Goal: Task Accomplishment & Management: Complete application form

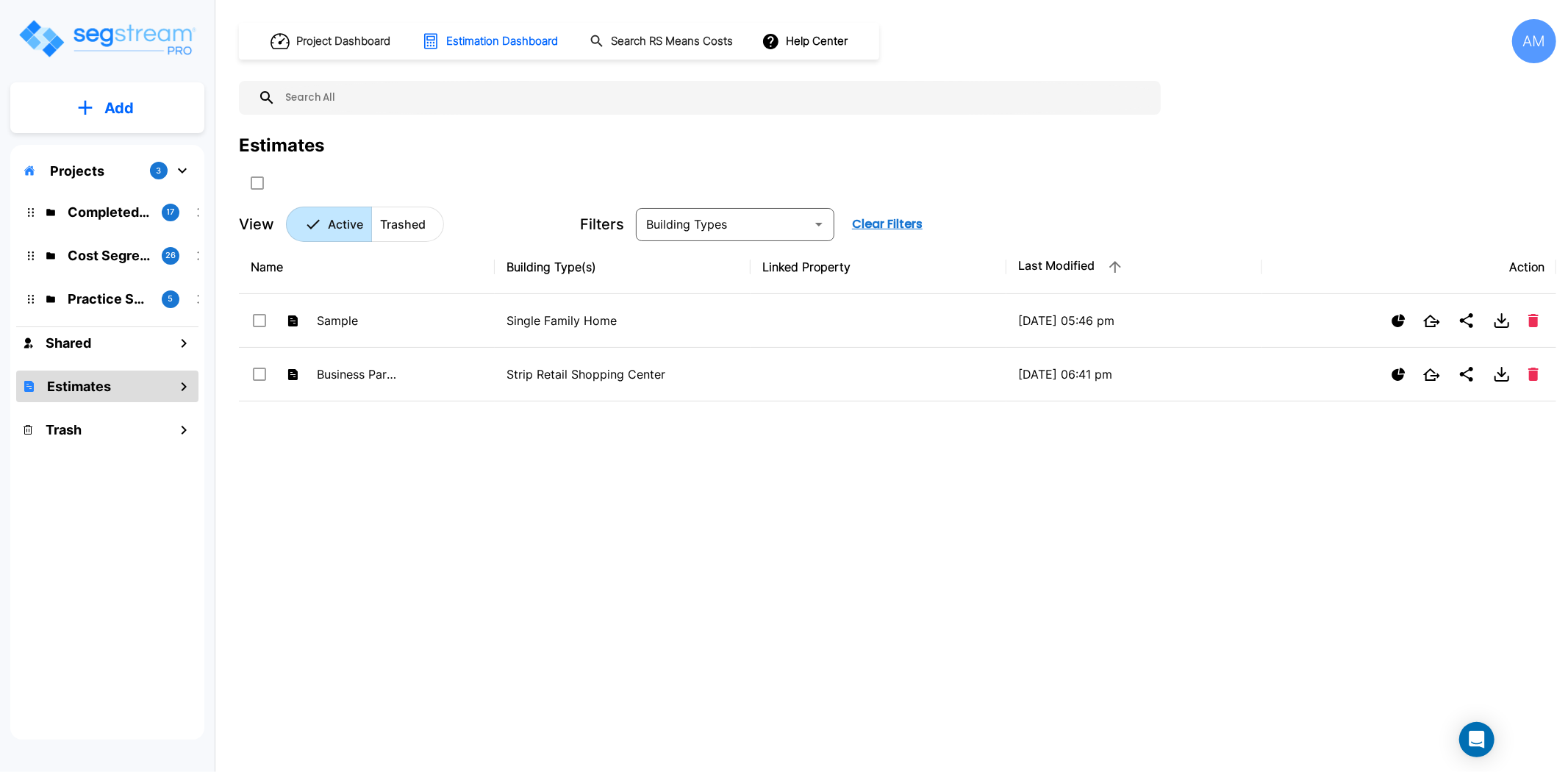
click at [120, 216] on p "Completed Projects" at bounding box center [108, 212] width 82 height 20
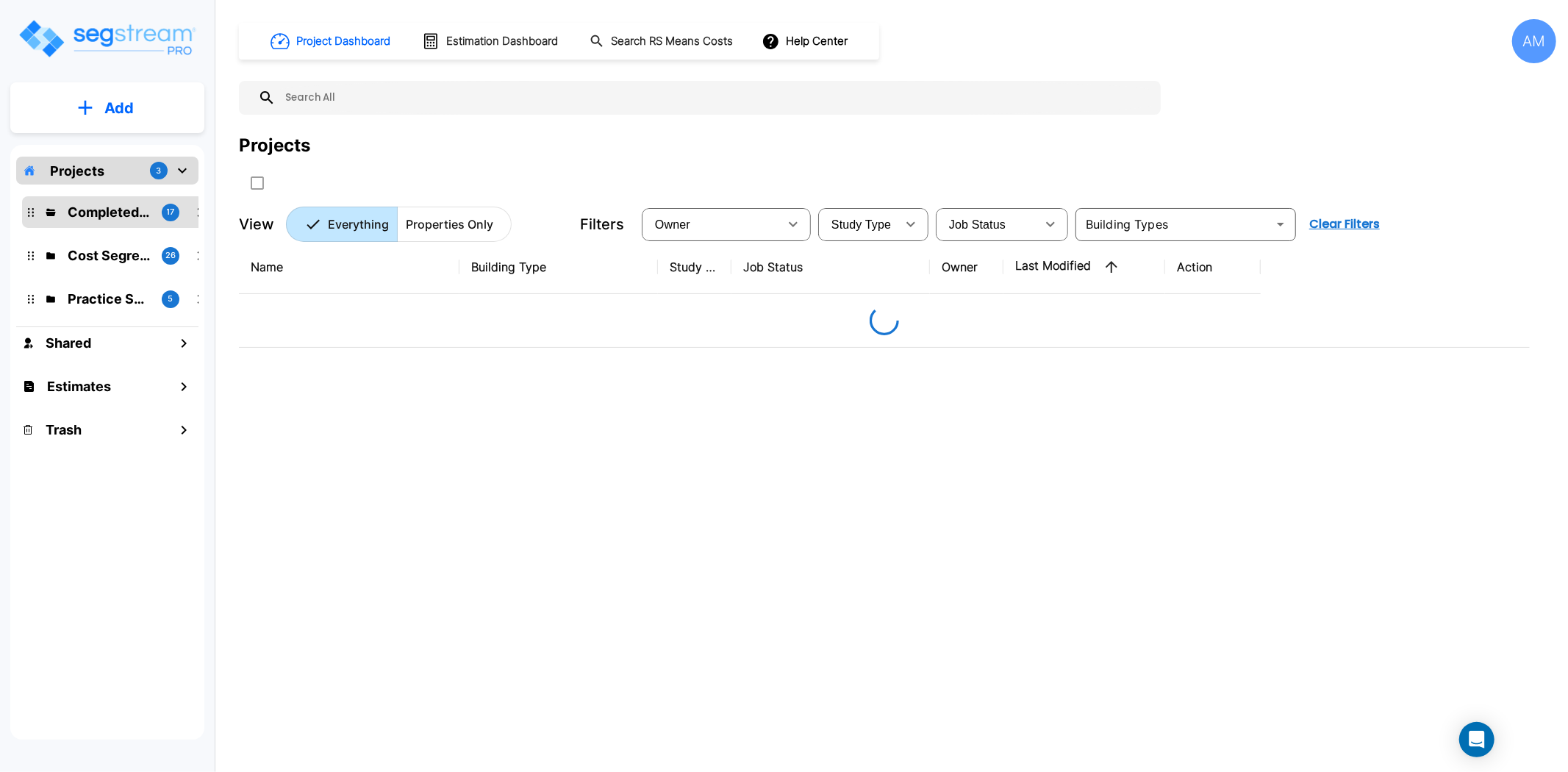
click at [107, 173] on div "Projects 3" at bounding box center [107, 171] width 182 height 28
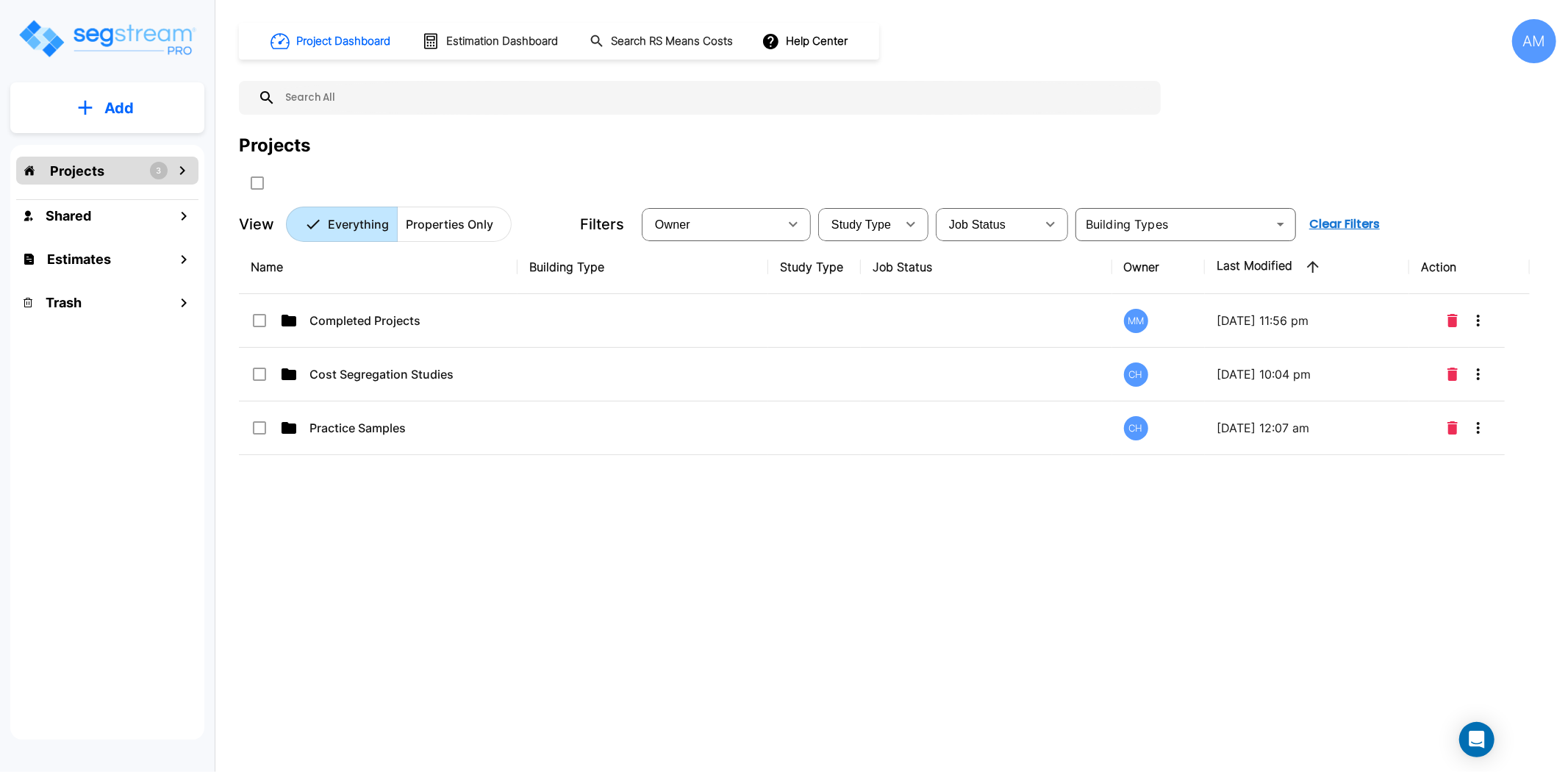
click at [96, 171] on p "Projects" at bounding box center [77, 171] width 55 height 20
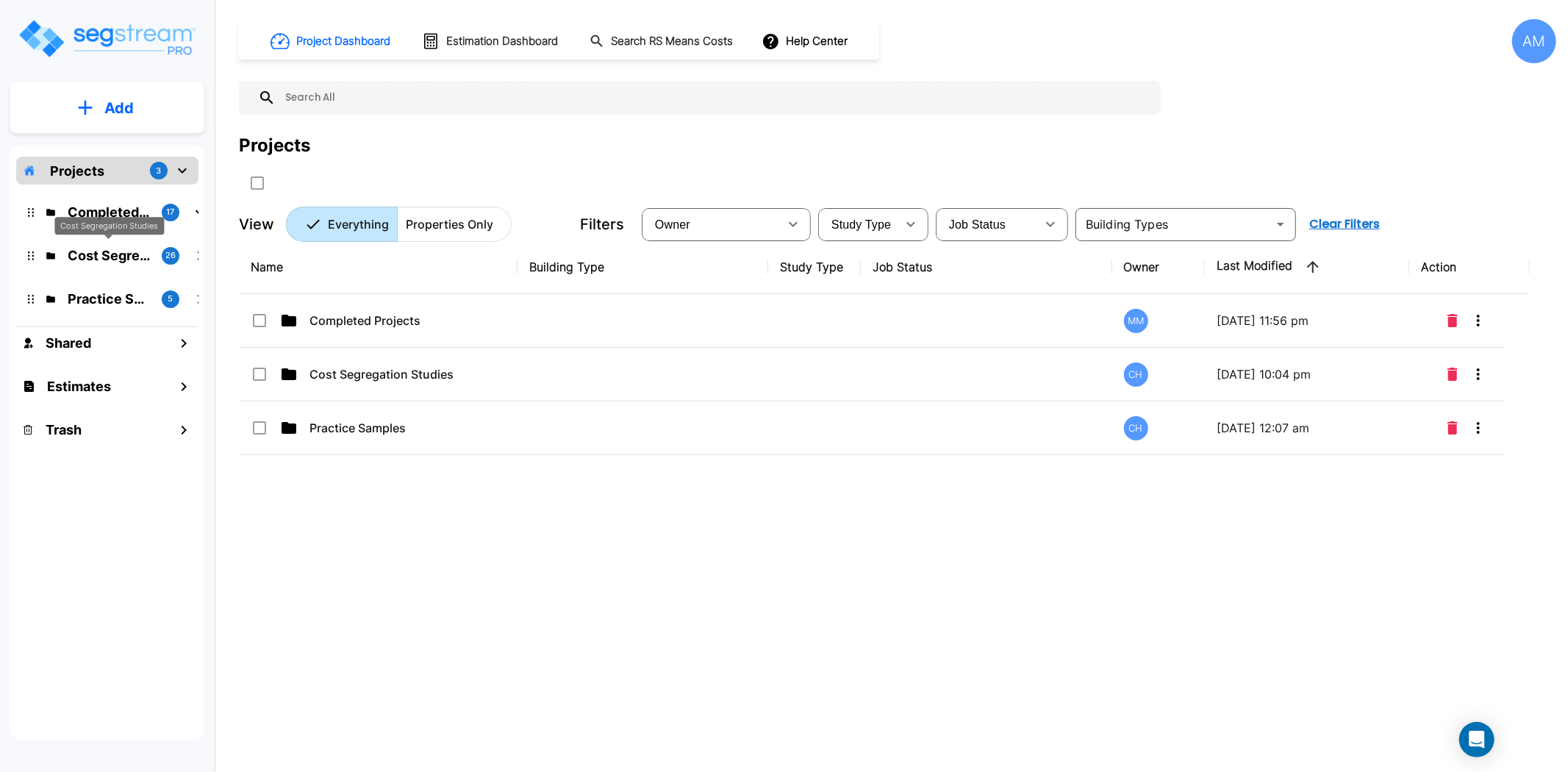
click at [130, 258] on p "Cost Segregation Studies" at bounding box center [108, 255] width 82 height 20
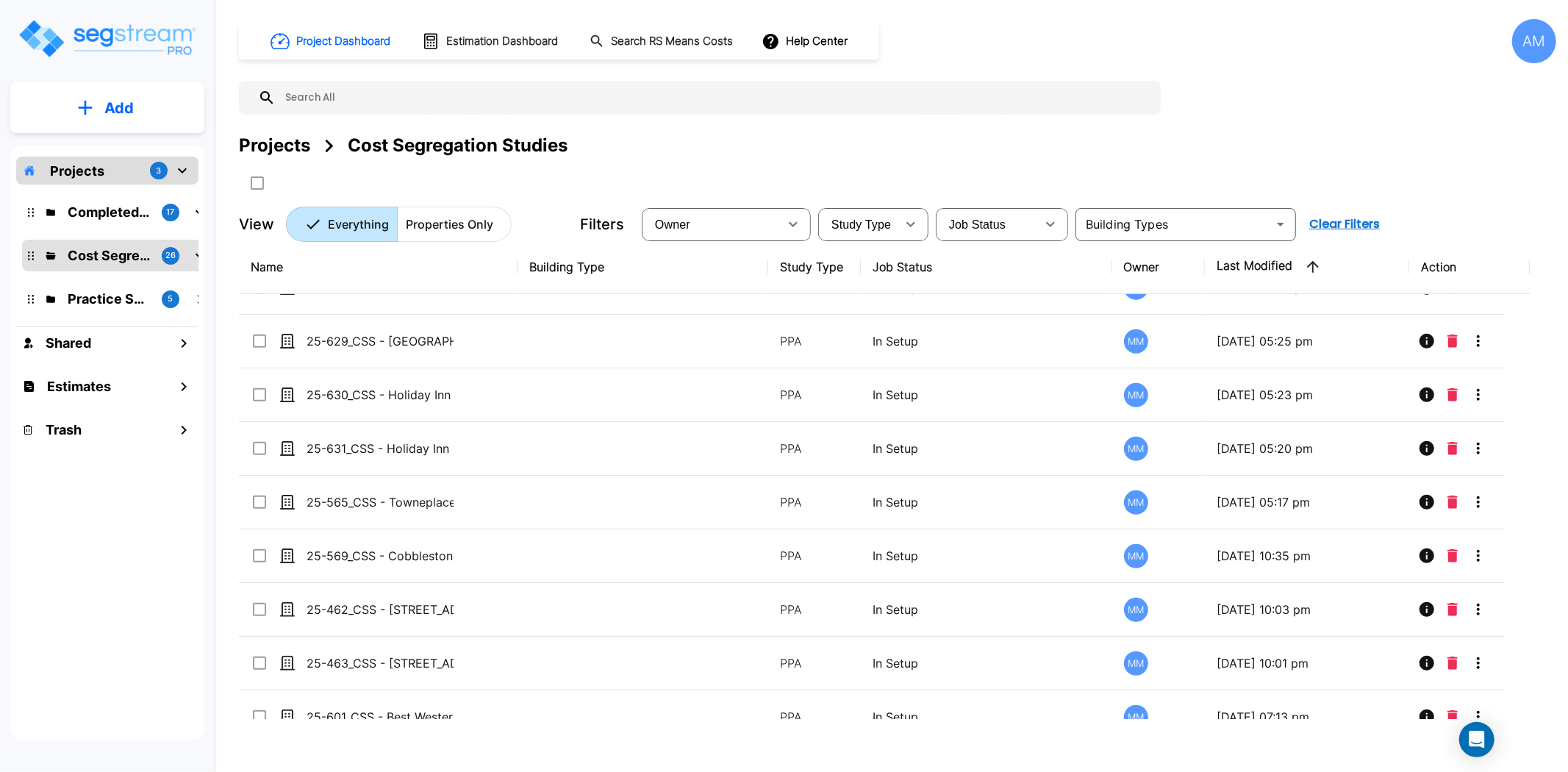
scroll to position [571, 0]
click at [58, 119] on button "Add" at bounding box center [107, 108] width 194 height 42
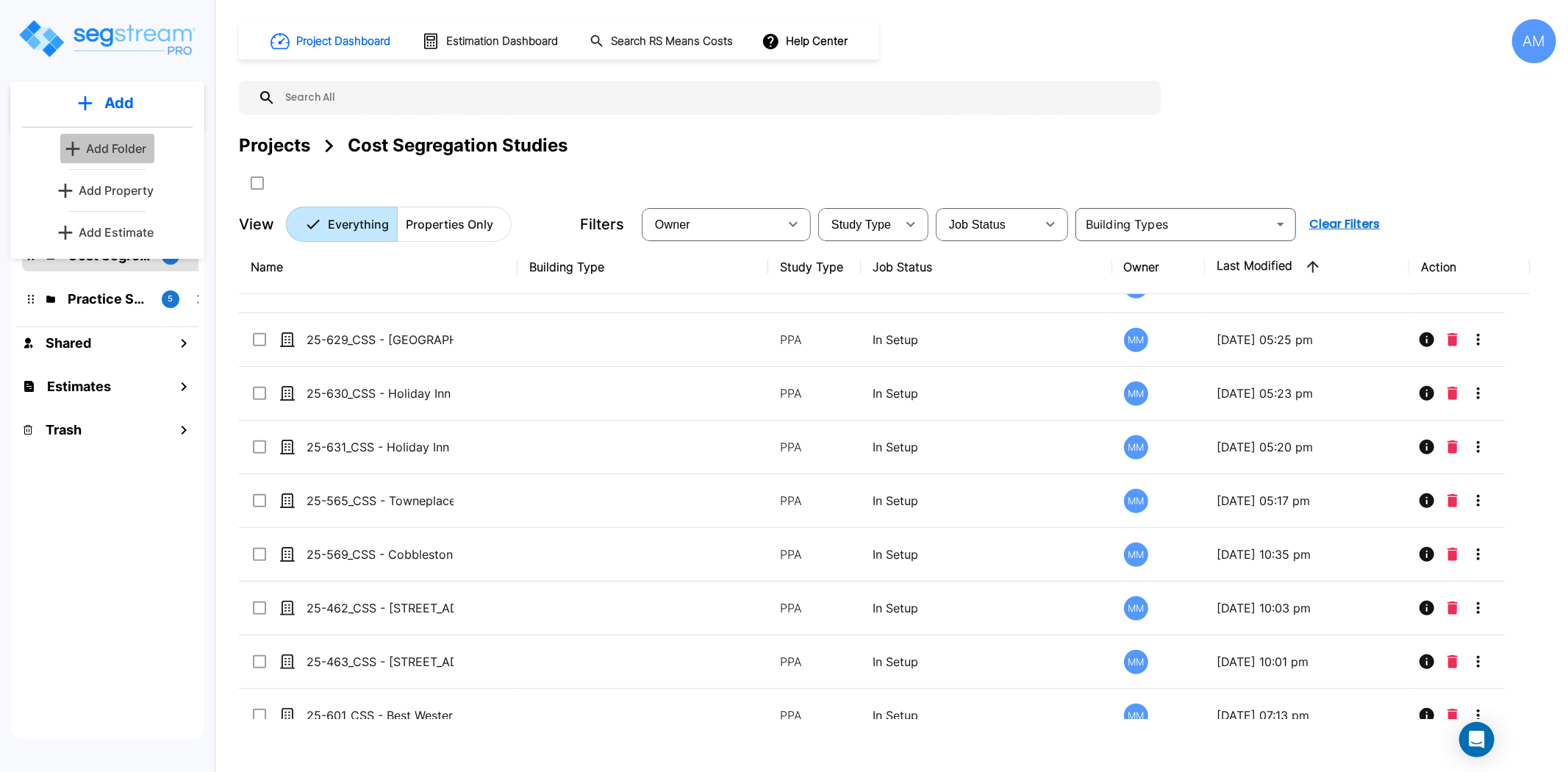
click at [119, 144] on p "Add Folder" at bounding box center [116, 148] width 60 height 18
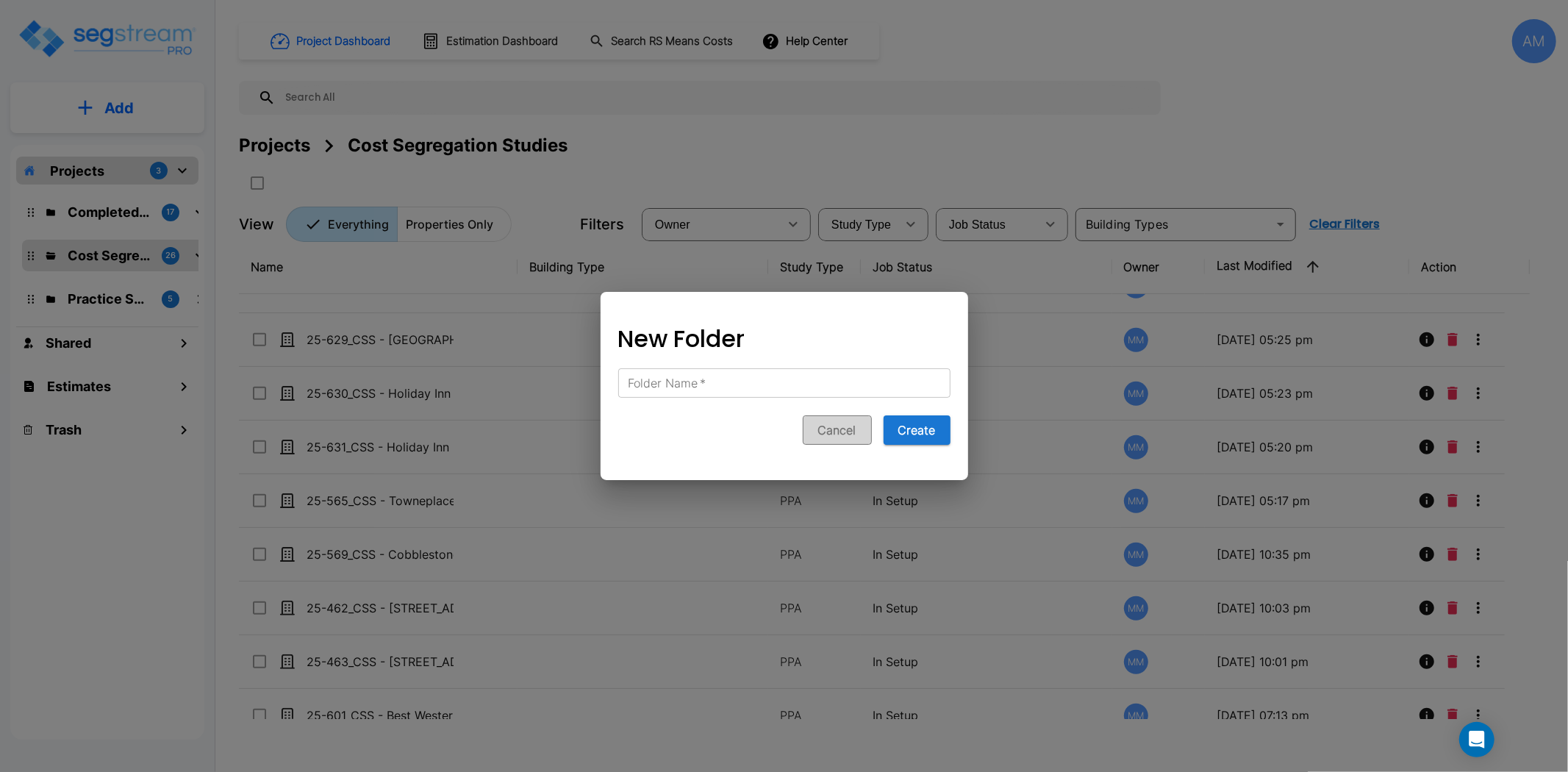
click at [832, 428] on button "Cancel" at bounding box center [838, 430] width 69 height 29
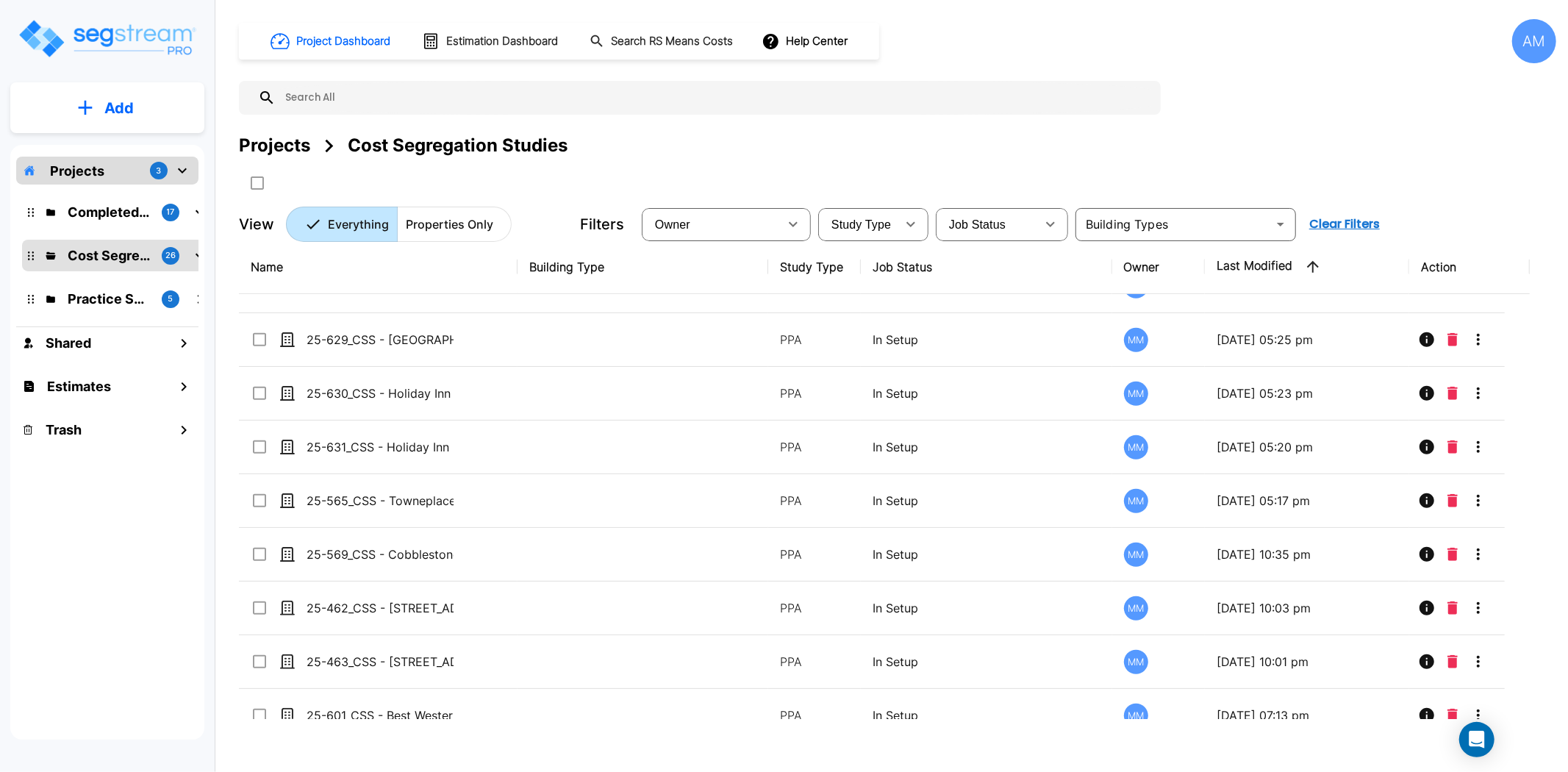
click at [135, 108] on button "Add" at bounding box center [107, 108] width 194 height 42
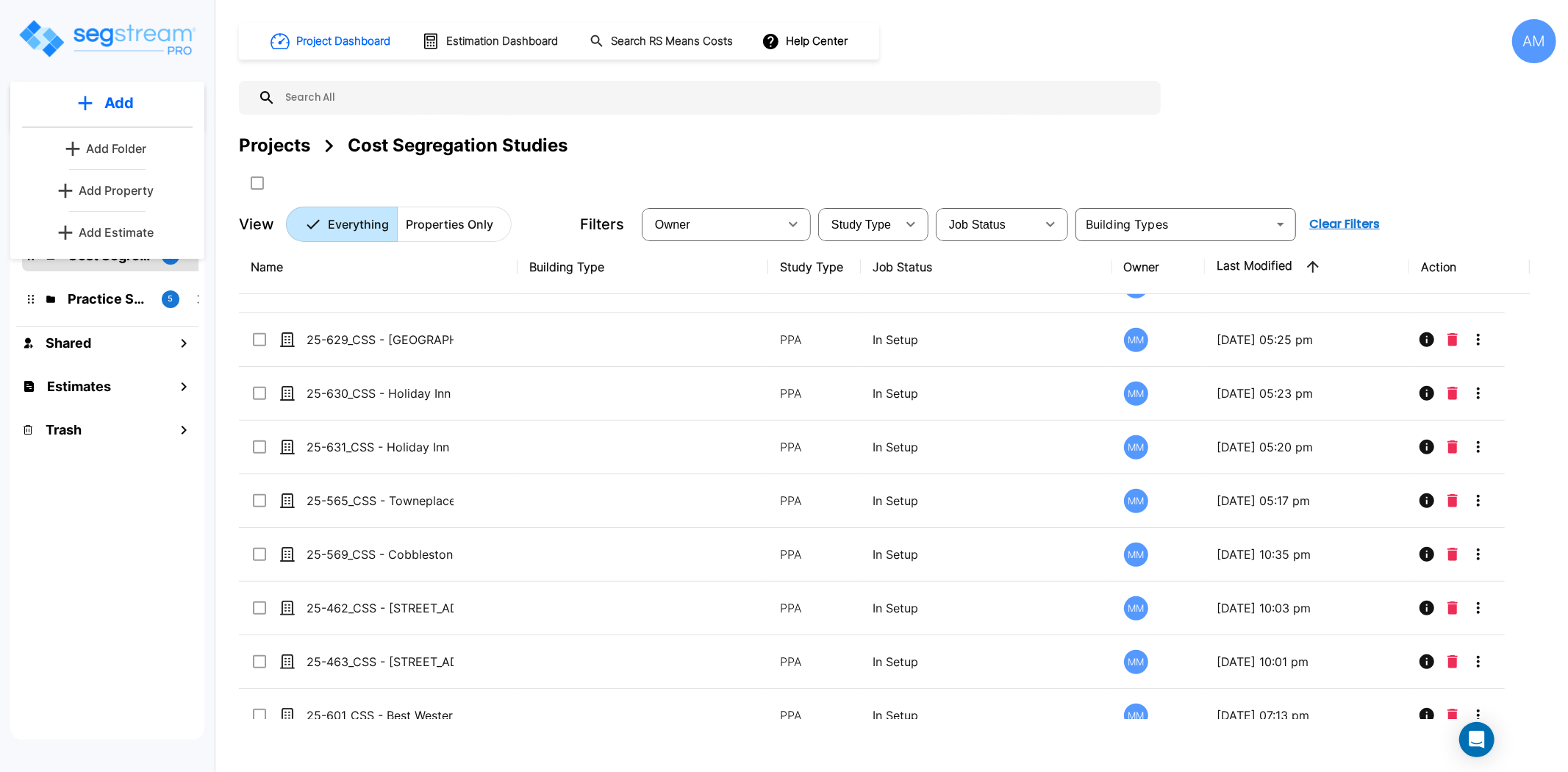
click at [98, 194] on p "Add Property" at bounding box center [116, 190] width 75 height 18
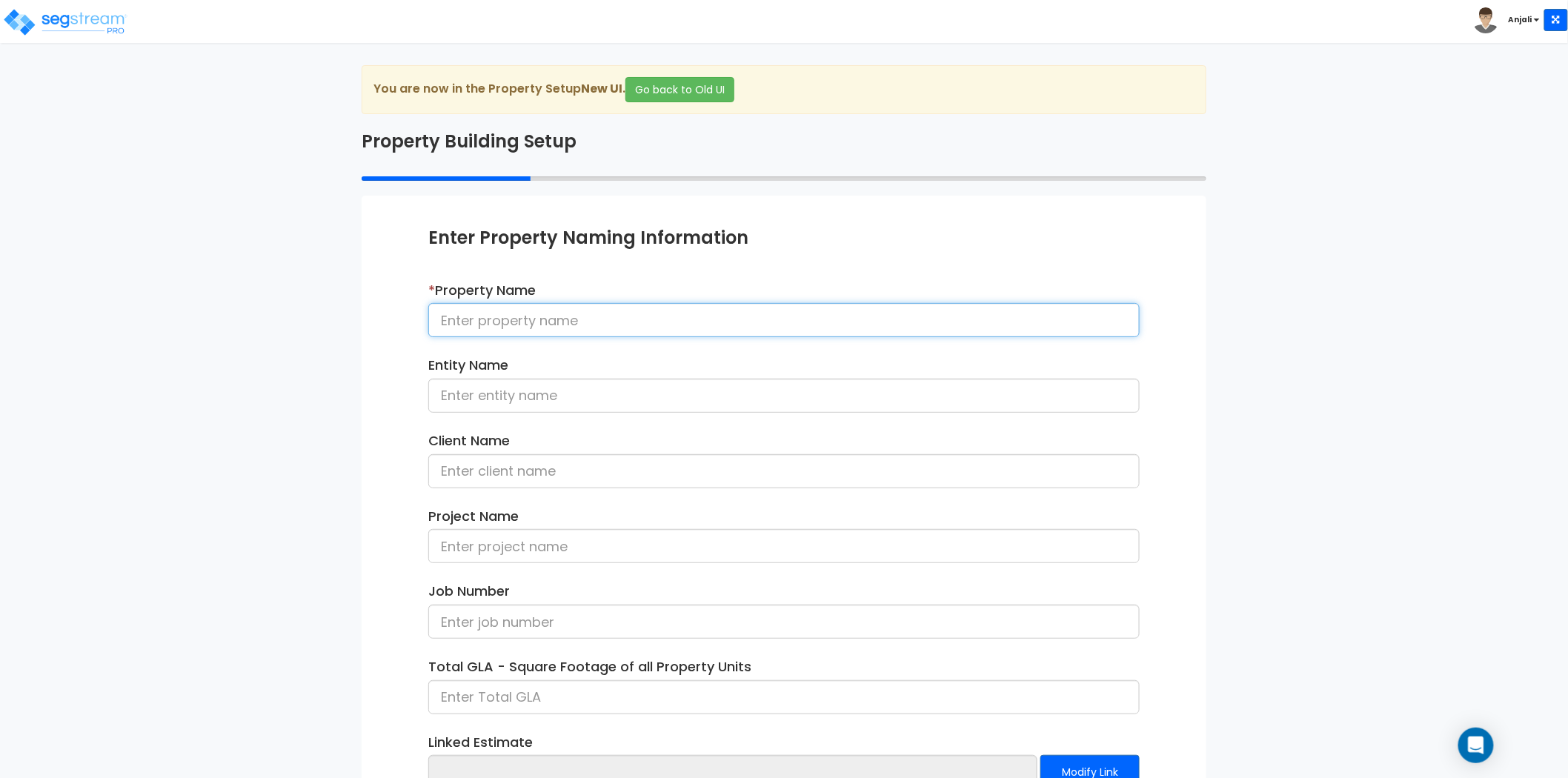
click at [576, 314] on input at bounding box center [784, 320] width 711 height 34
paste input "25-061_CSS - [STREET_ADDRESS] (Purchase) [GEOGRAPHIC_DATA], [GEOGRAPHIC_DATA] -…"
drag, startPoint x: 806, startPoint y: 321, endPoint x: 934, endPoint y: 318, distance: 128.0
click at [934, 318] on input "25-061_CSS - [STREET_ADDRESS] (Purchase) [GEOGRAPHIC_DATA], [GEOGRAPHIC_DATA] -…" at bounding box center [784, 320] width 711 height 34
type input "25-061_CSS - [STREET_ADDRESS] (Purchase) [GEOGRAPHIC_DATA], [GEOGRAPHIC_DATA] -…"
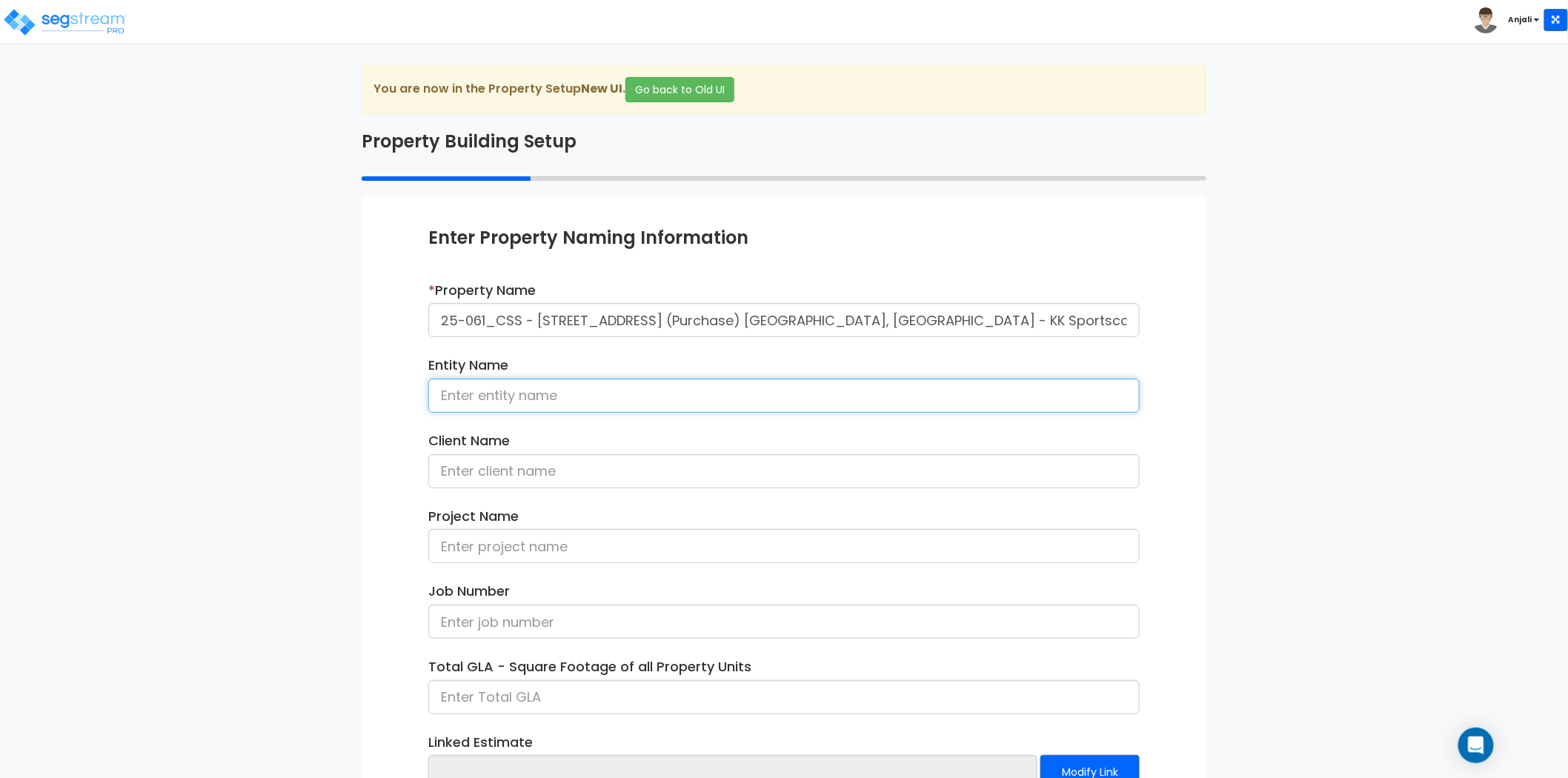
click at [605, 391] on input at bounding box center [784, 396] width 711 height 34
paste input "KK Sportscards LLC"
type input "KK Sportscards LLC"
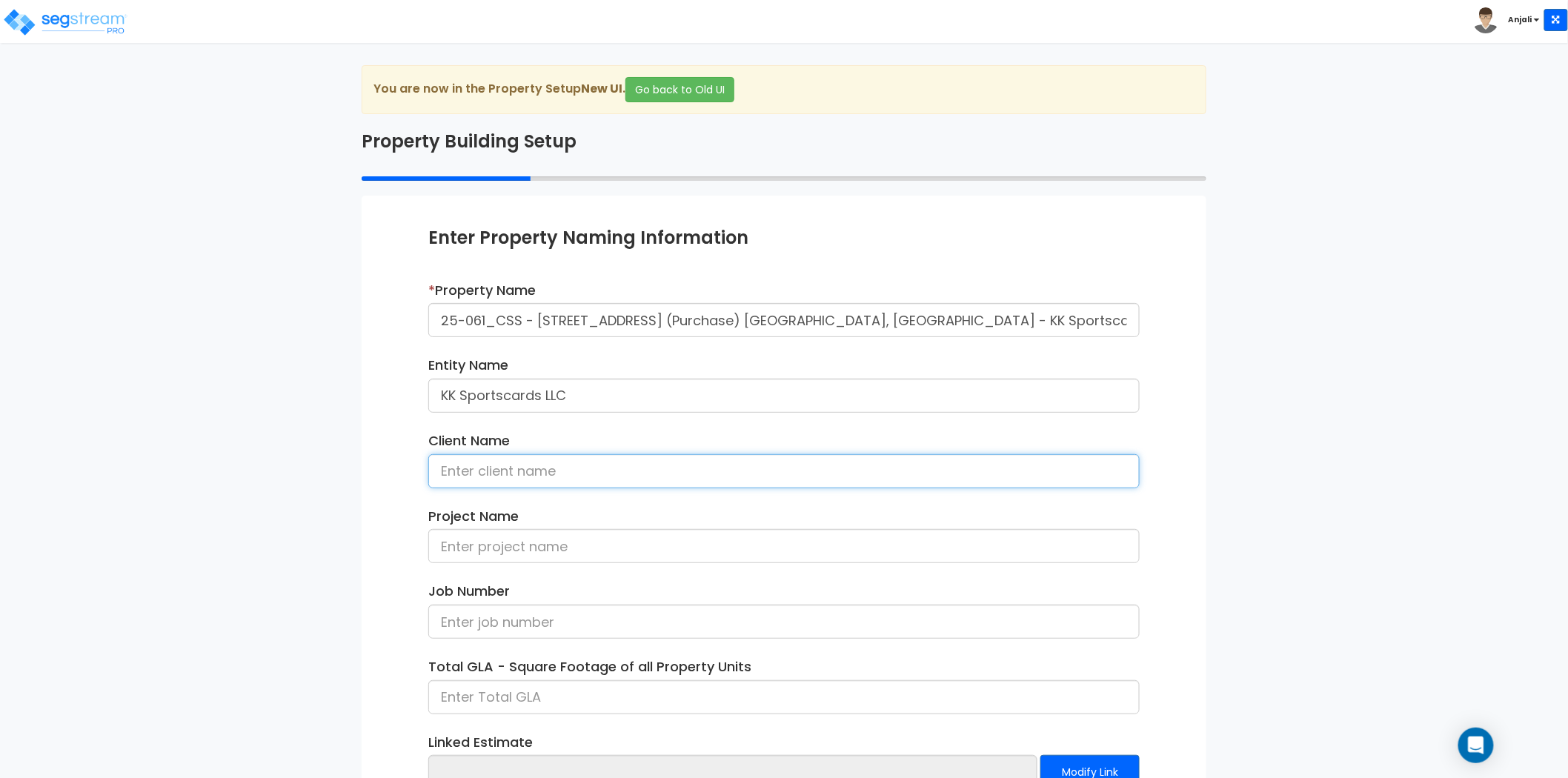
click at [515, 475] on input at bounding box center [784, 471] width 711 height 34
drag, startPoint x: 1024, startPoint y: 316, endPoint x: 966, endPoint y: 322, distance: 58.3
click at [966, 322] on input "25-061_CSS - [STREET_ADDRESS] (Purchase) [GEOGRAPHIC_DATA], [GEOGRAPHIC_DATA] -…" at bounding box center [784, 320] width 711 height 34
click at [1023, 325] on input "25-061_CSS - [STREET_ADDRESS] (Purchase) [GEOGRAPHIC_DATA], [GEOGRAPHIC_DATA] -…" at bounding box center [784, 320] width 711 height 34
drag, startPoint x: 1025, startPoint y: 324, endPoint x: 947, endPoint y: 322, distance: 78.0
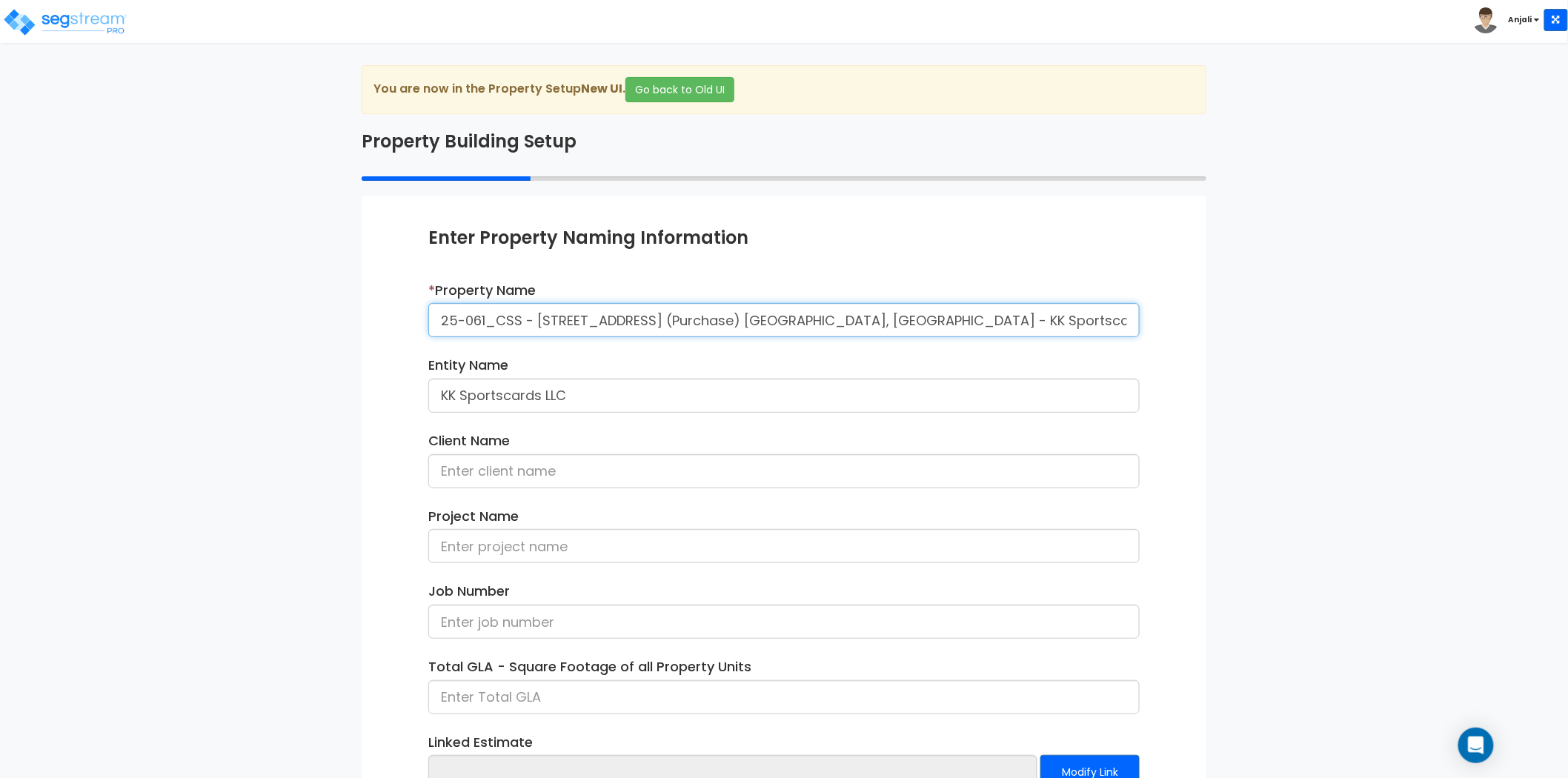
click at [947, 322] on input "25-061_CSS - [STREET_ADDRESS] (Purchase) [GEOGRAPHIC_DATA], [GEOGRAPHIC_DATA] -…" at bounding box center [784, 320] width 711 height 34
click at [628, 471] on input at bounding box center [784, 471] width 711 height 34
paste input "Kyle Kania"
type input "Kyle Kania"
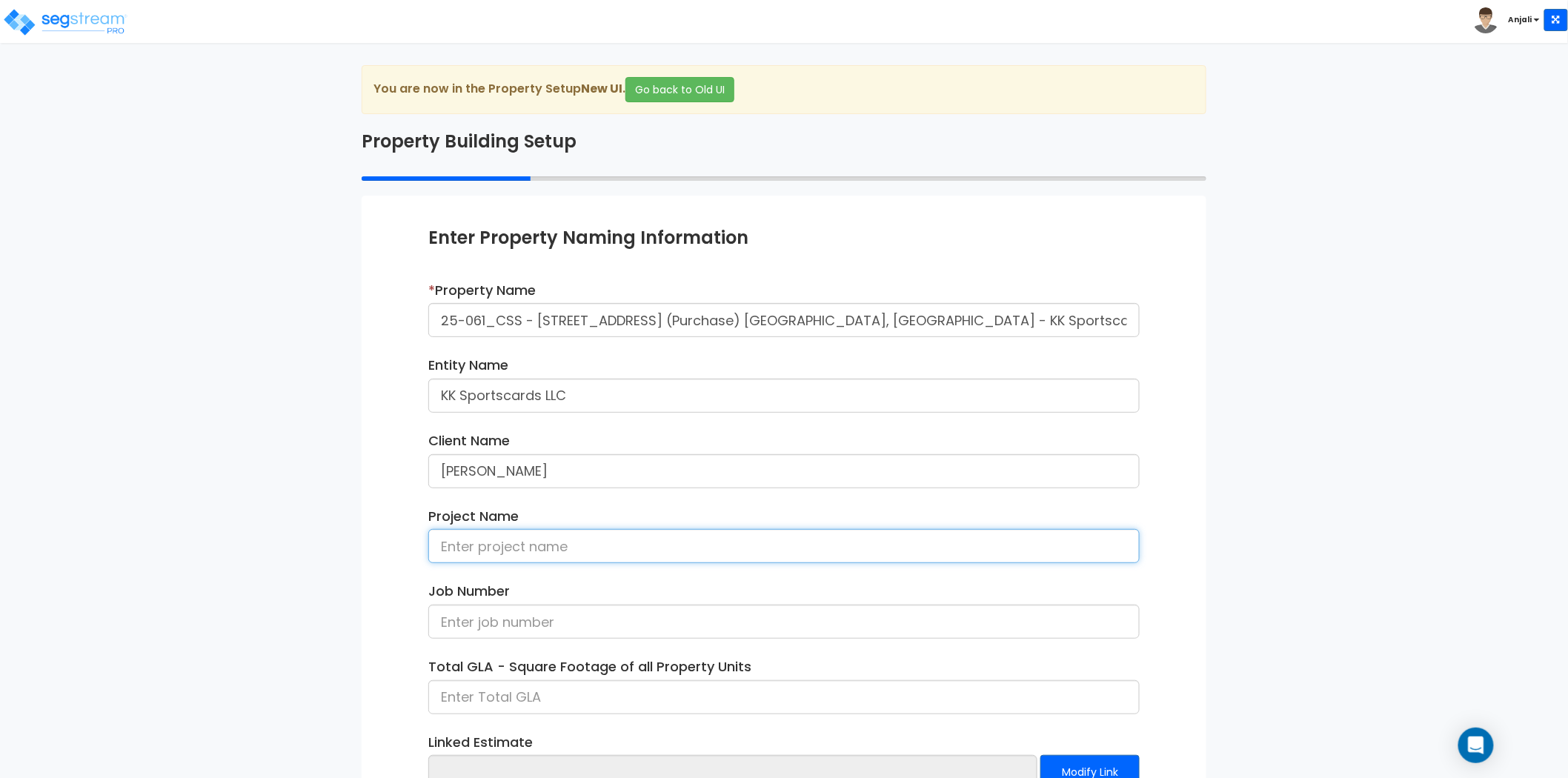
click at [571, 542] on input at bounding box center [784, 546] width 711 height 34
click at [380, 497] on div "Enter Property Naming Information * Property Name 25-061_CSS - 10273 Ulmerton R…" at bounding box center [784, 541] width 844 height 690
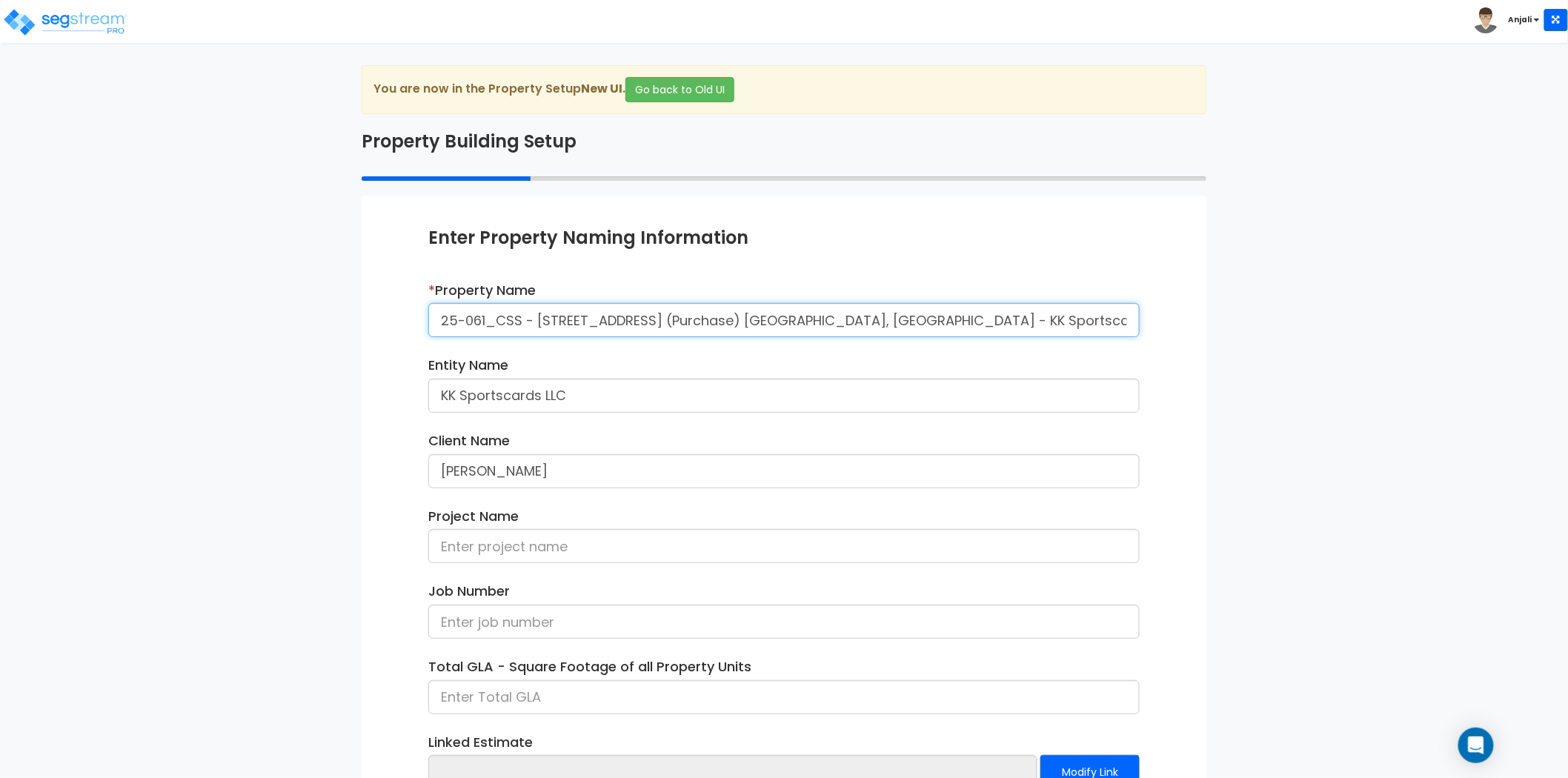
drag, startPoint x: 521, startPoint y: 318, endPoint x: 439, endPoint y: 316, distance: 82.0
click at [439, 316] on input "25-061_CSS - [STREET_ADDRESS] (Purchase) [GEOGRAPHIC_DATA], [GEOGRAPHIC_DATA] -…" at bounding box center [784, 320] width 711 height 34
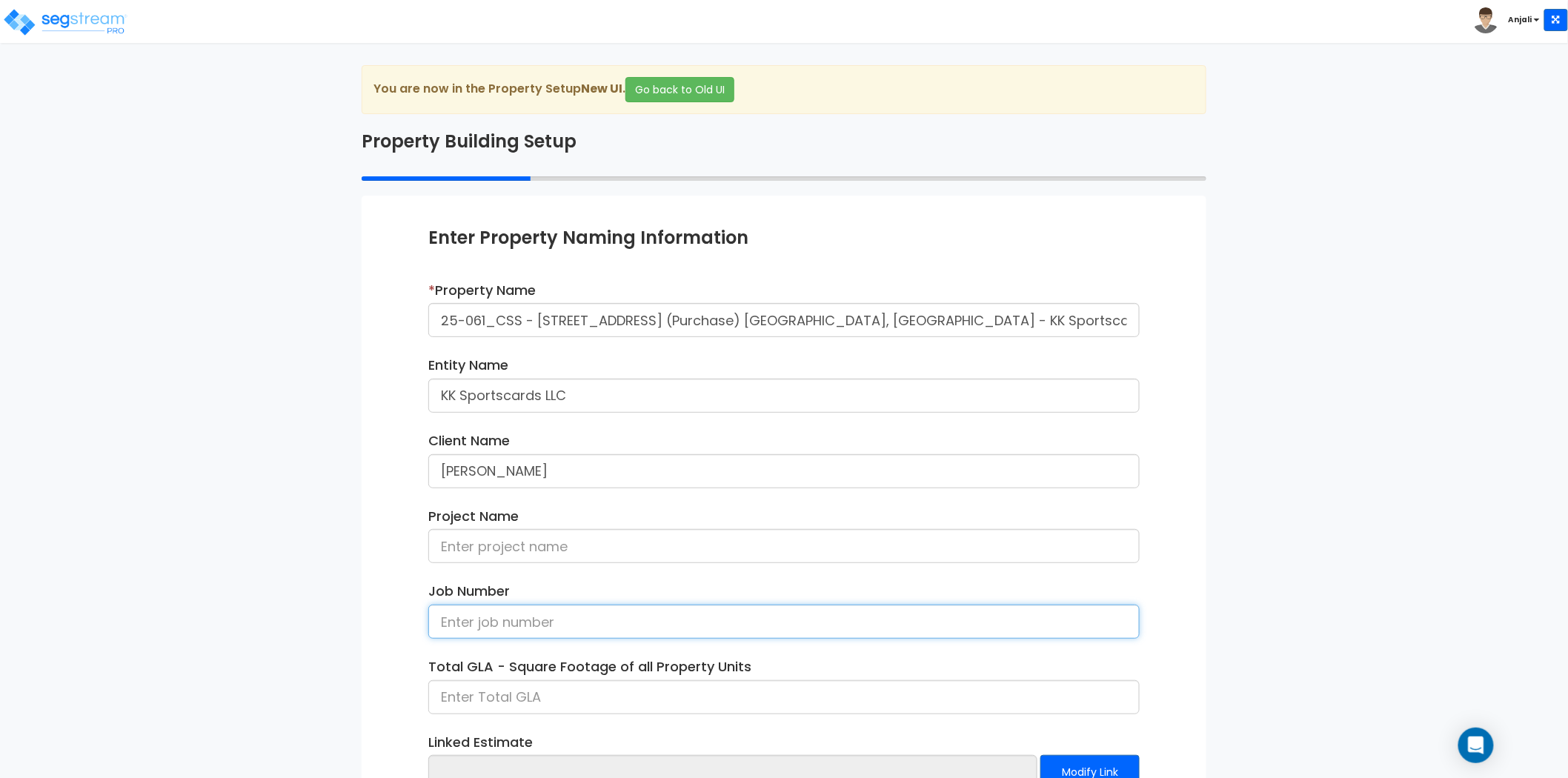
click at [498, 622] on input at bounding box center [784, 622] width 711 height 34
paste input "25-061_CSS"
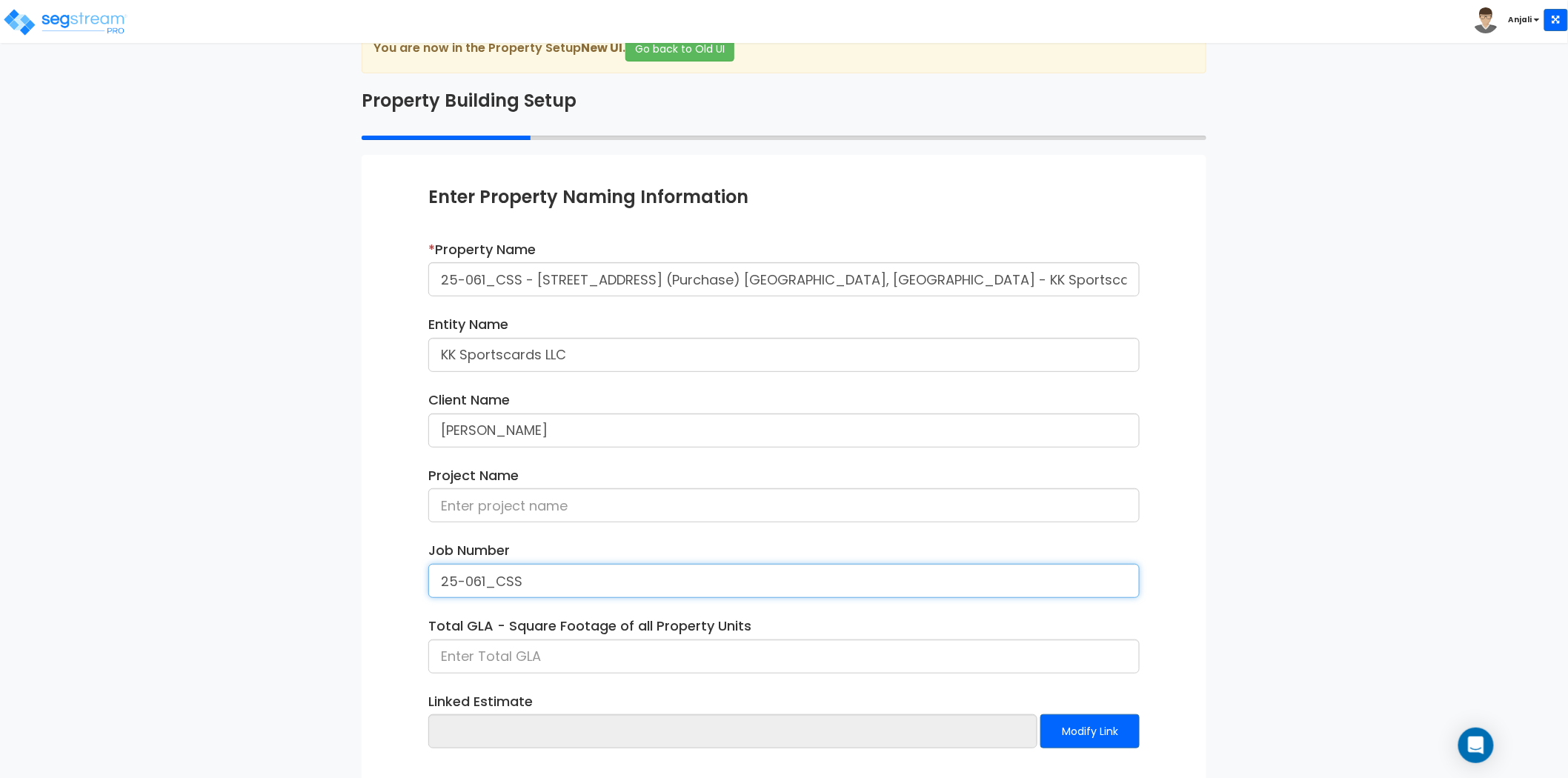
scroll to position [82, 0]
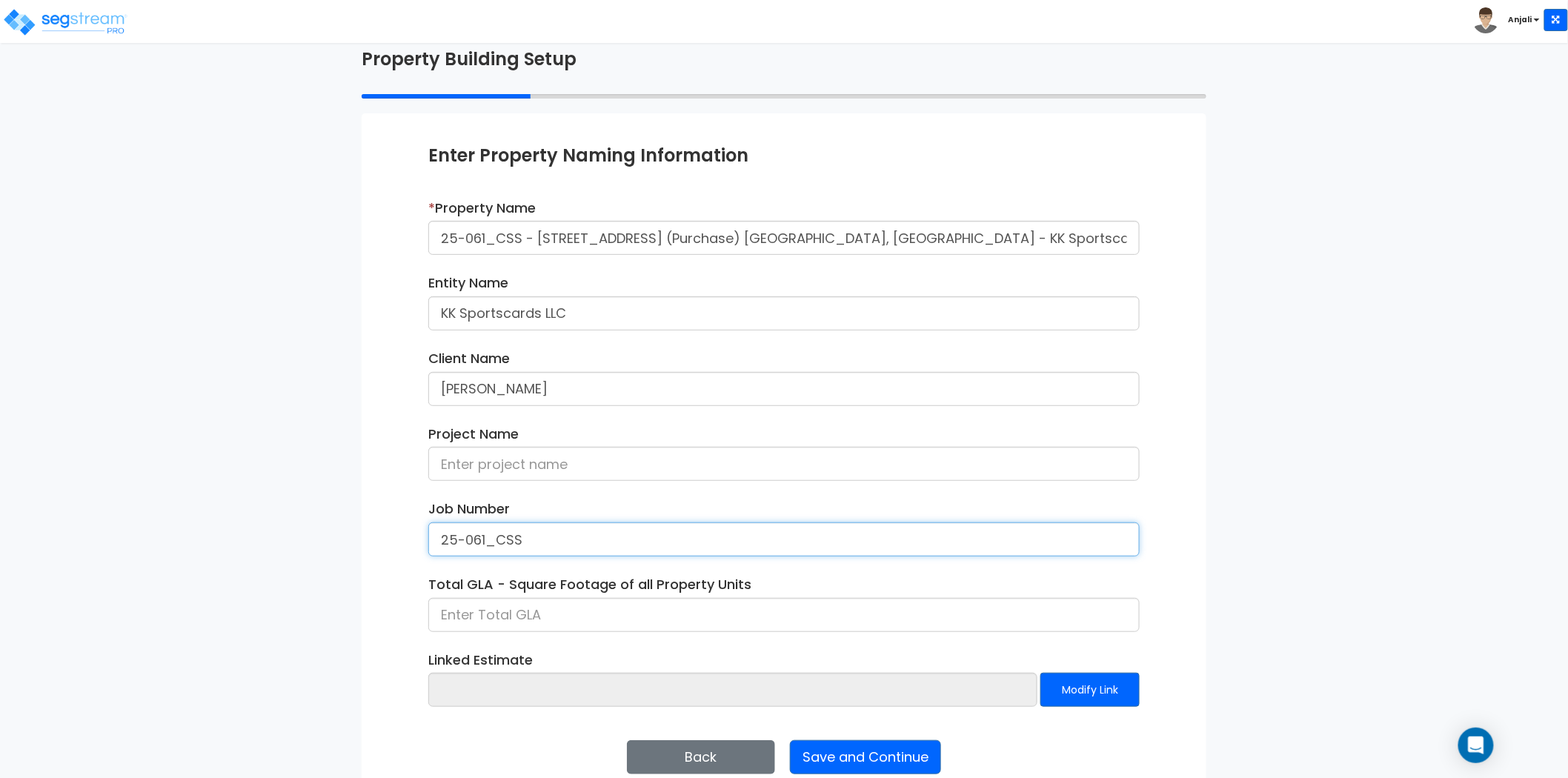
type input "25-061_CSS"
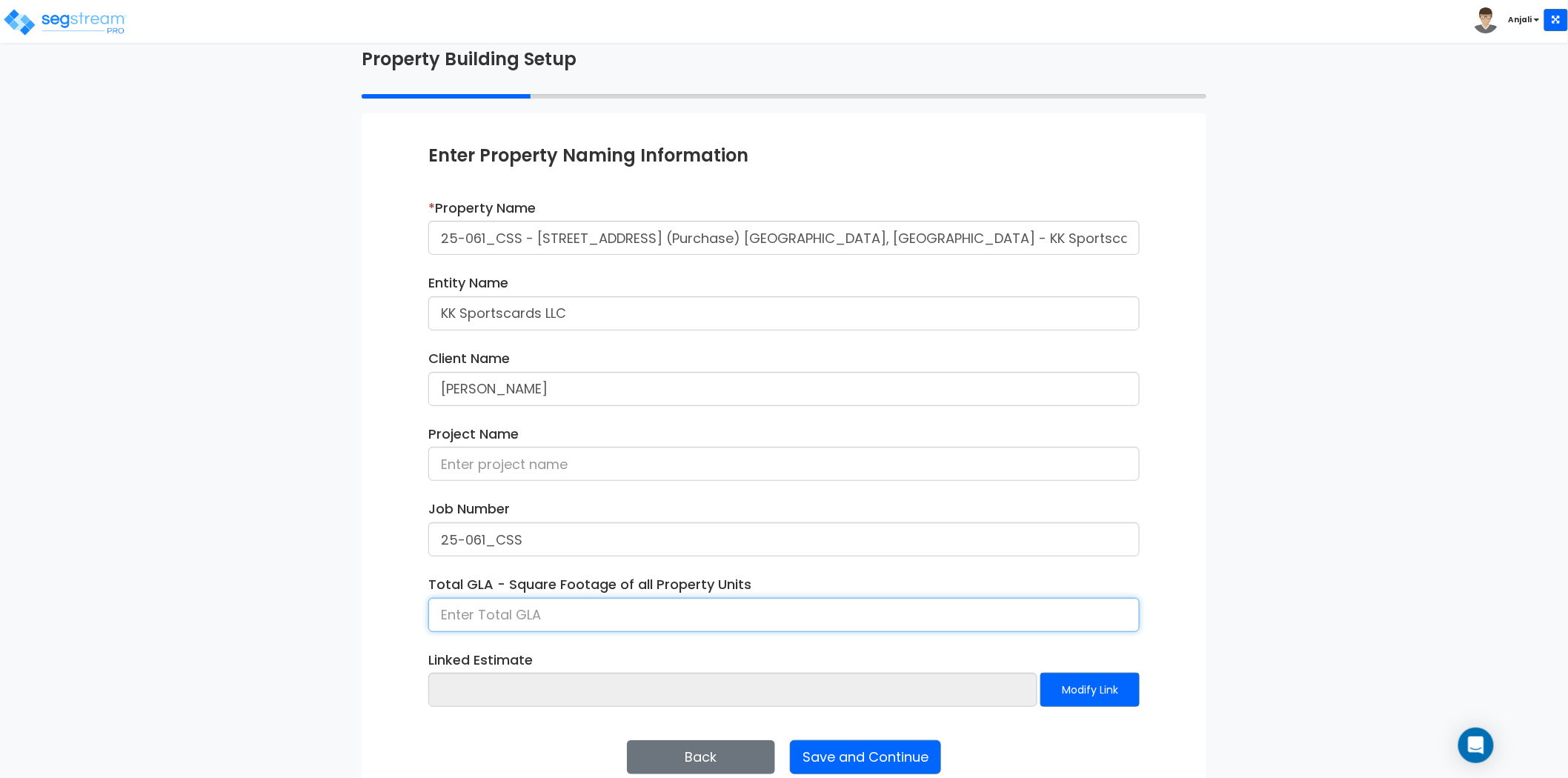
click at [520, 615] on input at bounding box center [784, 615] width 711 height 34
click at [497, 605] on input at bounding box center [784, 615] width 711 height 34
click at [504, 617] on input "9,000" at bounding box center [784, 615] width 711 height 34
type input "9,455"
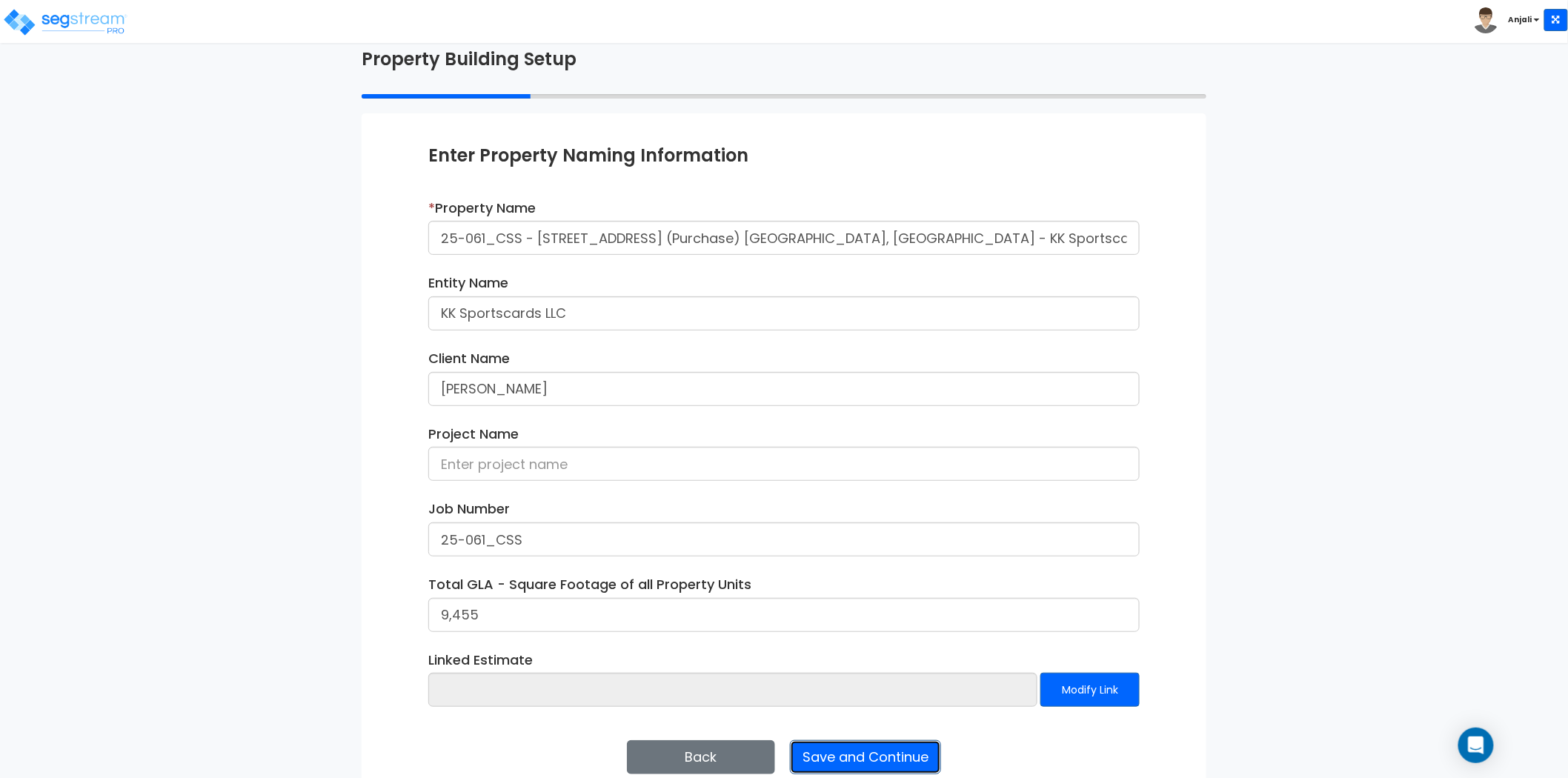
click at [902, 746] on button "Save and Continue" at bounding box center [865, 758] width 151 height 34
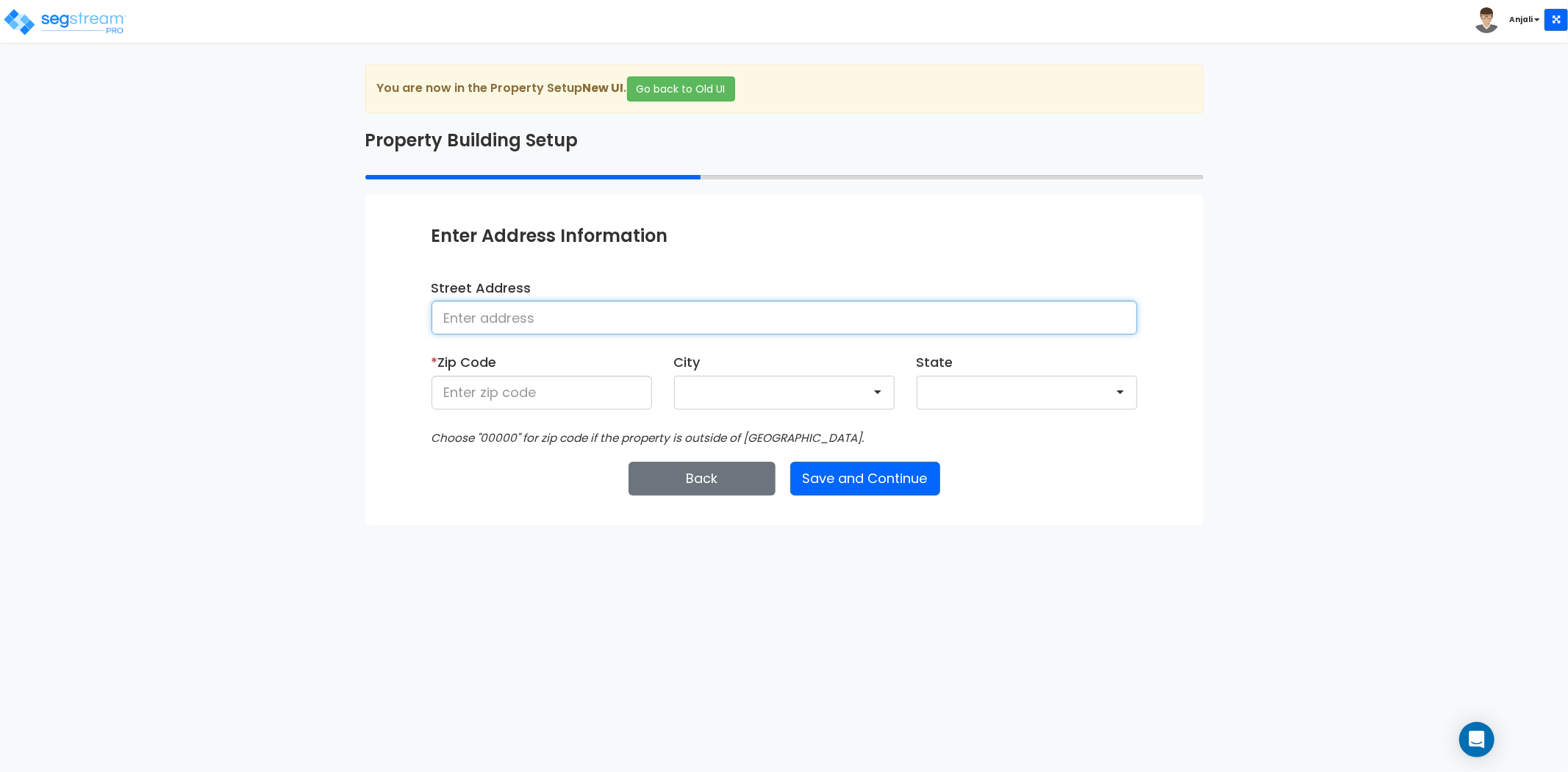
click at [480, 312] on input at bounding box center [784, 318] width 706 height 34
paste input "10273 Ulmerton Rd, Largo, FL 33771, USA"
drag, startPoint x: 695, startPoint y: 318, endPoint x: 669, endPoint y: 322, distance: 26.3
click at [669, 322] on input "10273 Ulmerton Rd, Largo, FL 33771, USA" at bounding box center [784, 318] width 706 height 34
drag, startPoint x: 669, startPoint y: 311, endPoint x: 630, endPoint y: 321, distance: 40.3
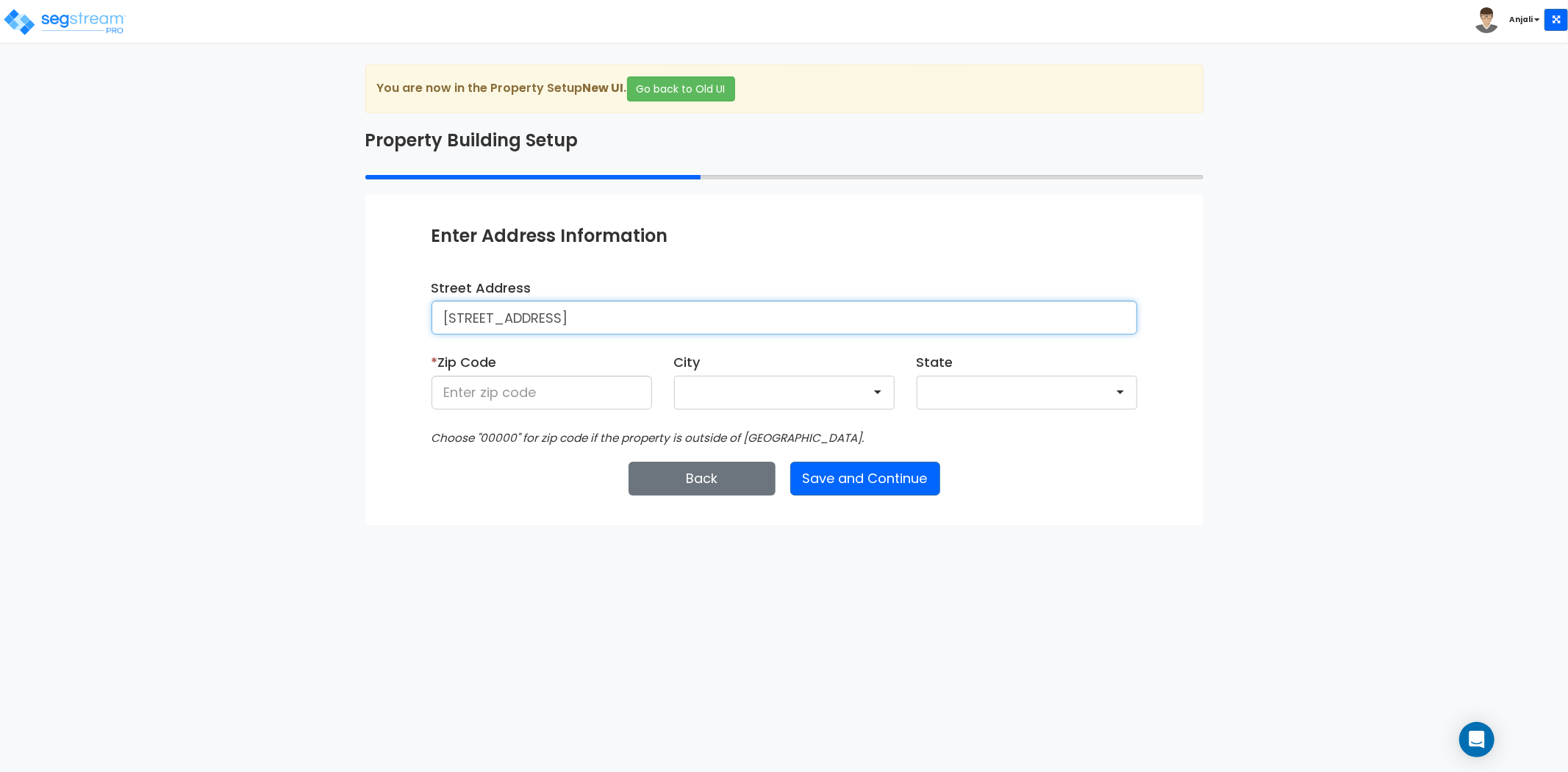
click at [630, 321] on input "10273 Ulmerton Rd, Largo, FL 33771" at bounding box center [784, 318] width 706 height 34
type input "10273 Ulmerton Rd, Largo, FL 33771"
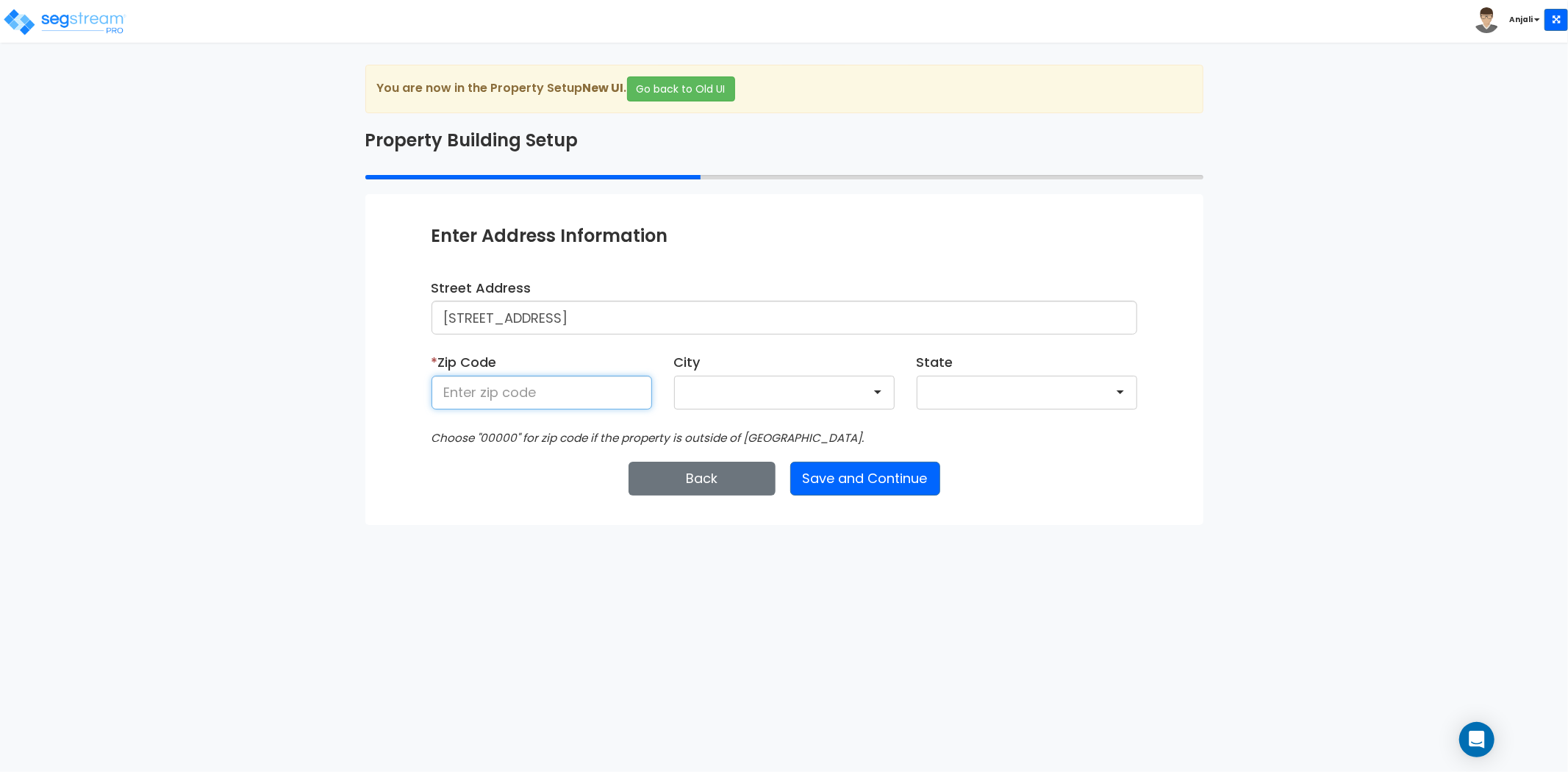
click at [557, 380] on input at bounding box center [541, 393] width 221 height 34
paste input "33771"
type input "33771"
click at [912, 481] on button "Save and Continue" at bounding box center [865, 479] width 150 height 34
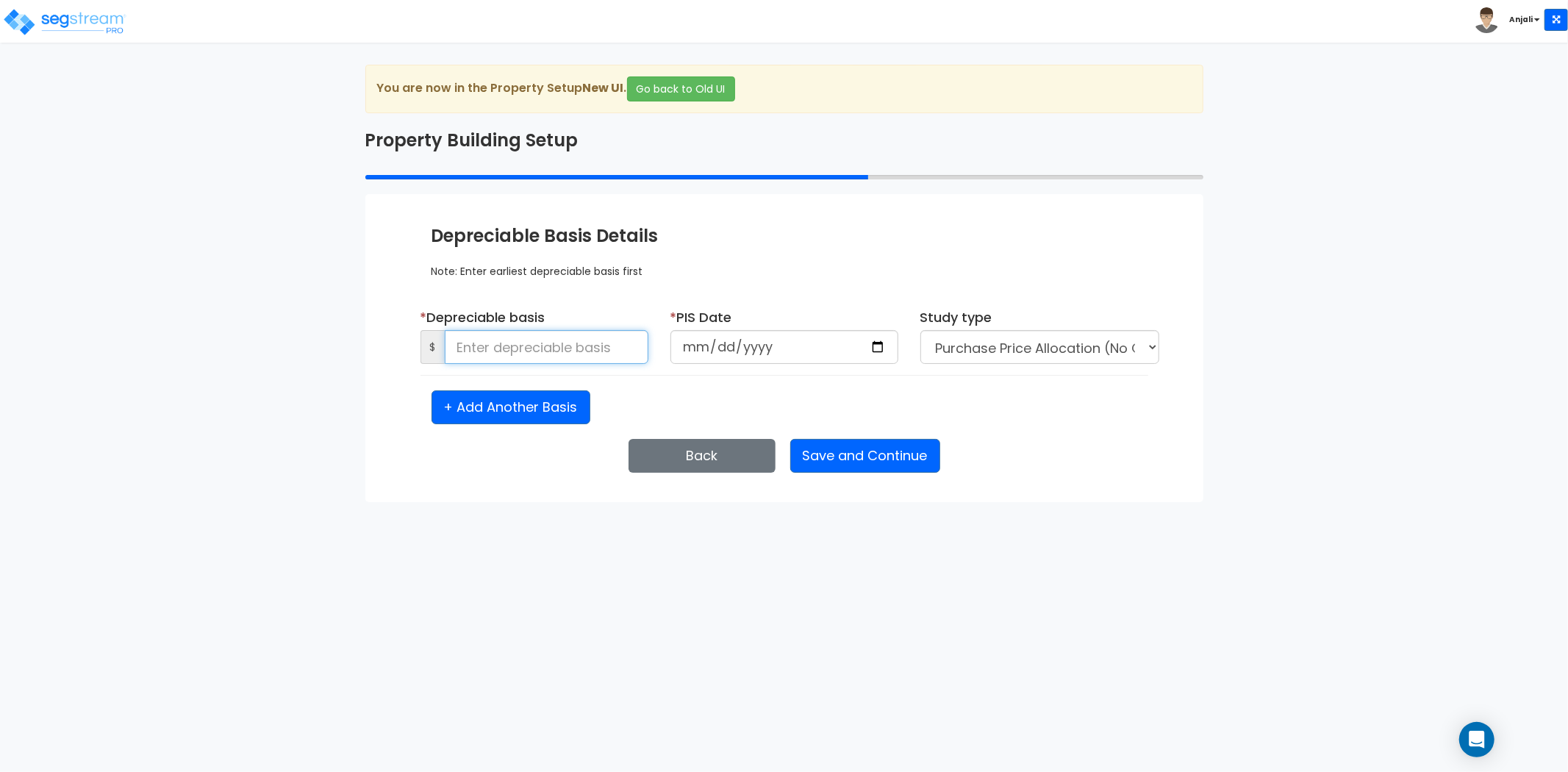
click at [512, 354] on input at bounding box center [546, 347] width 204 height 34
type input "653,572.49"
click at [885, 348] on input "date" at bounding box center [784, 347] width 228 height 34
type input "2023-08-25"
click at [1004, 348] on select "Purchase Price Allocation (No Given Costs) New Construction / Reno / TI's (Give…" at bounding box center [1040, 347] width 239 height 34
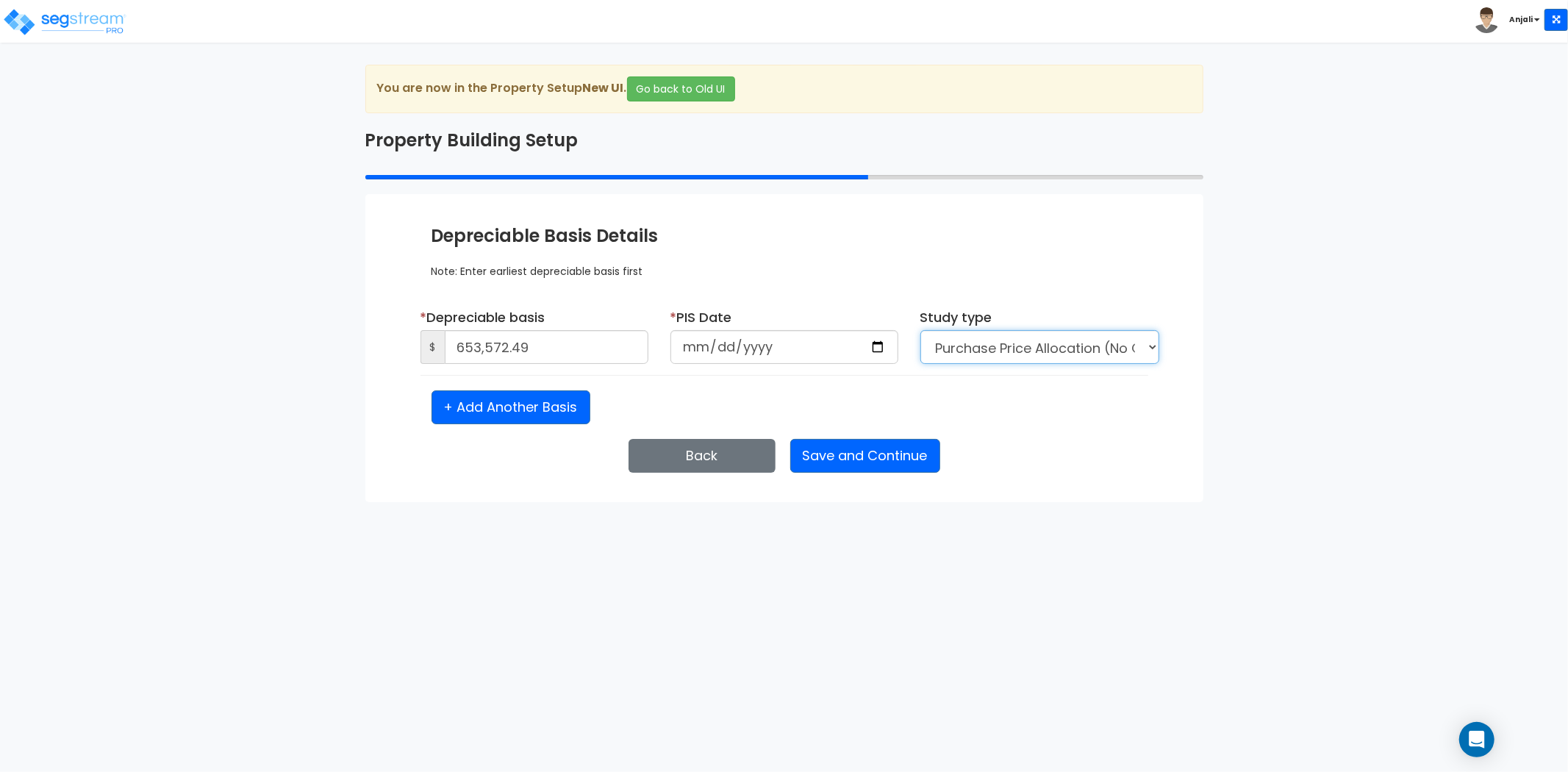
click at [1004, 348] on select "Purchase Price Allocation (No Given Costs) New Construction / Reno / TI's (Give…" at bounding box center [1040, 347] width 239 height 34
click at [833, 460] on button "Save and Continue" at bounding box center [865, 456] width 150 height 34
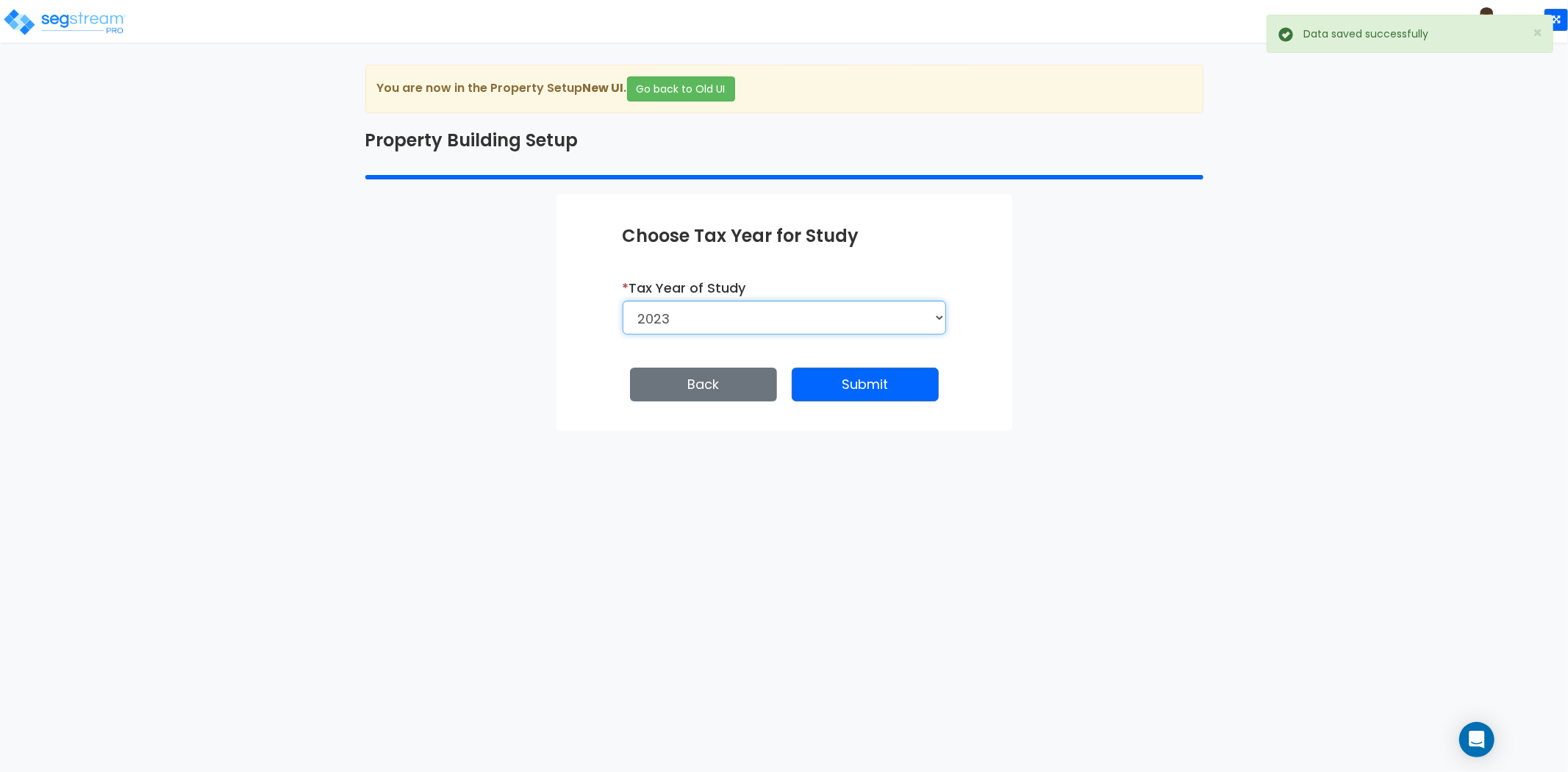
click at [797, 314] on select "2026 2025 2024 2023" at bounding box center [784, 318] width 324 height 34
click at [623, 301] on select "2026 2025 2024 2023" at bounding box center [784, 318] width 324 height 34
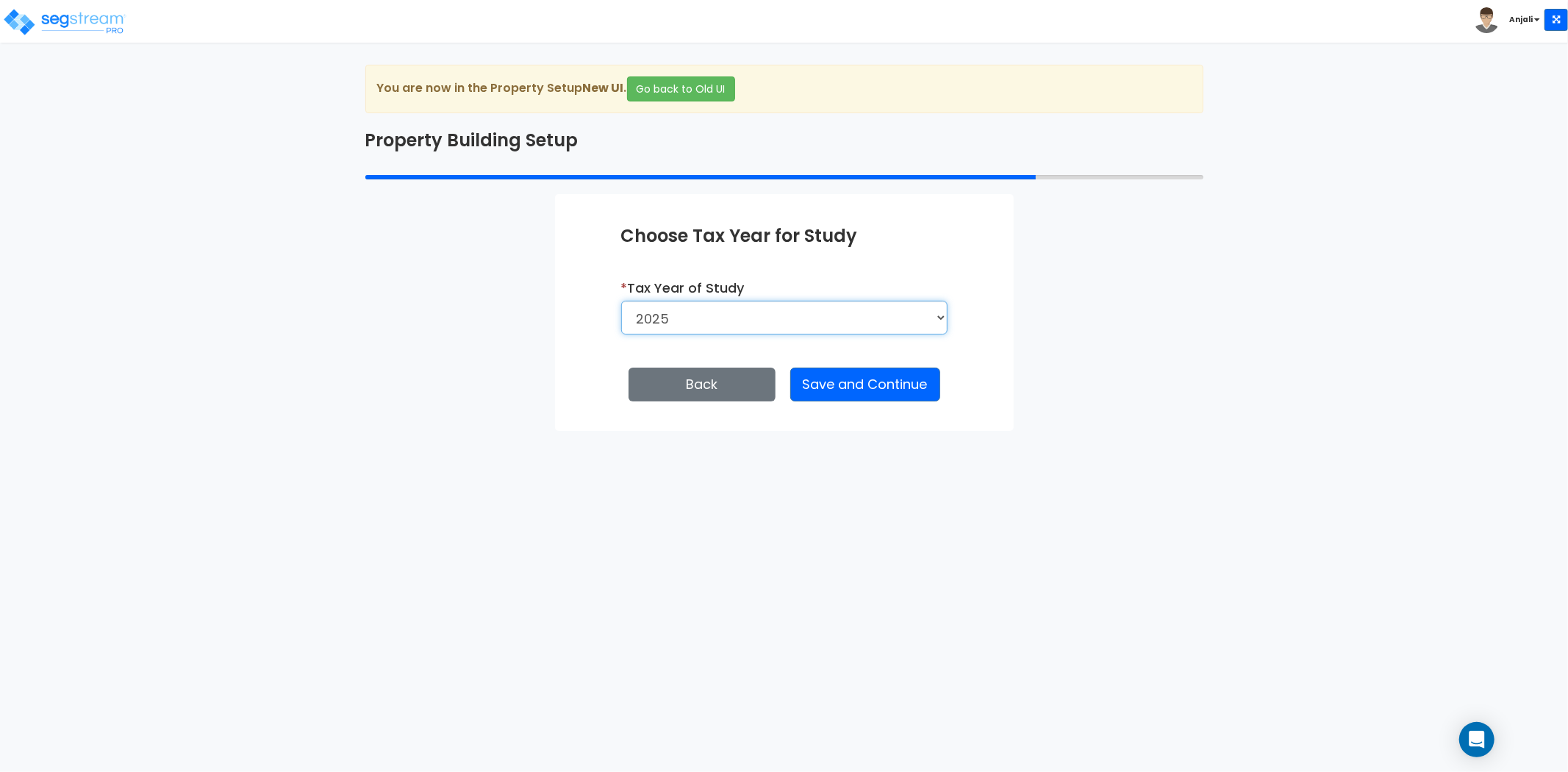
click at [861, 319] on select "2026 2025 2024 2023" at bounding box center [784, 318] width 327 height 34
select select "2023"
click at [622, 301] on select "2026 2025 2024 2023" at bounding box center [784, 318] width 327 height 34
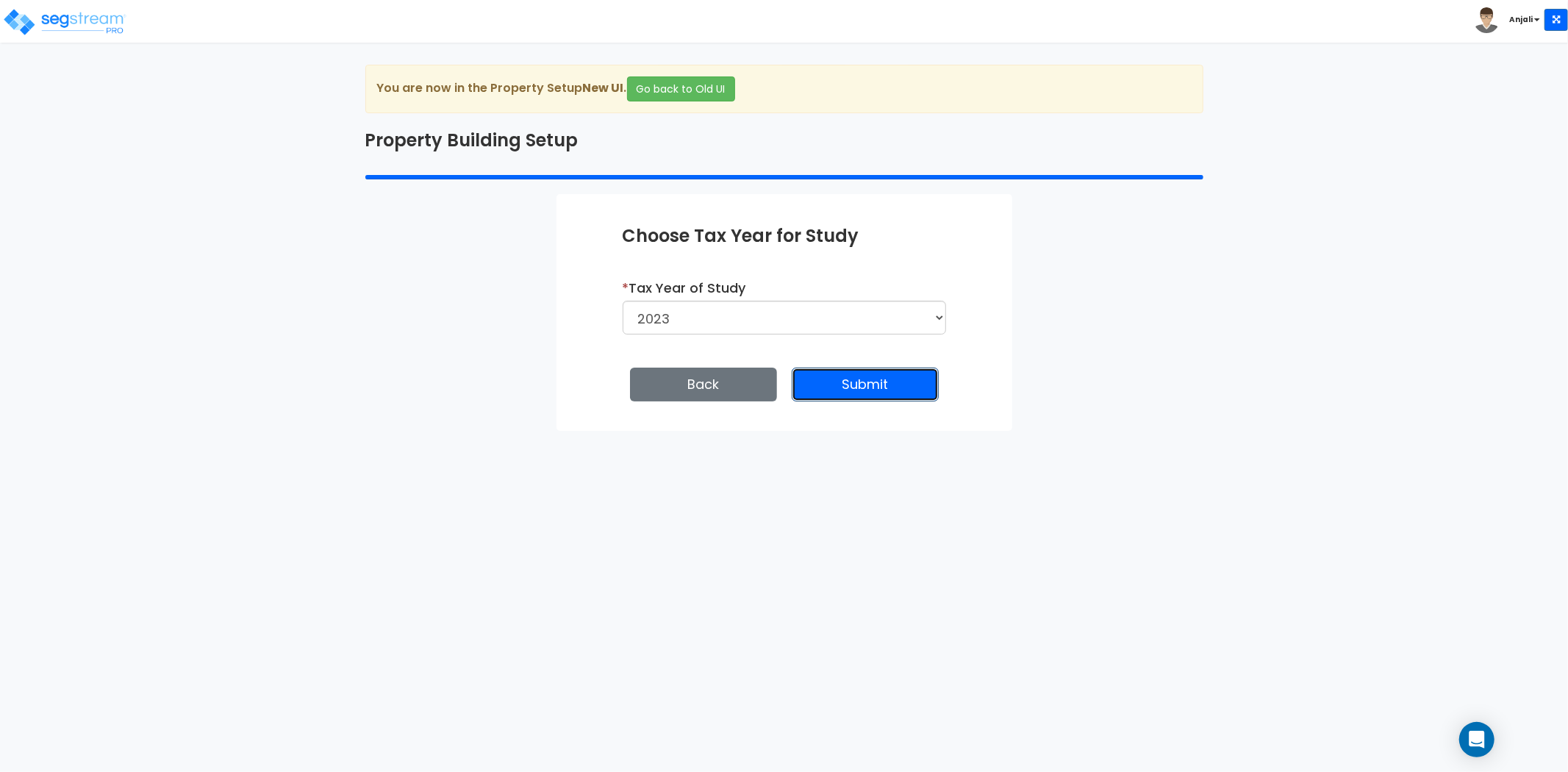
click at [855, 394] on button "Submit" at bounding box center [865, 384] width 147 height 34
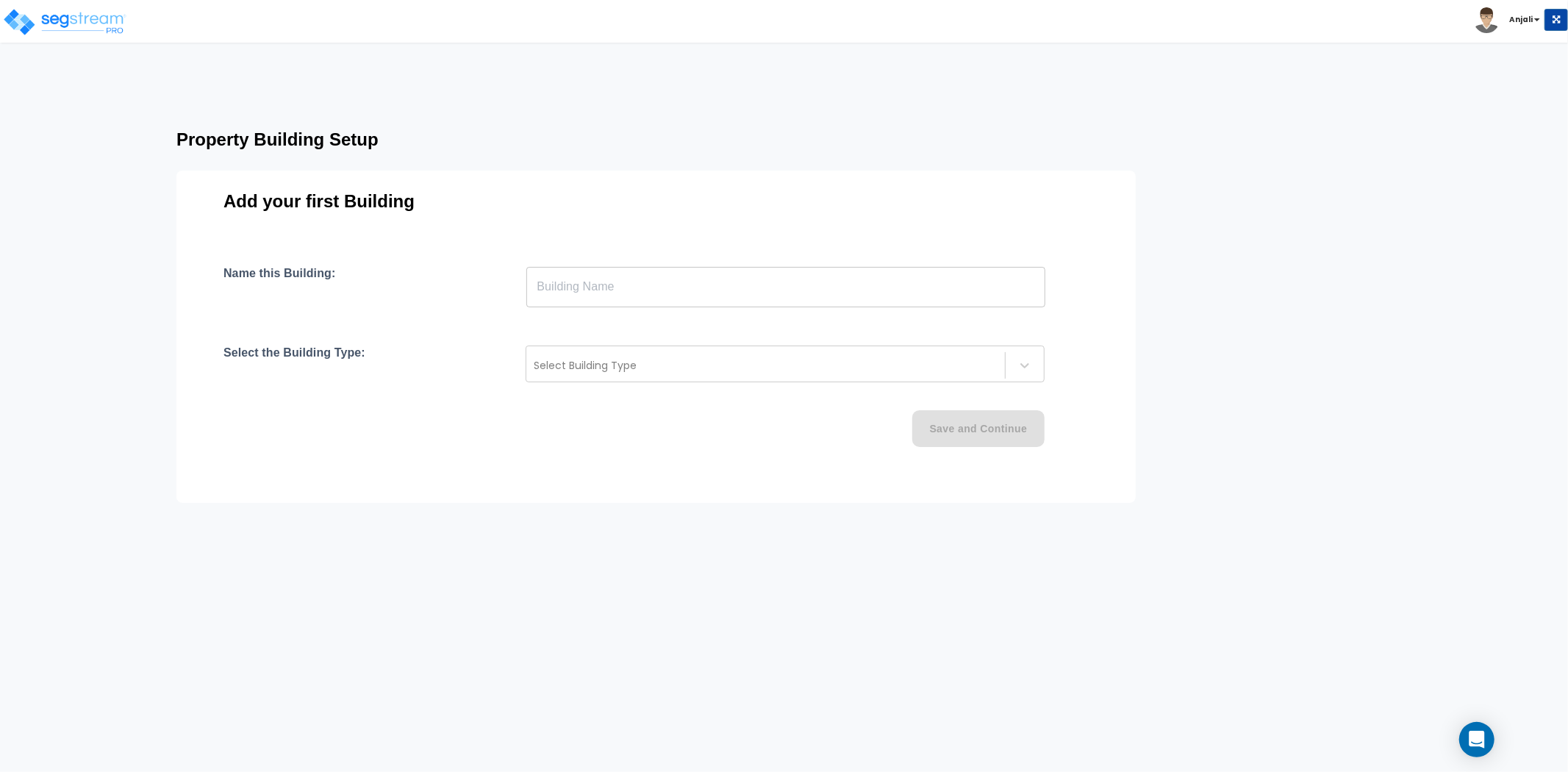
click at [592, 296] on input "text" at bounding box center [786, 287] width 519 height 42
click at [550, 287] on input "text" at bounding box center [786, 287] width 519 height 42
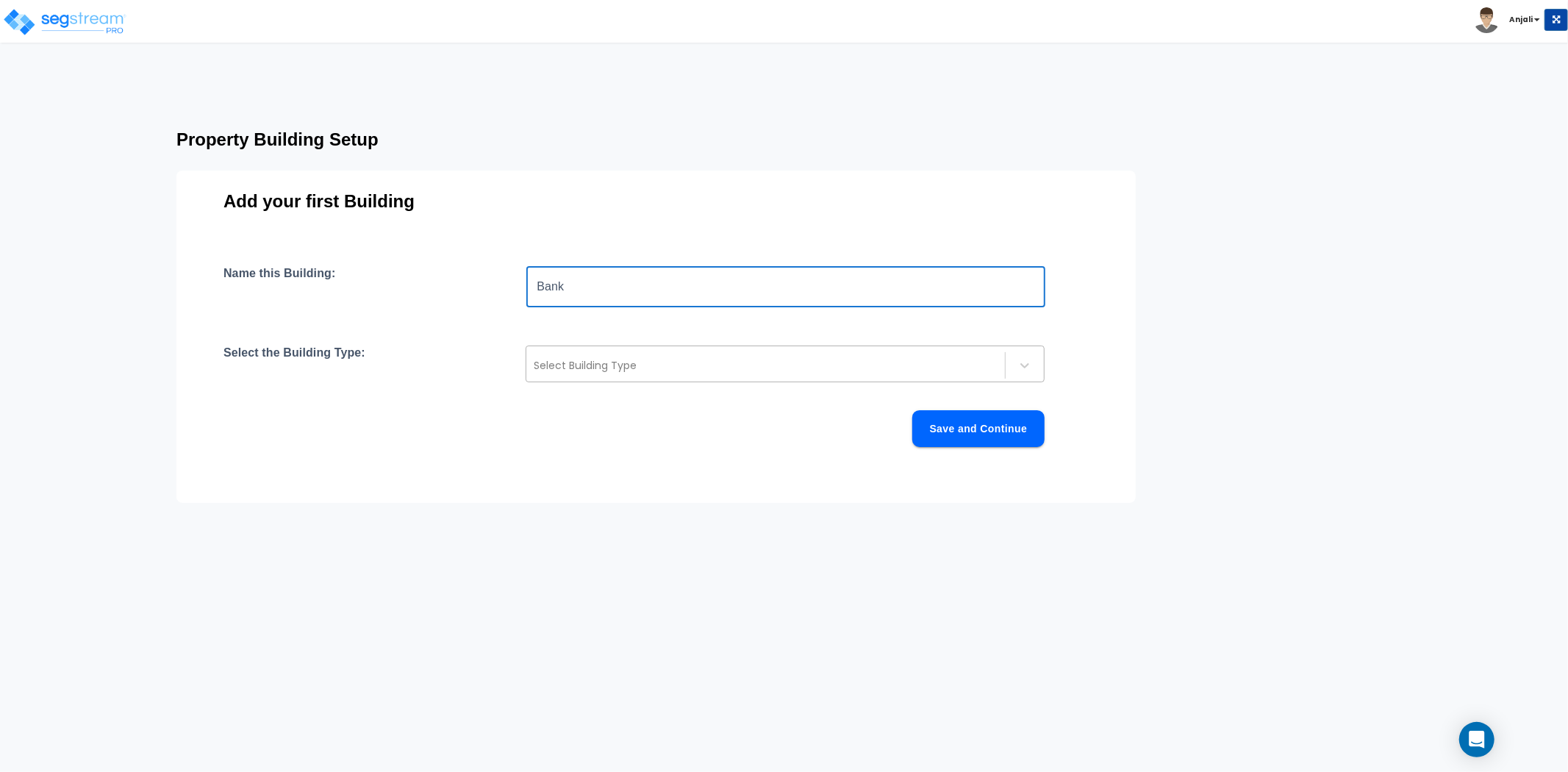
type input "Bank"
click at [643, 372] on div at bounding box center [766, 365] width 464 height 18
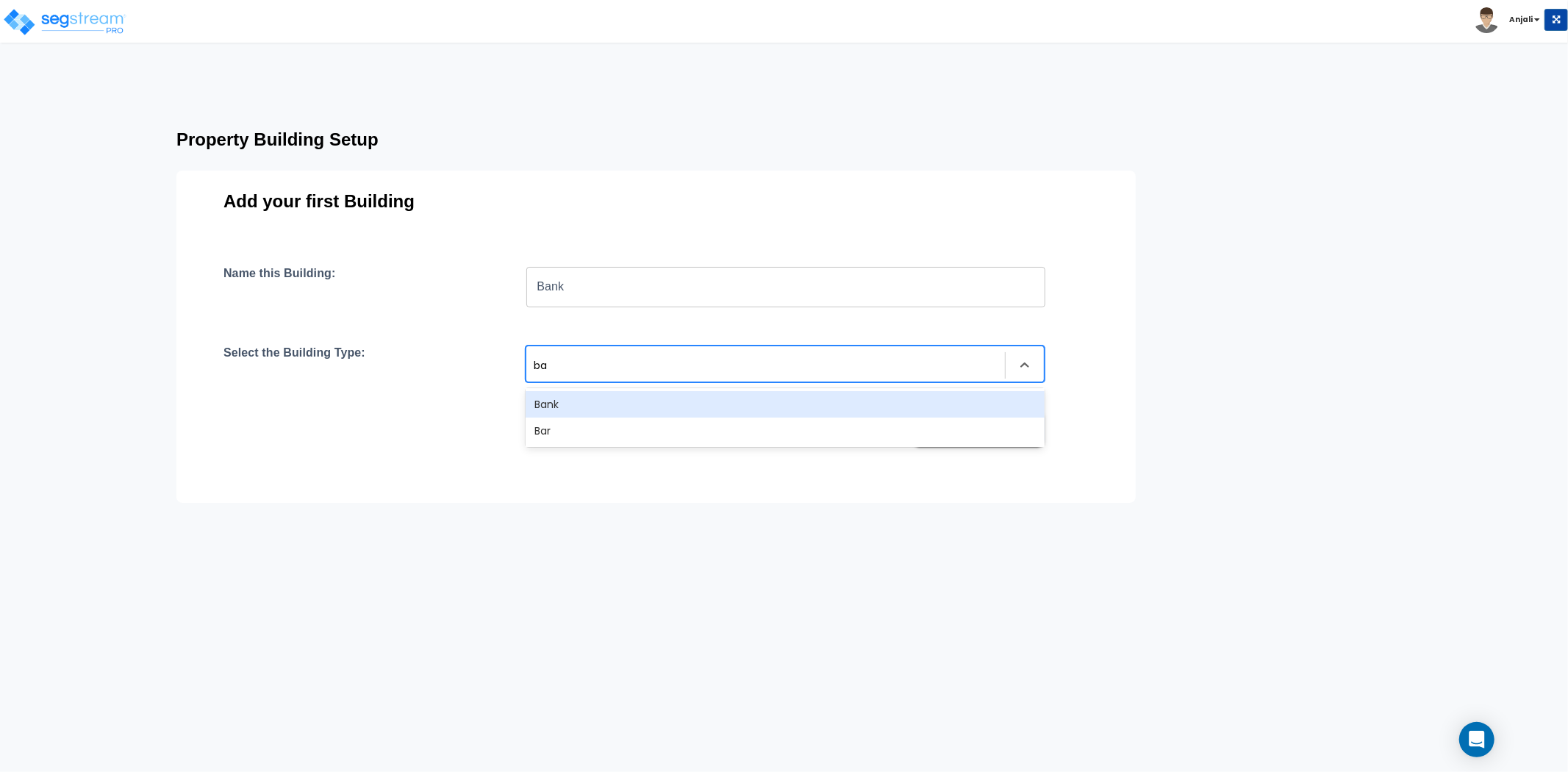
type input "ban"
click at [607, 401] on div "Bank" at bounding box center [785, 404] width 519 height 26
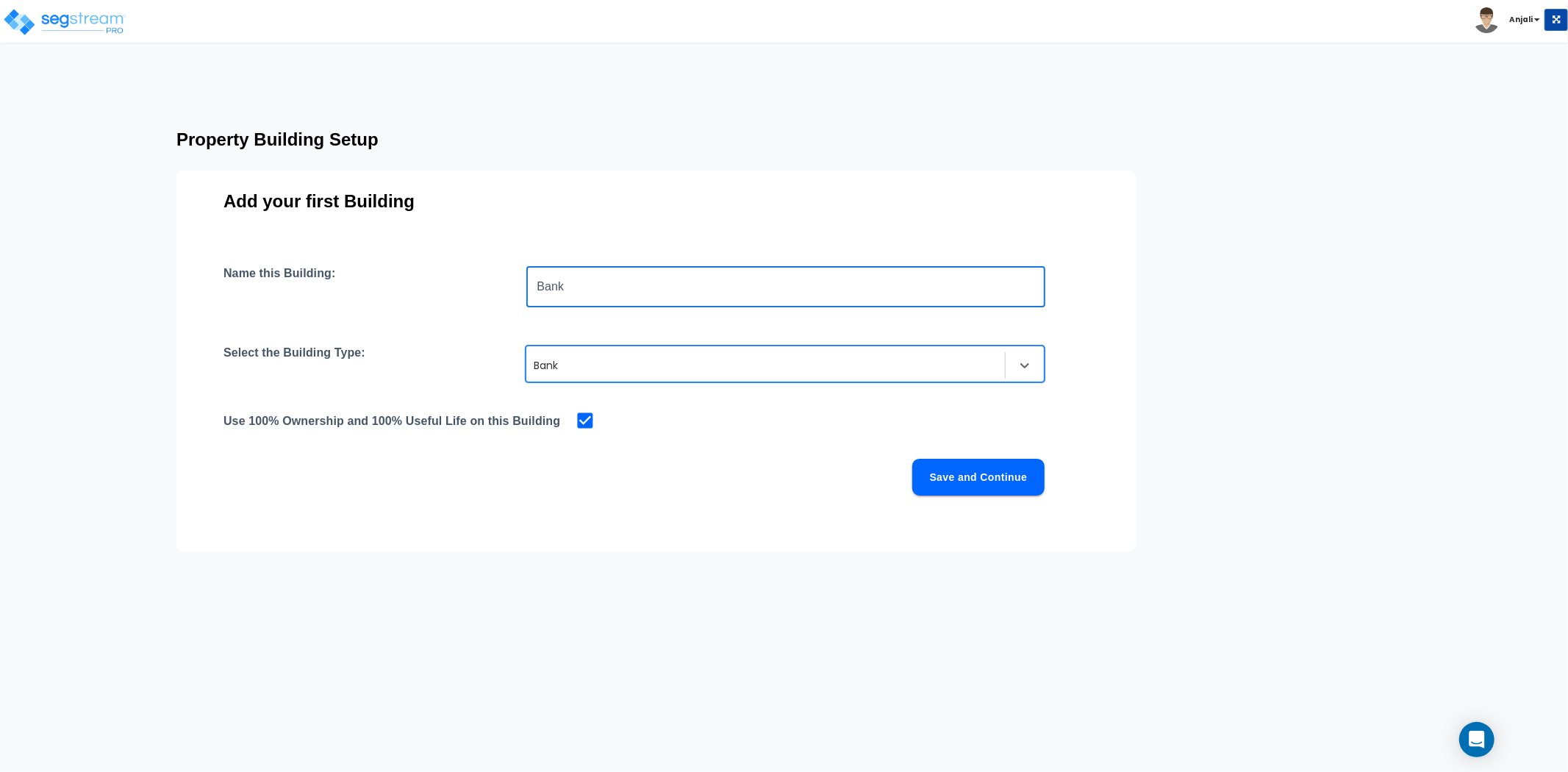
click at [594, 291] on input "Bank" at bounding box center [786, 287] width 519 height 42
type input "B"
type input "KK Sports LLC"
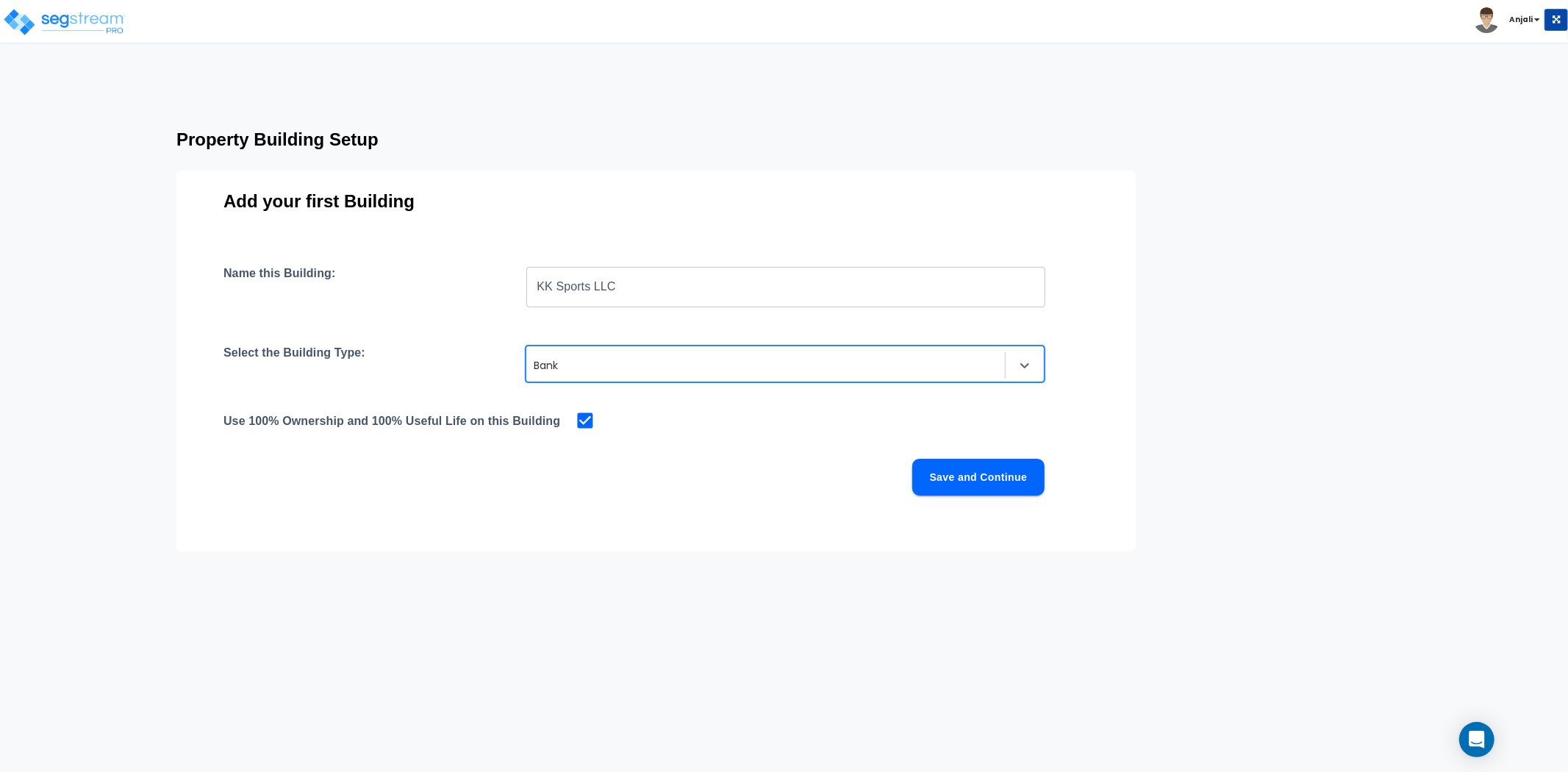
click at [803, 414] on div "Use 100% Ownership and 100% Useful Life on this Building" at bounding box center [656, 421] width 865 height 21
click at [951, 482] on button "Save and Continue" at bounding box center [978, 478] width 132 height 37
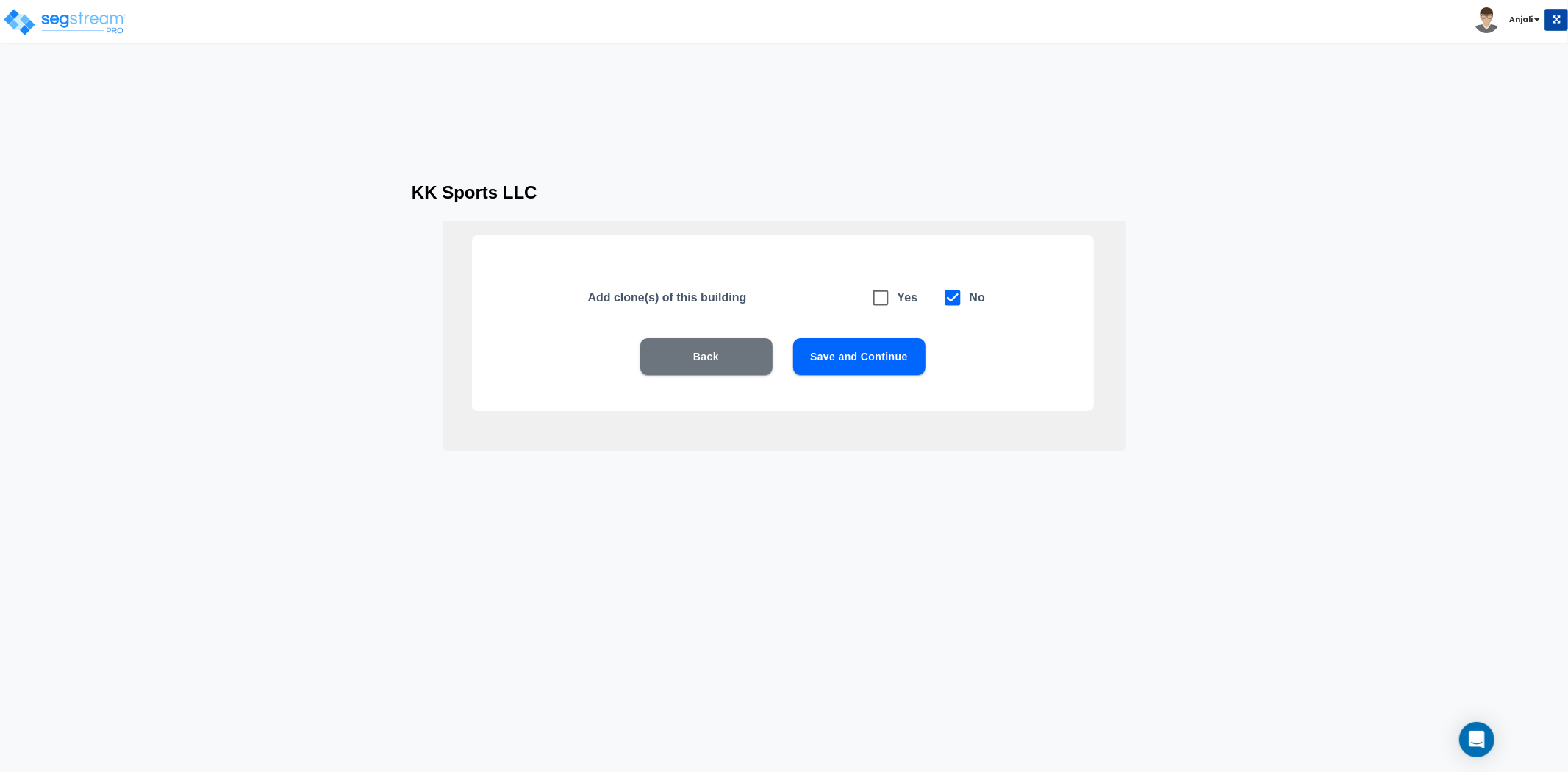
click at [878, 357] on button "Save and Continue" at bounding box center [859, 357] width 132 height 37
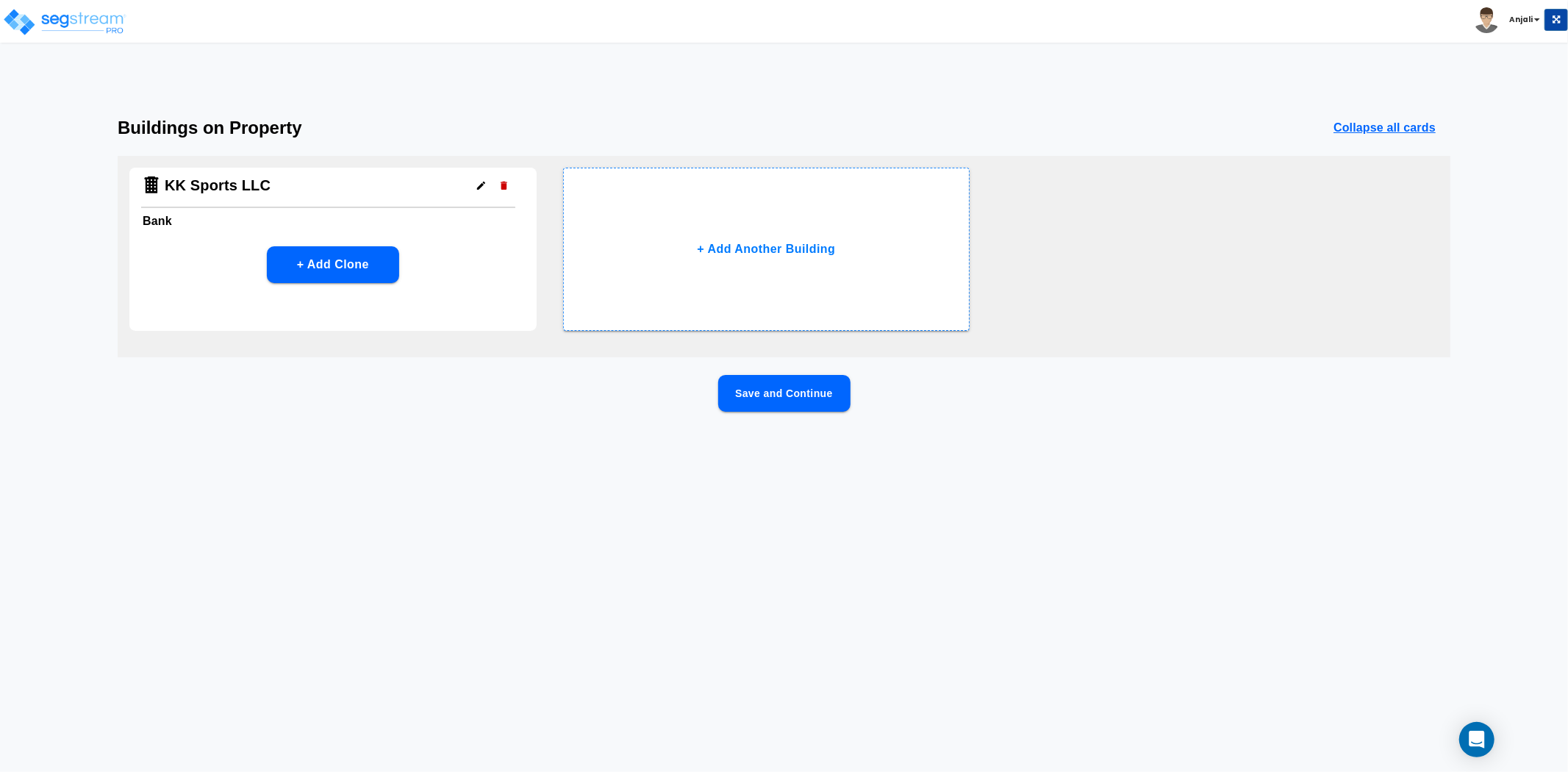
click at [772, 381] on button "Save and Continue" at bounding box center [785, 394] width 132 height 37
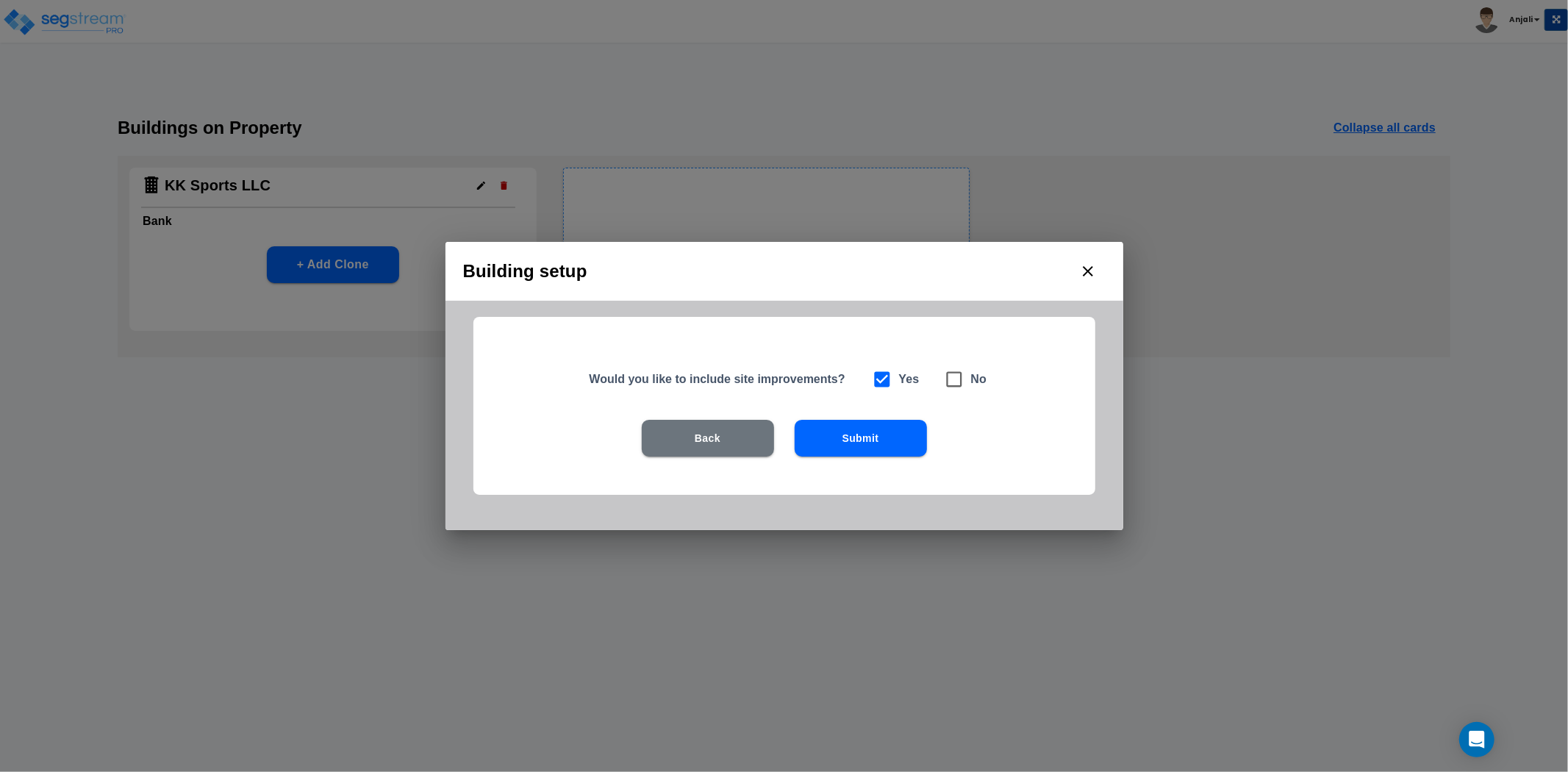
click at [857, 434] on button "Submit" at bounding box center [861, 438] width 132 height 37
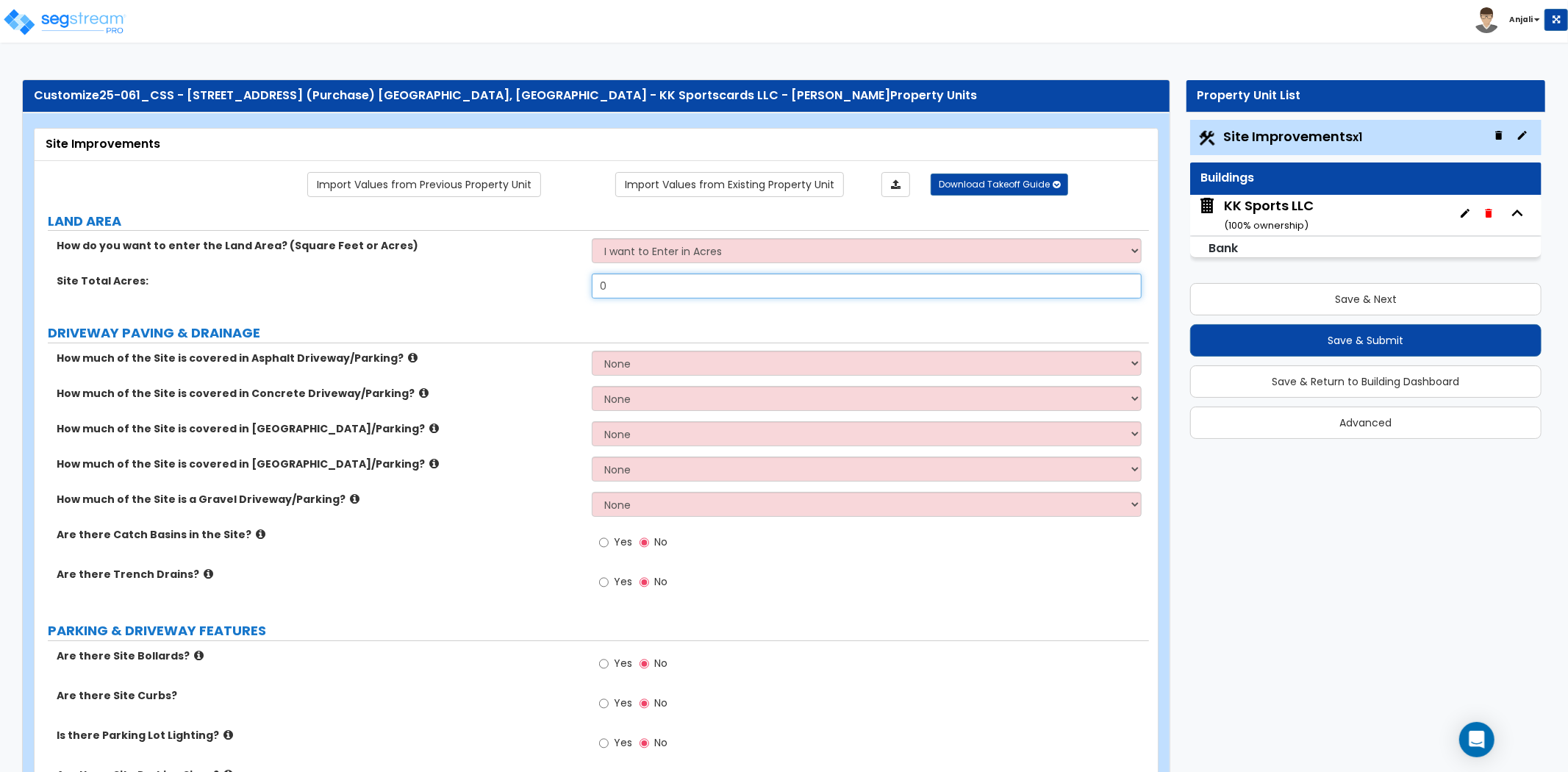
click at [622, 285] on input "0" at bounding box center [866, 286] width 550 height 25
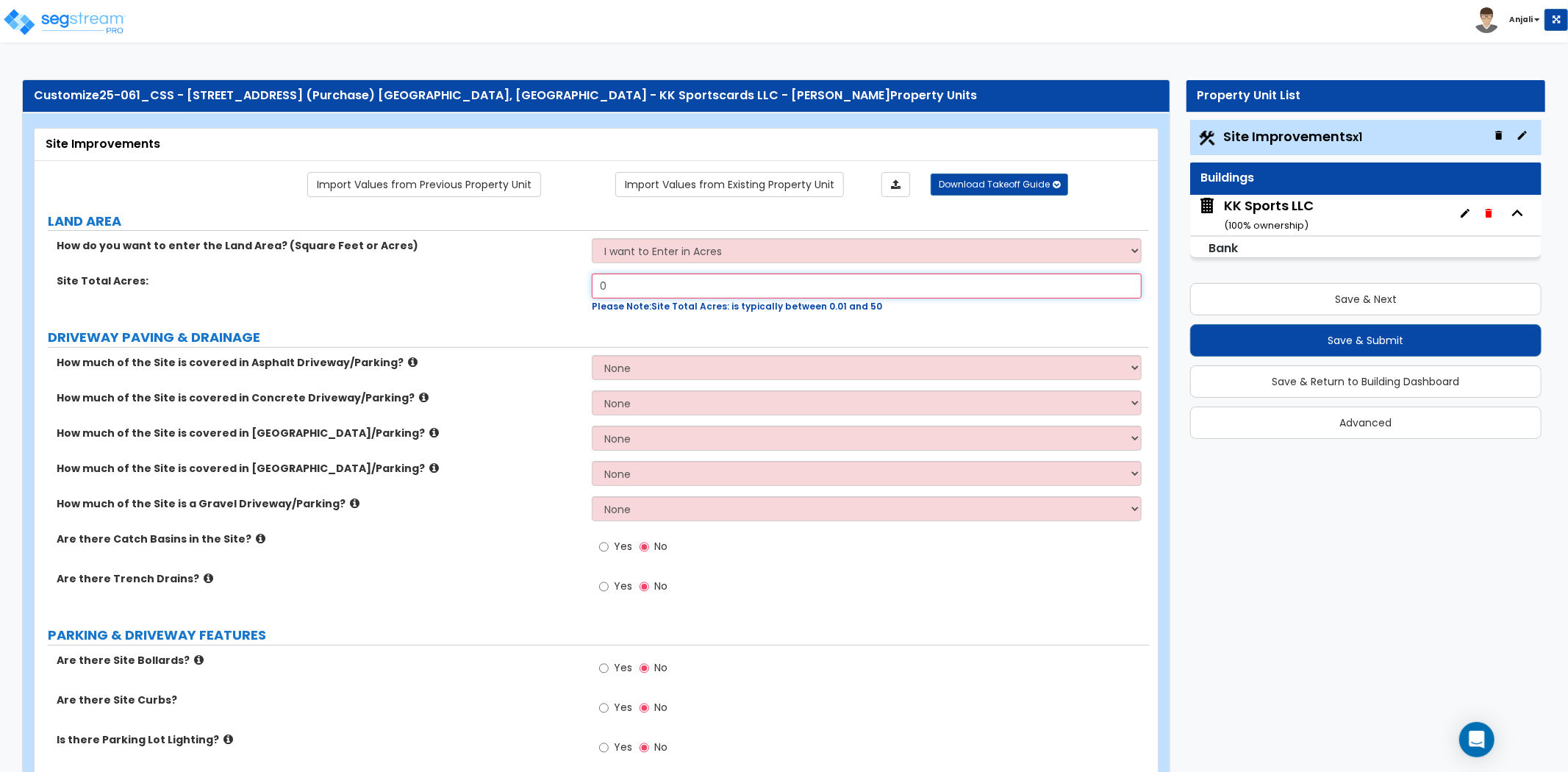
click at [659, 281] on input "0" at bounding box center [866, 286] width 550 height 25
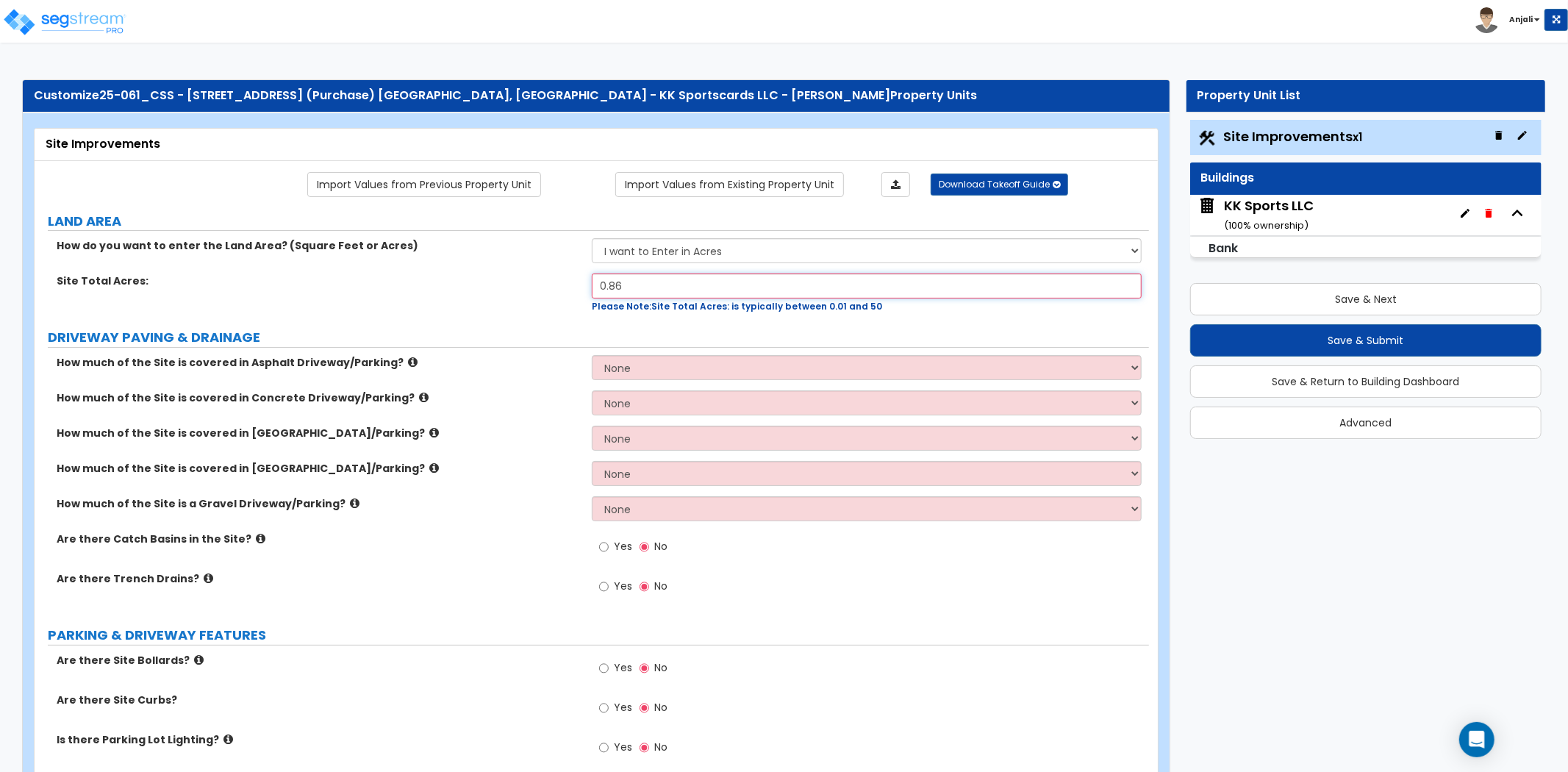
type input "0.86"
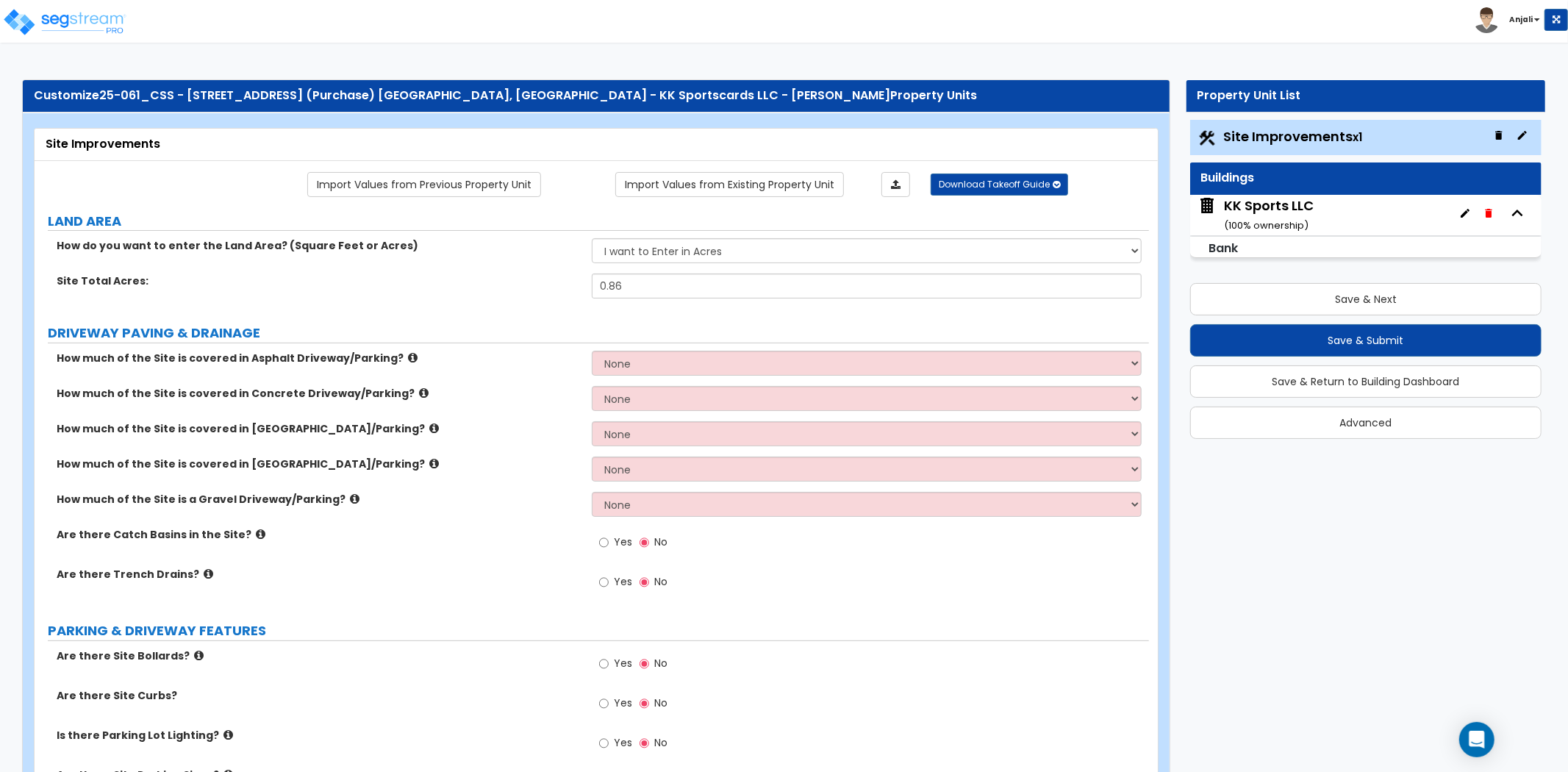
click at [505, 293] on div "Site Total Acres: 0.86" at bounding box center [592, 291] width 1115 height 35
click at [665, 364] on select "None I want to Enter an Approximate Percentage I want to Enter the Square Foota…" at bounding box center [866, 363] width 550 height 25
select select "2"
click at [592, 351] on select "None I want to Enter an Approximate Percentage I want to Enter the Square Foota…" at bounding box center [866, 363] width 550 height 25
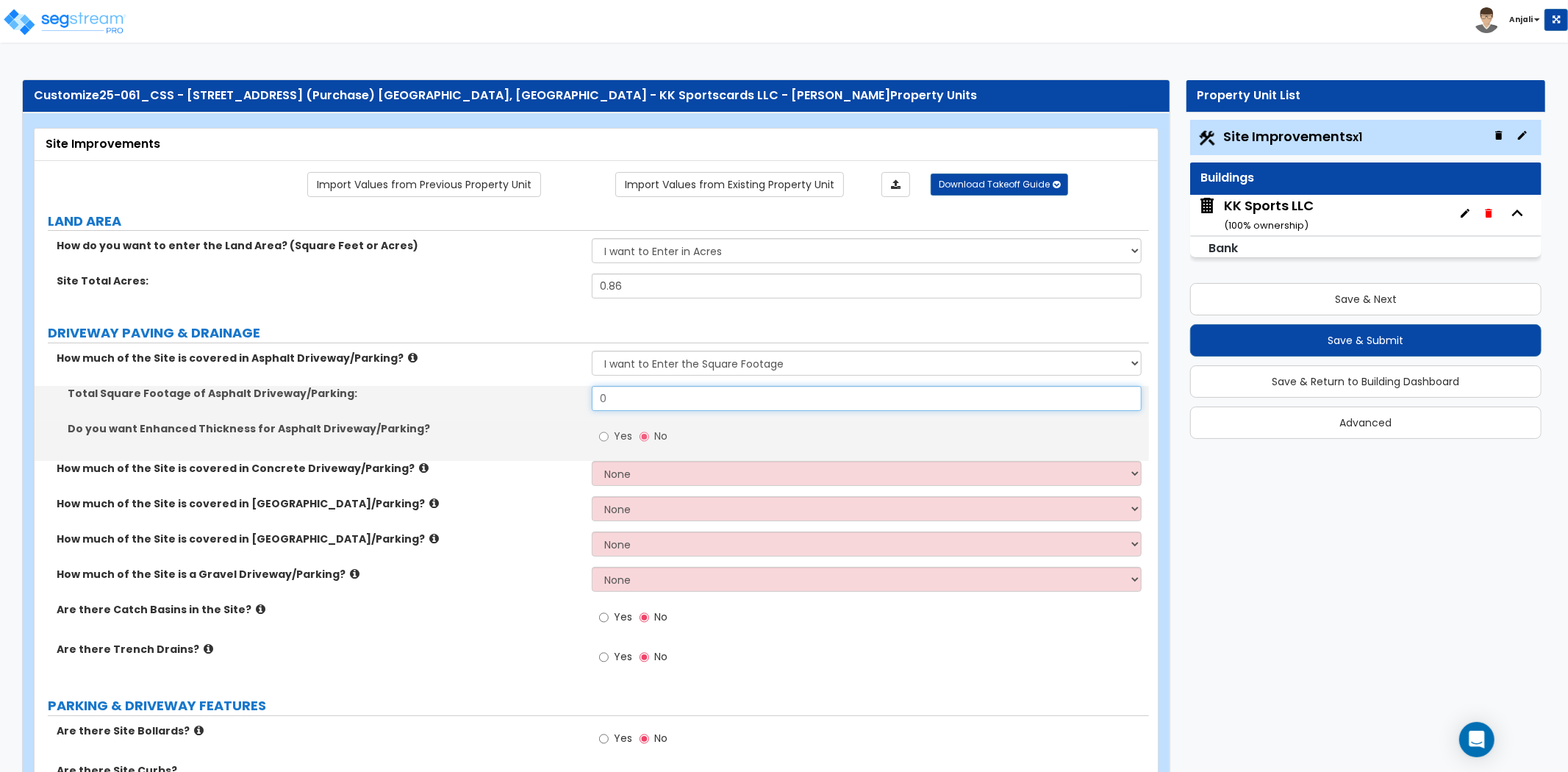
click at [641, 392] on input "0" at bounding box center [866, 398] width 550 height 25
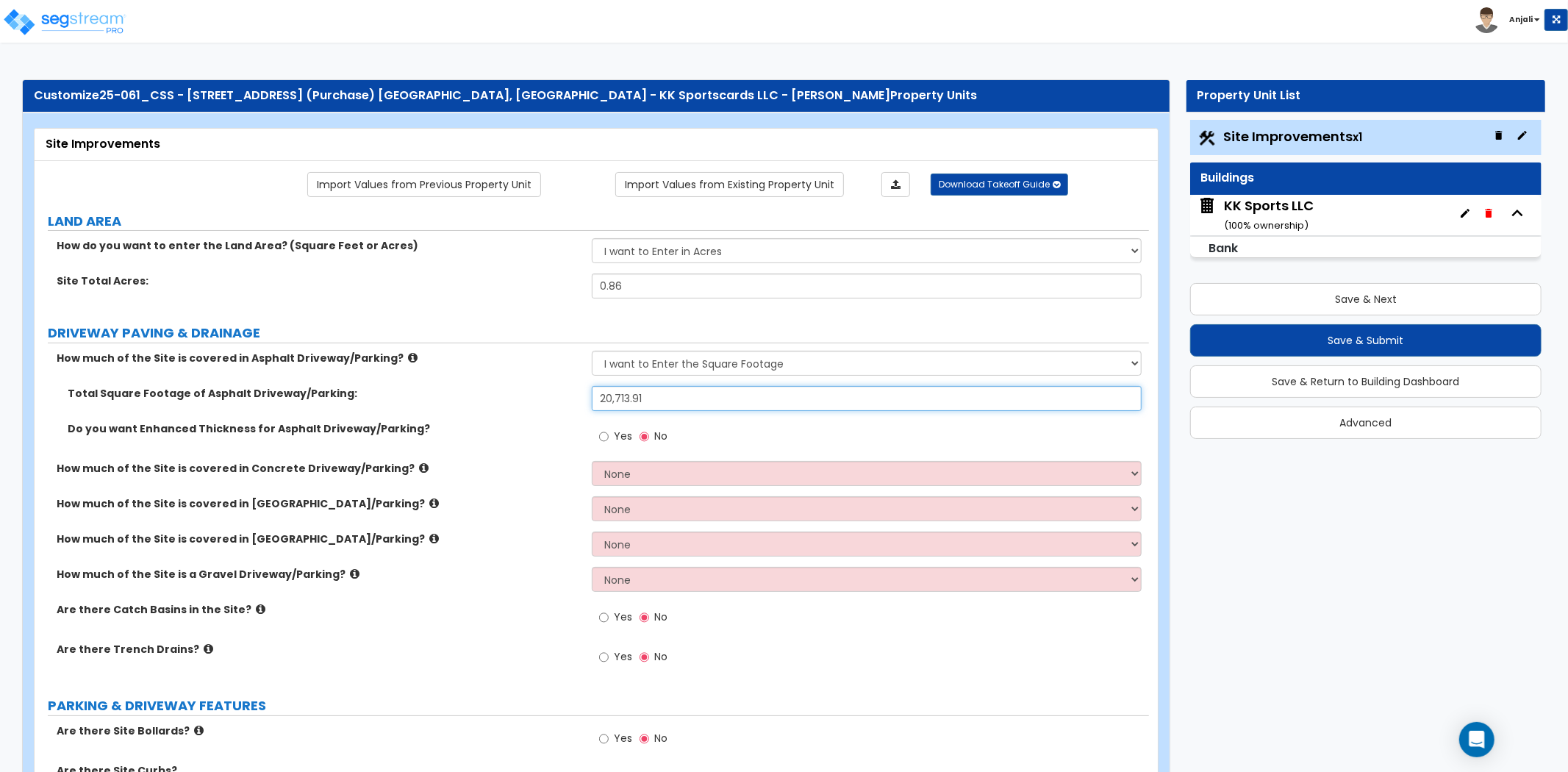
type input "20,713.91"
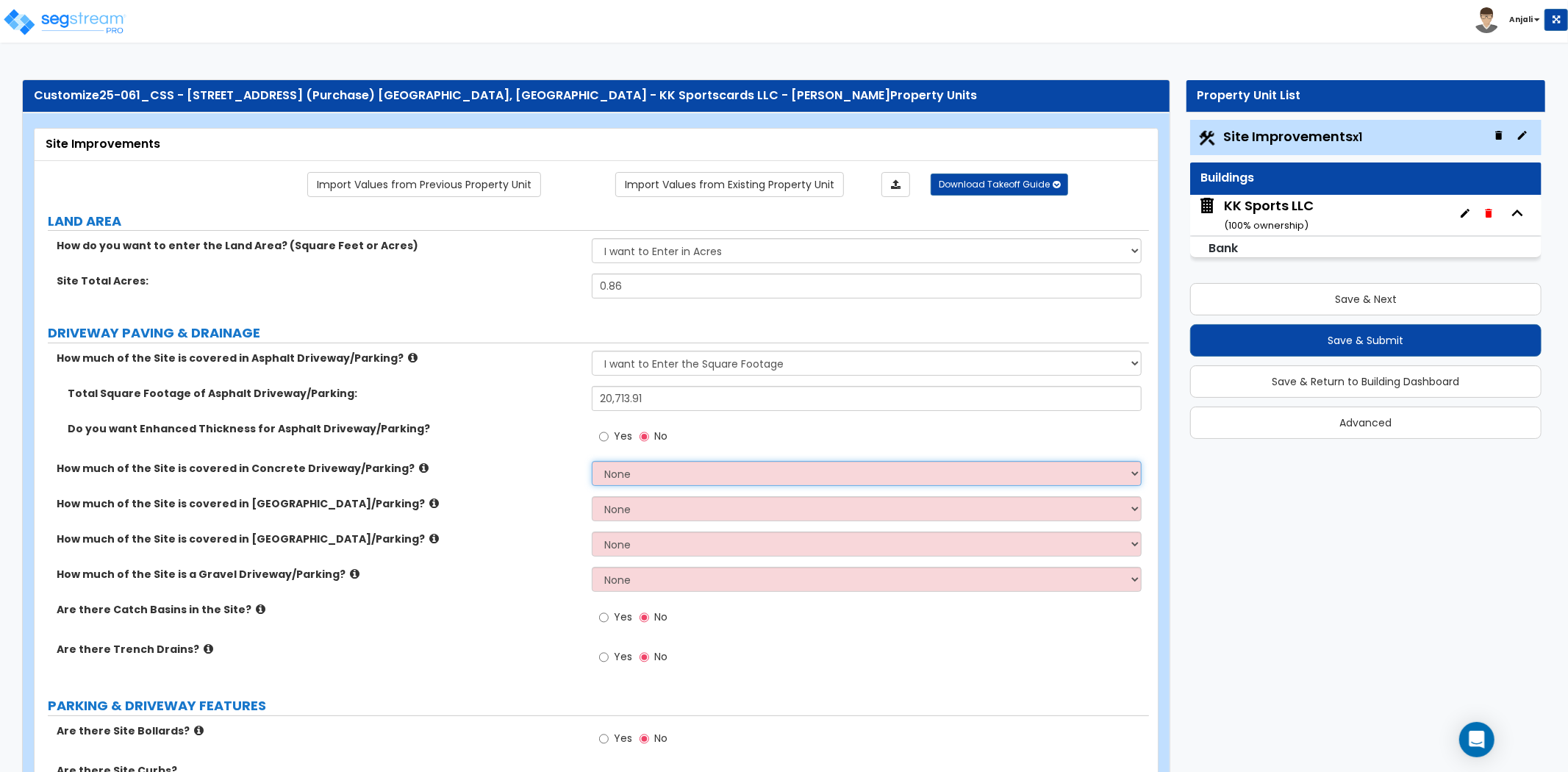
click at [656, 468] on select "None I want to Enter an Approximate Percentage I want to Enter the Square Foota…" at bounding box center [866, 474] width 550 height 25
click at [726, 429] on div "Yes No" at bounding box center [870, 441] width 557 height 40
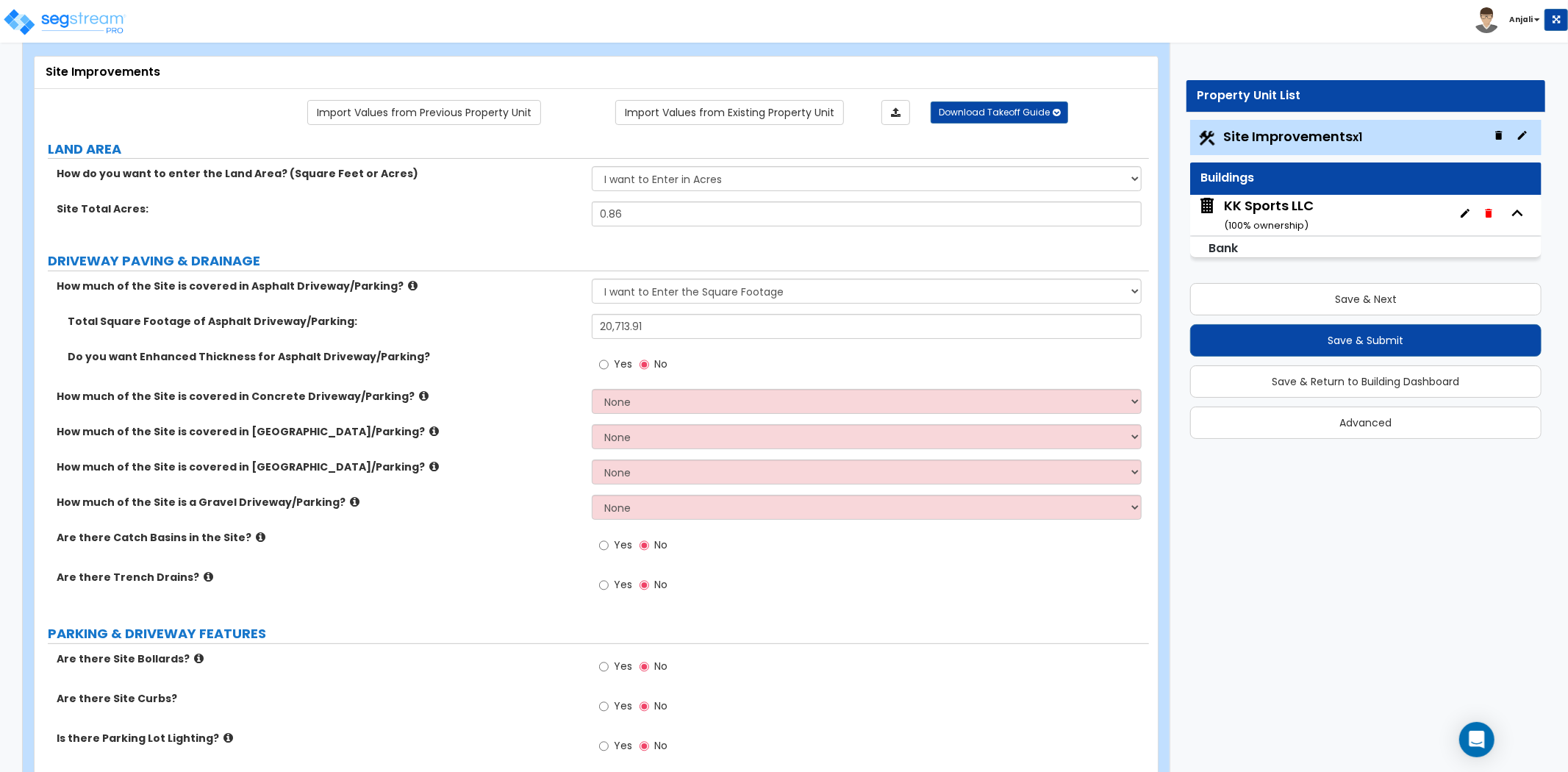
scroll to position [82, 0]
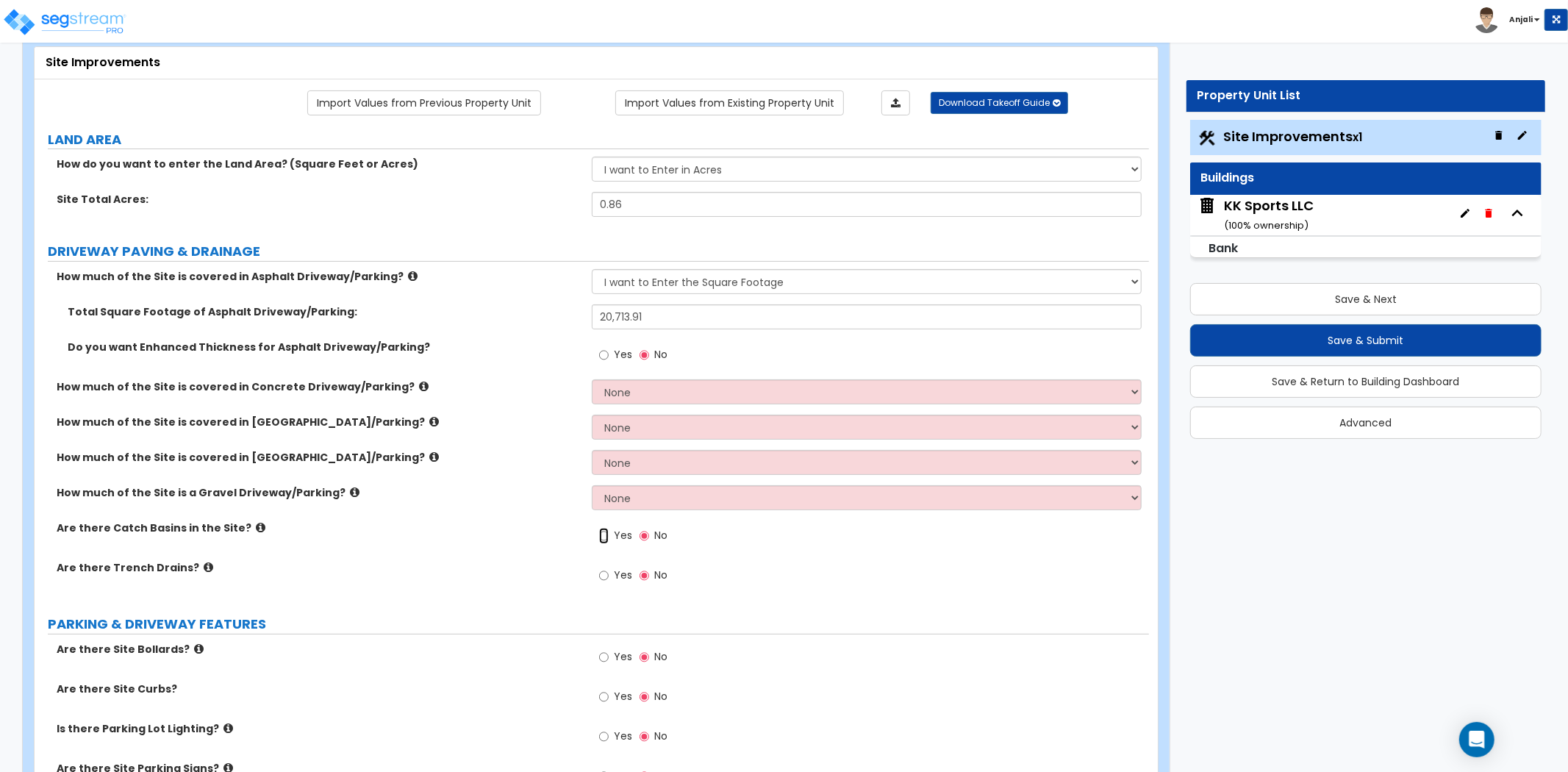
click at [606, 540] on input "Yes" at bounding box center [604, 536] width 9 height 16
radio input "true"
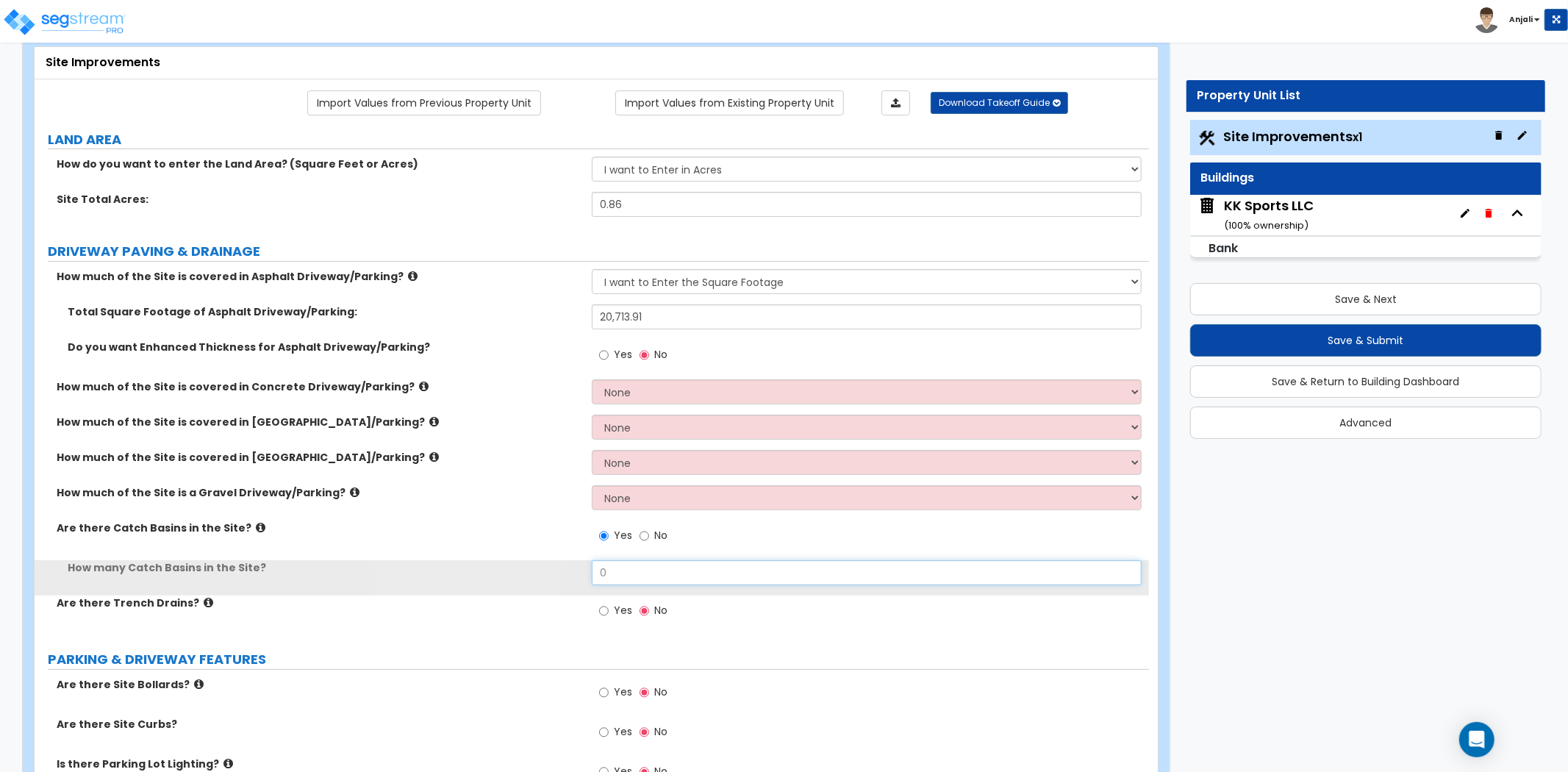
click at [616, 572] on input "0" at bounding box center [866, 573] width 550 height 25
type input "2"
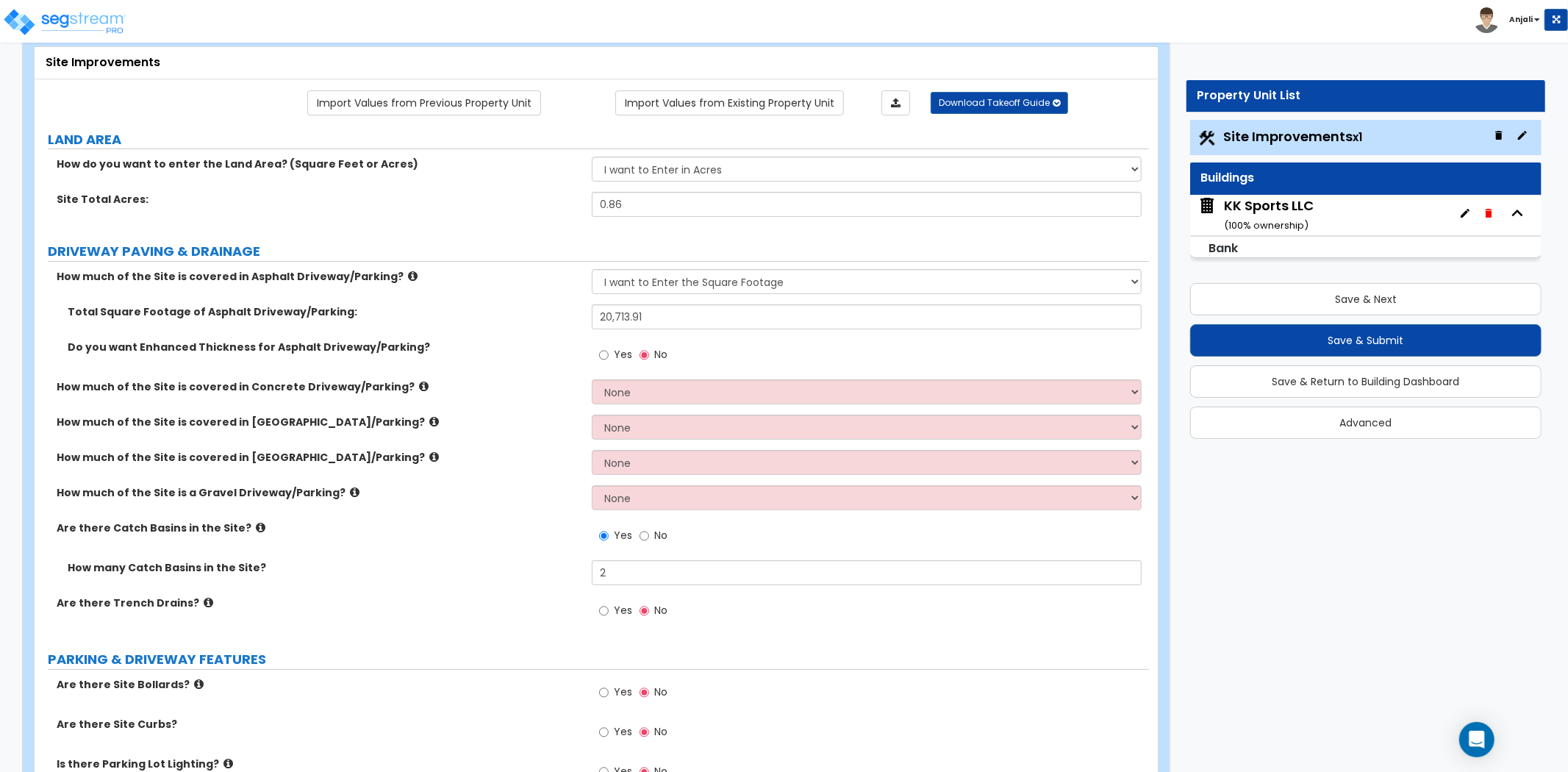
click at [476, 571] on label "How many Catch Basins in the Site?" at bounding box center [324, 567] width 513 height 15
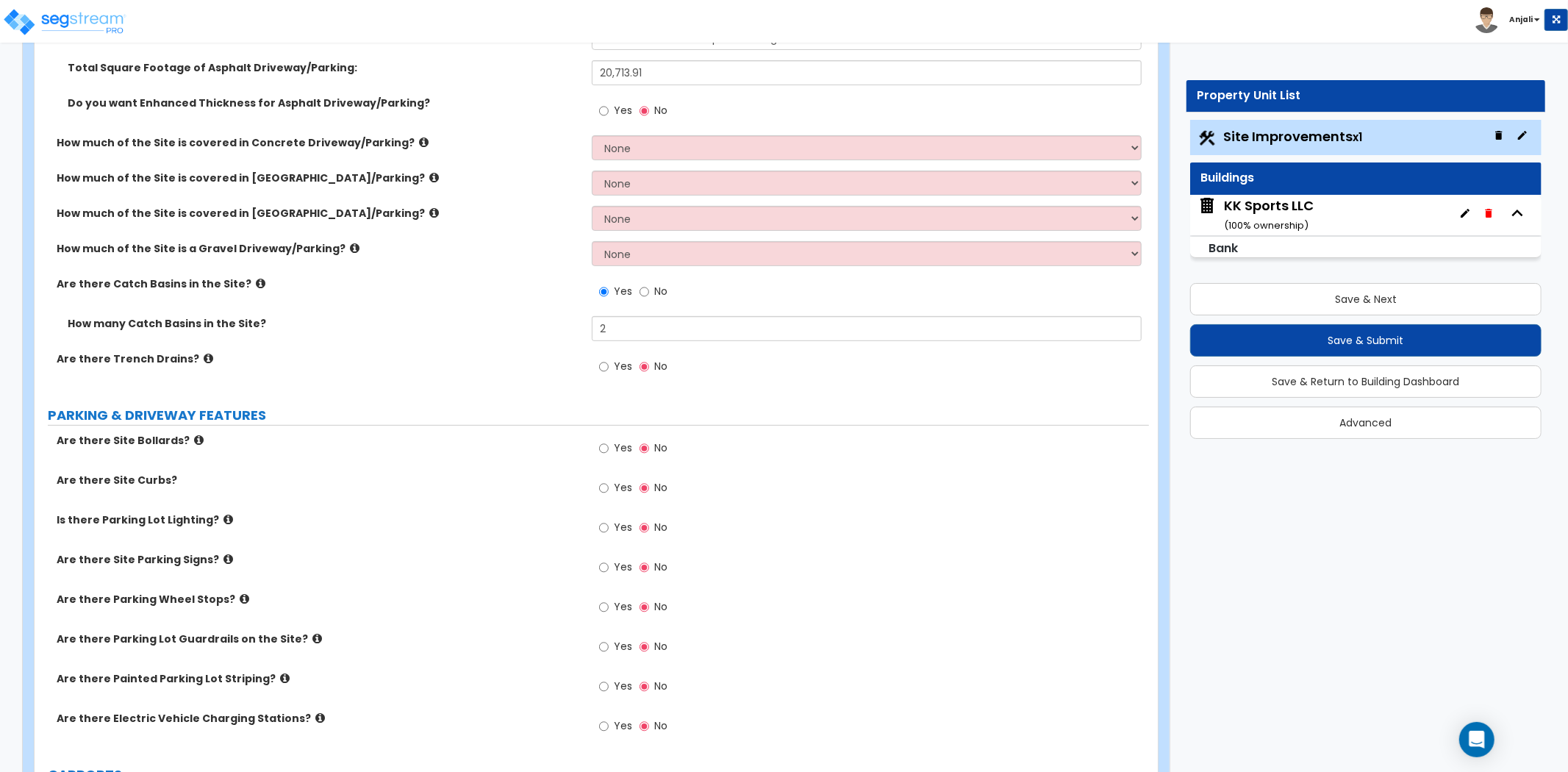
scroll to position [327, 0]
click at [606, 489] on input "Yes" at bounding box center [604, 487] width 9 height 16
radio input "true"
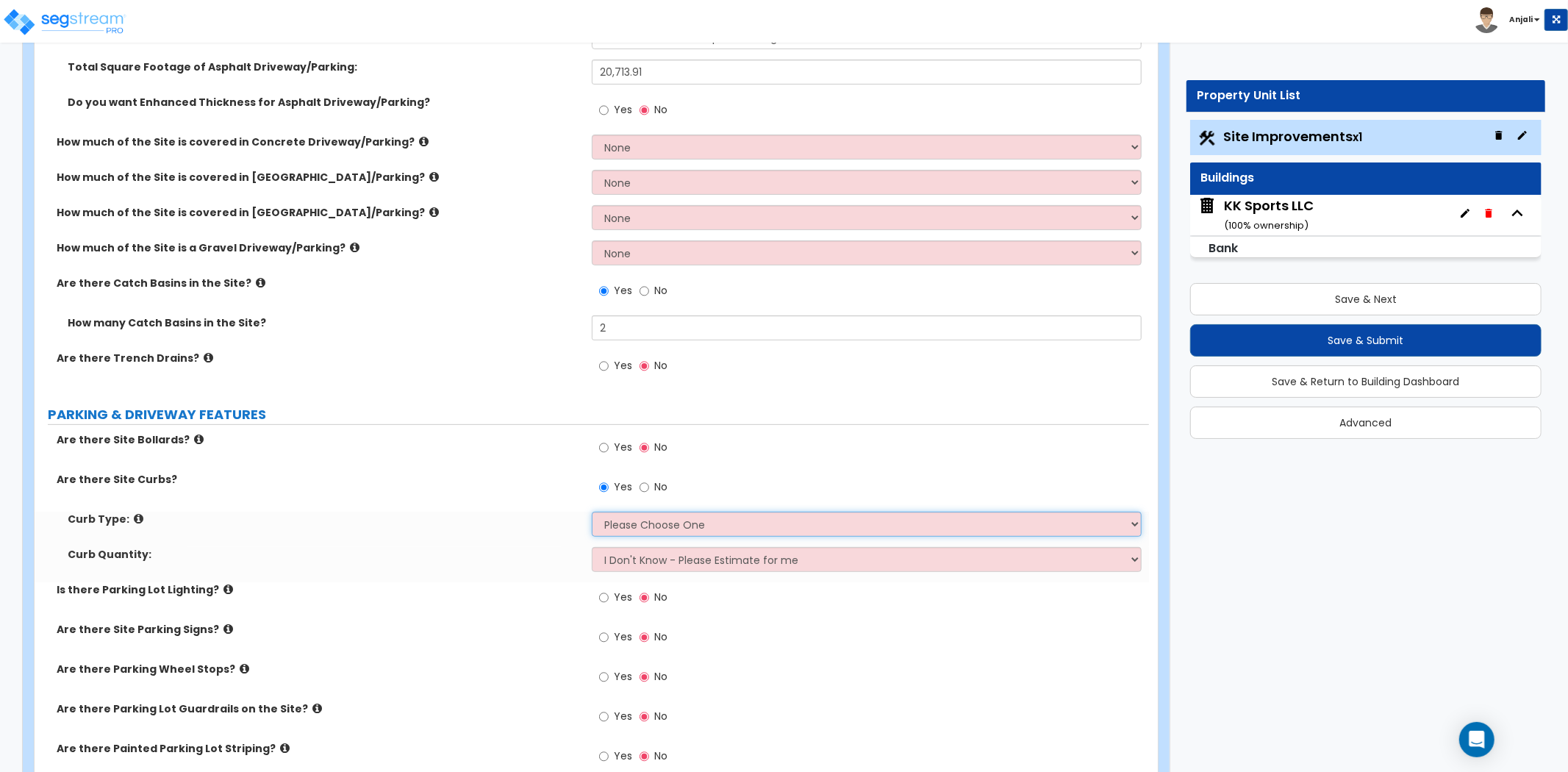
click at [651, 522] on select "Please Choose One Curb (Only) Curb & Gutter Asphalt Berm" at bounding box center [866, 524] width 550 height 25
select select "1"
click at [592, 512] on select "Please Choose One Curb (Only) Curb & Gutter Asphalt Berm" at bounding box center [866, 524] width 550 height 25
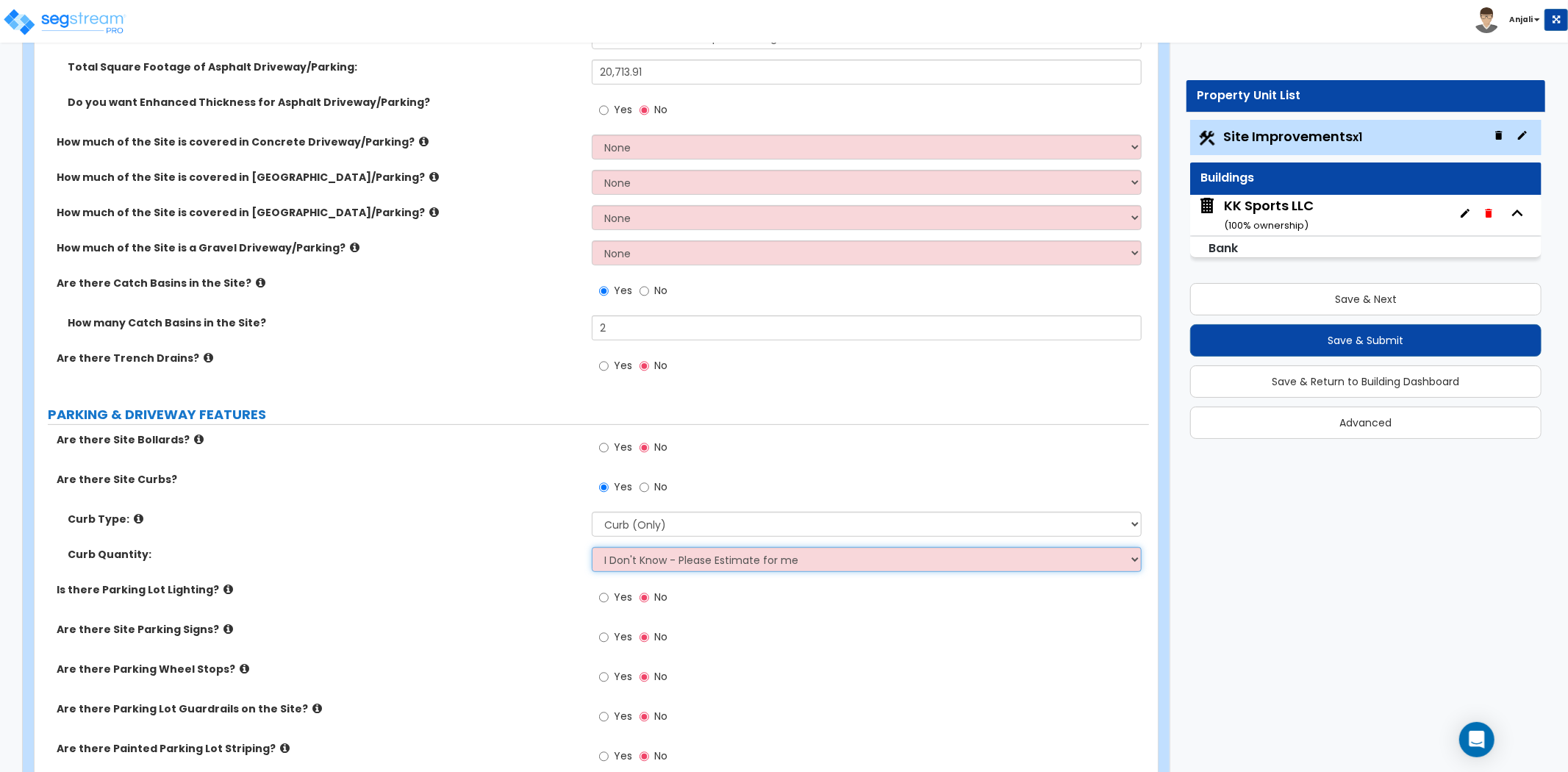
click at [669, 564] on select "I Don't Know - Please Estimate for me I want to Enter the Linear Footage" at bounding box center [866, 560] width 550 height 25
select select "1"
click at [592, 547] on select "I Don't Know - Please Estimate for me I want to Enter the Linear Footage" at bounding box center [866, 560] width 550 height 25
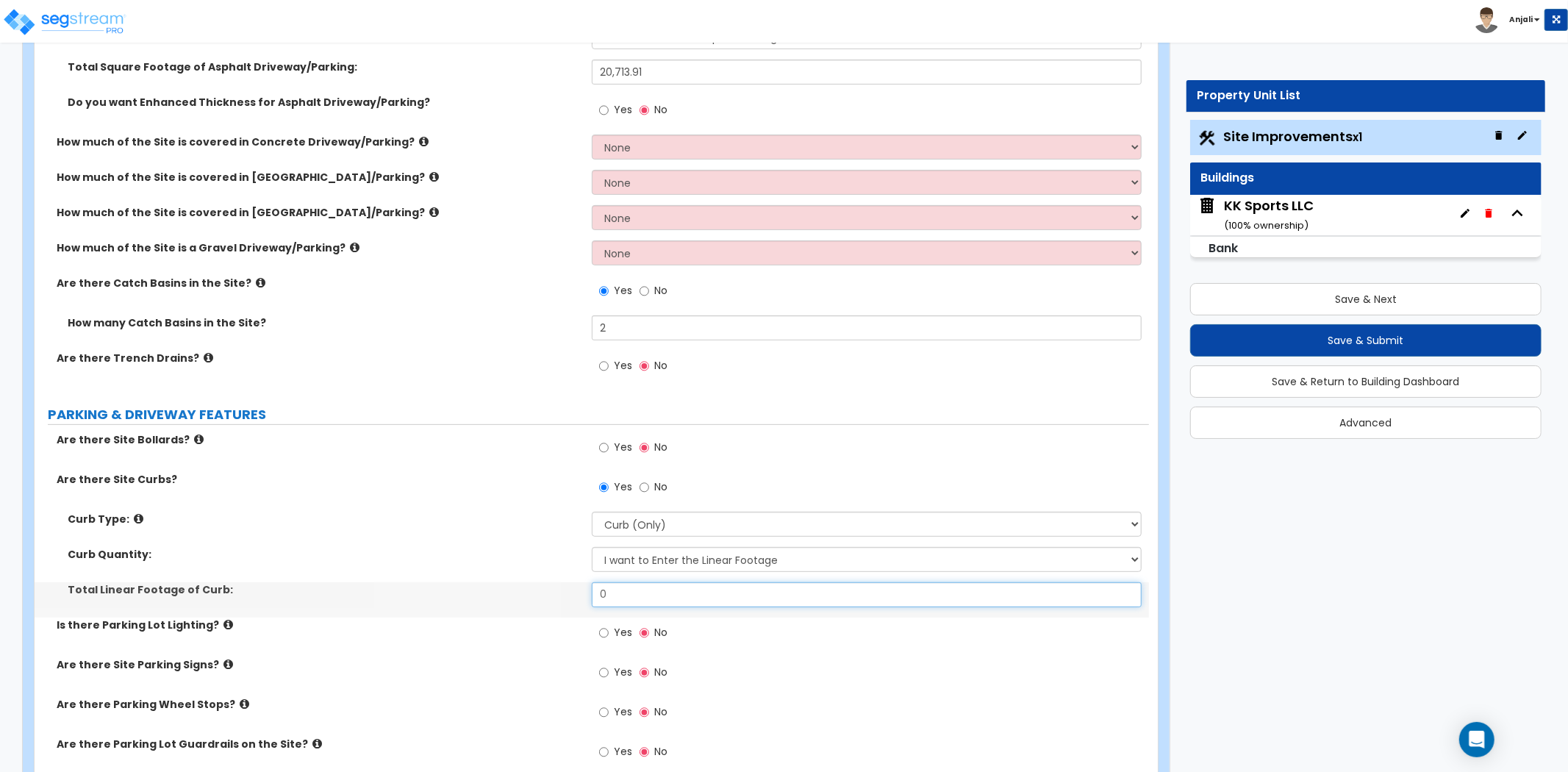
click at [656, 598] on input "0" at bounding box center [866, 595] width 550 height 25
click at [748, 596] on input "text" at bounding box center [866, 595] width 550 height 25
type input "920.61"
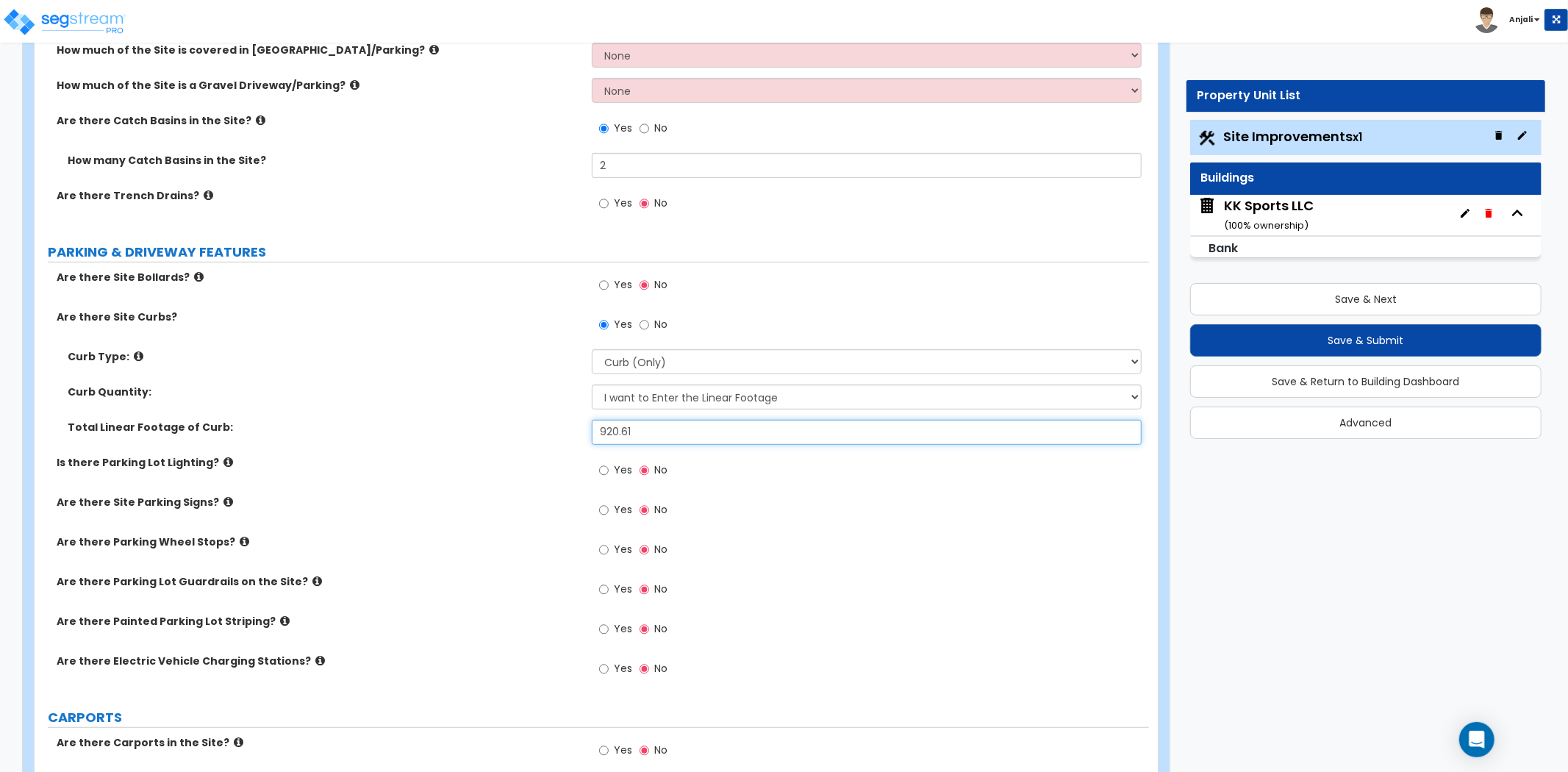
scroll to position [490, 0]
click at [606, 630] on input "Yes" at bounding box center [604, 628] width 9 height 16
radio input "true"
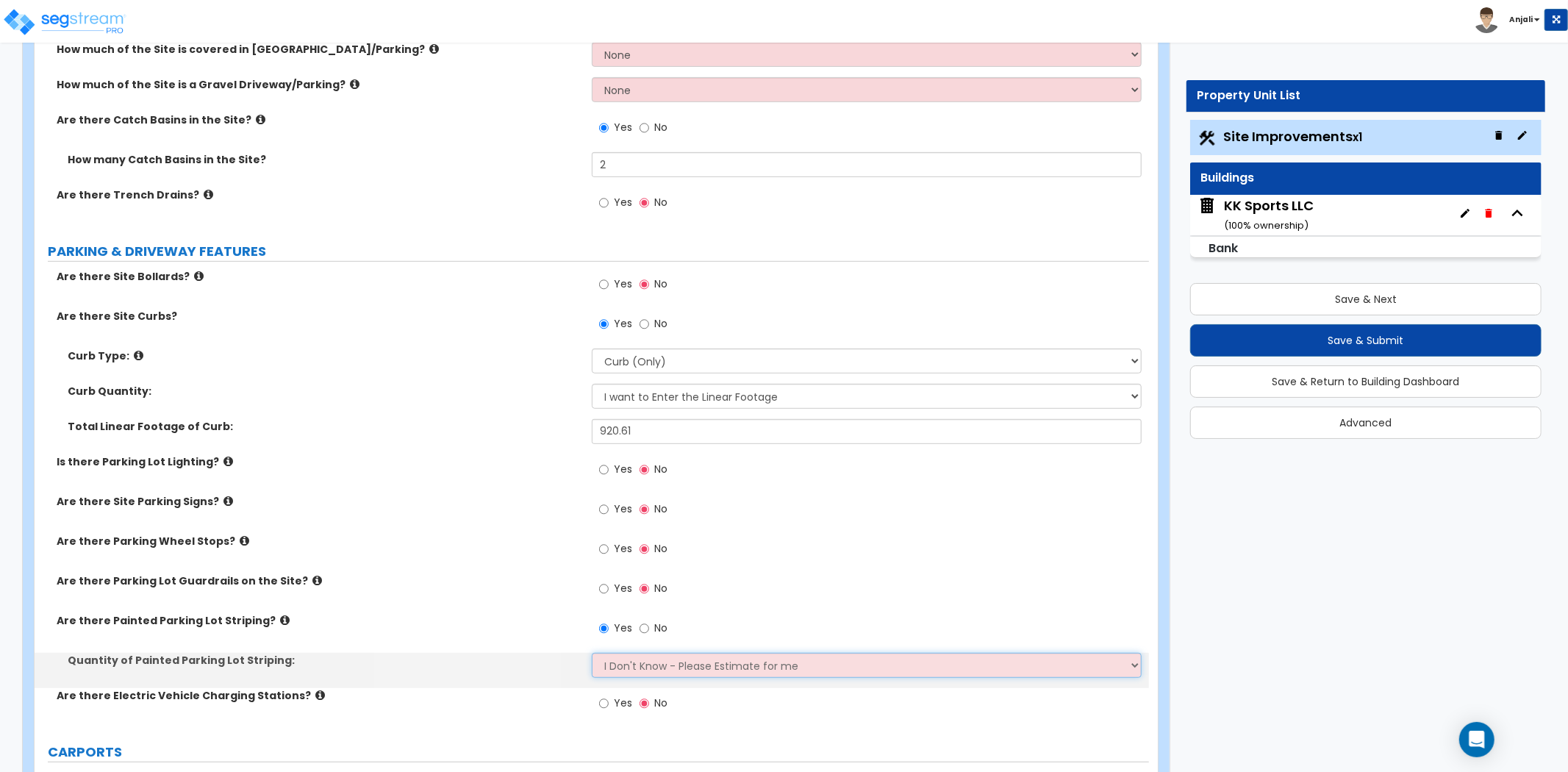
click at [639, 654] on select "I Don't Know - Please Estimate for me I Want to Enter the Number of Parking Spa…" at bounding box center [866, 665] width 550 height 25
select select "1"
click at [592, 653] on select "I Don't Know - Please Estimate for me I Want to Enter the Number of Parking Spa…" at bounding box center [866, 665] width 550 height 25
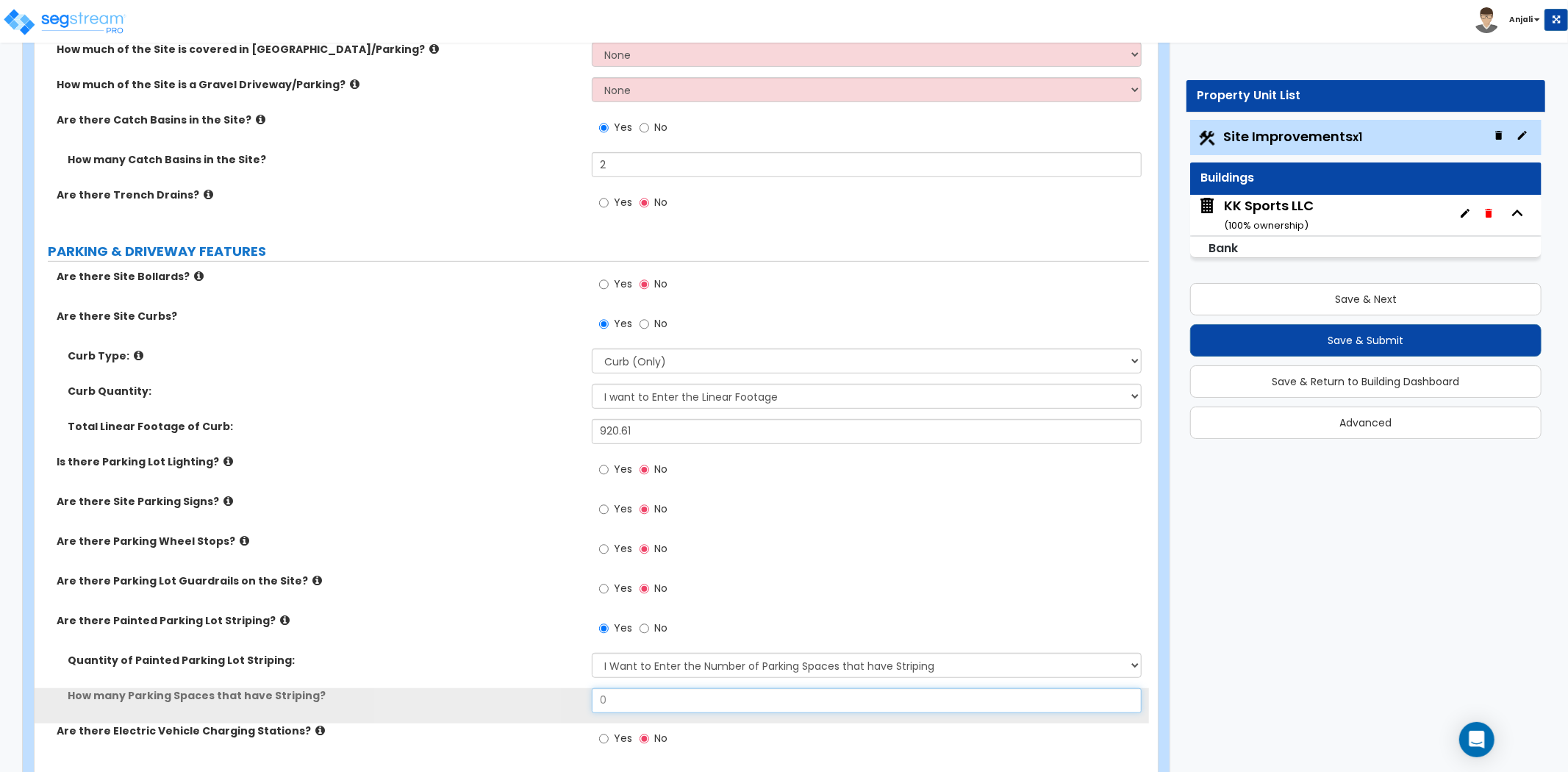
click at [662, 694] on input "0" at bounding box center [866, 700] width 550 height 25
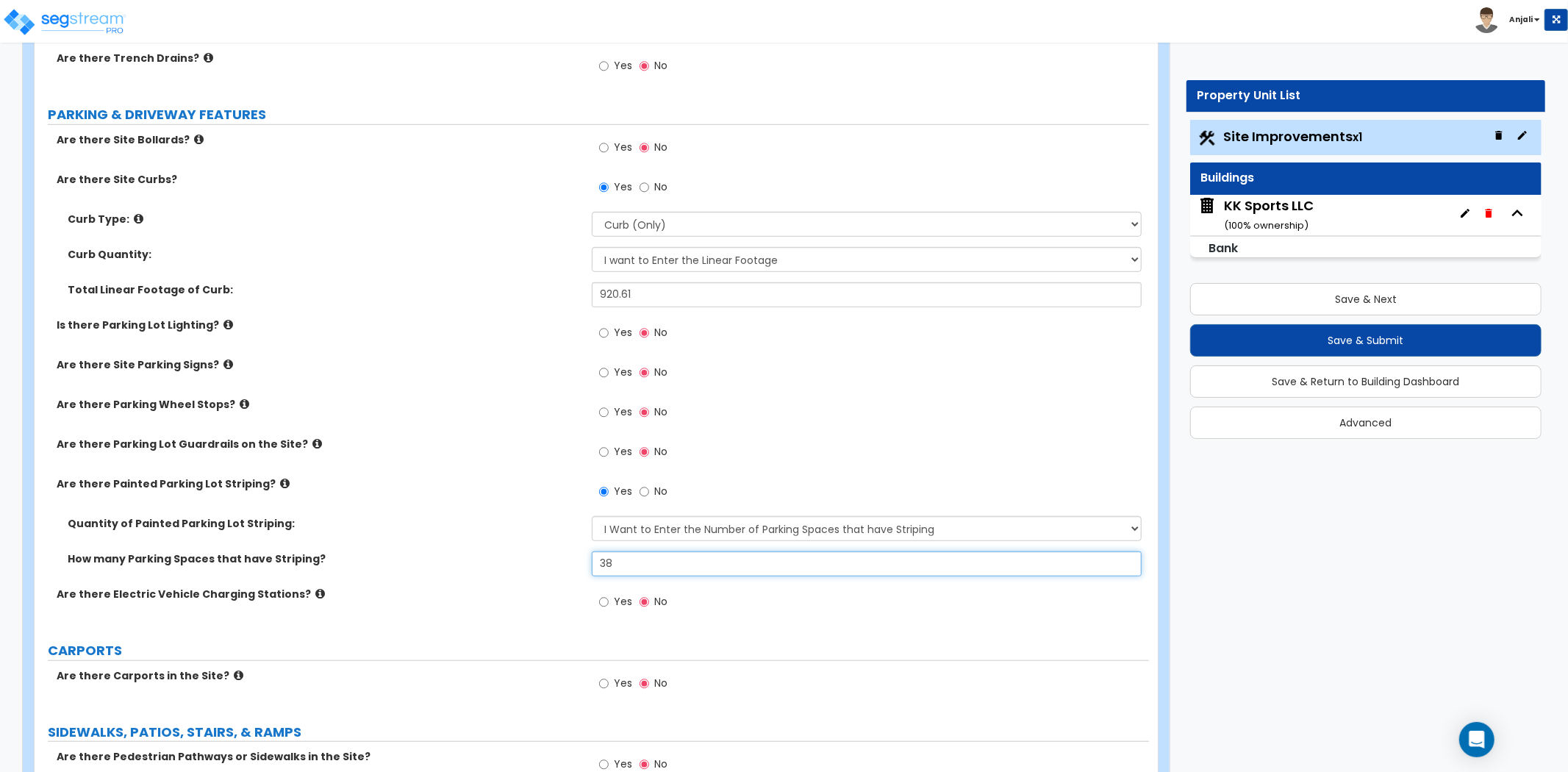
scroll to position [653, 0]
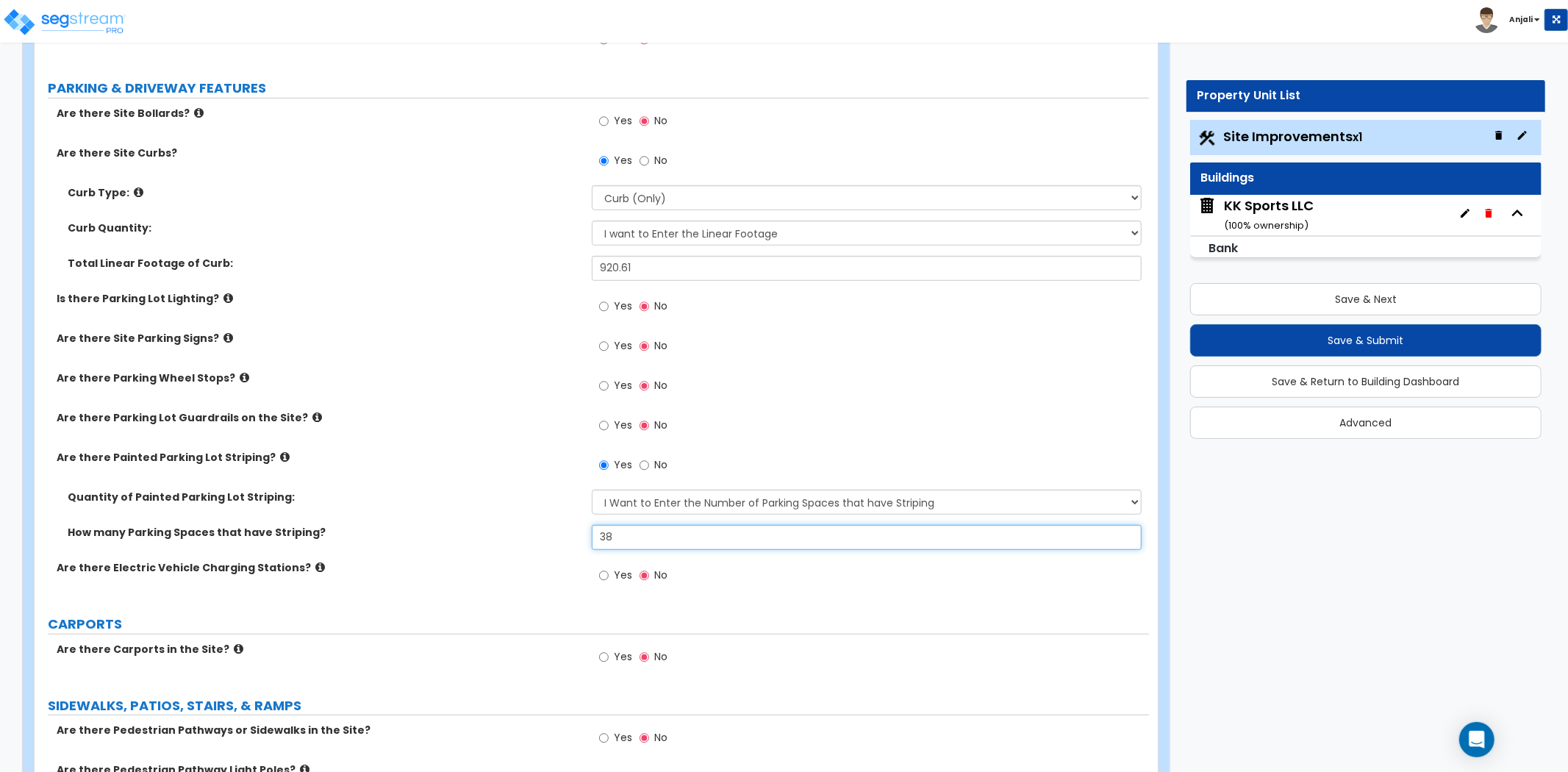
type input "38"
click at [611, 386] on label "Yes" at bounding box center [616, 388] width 33 height 25
click at [609, 386] on input "Yes" at bounding box center [604, 386] width 9 height 16
radio input "true"
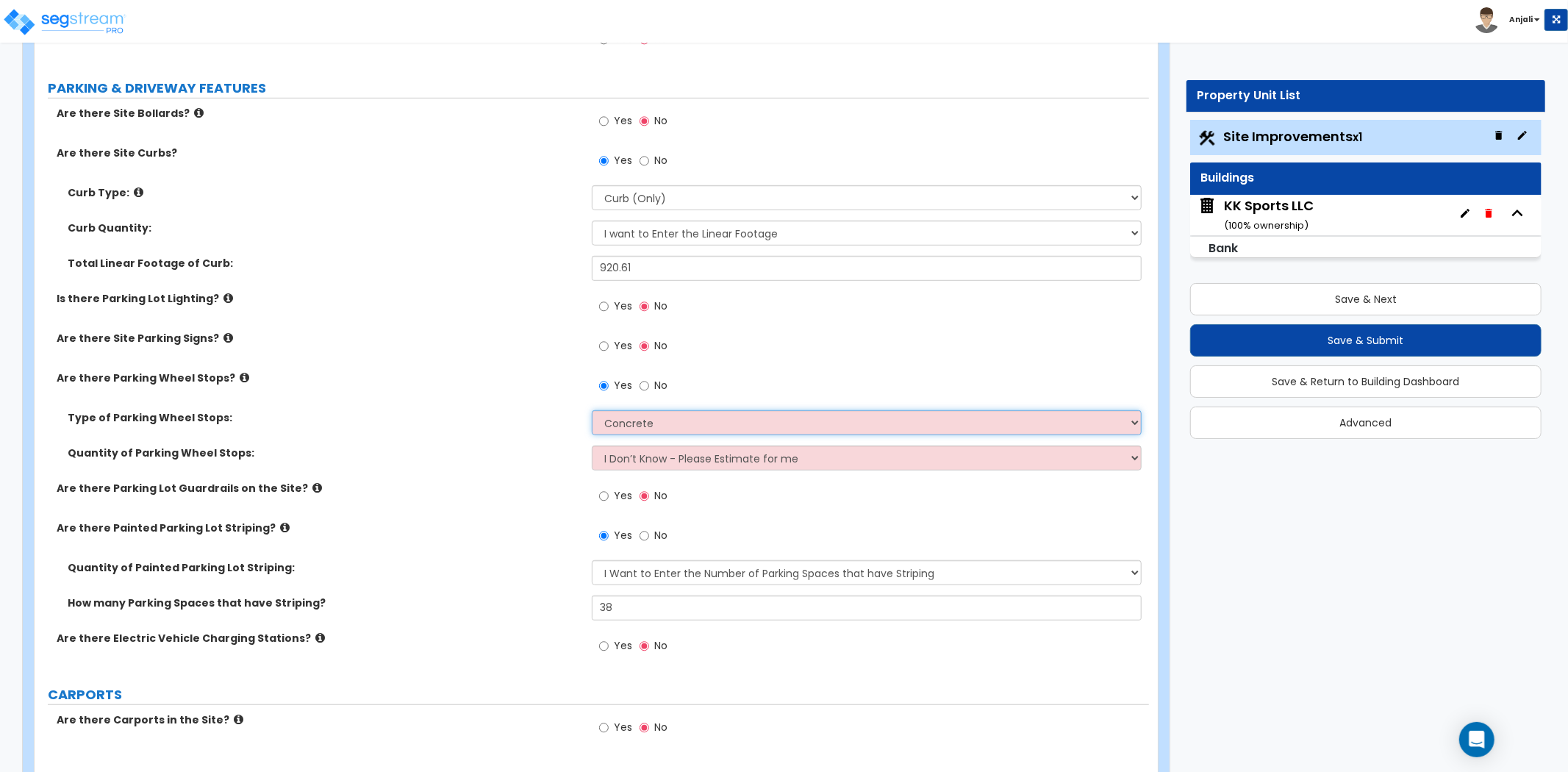
click at [652, 429] on select "Concrete Rubber/Plastic" at bounding box center [866, 423] width 550 height 25
click at [592, 411] on select "Concrete Rubber/Plastic" at bounding box center [866, 423] width 550 height 25
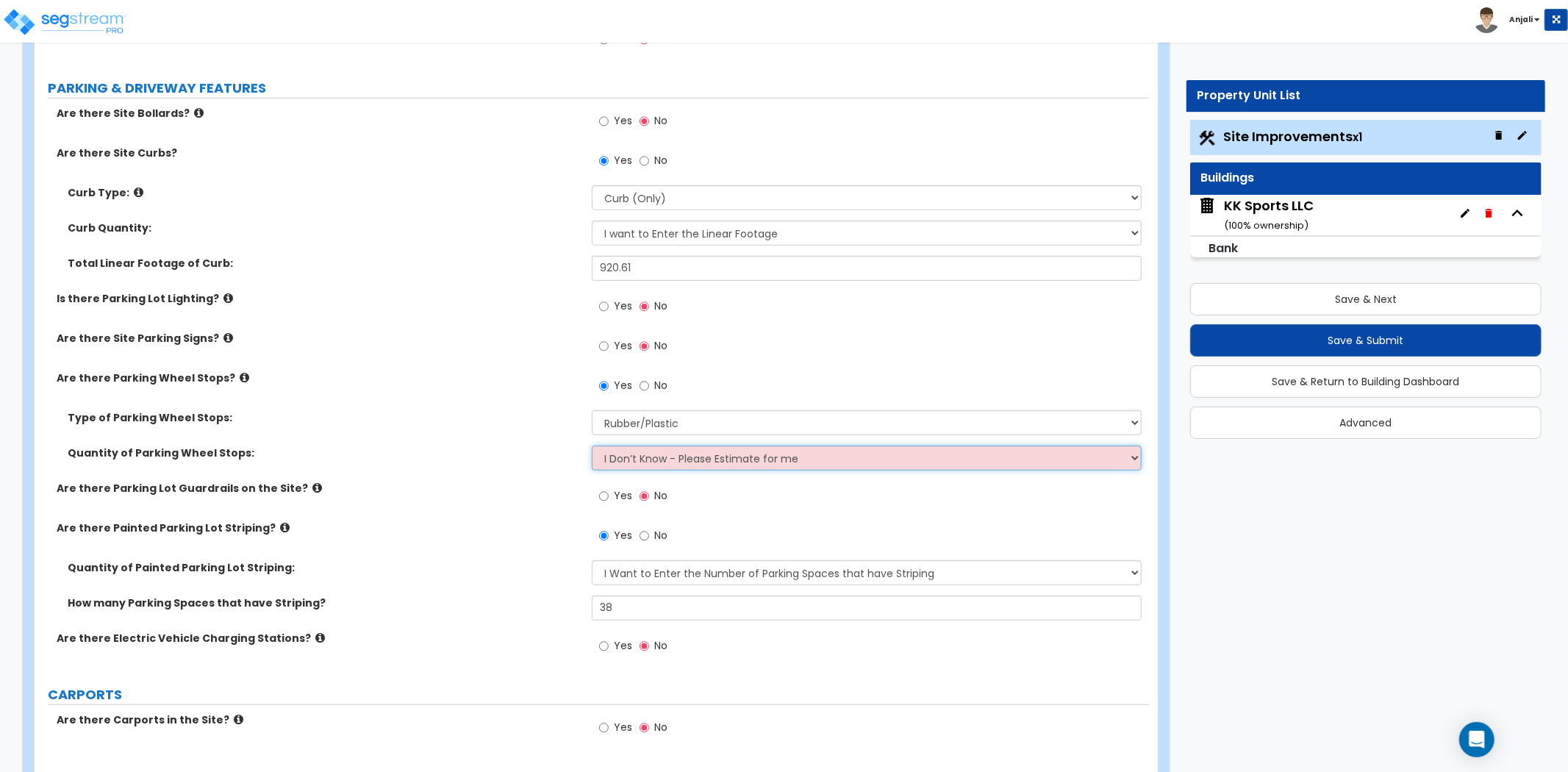
click at [667, 458] on select "I Don’t Know - Please Estimate for me I Want to Enter the Number of Wheel Stops" at bounding box center [866, 458] width 550 height 25
click at [666, 420] on select "Concrete Rubber/Plastic" at bounding box center [866, 423] width 550 height 25
select select "0"
click at [592, 411] on select "Concrete Rubber/Plastic" at bounding box center [866, 423] width 550 height 25
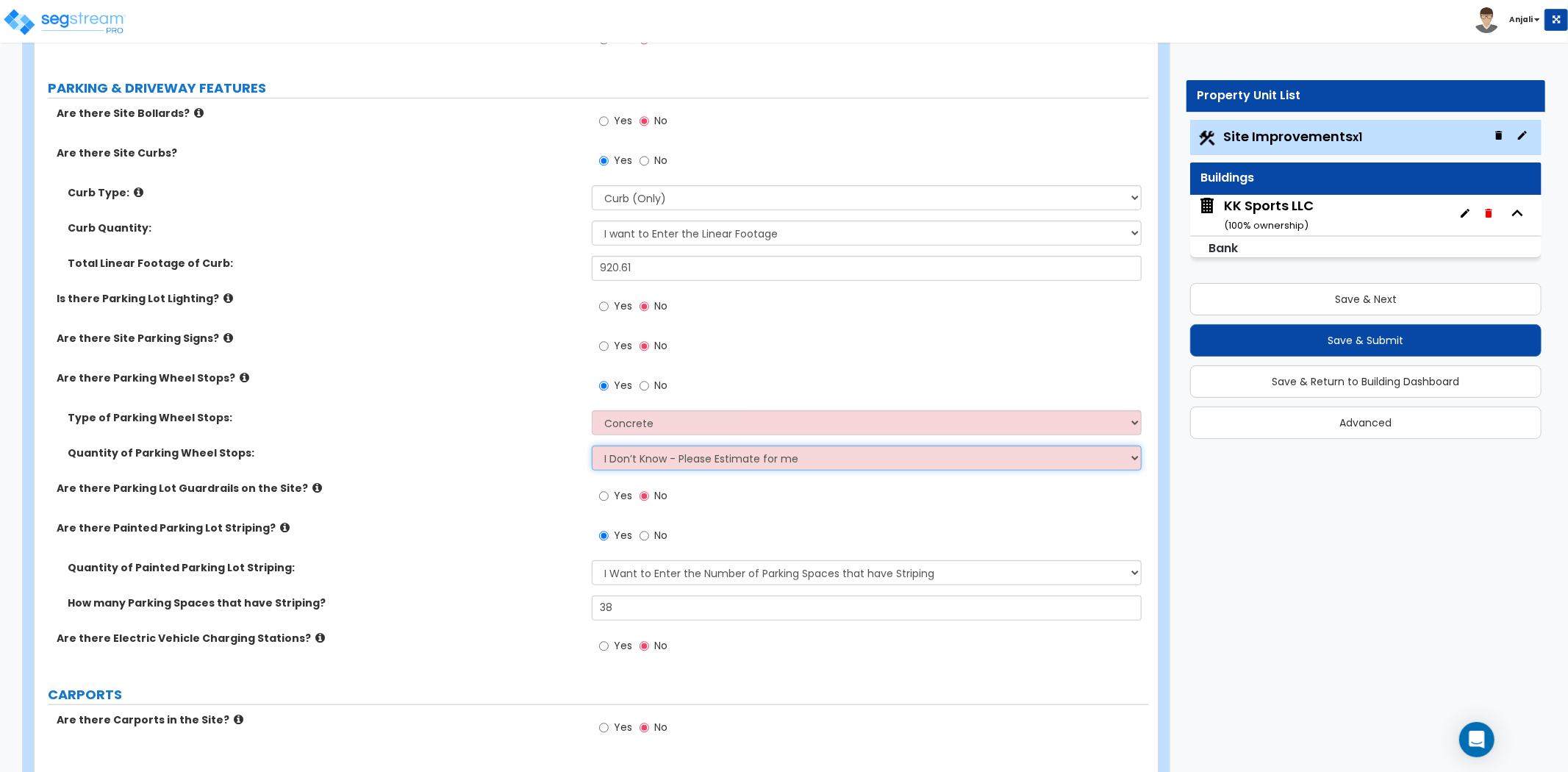
click at [662, 461] on select "I Don’t Know - Please Estimate for me I Want to Enter the Number of Wheel Stops" at bounding box center [866, 458] width 550 height 25
select select "1"
click at [592, 446] on select "I Don’t Know - Please Estimate for me I Want to Enter the Number of Wheel Stops" at bounding box center [866, 458] width 550 height 25
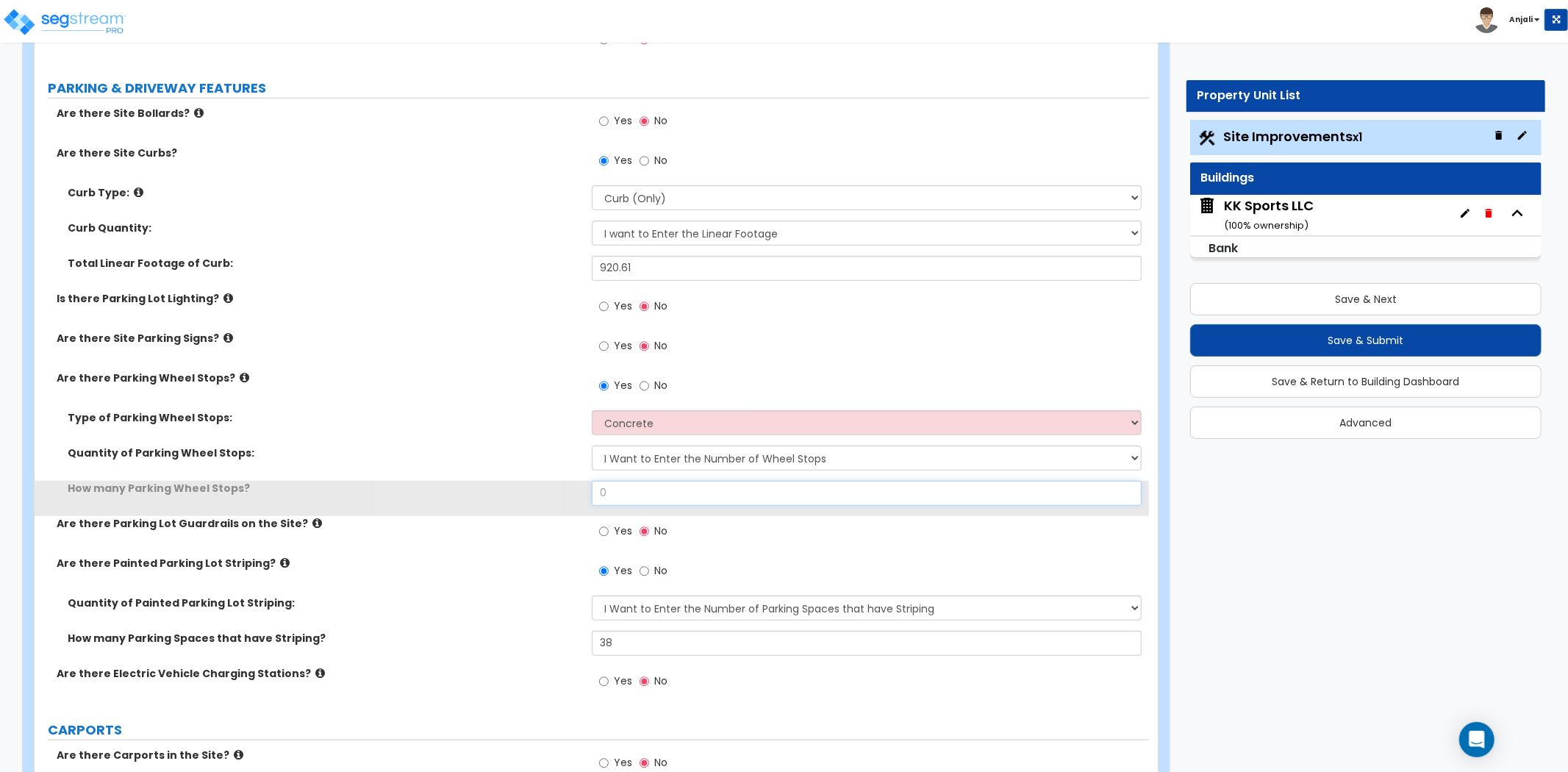
click at [654, 497] on input "0" at bounding box center [866, 494] width 550 height 25
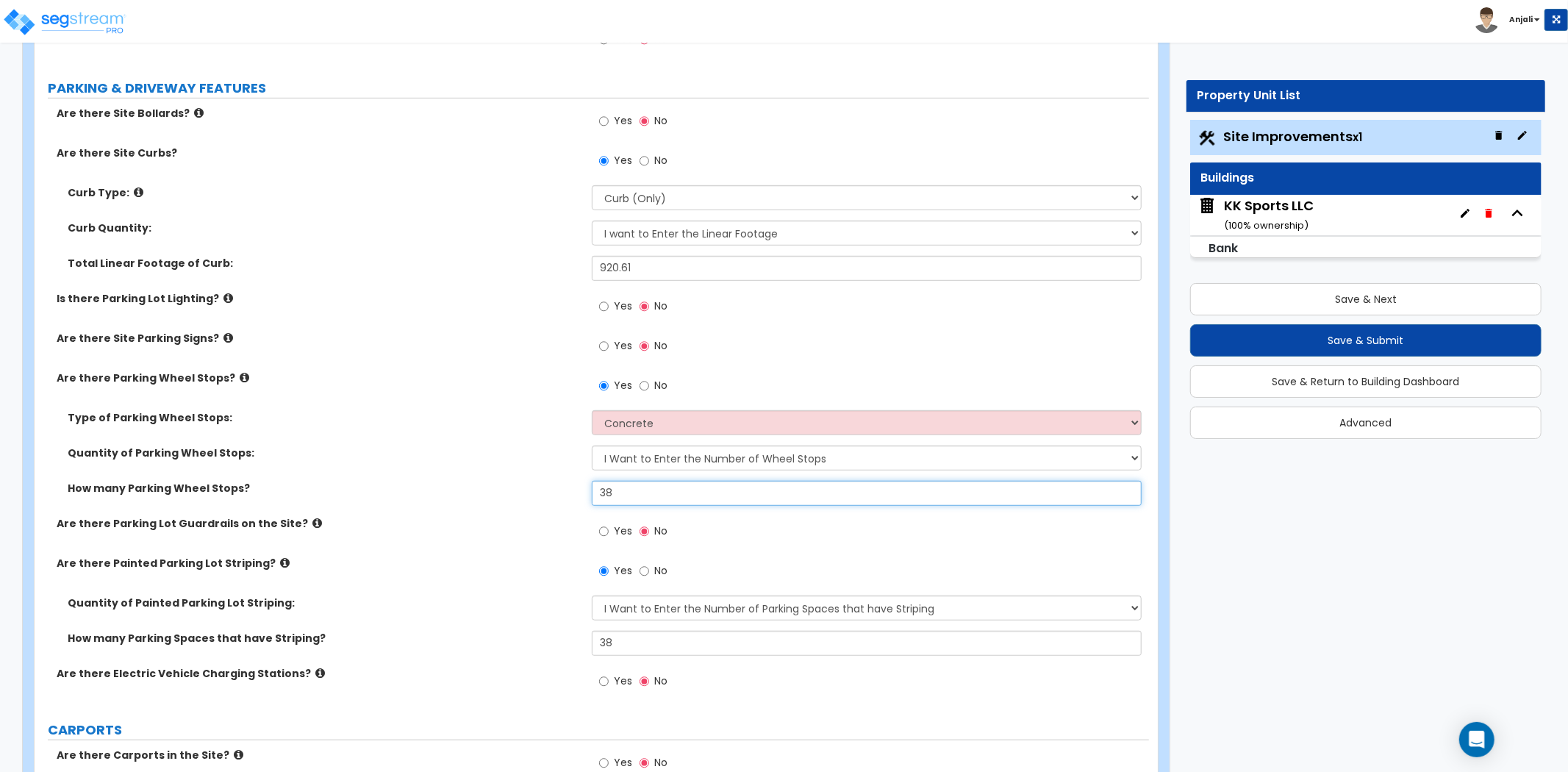
type input "38"
click at [447, 432] on div "Type of Parking Wheel Stops: Concrete Rubber/Plastic" at bounding box center [592, 428] width 1115 height 35
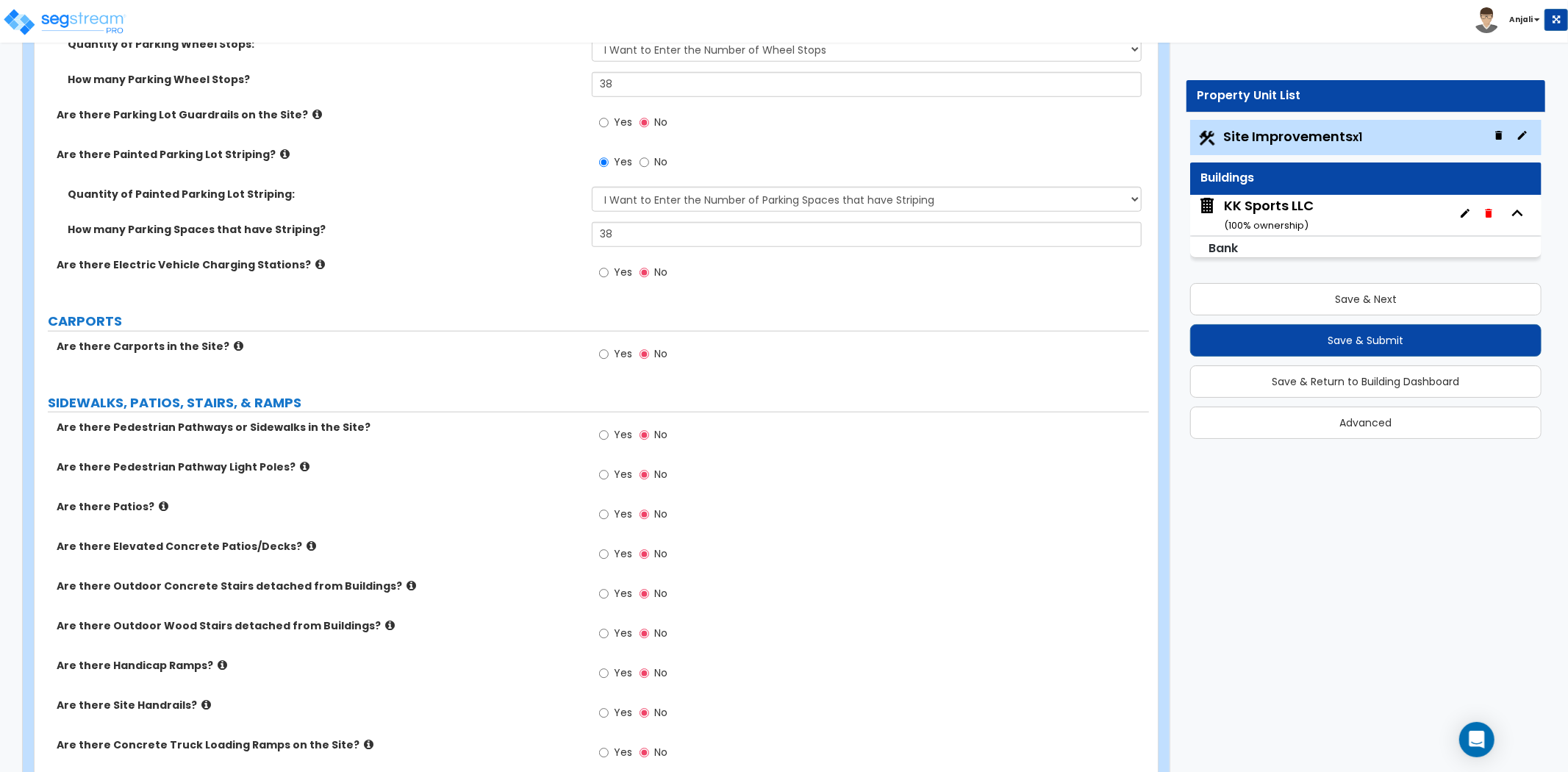
scroll to position [1143, 0]
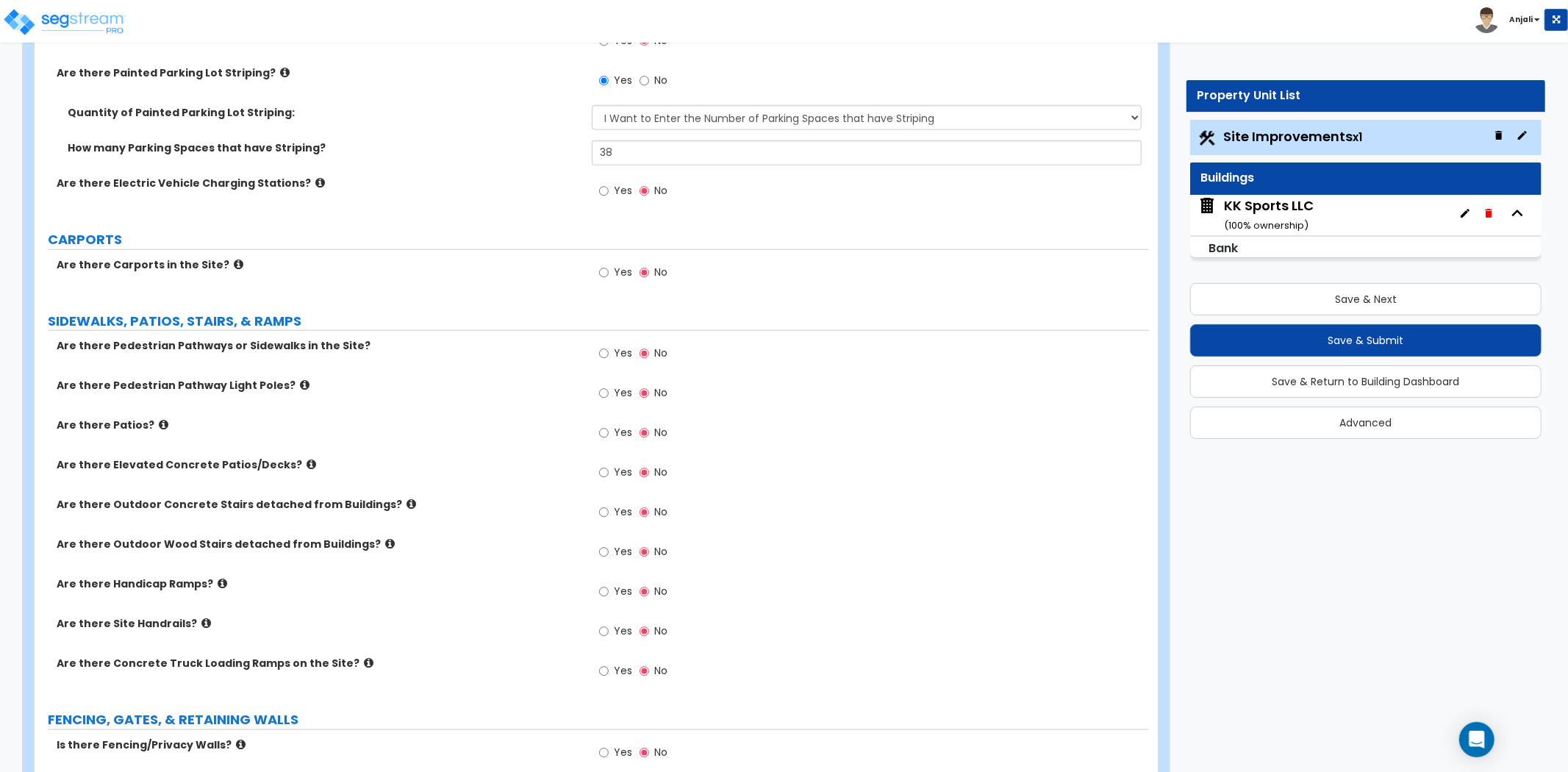
click at [609, 354] on label "Yes" at bounding box center [616, 355] width 33 height 25
click at [609, 354] on input "Yes" at bounding box center [604, 354] width 9 height 16
radio input "true"
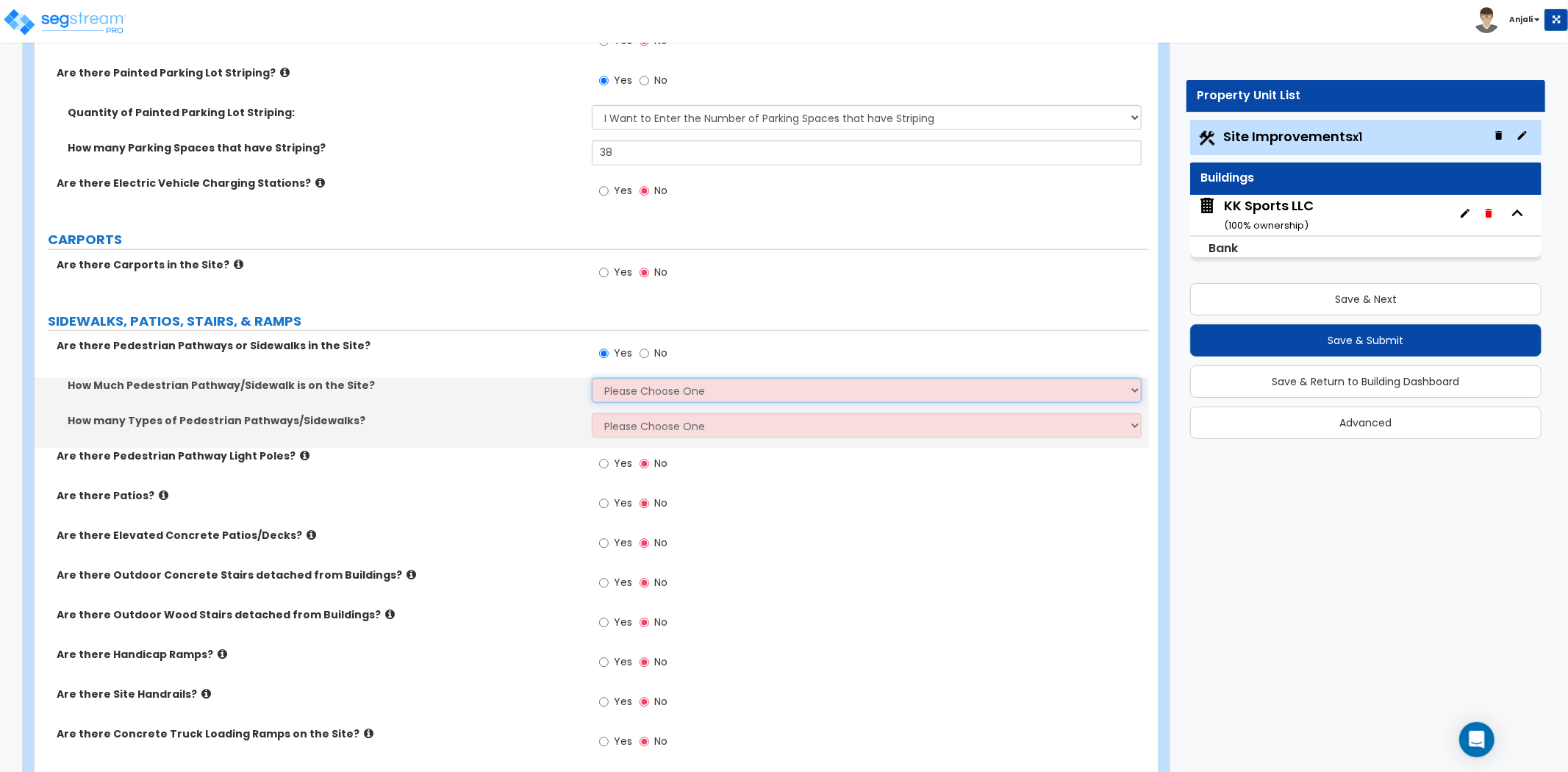
drag, startPoint x: 635, startPoint y: 391, endPoint x: 647, endPoint y: 396, distance: 13.0
click at [635, 391] on select "Please Choose One I Don't Know, Please Estimate For Me Enter Linear Footage" at bounding box center [866, 391] width 550 height 25
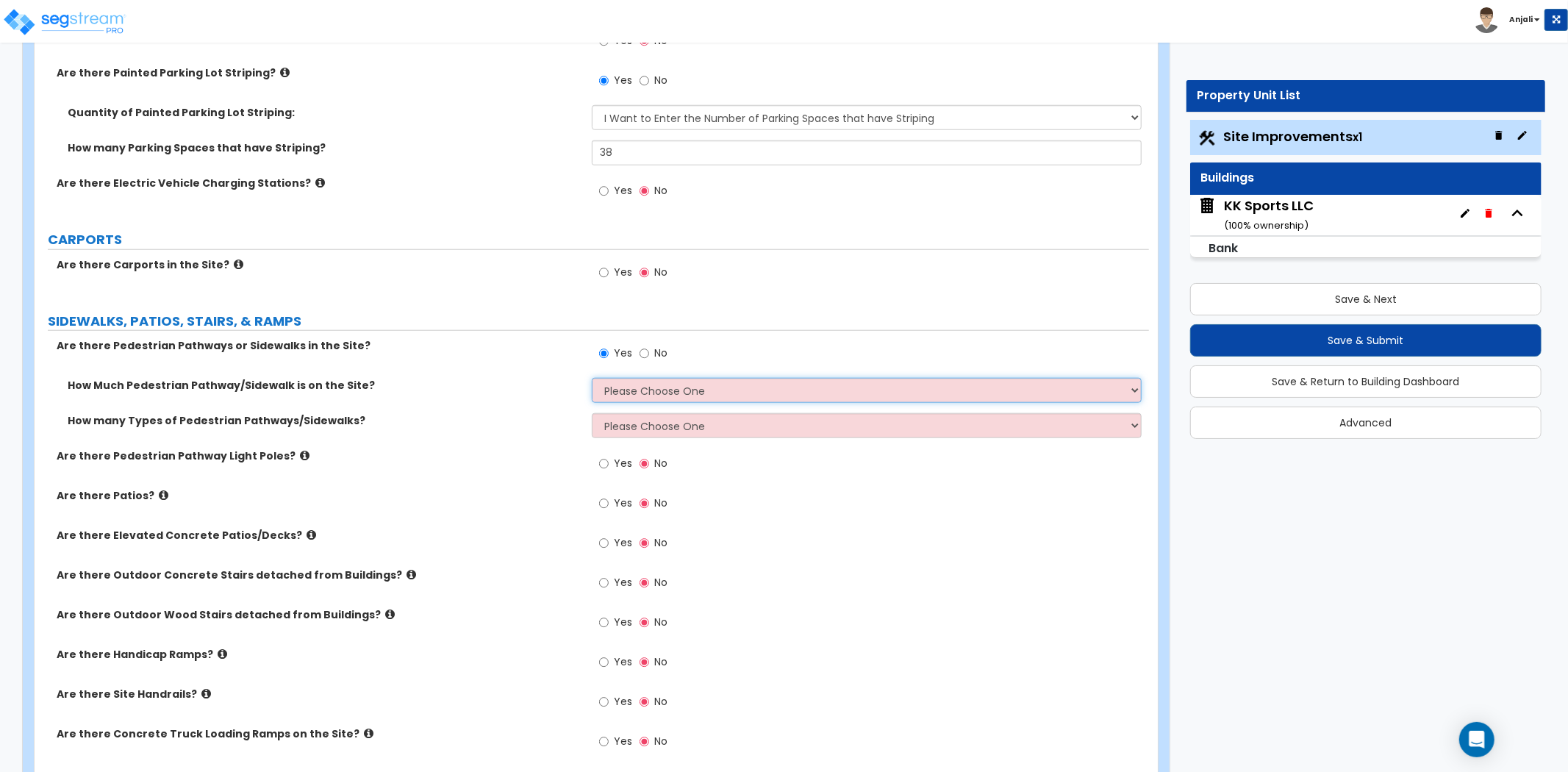
select select "2"
click at [592, 378] on select "Please Choose One I Don't Know, Please Estimate For Me Enter Linear Footage" at bounding box center [866, 391] width 550 height 25
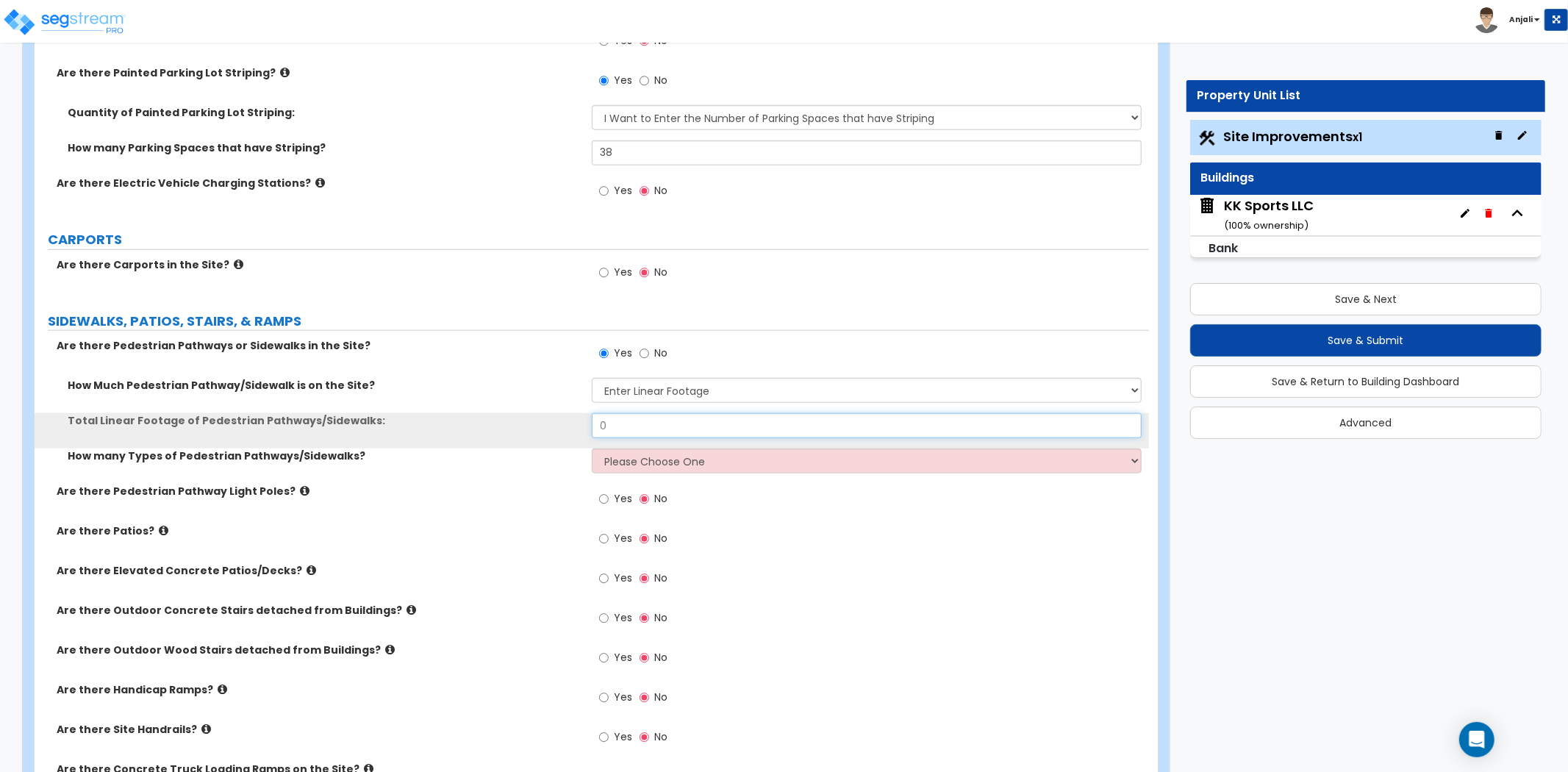
click at [664, 428] on input "0" at bounding box center [866, 426] width 550 height 25
click at [709, 432] on input "0" at bounding box center [866, 426] width 550 height 25
type input "564.82"
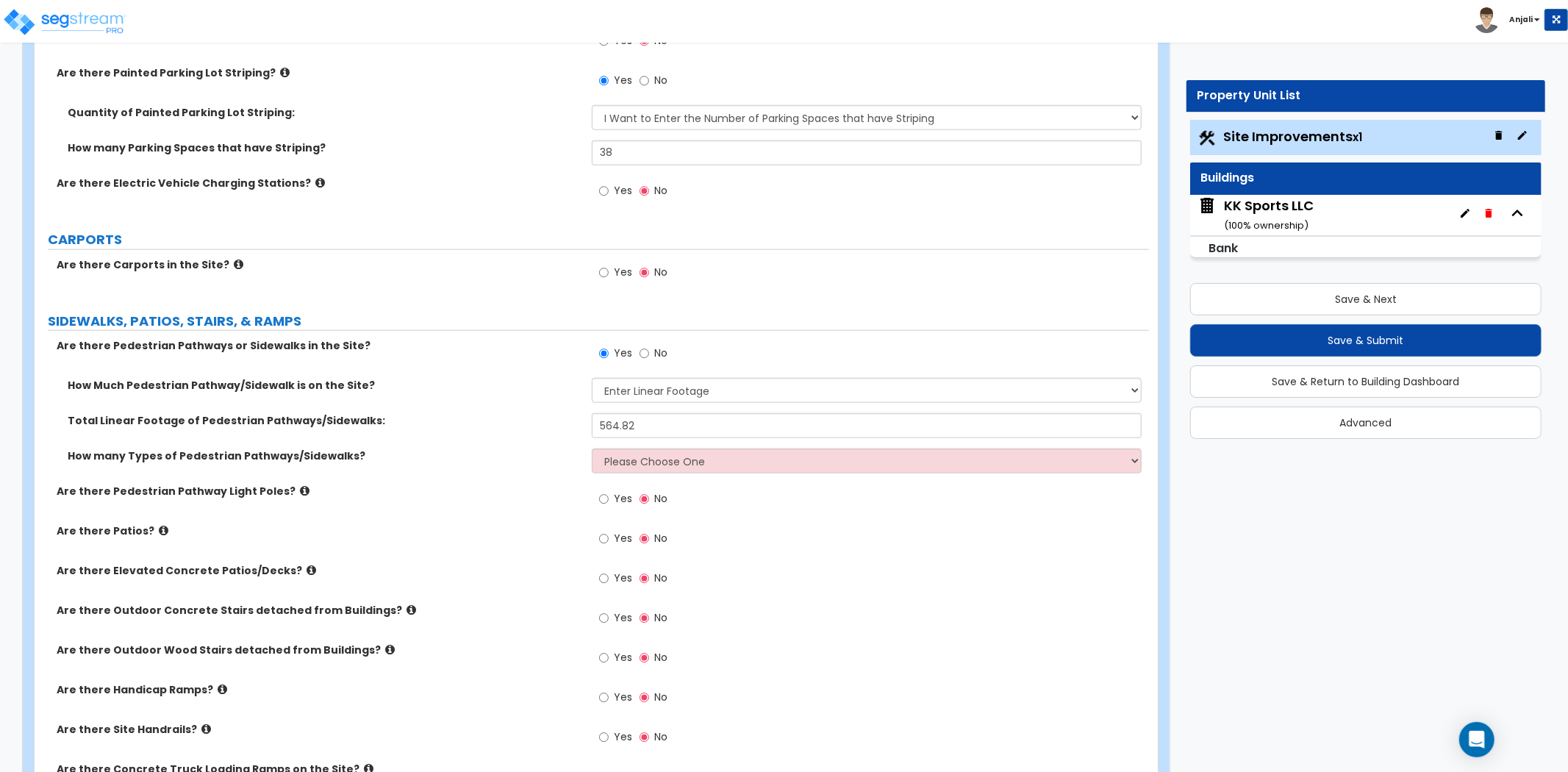
click at [518, 414] on label "Total Linear Footage of Pedestrian Pathways/Sidewalks:" at bounding box center [324, 421] width 513 height 15
click at [643, 468] on select "Please Choose One 1 2 3" at bounding box center [866, 461] width 550 height 25
select select "1"
click at [592, 448] on select "Please Choose One 1 2 3" at bounding box center [866, 461] width 550 height 25
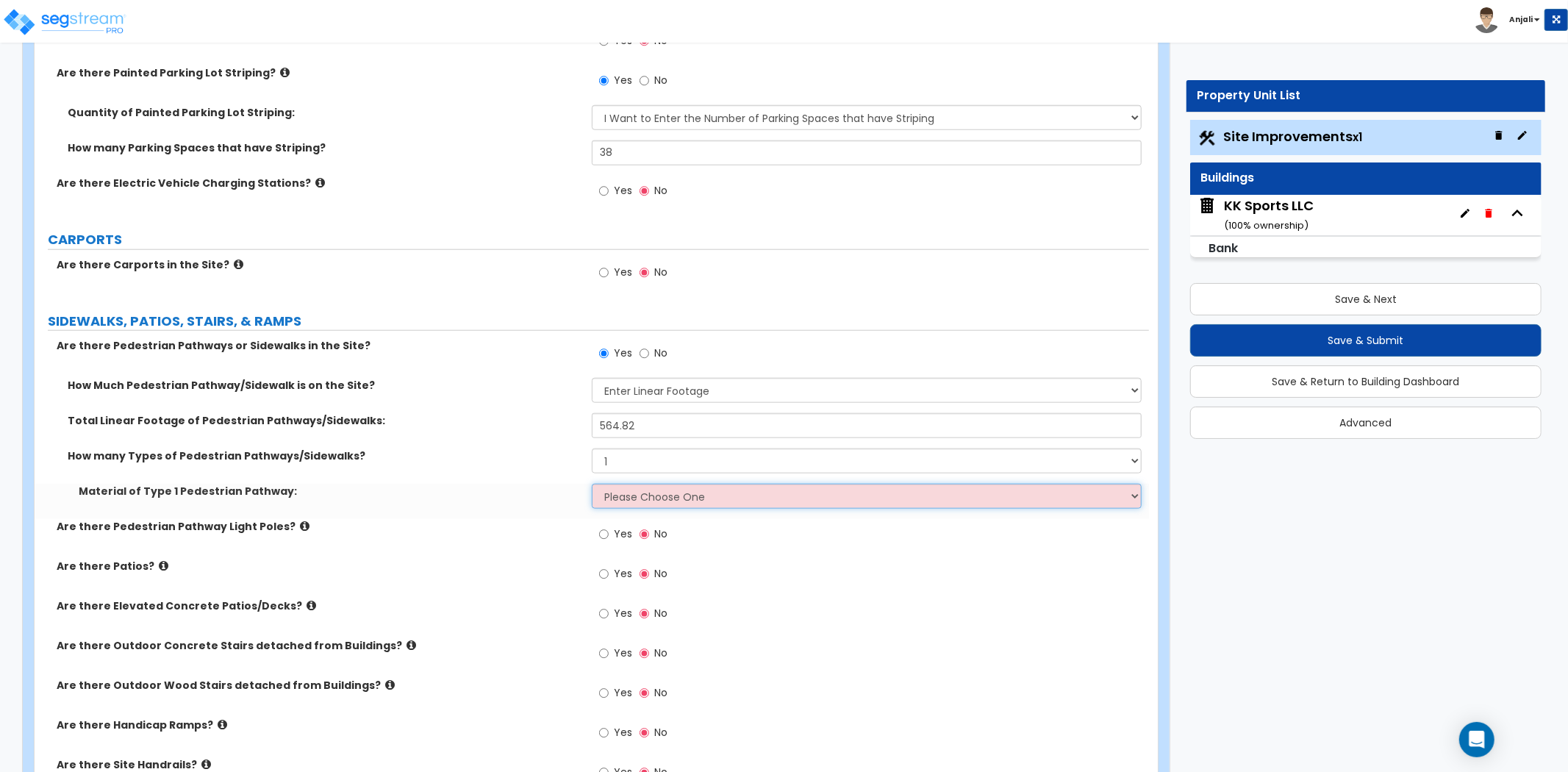
click at [648, 497] on select "Please Choose One Bare Concrete Stamped Concrete Brick Pavers Stone Pavers Wood…" at bounding box center [866, 496] width 550 height 25
select select "1"
click at [592, 484] on select "Please Choose One Bare Concrete Stamped Concrete Brick Pavers Stone Pavers Wood…" at bounding box center [866, 496] width 550 height 25
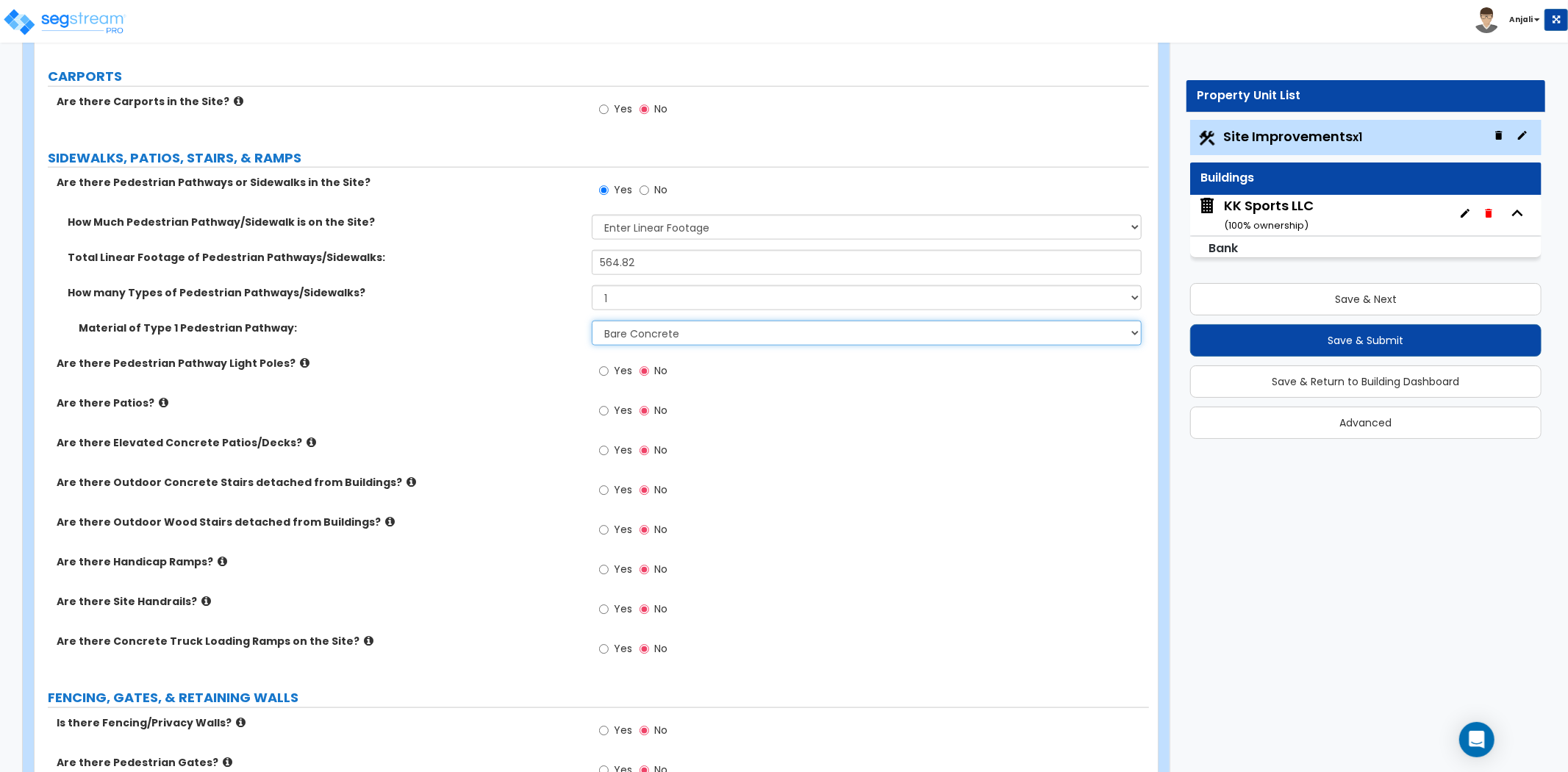
scroll to position [1389, 0]
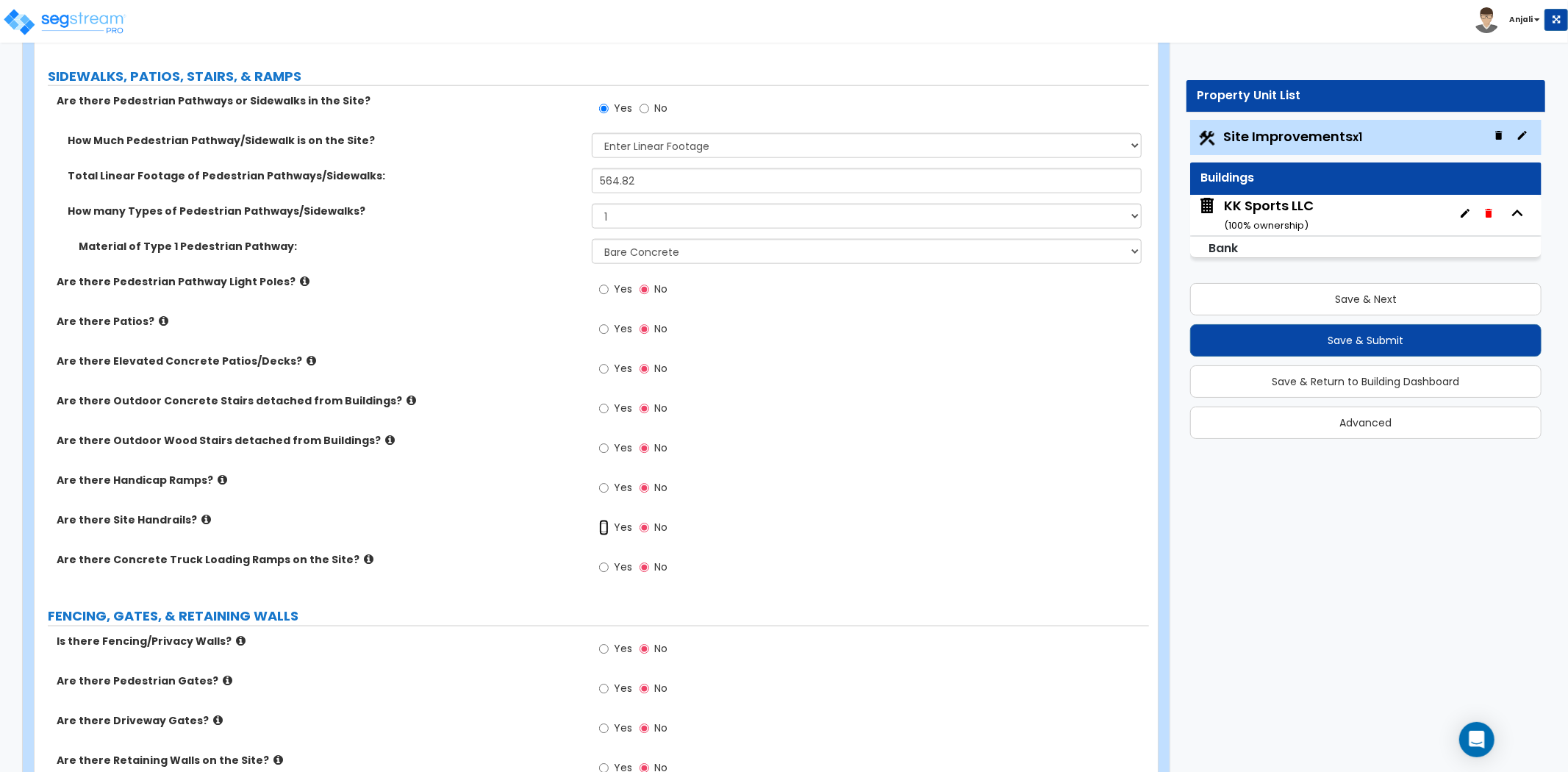
click at [607, 527] on input "Yes" at bounding box center [604, 527] width 9 height 16
radio input "true"
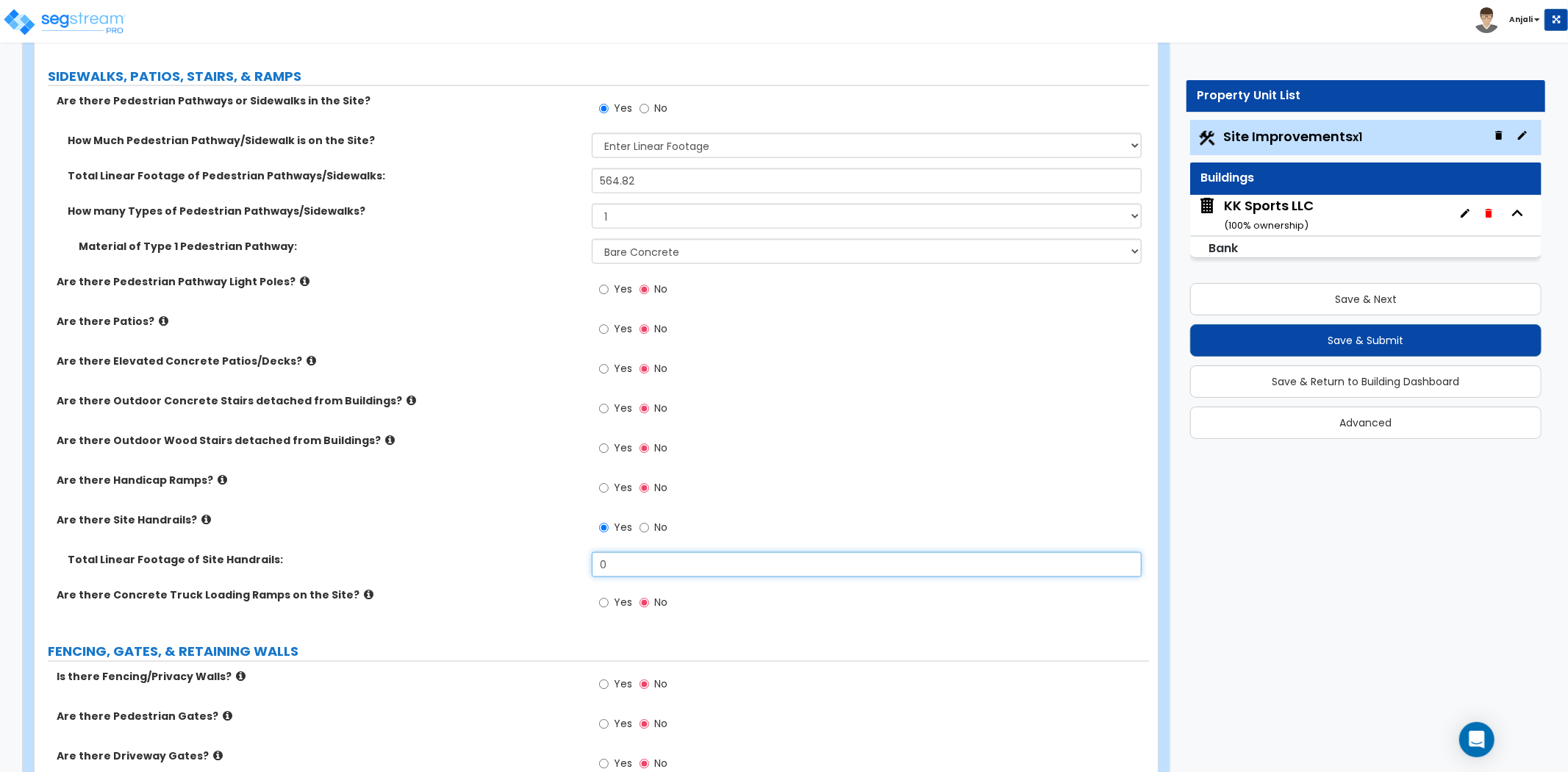
click at [626, 552] on input "0" at bounding box center [866, 564] width 550 height 25
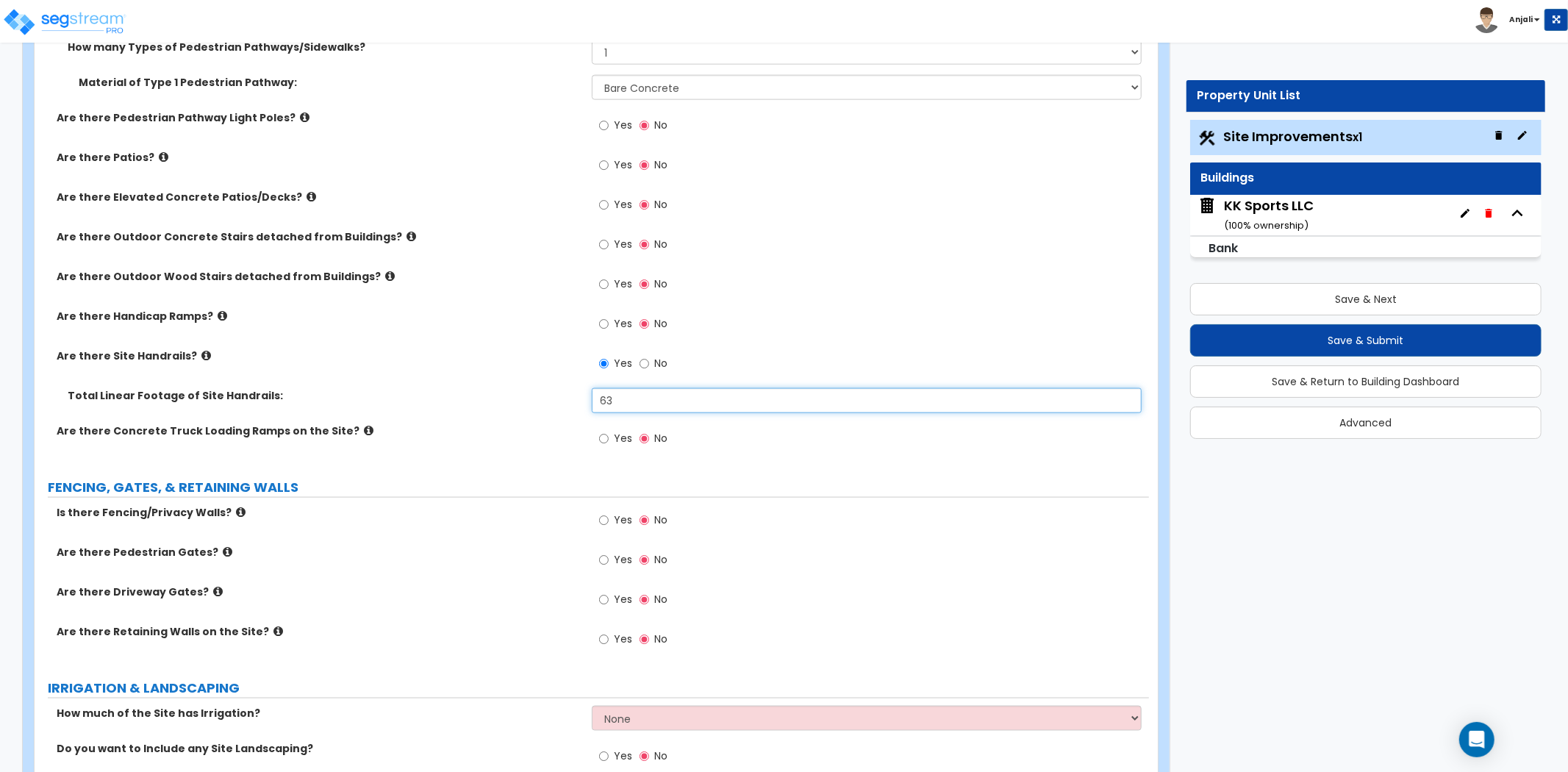
scroll to position [1634, 0]
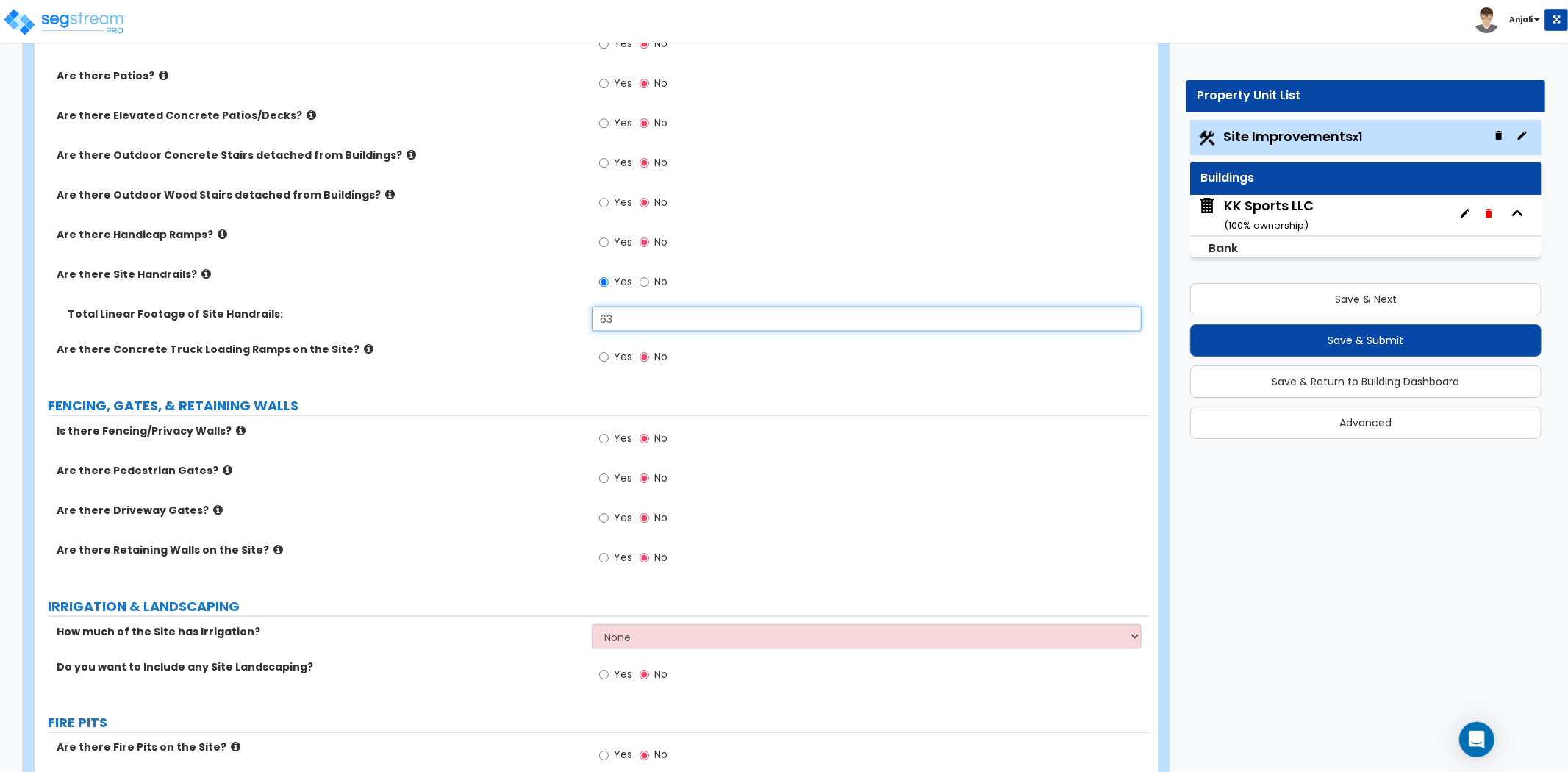
type input "63"
click at [603, 443] on input "Yes" at bounding box center [604, 439] width 9 height 16
radio input "true"
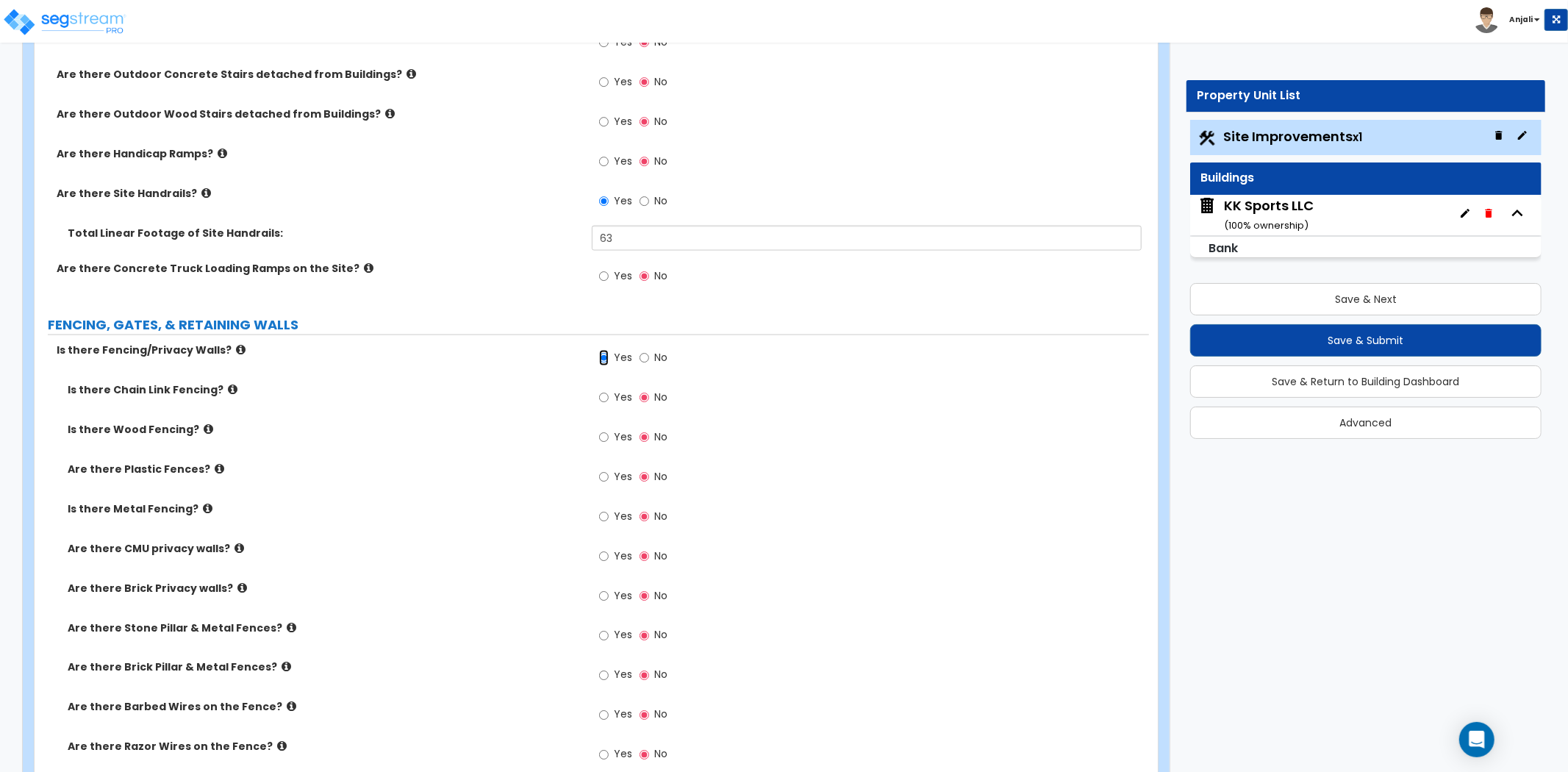
scroll to position [1716, 0]
click at [603, 476] on input "Yes" at bounding box center [604, 476] width 9 height 16
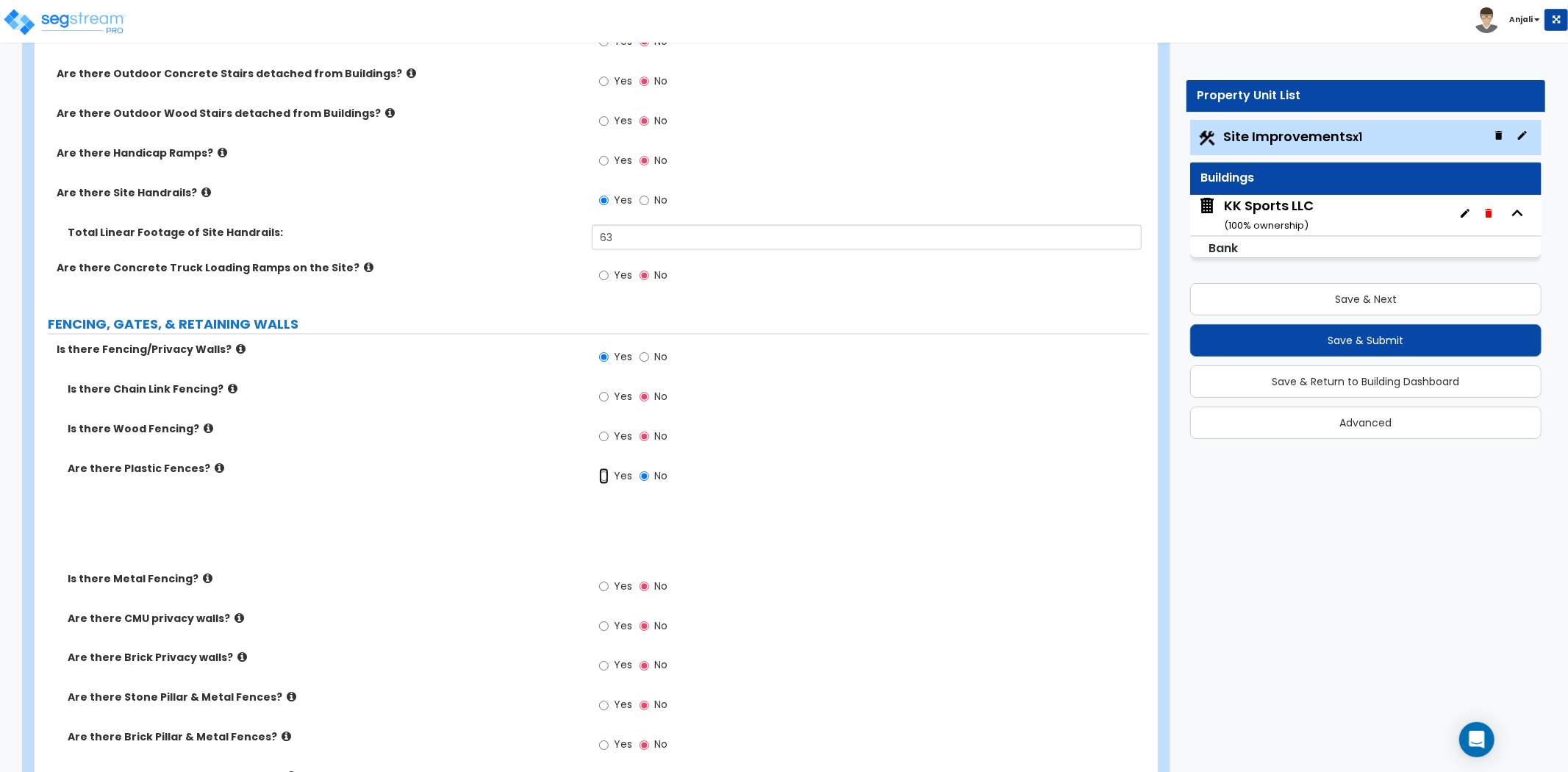
radio input "true"
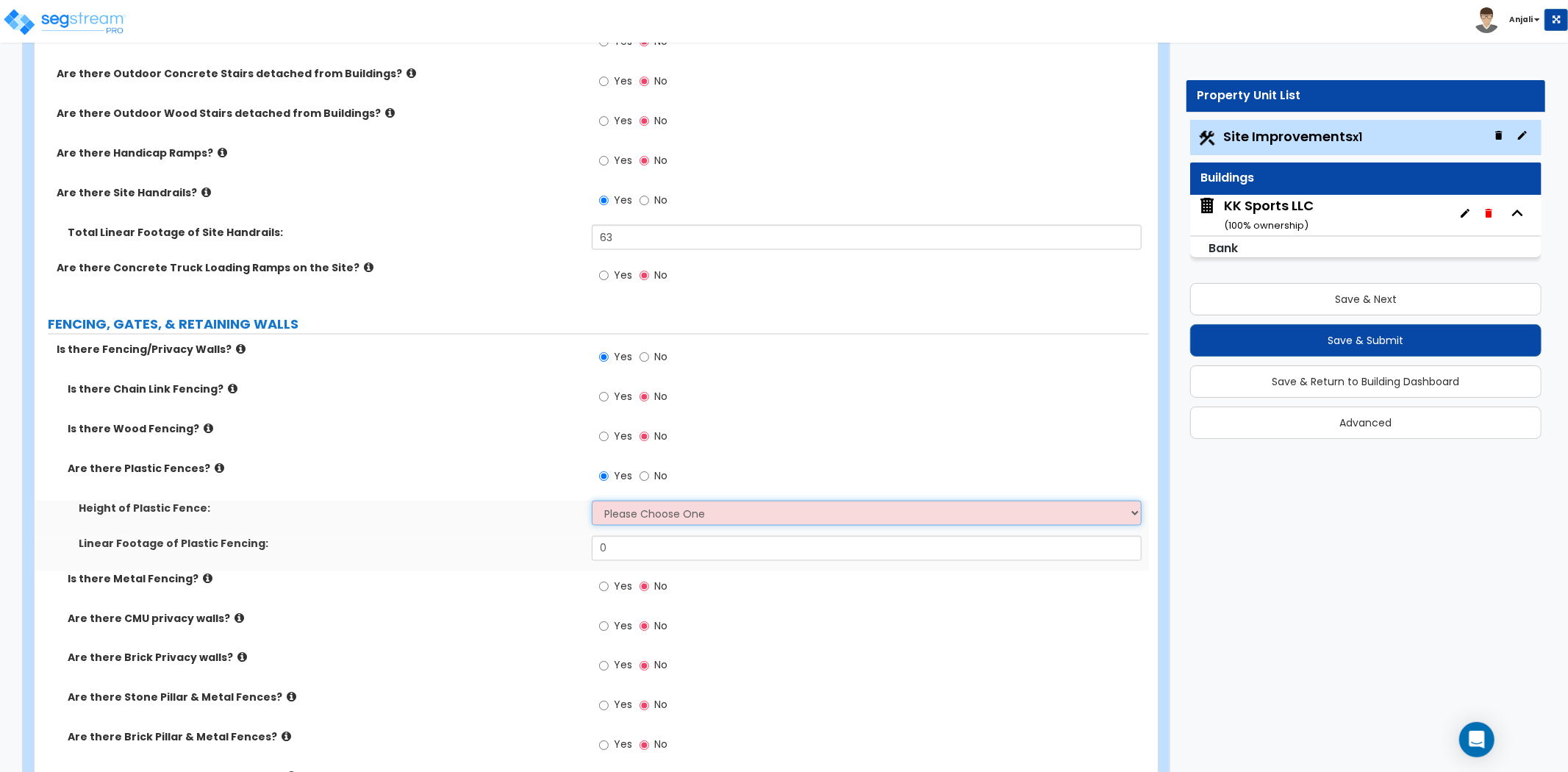
click at [673, 519] on select "Please Choose One 3 feet 4 feet 5 feet 6 feet" at bounding box center [866, 513] width 550 height 25
select select "4"
click at [592, 501] on select "Please Choose One 3 feet 4 feet 5 feet 6 feet" at bounding box center [866, 513] width 550 height 25
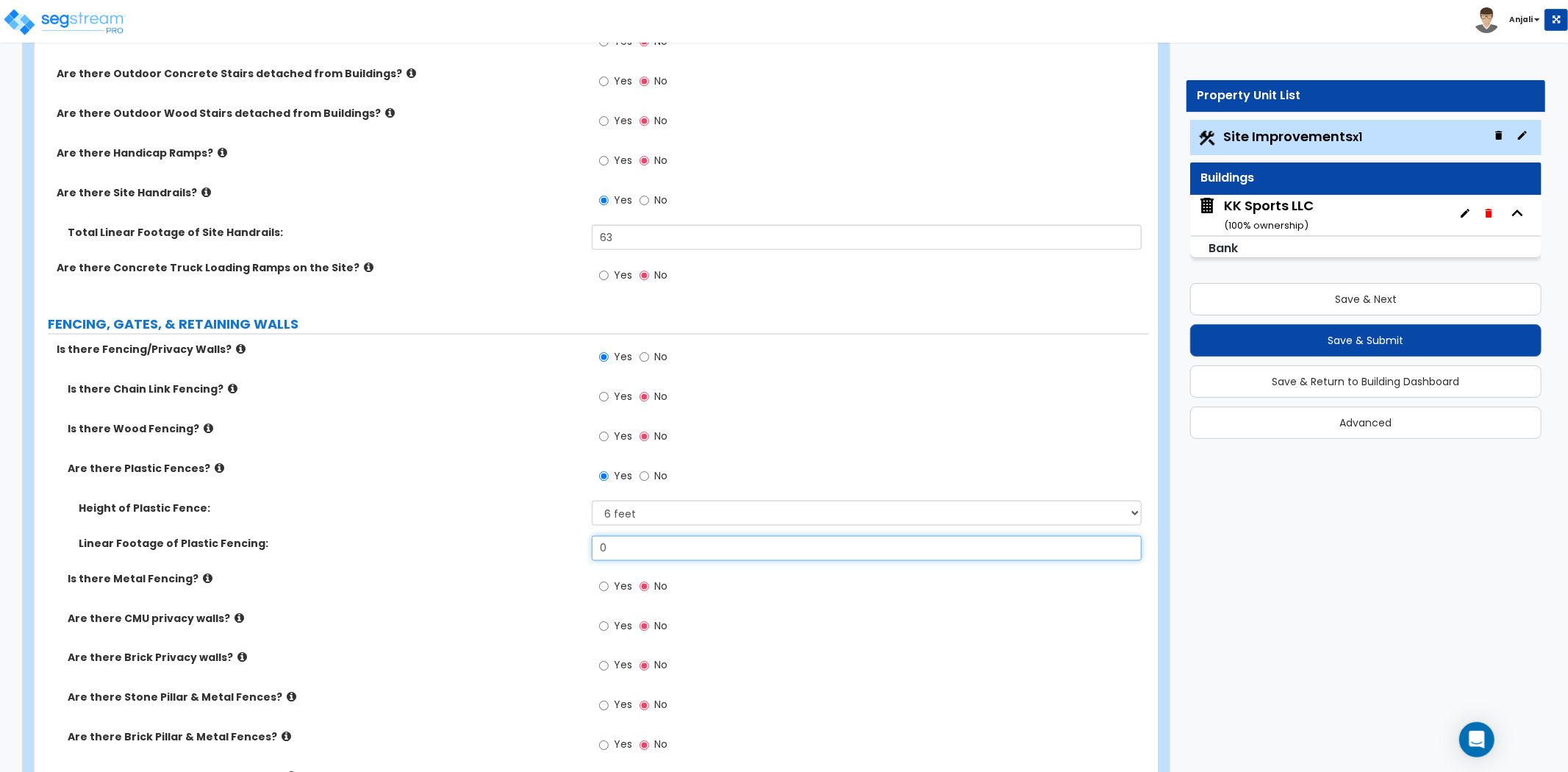
click at [634, 544] on input "0" at bounding box center [866, 548] width 550 height 25
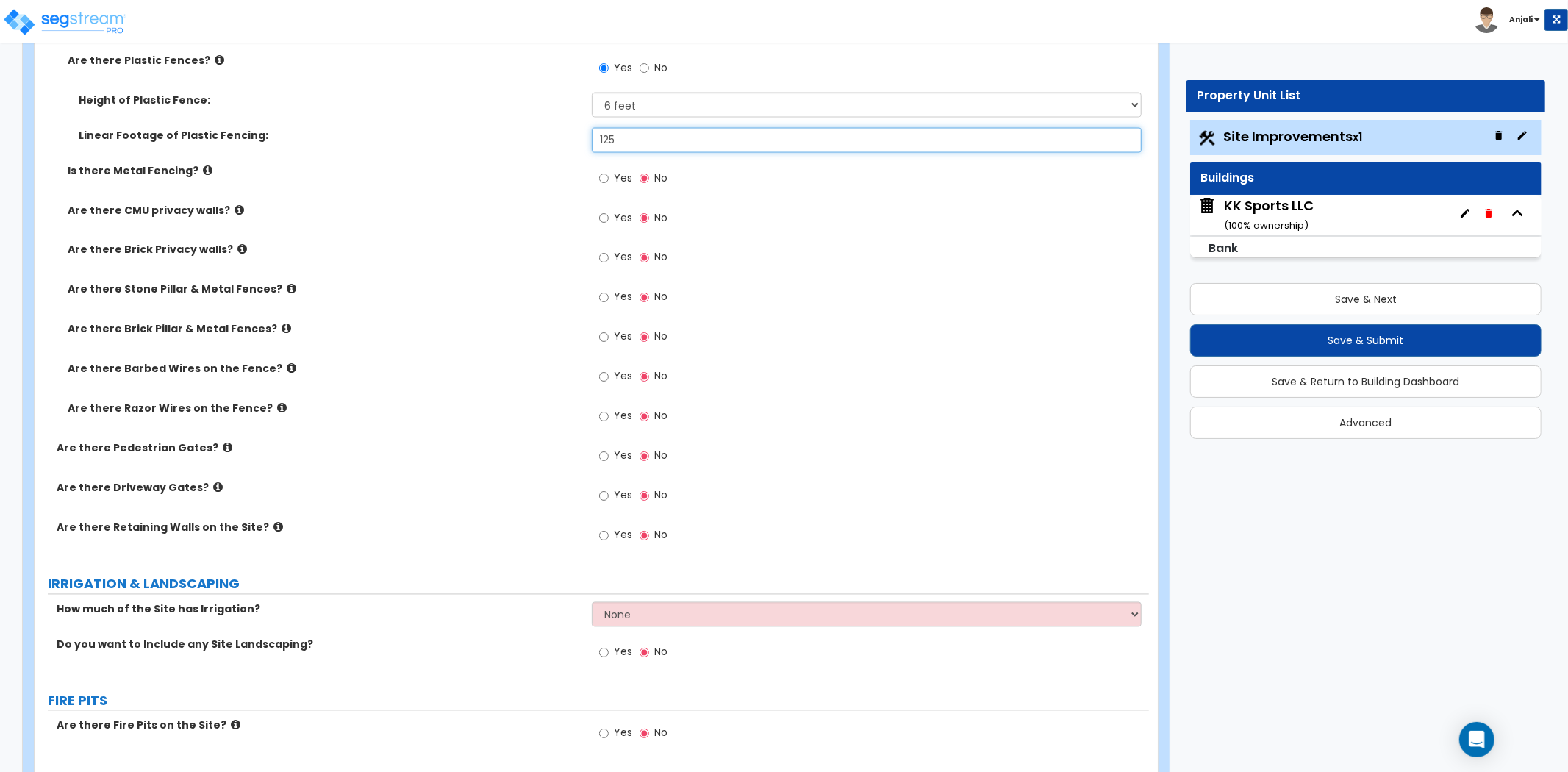
scroll to position [2207, 0]
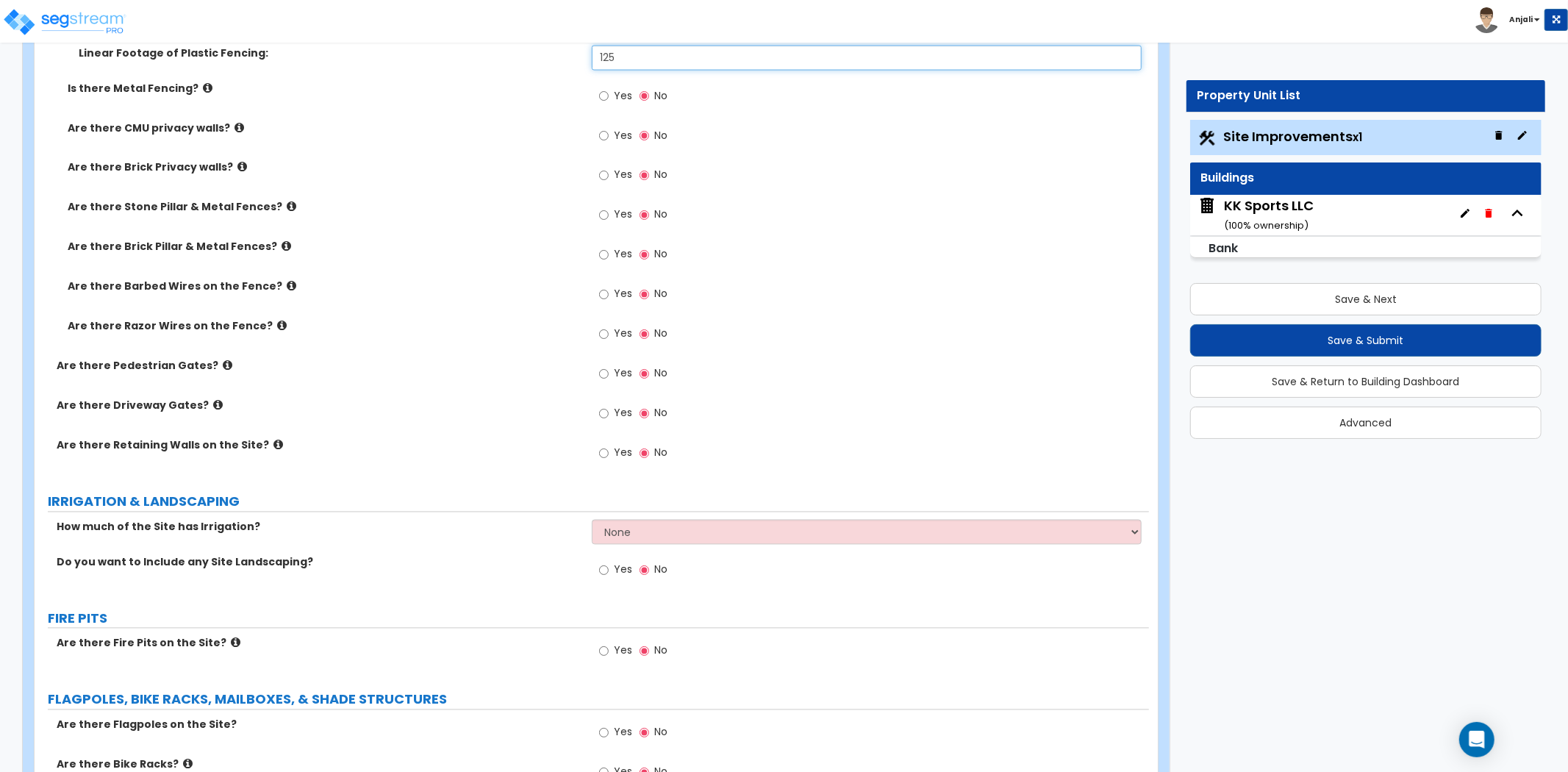
type input "125"
drag, startPoint x: 603, startPoint y: 567, endPoint x: 613, endPoint y: 571, distance: 10.8
click at [603, 567] on input "Yes" at bounding box center [604, 571] width 9 height 16
radio input "true"
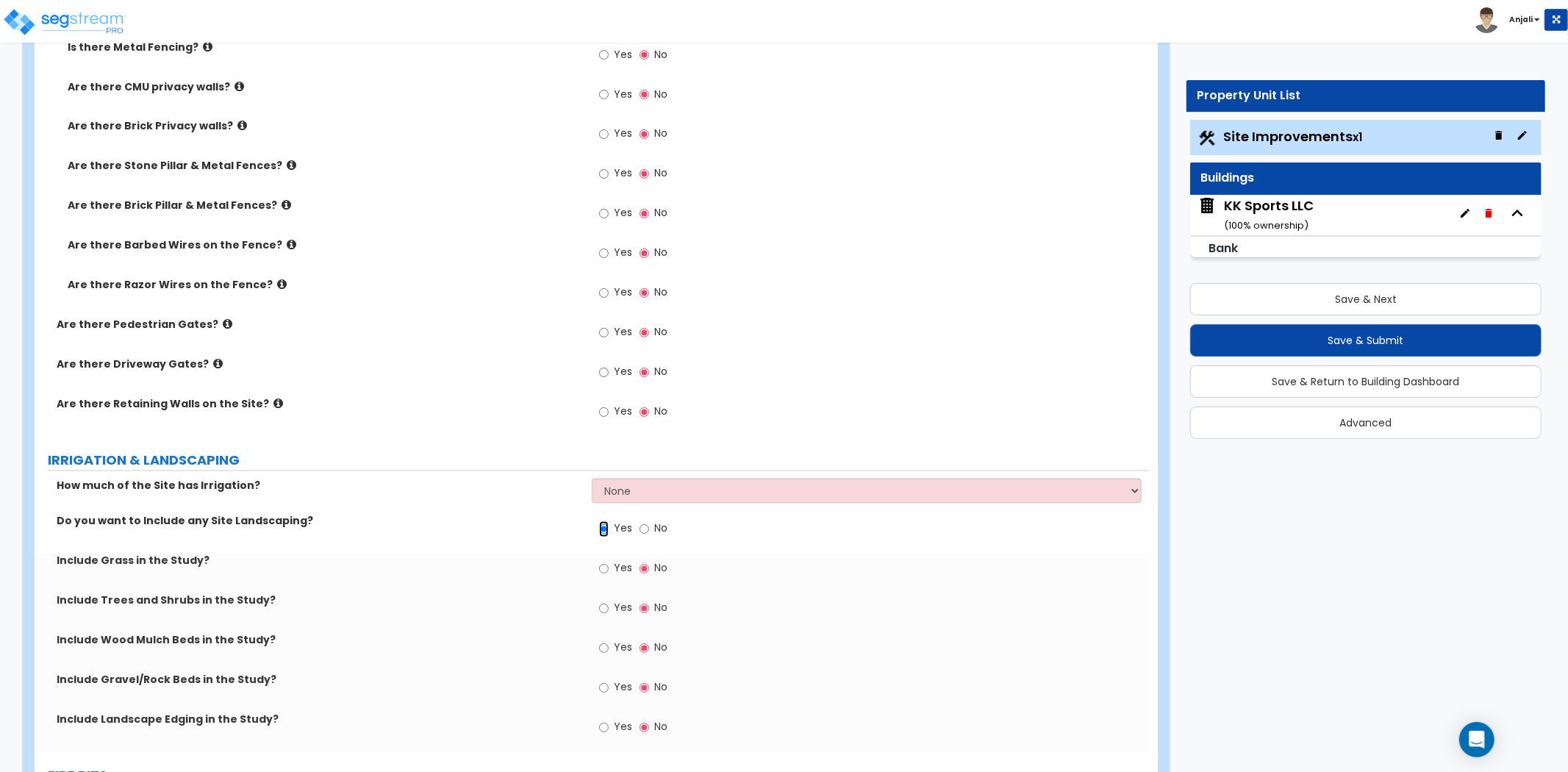
scroll to position [2288, 0]
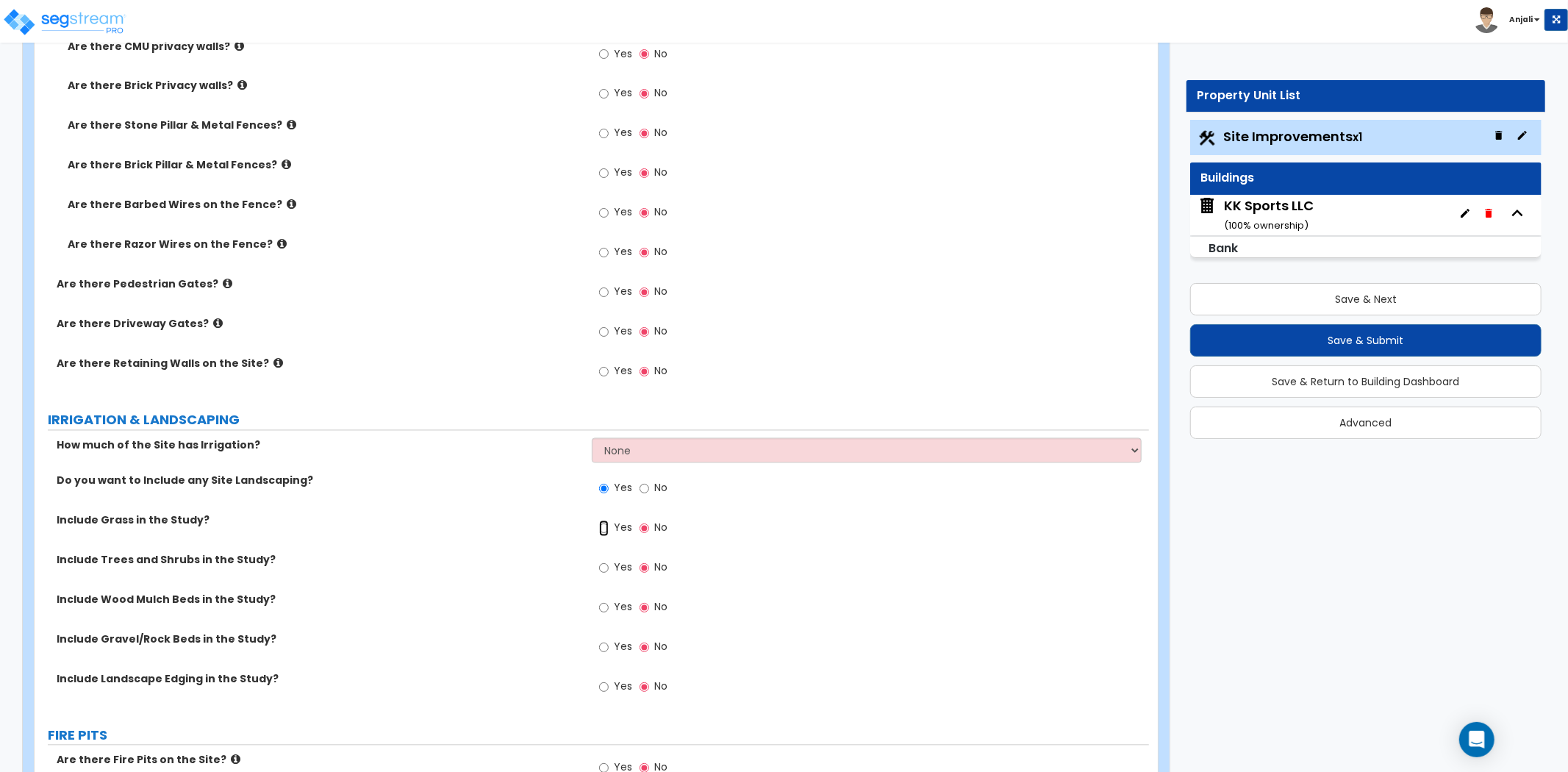
click at [603, 525] on input "Yes" at bounding box center [604, 528] width 9 height 16
radio input "true"
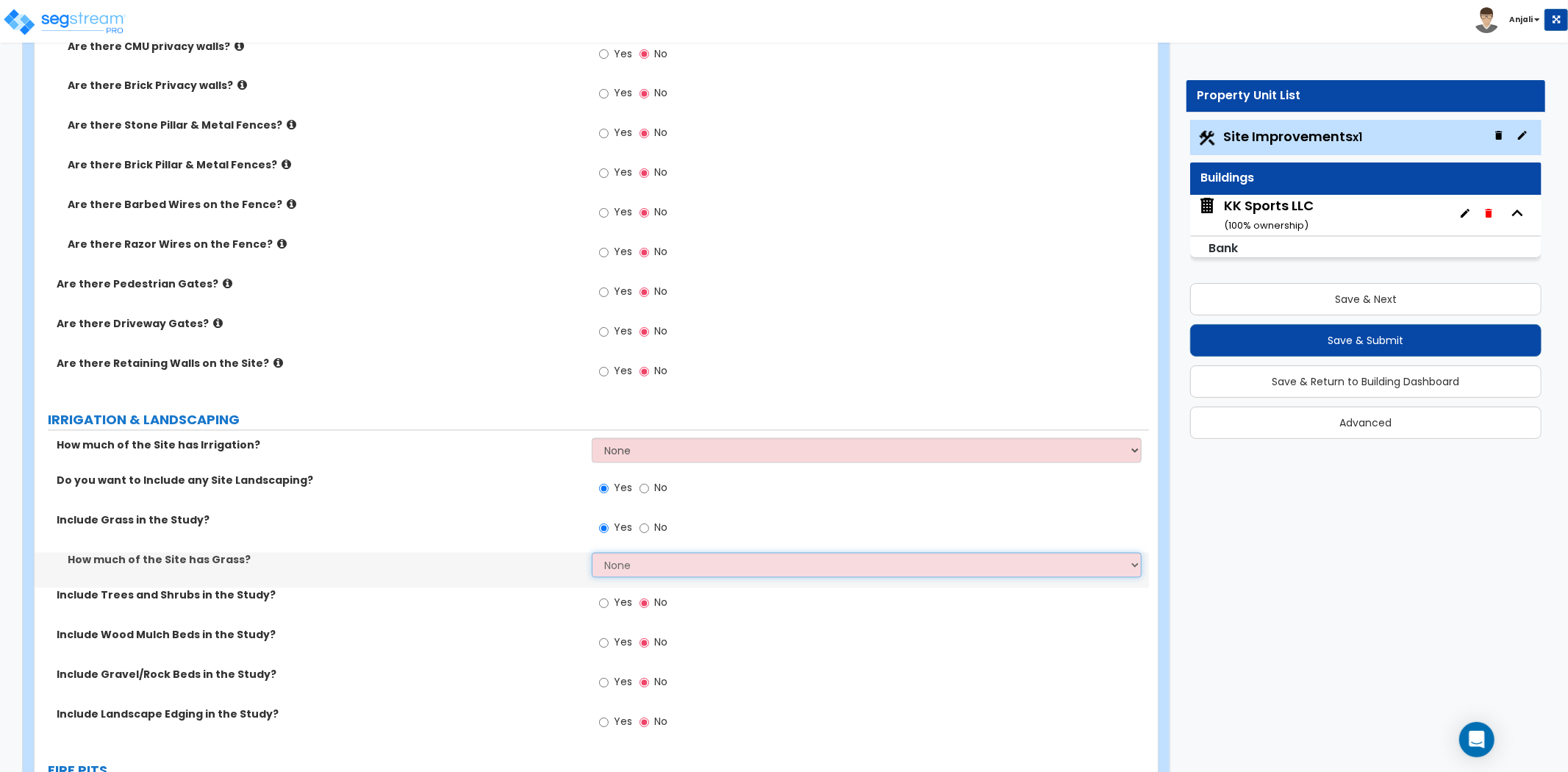
click at [667, 557] on select "None I want to Enter an Approximate Percentage I want to Enter the Square Foota…" at bounding box center [866, 565] width 550 height 25
click at [592, 553] on select "None I want to Enter an Approximate Percentage I want to Enter the Square Foota…" at bounding box center [866, 565] width 550 height 25
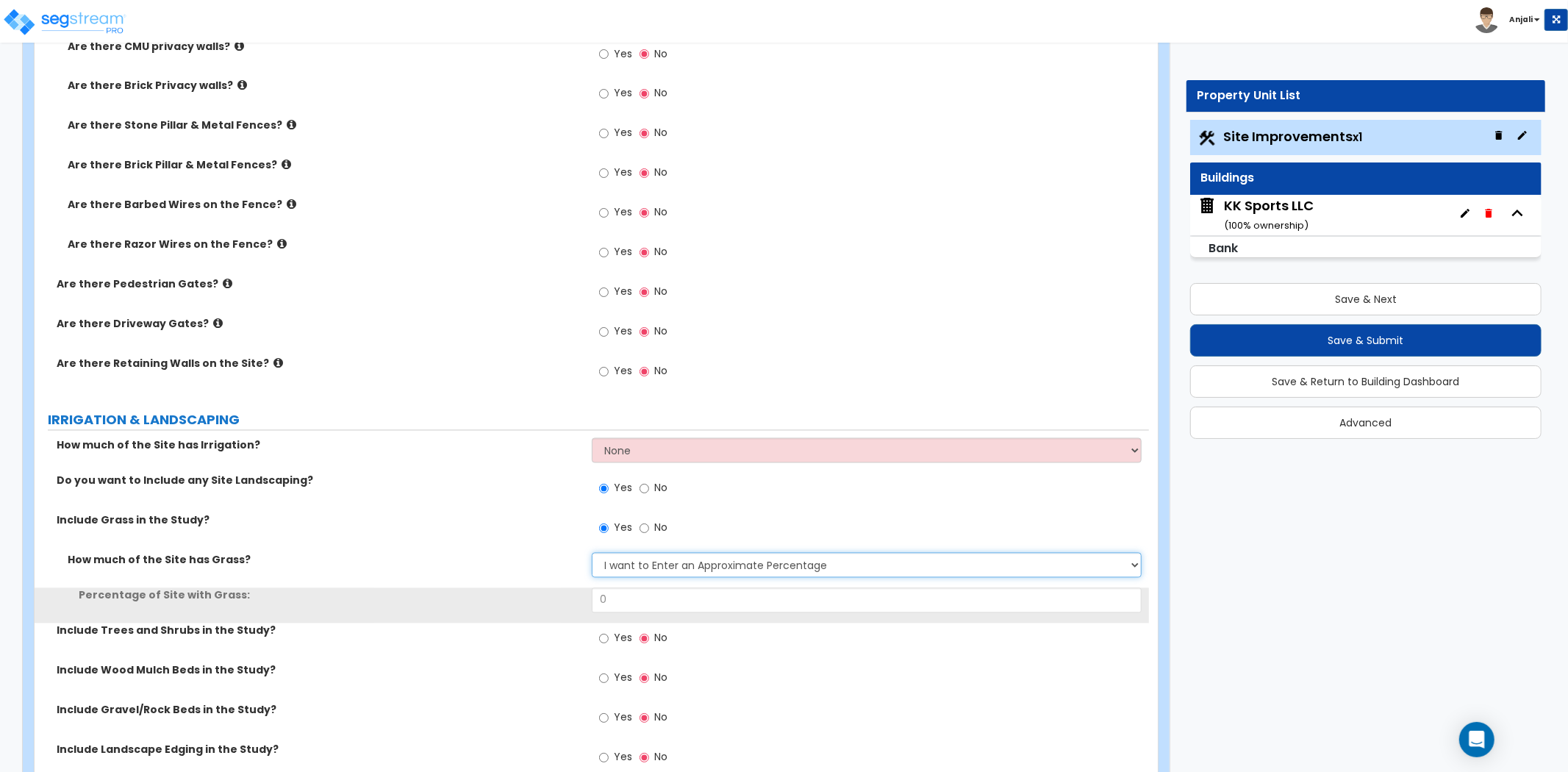
click at [670, 574] on select "None I want to Enter an Approximate Percentage I want to Enter the Square Foota…" at bounding box center [866, 565] width 550 height 25
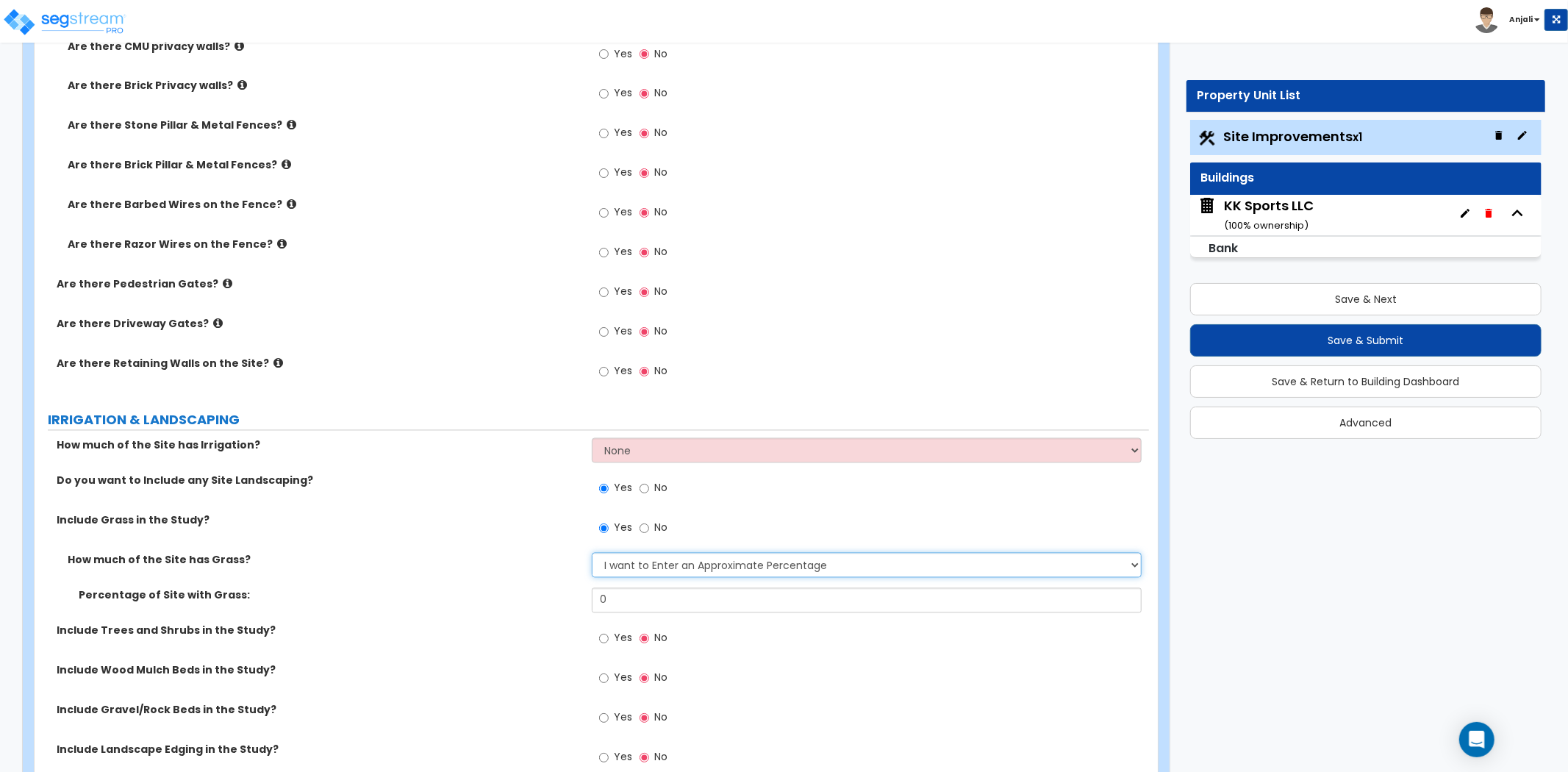
select select "2"
click at [592, 553] on select "None I want to Enter an Approximate Percentage I want to Enter the Square Foota…" at bounding box center [866, 565] width 550 height 25
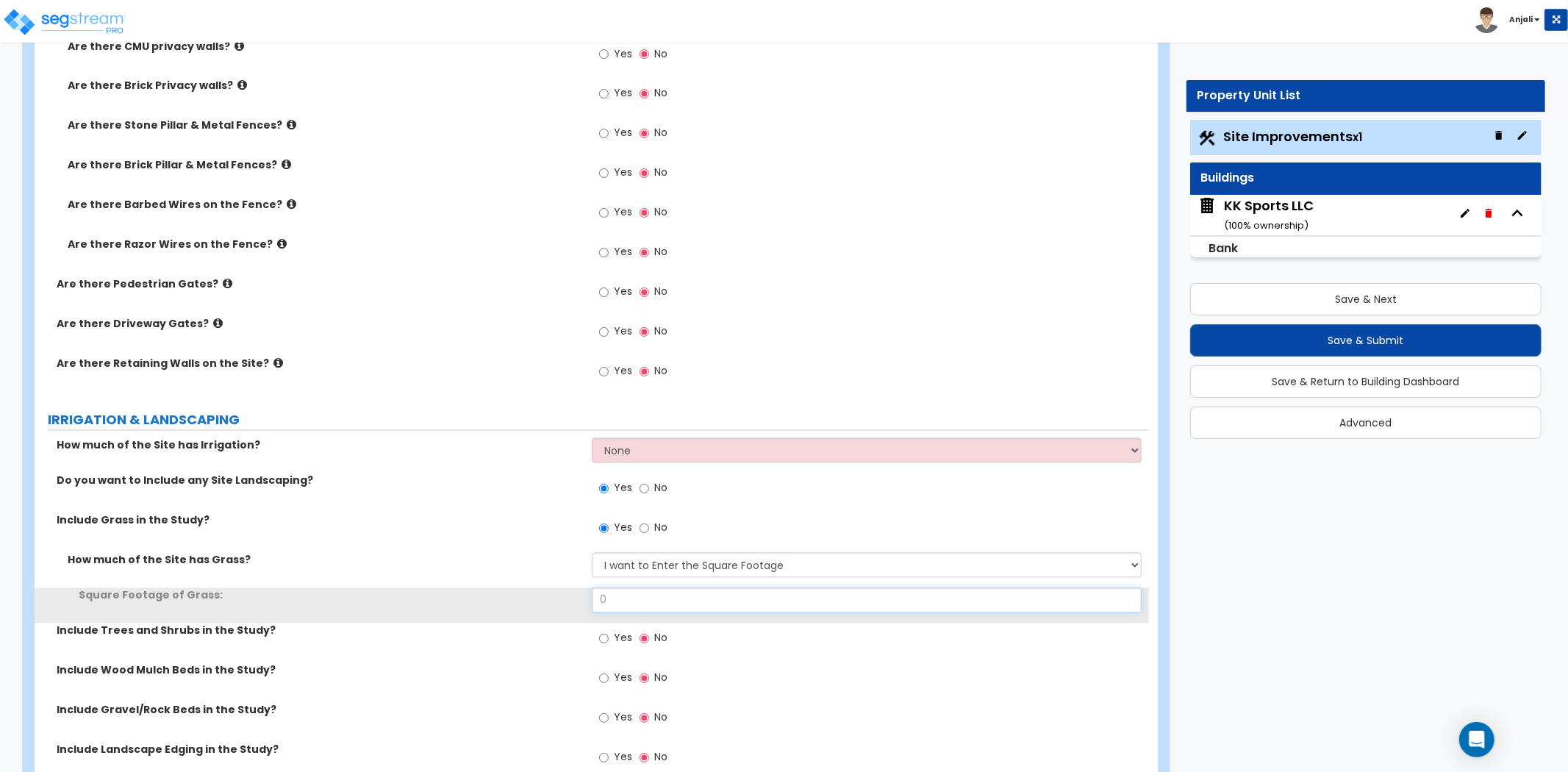
click at [634, 604] on input "0" at bounding box center [866, 601] width 550 height 25
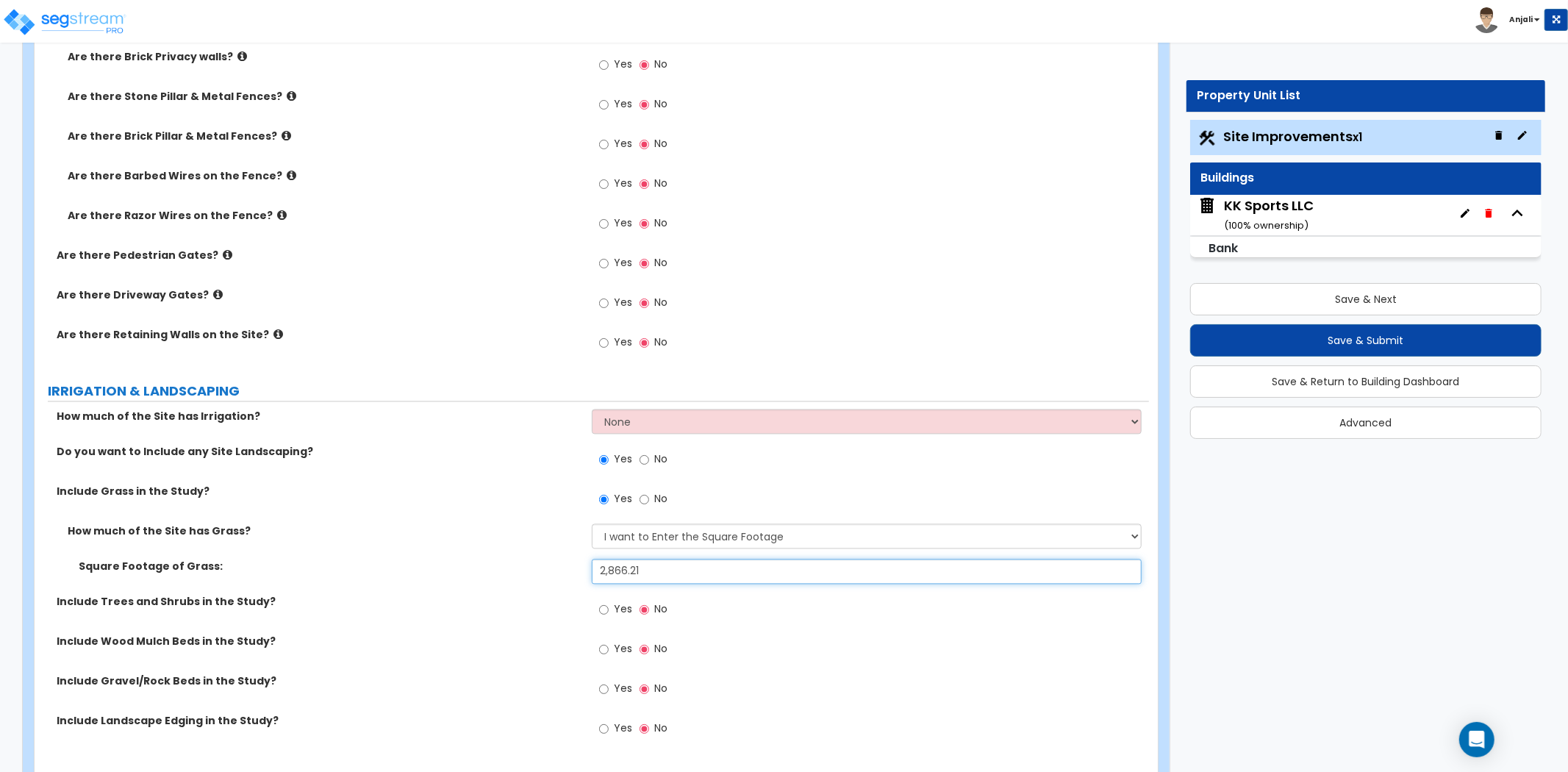
scroll to position [2370, 0]
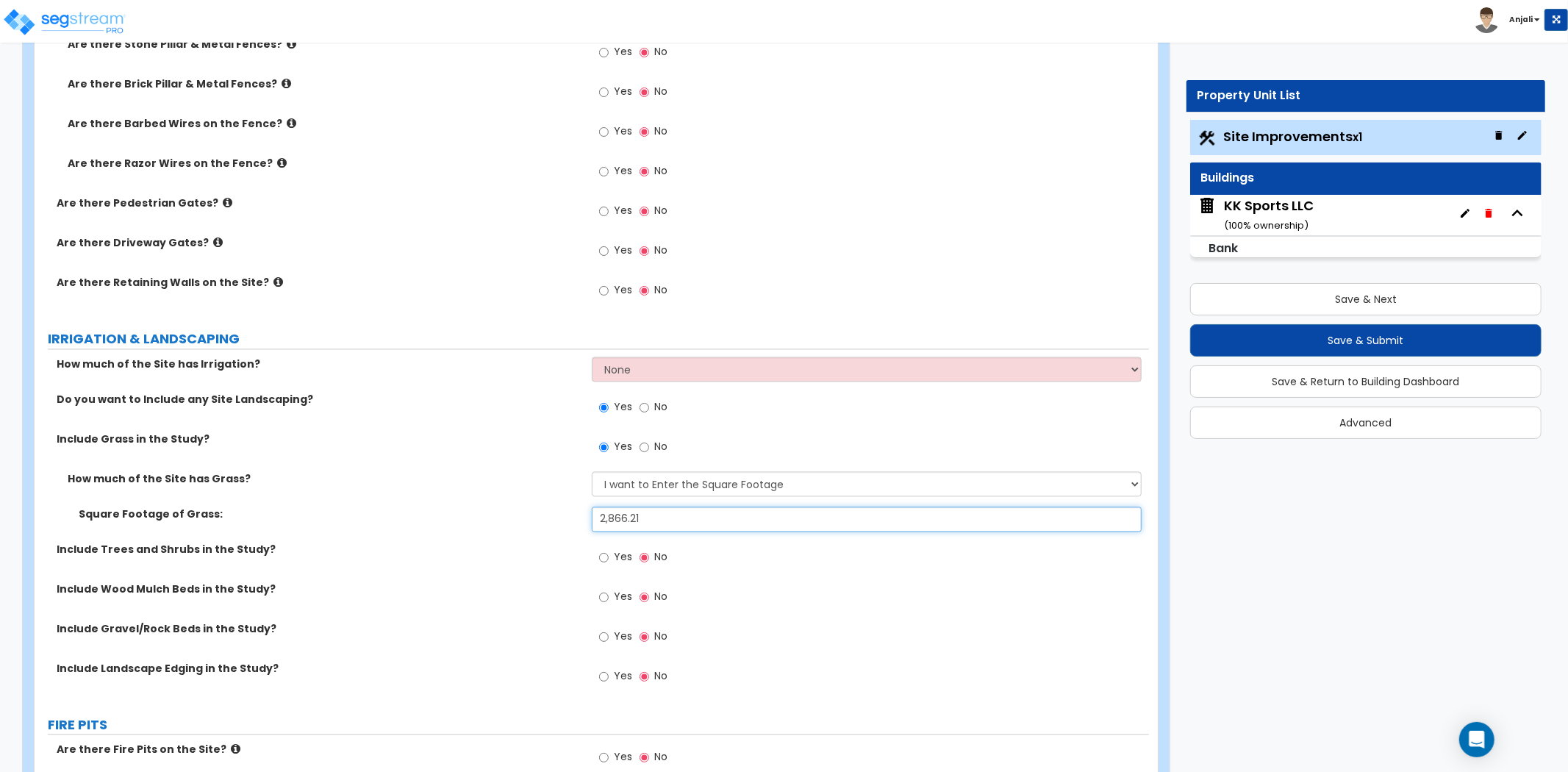
type input "2,866.21"
click at [606, 594] on input "Yes" at bounding box center [604, 597] width 9 height 16
radio input "true"
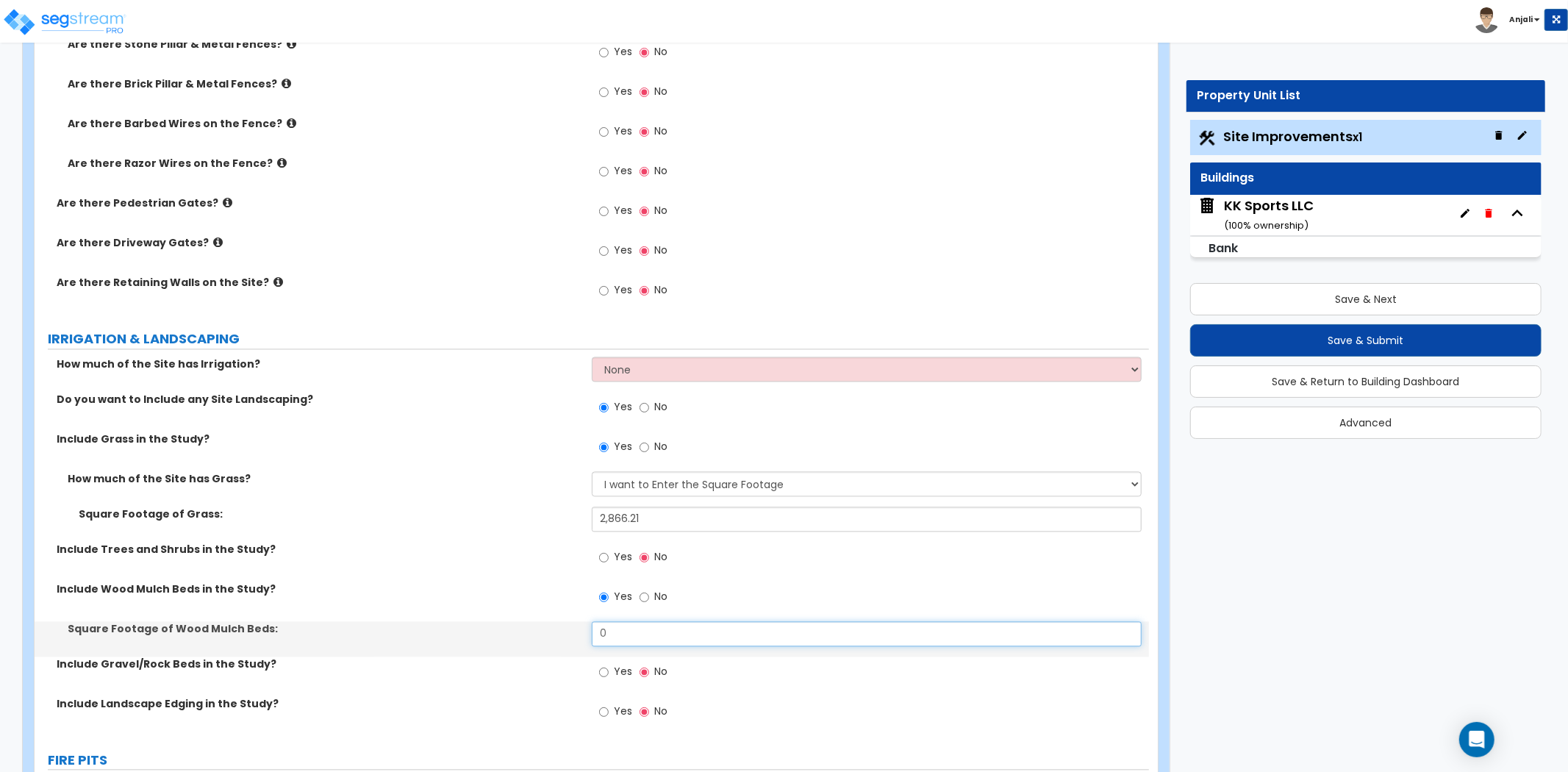
click at [649, 635] on input "0" at bounding box center [866, 634] width 550 height 25
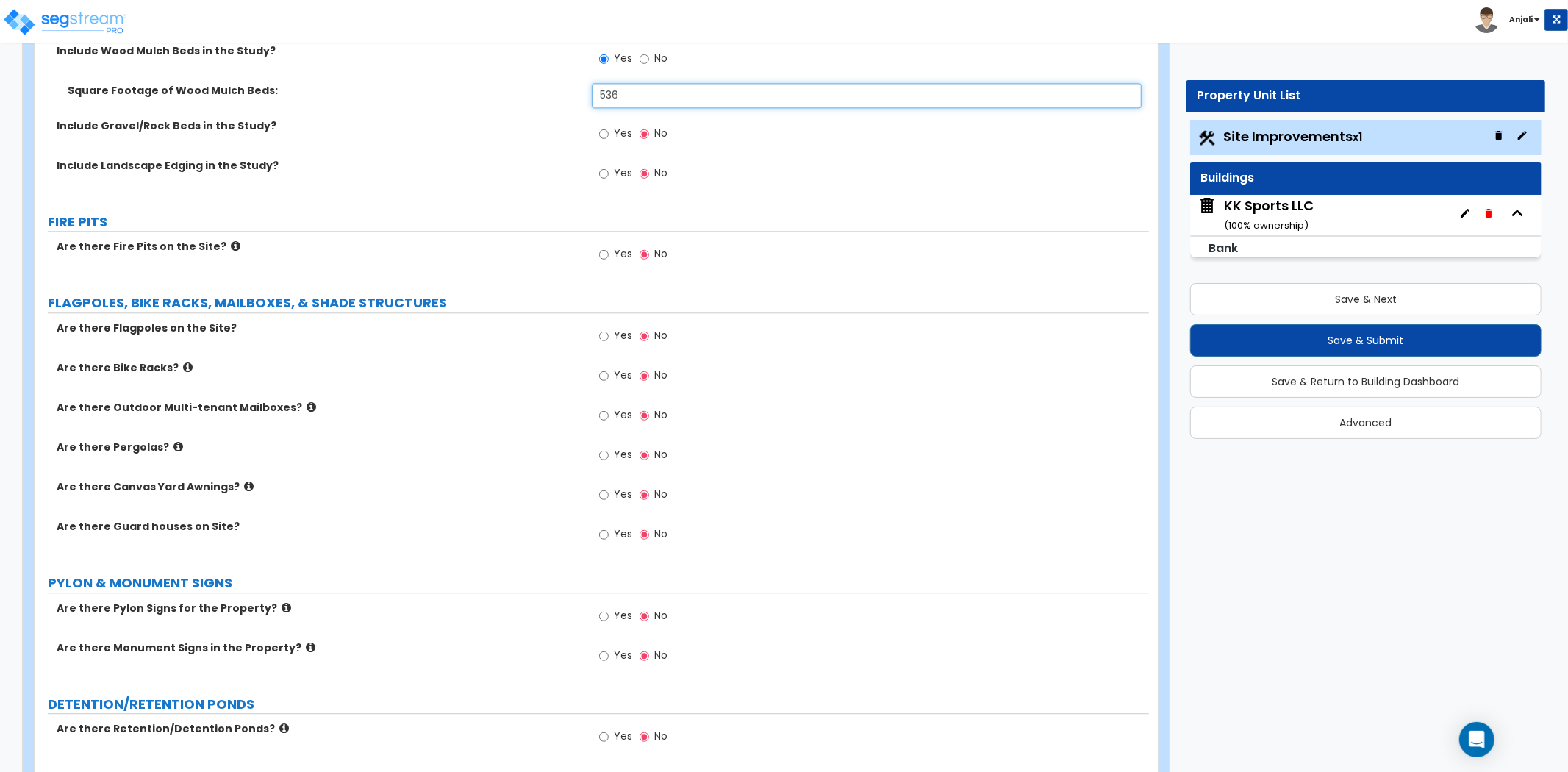
scroll to position [2942, 0]
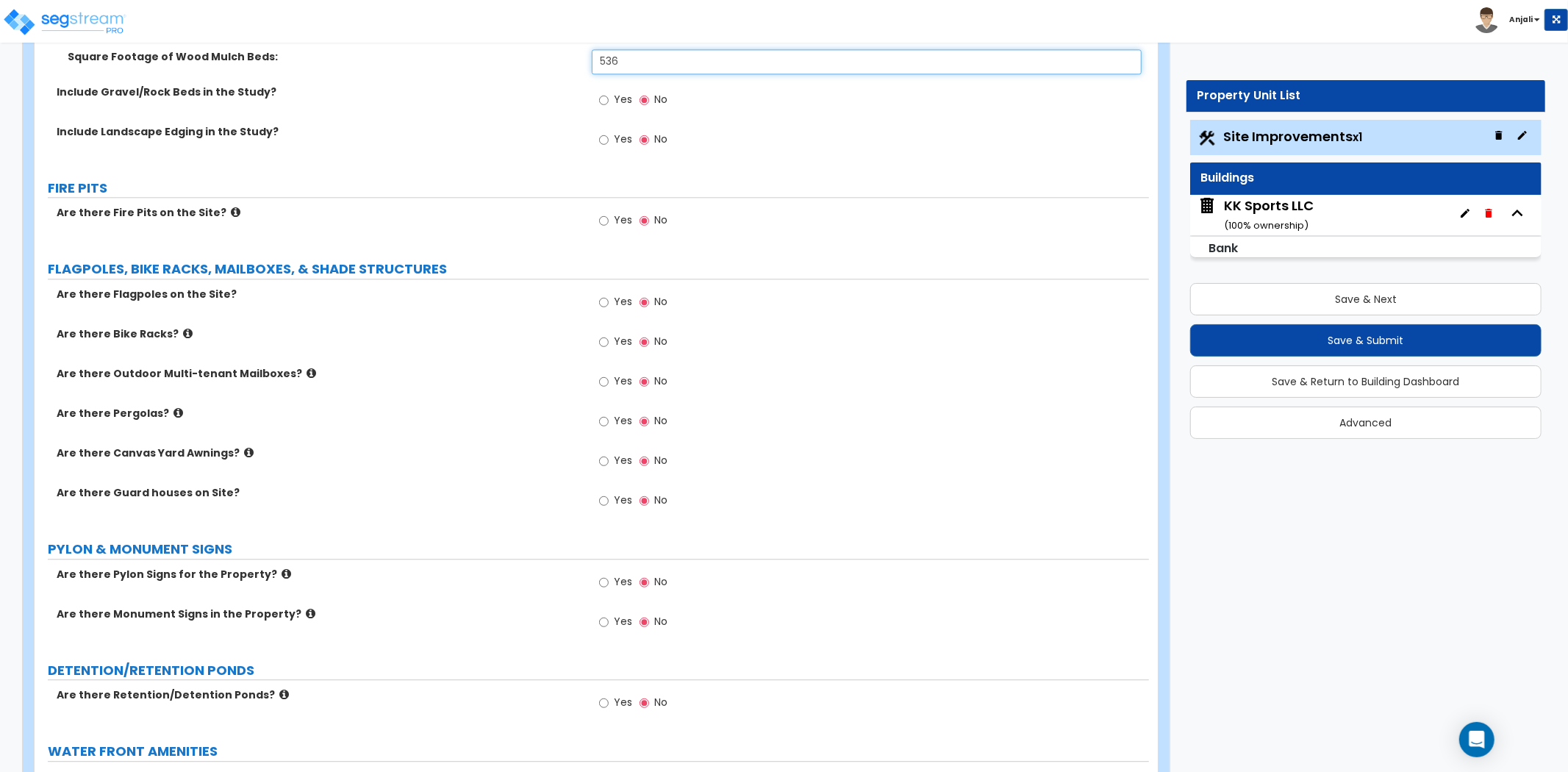
type input "536"
click at [600, 621] on input "Yes" at bounding box center [604, 622] width 9 height 16
radio input "true"
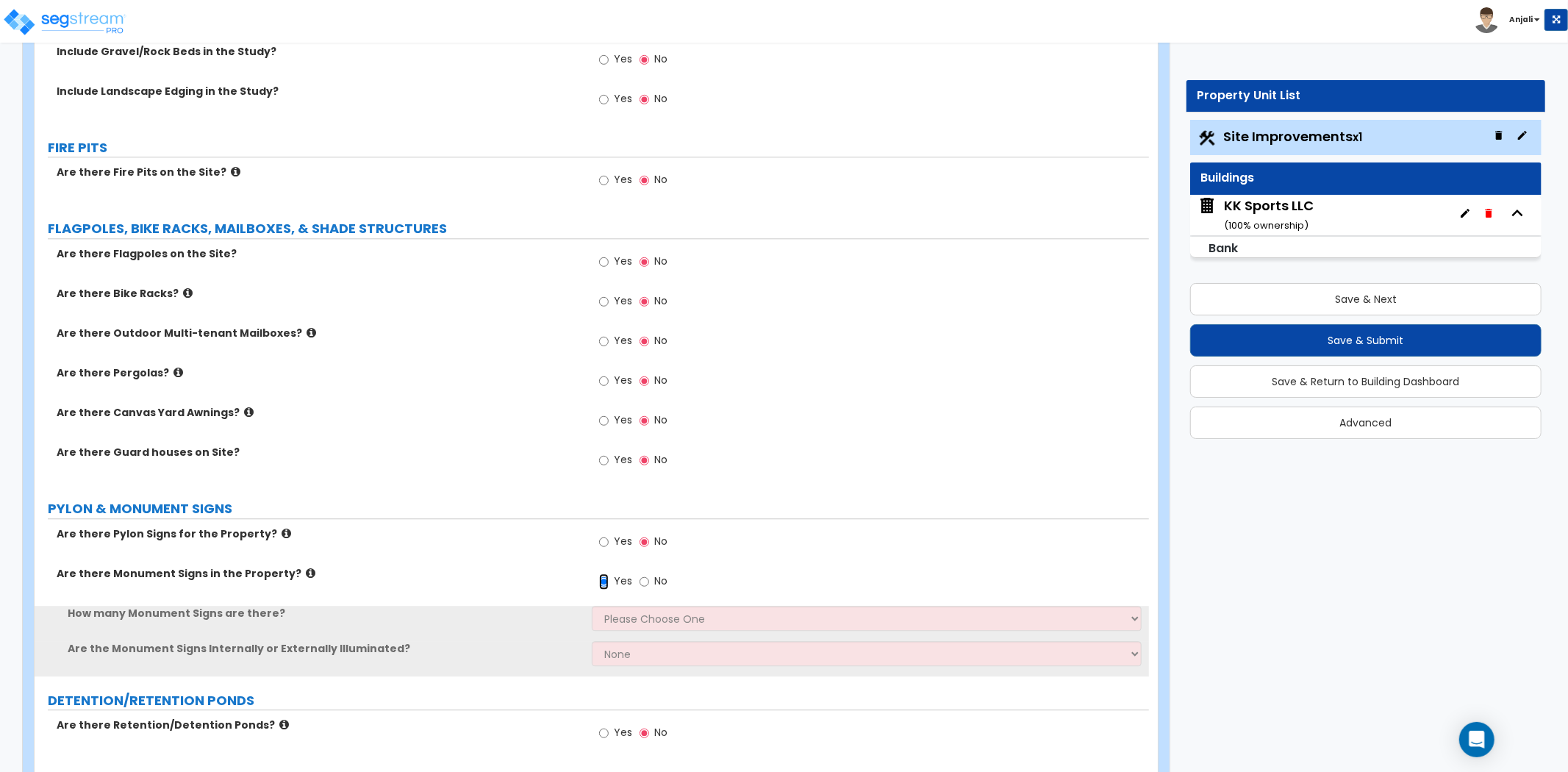
scroll to position [3023, 0]
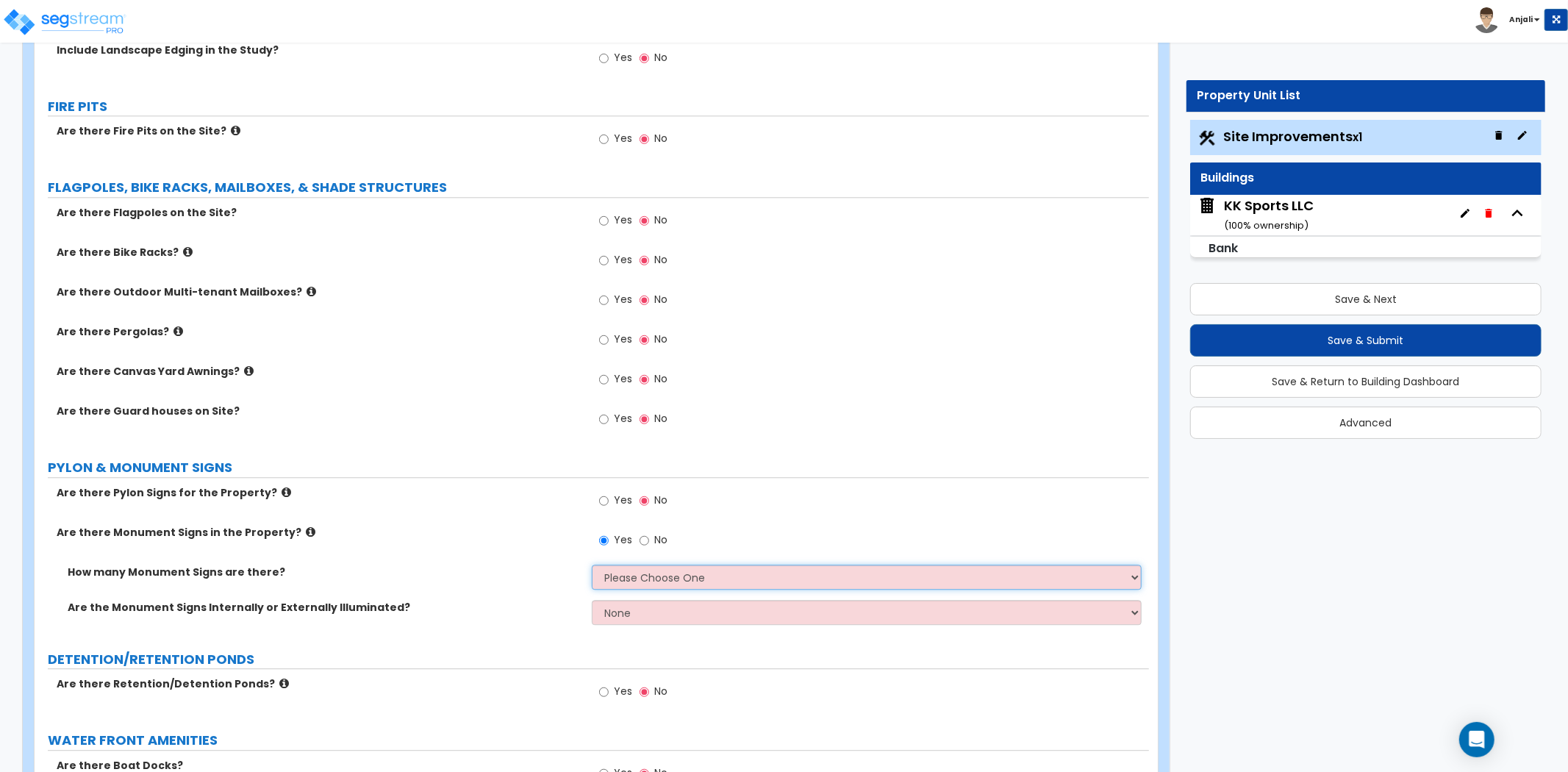
click at [649, 567] on select "Please Choose One 1 2 3" at bounding box center [866, 577] width 550 height 25
select select "1"
click at [592, 565] on select "Please Choose One 1 2 3" at bounding box center [866, 577] width 550 height 25
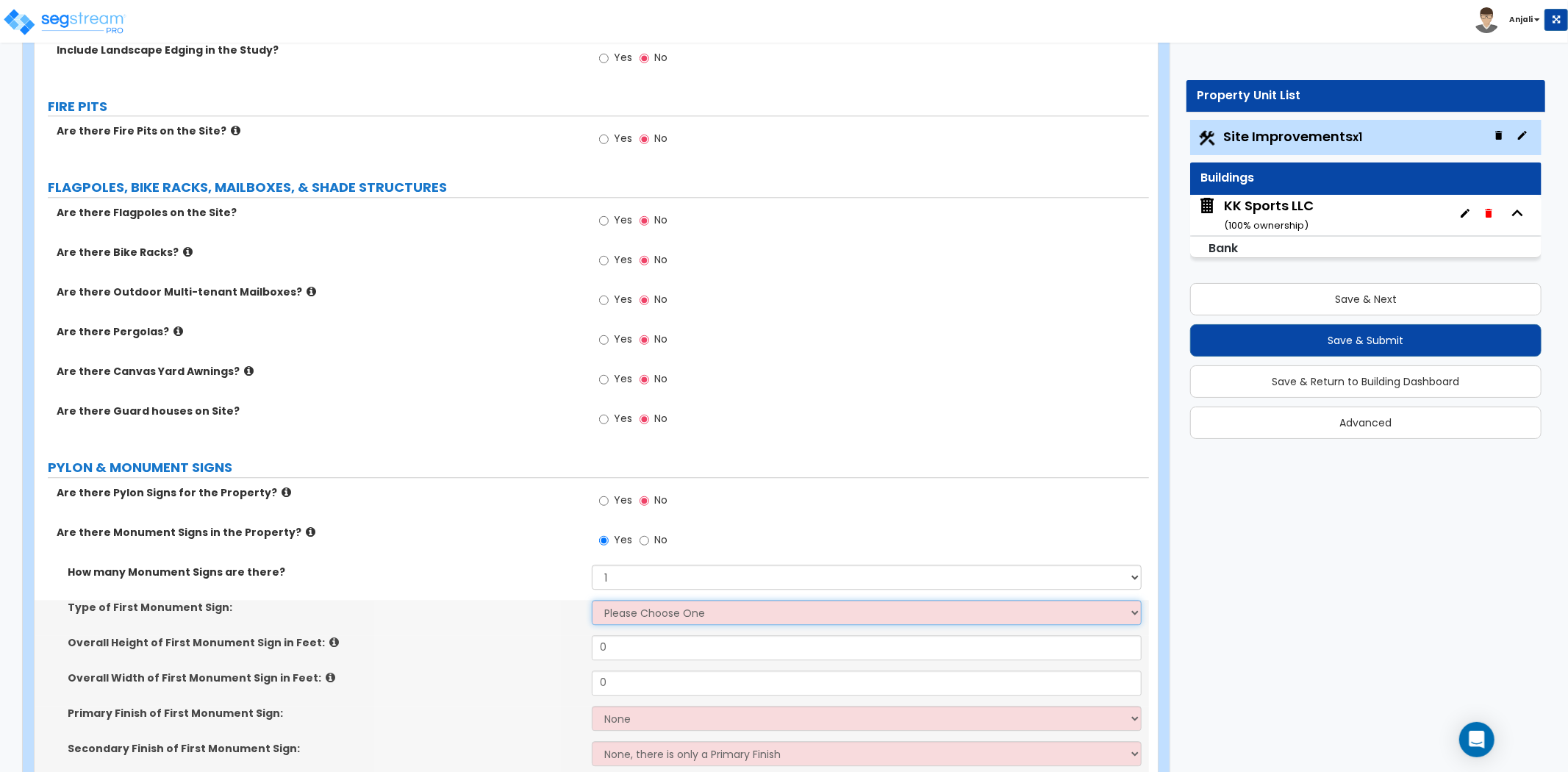
click at [677, 609] on select "Please Choose One Flat Signboard on top of a Base Flat Signboard attached to a …" at bounding box center [866, 613] width 550 height 25
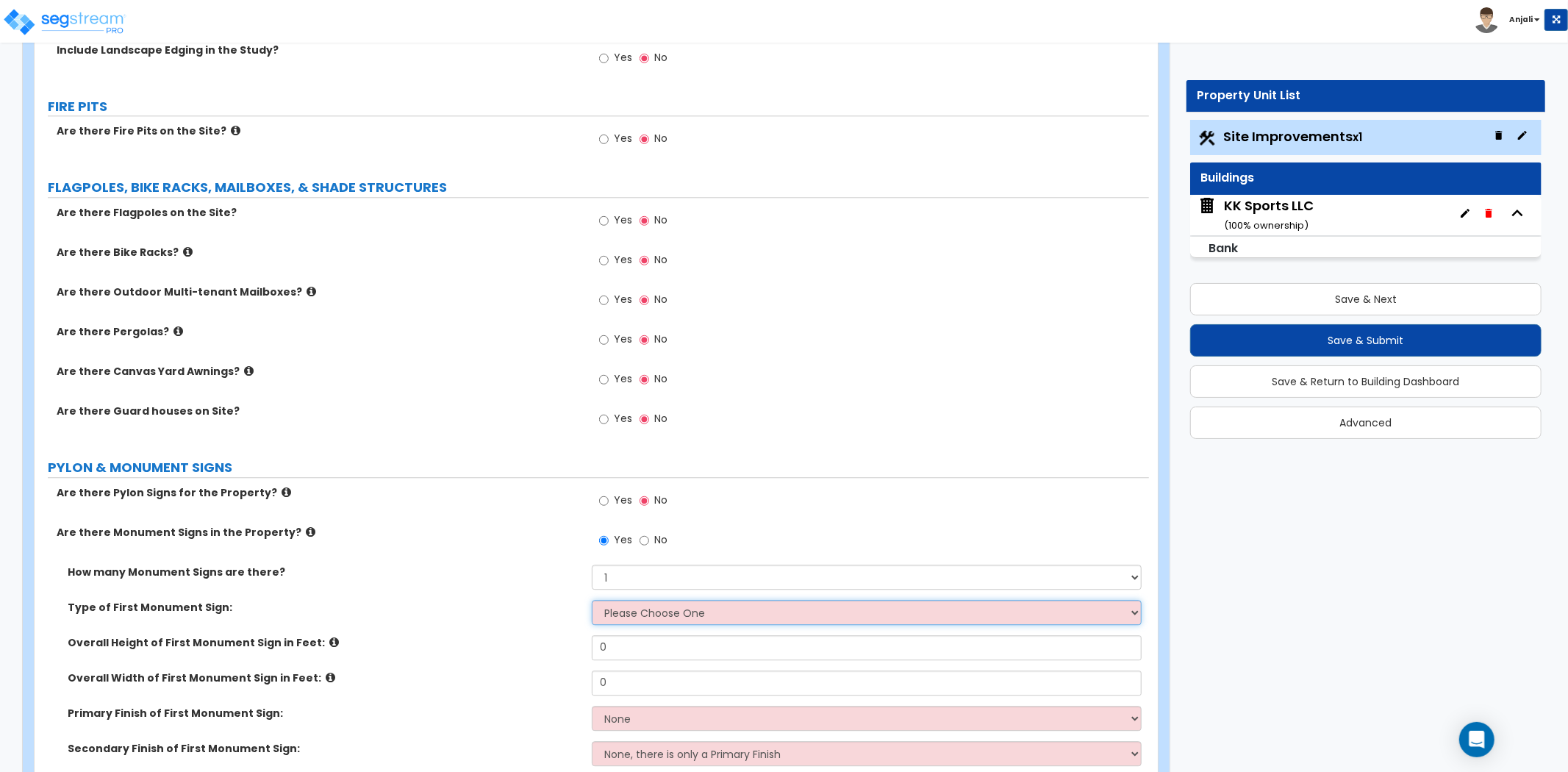
select select "2"
click at [592, 601] on select "Please Choose One Flat Signboard on top of a Base Flat Signboard attached to a …" at bounding box center [866, 613] width 550 height 25
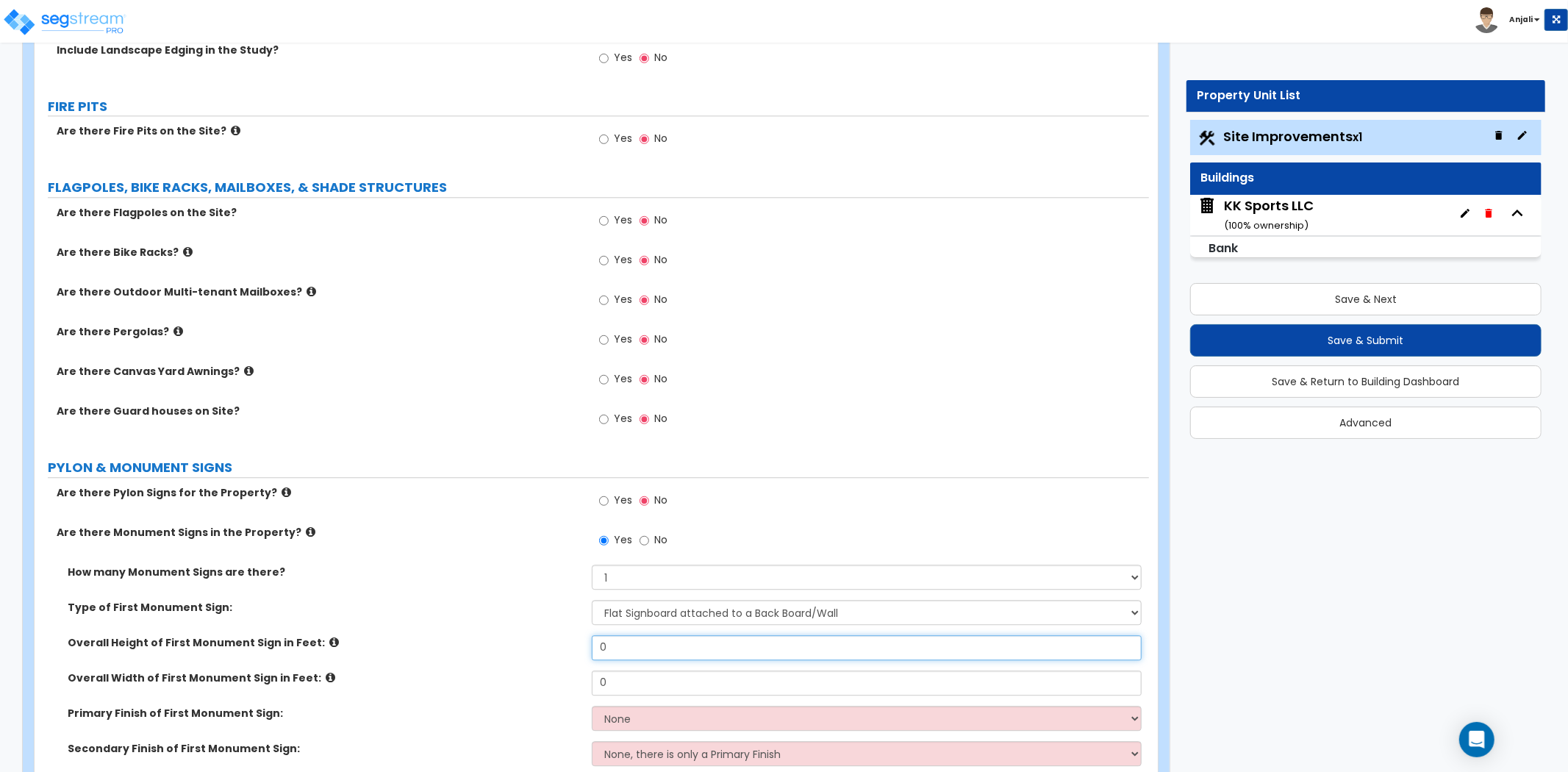
click at [654, 637] on input "0" at bounding box center [866, 647] width 550 height 25
type input "4"
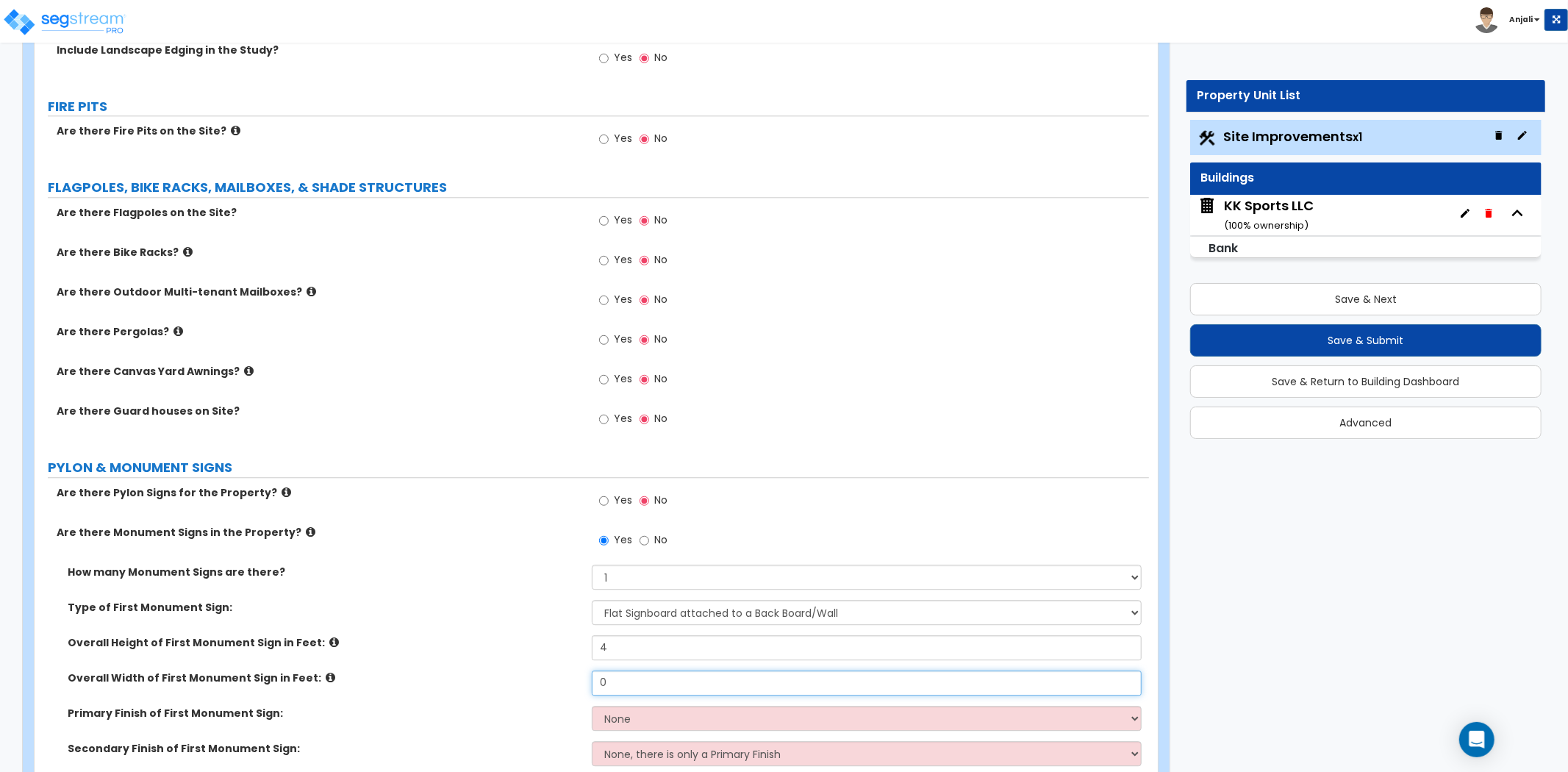
click at [614, 682] on input "0" at bounding box center [866, 683] width 550 height 25
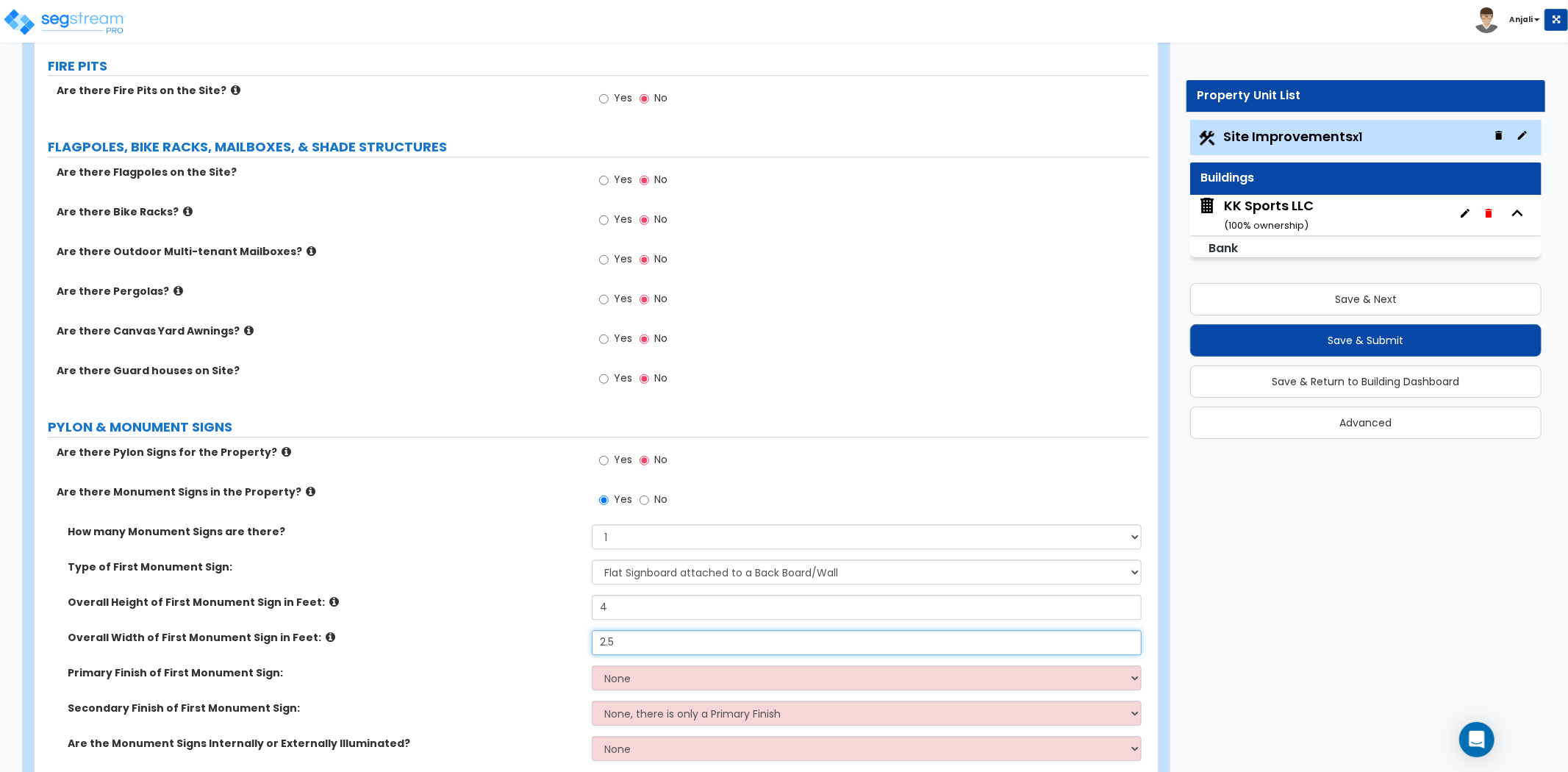
scroll to position [3105, 0]
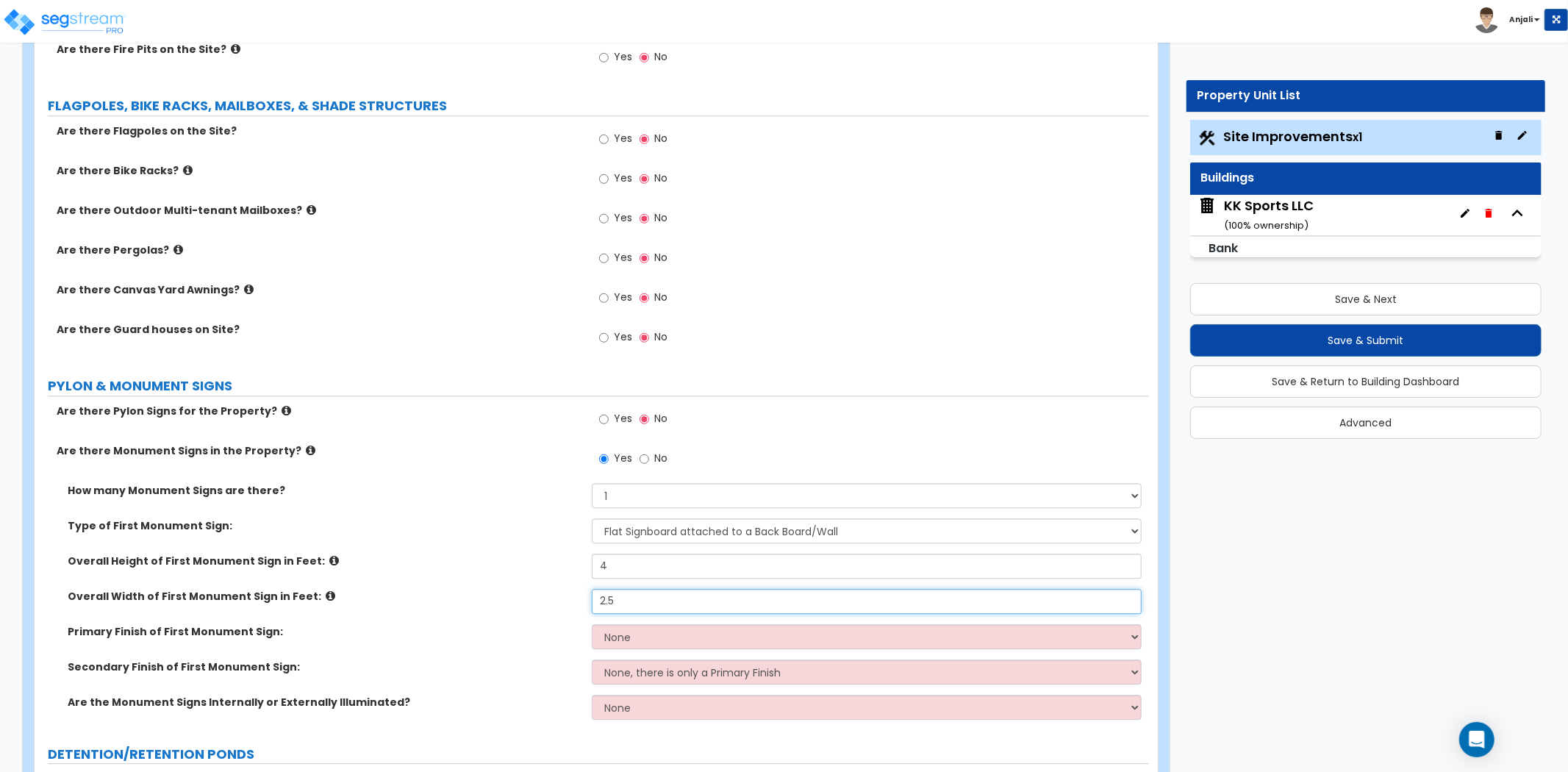
type input "2.5"
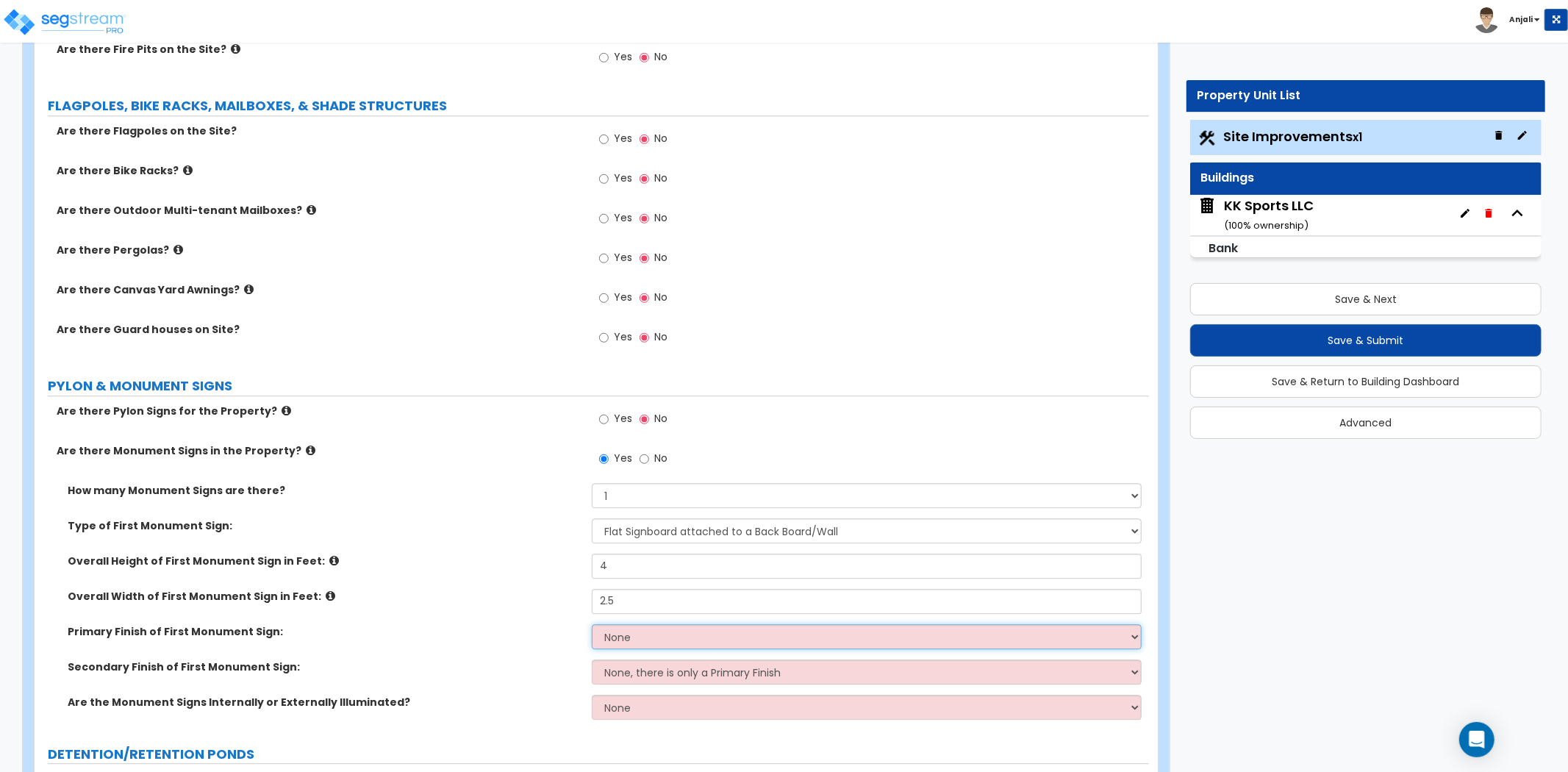
click at [699, 627] on select "None Paint/Stucco Finish Brick Finish Stone Finish Metal Composite Finish Vinyl…" at bounding box center [866, 637] width 550 height 25
select select "1"
click at [592, 624] on select "None Paint/Stucco Finish Brick Finish Stone Finish Metal Composite Finish Vinyl…" at bounding box center [866, 637] width 550 height 25
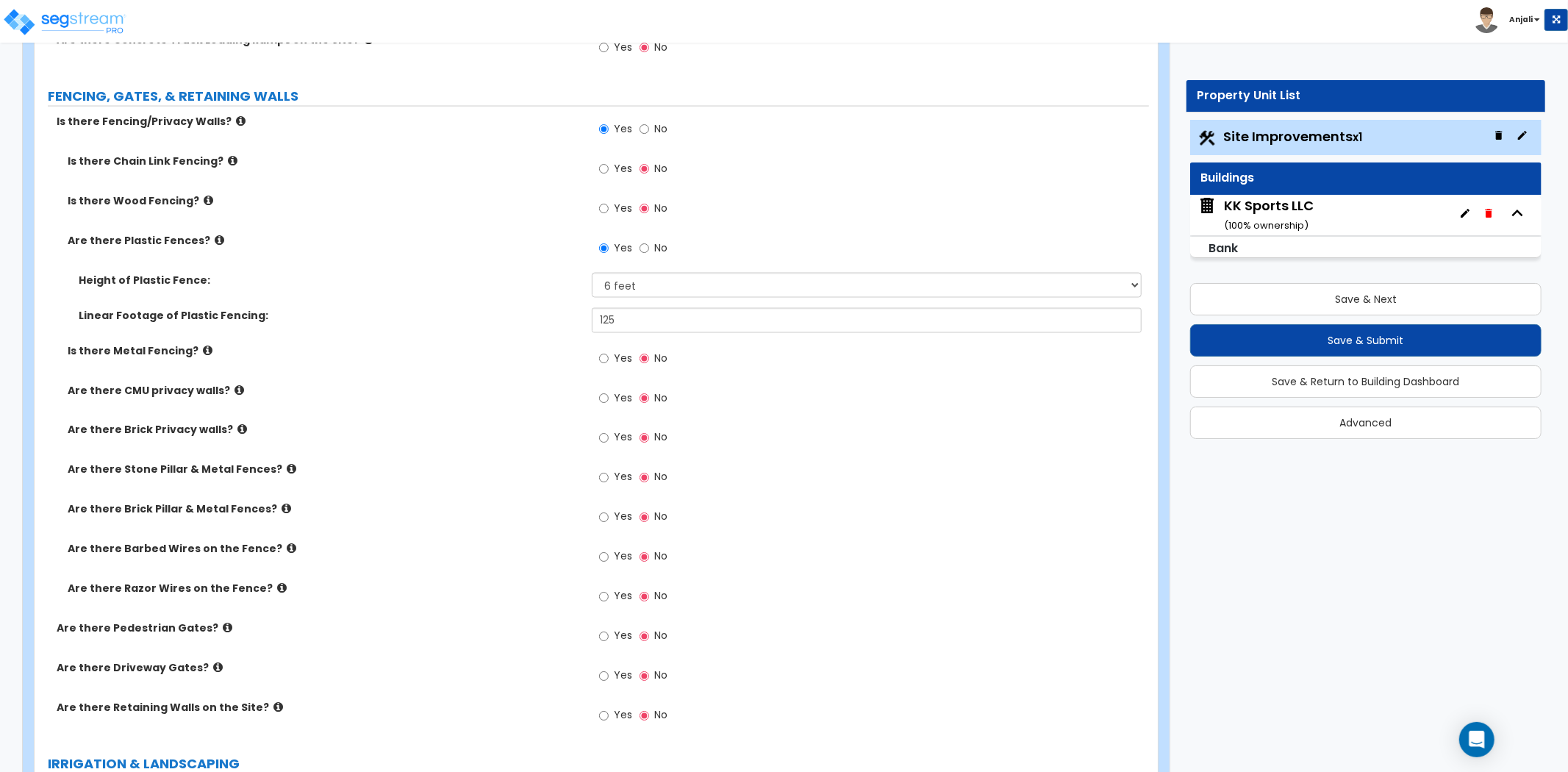
scroll to position [1961, 0]
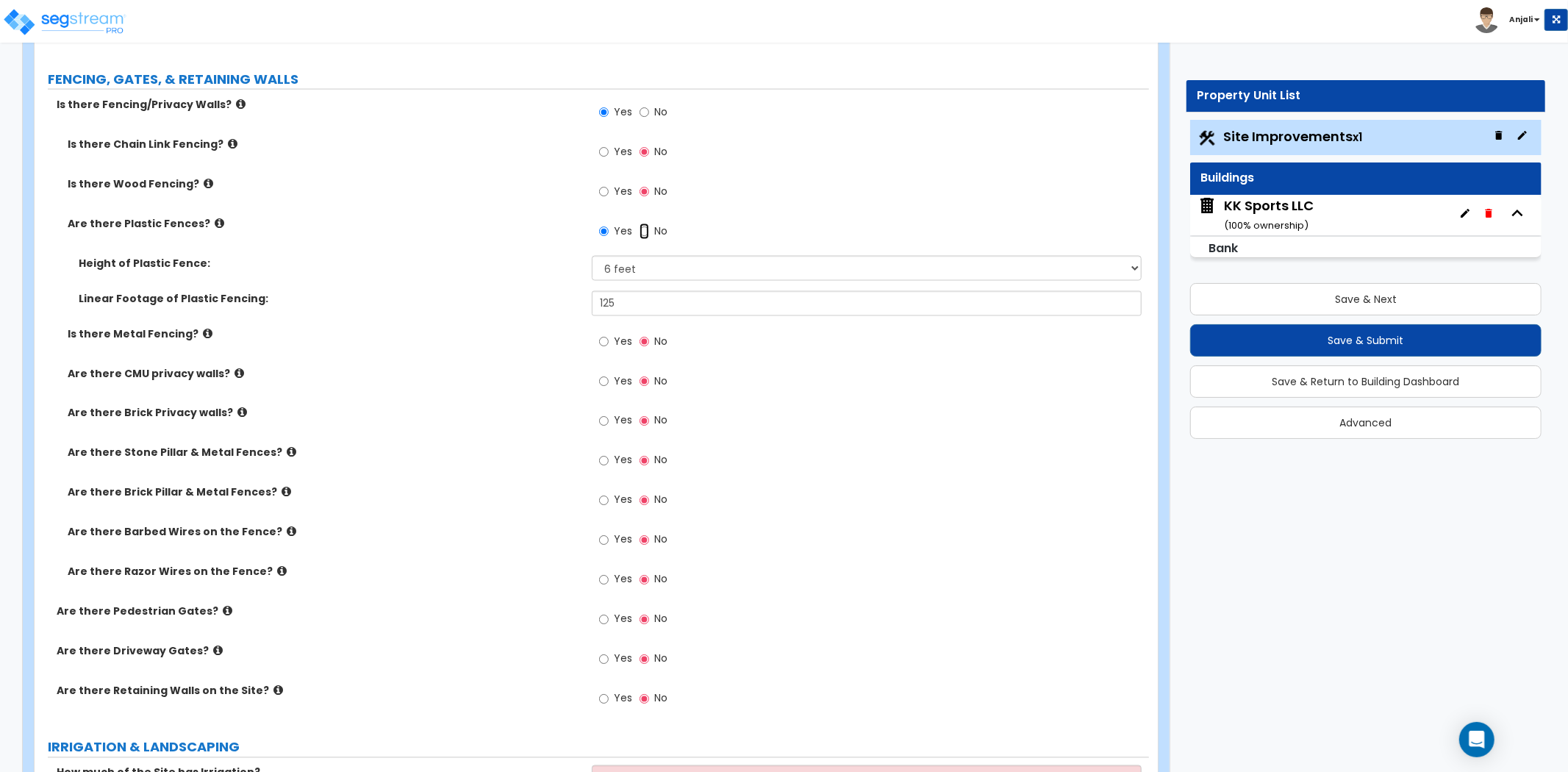
click at [646, 232] on input "No" at bounding box center [644, 231] width 9 height 16
radio input "false"
radio input "true"
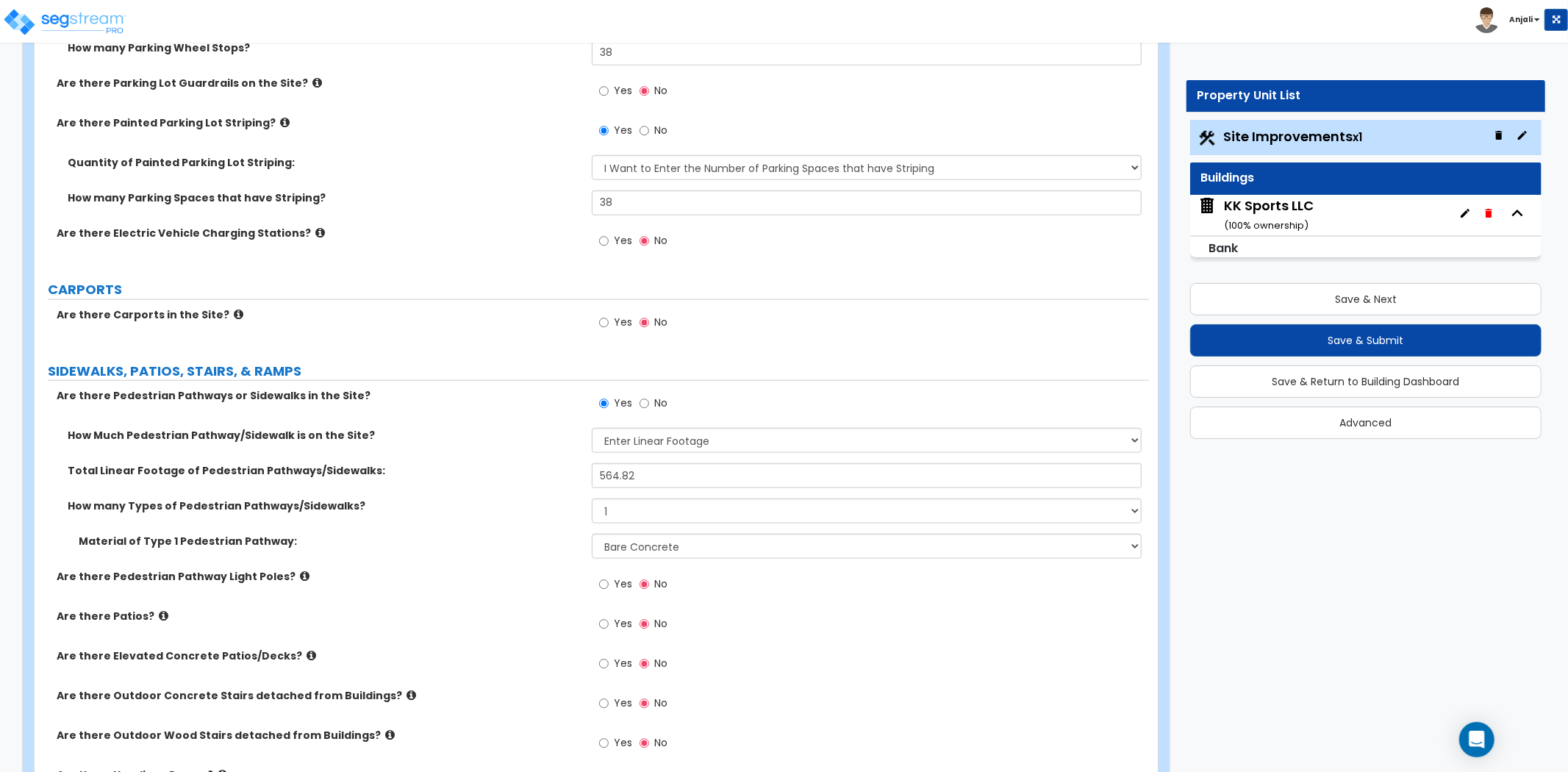
scroll to position [1092, 0]
click at [1343, 298] on button "Save & Next" at bounding box center [1366, 299] width 351 height 32
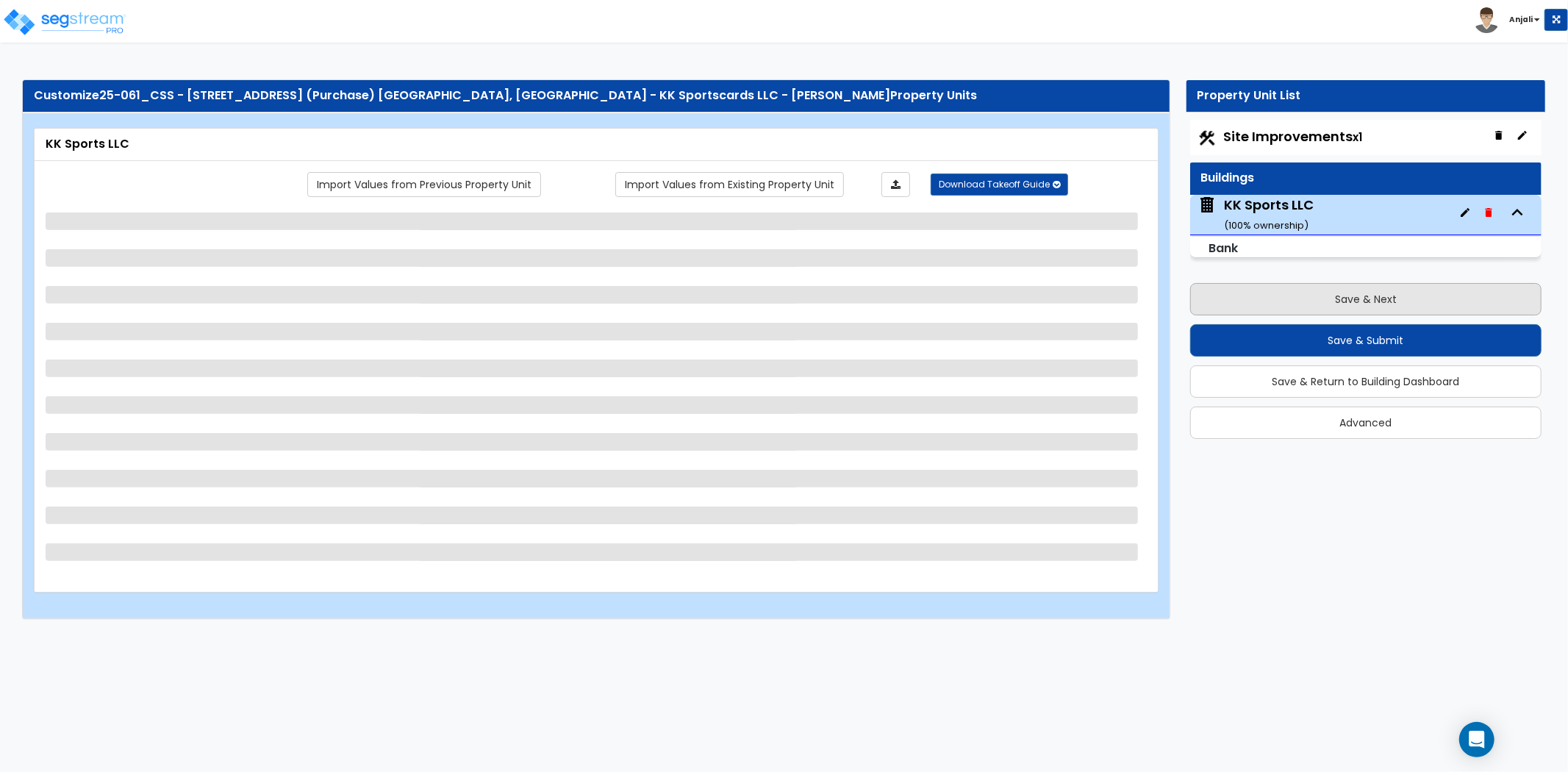
scroll to position [0, 0]
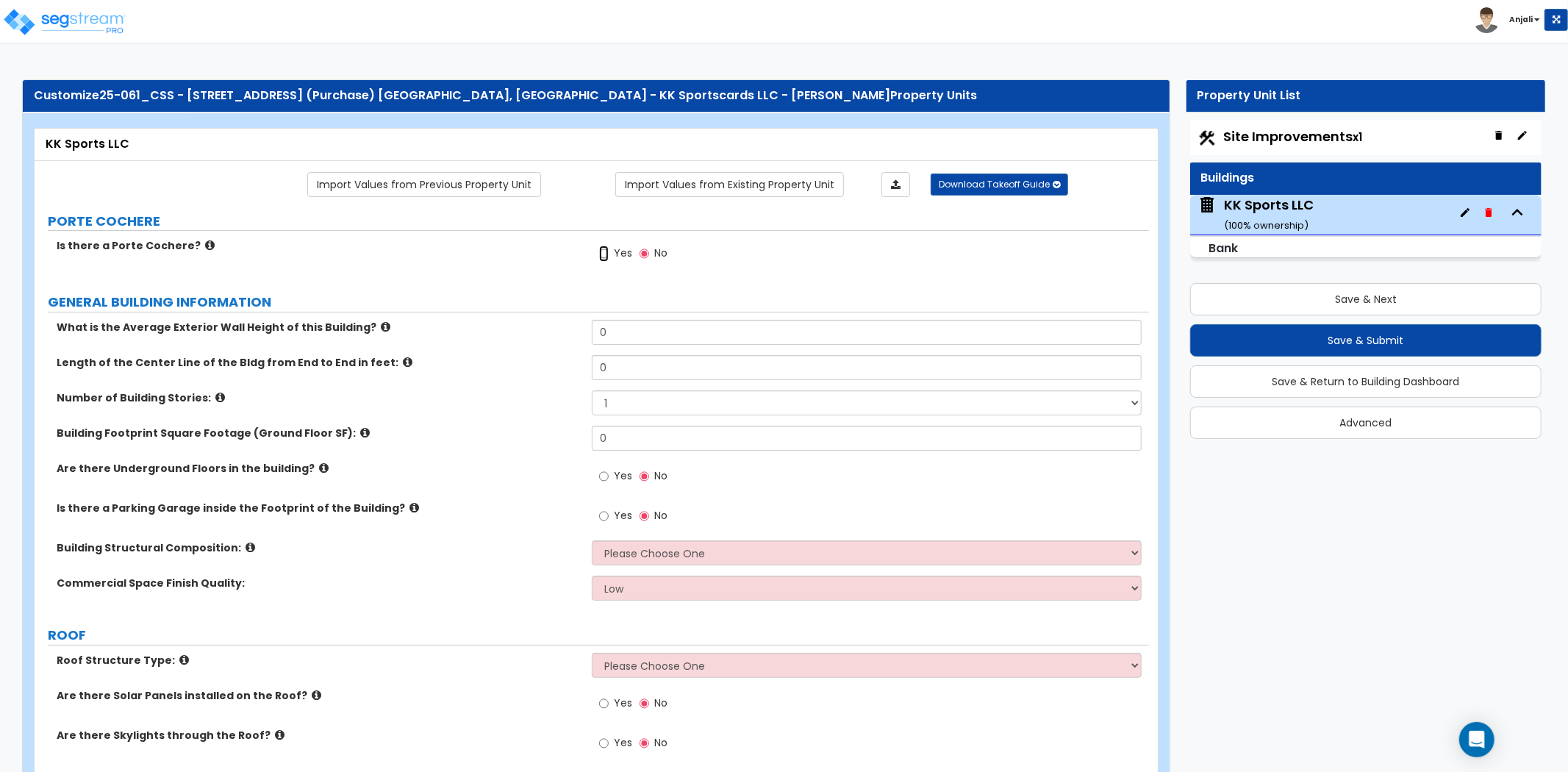
click at [604, 254] on input "Yes" at bounding box center [604, 253] width 9 height 16
radio input "true"
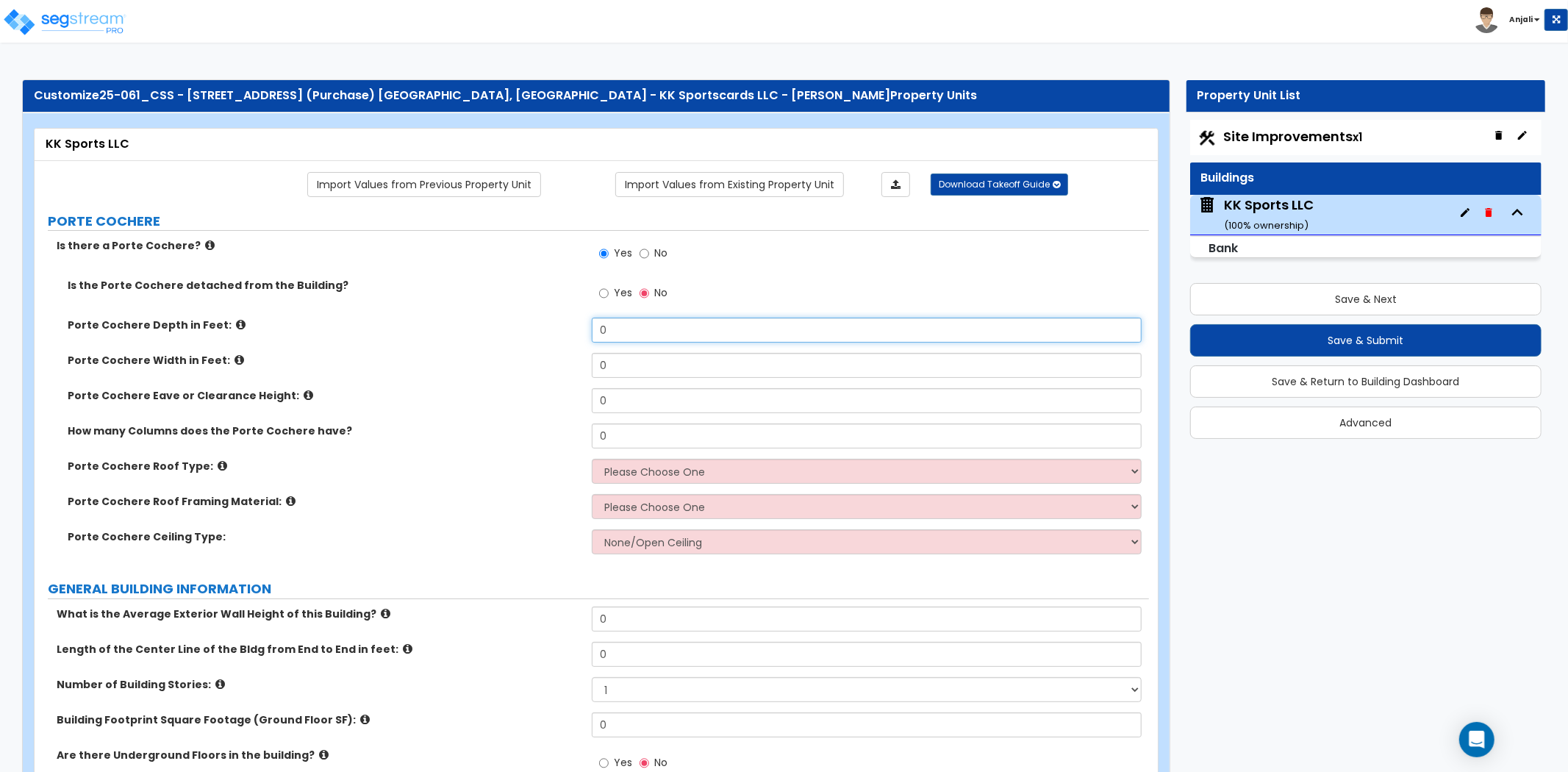
click at [615, 335] on input "0" at bounding box center [866, 330] width 550 height 25
type input "3"
click at [676, 364] on input "0" at bounding box center [866, 365] width 550 height 25
type input "94"
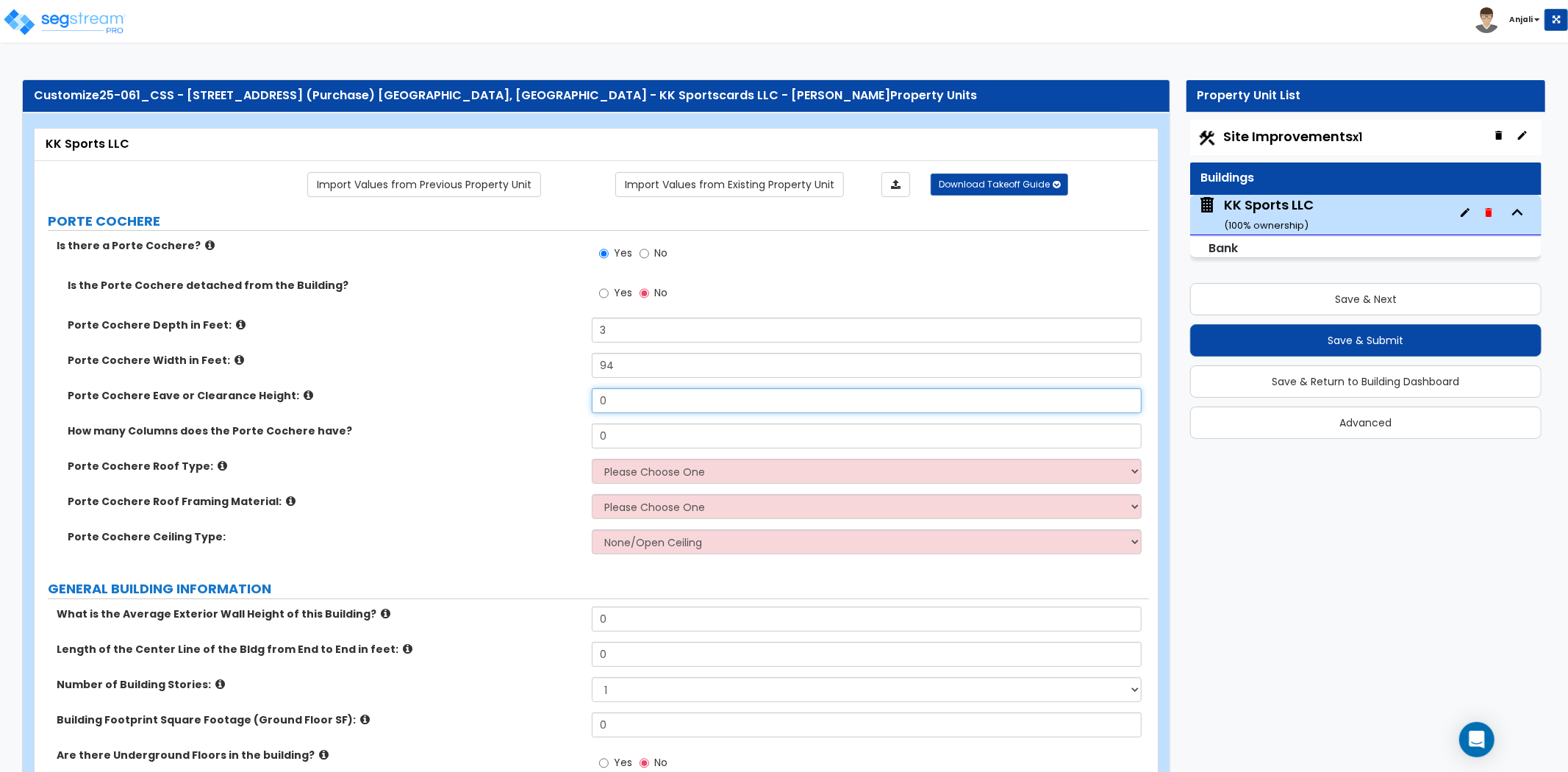
click at [647, 405] on input "0" at bounding box center [866, 401] width 550 height 25
type input "8.4"
click at [641, 421] on div "Porte Cochere Eave or Clearance Height: 8.4" at bounding box center [592, 406] width 1115 height 35
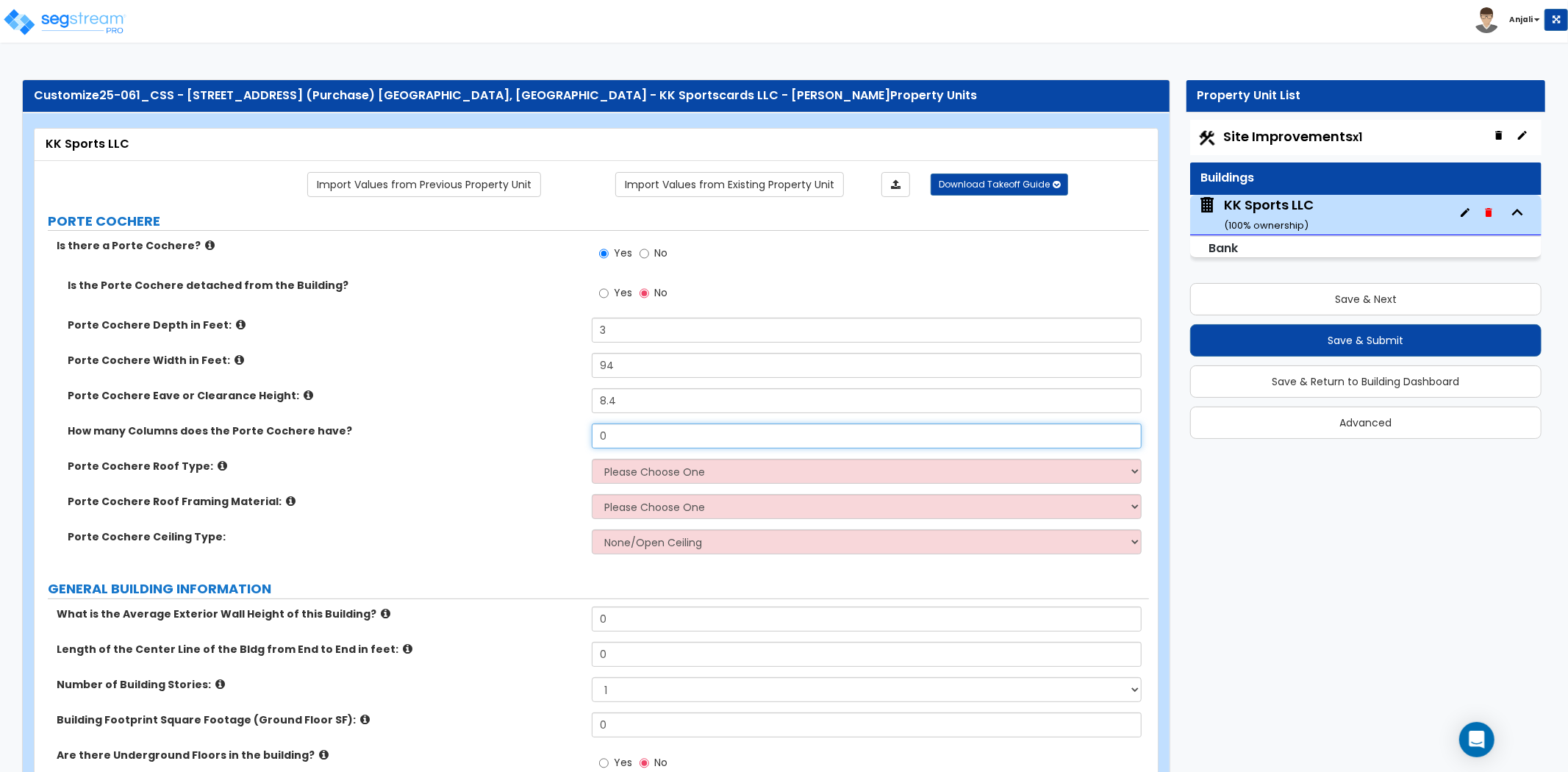
click at [638, 434] on input "0" at bounding box center [866, 436] width 550 height 25
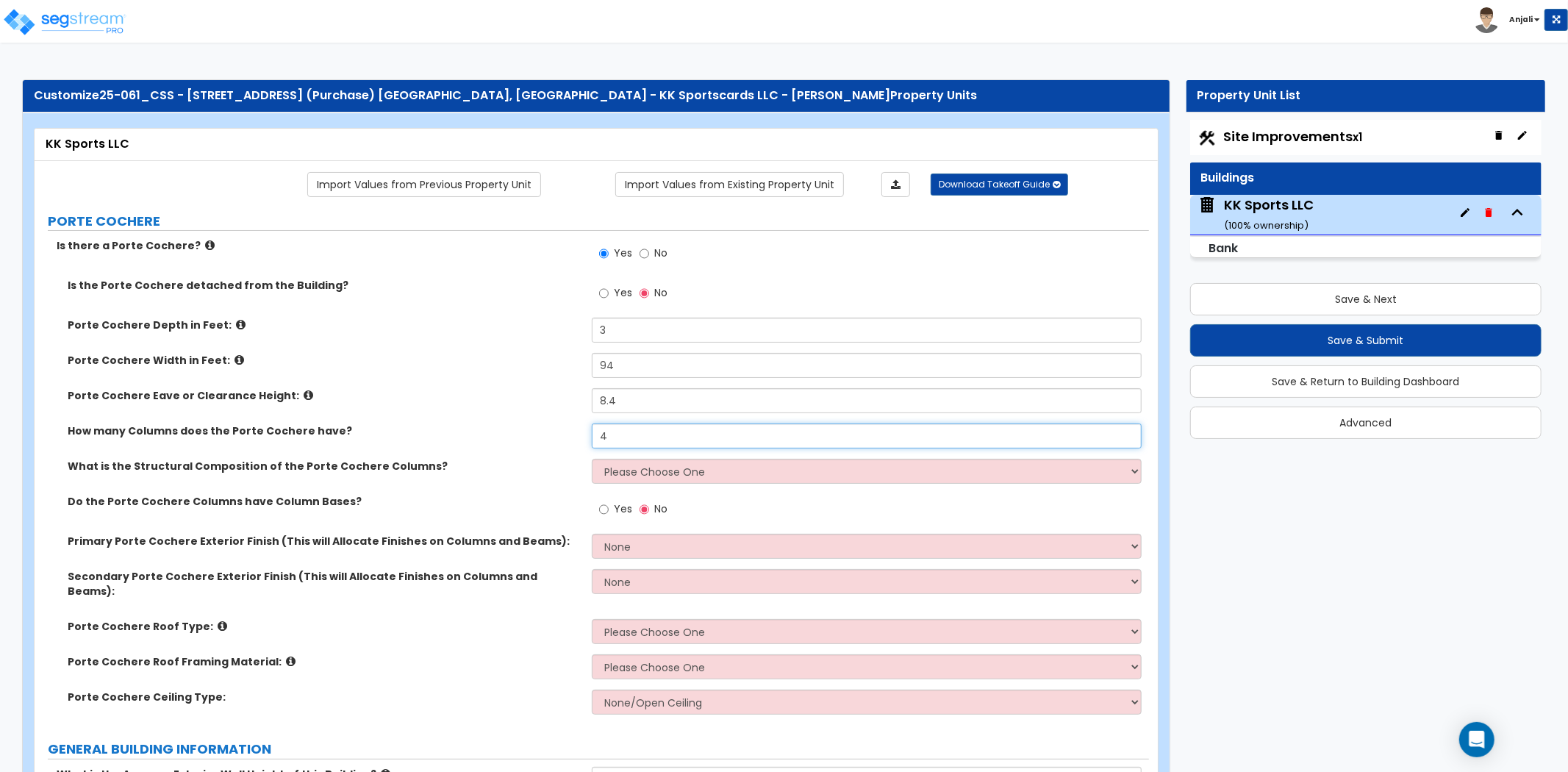
type input "4"
click at [628, 447] on input "4" at bounding box center [866, 436] width 550 height 25
type input "3"
click at [672, 468] on select "Please Choose One Wood Steel Concrete" at bounding box center [866, 471] width 550 height 25
select select "3"
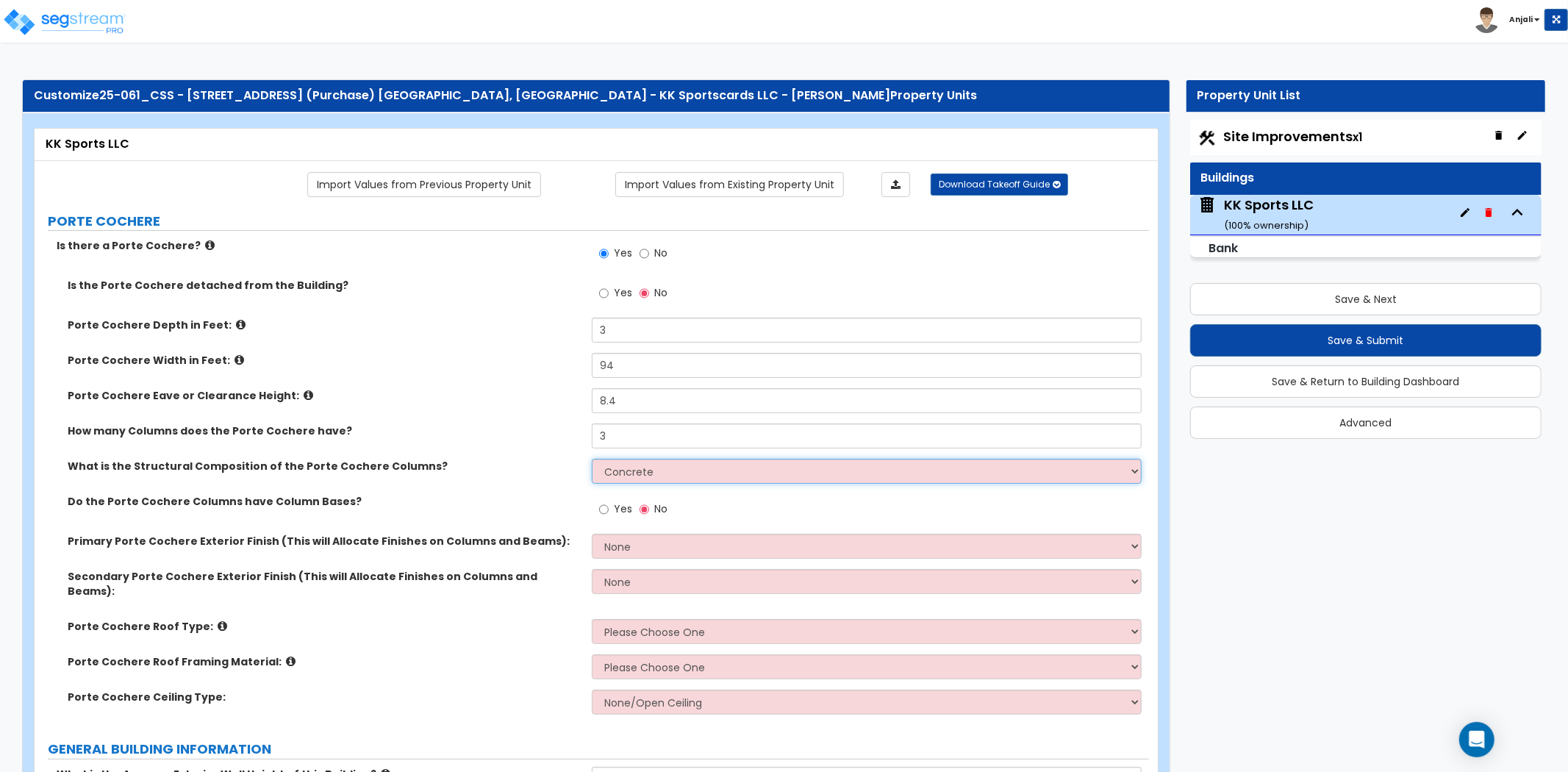
click at [592, 459] on select "Please Choose One Wood Steel Concrete" at bounding box center [866, 471] width 550 height 25
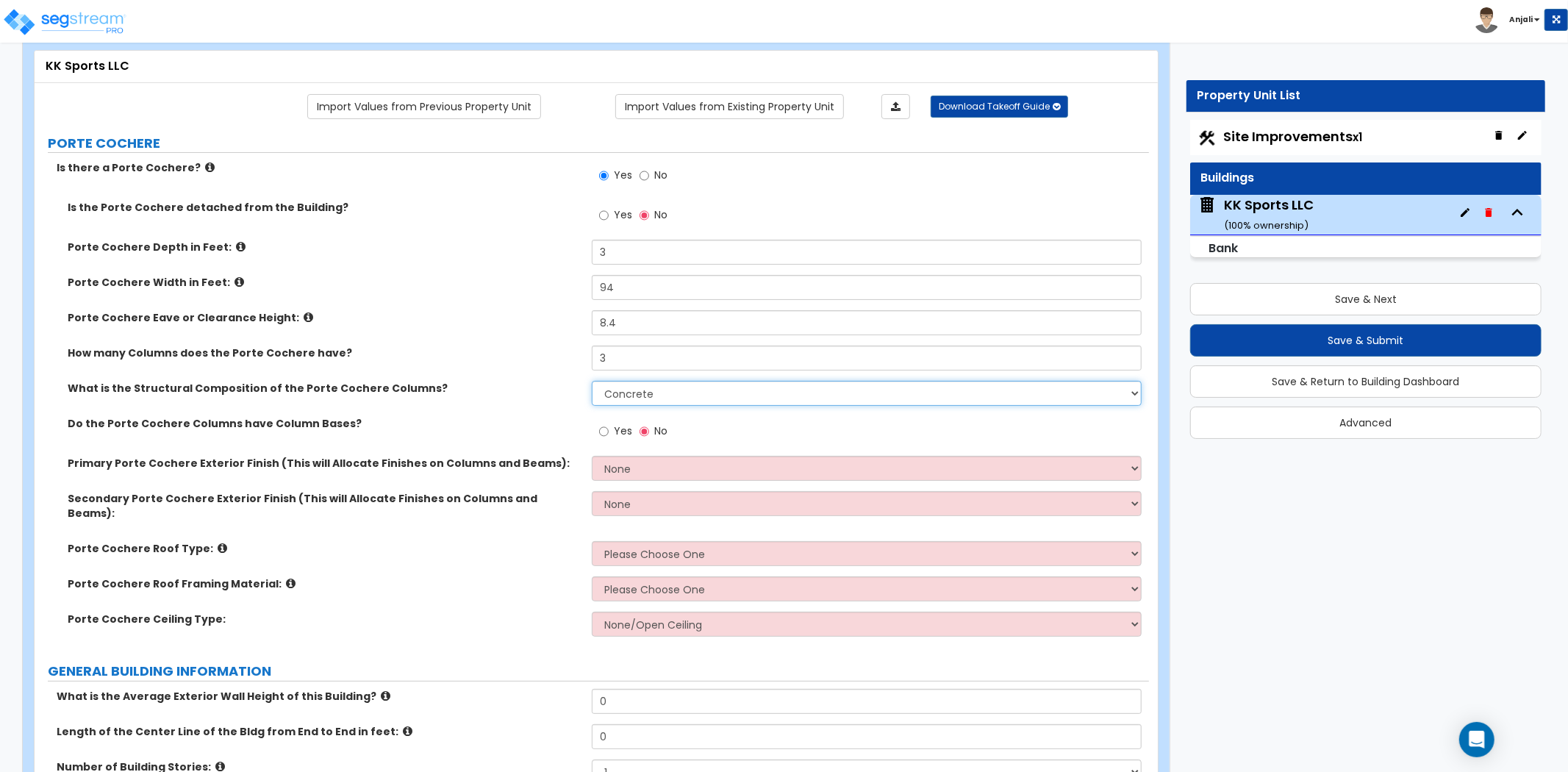
scroll to position [82, 0]
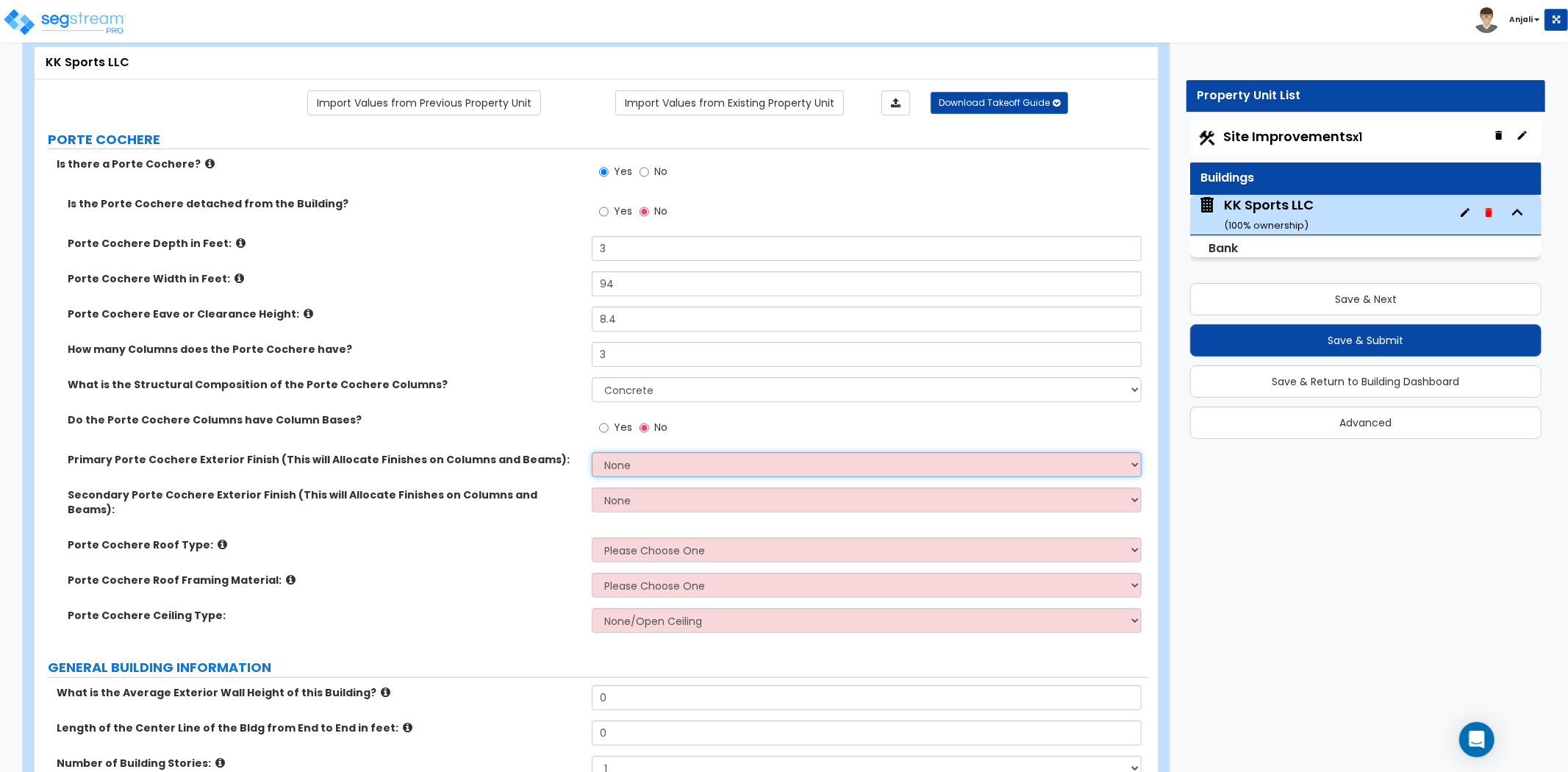
click at [647, 471] on select "None Paint Finish Stucco Finish Tile Finish Brick Veneer Stone Veneer Metal Com…" at bounding box center [866, 464] width 550 height 25
select select "5"
click at [592, 452] on select "None Paint Finish Stucco Finish Tile Finish Brick Veneer Stone Veneer Metal Com…" at bounding box center [866, 464] width 550 height 25
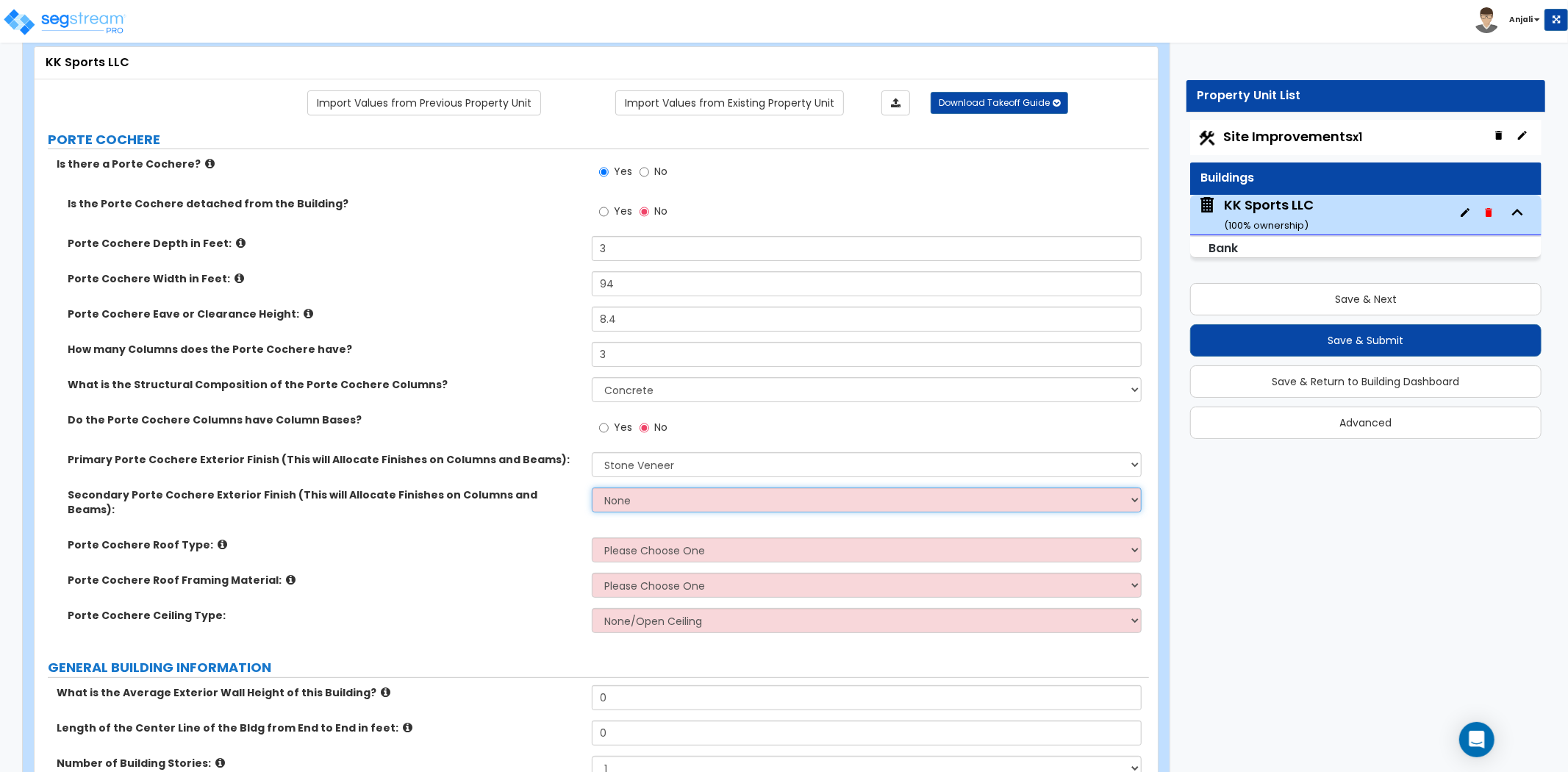
click at [634, 496] on select "None Paint Finish Stucco Finish Tile Finish Brick Veneer Stone Veneer Metal Com…" at bounding box center [866, 500] width 550 height 25
select select "5"
click at [592, 487] on select "None Paint Finish Stucco Finish Tile Finish Brick Veneer Stone Veneer Metal Com…" at bounding box center [866, 500] width 550 height 25
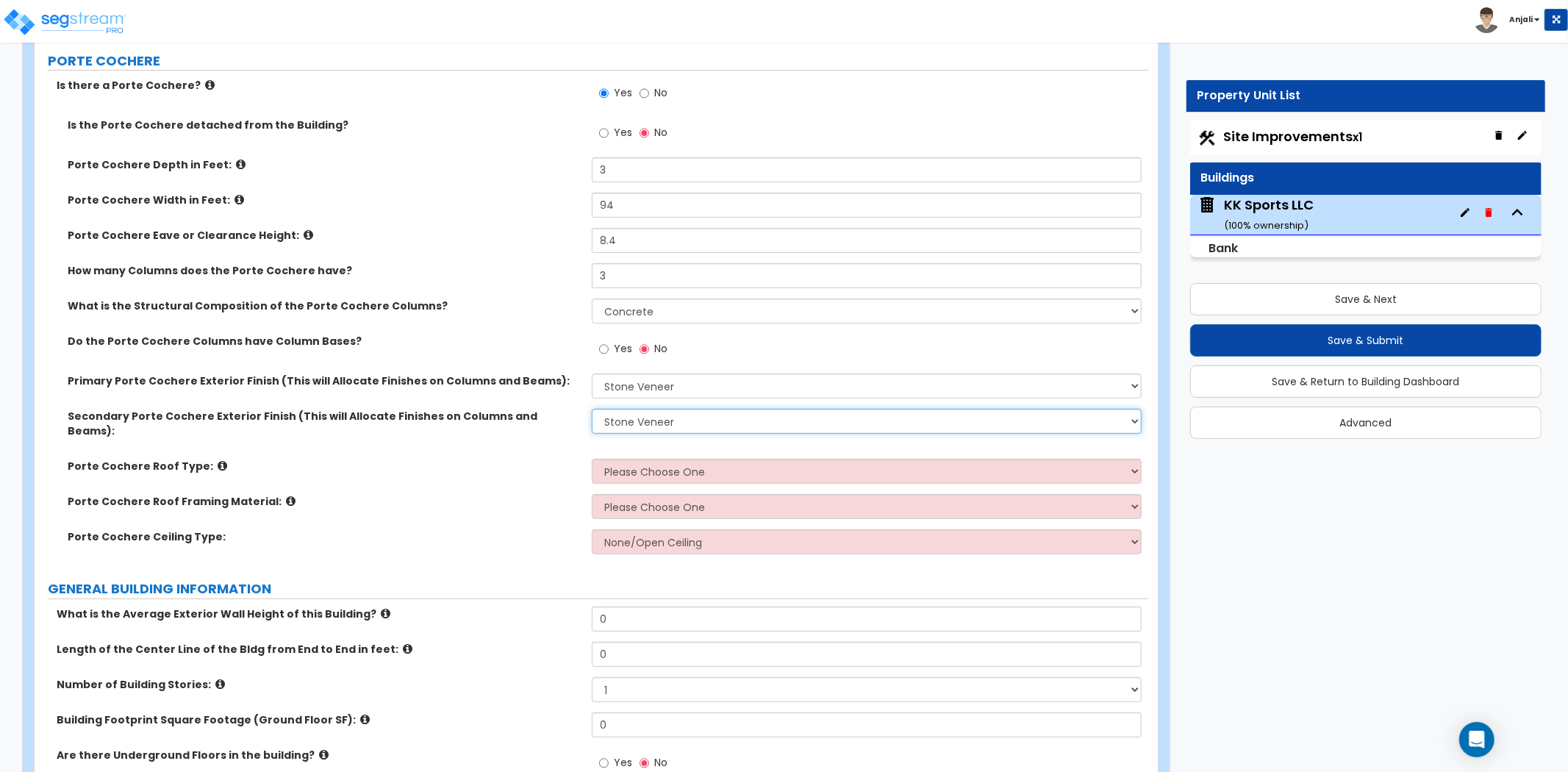
scroll to position [163, 0]
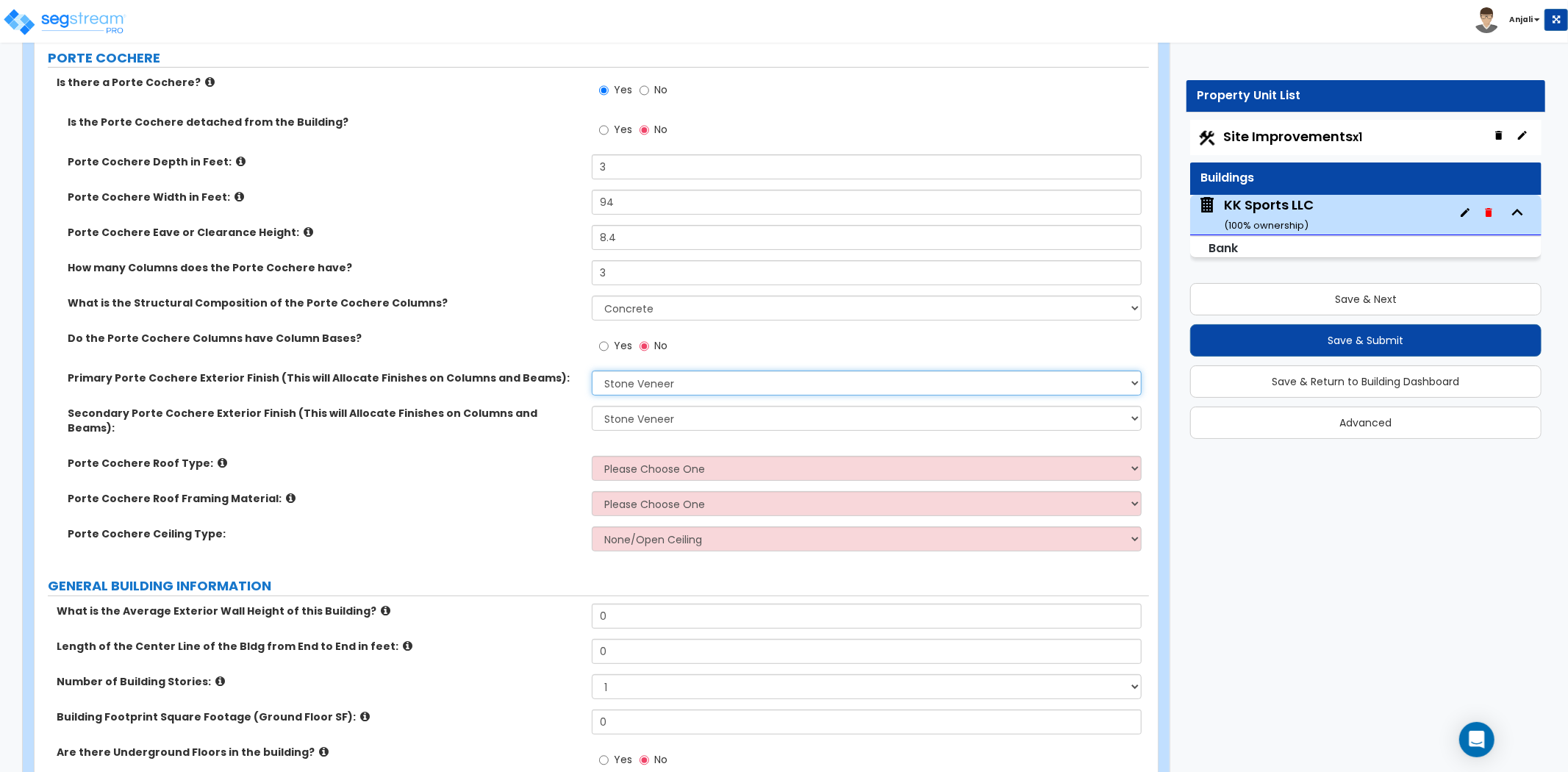
click at [657, 385] on select "None Paint Finish Stucco Finish Tile Finish Brick Veneer Stone Veneer Metal Com…" at bounding box center [866, 383] width 550 height 25
click at [592, 371] on select "None Paint Finish Stucco Finish Tile Finish Brick Veneer Stone Veneer Metal Com…" at bounding box center [866, 383] width 550 height 25
click at [653, 359] on label "No" at bounding box center [653, 348] width 28 height 25
click at [649, 354] on input "No" at bounding box center [644, 346] width 9 height 16
click at [657, 381] on select "None Paint Finish Stucco Finish Tile Finish Brick Veneer Stone Veneer Metal Com…" at bounding box center [866, 383] width 550 height 25
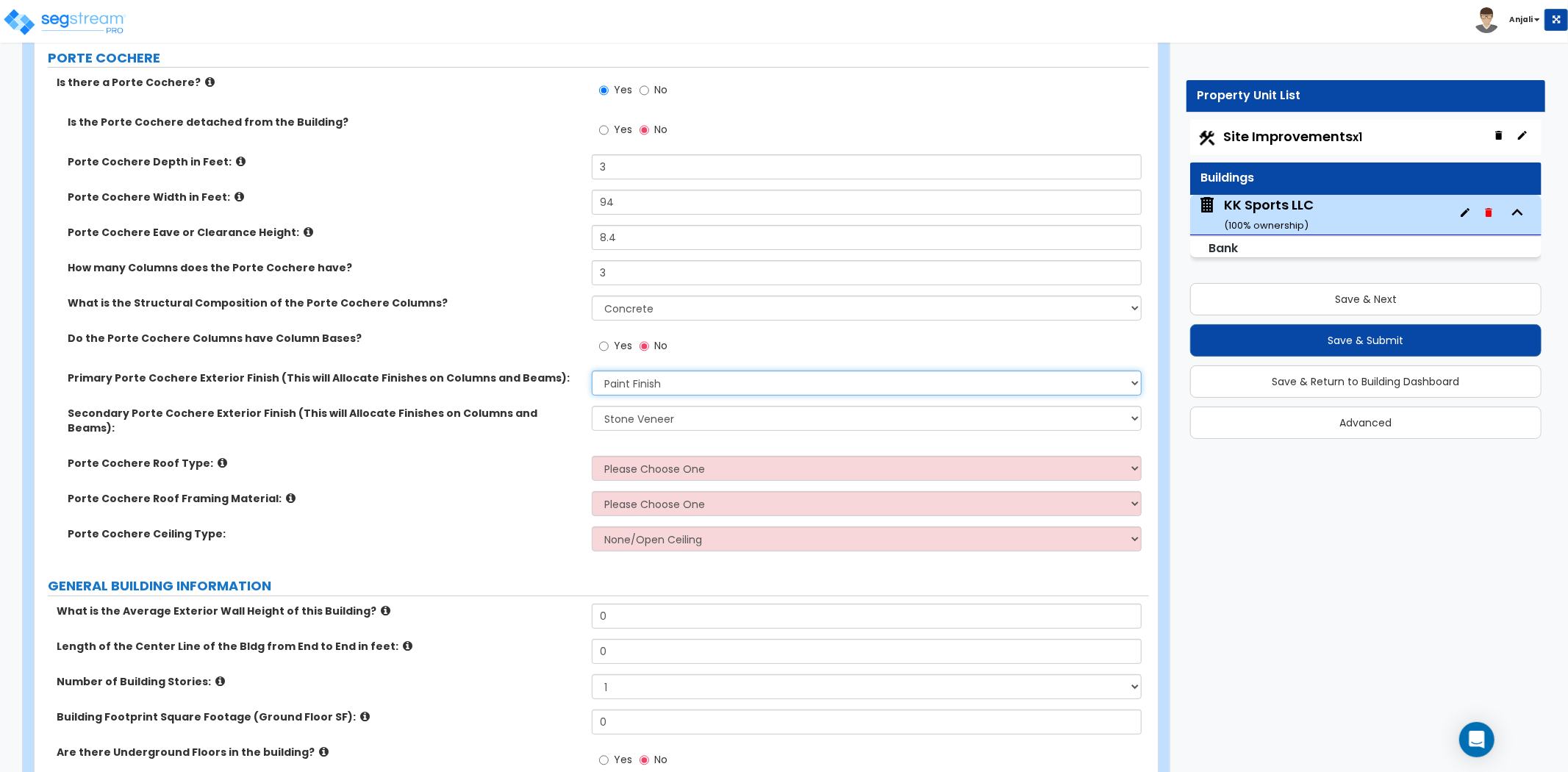
select select "2"
click at [592, 371] on select "None Paint Finish Stucco Finish Tile Finish Brick Veneer Stone Veneer Metal Com…" at bounding box center [866, 383] width 550 height 25
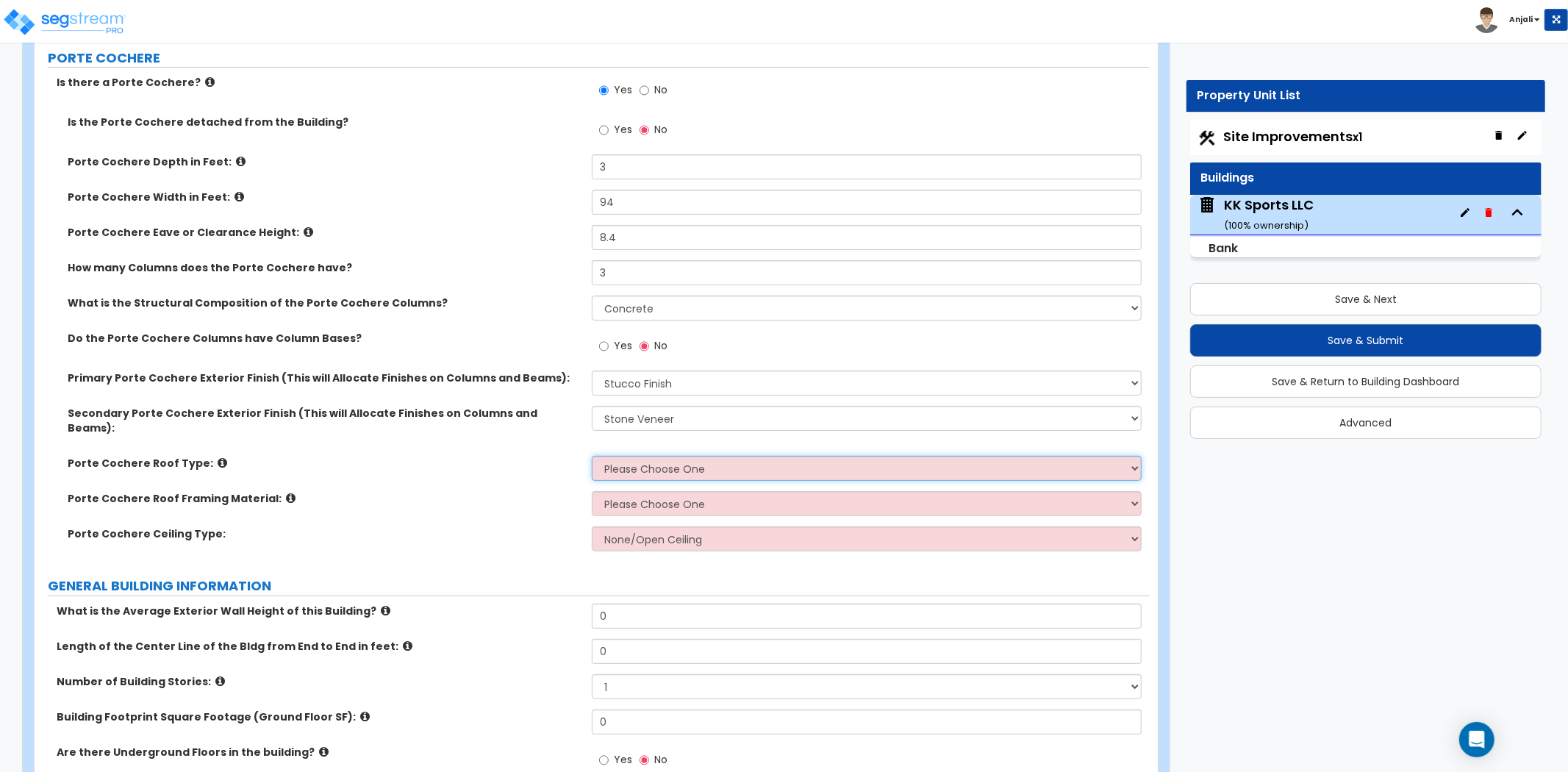
click at [680, 458] on select "Please Choose One Gabled Roof Flat Roof" at bounding box center [866, 468] width 550 height 25
select select "1"
click at [592, 456] on select "Please Choose One Gabled Roof Flat Roof" at bounding box center [866, 468] width 550 height 25
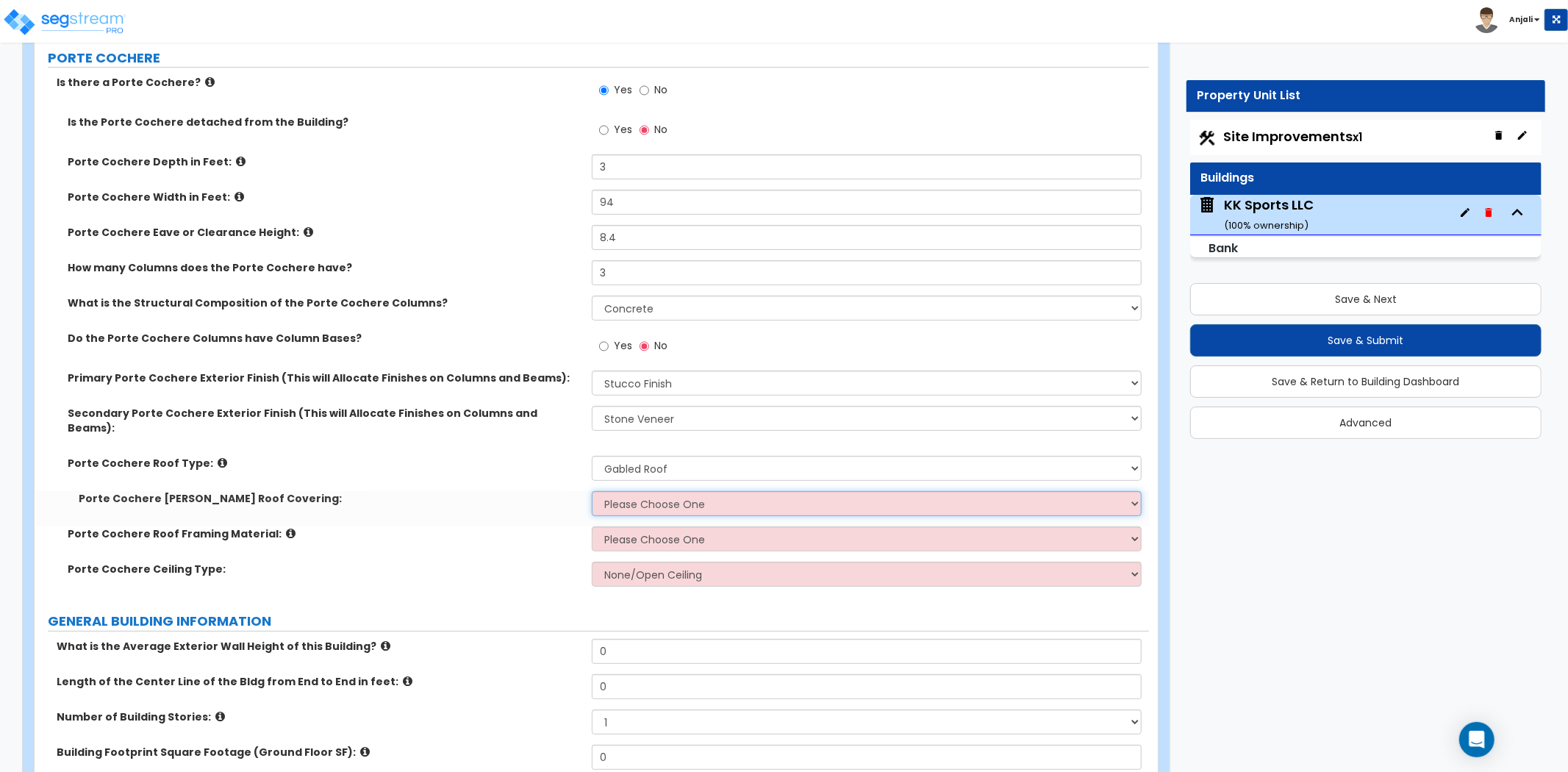
click at [654, 491] on select "Please Choose One Asphalt Shingle Clay Tile Wood Shingle Metal Shingle Standing…" at bounding box center [866, 504] width 550 height 25
select select "1"
click at [592, 491] on select "Please Choose One Asphalt Shingle Clay Tile Wood Shingle Metal Shingle Standing…" at bounding box center [866, 504] width 550 height 25
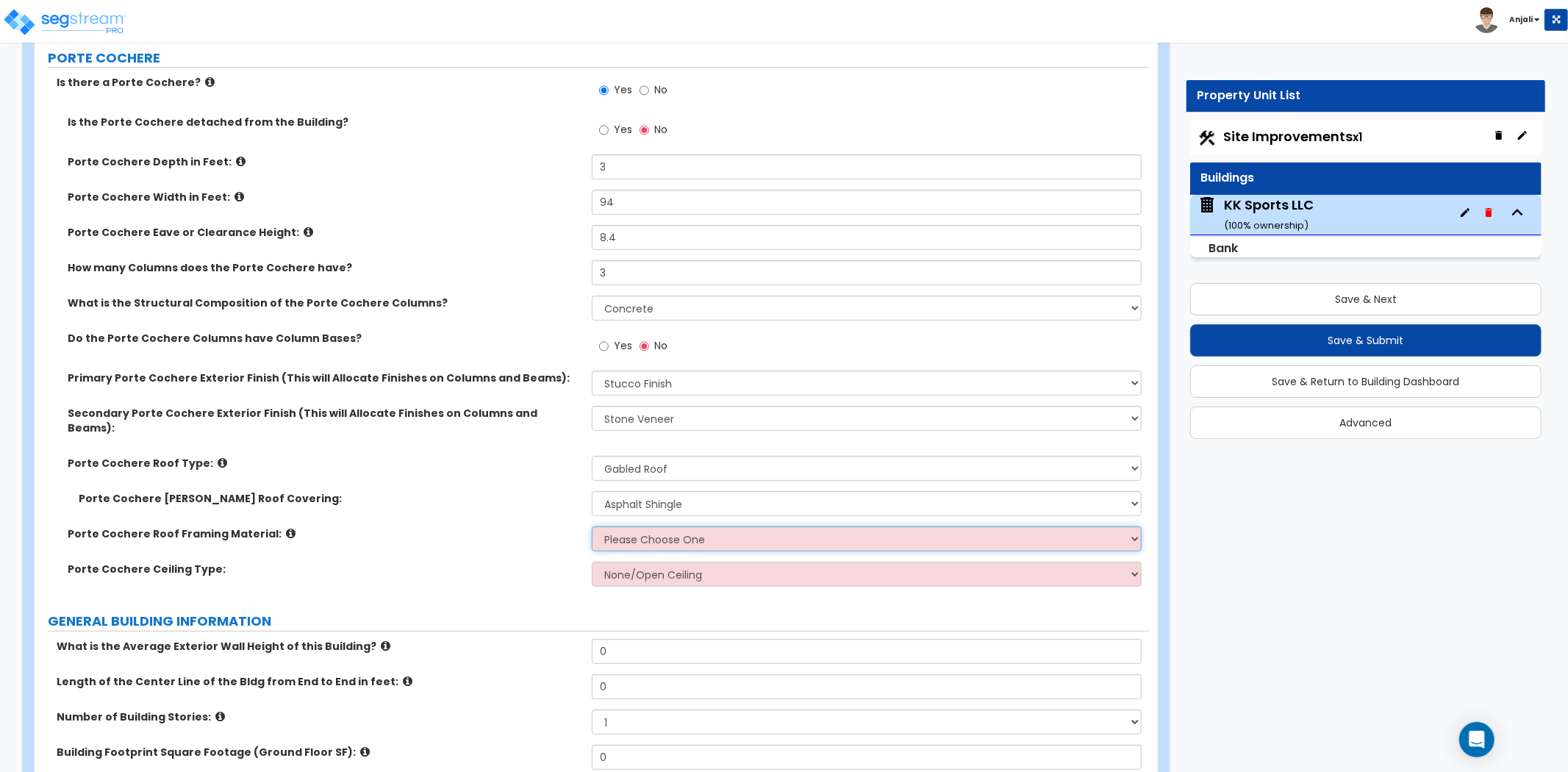
click at [656, 527] on select "Please Choose One Wood Metal" at bounding box center [866, 539] width 550 height 25
select select "1"
click at [592, 527] on select "Please Choose One Wood Metal" at bounding box center [866, 539] width 550 height 25
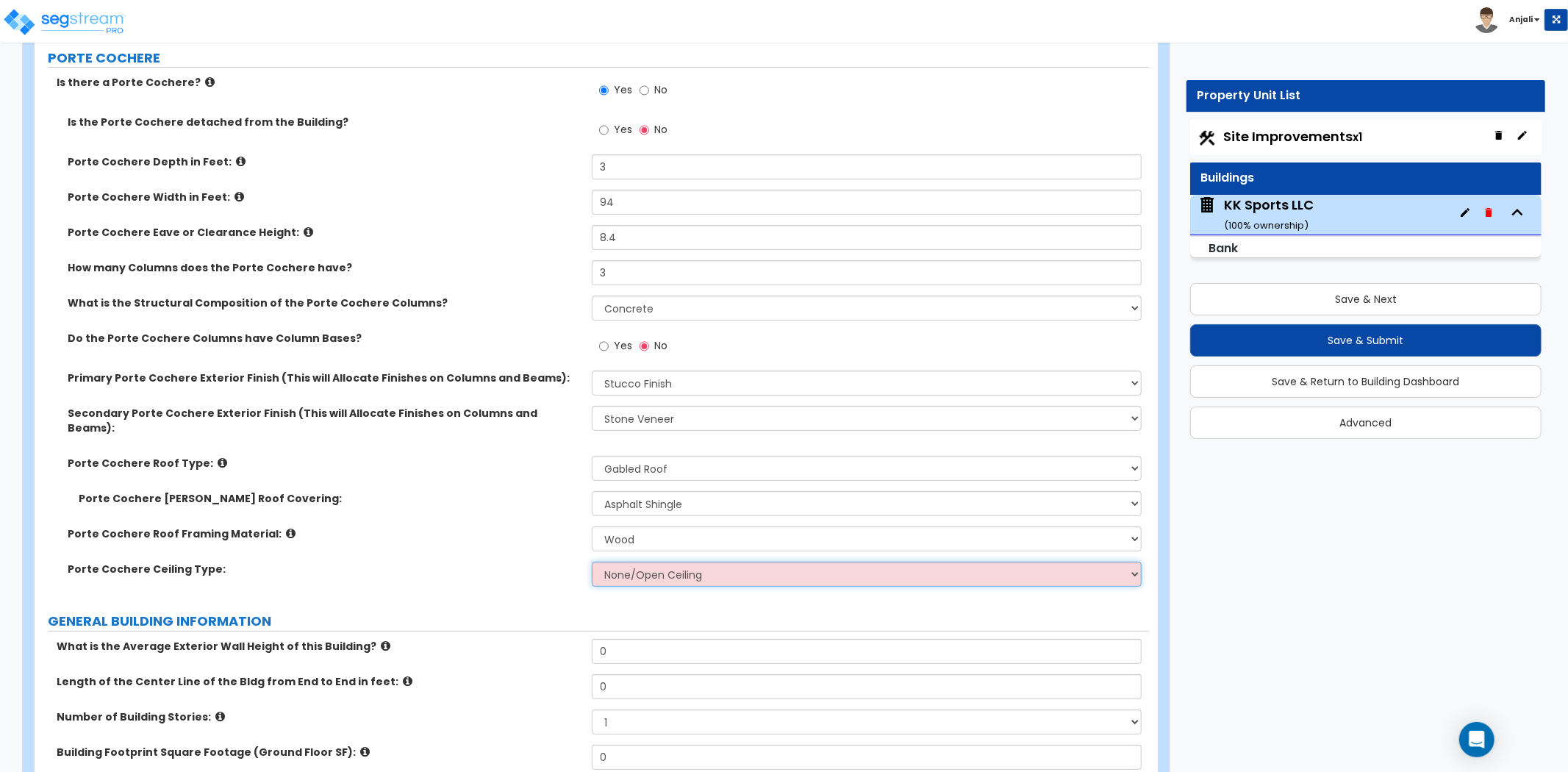
click at [643, 563] on select "None/Open Ceiling Drywall Ceiling Suspended Metal Ceiling" at bounding box center [866, 574] width 550 height 25
select select "1"
click at [592, 562] on select "None/Open Ceiling Drywall Ceiling Suspended Metal Ceiling" at bounding box center [866, 574] width 550 height 25
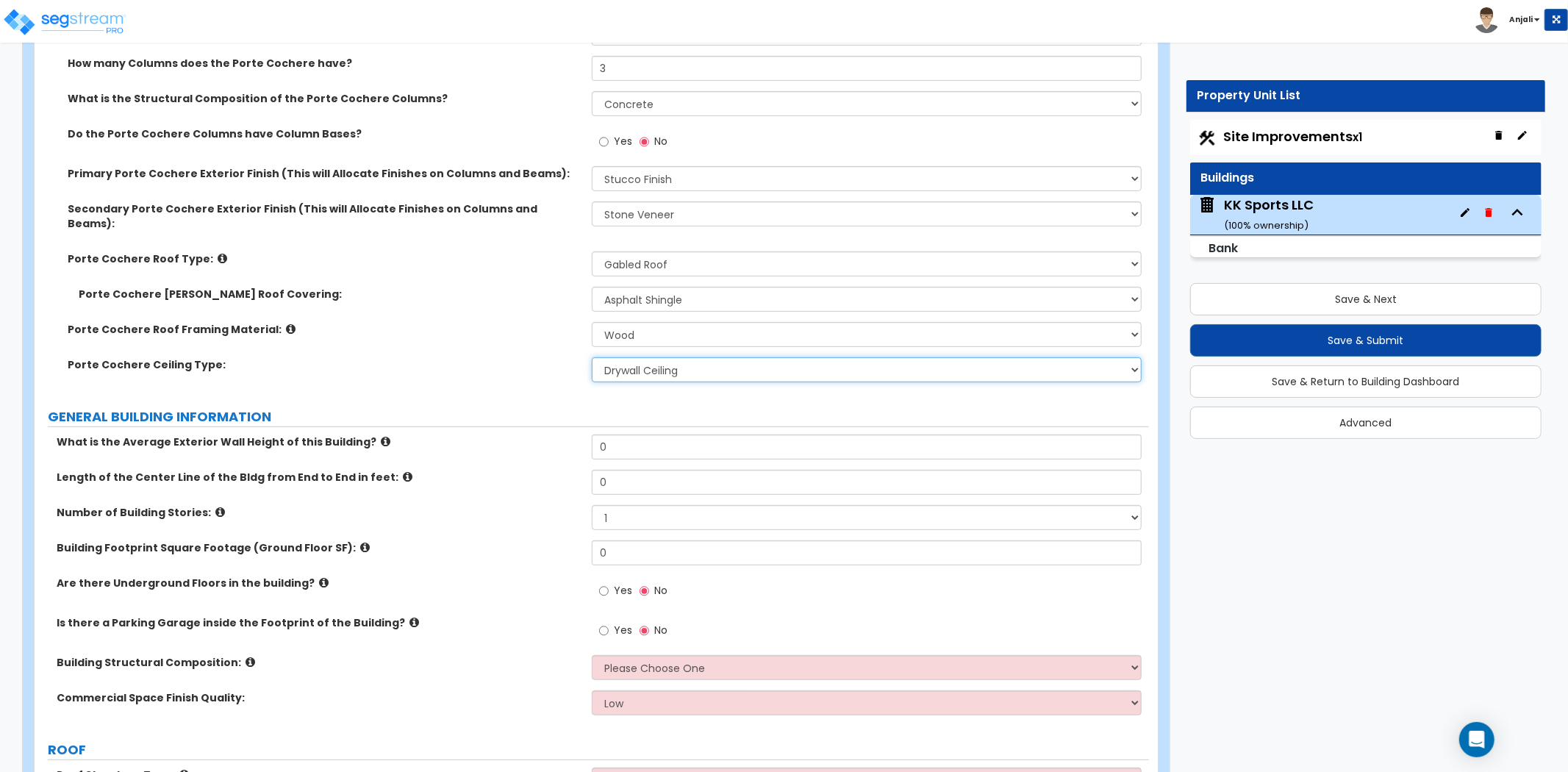
scroll to position [408, 0]
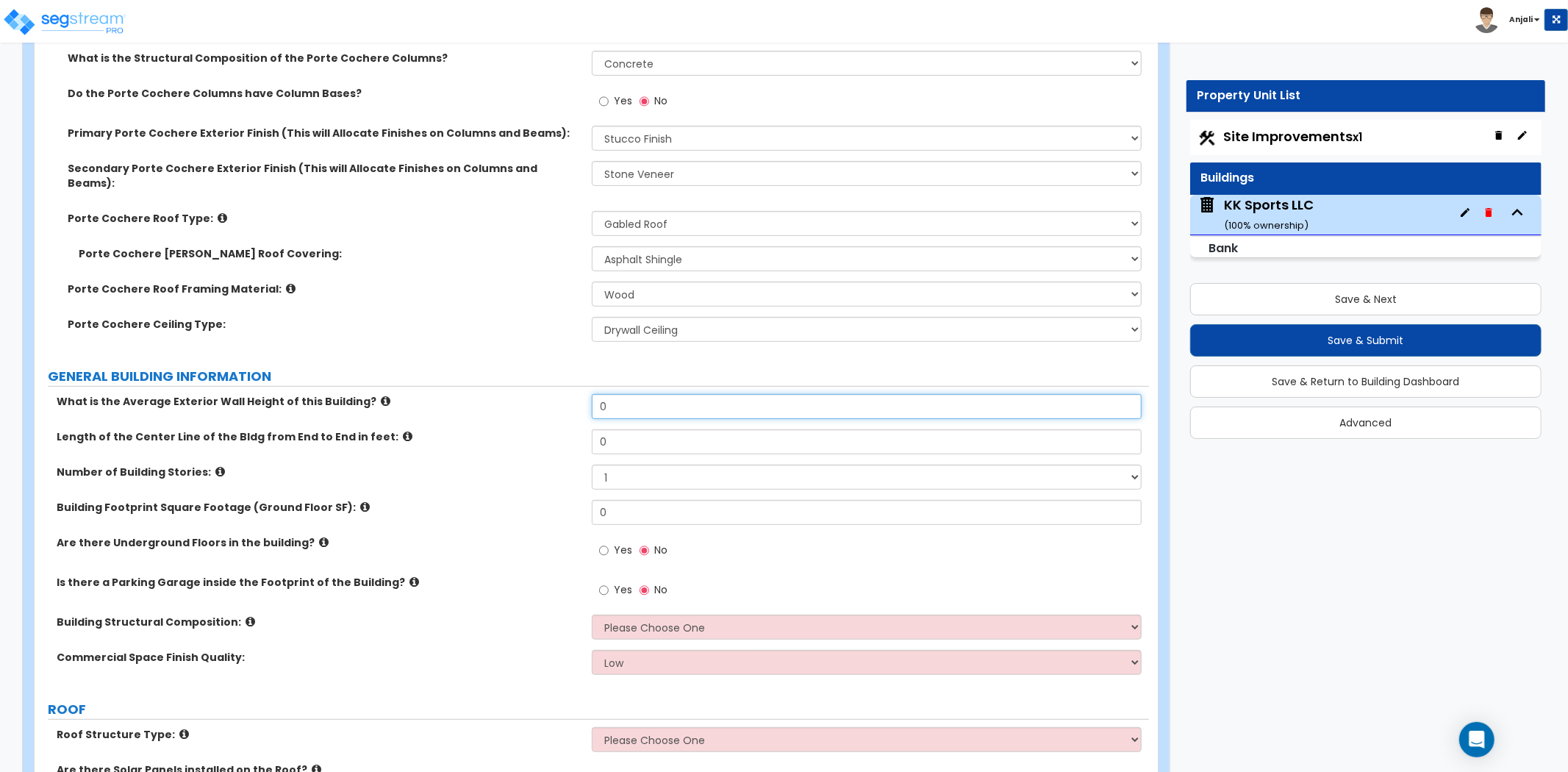
click at [618, 394] on input "0" at bounding box center [866, 407] width 550 height 25
type input "12"
click at [610, 430] on input "0" at bounding box center [866, 442] width 550 height 25
type input "122"
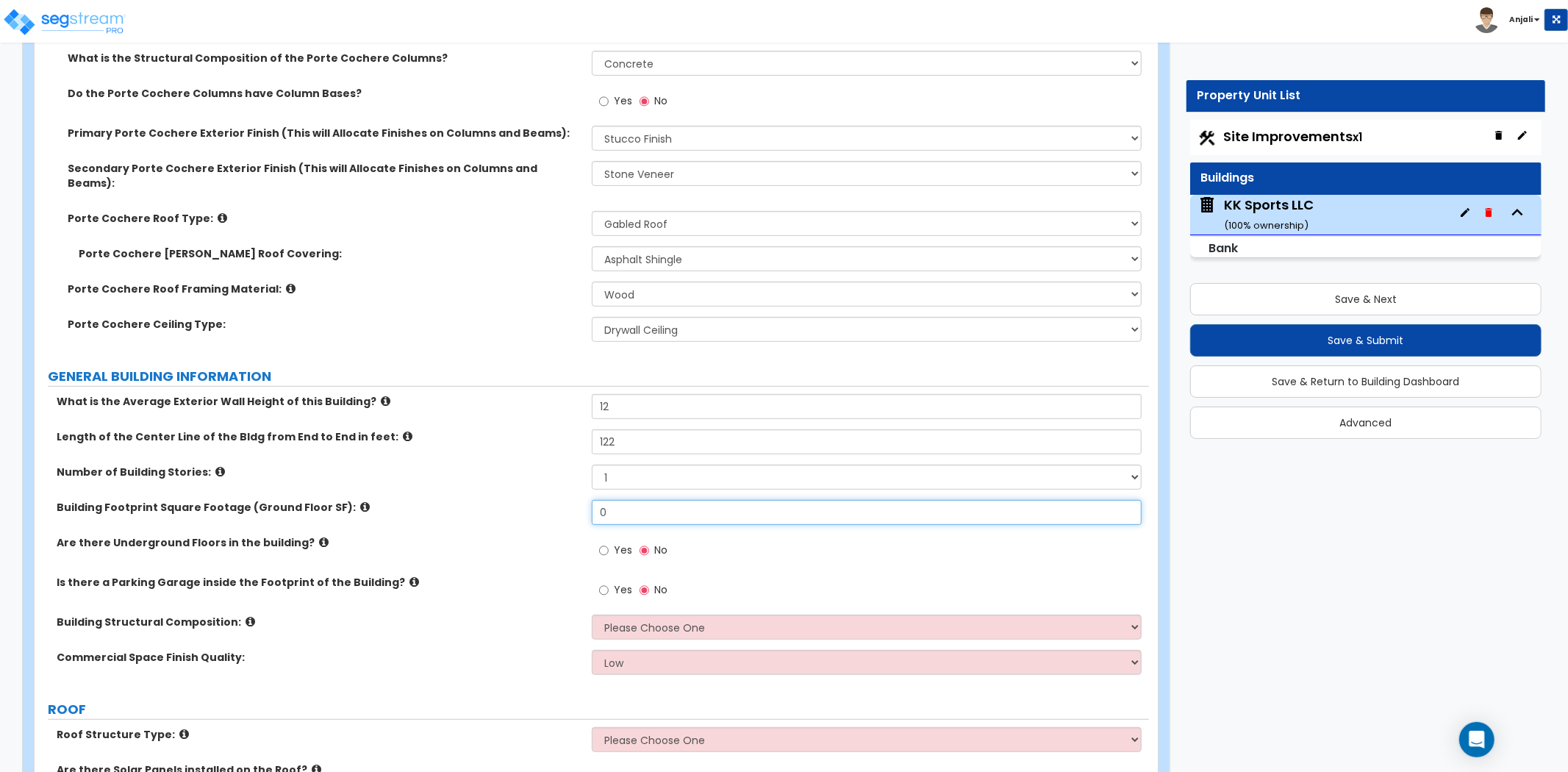
click at [649, 500] on input "0" at bounding box center [866, 512] width 550 height 25
type input "9,455"
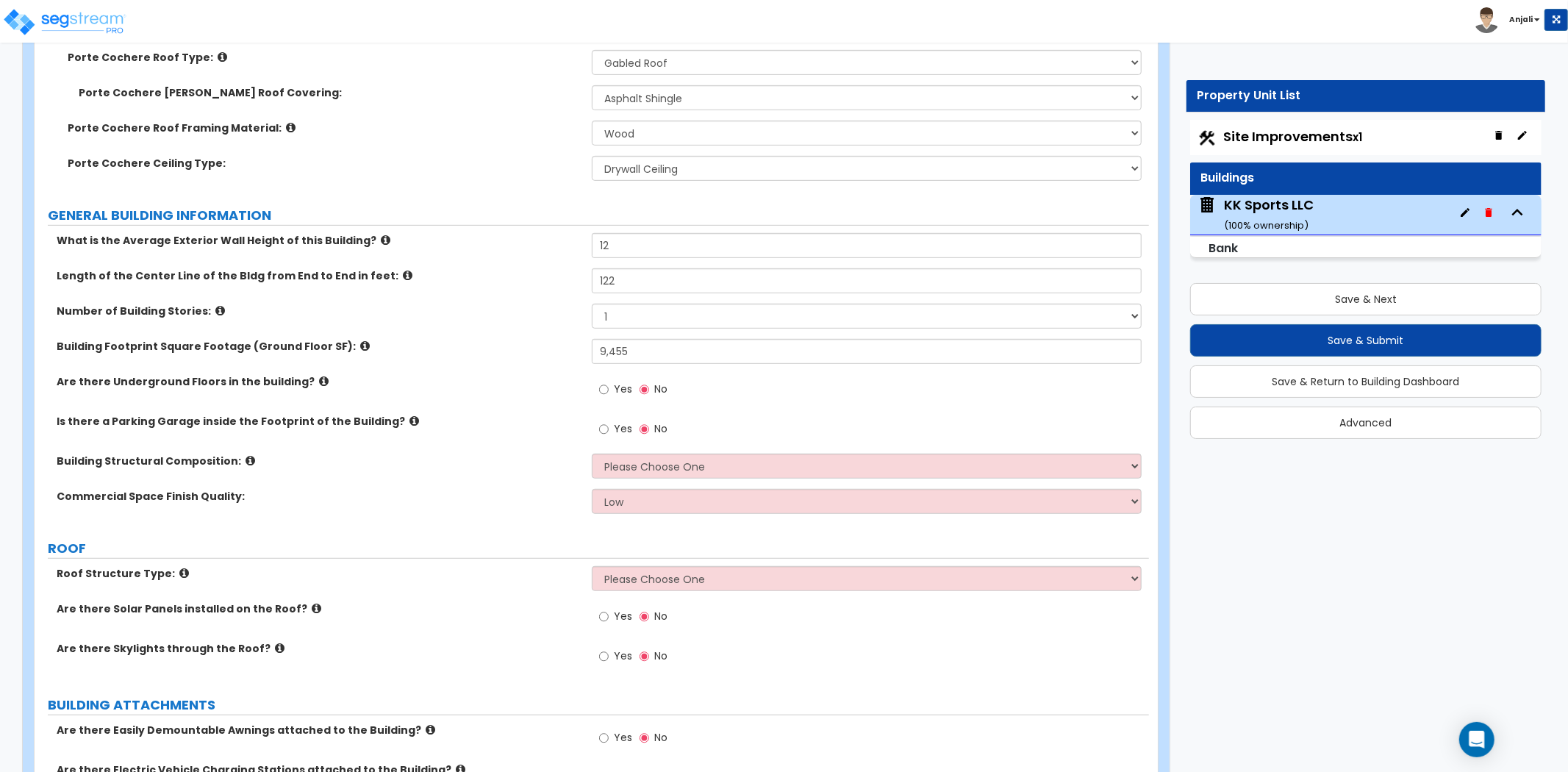
scroll to position [571, 0]
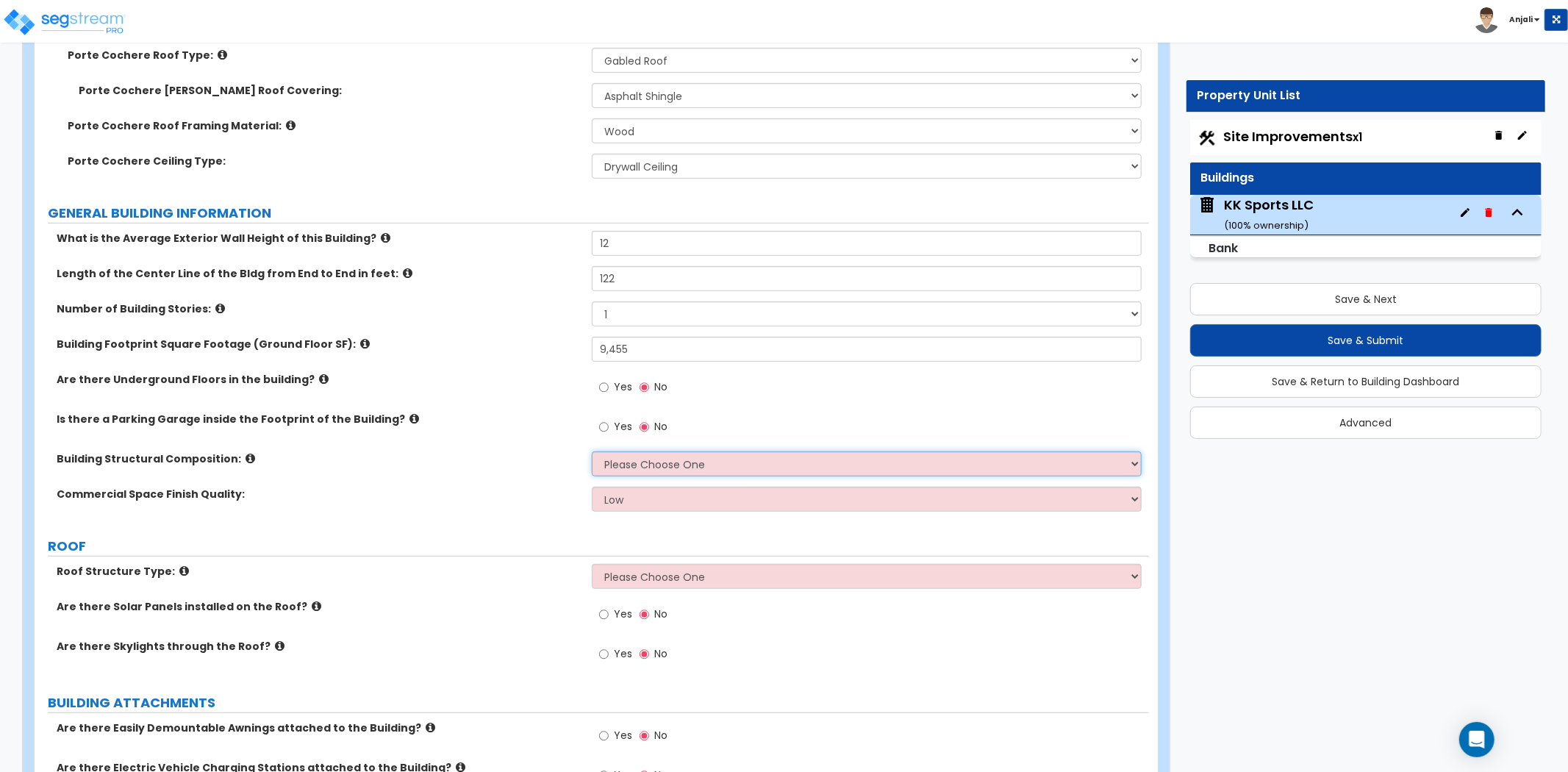
click at [695, 454] on select "Please Choose One Tilt-up Wall Construction Reinforced Concrete Structural Stee…" at bounding box center [866, 464] width 550 height 25
select select "3"
click at [592, 451] on select "Please Choose One Tilt-up Wall Construction Reinforced Concrete Structural Stee…" at bounding box center [866, 464] width 550 height 25
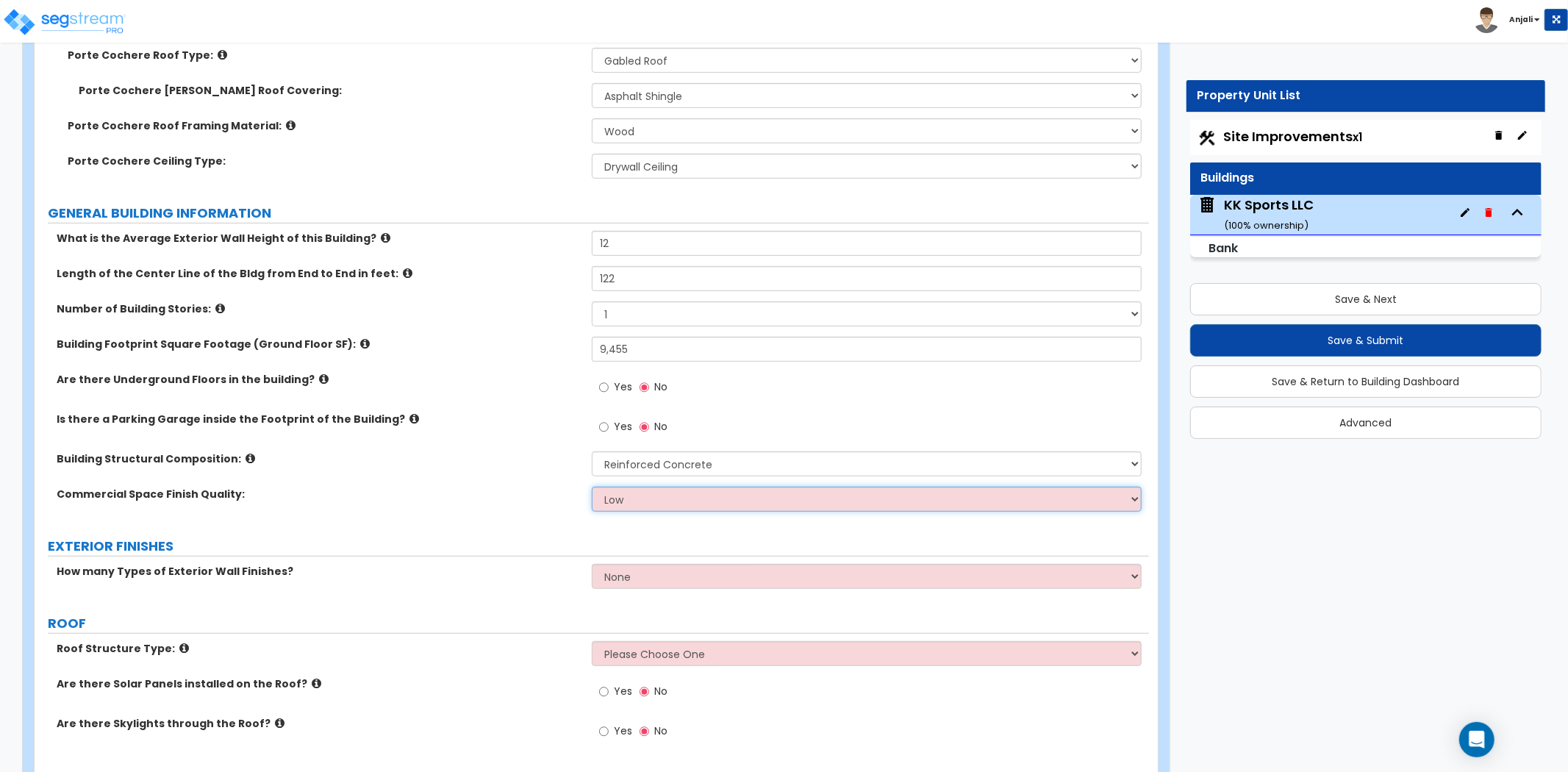
click at [678, 487] on select "Low Average High" at bounding box center [866, 499] width 550 height 25
click at [592, 487] on select "Low Average High" at bounding box center [866, 499] width 550 height 25
click at [674, 487] on select "Low Average High" at bounding box center [866, 499] width 550 height 25
select select "1"
click at [592, 487] on select "Low Average High" at bounding box center [866, 499] width 550 height 25
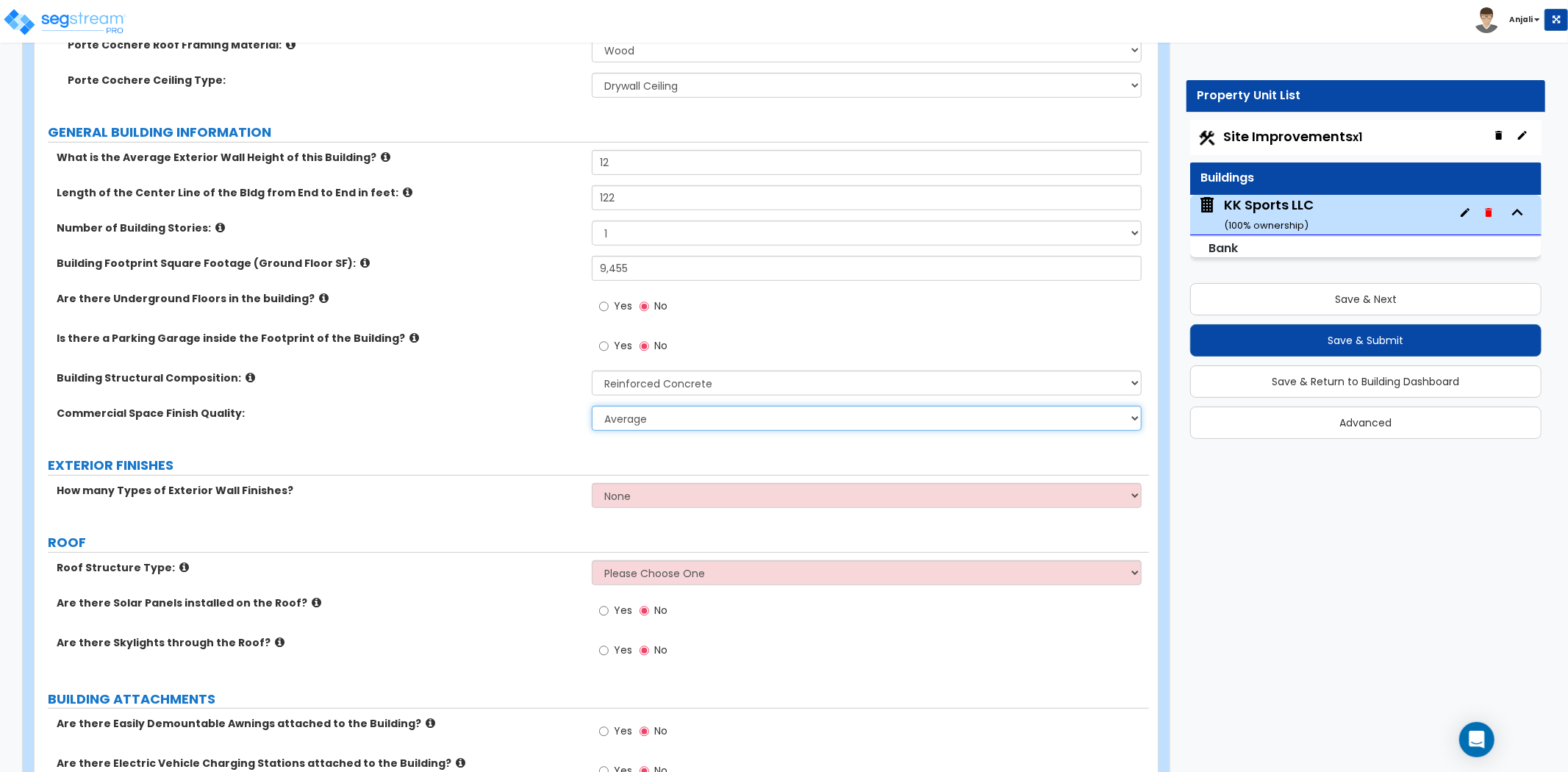
scroll to position [653, 0]
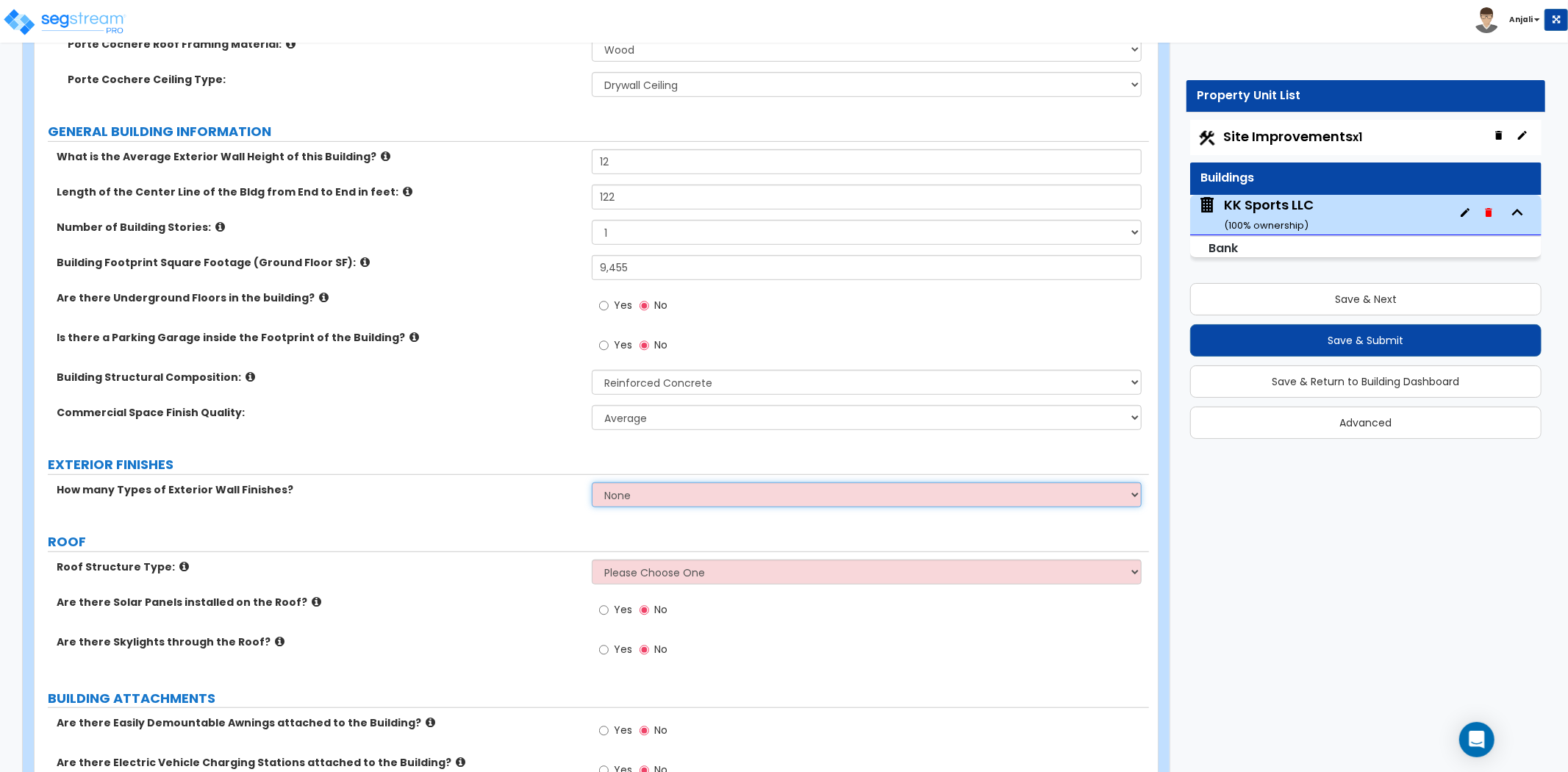
click at [672, 487] on select "None 1 2 3" at bounding box center [866, 494] width 550 height 25
select select "2"
click at [592, 482] on select "None 1 2 3" at bounding box center [866, 494] width 550 height 25
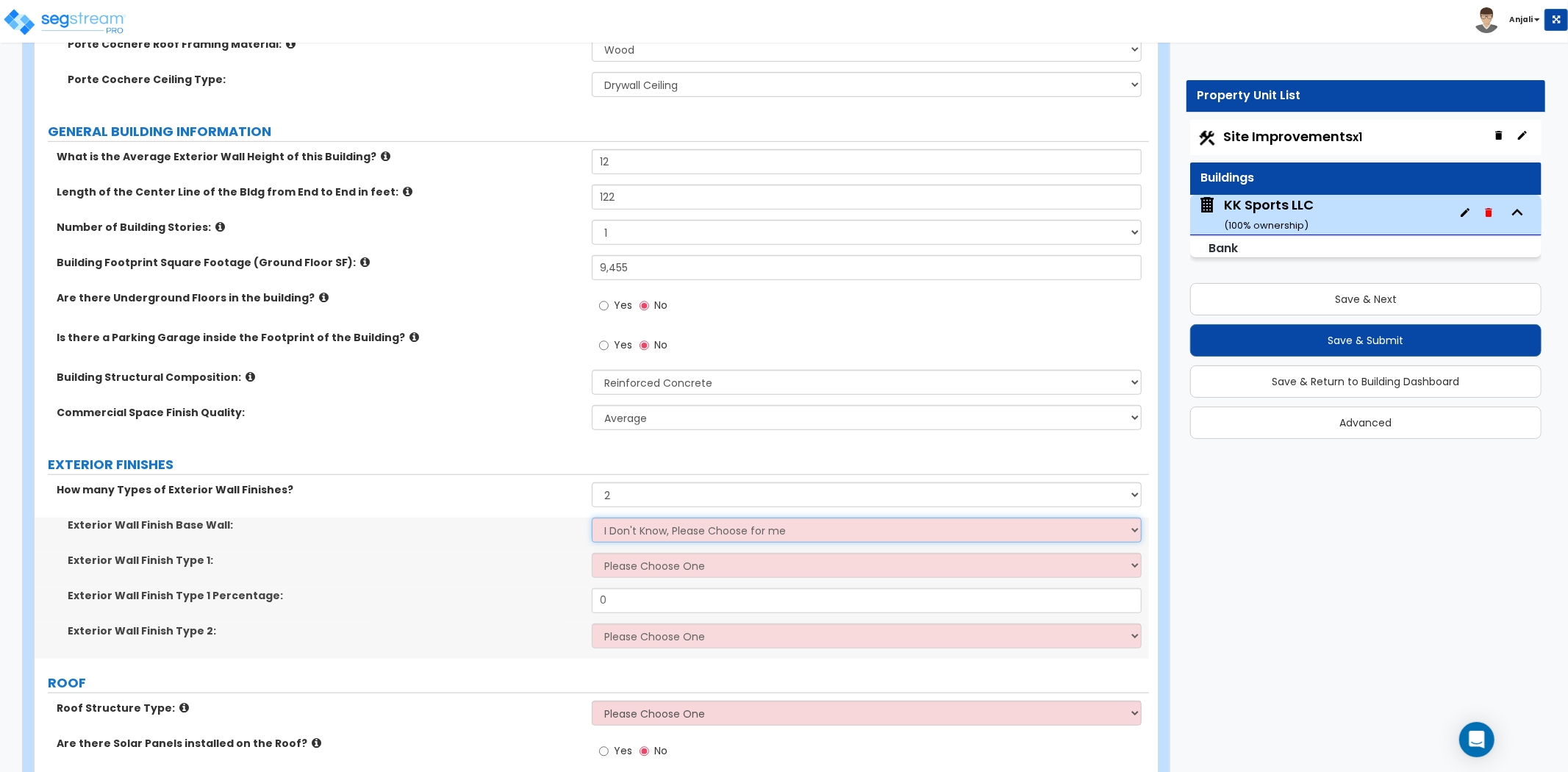
click at [637, 518] on select "I Don't Know, Please Choose for me Concrete Masonry Units (CMU) Cast-in-Place C…" at bounding box center [866, 530] width 550 height 25
select select "1"
click at [592, 517] on select "I Don't Know, Please Choose for me Concrete Masonry Units (CMU) Cast-in-Place C…" at bounding box center [866, 530] width 550 height 25
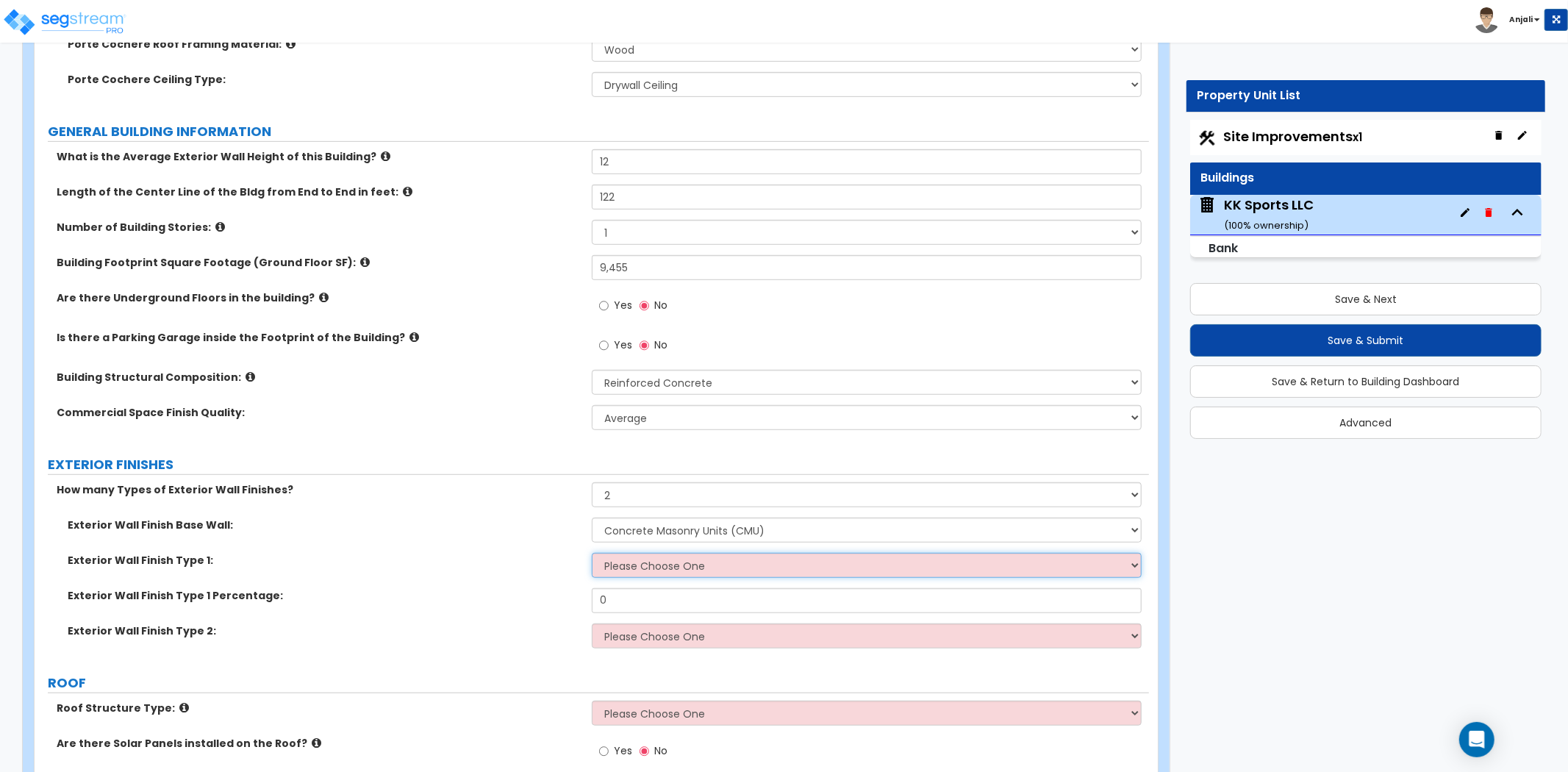
click at [634, 553] on select "Please Choose One No Finish/Shared Wall No Wall Brick Veneer Stone Veneer Wood …" at bounding box center [866, 565] width 550 height 25
select select "3"
click at [592, 553] on select "Please Choose One No Finish/Shared Wall No Wall Brick Veneer Stone Veneer Wood …" at bounding box center [866, 565] width 550 height 25
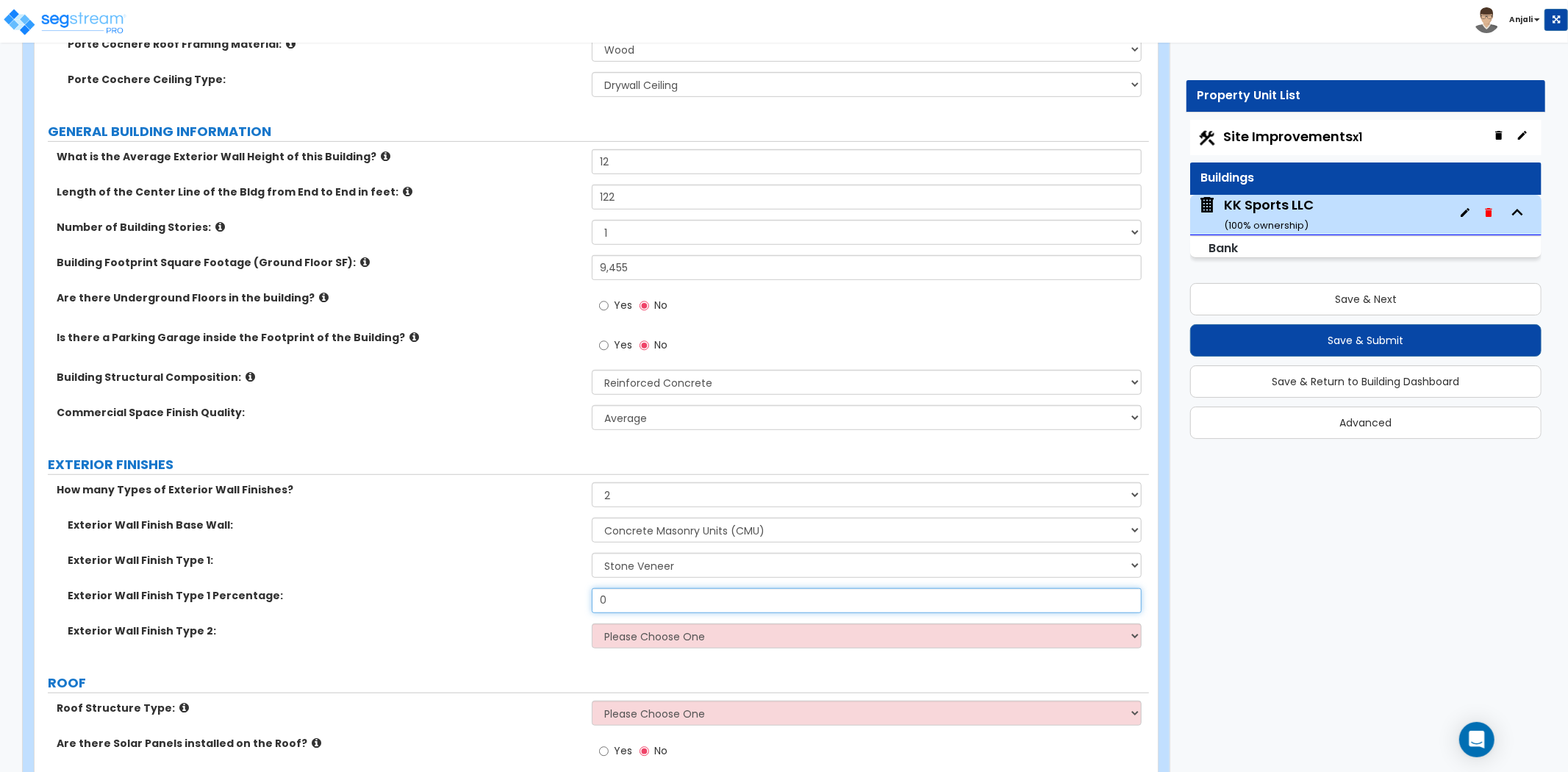
click at [636, 588] on input "0" at bounding box center [866, 601] width 550 height 25
type input "35"
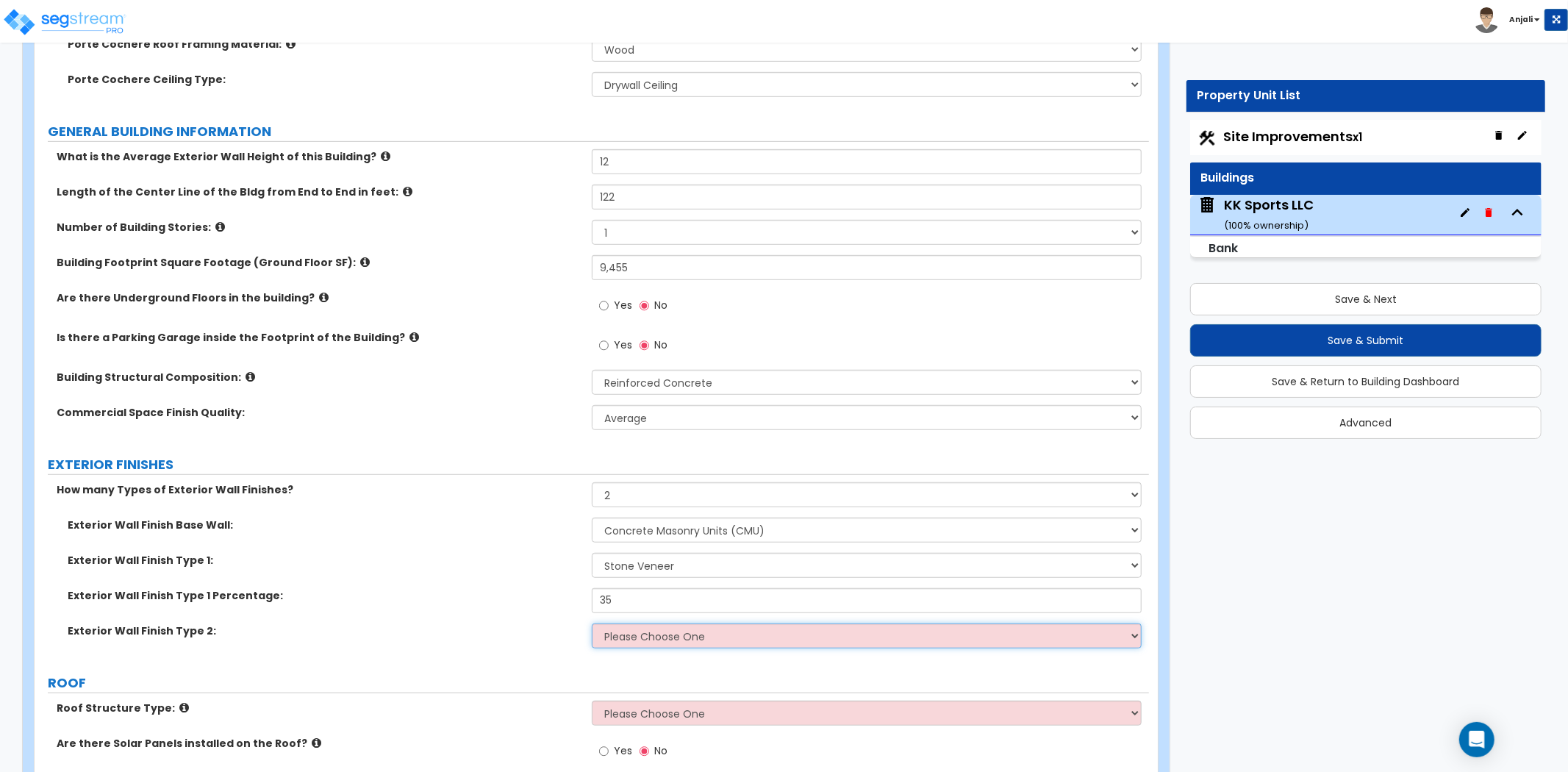
click at [623, 624] on select "Please Choose One No Finish/Shared Wall No Wall Brick Veneer Stone Veneer Wood …" at bounding box center [866, 636] width 550 height 25
select select "7"
click at [592, 624] on select "Please Choose One No Finish/Shared Wall No Wall Brick Veneer Stone Veneer Wood …" at bounding box center [866, 636] width 550 height 25
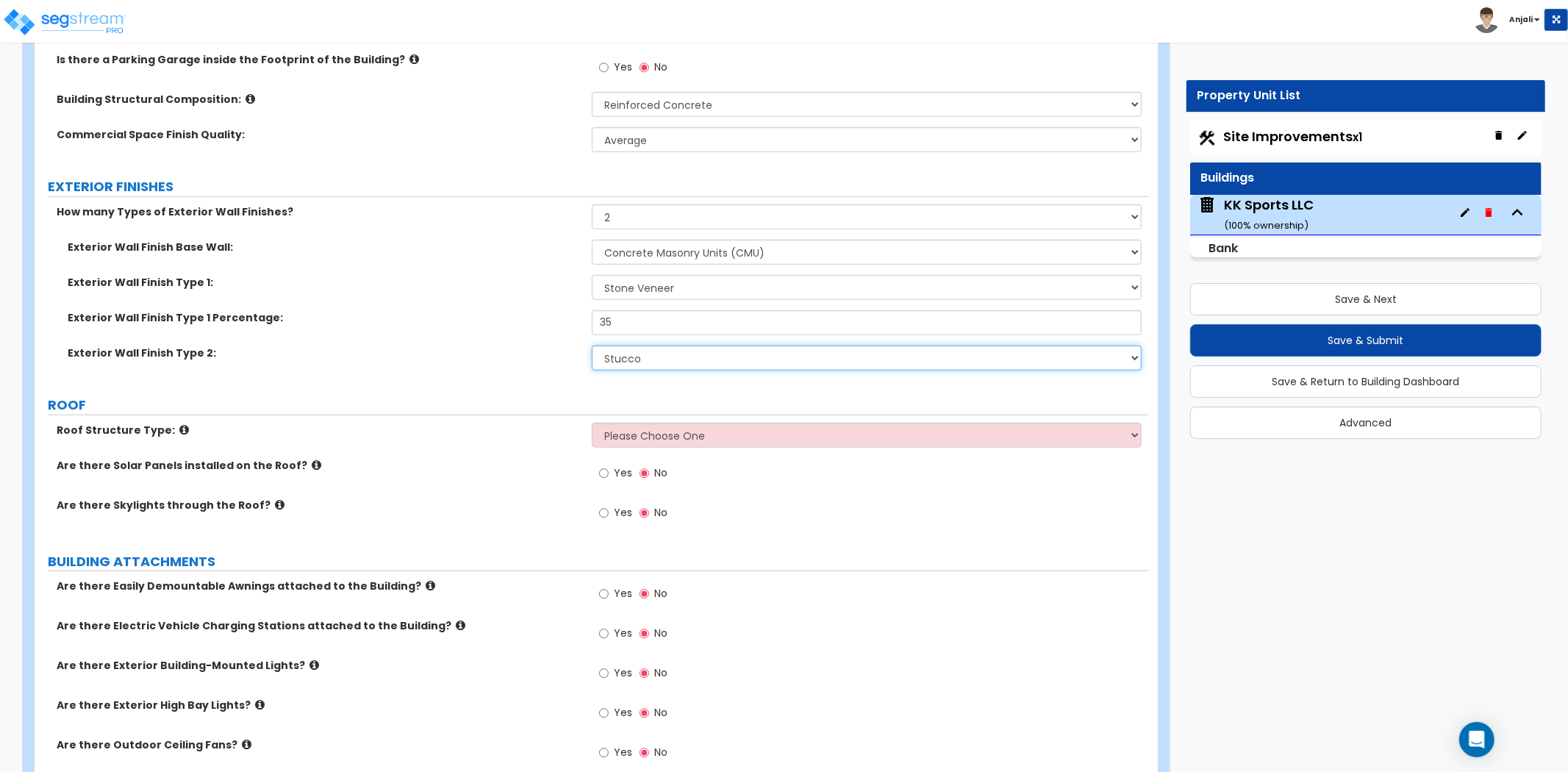
scroll to position [980, 0]
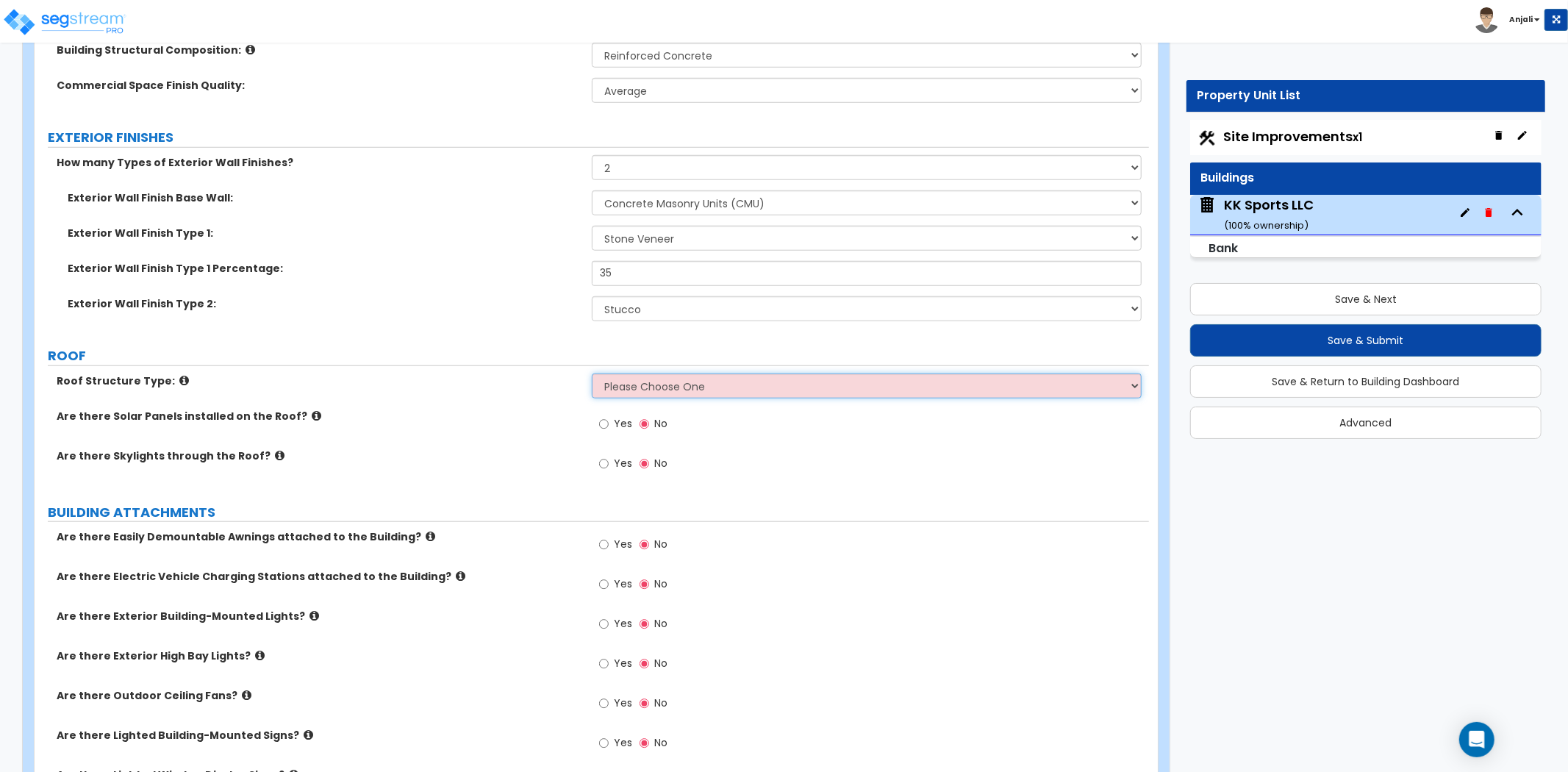
click at [687, 374] on select "Please Choose One Gable Roof Flat Roof Hybrid Gable & Flat Roof" at bounding box center [866, 386] width 550 height 25
select select "1"
click at [592, 374] on select "Please Choose One Gable Roof Flat Roof Hybrid Gable & Flat Roof" at bounding box center [866, 386] width 550 height 25
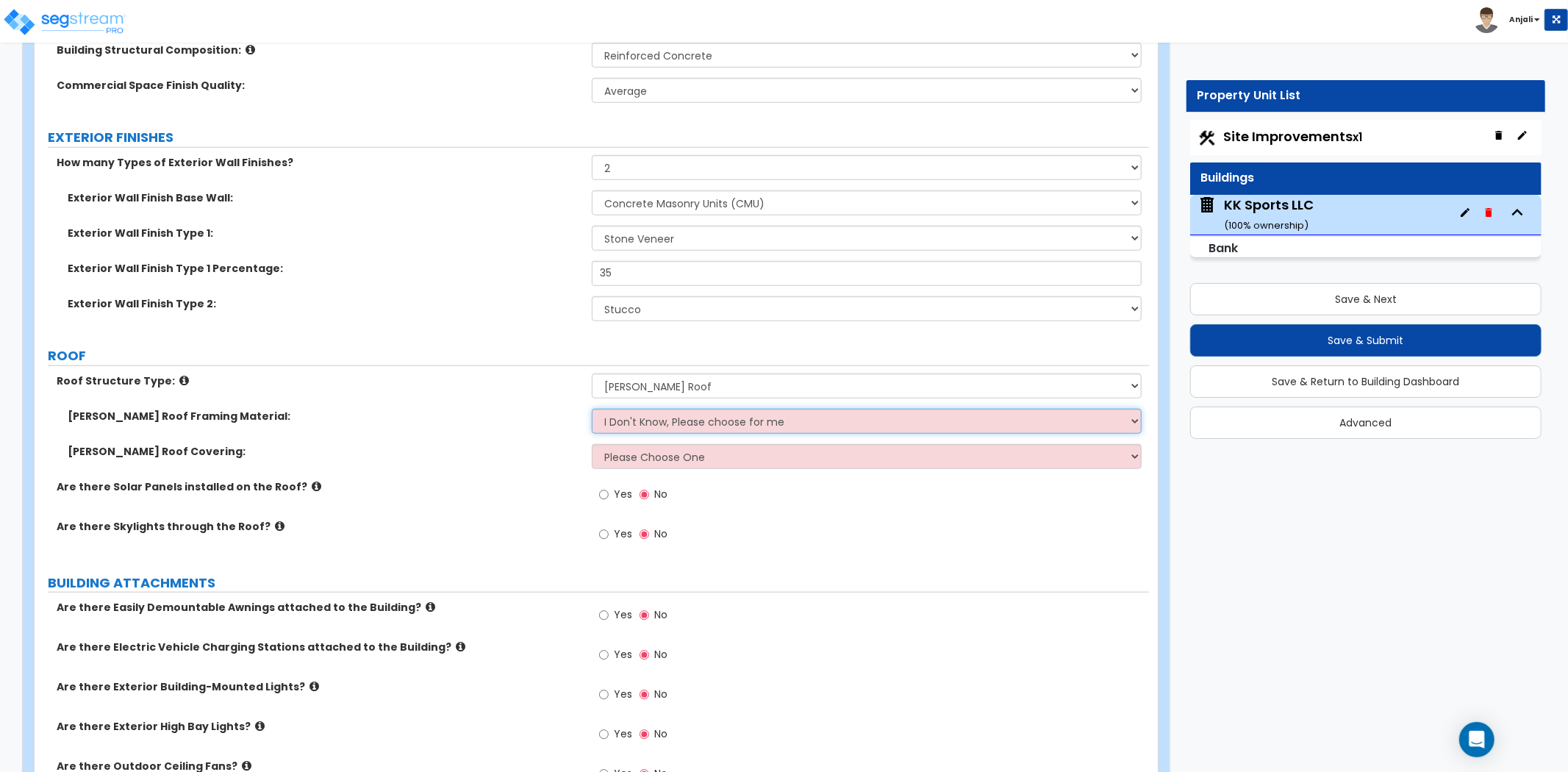
click at [677, 409] on select "I Don't Know, Please choose for me Metal Wood" at bounding box center [866, 421] width 550 height 25
select select "2"
click at [592, 409] on select "I Don't Know, Please choose for me Metal Wood" at bounding box center [866, 421] width 550 height 25
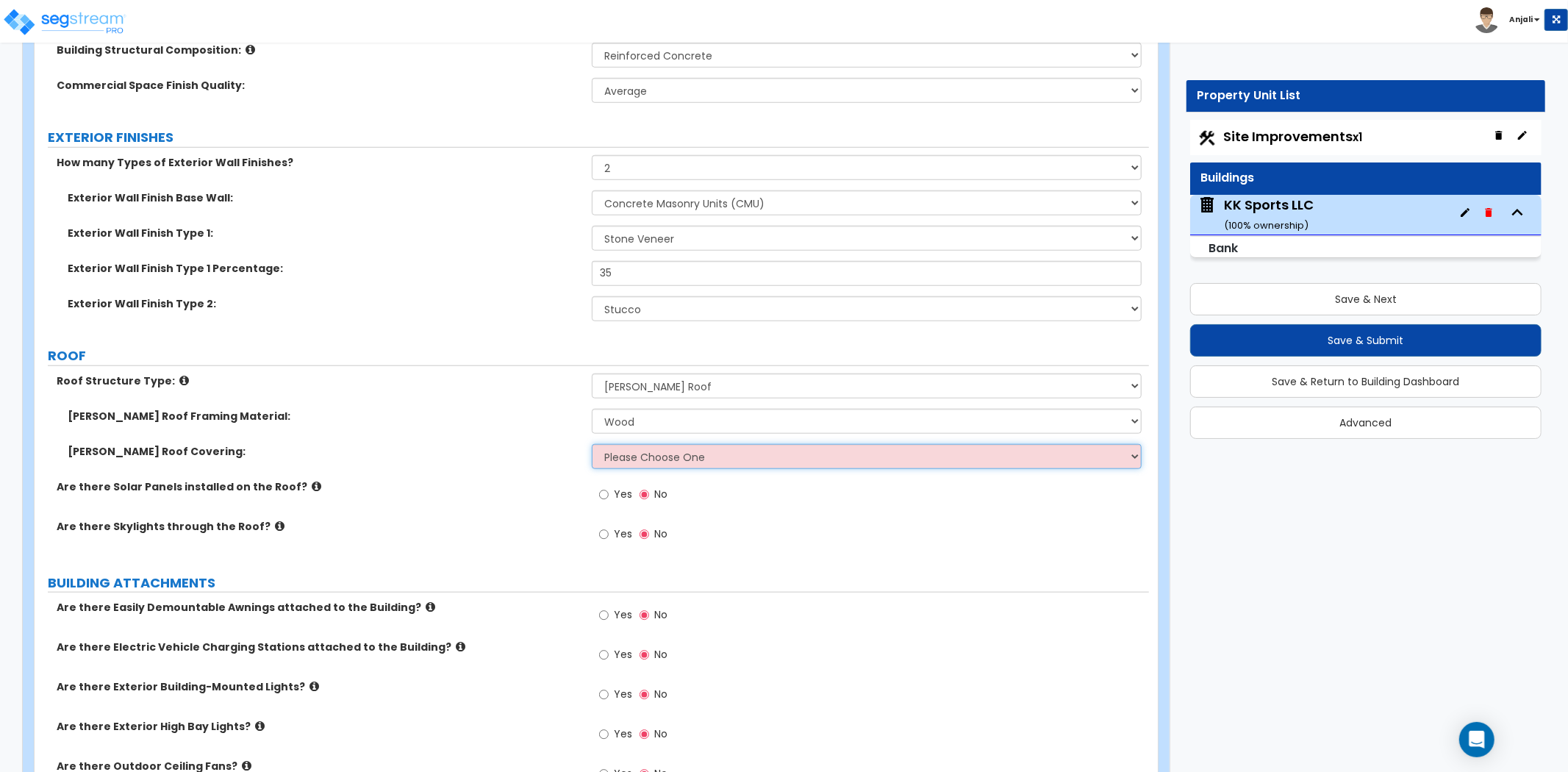
click at [686, 444] on select "Please Choose One Asphalt Shingle Clay Tile Wood Shingle Metal Shingle Standing…" at bounding box center [866, 457] width 550 height 25
select select "1"
click at [592, 444] on select "Please Choose One Asphalt Shingle Clay Tile Wood Shingle Metal Shingle Standing…" at bounding box center [866, 457] width 550 height 25
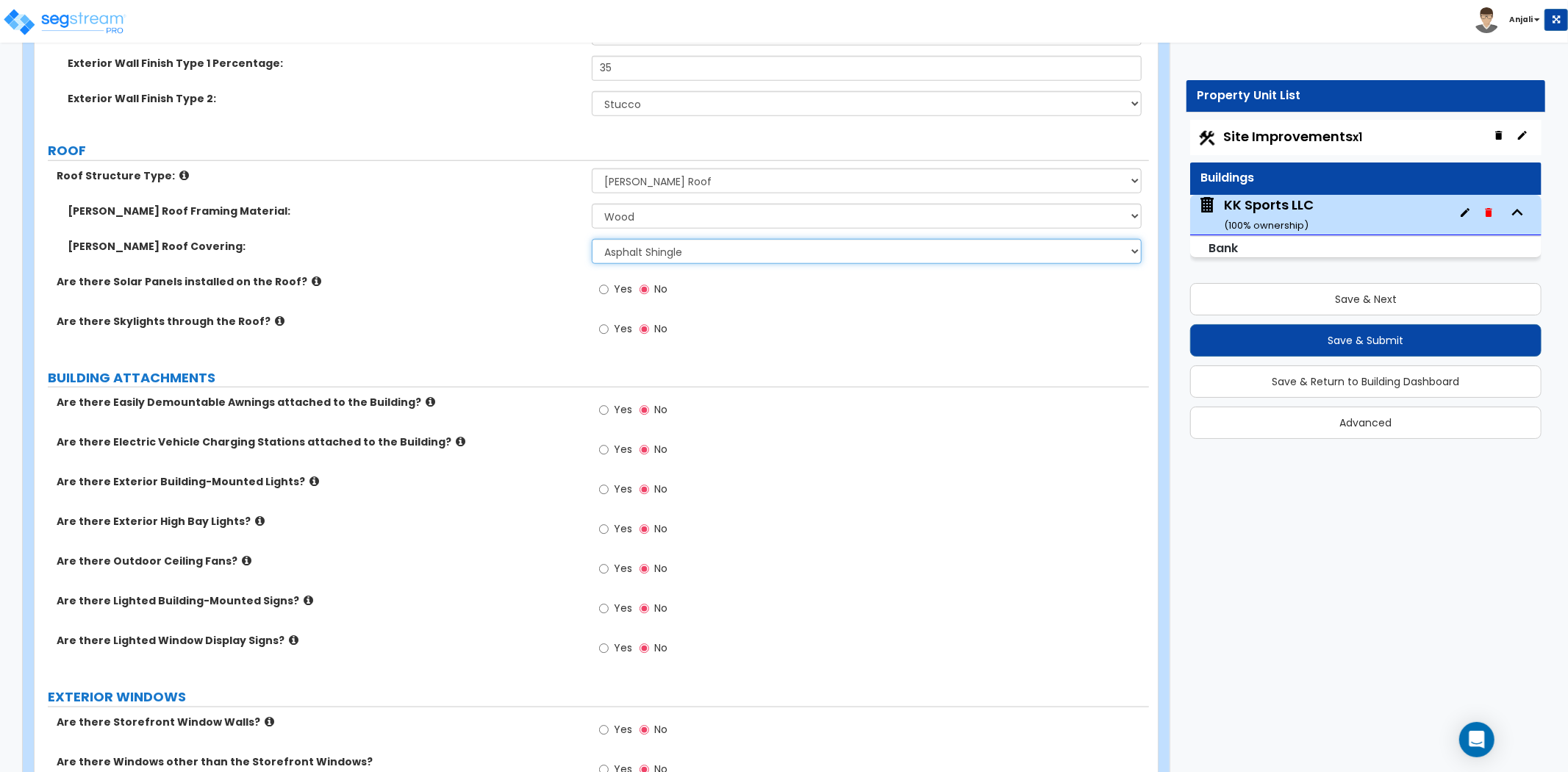
scroll to position [1226, 0]
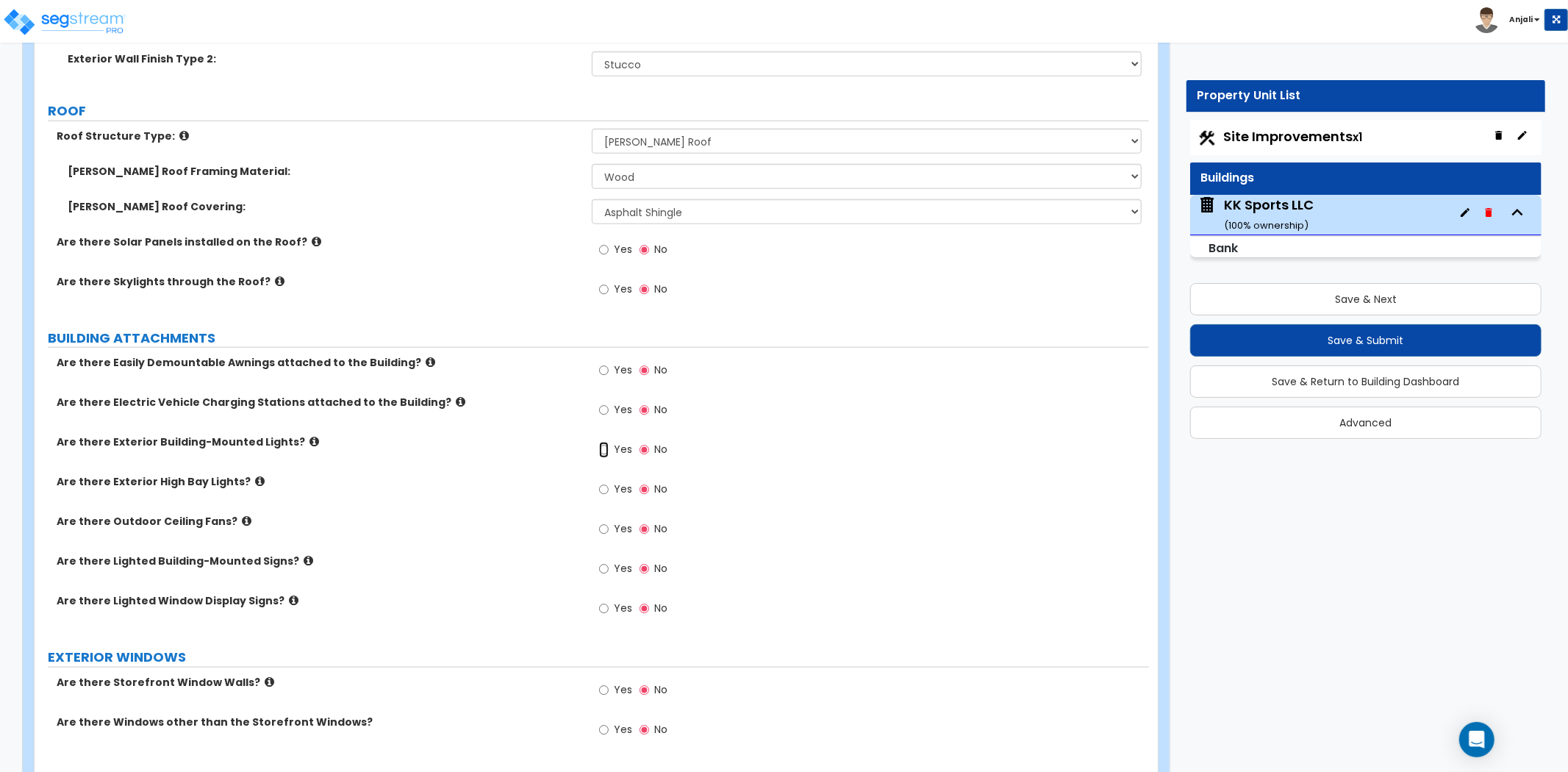
click at [604, 442] on input "Yes" at bounding box center [604, 450] width 9 height 16
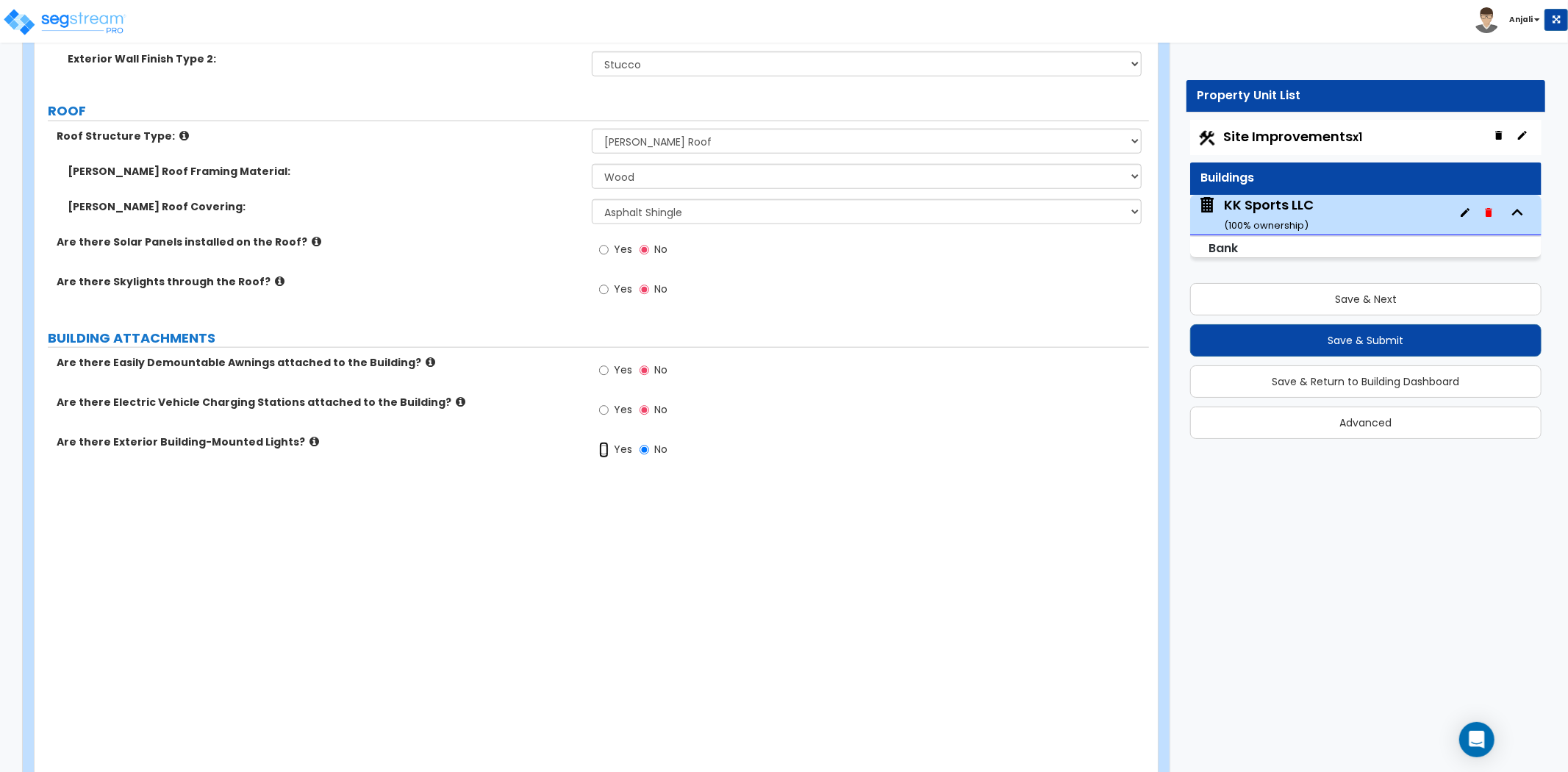
radio input "true"
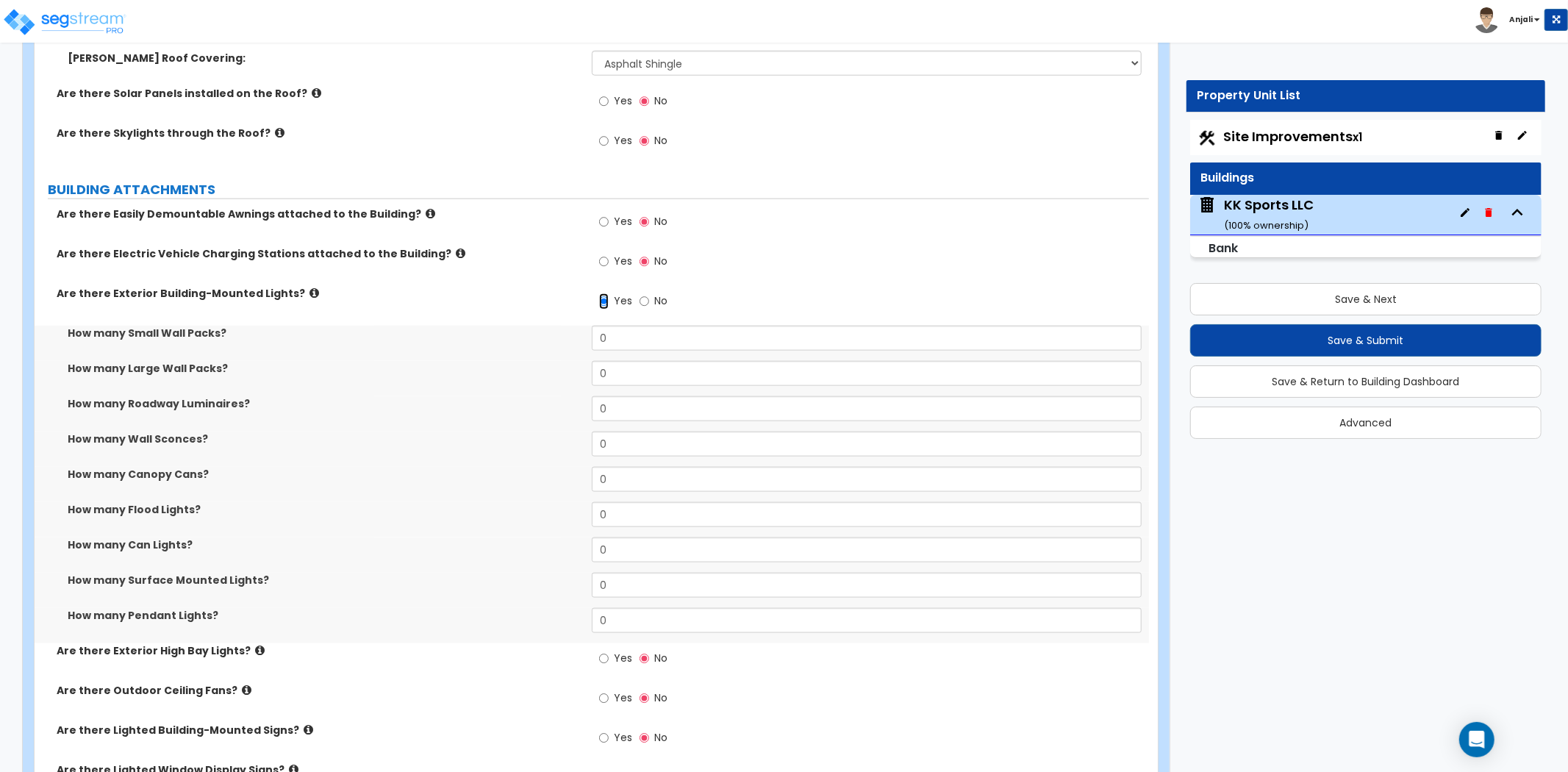
scroll to position [1389, 0]
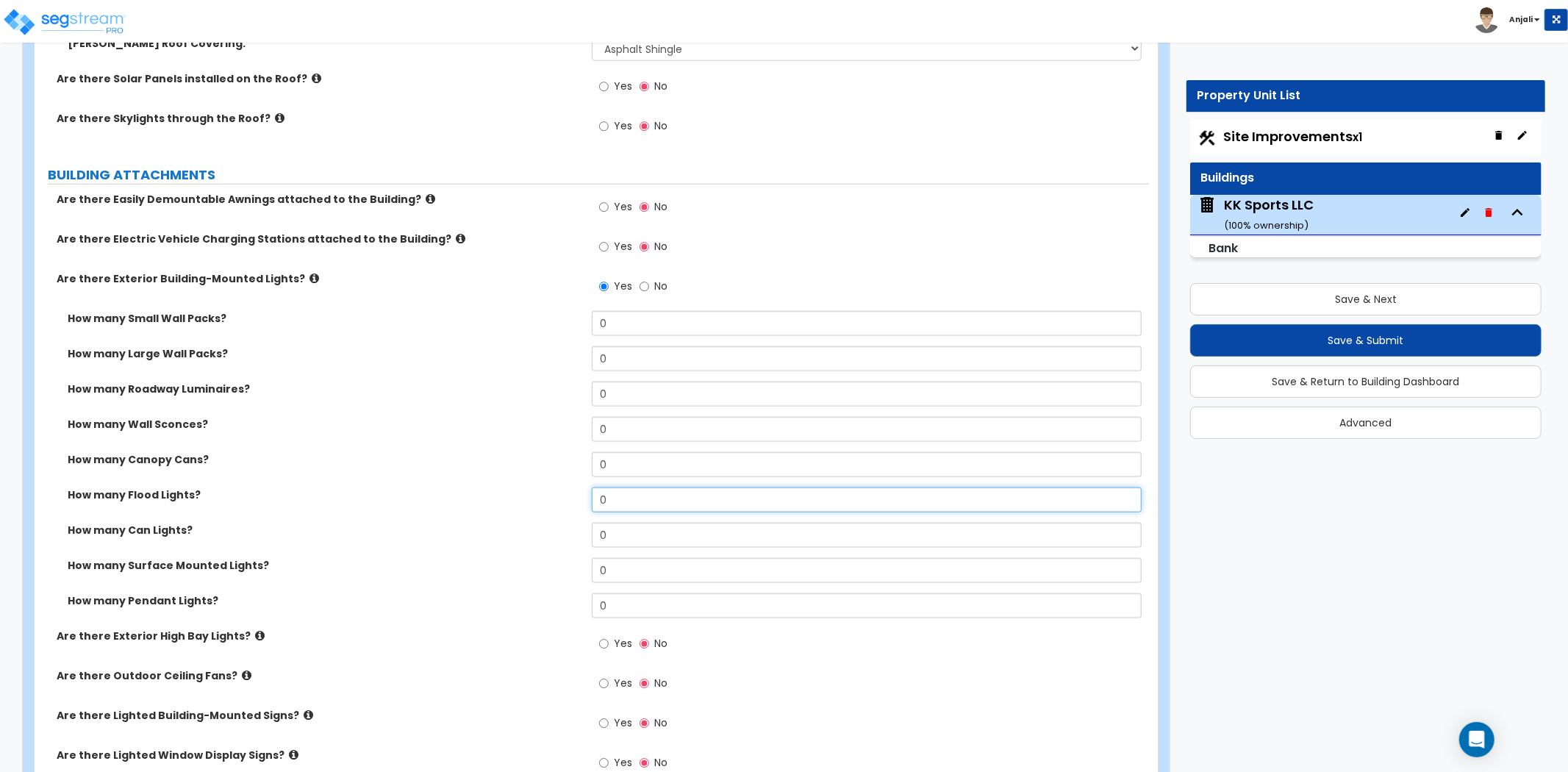
click at [616, 487] on input "0" at bounding box center [866, 500] width 550 height 25
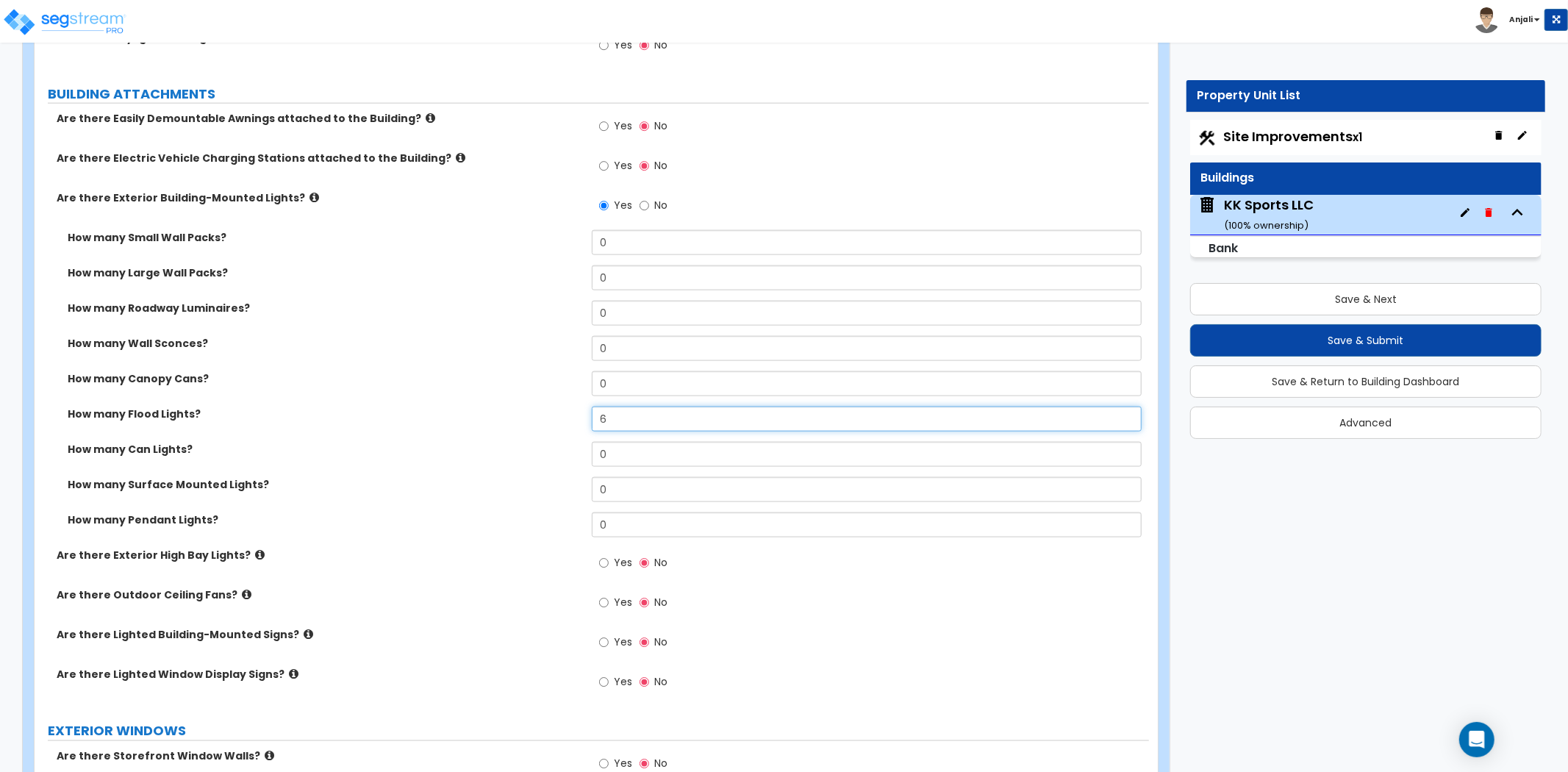
scroll to position [1471, 0]
type input "6"
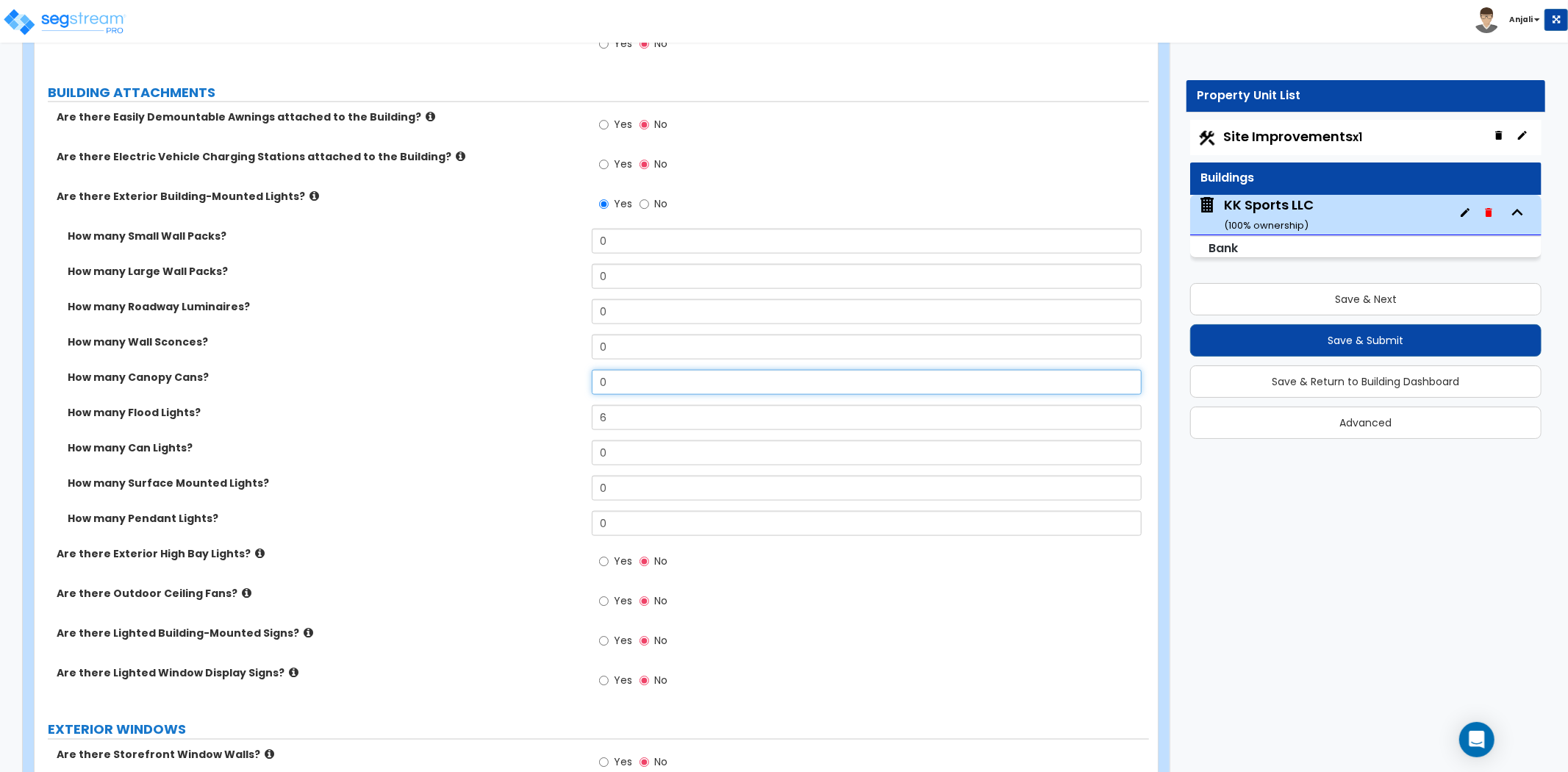
click at [654, 370] on input "0" at bounding box center [866, 382] width 550 height 25
type input "8"
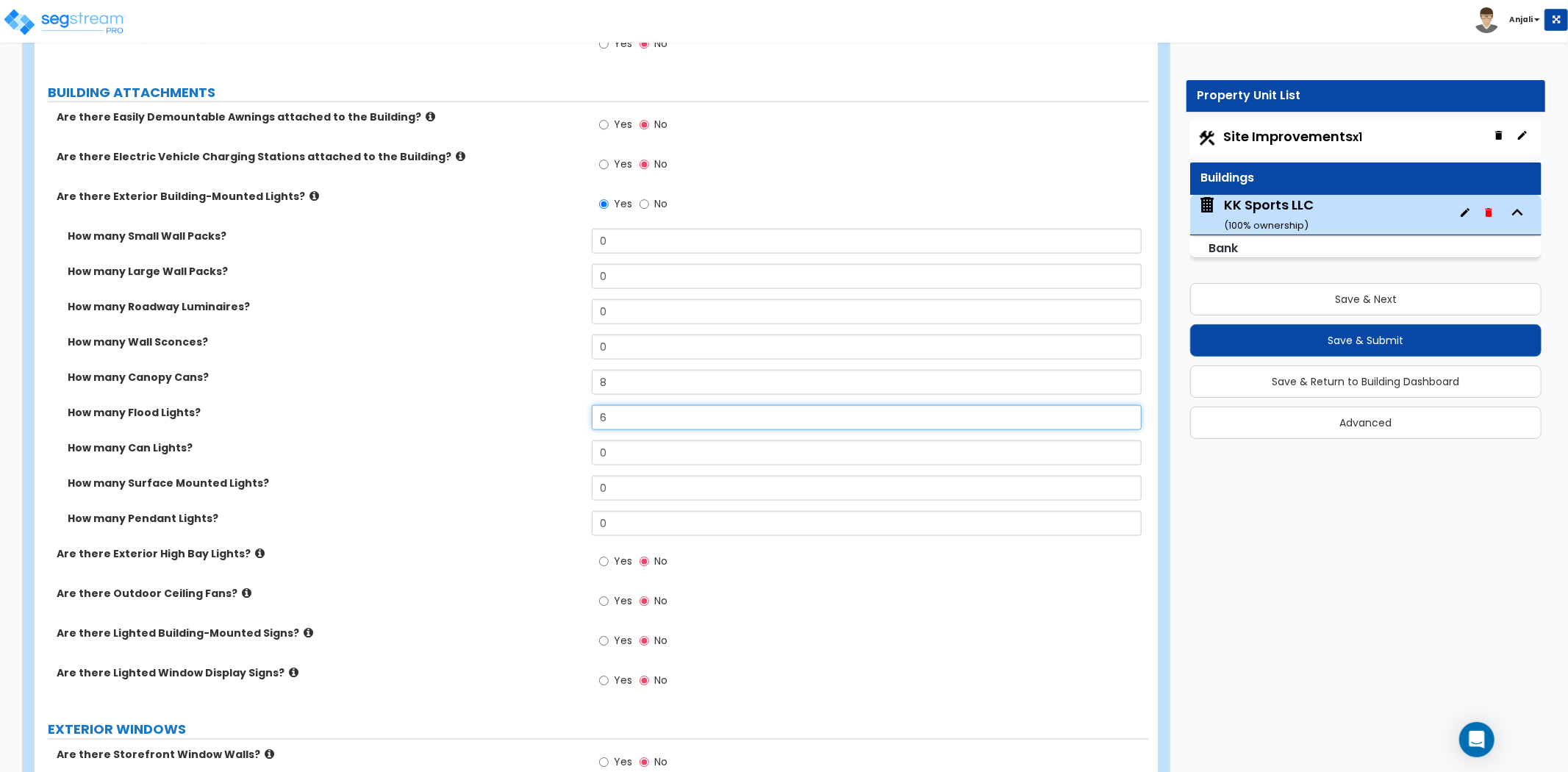
click at [619, 405] on input "6" at bounding box center [866, 418] width 550 height 25
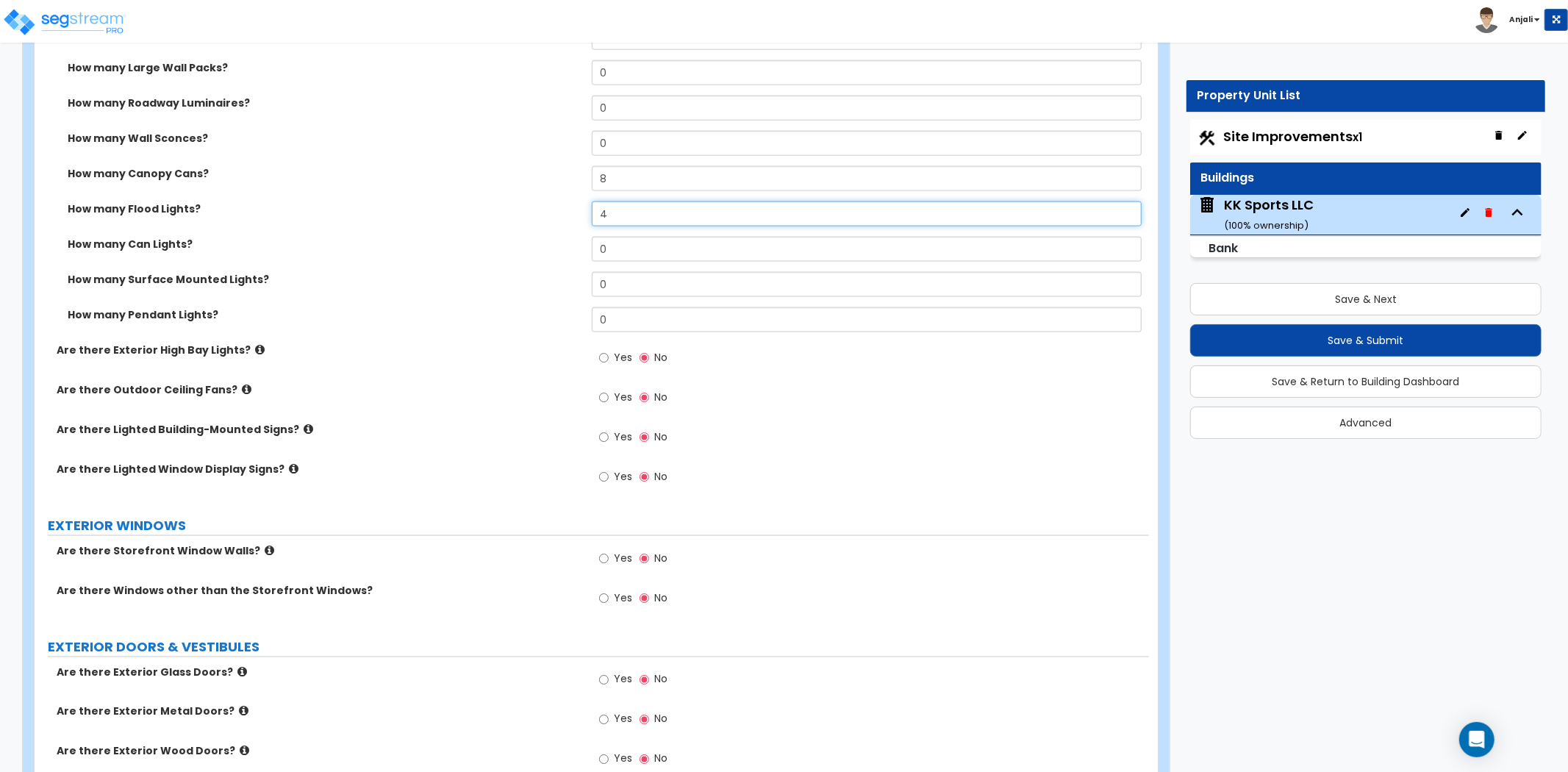
scroll to position [1716, 0]
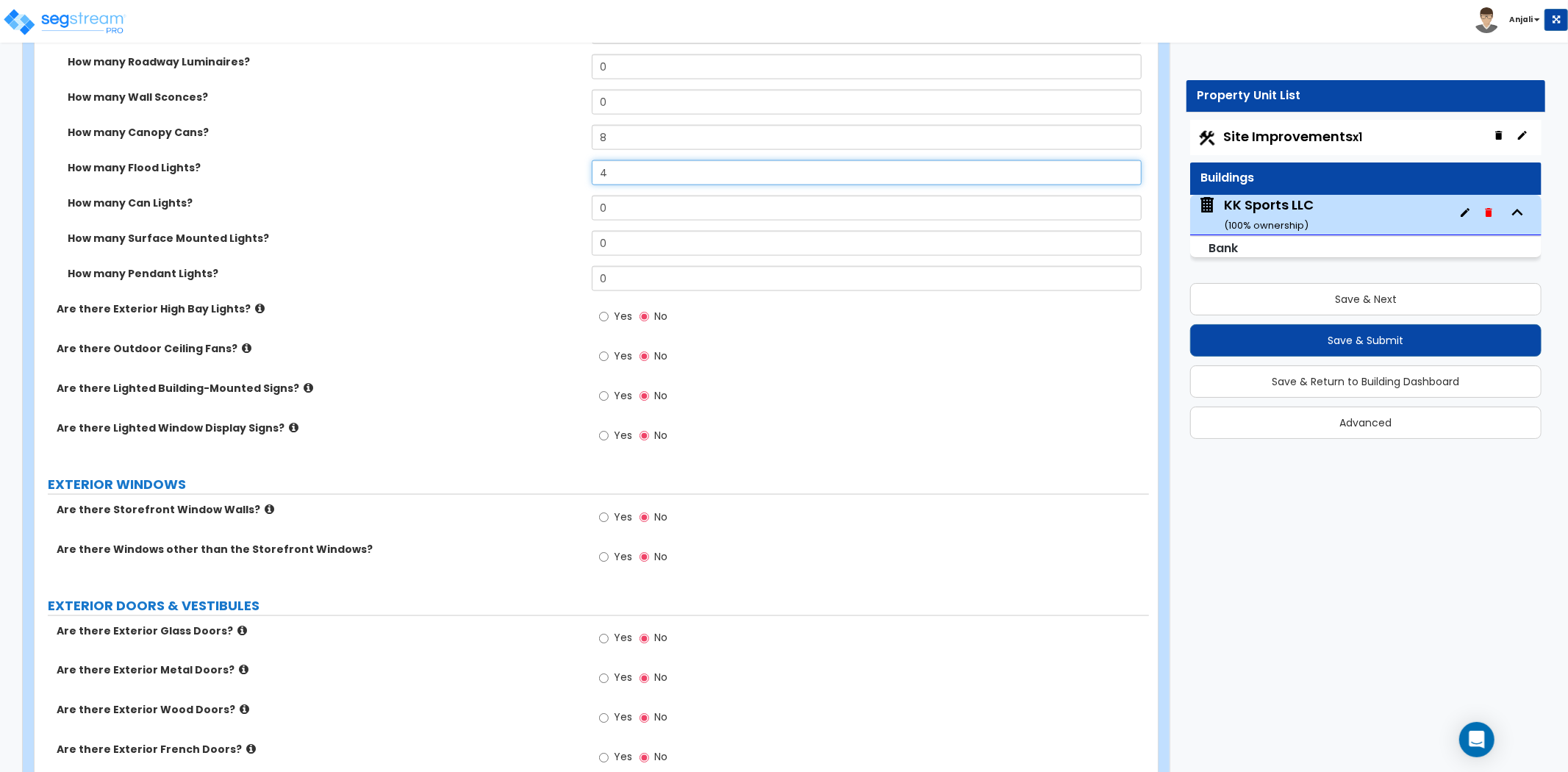
type input "4"
click at [600, 388] on input "Yes" at bounding box center [604, 396] width 9 height 16
radio input "true"
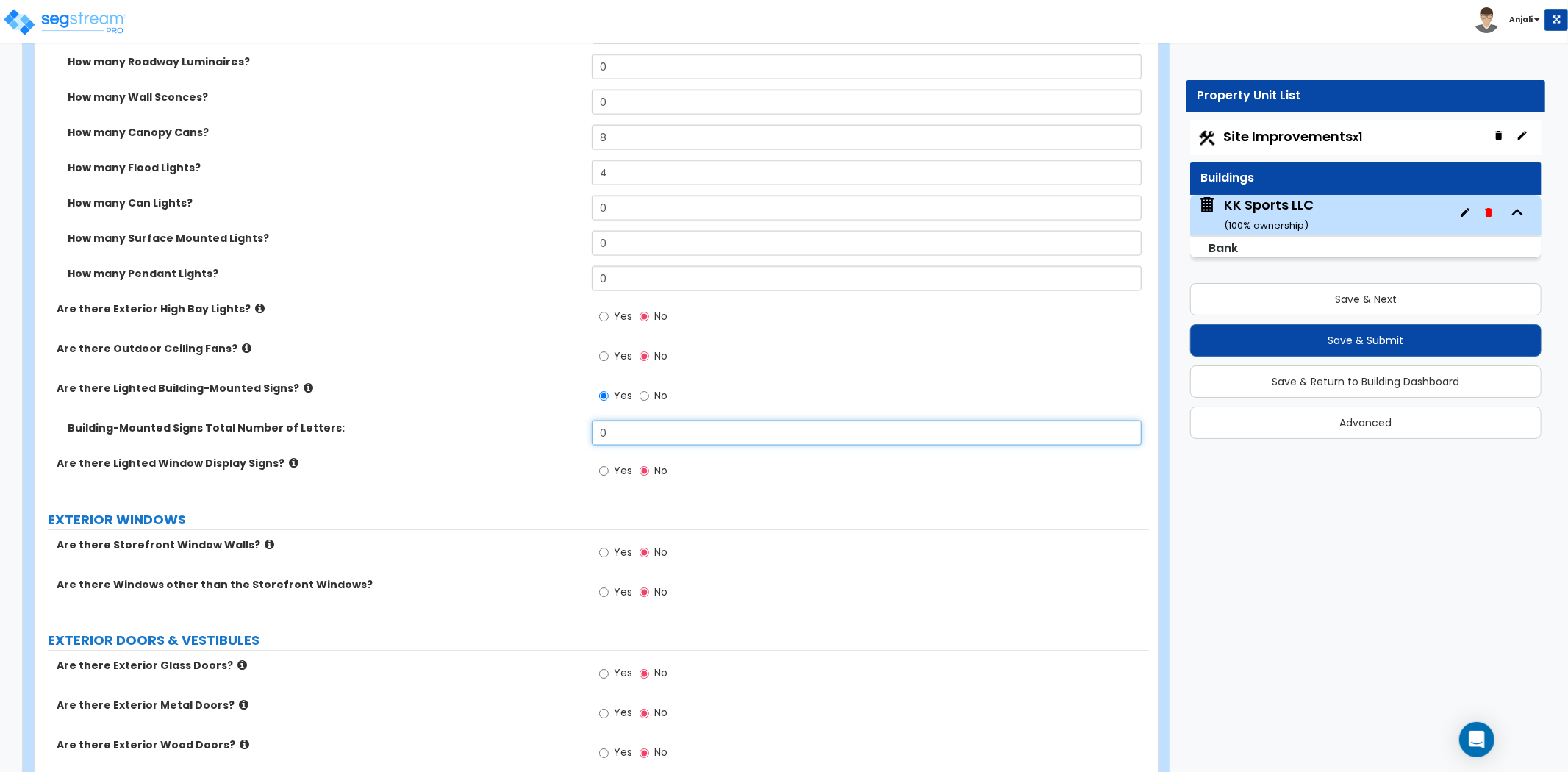
click at [653, 427] on input "0" at bounding box center [866, 433] width 550 height 25
click at [644, 421] on input "text" at bounding box center [866, 433] width 550 height 25
type input "26"
click at [582, 465] on div "Are there Lighted Window Display Signs? Yes No" at bounding box center [592, 476] width 1115 height 40
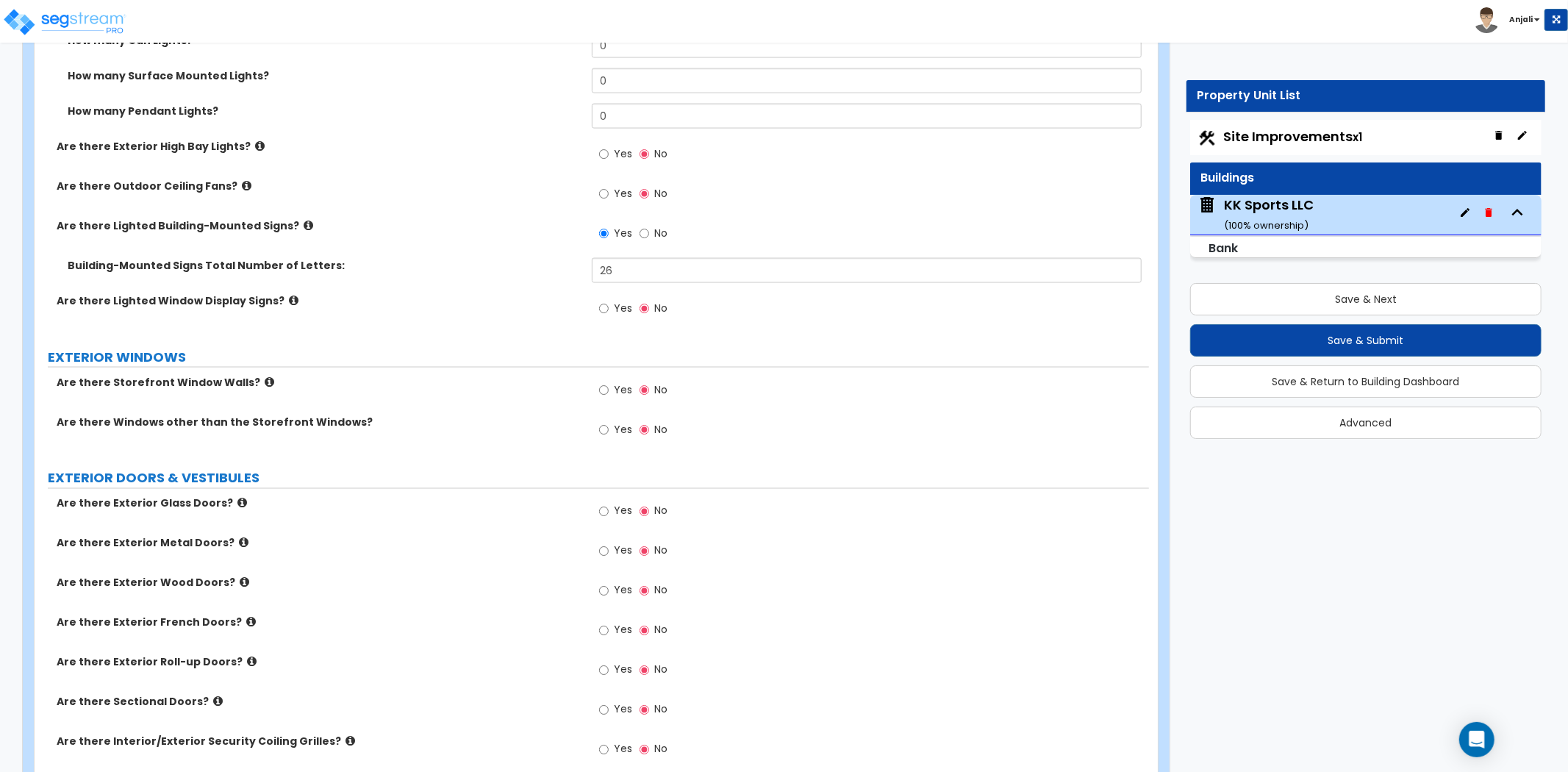
scroll to position [1879, 0]
click at [604, 421] on input "Yes" at bounding box center [604, 429] width 9 height 16
radio input "true"
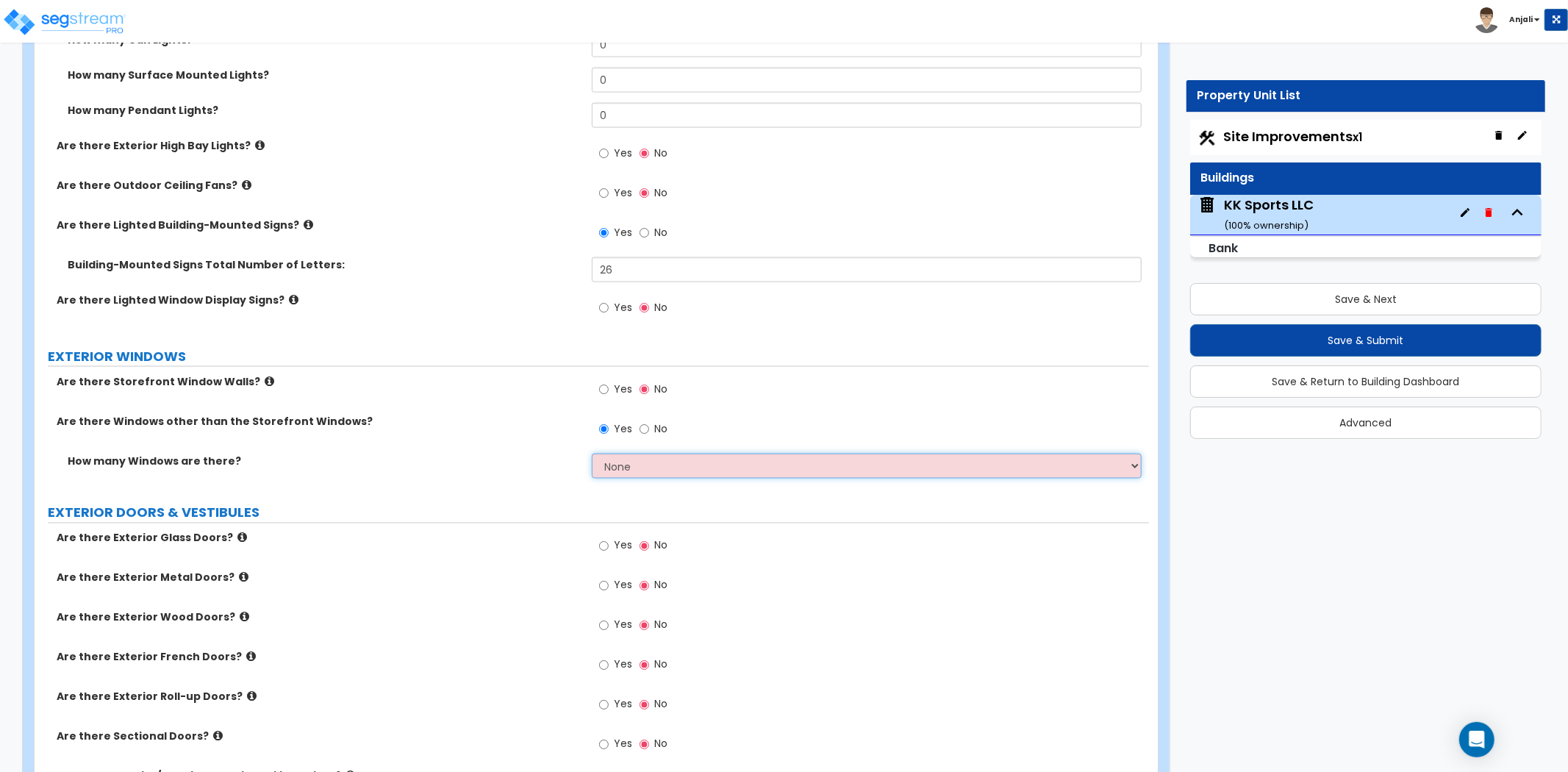
click at [647, 458] on select "None I want to enter a Percentage of the Exterior Windows I want to enter the N…" at bounding box center [866, 466] width 550 height 25
select select "2"
click at [592, 454] on select "None I want to enter a Percentage of the Exterior Windows I want to enter the N…" at bounding box center [866, 466] width 550 height 25
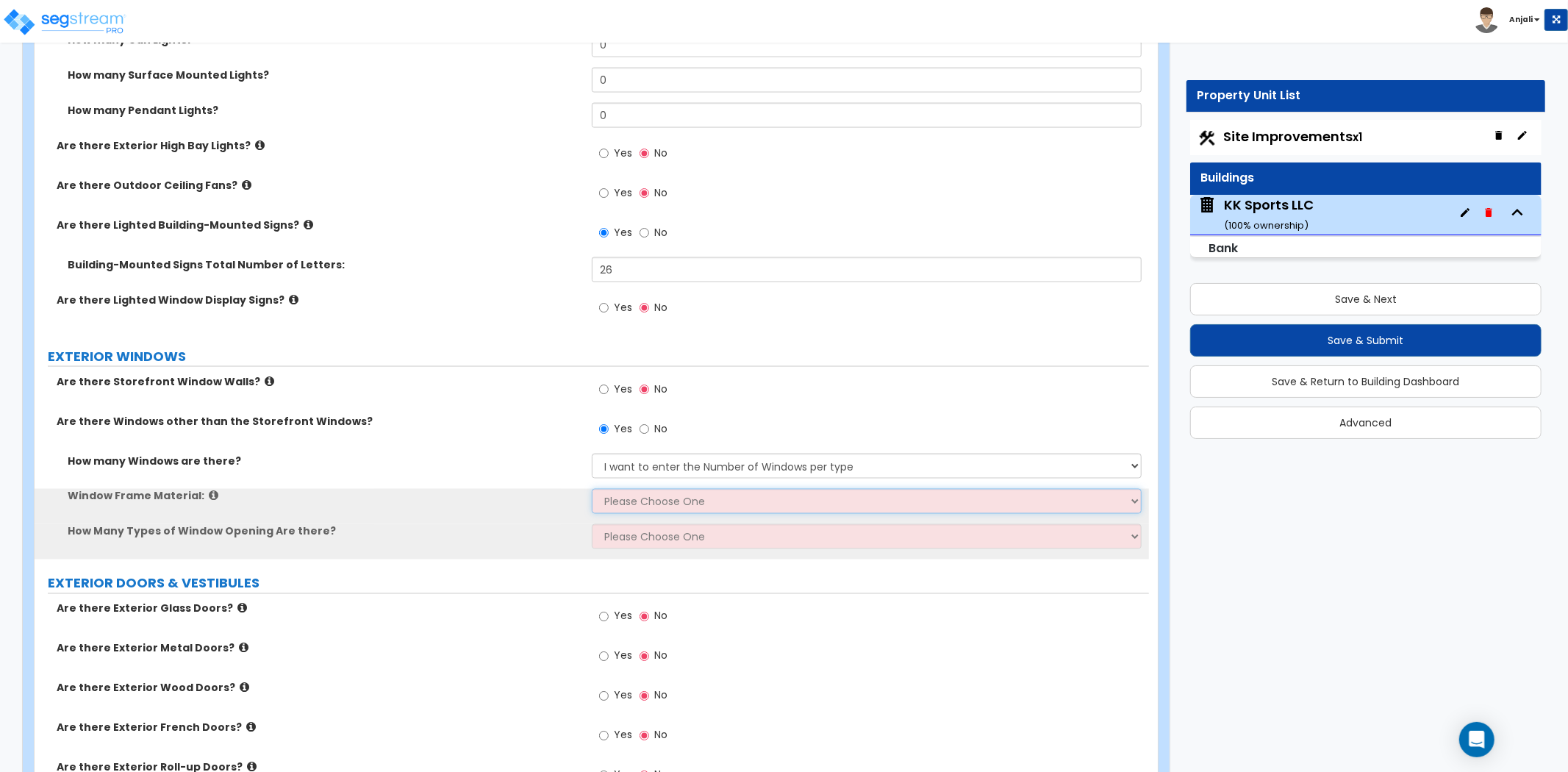
click at [688, 489] on select "Please Choose One Vinyl Aluminum Wood" at bounding box center [866, 501] width 550 height 25
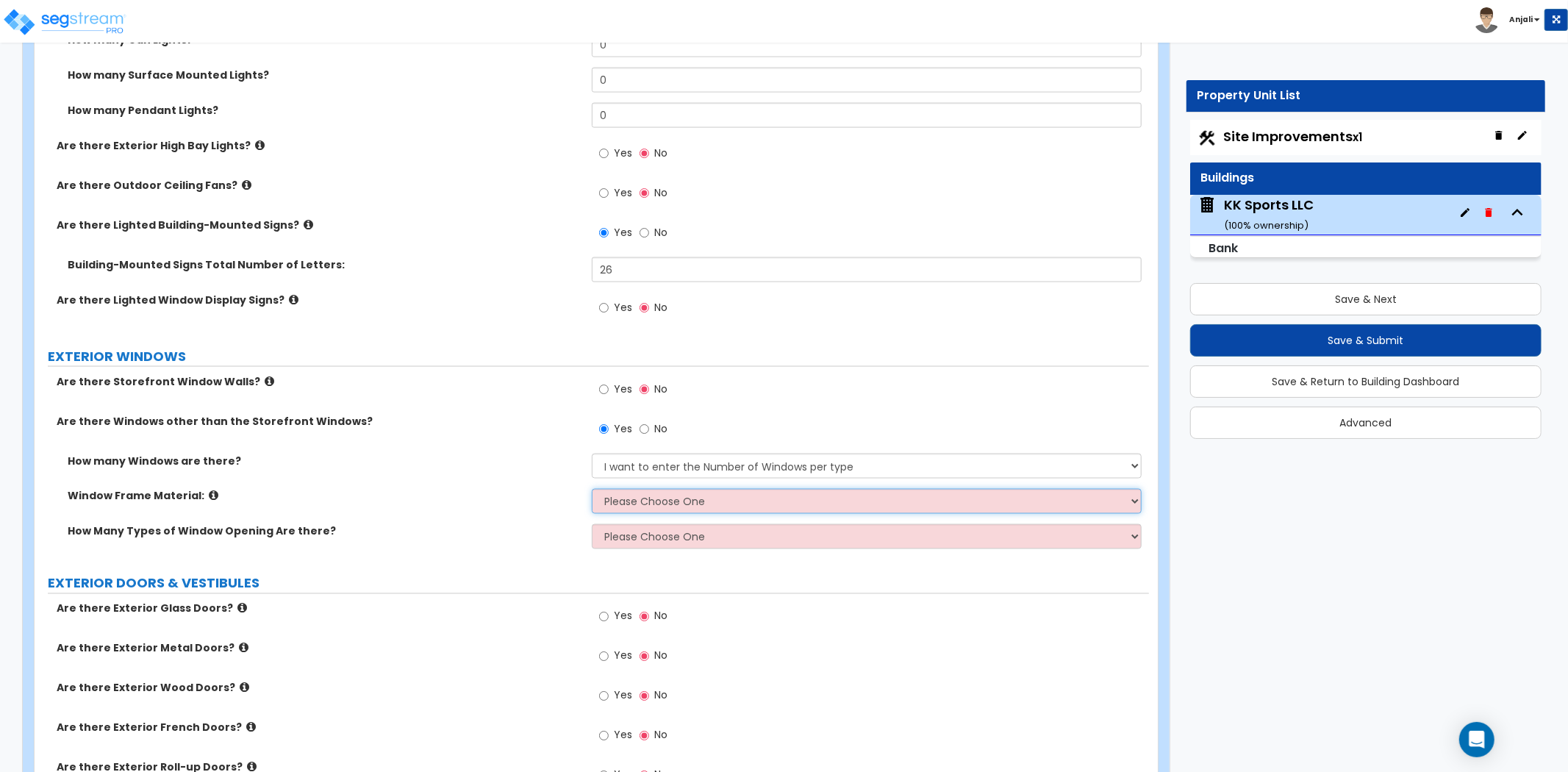
select select "2"
click at [592, 489] on select "Please Choose One Vinyl Aluminum Wood" at bounding box center [866, 501] width 550 height 25
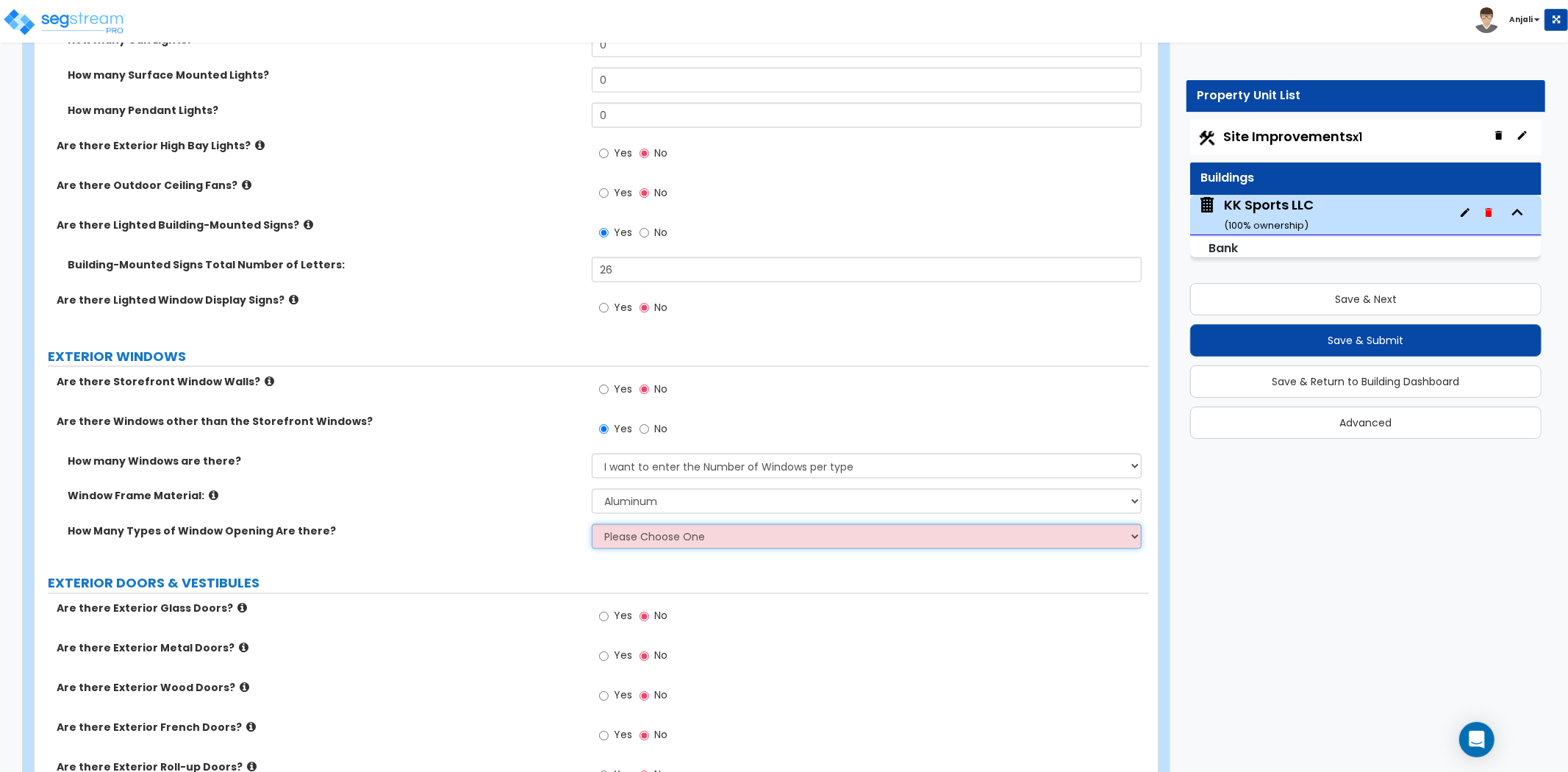
click at [700, 524] on select "Please Choose One 1 2 3 4" at bounding box center [866, 537] width 550 height 25
click at [592, 524] on select "Please Choose One 1 2 3 4" at bounding box center [866, 537] width 550 height 25
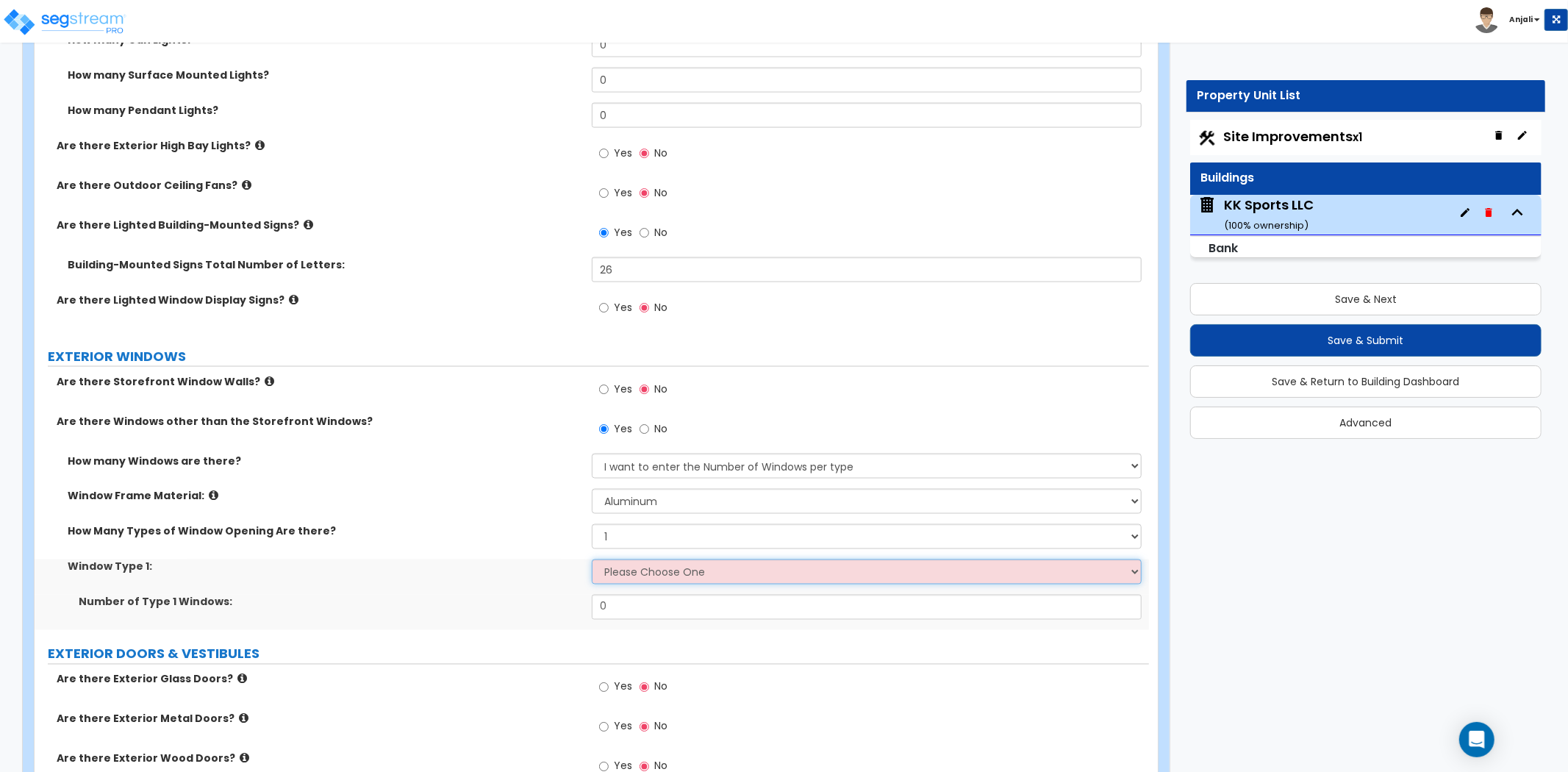
click at [701, 560] on select "Please Choose One Sliding Picture/Fixed Double/Single Hung Awning Swing" at bounding box center [866, 572] width 550 height 25
click at [676, 525] on select "Please Choose One 1 2 3 4" at bounding box center [866, 537] width 550 height 25
select select "2"
click at [592, 524] on select "Please Choose One 1 2 3 4" at bounding box center [866, 537] width 550 height 25
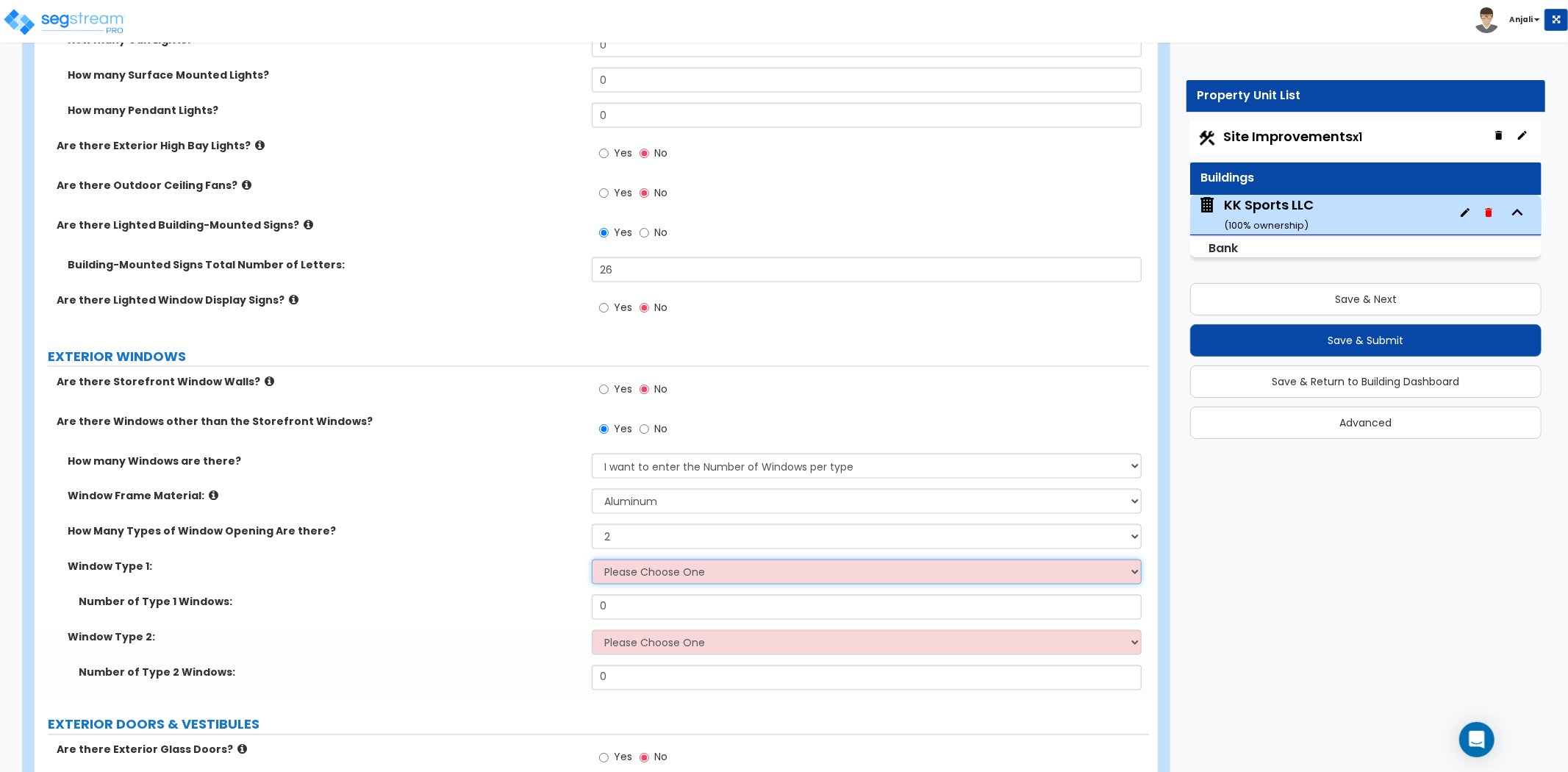
click at [673, 561] on select "Please Choose One Sliding Picture/Fixed Double/Single Hung Awning Swing" at bounding box center [866, 572] width 550 height 25
select select "1"
click at [592, 560] on select "Please Choose One Sliding Picture/Fixed Double/Single Hung Awning Swing" at bounding box center [866, 572] width 550 height 25
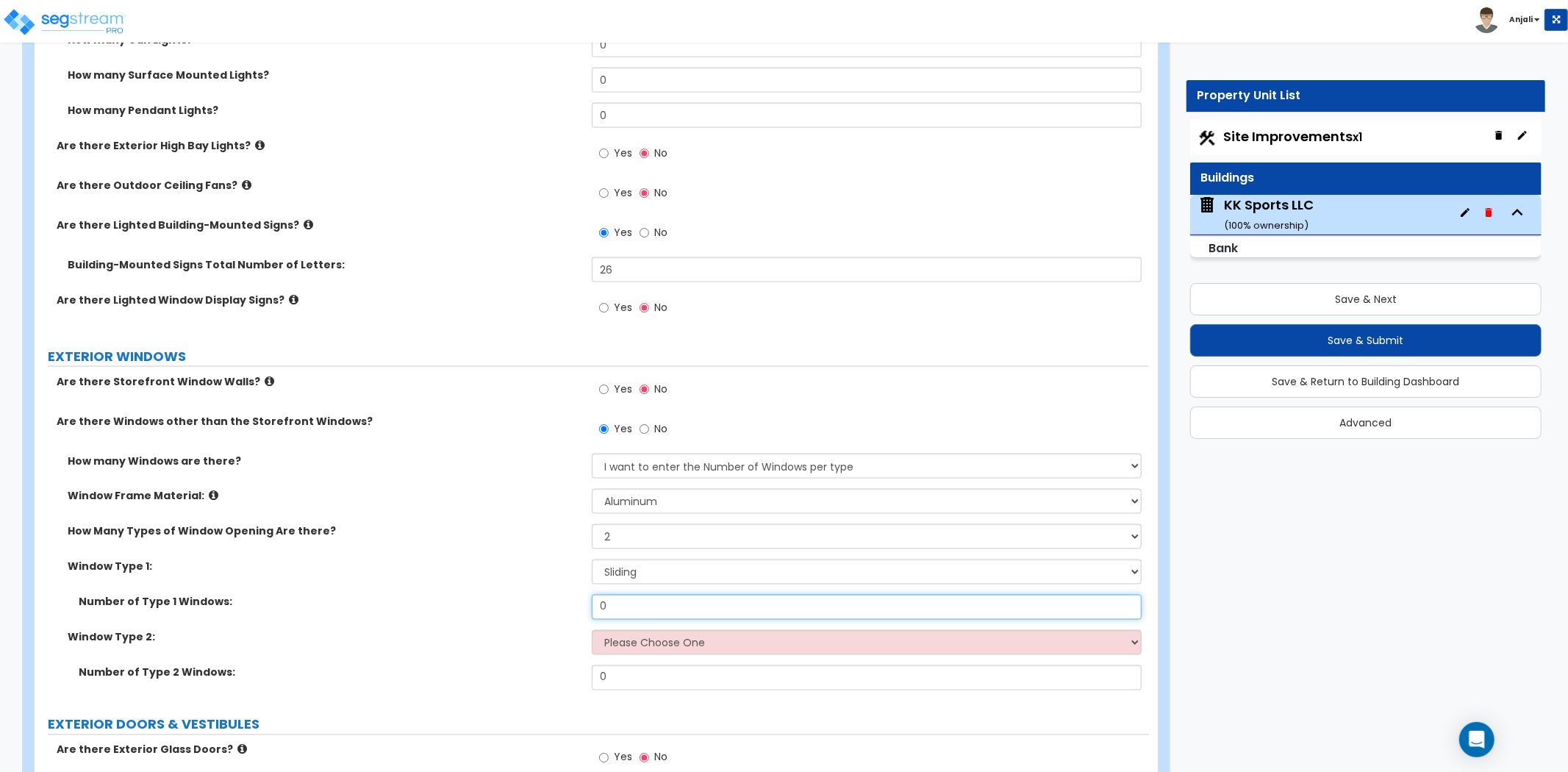
click at [655, 595] on input "0" at bounding box center [866, 607] width 550 height 25
type input "1"
click at [648, 631] on select "Please Choose One Sliding Picture/Fixed Double/Single Hung Awning Swing" at bounding box center [866, 643] width 550 height 25
select select "2"
click at [592, 631] on select "Please Choose One Sliding Picture/Fixed Double/Single Hung Awning Swing" at bounding box center [866, 643] width 550 height 25
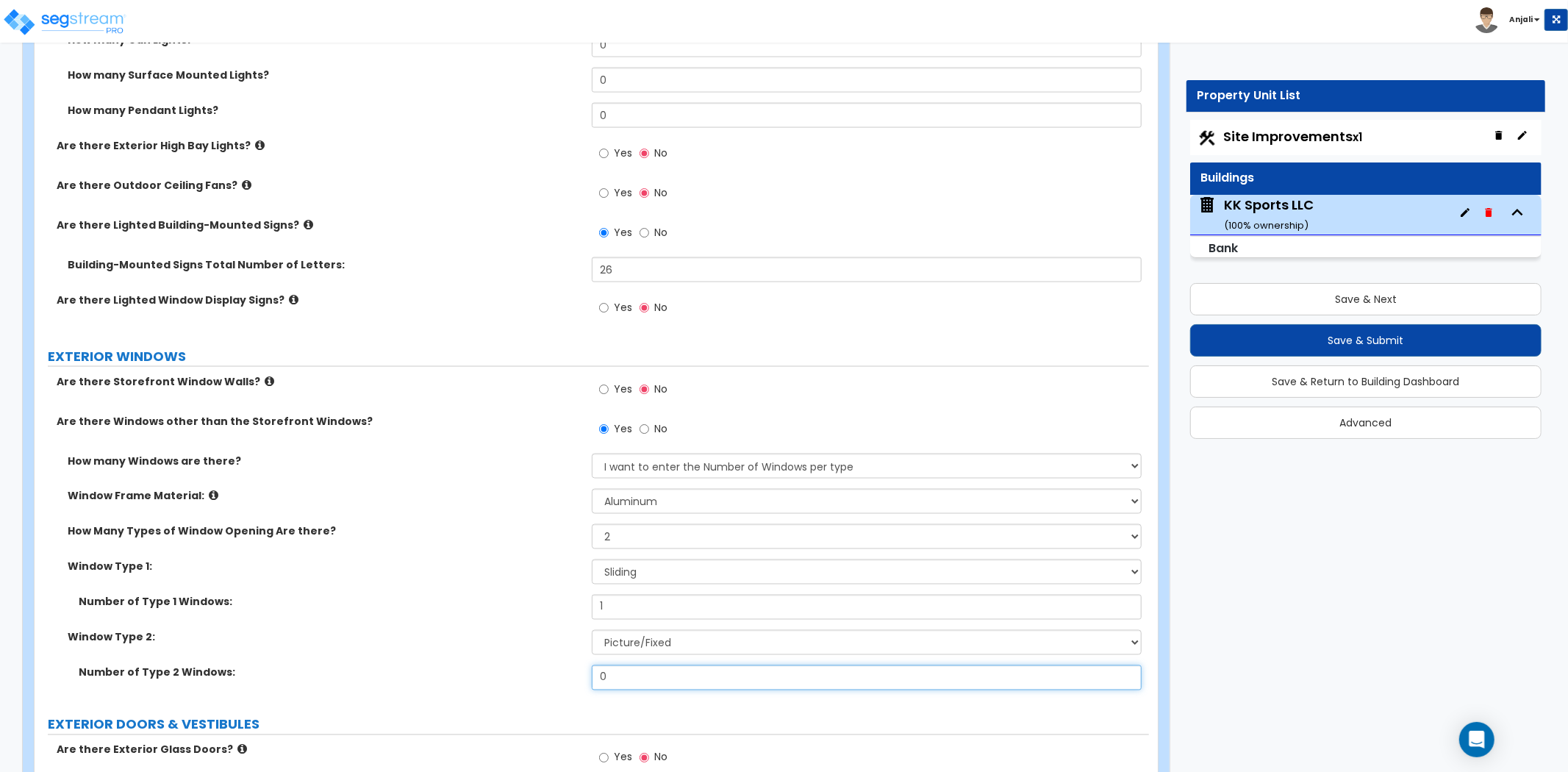
click at [640, 674] on input "0" at bounding box center [866, 678] width 550 height 25
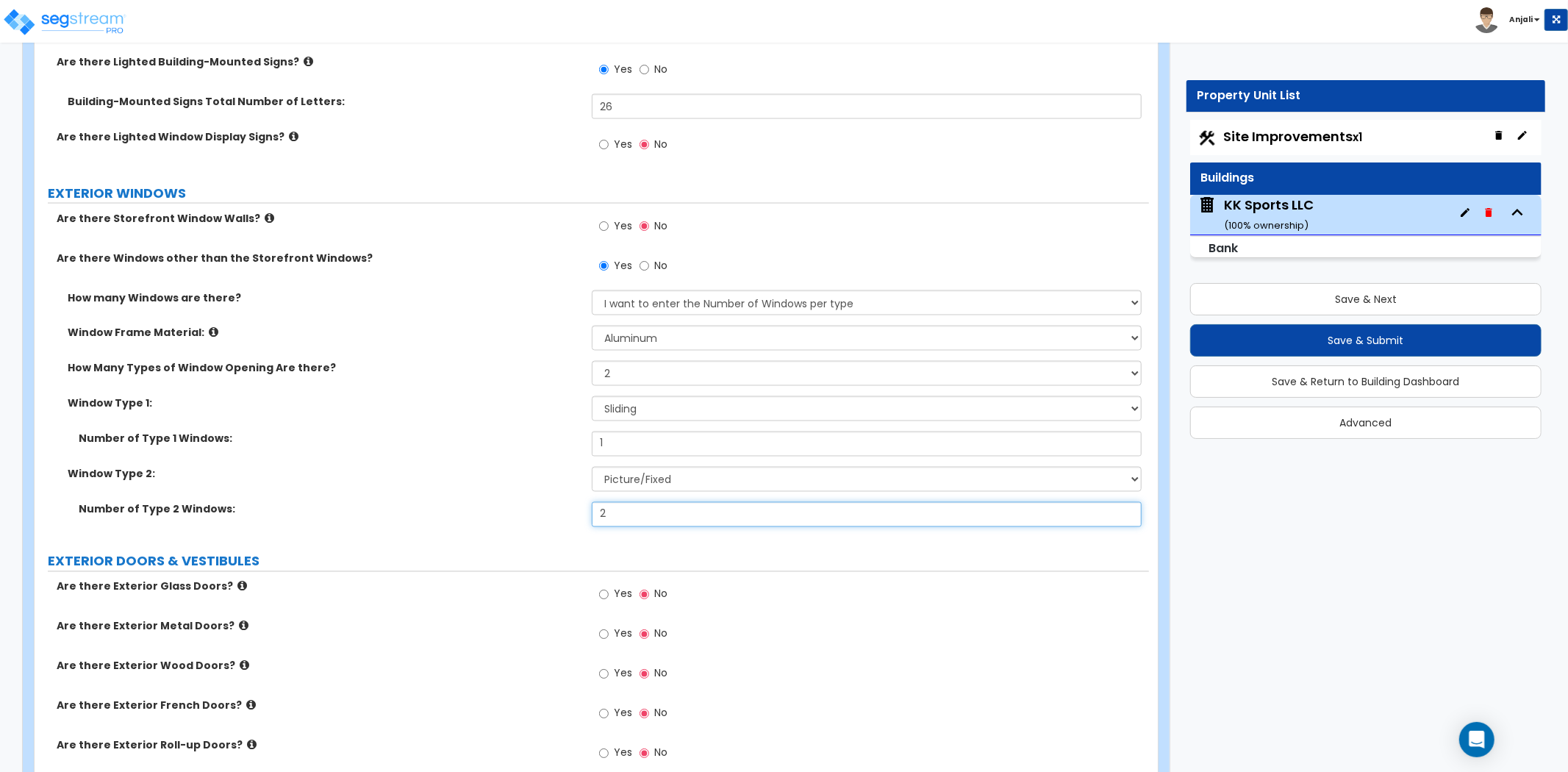
scroll to position [2124, 0]
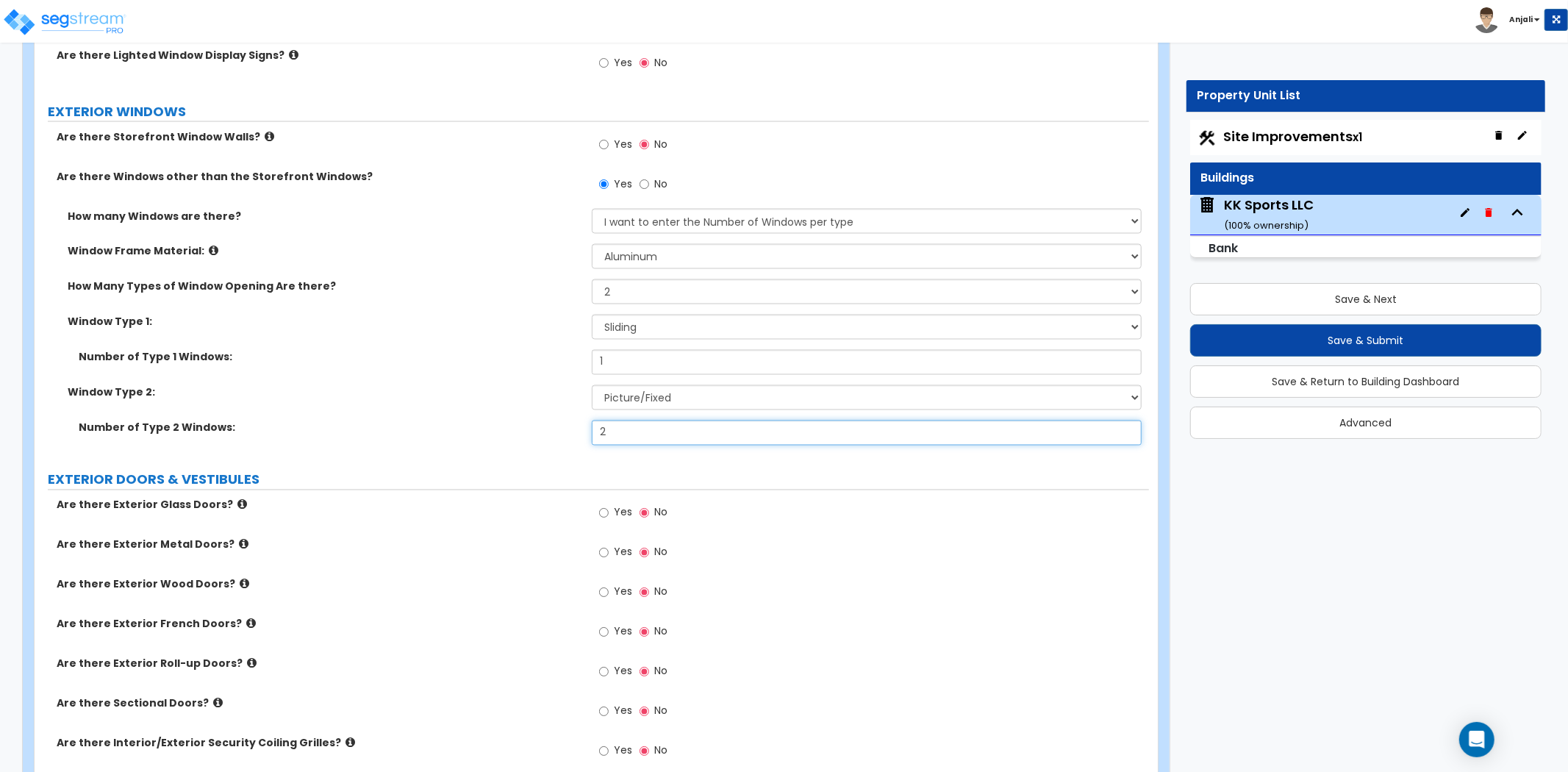
type input "2"
click at [609, 502] on label "Yes" at bounding box center [616, 514] width 33 height 25
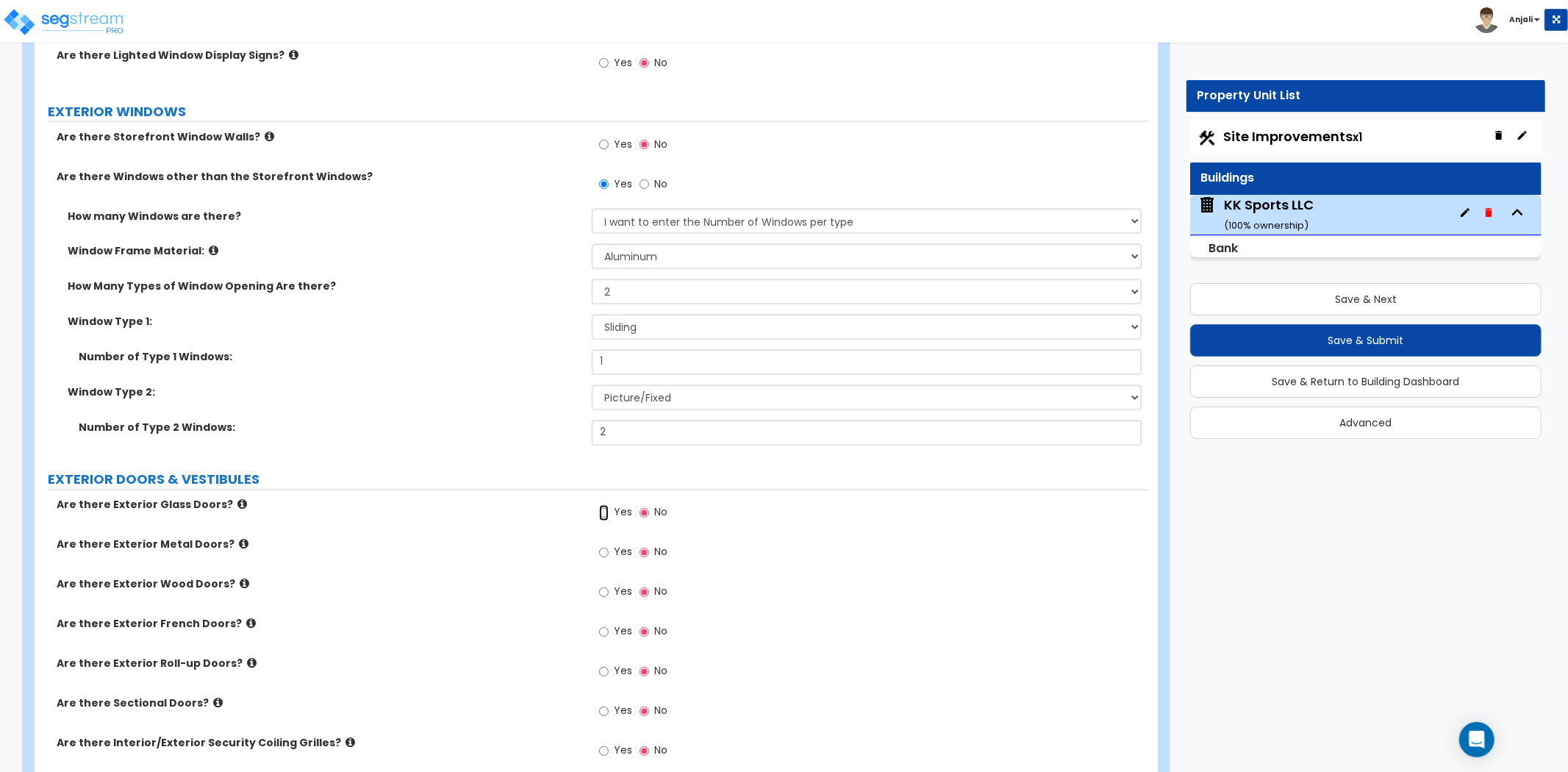
click at [609, 505] on input "Yes" at bounding box center [604, 513] width 9 height 16
radio input "true"
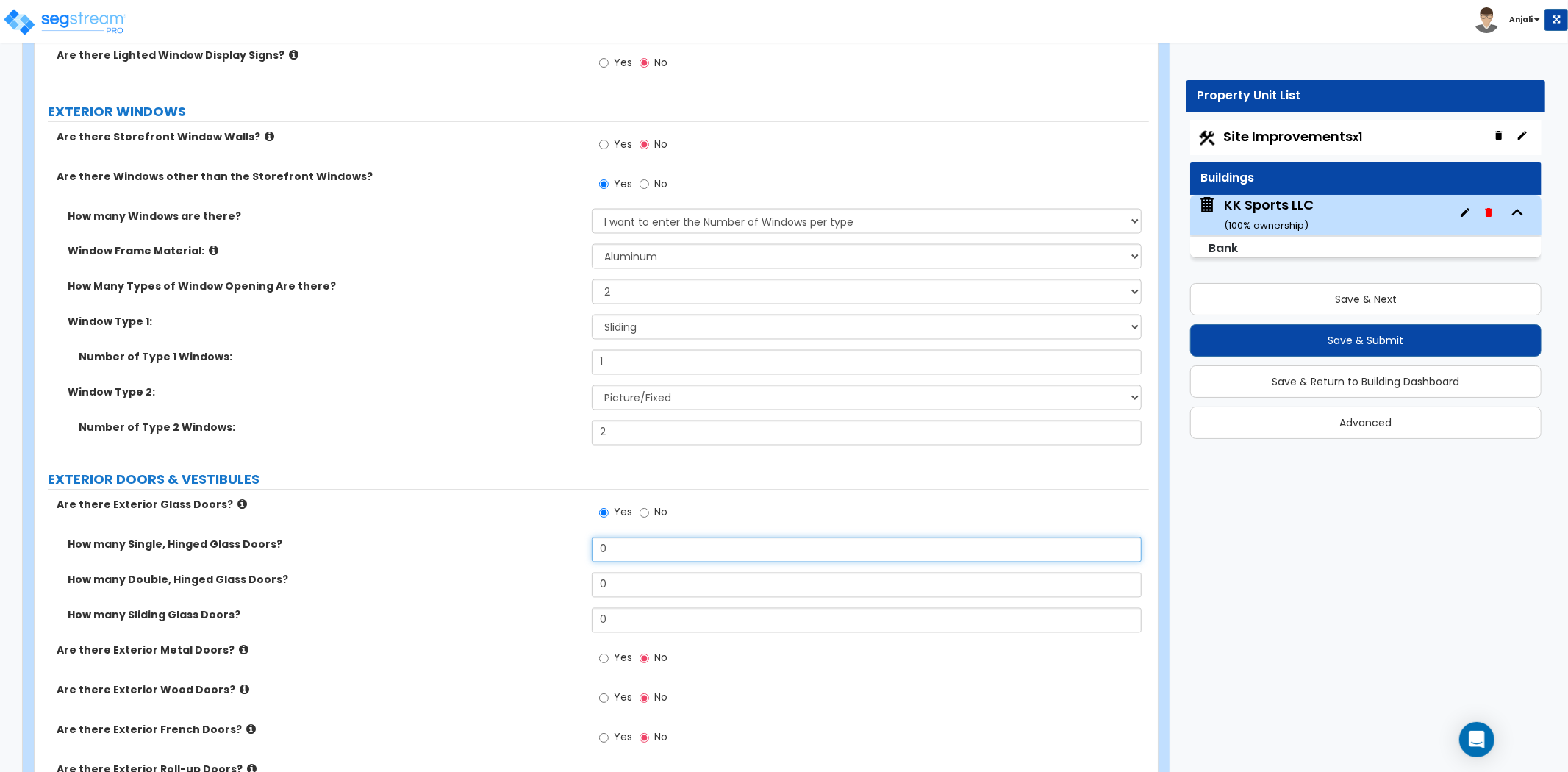
click at [631, 537] on input "0" at bounding box center [866, 550] width 550 height 25
type input "2"
type input "1"
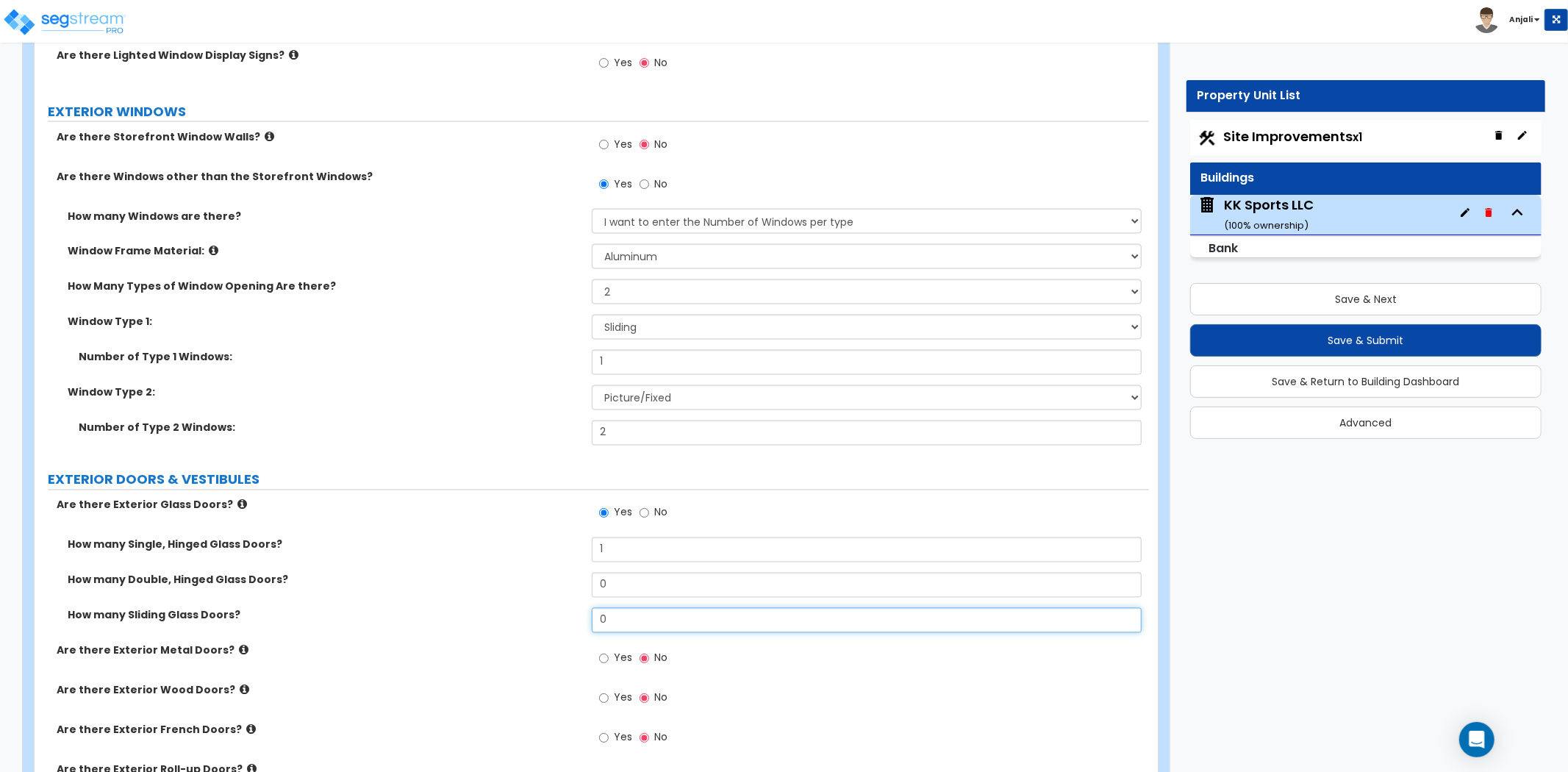
click at [629, 608] on input "0" at bounding box center [866, 621] width 550 height 25
type input "0"
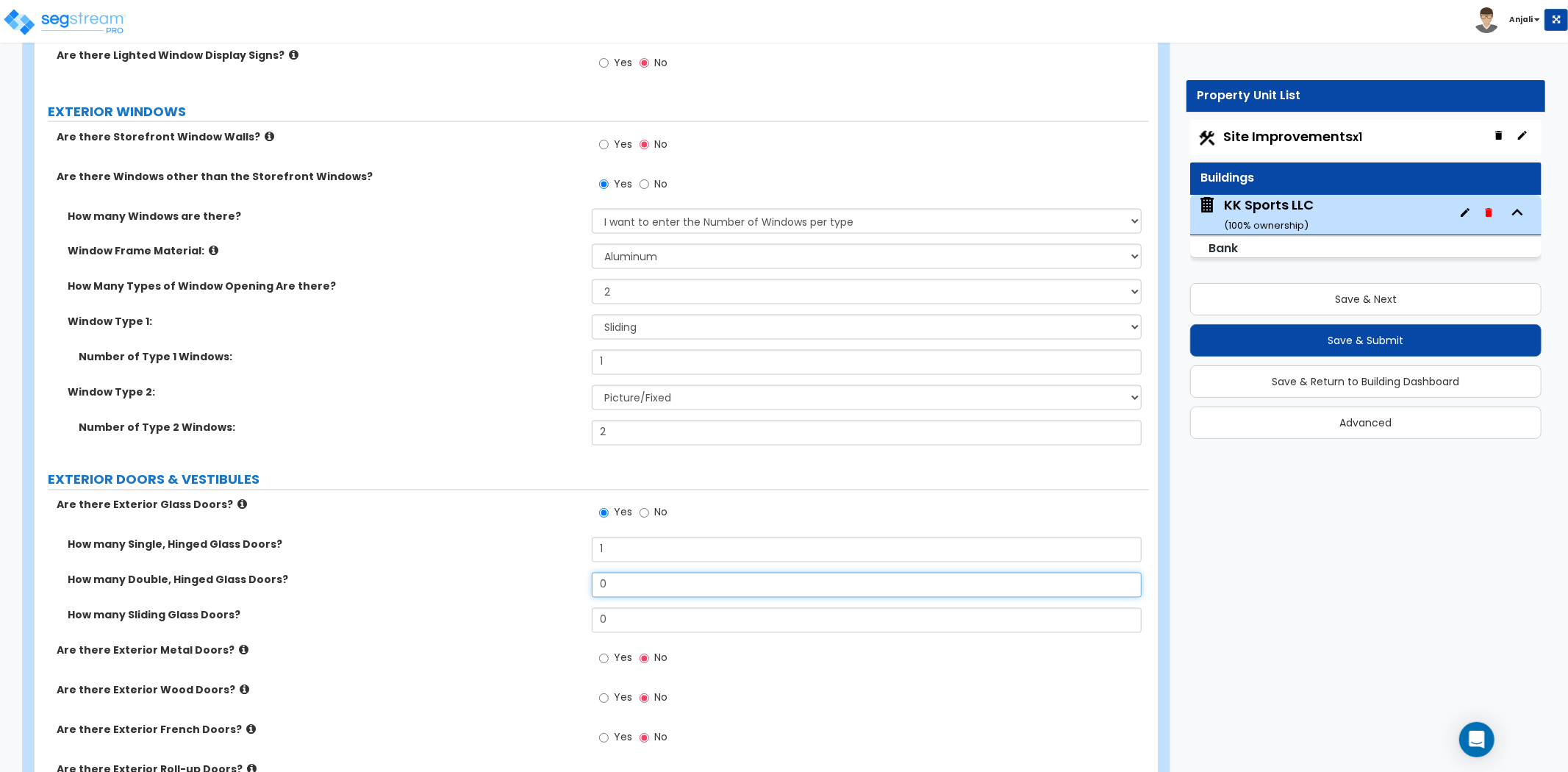
click at [633, 573] on input "0" at bounding box center [866, 585] width 550 height 25
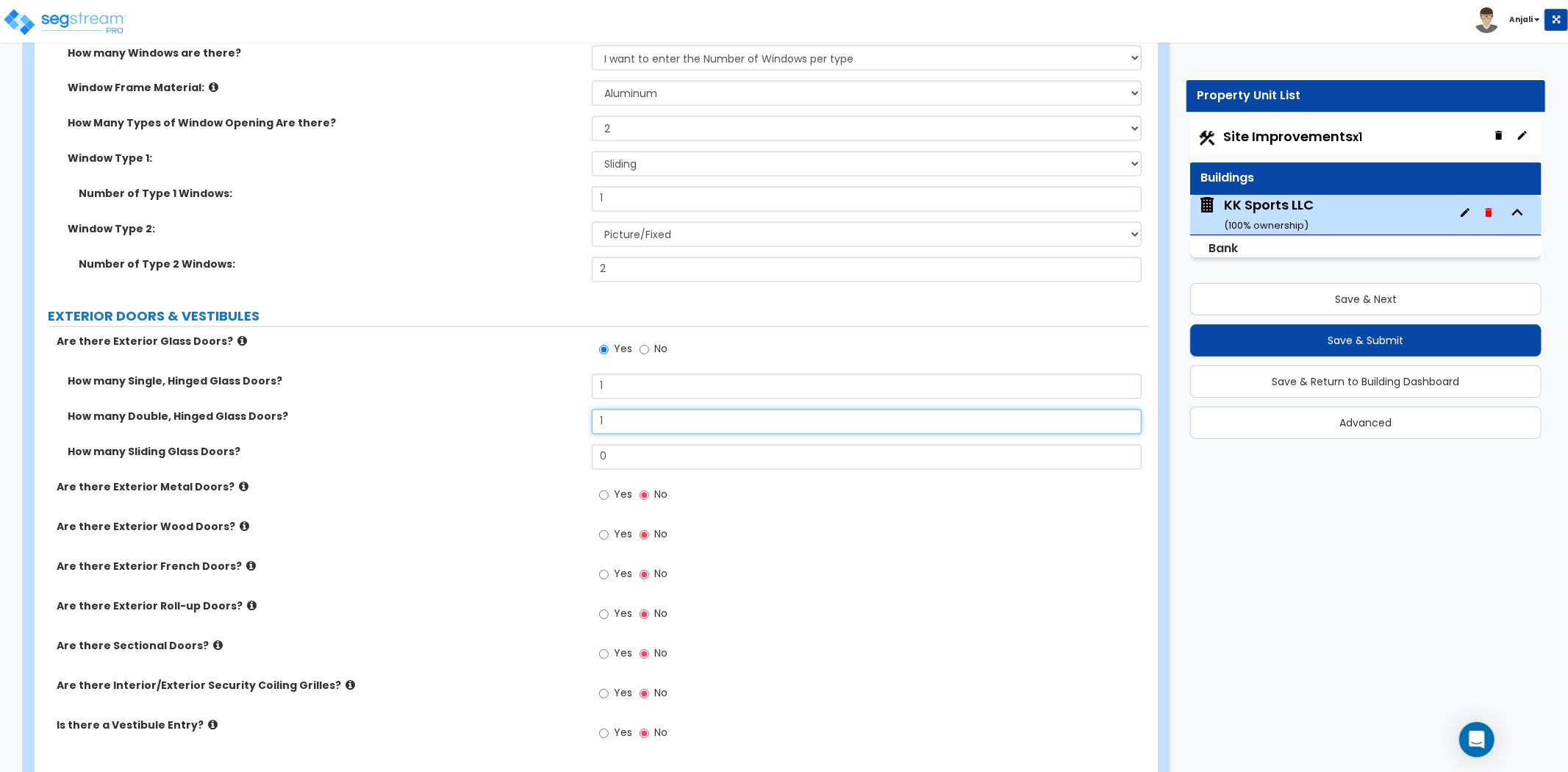
scroll to position [2288, 0]
type input "1"
click at [604, 487] on input "Yes" at bounding box center [604, 494] width 9 height 16
radio input "true"
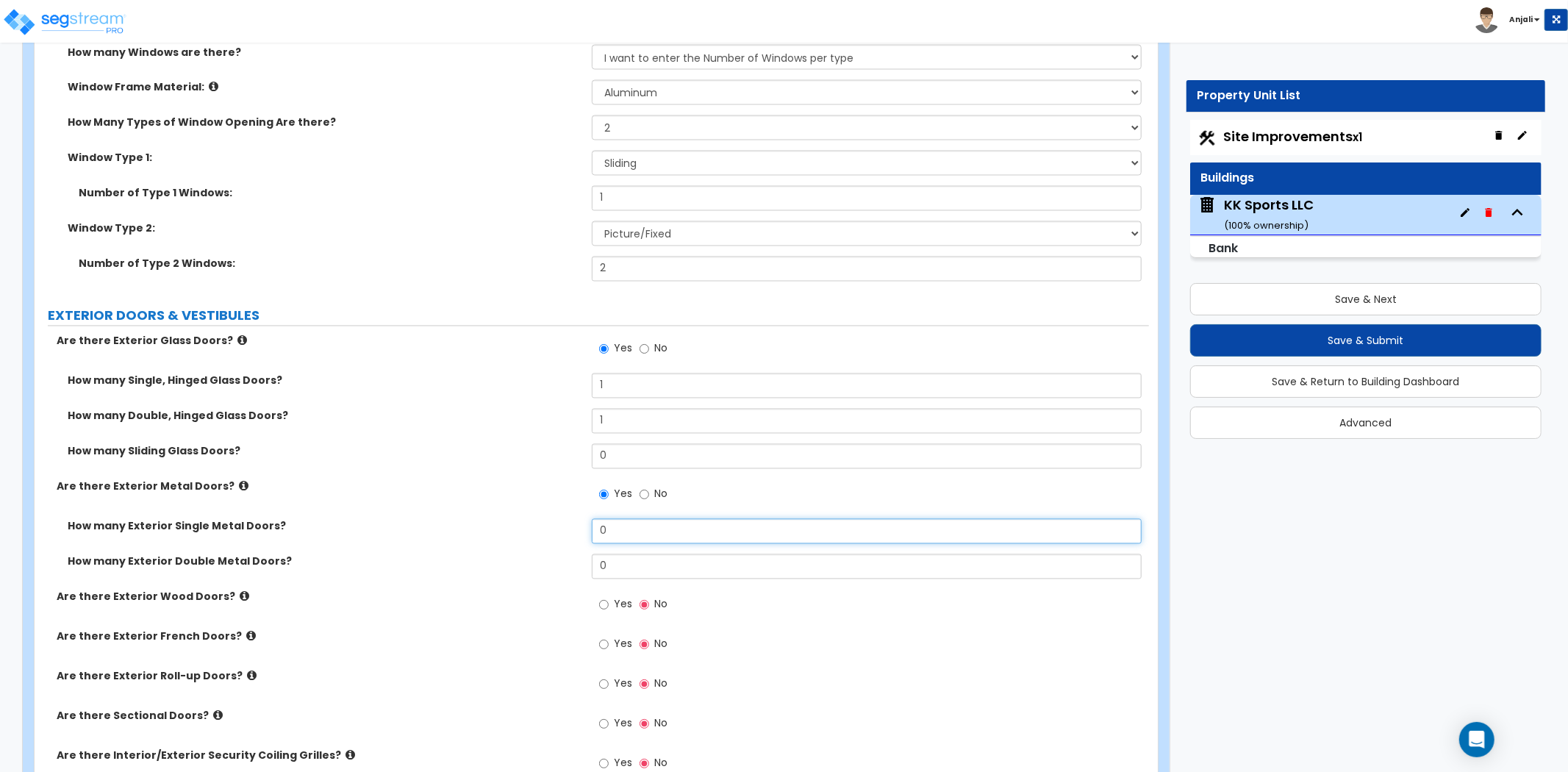
click at [623, 519] on input "0" at bounding box center [866, 531] width 550 height 25
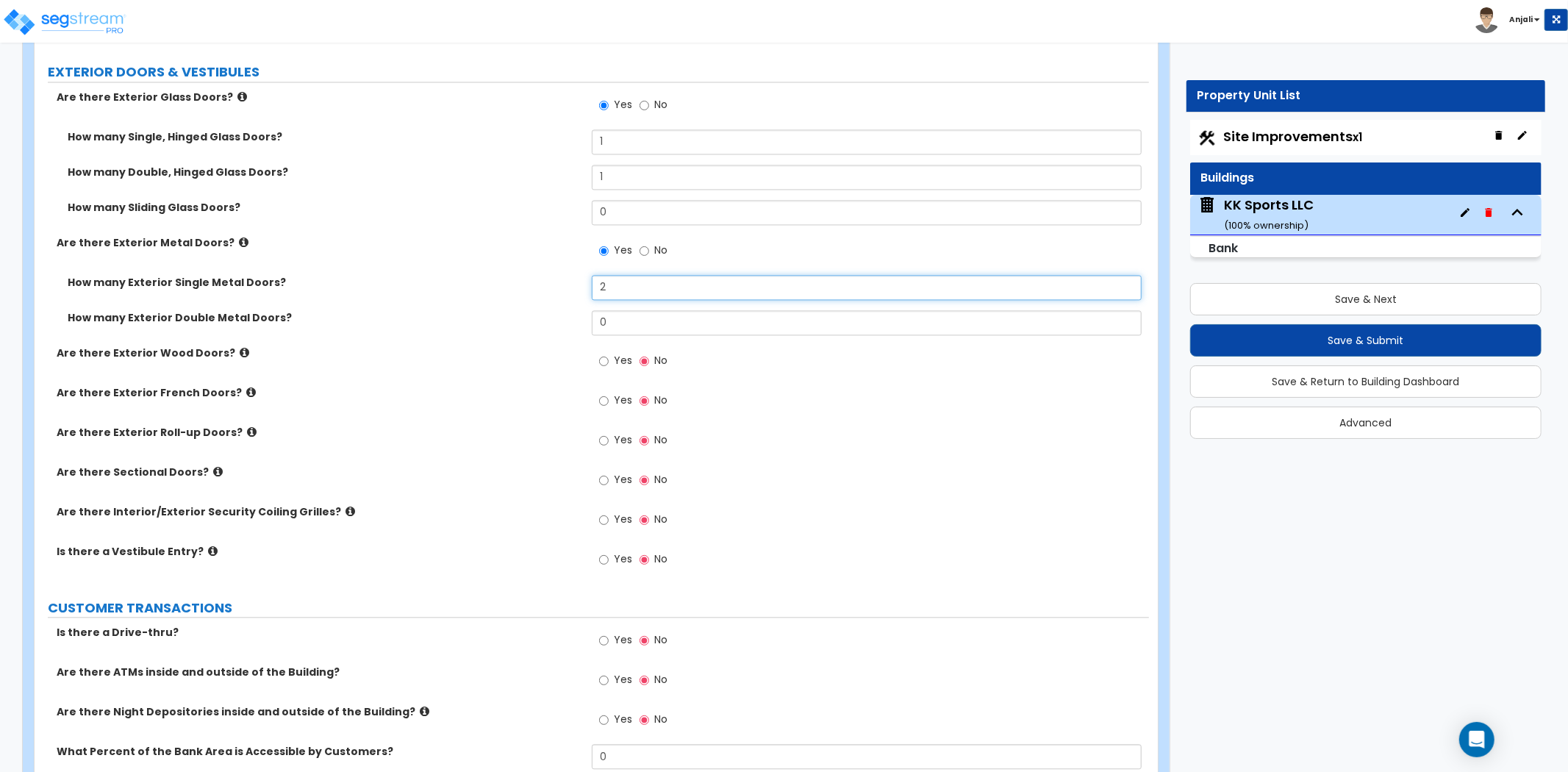
scroll to position [2533, 0]
type input "2"
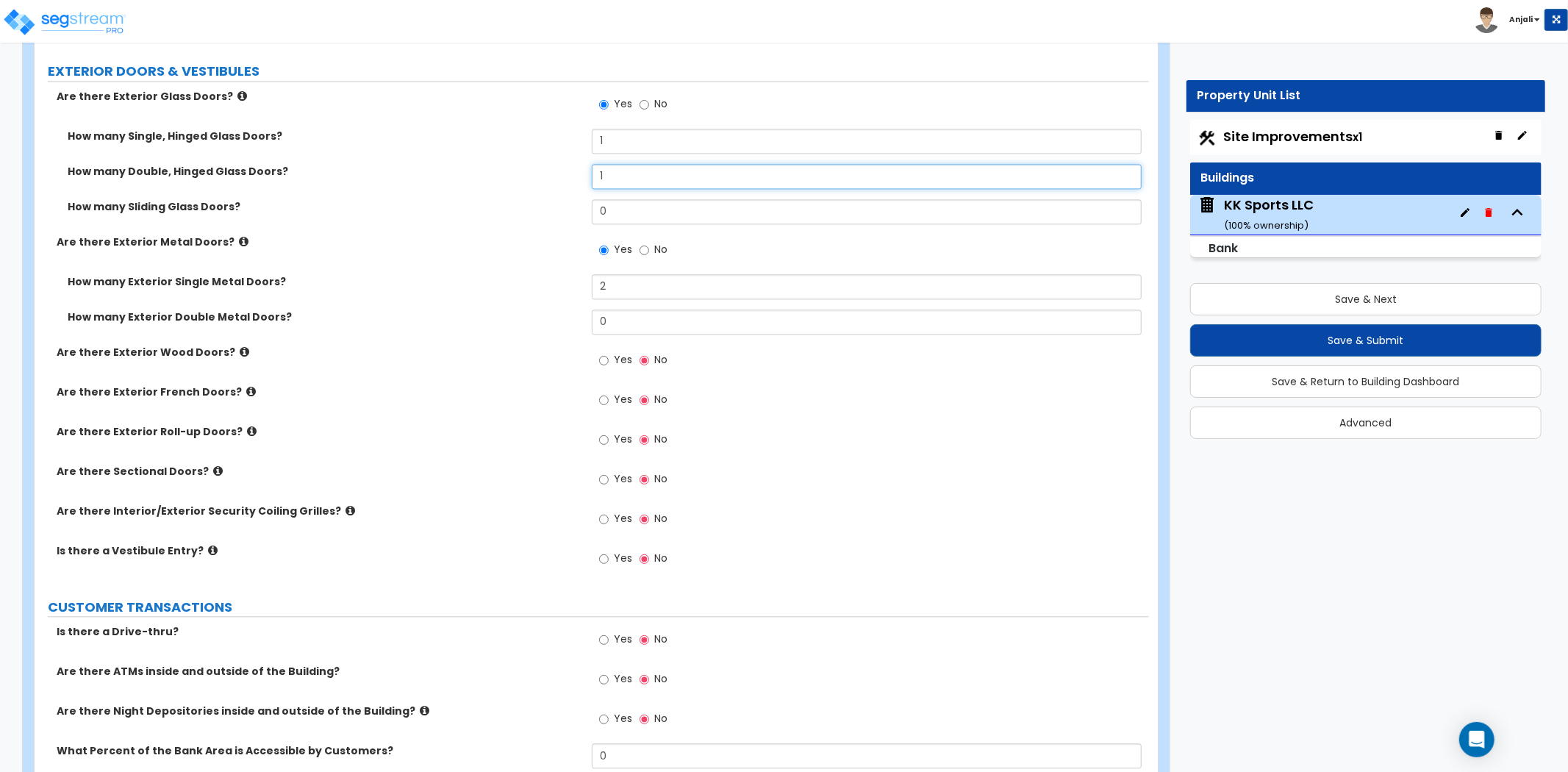
click at [633, 164] on input "1" at bounding box center [866, 176] width 550 height 25
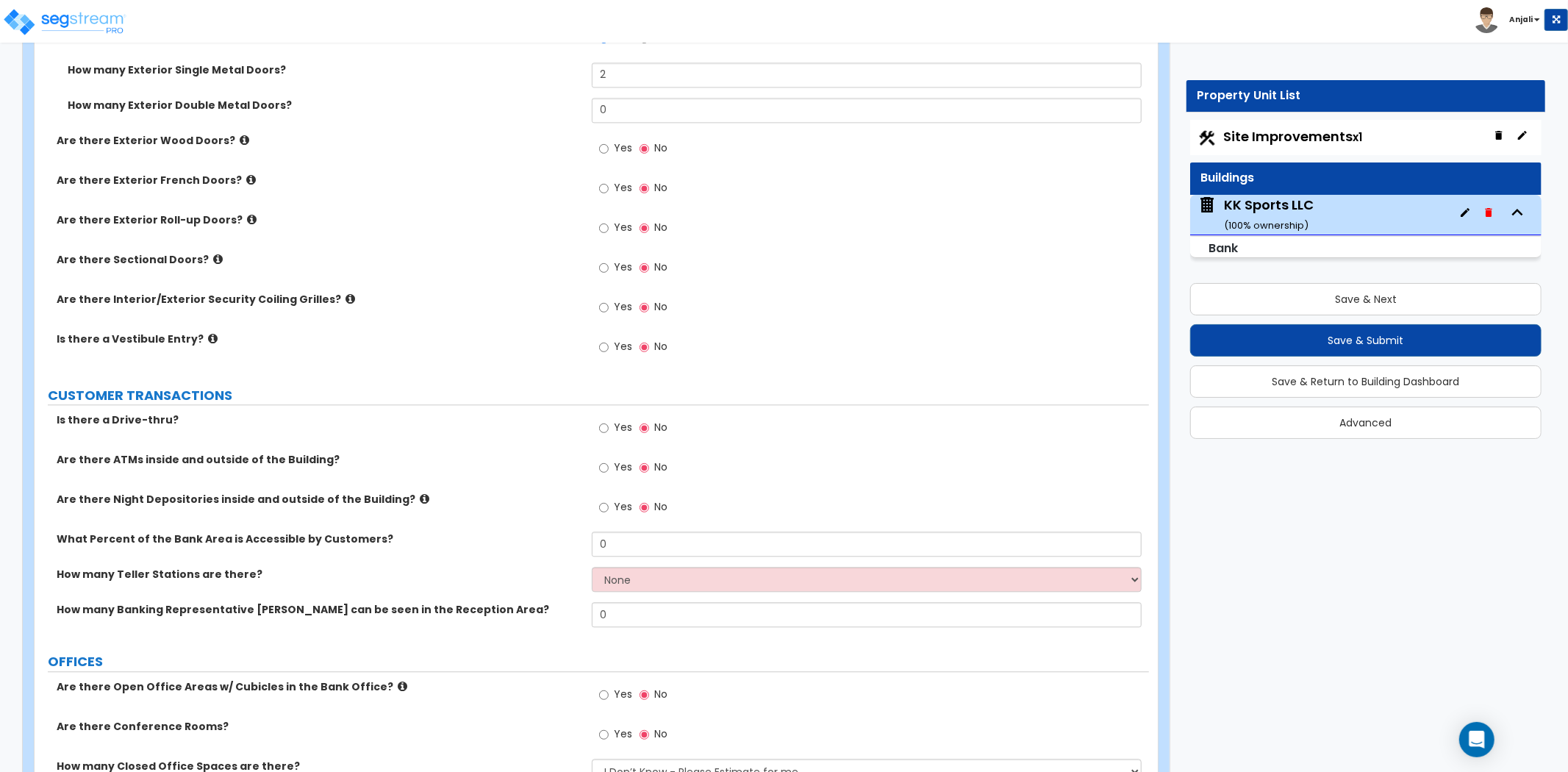
scroll to position [2778, 0]
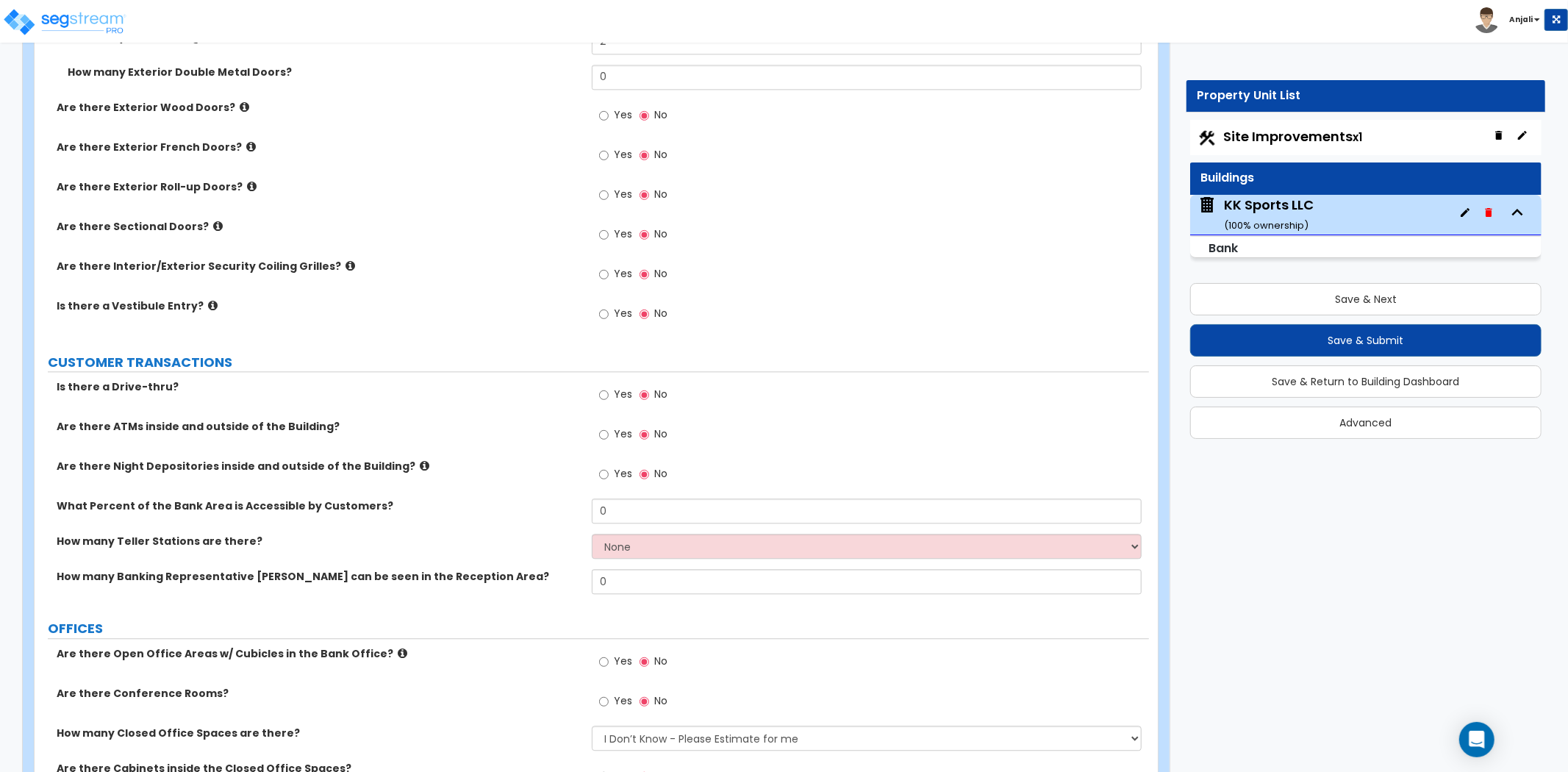
type input "2"
click at [603, 387] on input "Yes" at bounding box center [604, 394] width 9 height 16
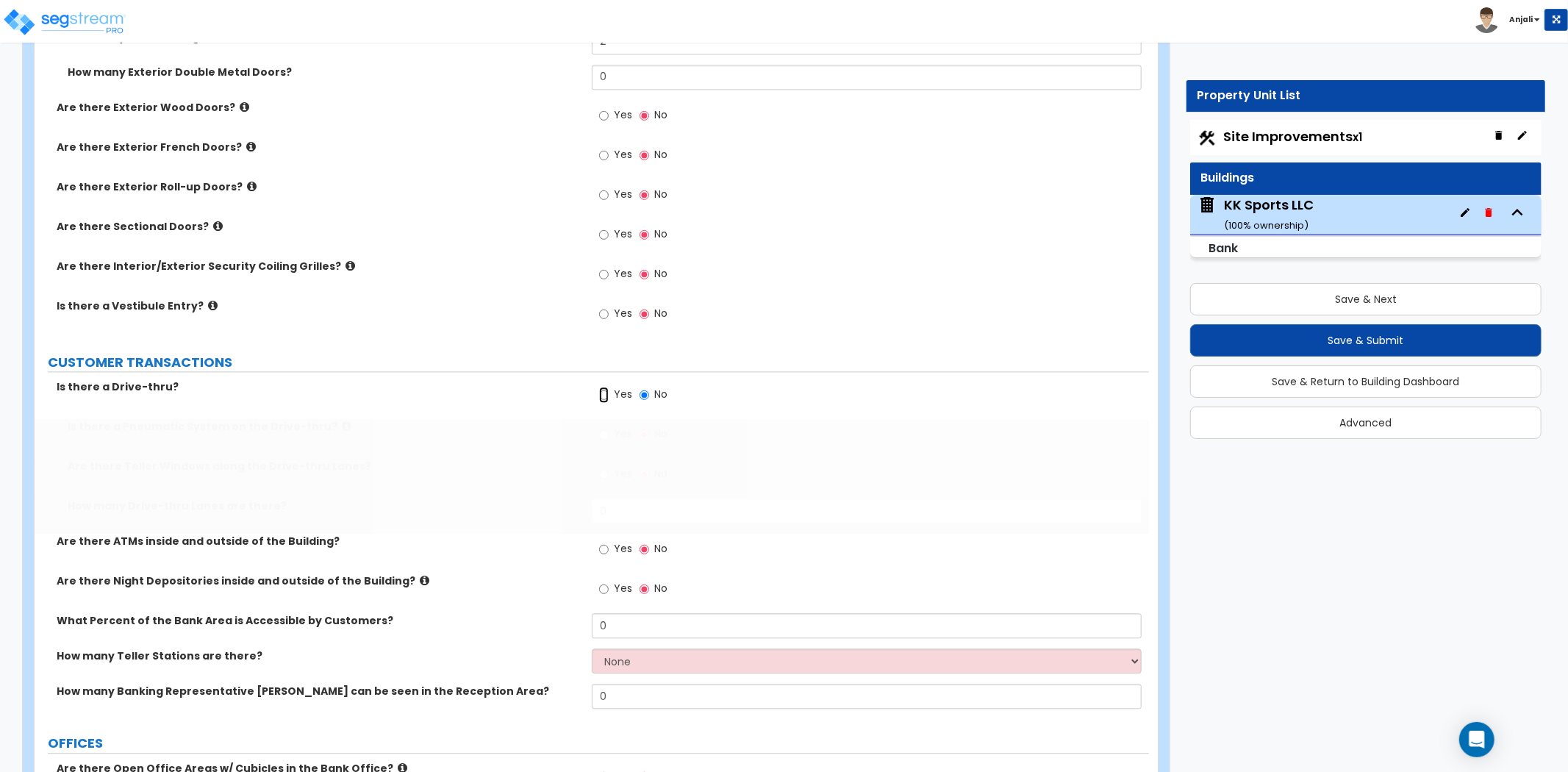
radio input "true"
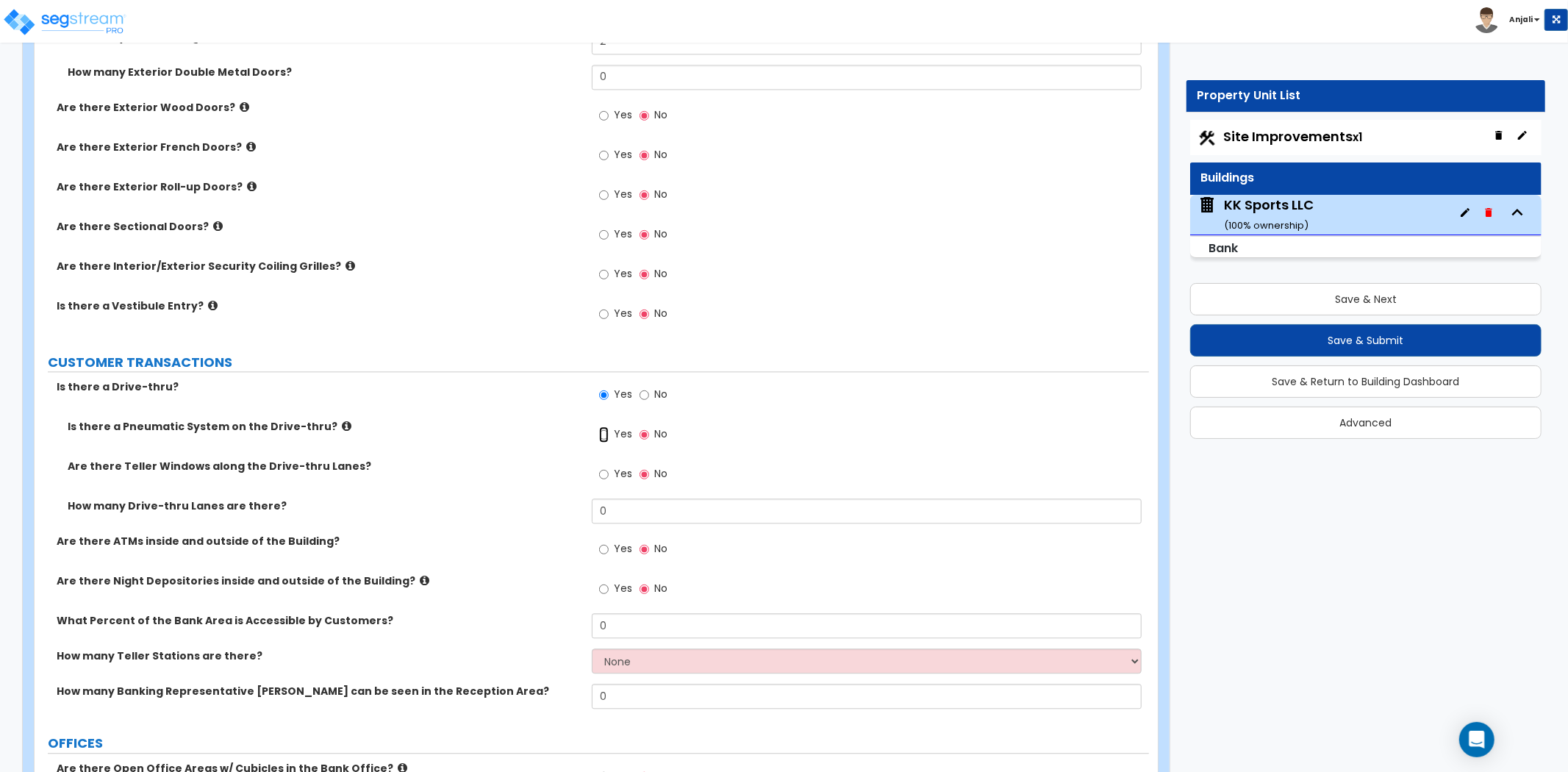
click at [604, 427] on input "Yes" at bounding box center [604, 434] width 9 height 16
radio input "true"
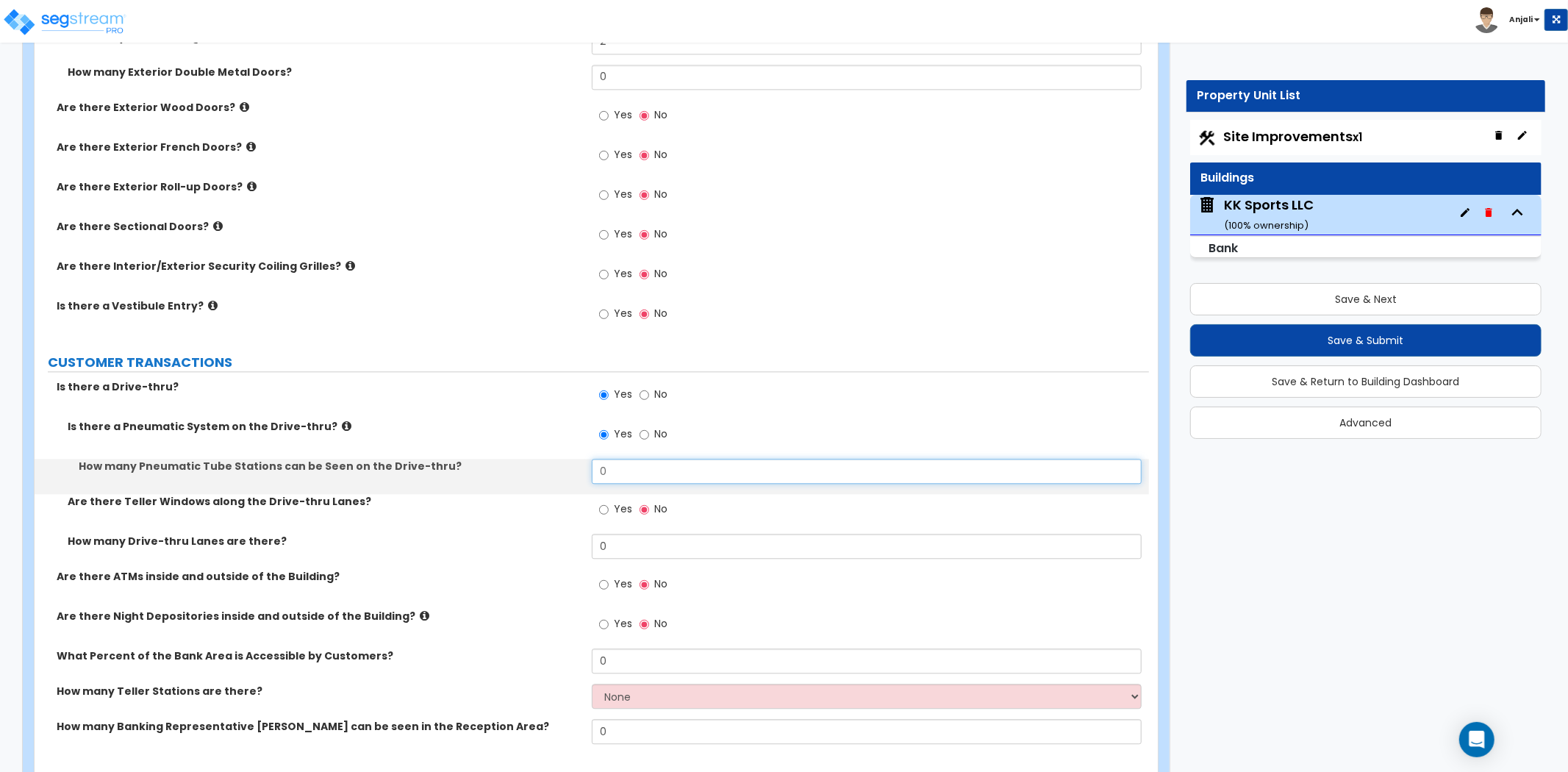
click at [626, 459] on input "0" at bounding box center [866, 471] width 550 height 25
type input "2"
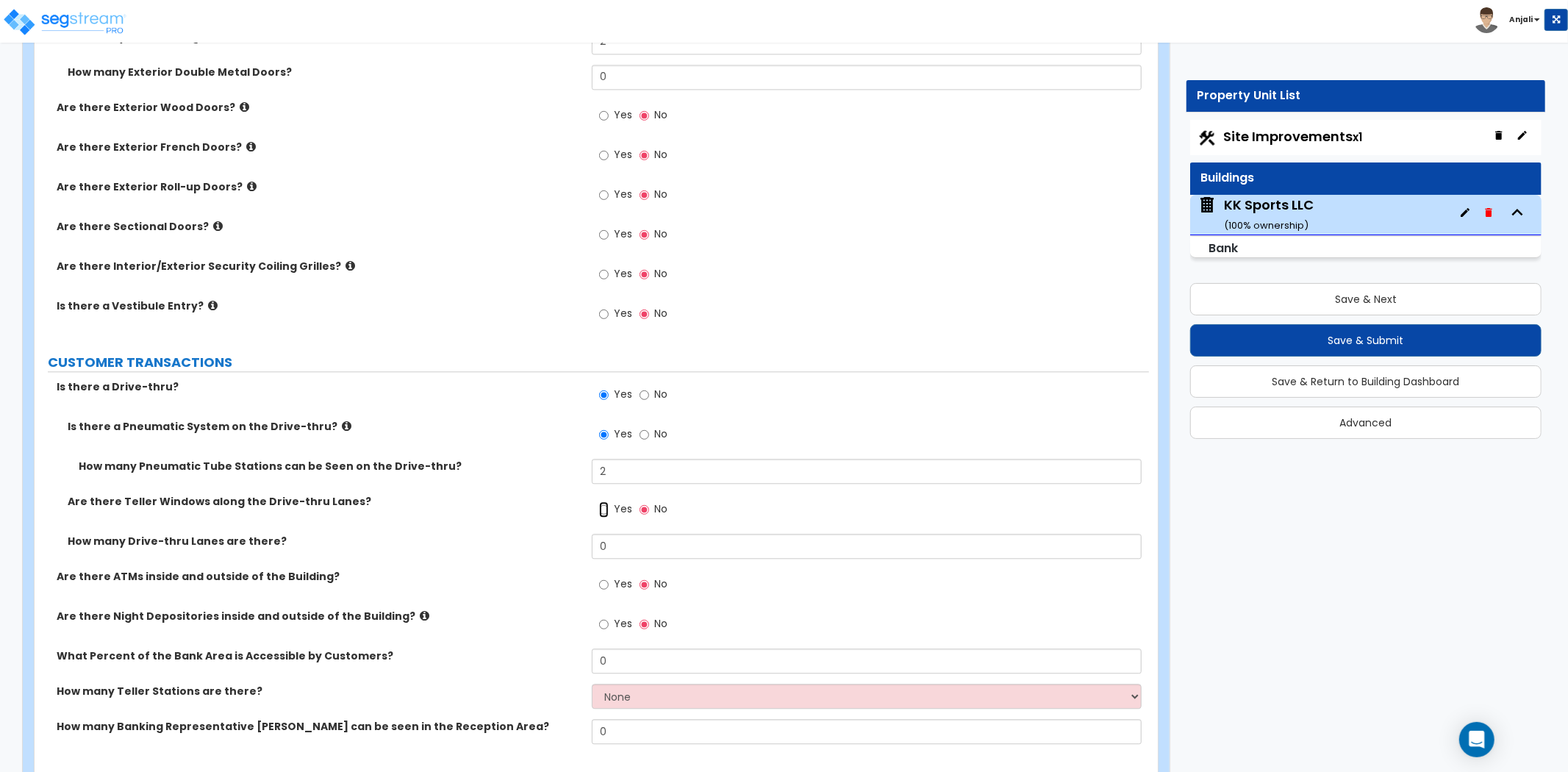
click at [603, 501] on input "Yes" at bounding box center [604, 509] width 9 height 16
radio input "true"
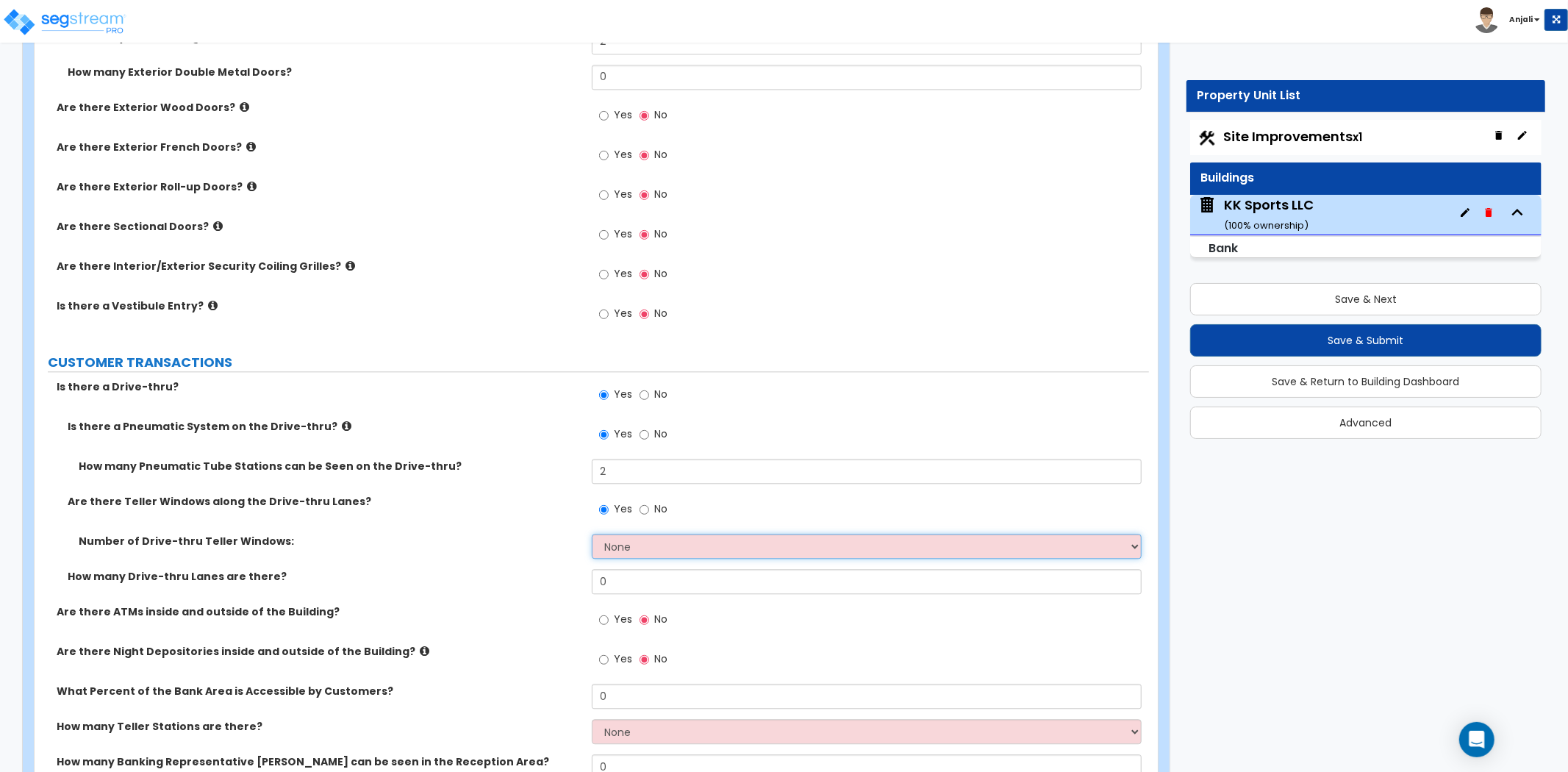
click at [647, 534] on select "None 1 2 3" at bounding box center [866, 546] width 550 height 25
select select "1"
click at [592, 534] on select "None 1 2 3" at bounding box center [866, 546] width 550 height 25
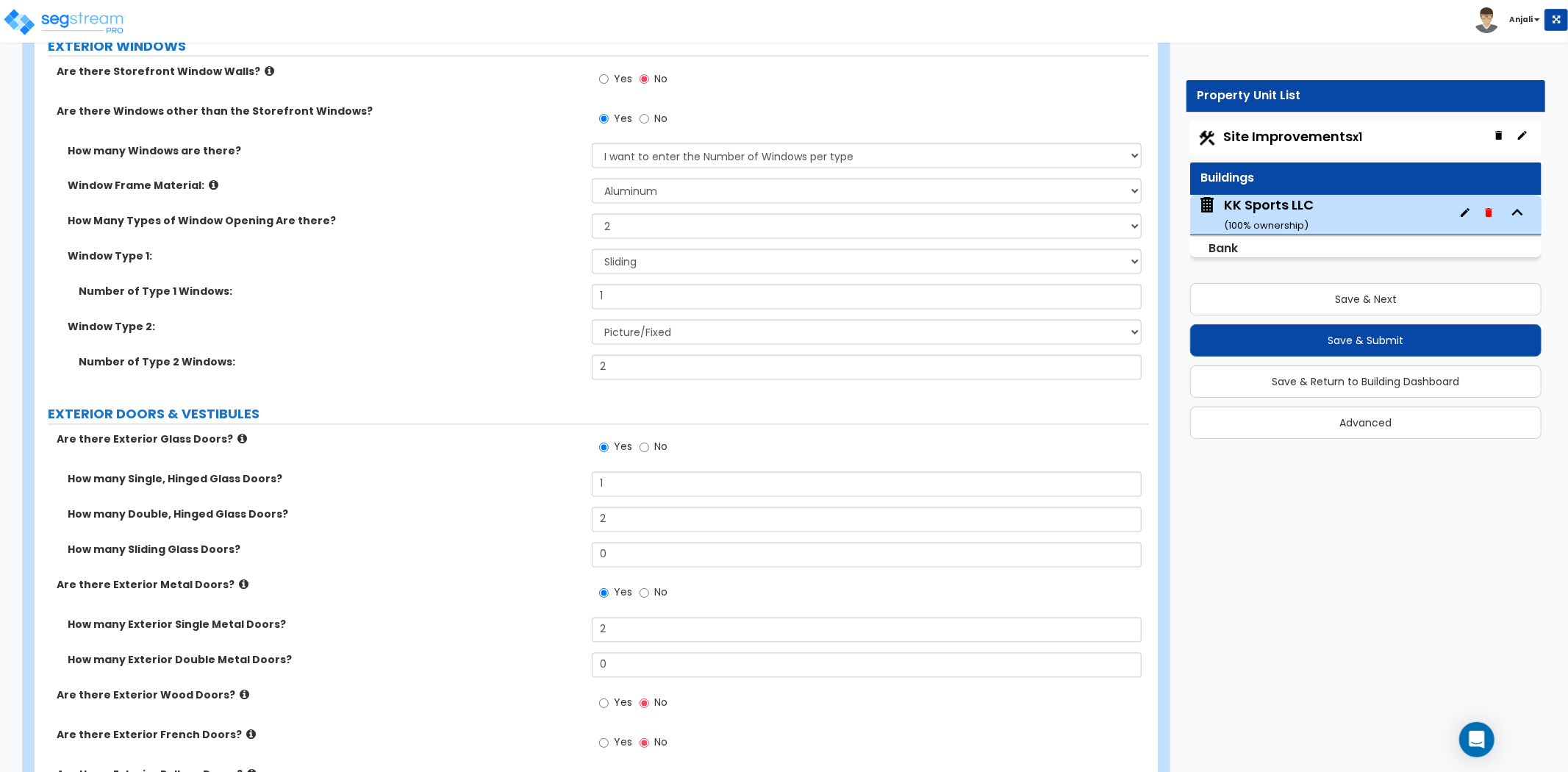
scroll to position [2124, 0]
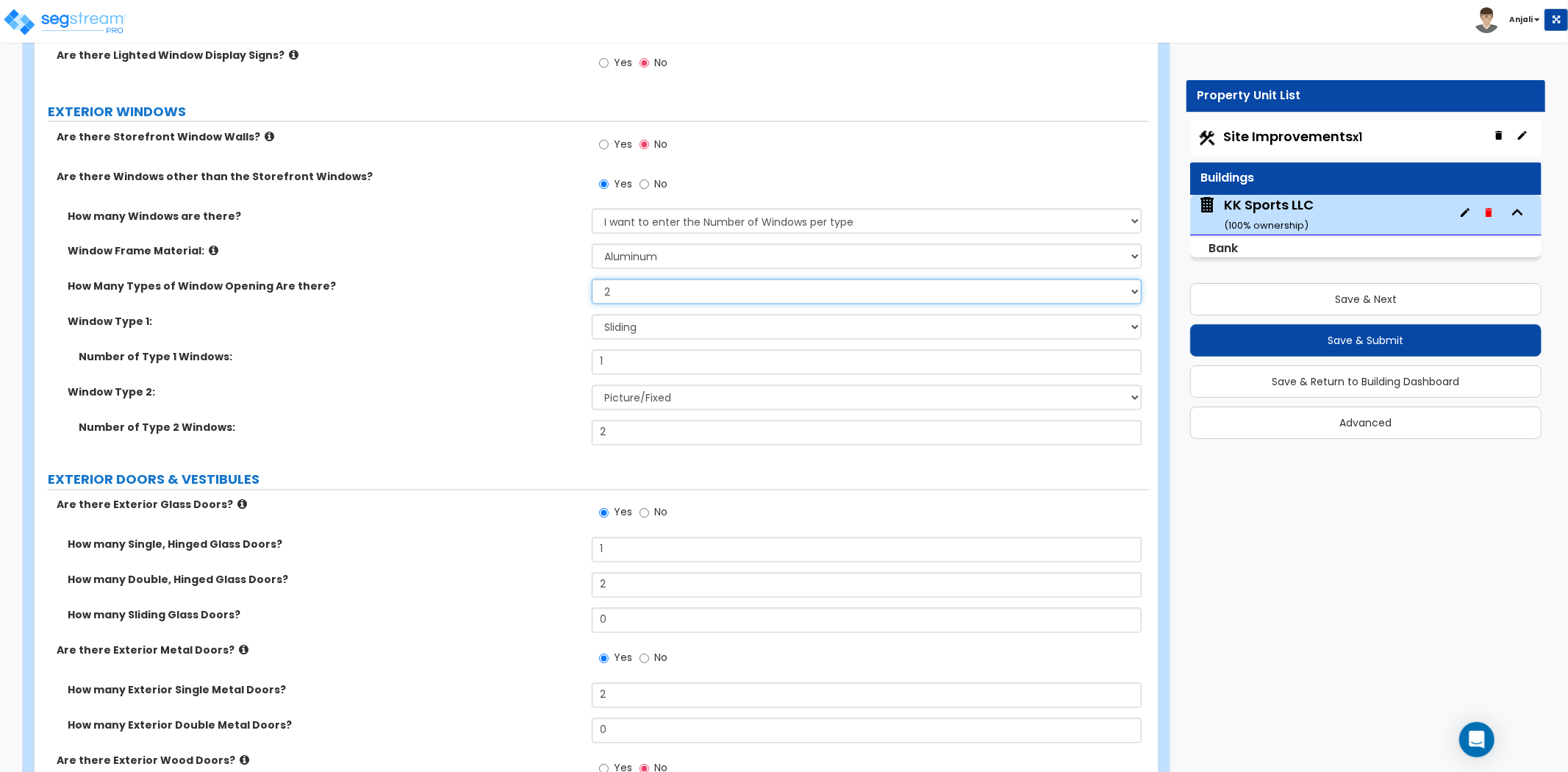
drag, startPoint x: 663, startPoint y: 278, endPoint x: 665, endPoint y: 288, distance: 10.2
click at [663, 279] on select "Please Choose One 1 2 3 4" at bounding box center [866, 291] width 550 height 25
select select "1"
click at [592, 279] on select "Please Choose One 1 2 3 4" at bounding box center [866, 291] width 550 height 25
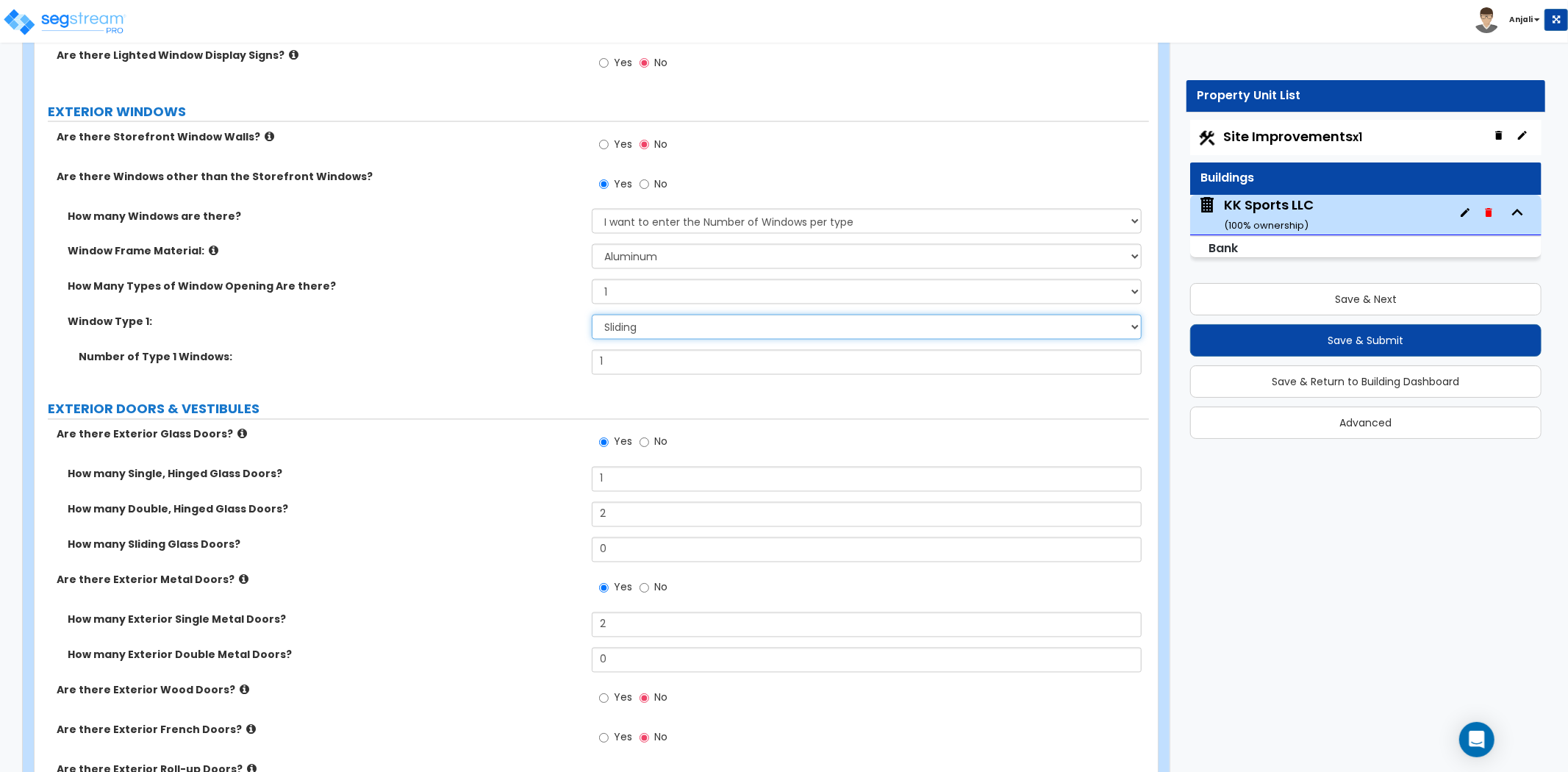
click at [650, 314] on select "Please Choose One Sliding Picture/Fixed Double/Single Hung Awning Swing" at bounding box center [866, 327] width 550 height 25
select select "2"
click at [592, 314] on select "Please Choose One Sliding Picture/Fixed Double/Single Hung Awning Swing" at bounding box center [866, 327] width 550 height 25
click at [633, 351] on input "1" at bounding box center [866, 362] width 550 height 25
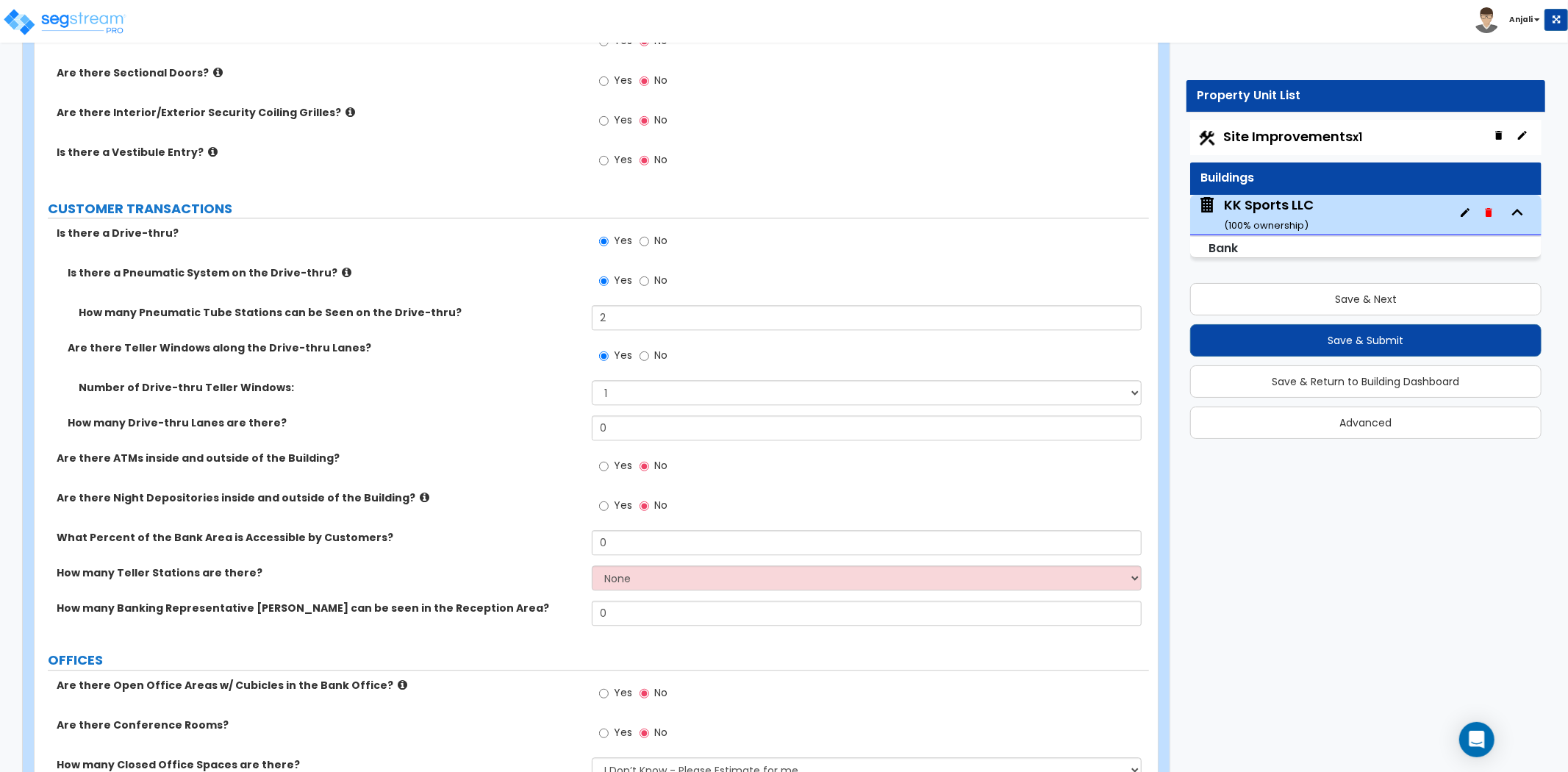
scroll to position [2860, 0]
type input "4"
click at [618, 417] on input "0" at bounding box center [866, 429] width 550 height 25
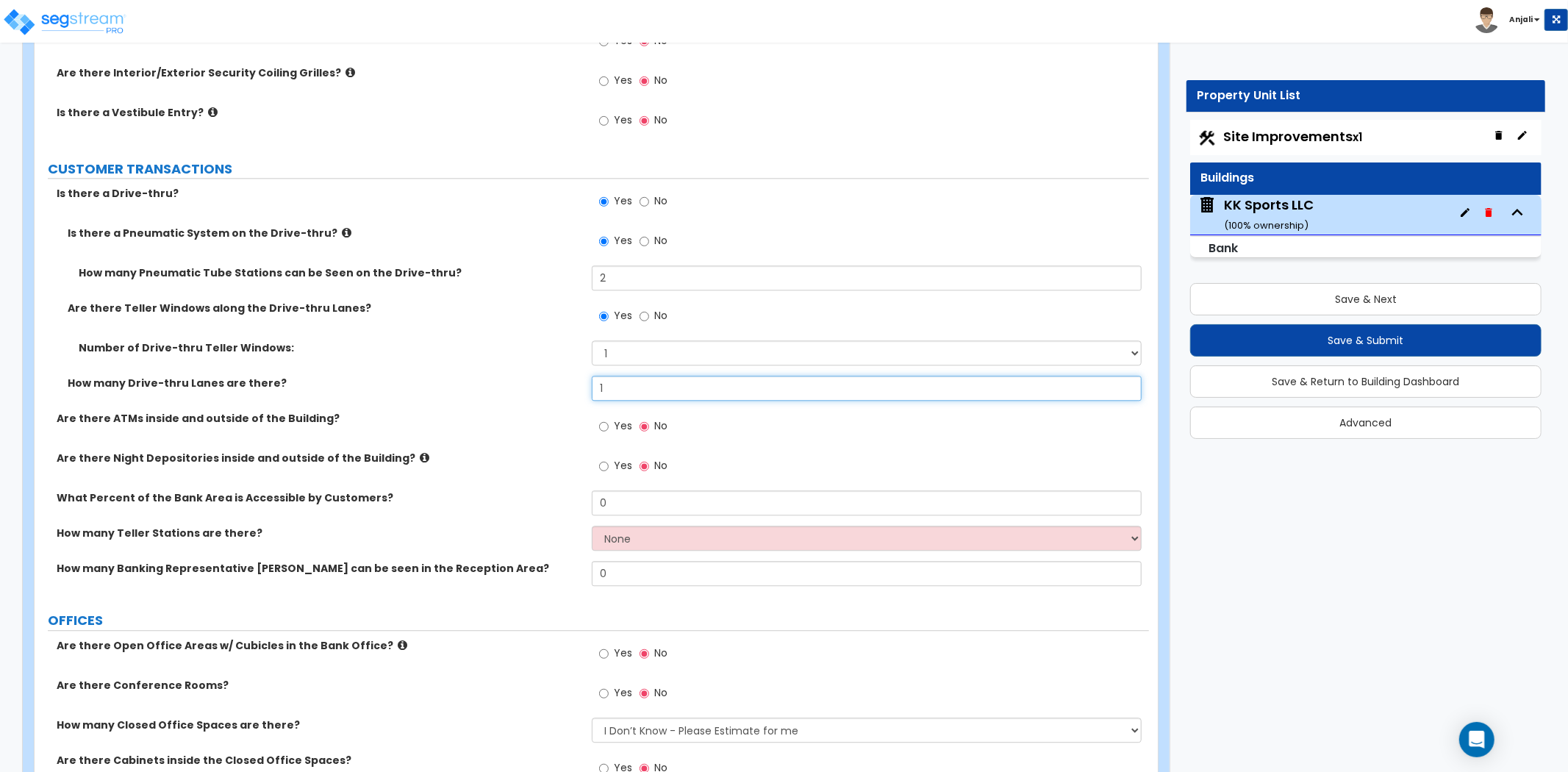
scroll to position [2942, 0]
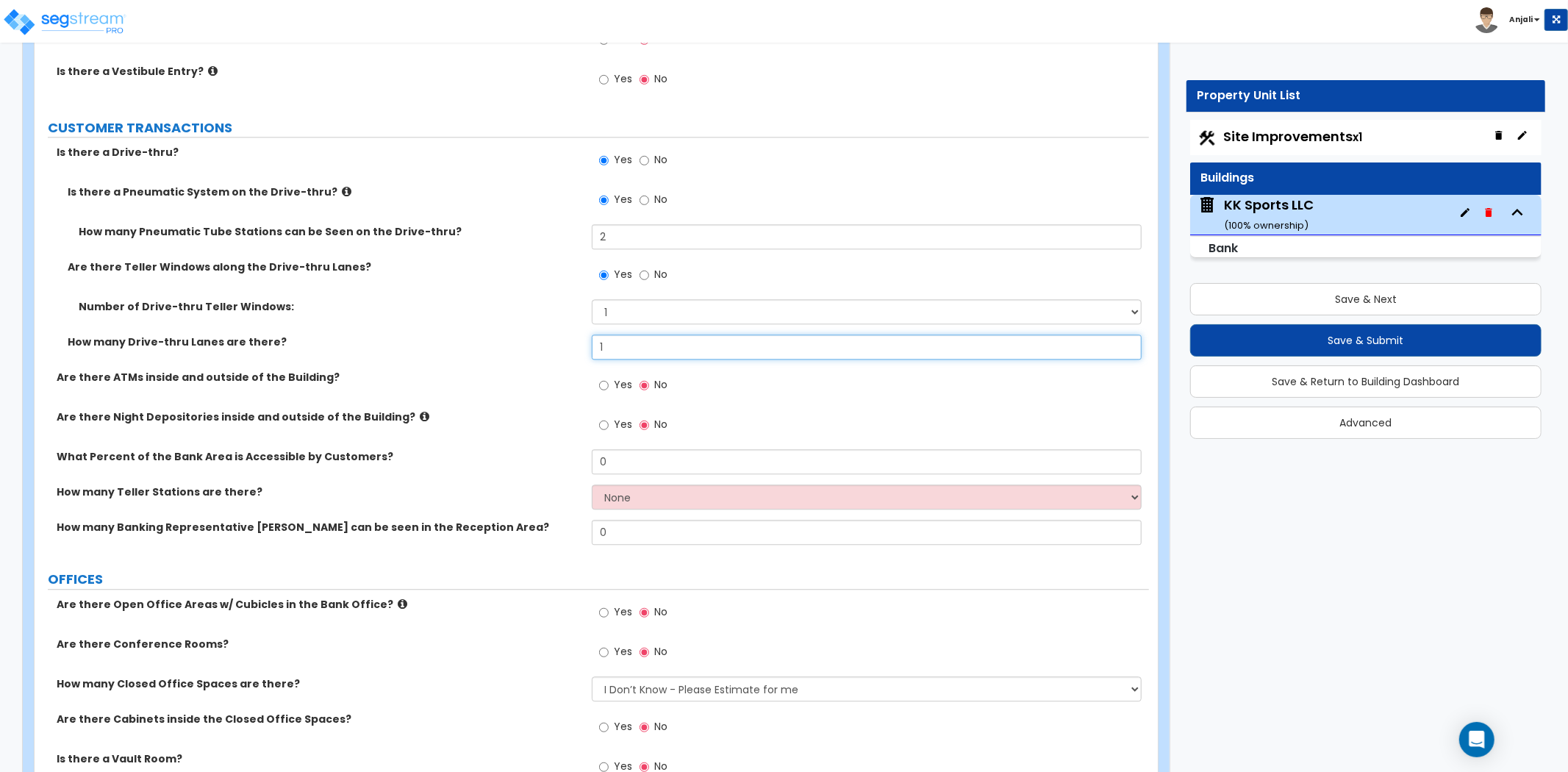
type input "1"
click at [601, 378] on input "Yes" at bounding box center [604, 385] width 9 height 16
radio input "true"
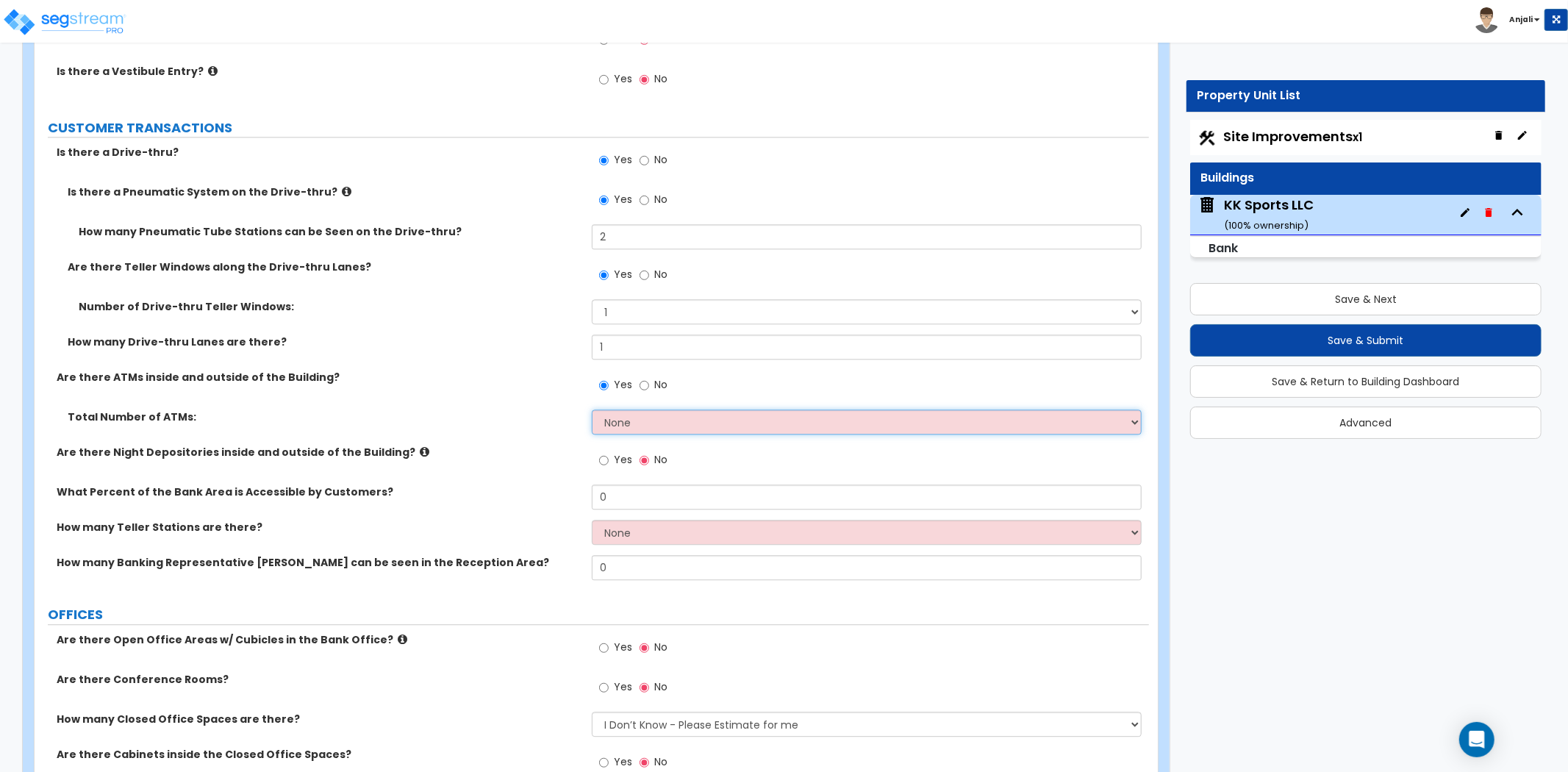
click at [636, 410] on select "None 1 2 3 4 5" at bounding box center [866, 422] width 550 height 25
select select "1"
click at [592, 410] on select "None 1 2 3 4 5" at bounding box center [866, 422] width 550 height 25
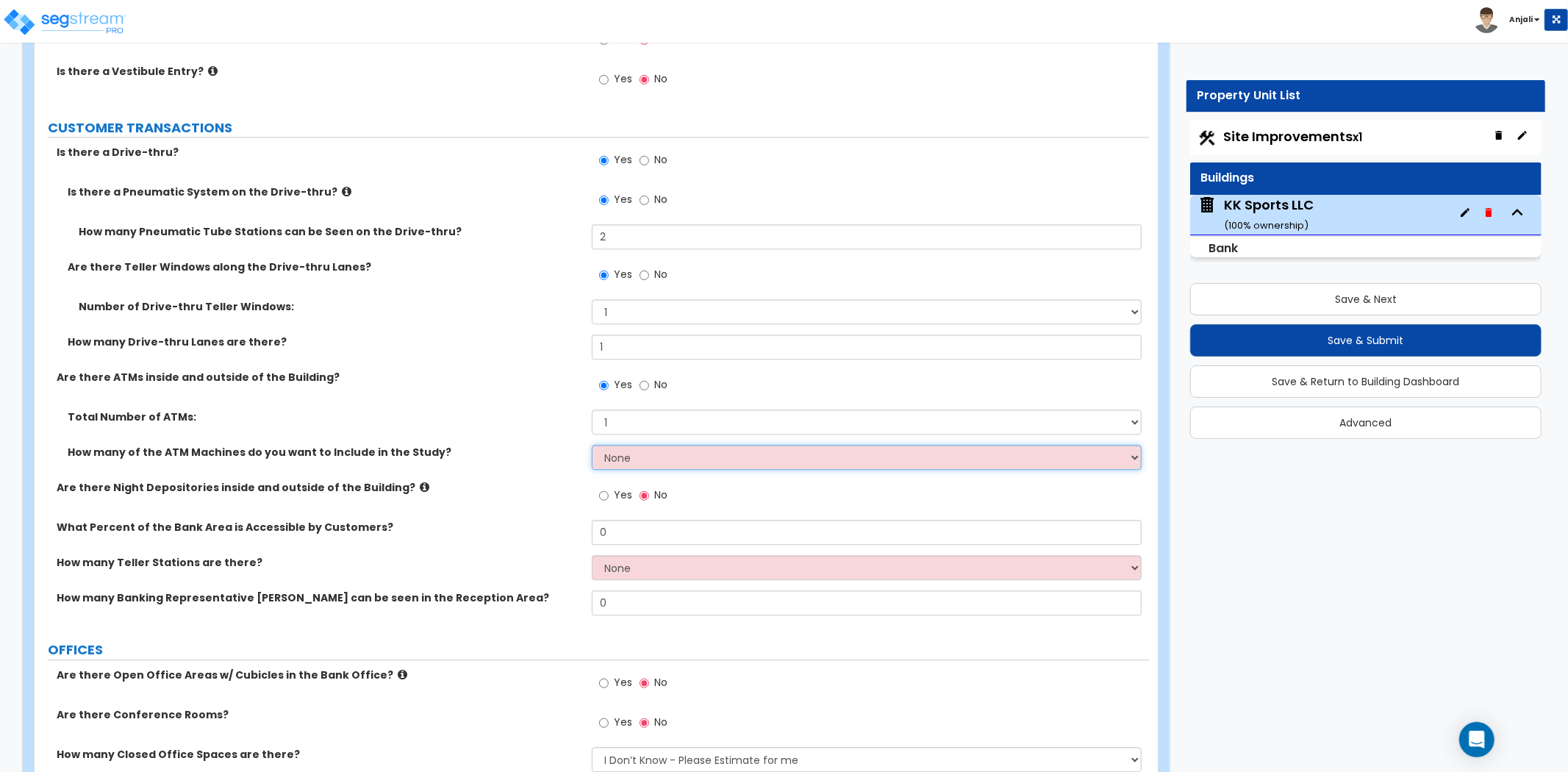
click at [634, 445] on select "None 1 2 3 4 5" at bounding box center [866, 458] width 550 height 25
select select "1"
click at [592, 445] on select "None 1 2 3 4 5" at bounding box center [866, 458] width 550 height 25
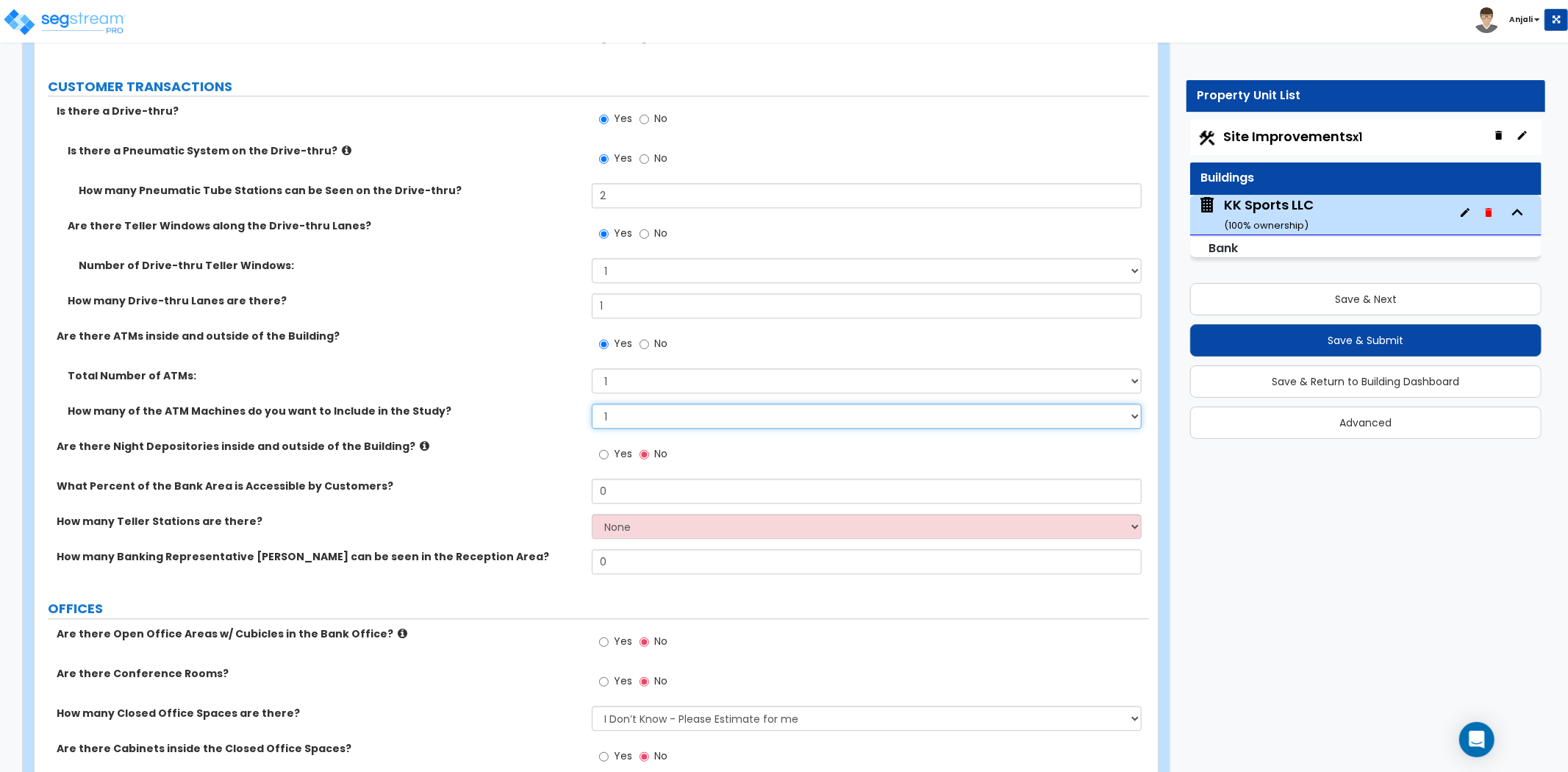
scroll to position [3023, 0]
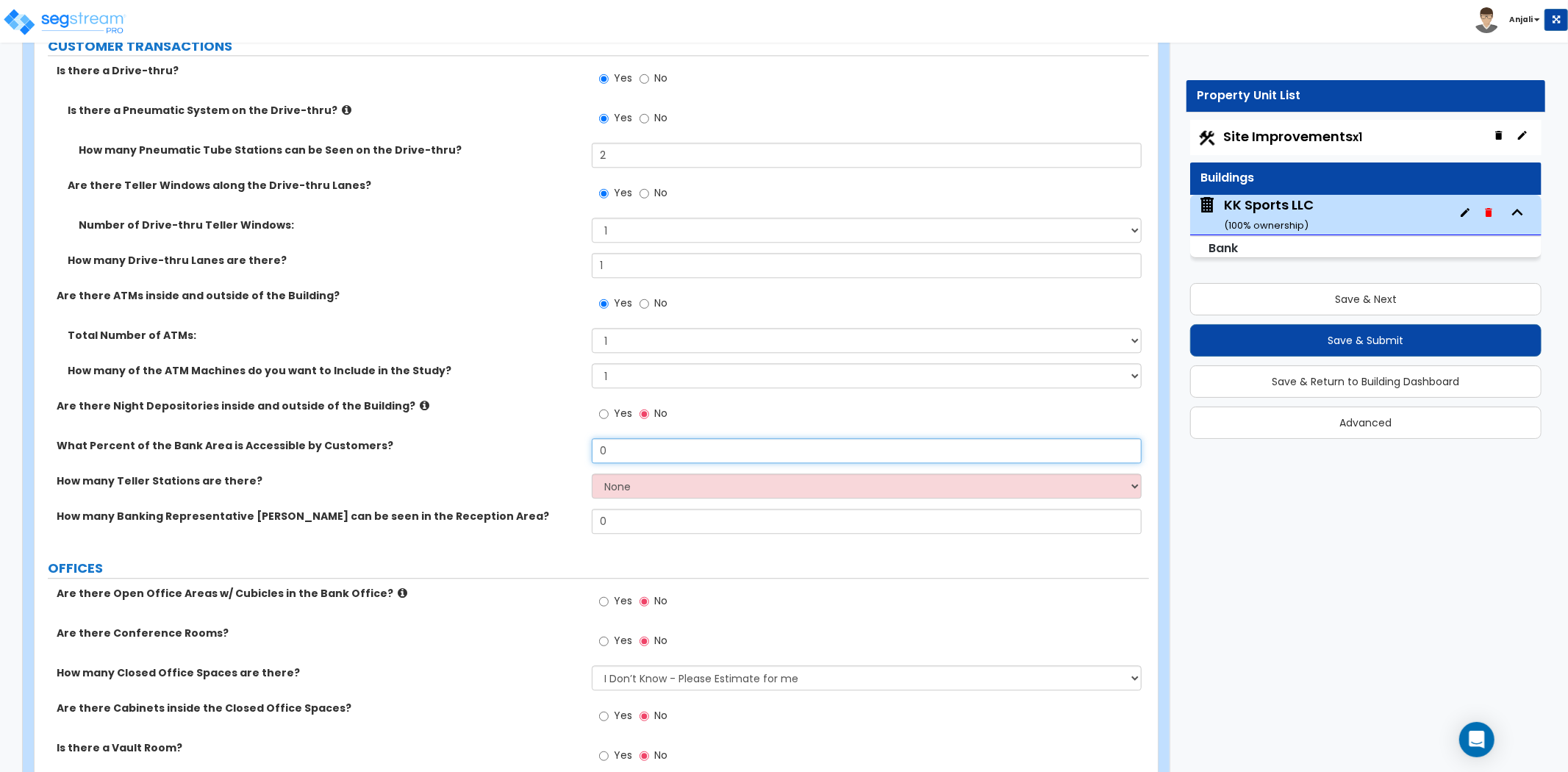
click at [636, 438] on input "0" at bounding box center [866, 451] width 550 height 25
type input "4"
type input "50"
click at [631, 474] on select "None 1 2 3 4 5 6 7 8 9 10" at bounding box center [866, 486] width 550 height 25
click at [592, 474] on select "None 1 2 3 4 5 6 7 8 9 10" at bounding box center [866, 486] width 550 height 25
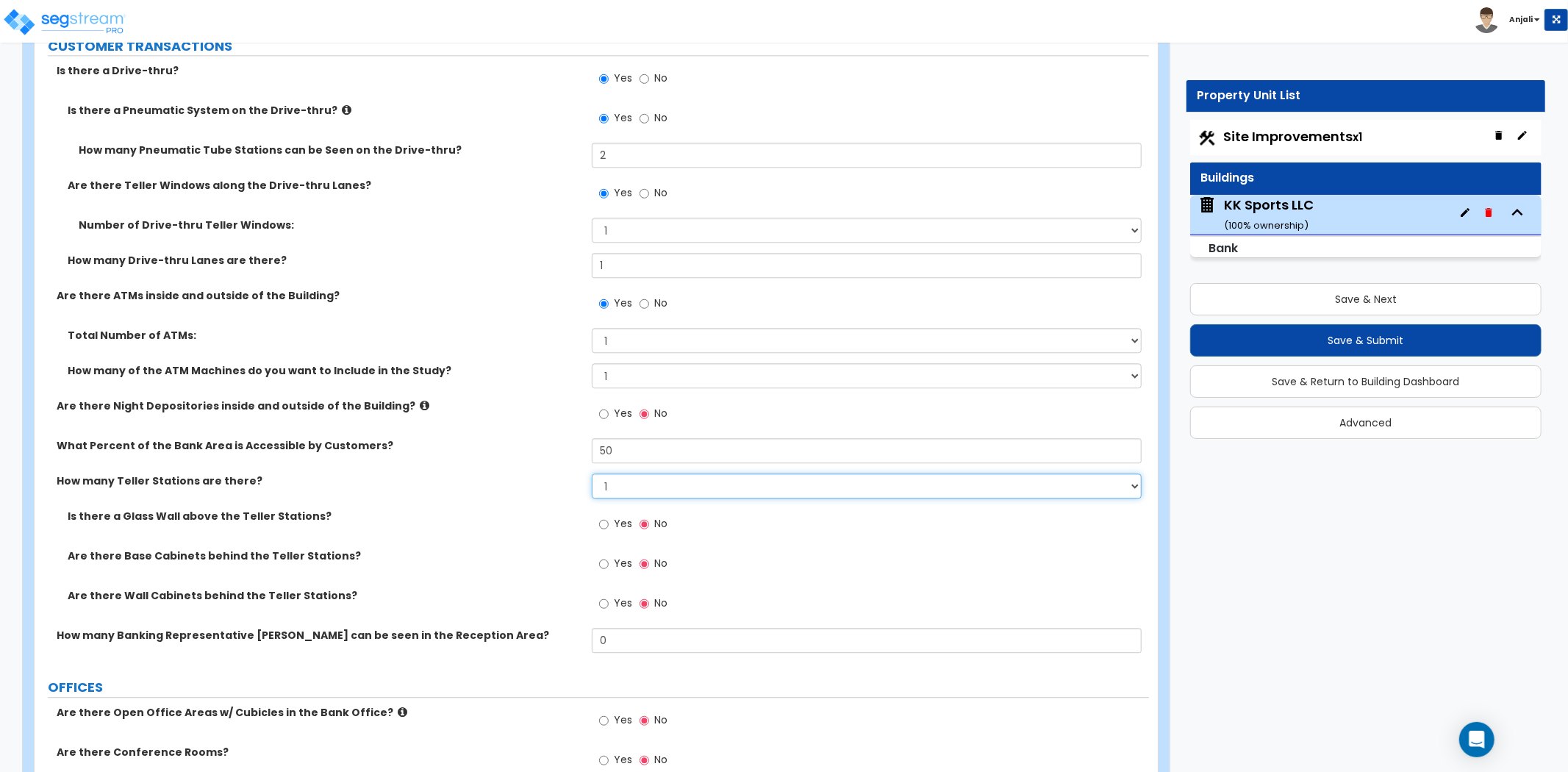
click at [647, 474] on select "None 1 2 3 4 5 6 7 8 9 10" at bounding box center [866, 486] width 550 height 25
select select "3"
click at [592, 474] on select "None 1 2 3 4 5 6 7 8 9 10" at bounding box center [866, 486] width 550 height 25
click at [605, 516] on input "Yes" at bounding box center [604, 524] width 9 height 16
radio input "true"
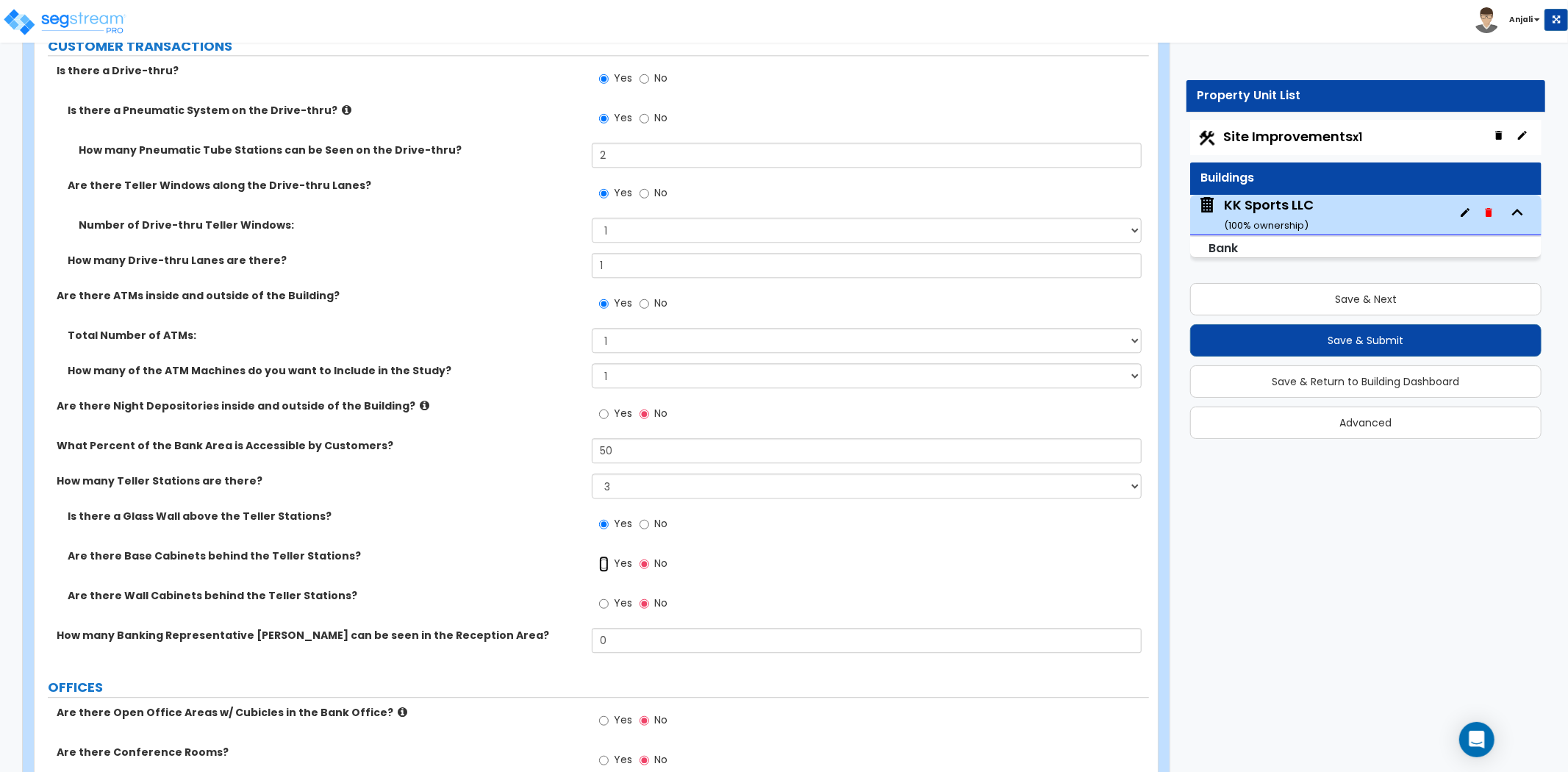
click at [603, 556] on input "Yes" at bounding box center [604, 564] width 9 height 16
radio input "true"
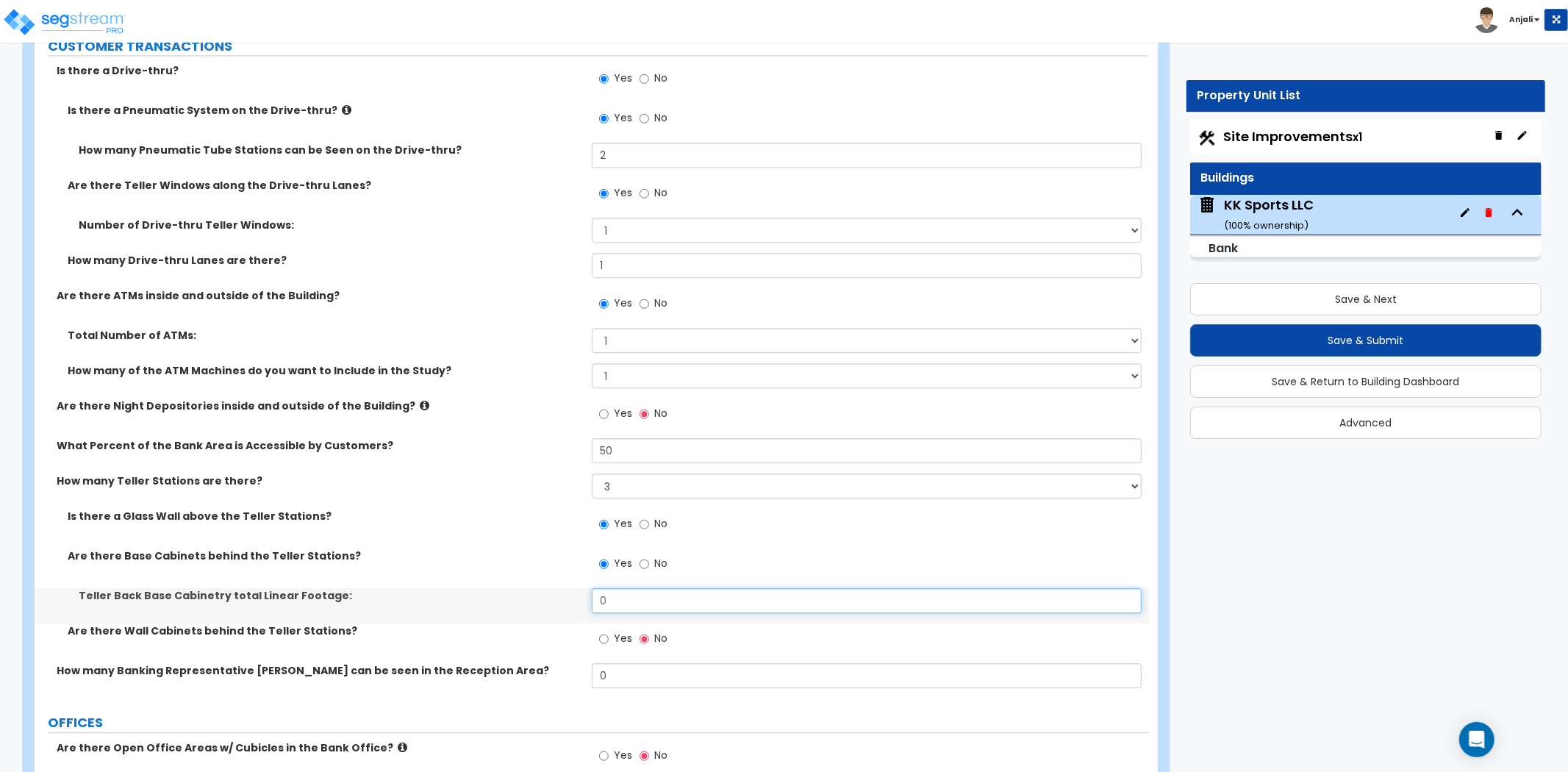
click at [605, 588] on input "0" at bounding box center [866, 601] width 550 height 25
type input "16"
click at [610, 628] on label "Yes" at bounding box center [616, 641] width 33 height 25
click at [609, 631] on input "Yes" at bounding box center [604, 639] width 9 height 16
radio input "true"
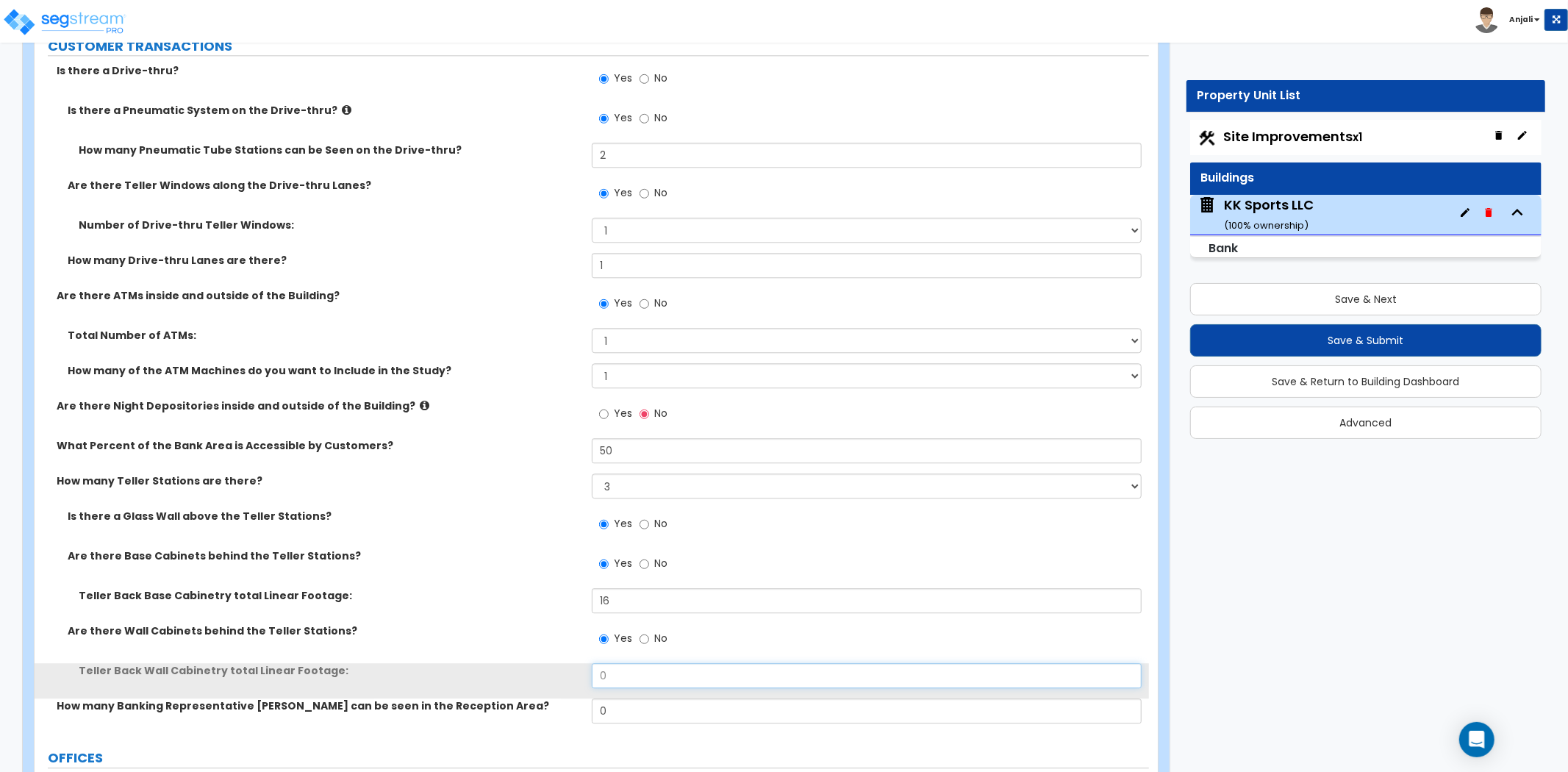
click at [630, 664] on input "0" at bounding box center [866, 676] width 550 height 25
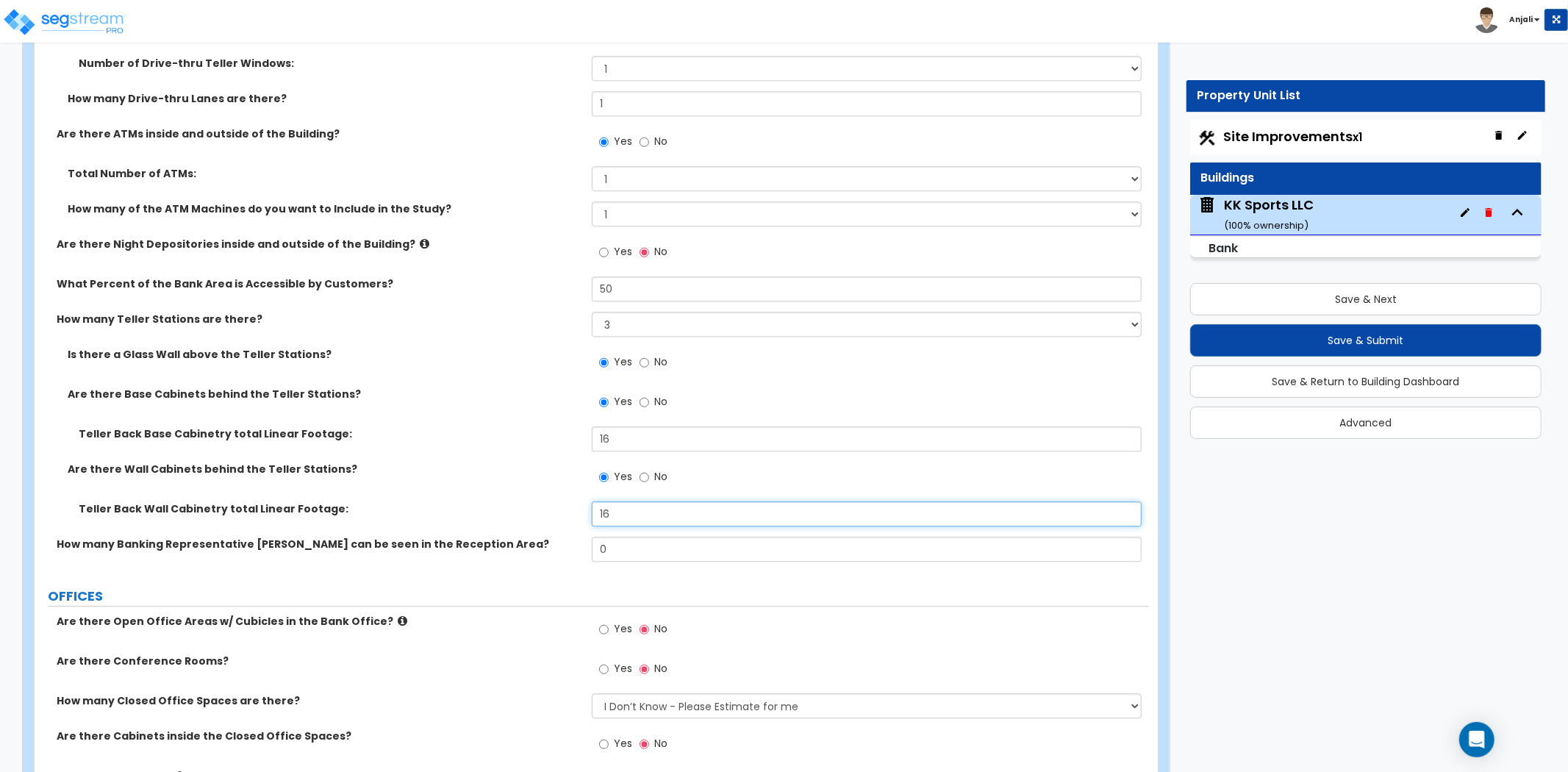
scroll to position [3187, 0]
type input "16"
click at [620, 537] on input "0" at bounding box center [866, 547] width 550 height 25
type input "1"
click at [540, 538] on div "How many Banking Representative Desks can be seen in the Reception Area? 1" at bounding box center [592, 553] width 1115 height 35
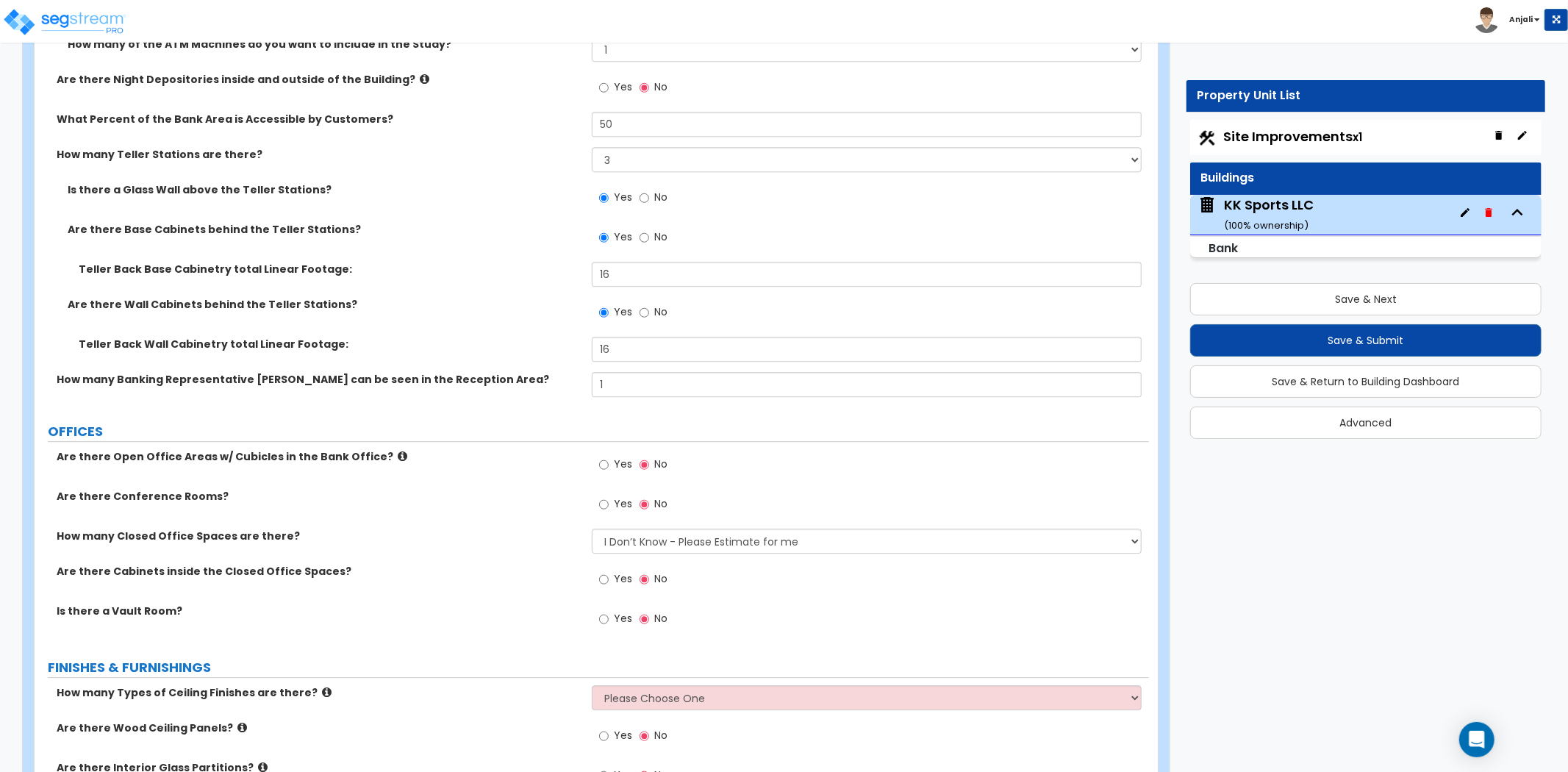
scroll to position [3432, 0]
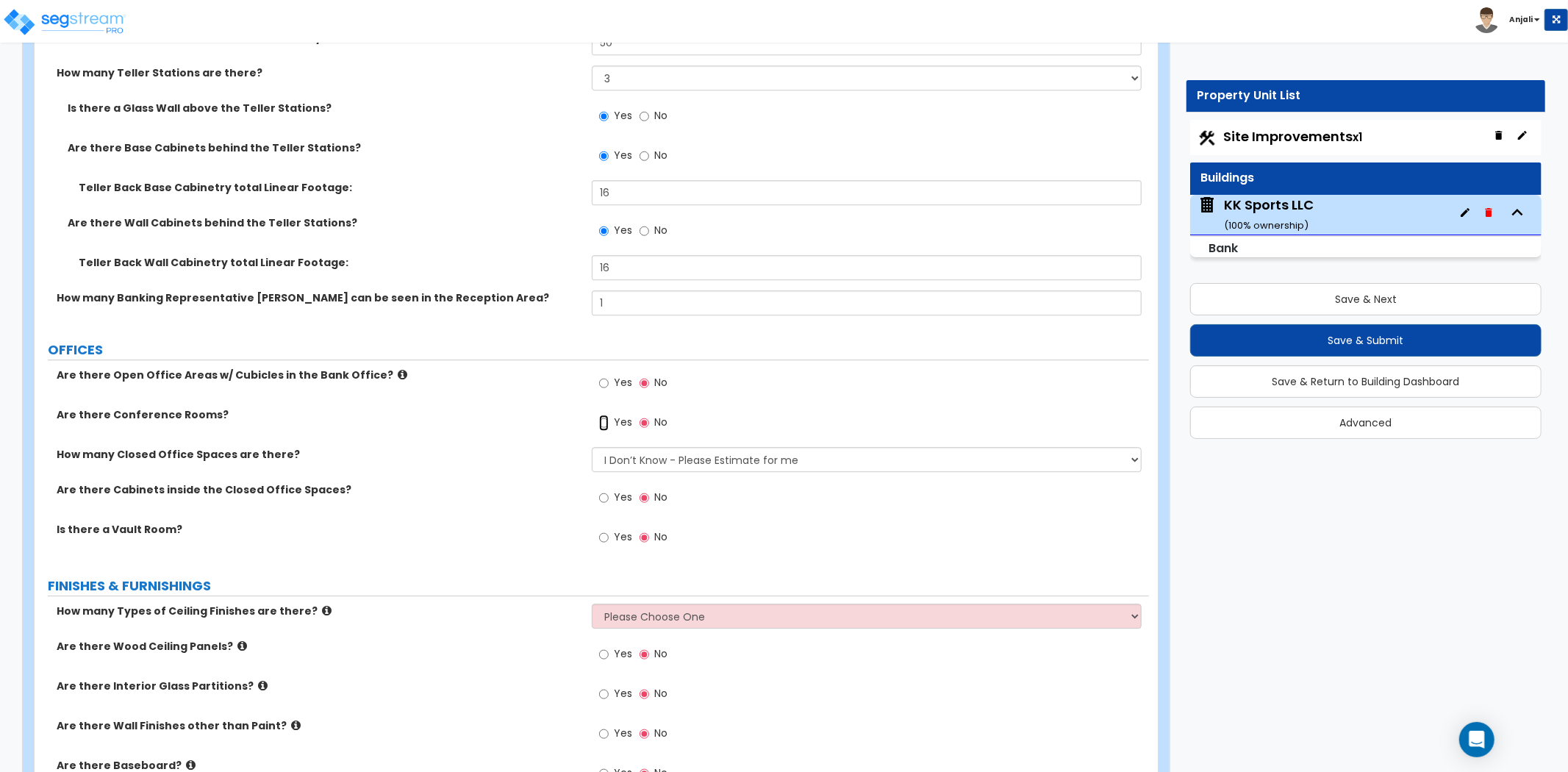
click at [600, 414] on input "Yes" at bounding box center [604, 422] width 9 height 16
radio input "true"
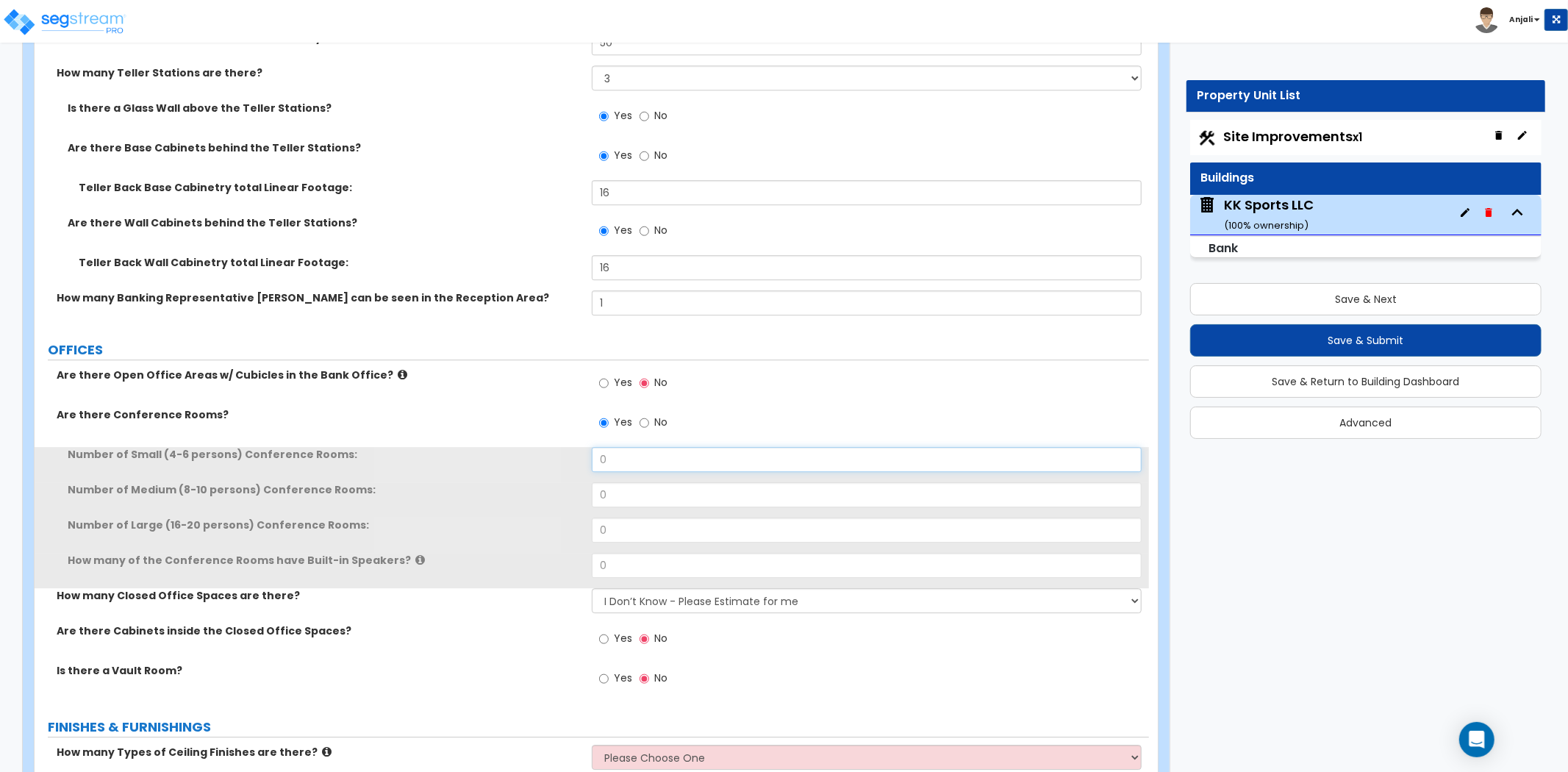
click at [627, 448] on input "0" at bounding box center [866, 460] width 550 height 25
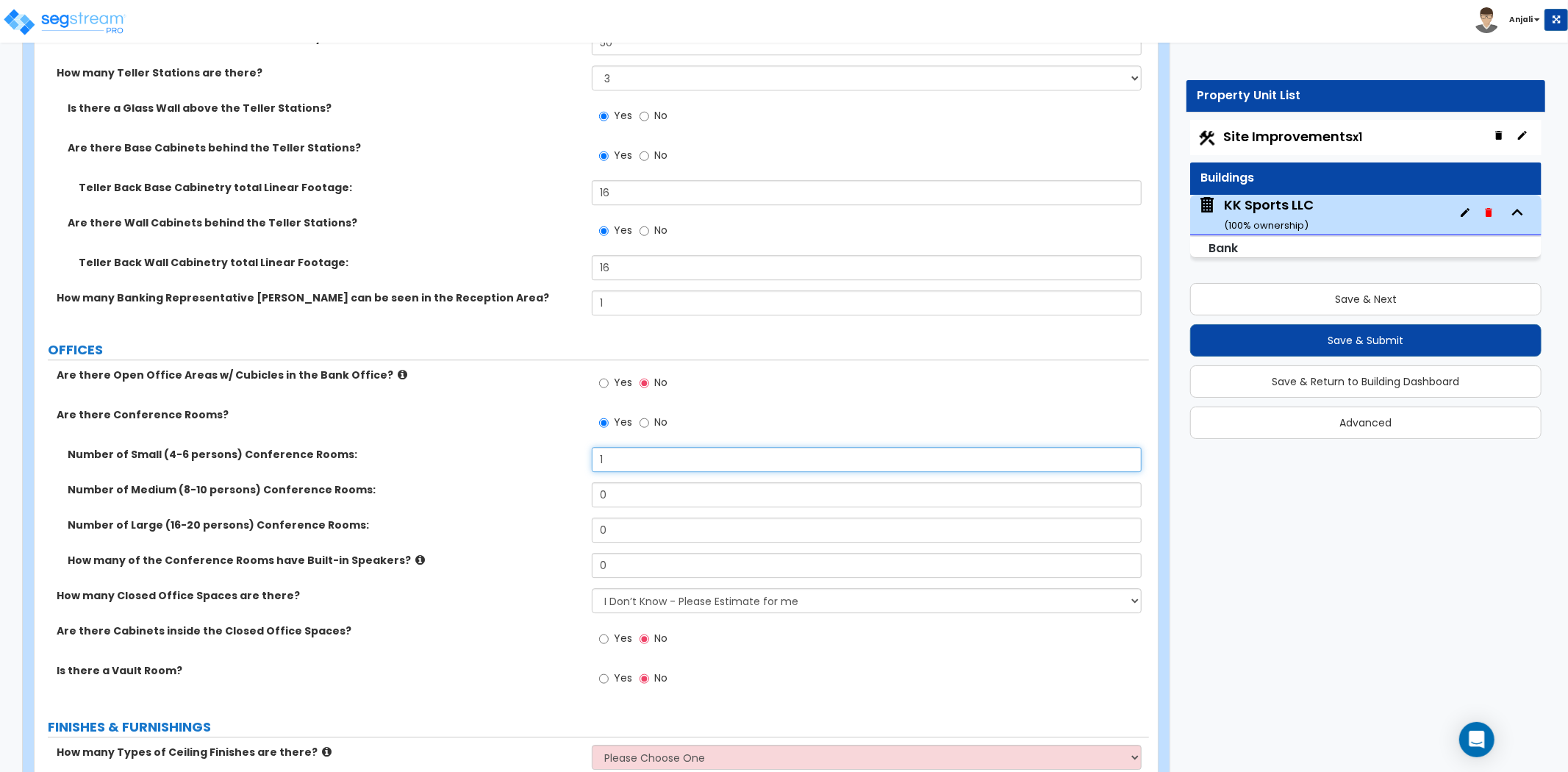
type input "1"
click at [574, 448] on div "Number of Small (4-6 persons) Conference Rooms: 1" at bounding box center [592, 465] width 1115 height 35
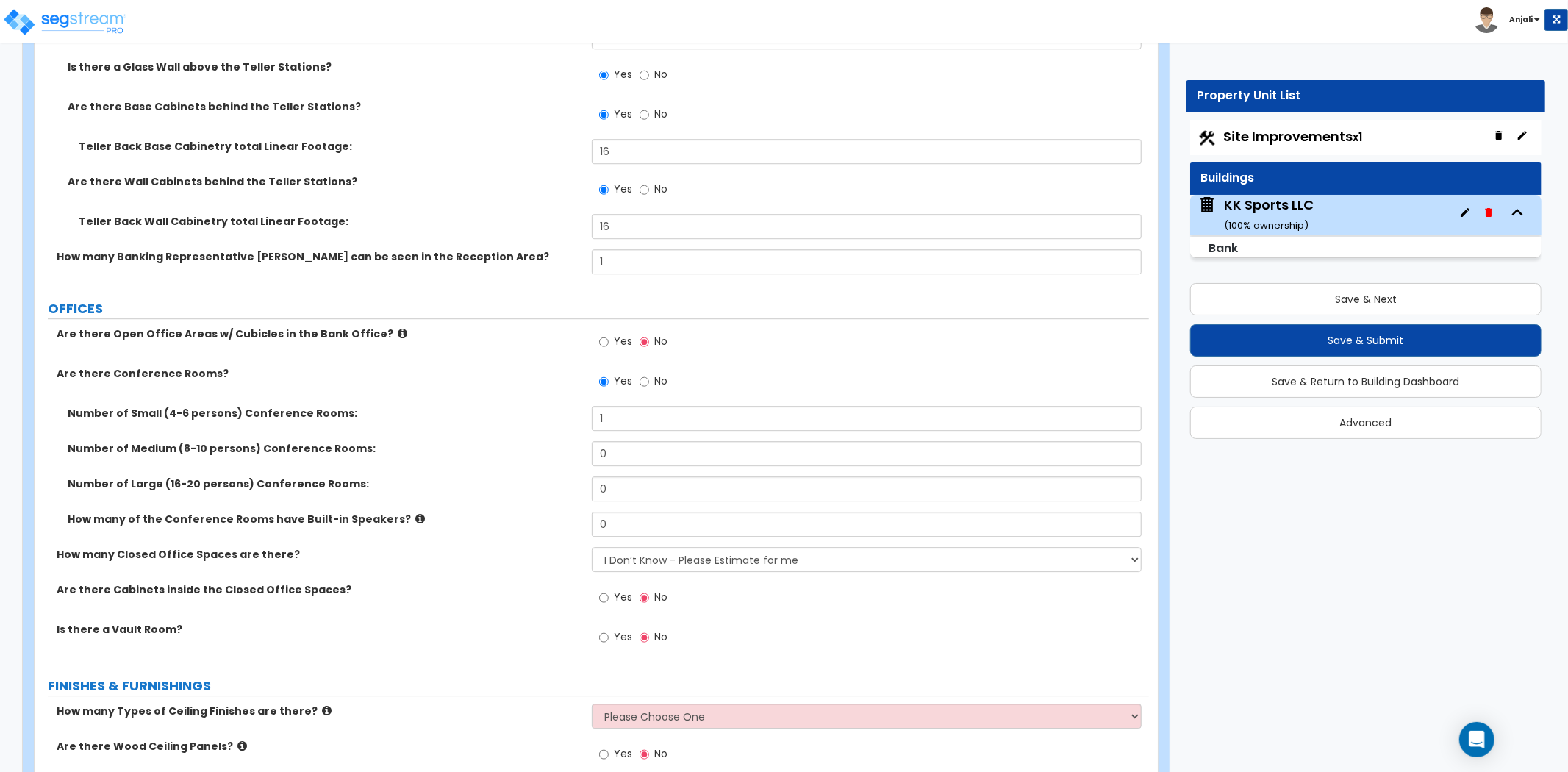
scroll to position [3513, 0]
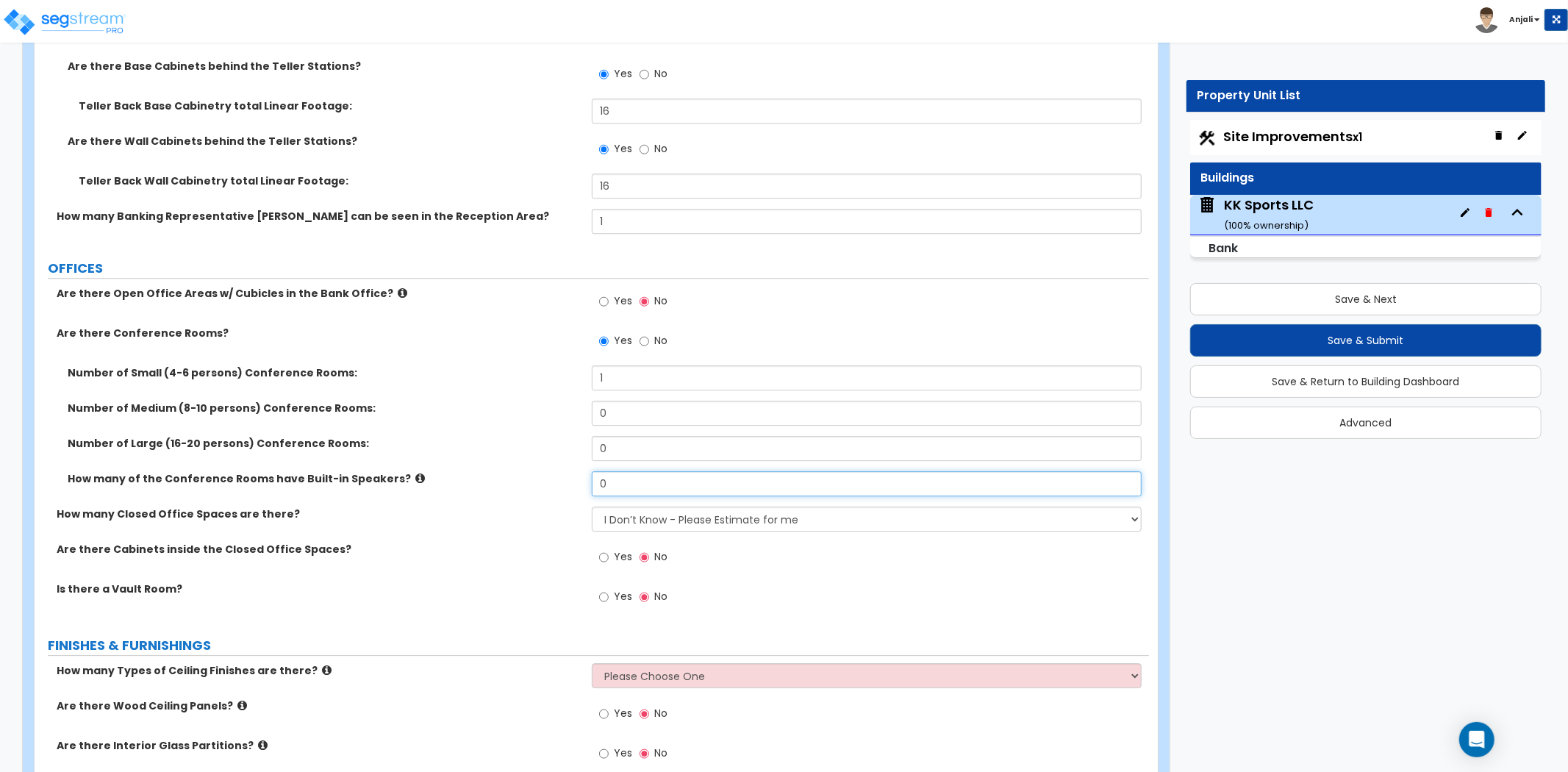
click at [634, 471] on input "0" at bounding box center [866, 484] width 550 height 25
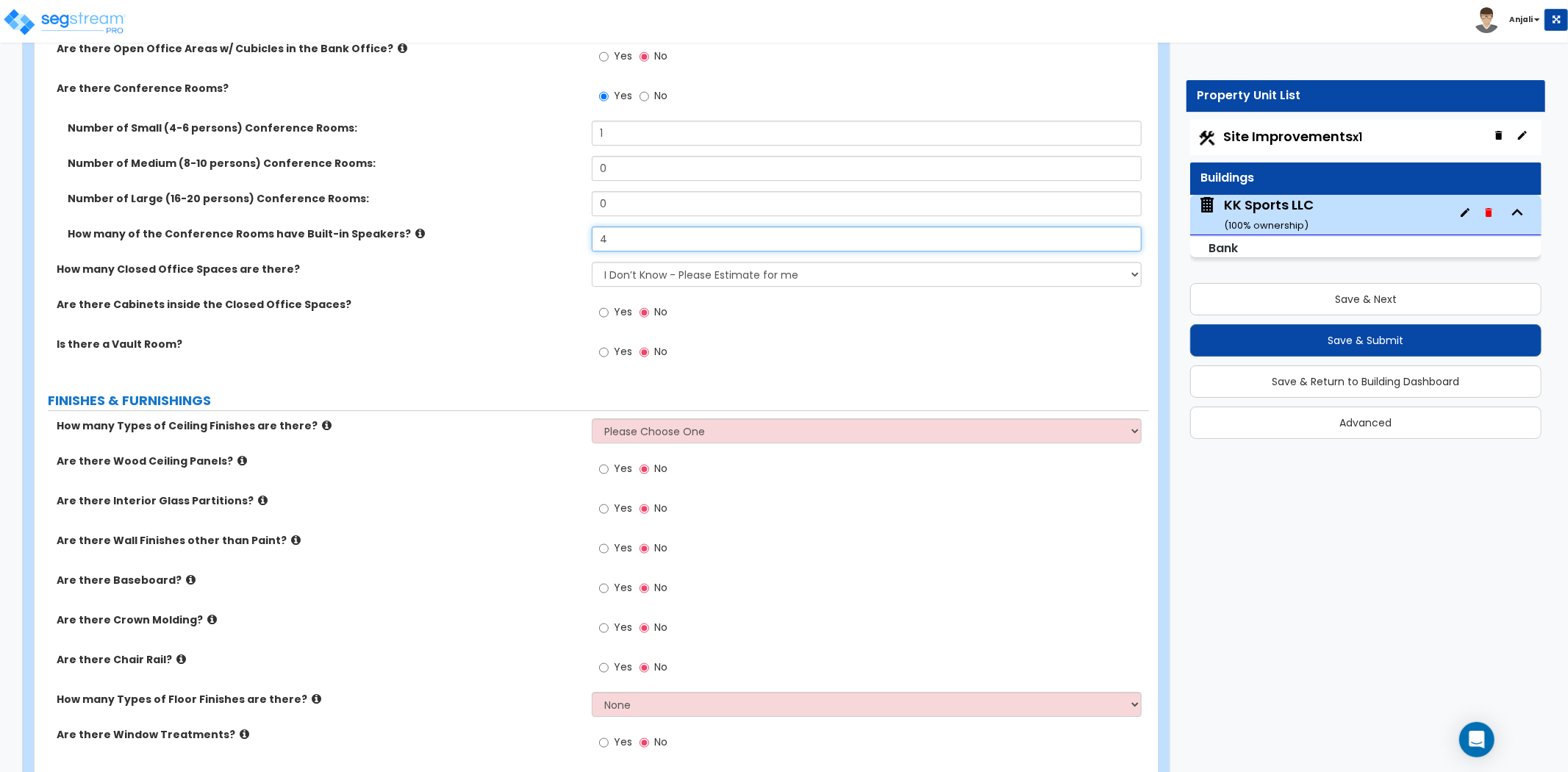
scroll to position [3759, 0]
type input "4"
click at [606, 344] on input "Yes" at bounding box center [604, 351] width 9 height 16
radio input "true"
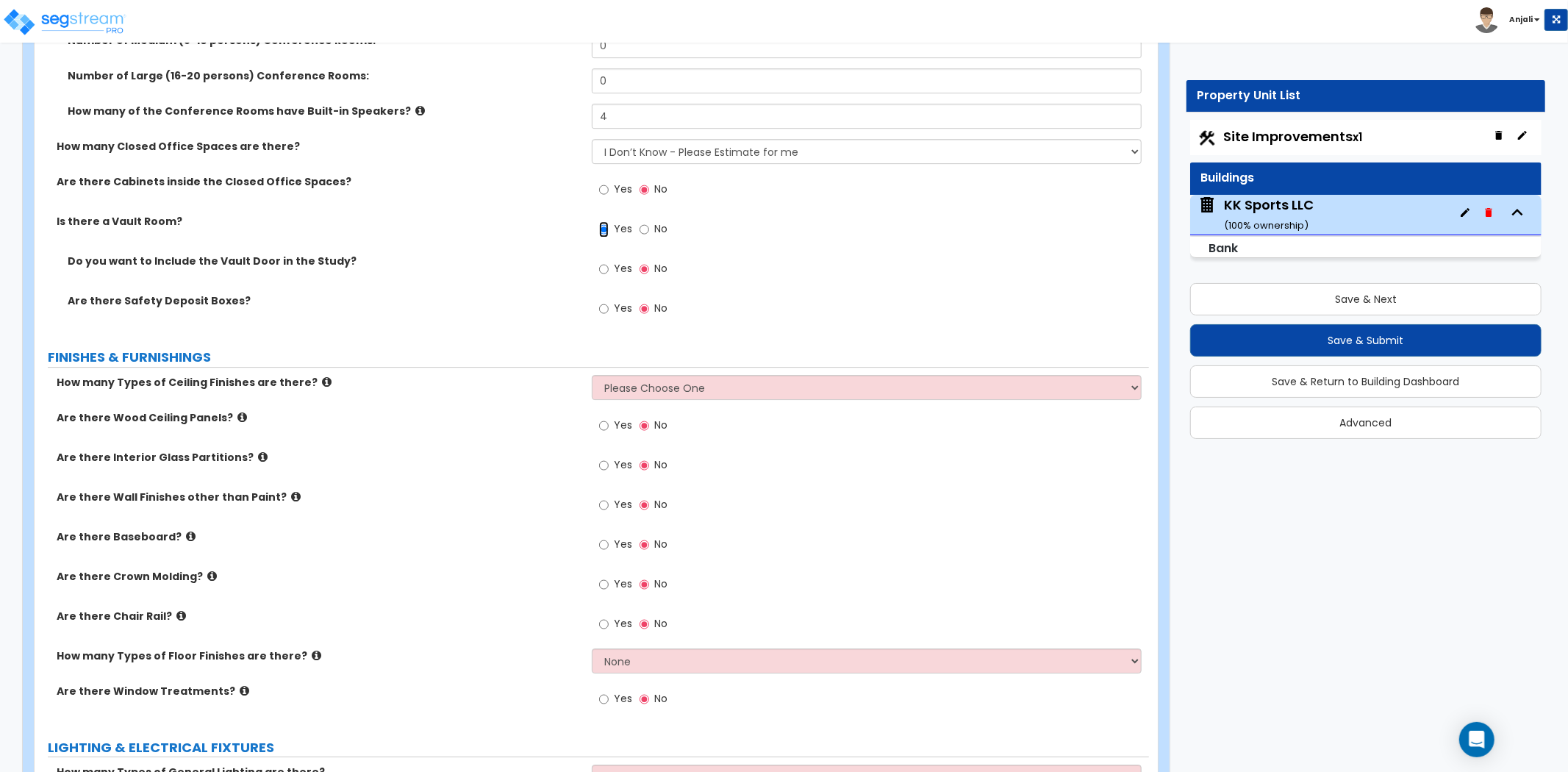
scroll to position [3922, 0]
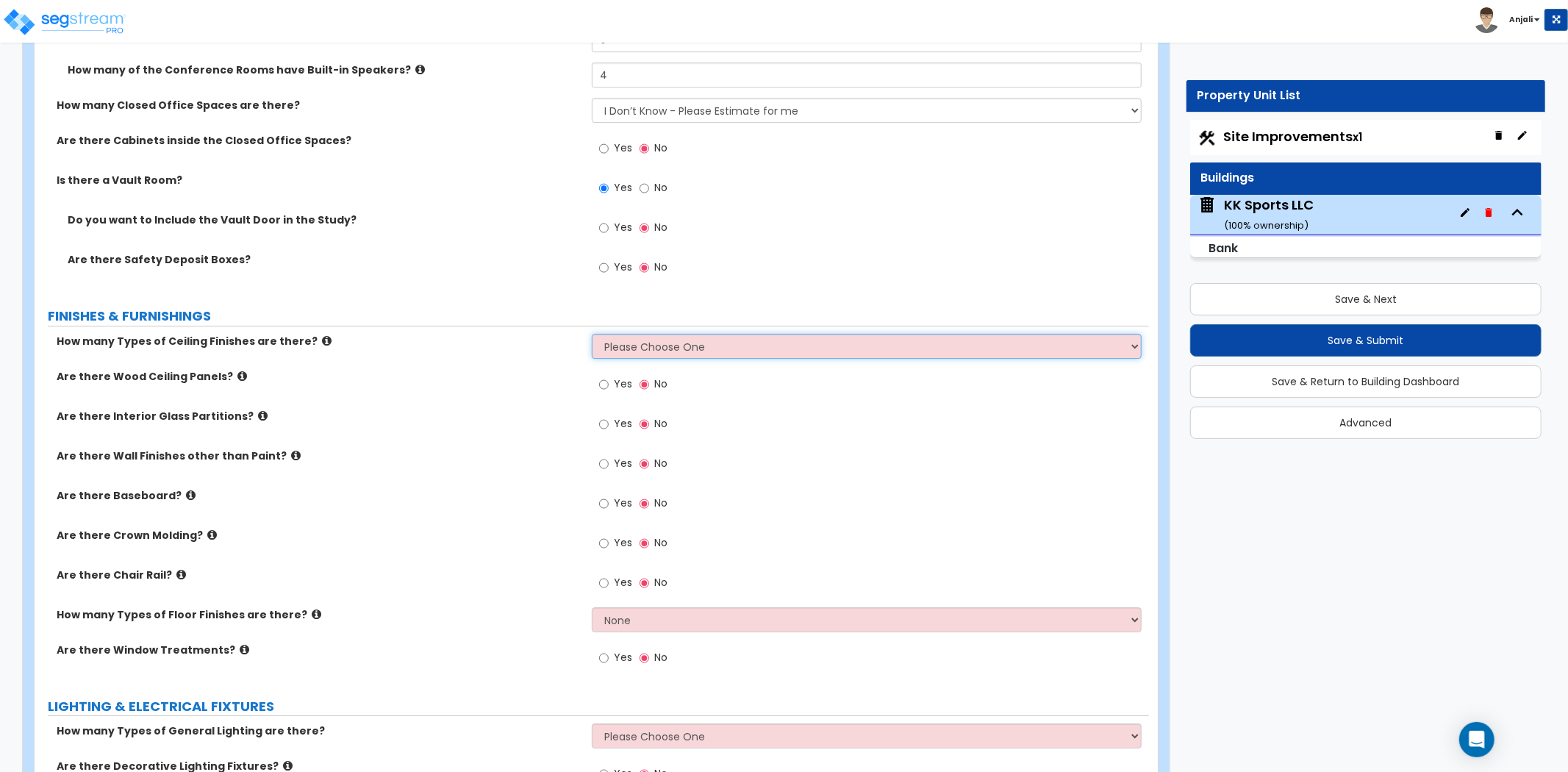
click at [653, 334] on select "Please Choose One 1 2 3" at bounding box center [866, 346] width 550 height 25
select select "2"
click at [592, 334] on select "Please Choose One 1 2 3" at bounding box center [866, 346] width 550 height 25
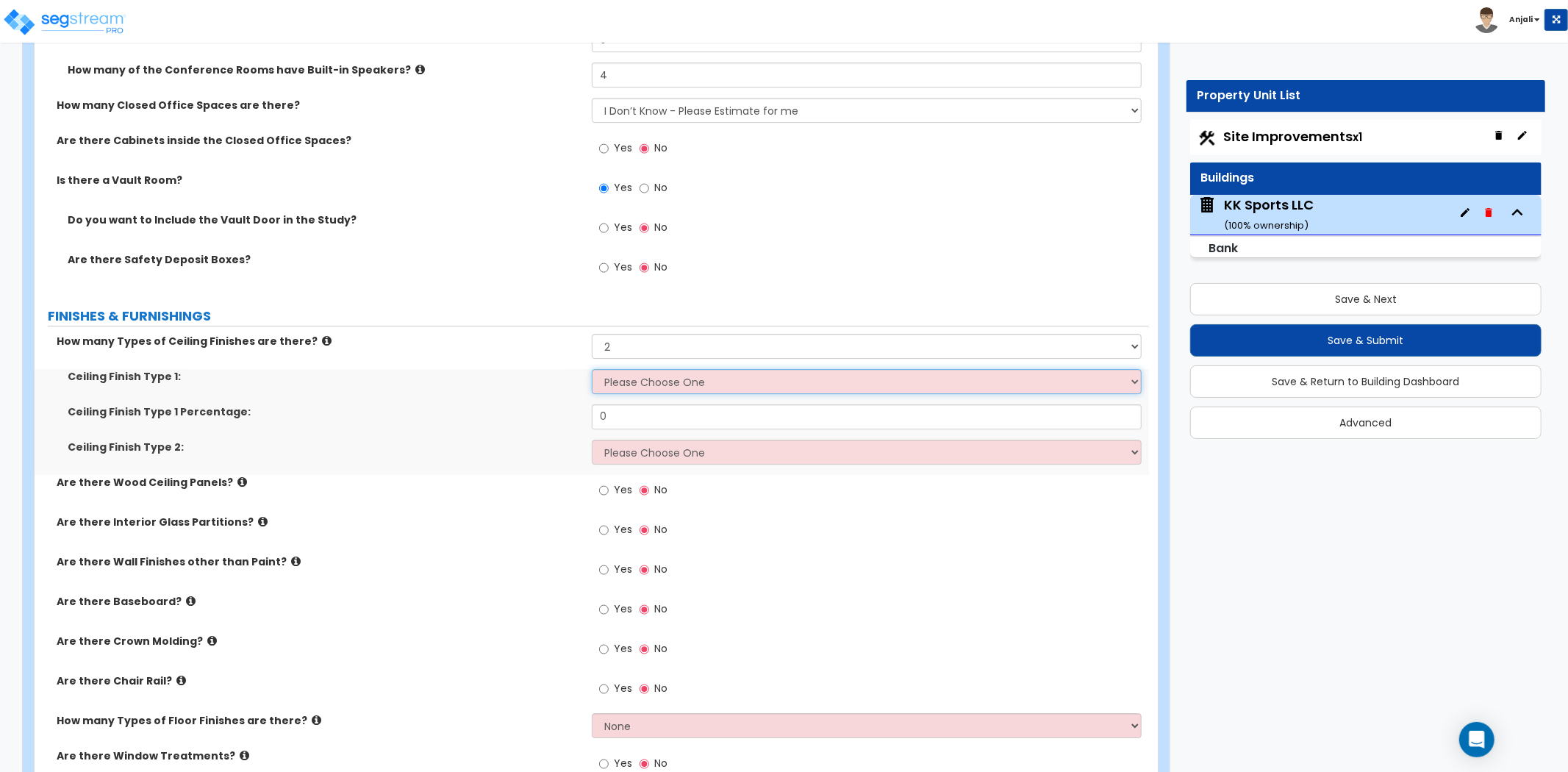
click at [645, 369] on select "Please Choose One Drywall Ceiling Open Ceiling Drop Ceiling" at bounding box center [866, 381] width 550 height 25
select select "1"
click at [592, 369] on select "Please Choose One Drywall Ceiling Open Ceiling Drop Ceiling" at bounding box center [866, 381] width 550 height 25
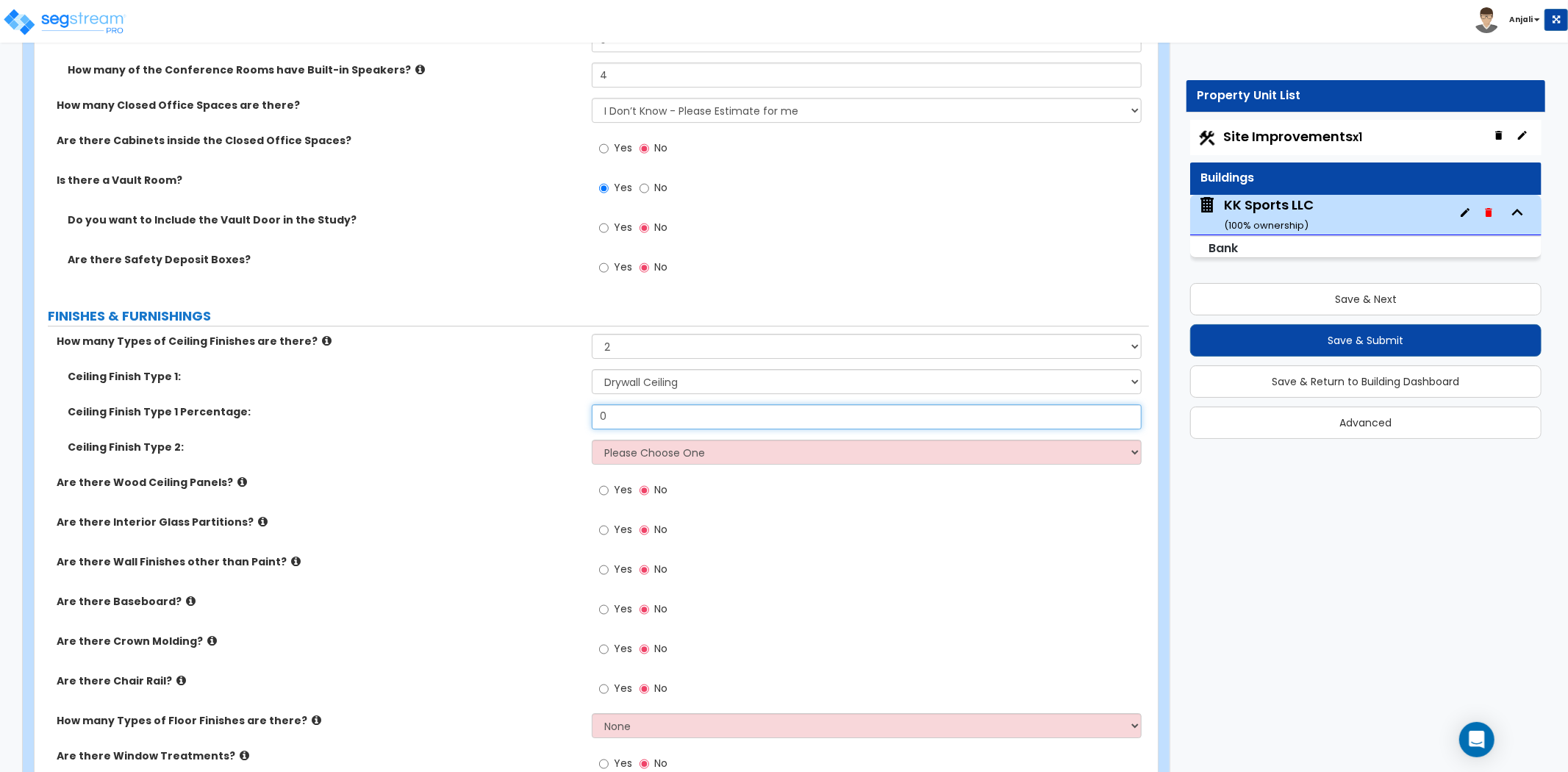
click at [645, 408] on input "0" at bounding box center [866, 417] width 550 height 25
type input "45"
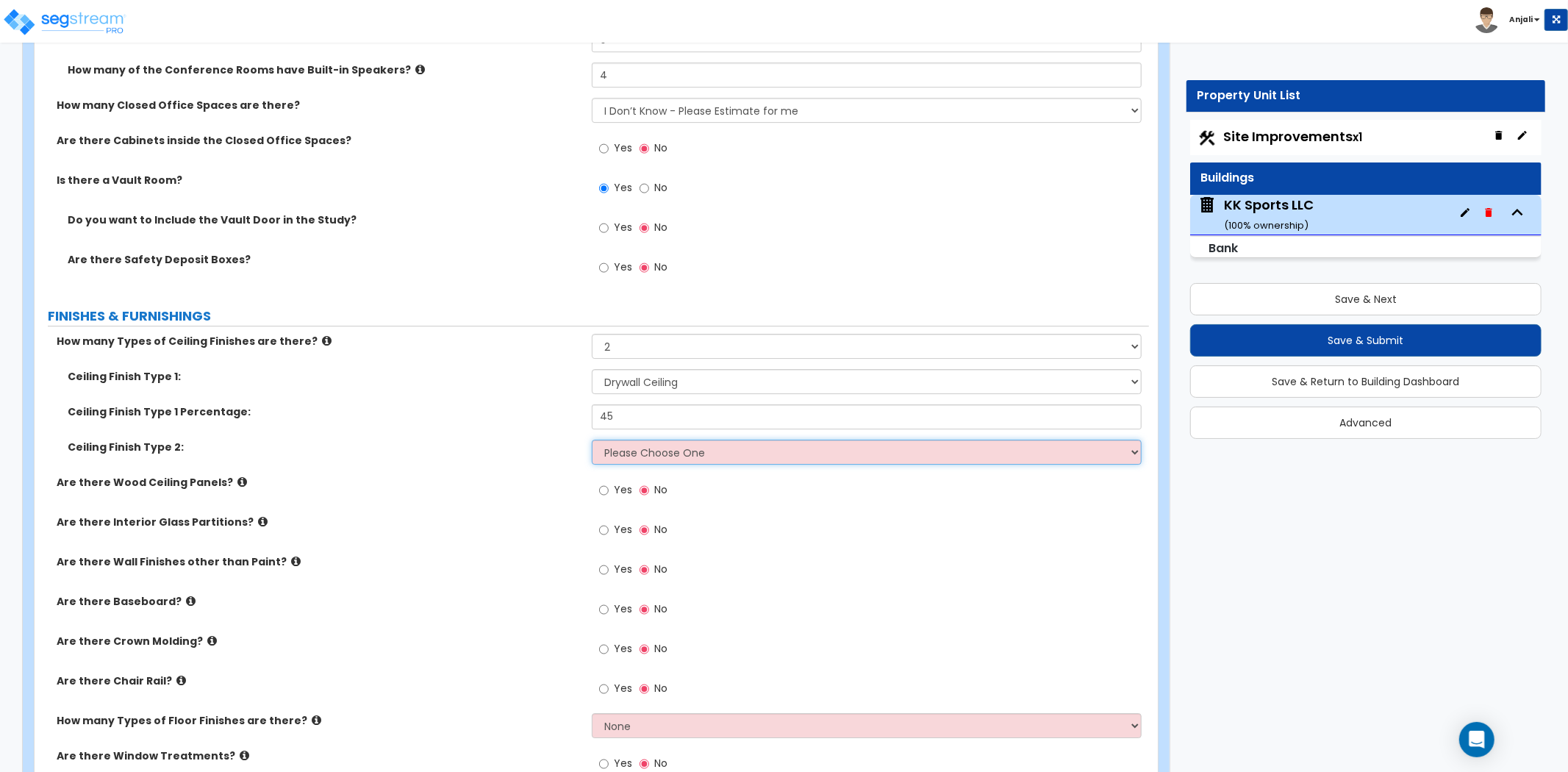
click at [651, 440] on select "Please Choose One Drywall Ceiling Open Ceiling Drop Ceiling" at bounding box center [866, 452] width 550 height 25
select select "3"
click at [592, 440] on select "Please Choose One Drywall Ceiling Open Ceiling Drop Ceiling" at bounding box center [866, 452] width 550 height 25
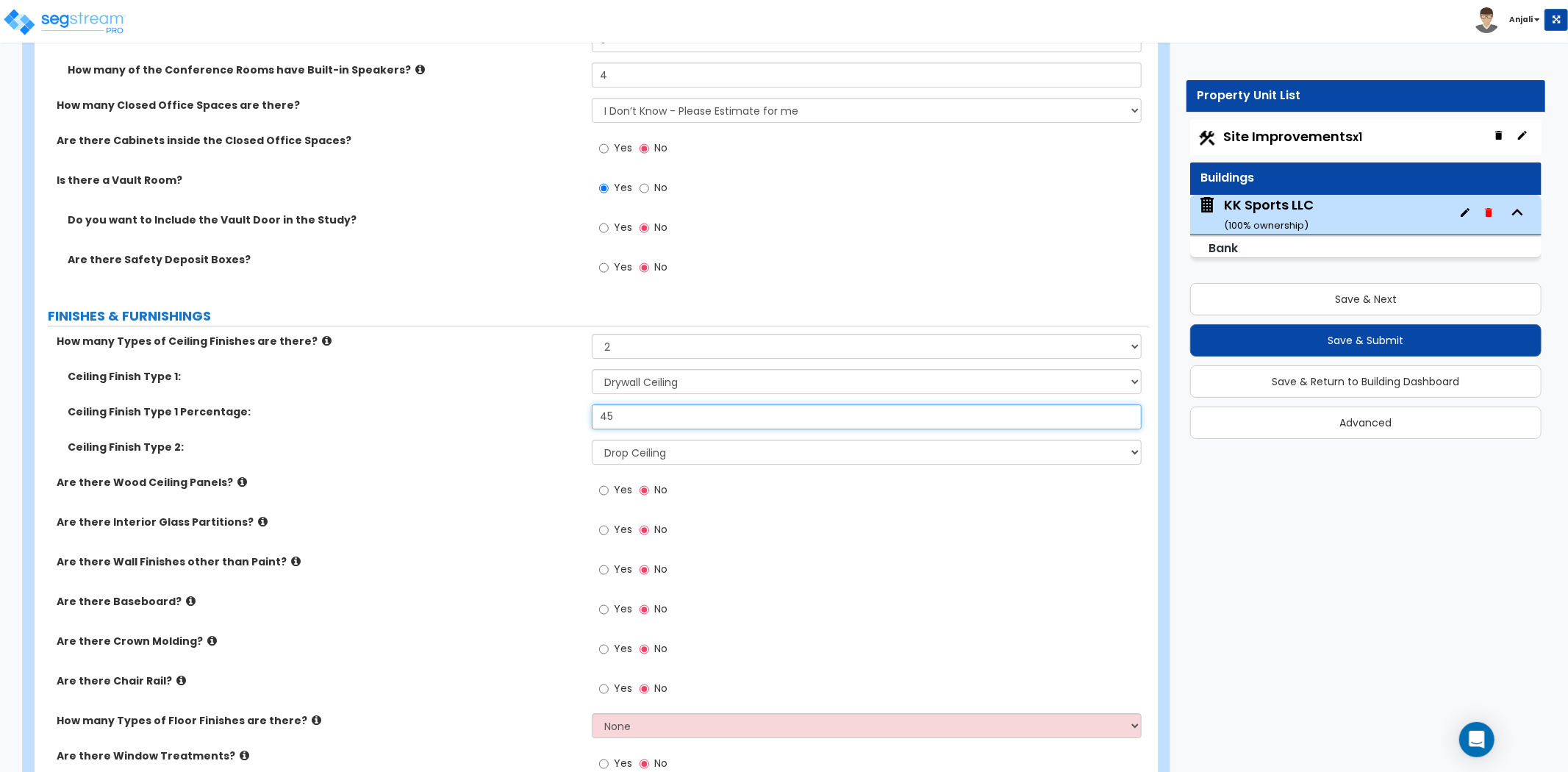
click at [600, 404] on input "45" at bounding box center [866, 417] width 550 height 25
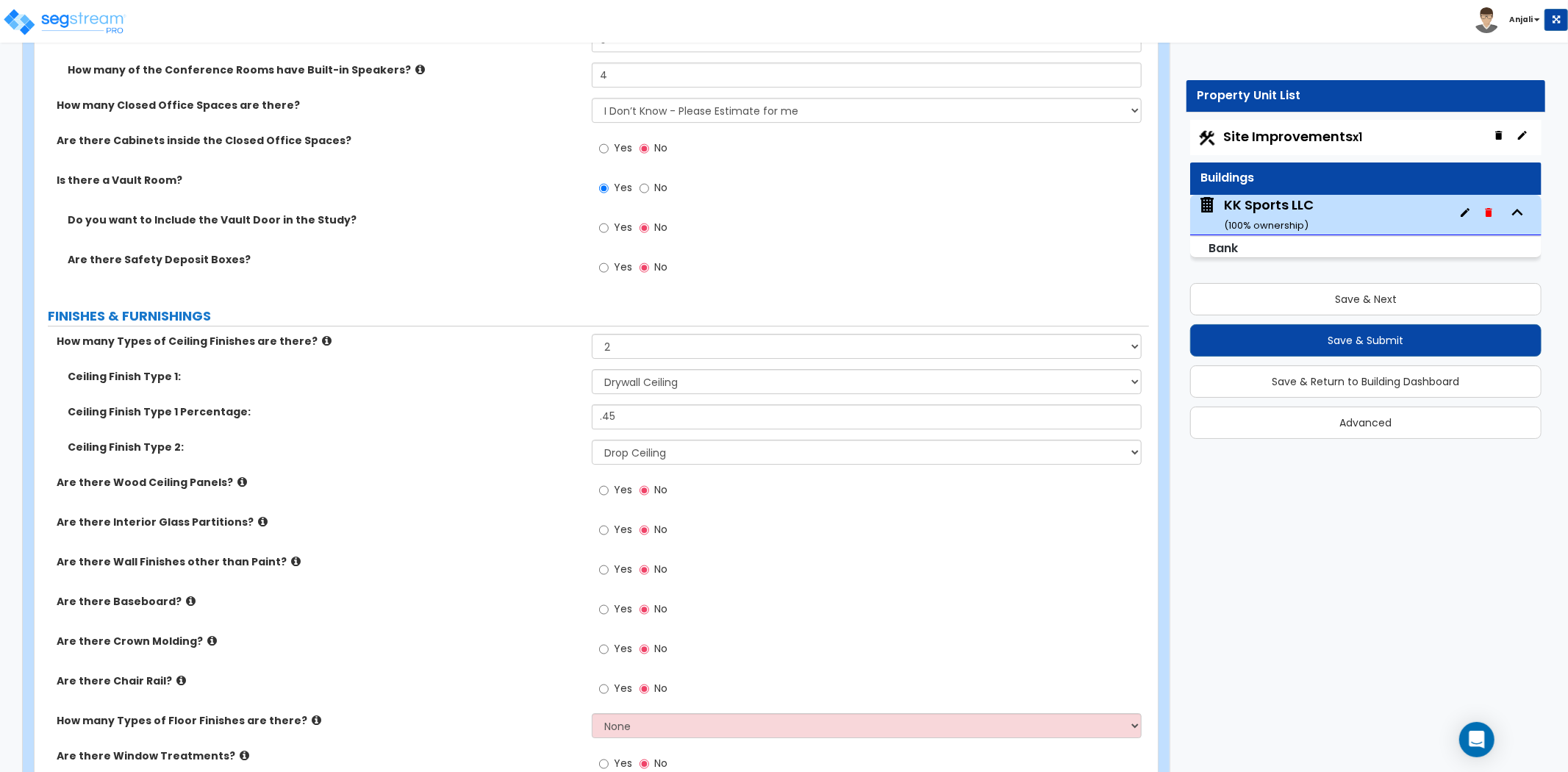
click at [563, 440] on label "Ceiling Finish Type 2:" at bounding box center [324, 447] width 513 height 15
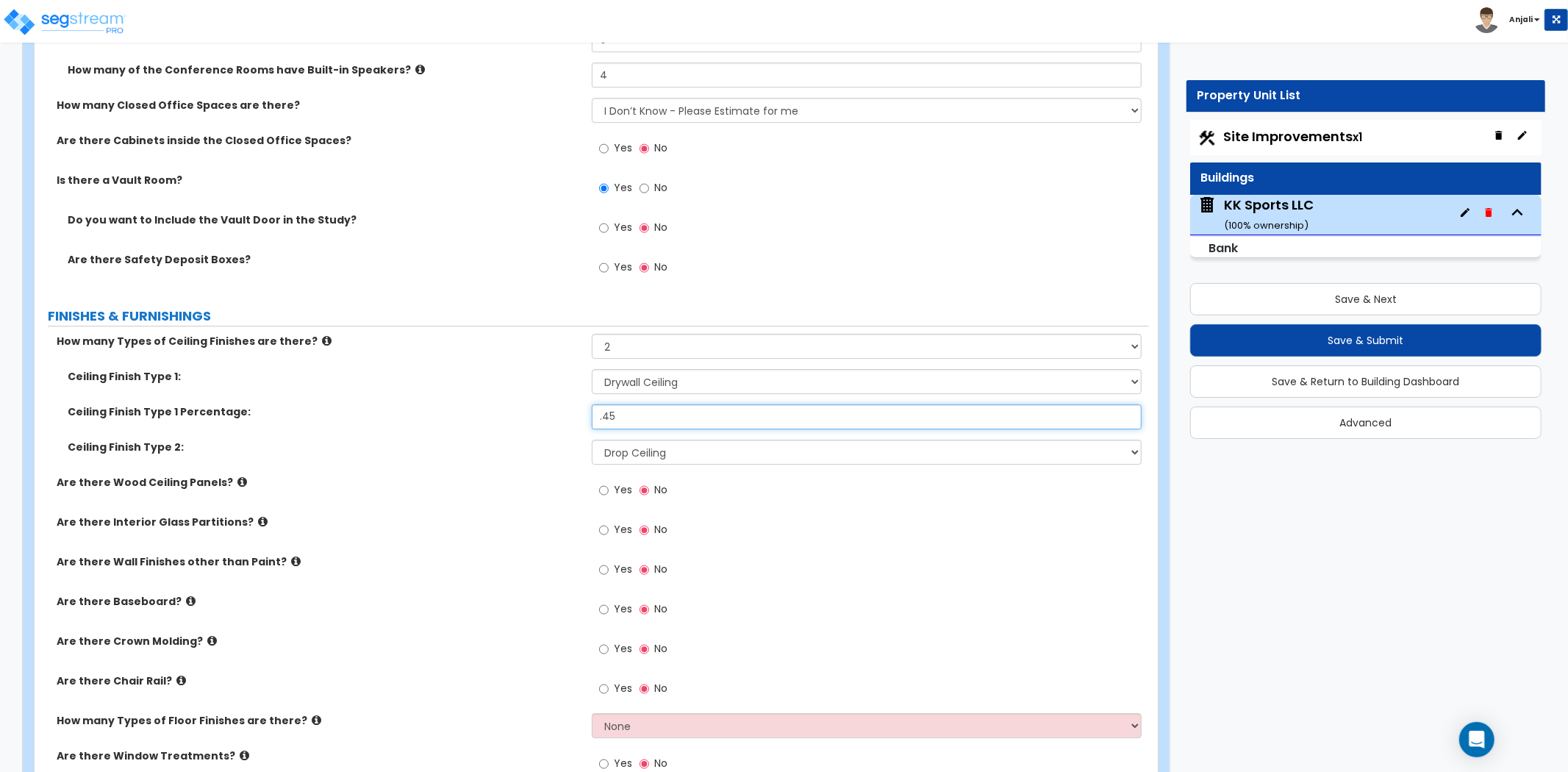
click at [631, 404] on input ".45" at bounding box center [866, 417] width 550 height 25
type input "."
type input "45"
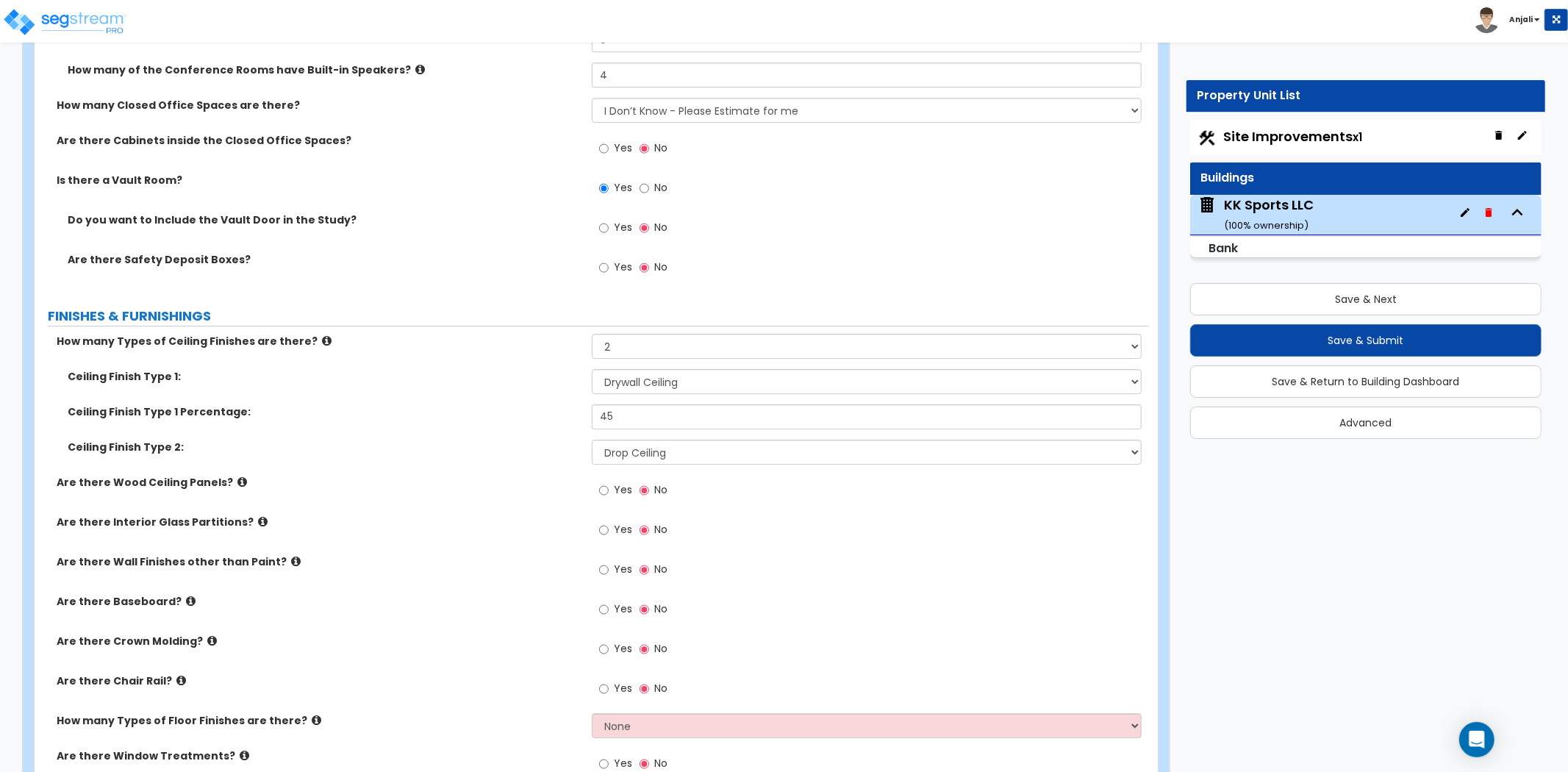
click at [564, 440] on label "Ceiling Finish Type 2:" at bounding box center [324, 447] width 513 height 15
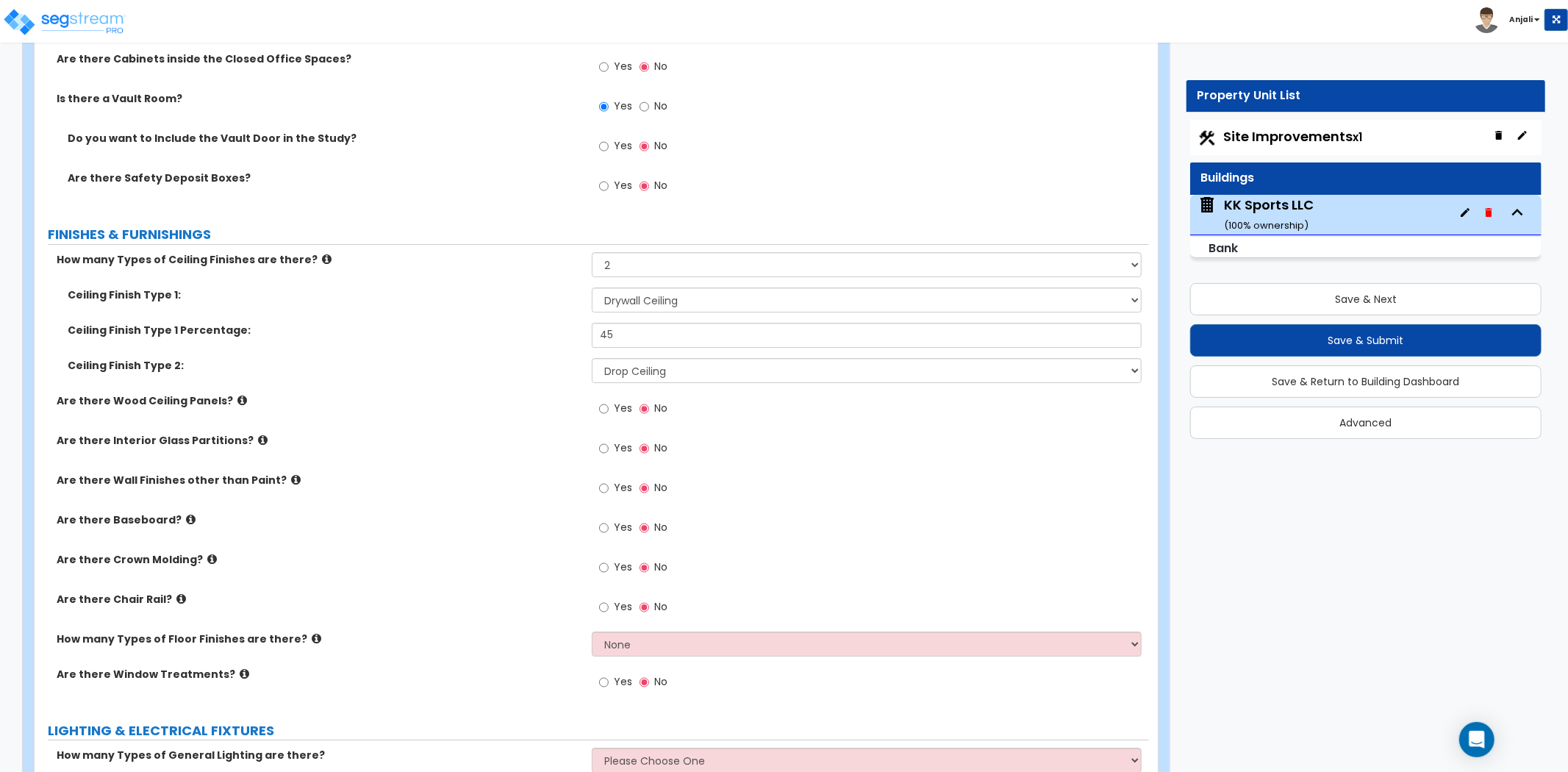
scroll to position [4085, 0]
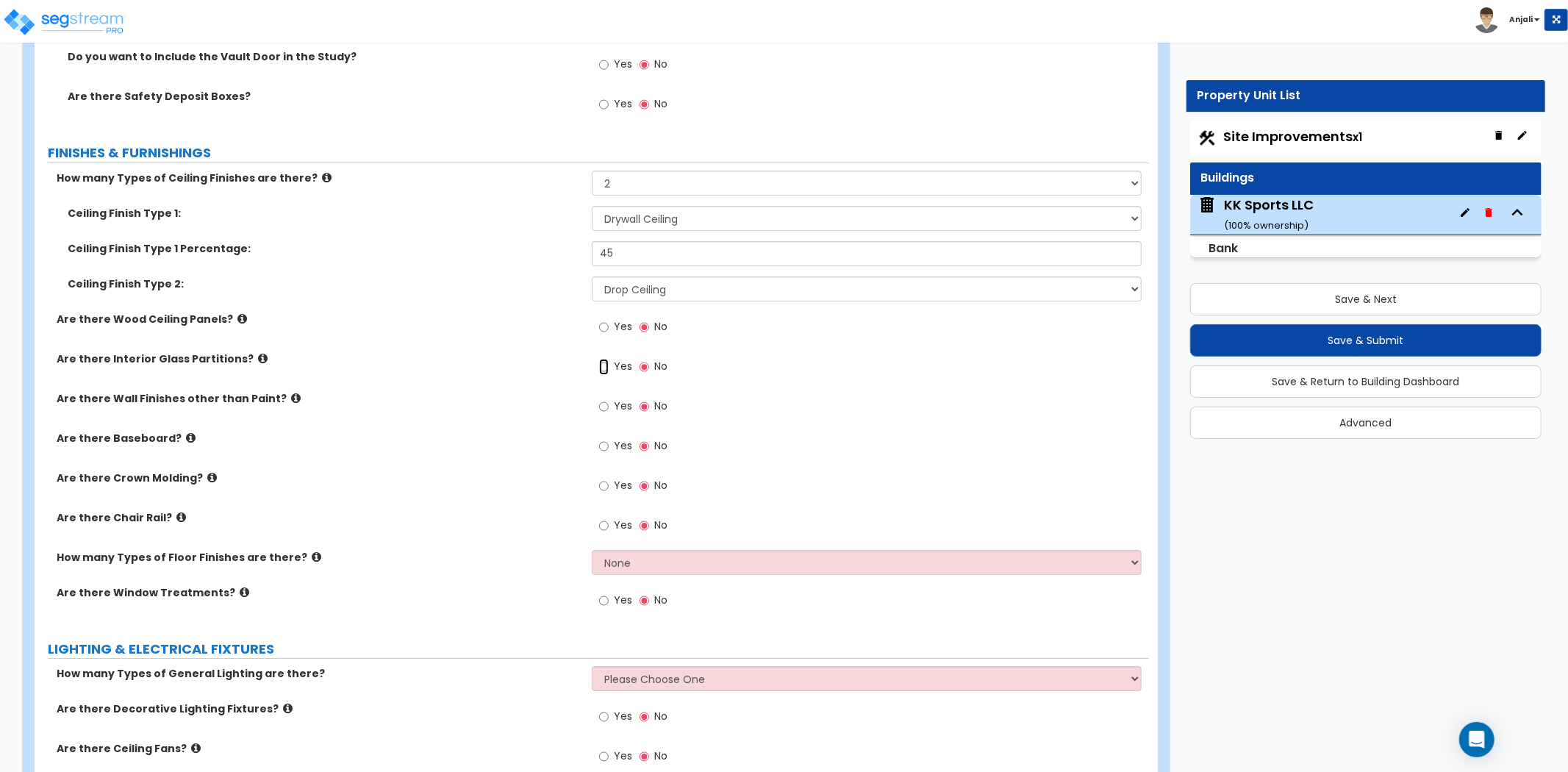
click at [603, 359] on input "Yes" at bounding box center [604, 367] width 9 height 16
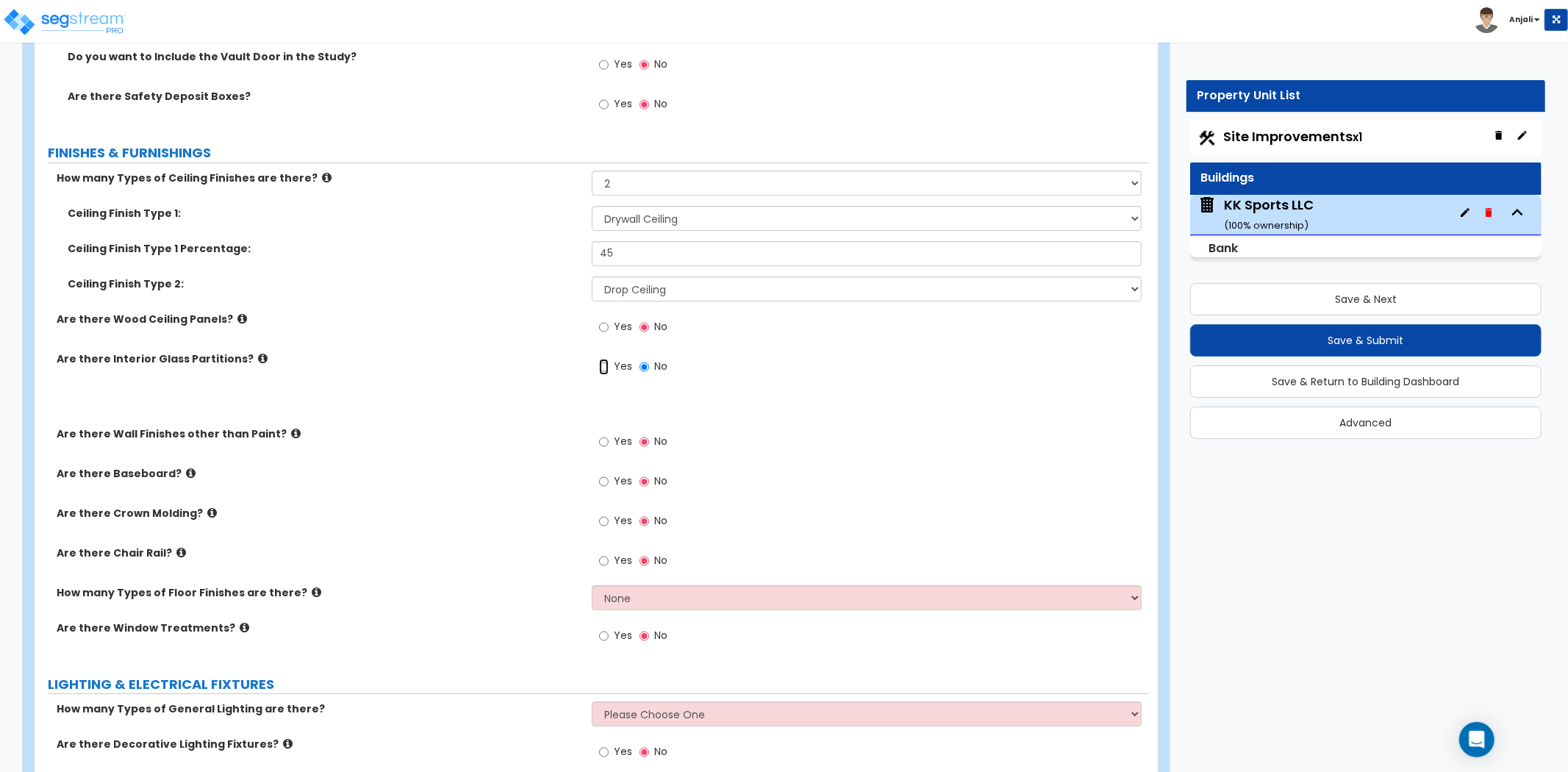
radio input "true"
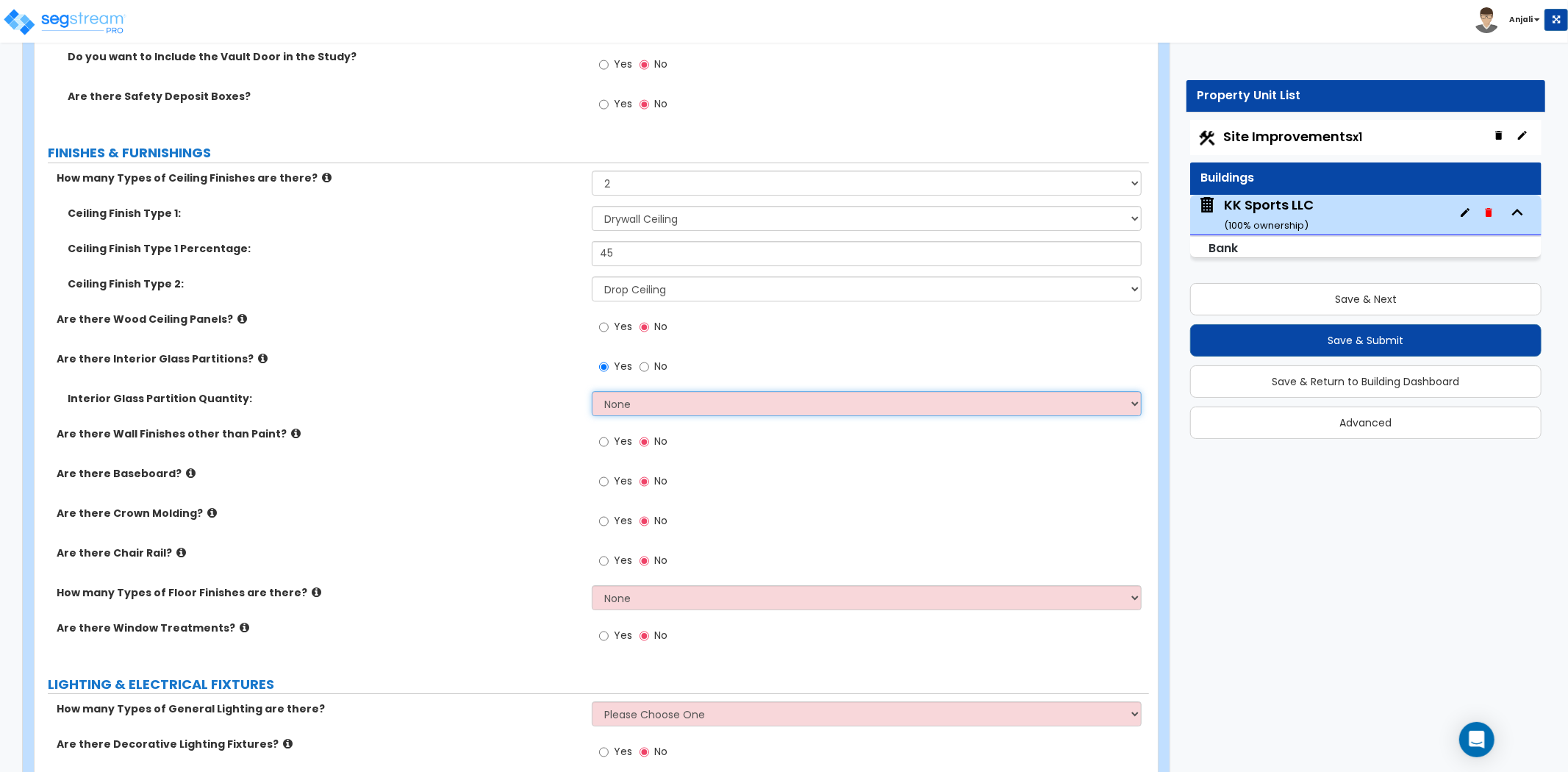
click at [618, 391] on select "None Some of the Walls are Glass Partitions Most of the Walls are Glass Partiti…" at bounding box center [866, 404] width 550 height 25
select select "1"
click at [592, 391] on select "None Some of the Walls are Glass Partitions Most of the Walls are Glass Partiti…" at bounding box center [866, 404] width 550 height 25
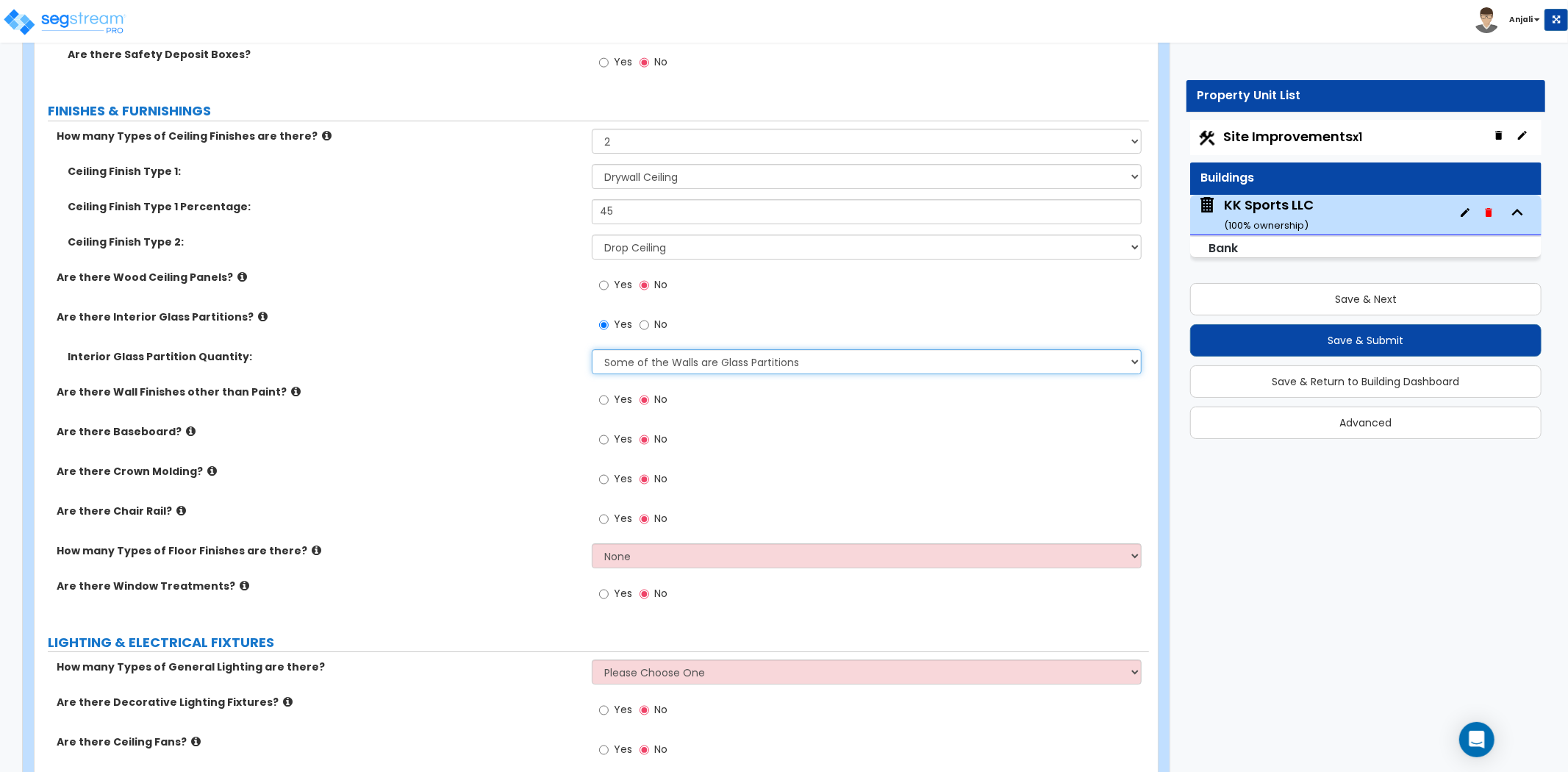
scroll to position [4168, 0]
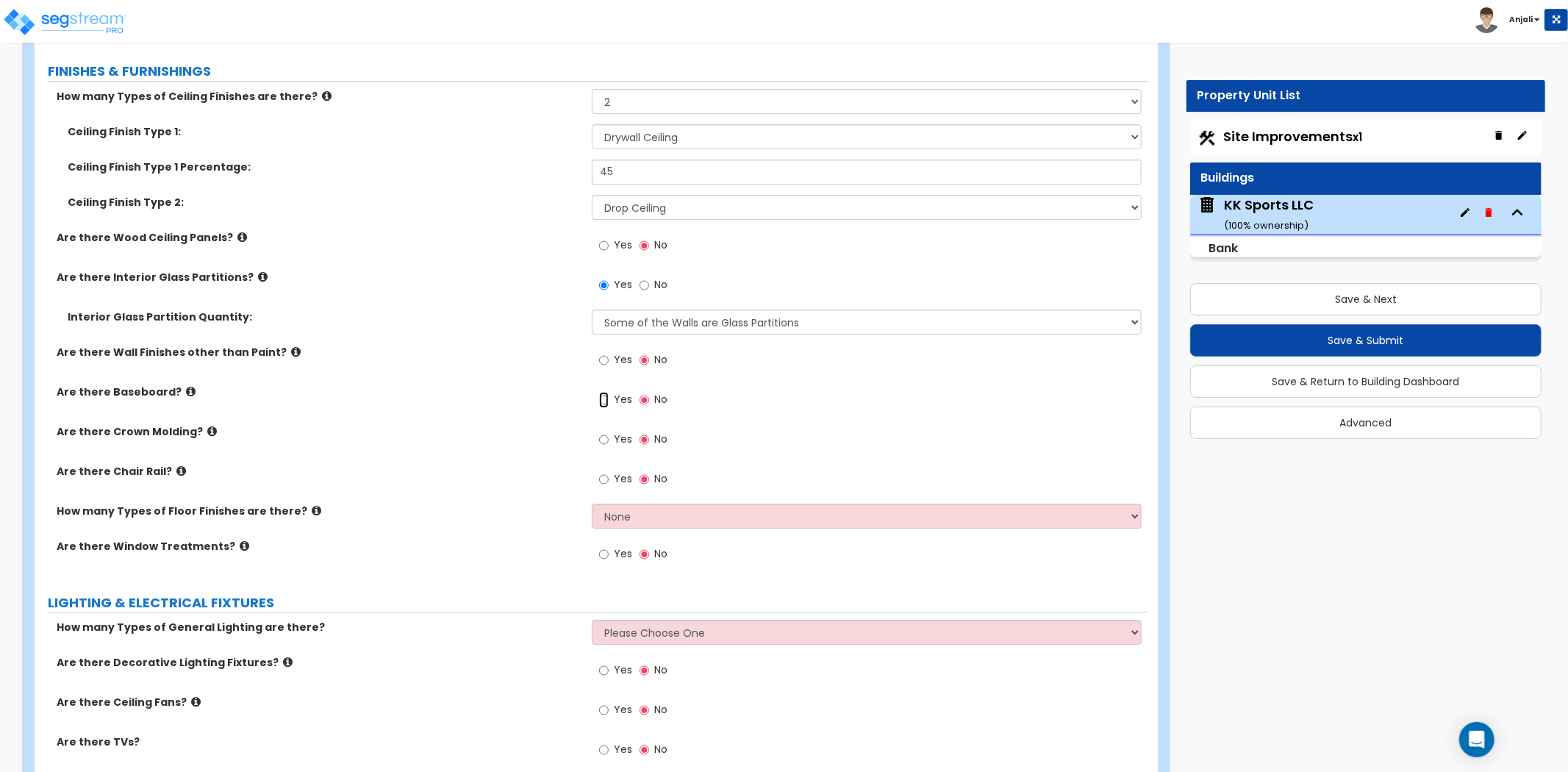
click at [600, 392] on input "Yes" at bounding box center [604, 400] width 9 height 16
radio input "true"
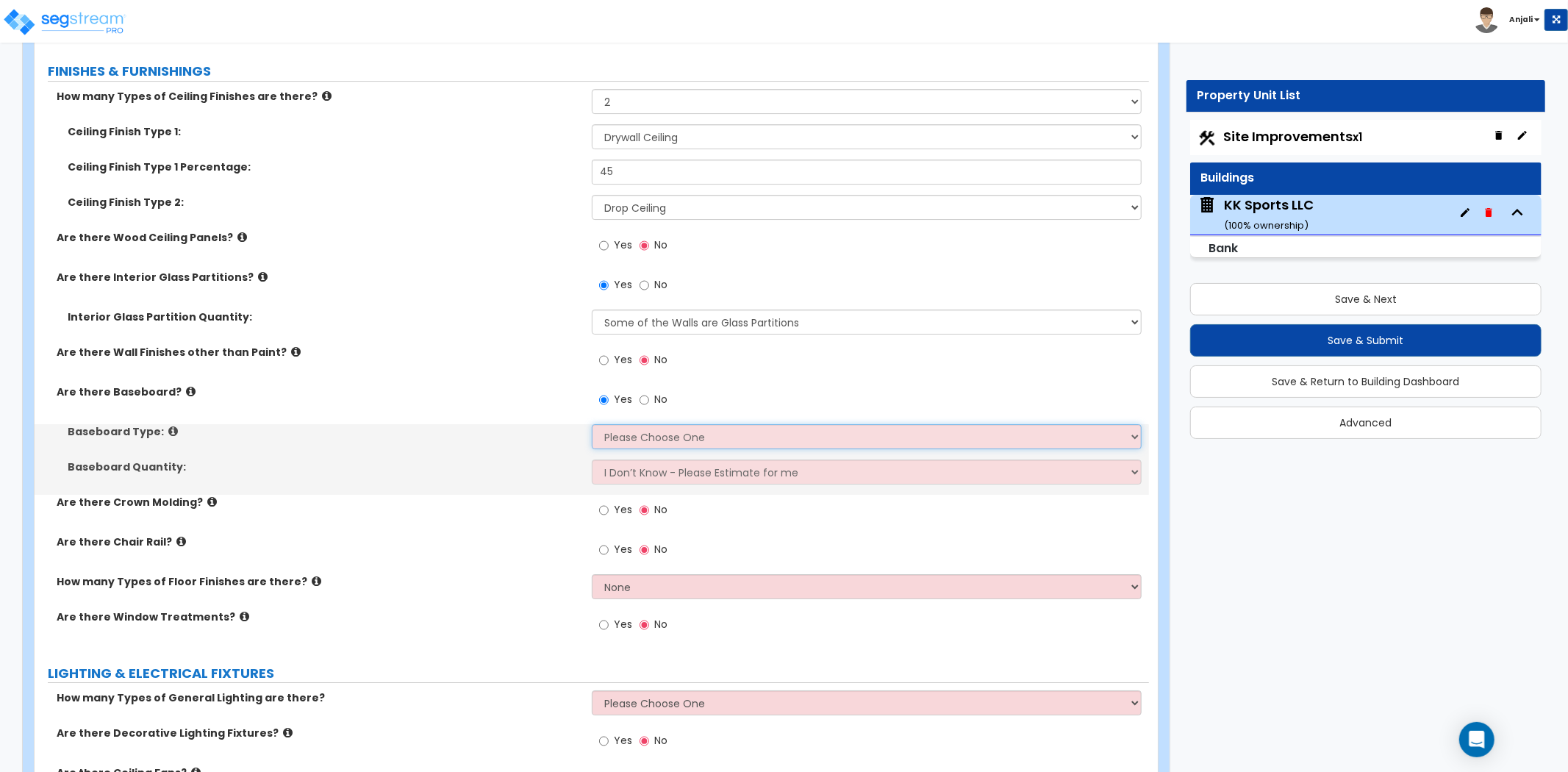
click at [634, 424] on select "Please Choose One Wood Vinyl Carpet Tile" at bounding box center [866, 437] width 550 height 25
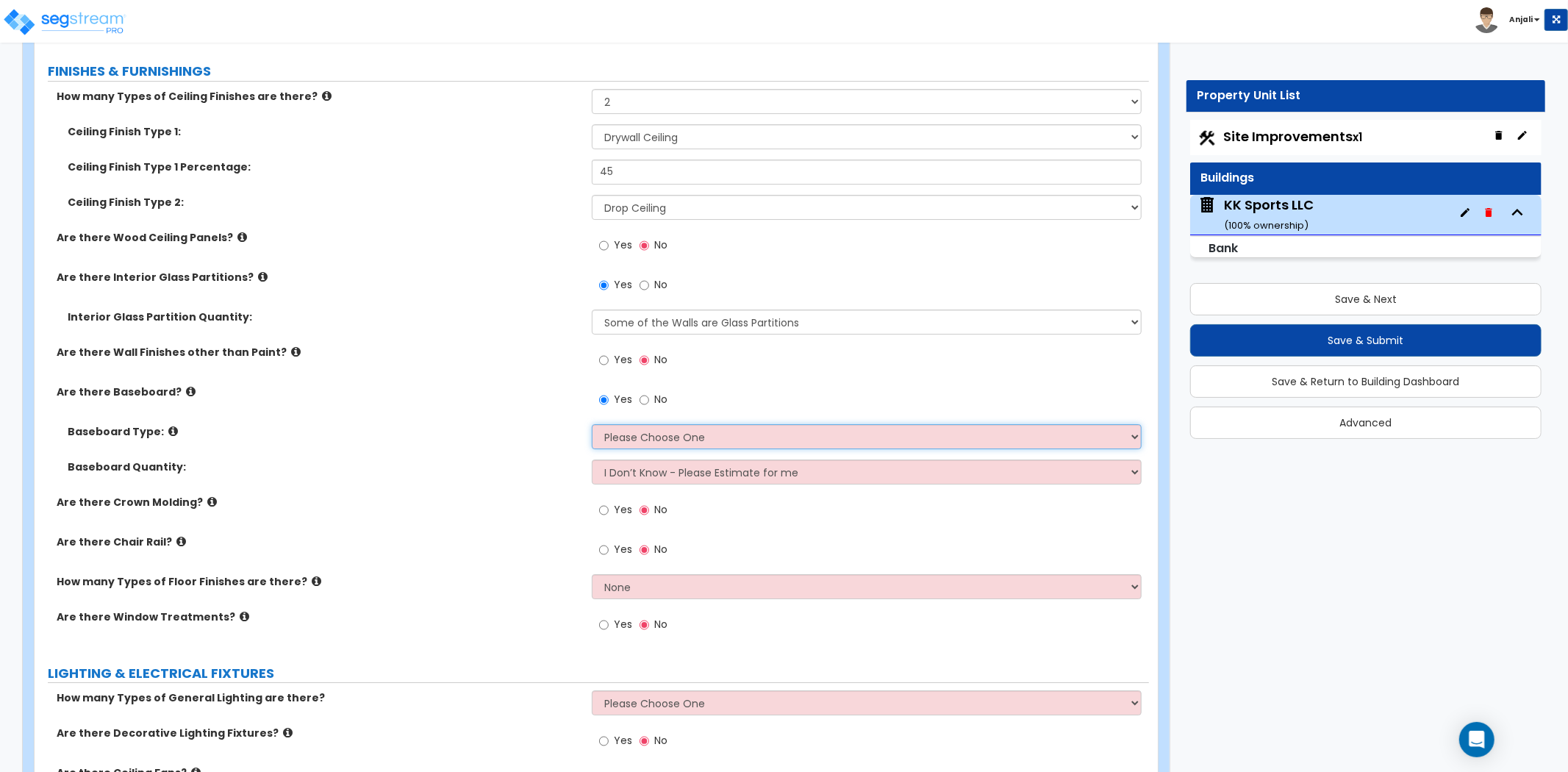
select select "1"
click at [592, 424] on select "Please Choose One Wood Vinyl Carpet Tile" at bounding box center [866, 437] width 550 height 25
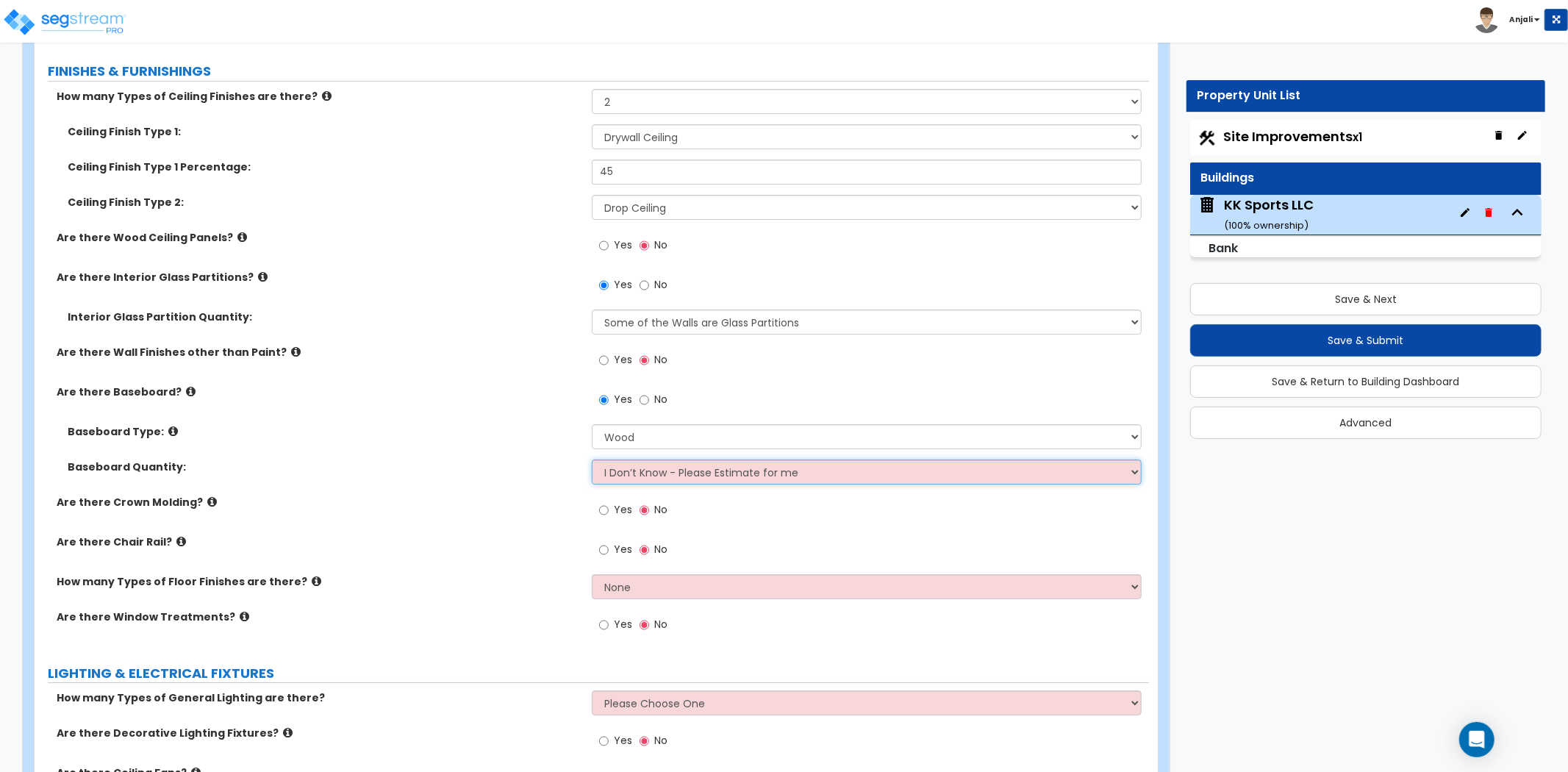
click at [643, 460] on select "I Don’t Know - Please Estimate for me I want to Enter the Linear Footage" at bounding box center [866, 472] width 550 height 25
click at [592, 460] on select "I Don’t Know - Please Estimate for me I want to Enter the Linear Footage" at bounding box center [866, 472] width 550 height 25
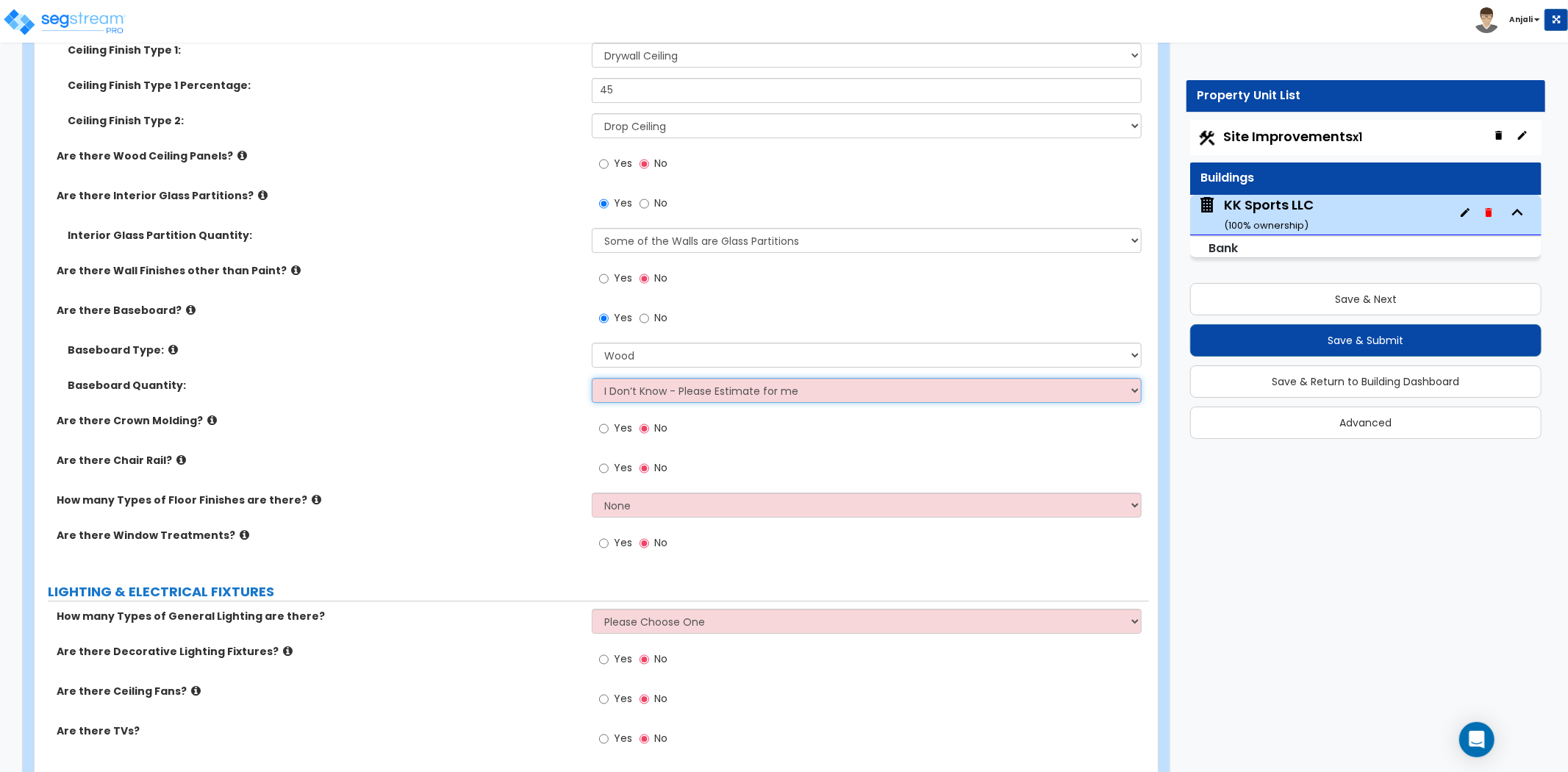
scroll to position [4331, 0]
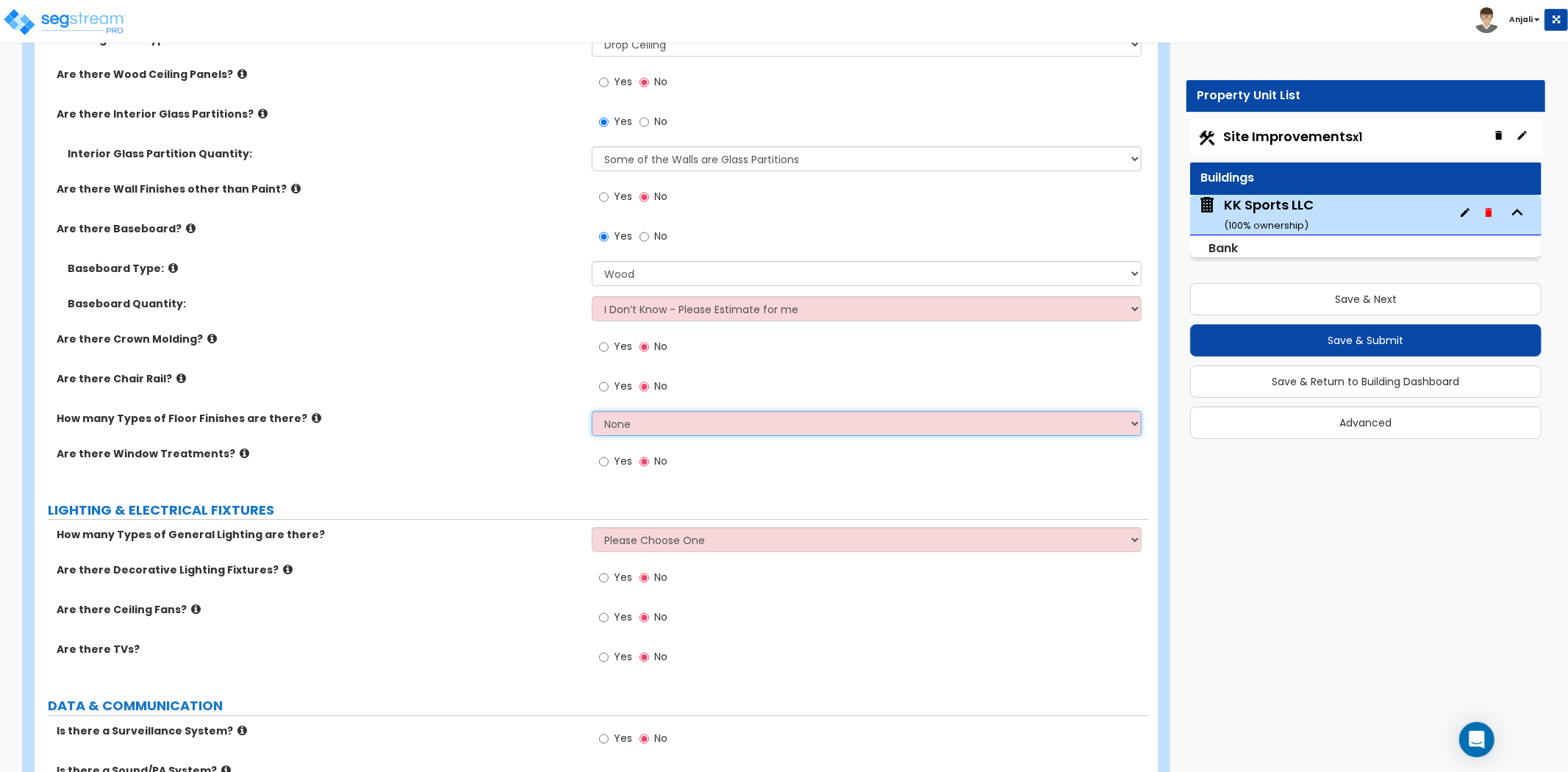
click at [653, 411] on select "None 1 2 3 4" at bounding box center [866, 424] width 550 height 25
select select "1"
click at [592, 411] on select "None 1 2 3 4" at bounding box center [866, 424] width 550 height 25
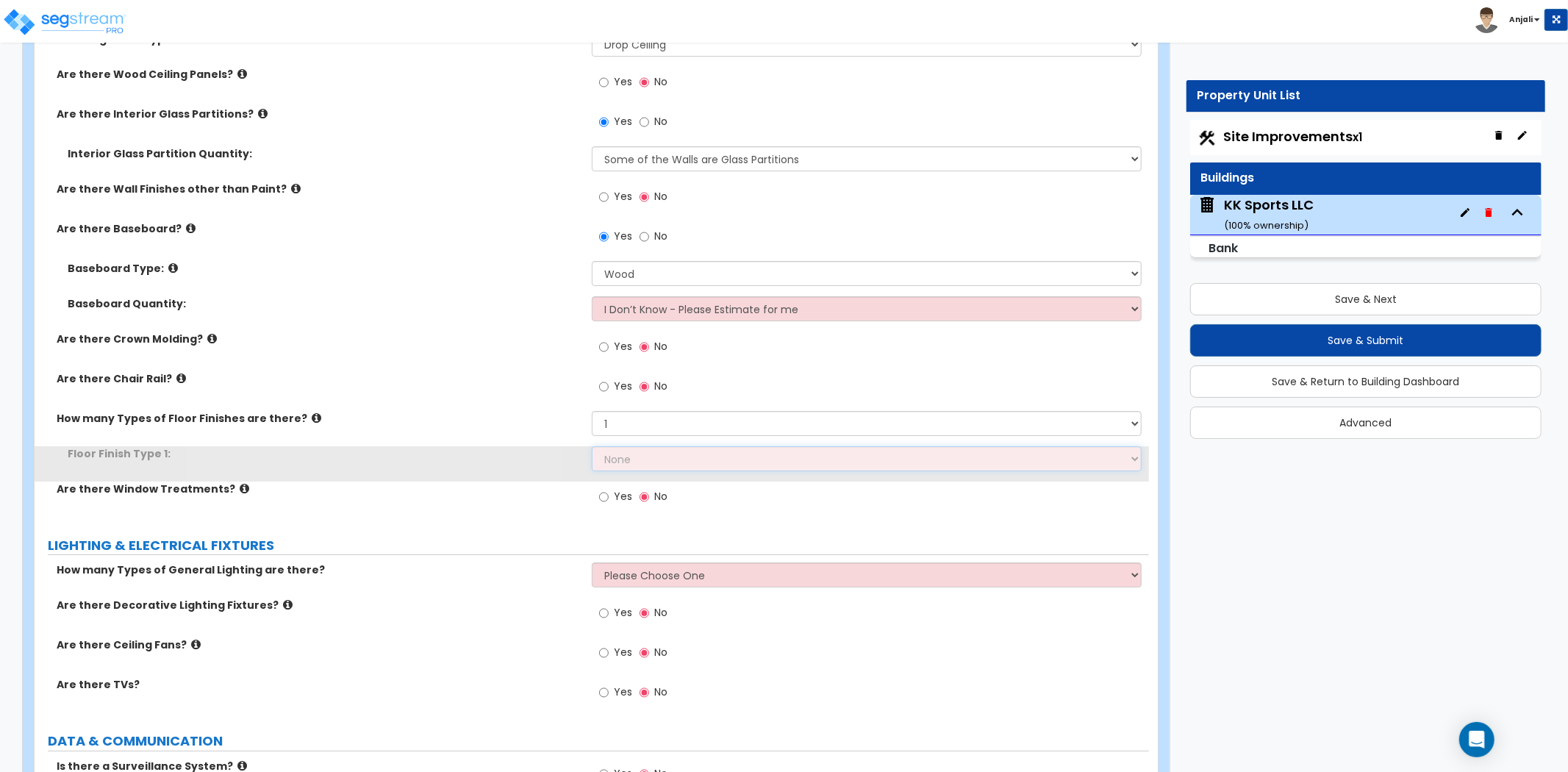
click at [651, 449] on select "None Tile Flooring Hardwood Flooring Resilient Laminate Flooring VCT Flooring S…" at bounding box center [866, 459] width 550 height 25
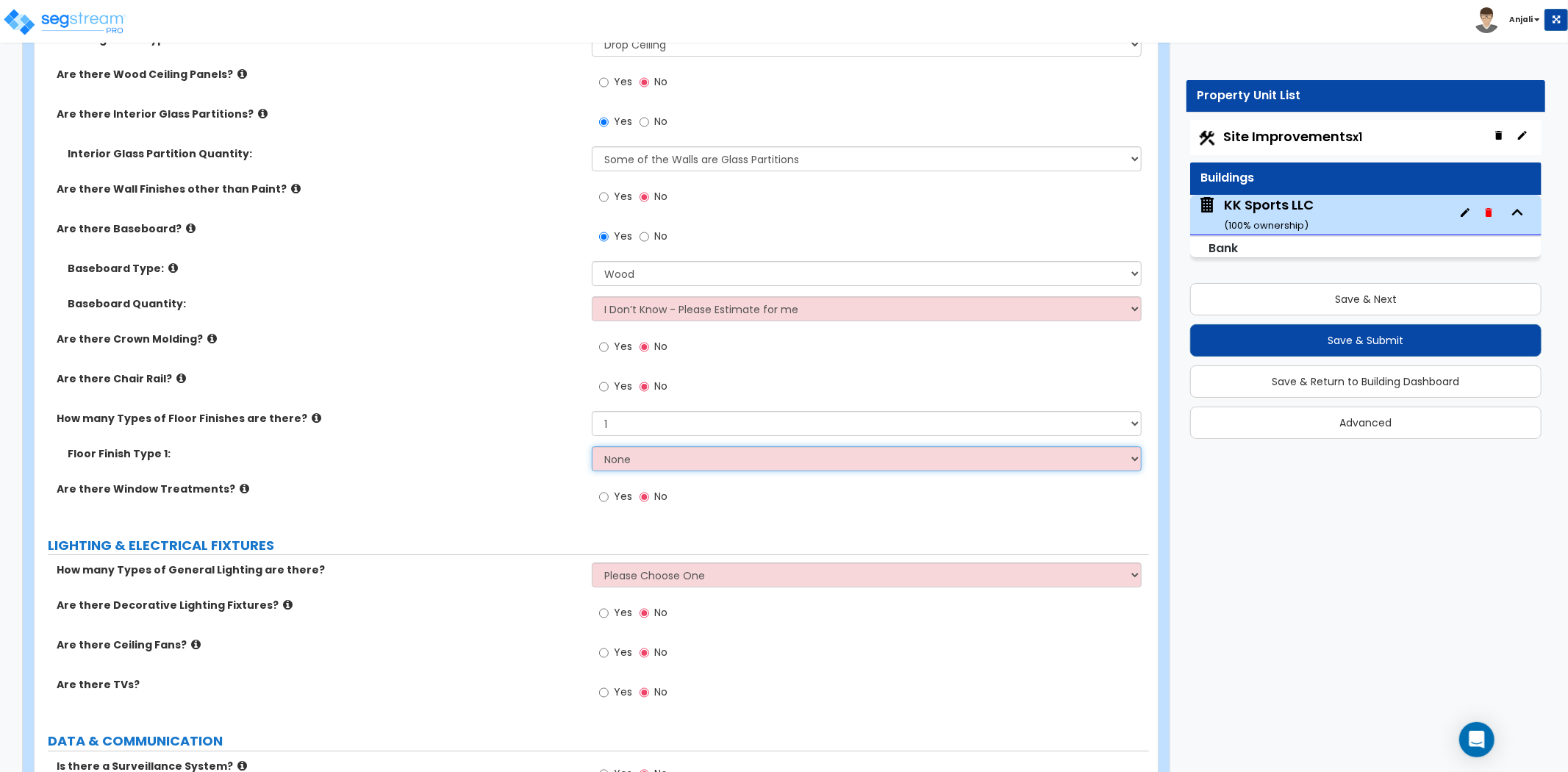
select select "7"
click at [592, 447] on select "None Tile Flooring Hardwood Flooring Resilient Laminate Flooring VCT Flooring S…" at bounding box center [866, 459] width 550 height 25
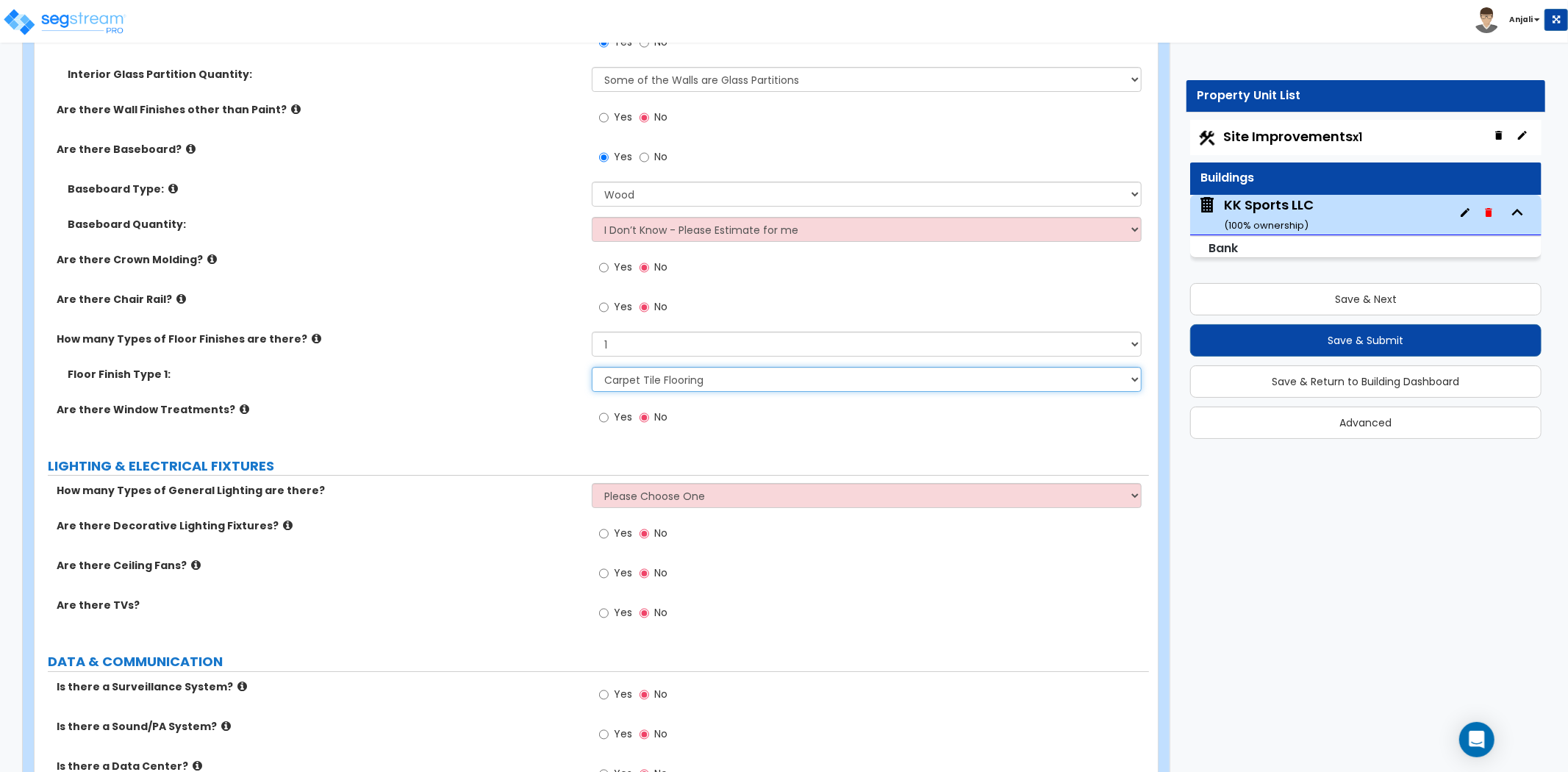
scroll to position [4413, 0]
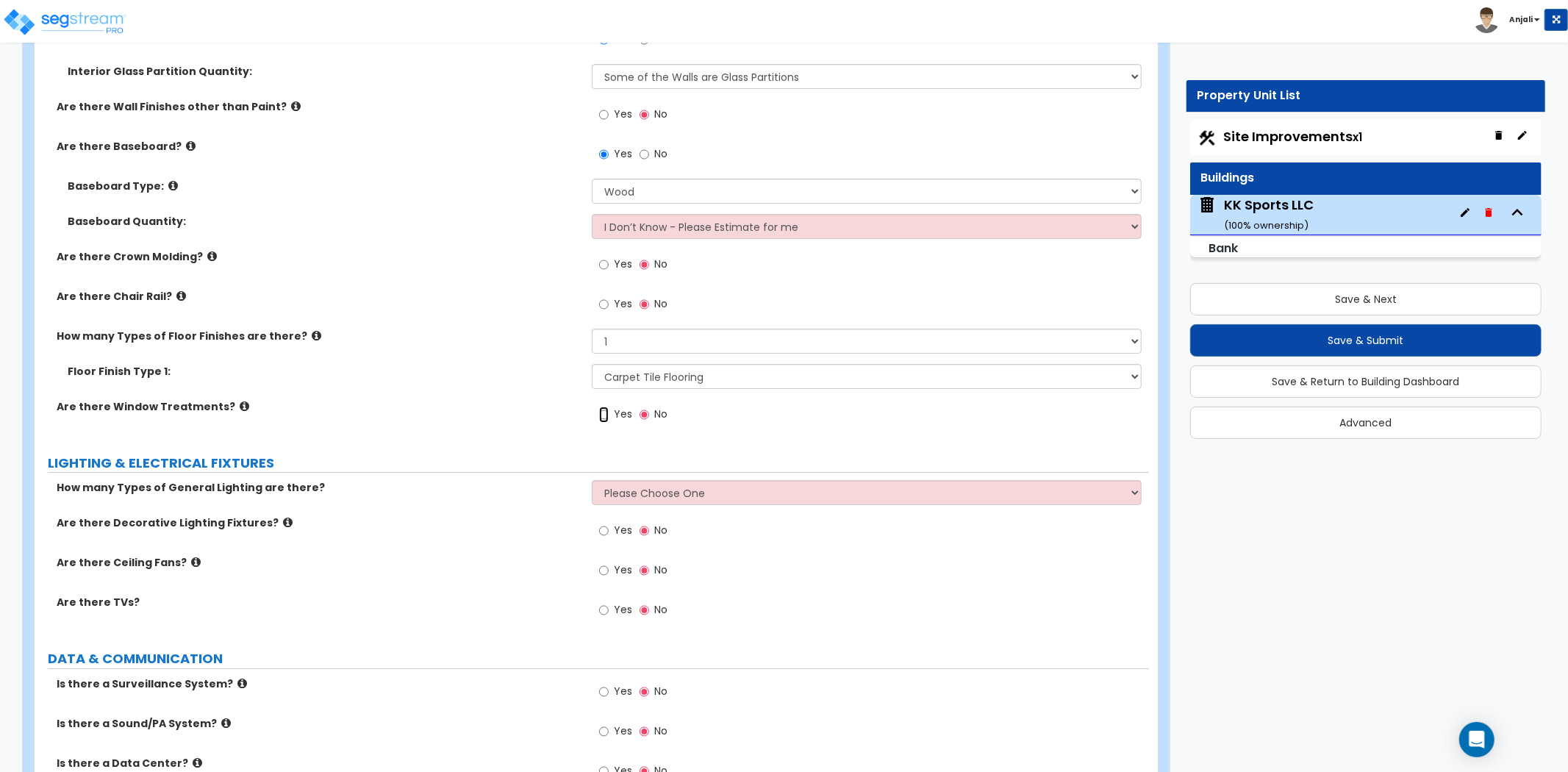
click at [604, 407] on input "Yes" at bounding box center [604, 414] width 9 height 16
radio input "true"
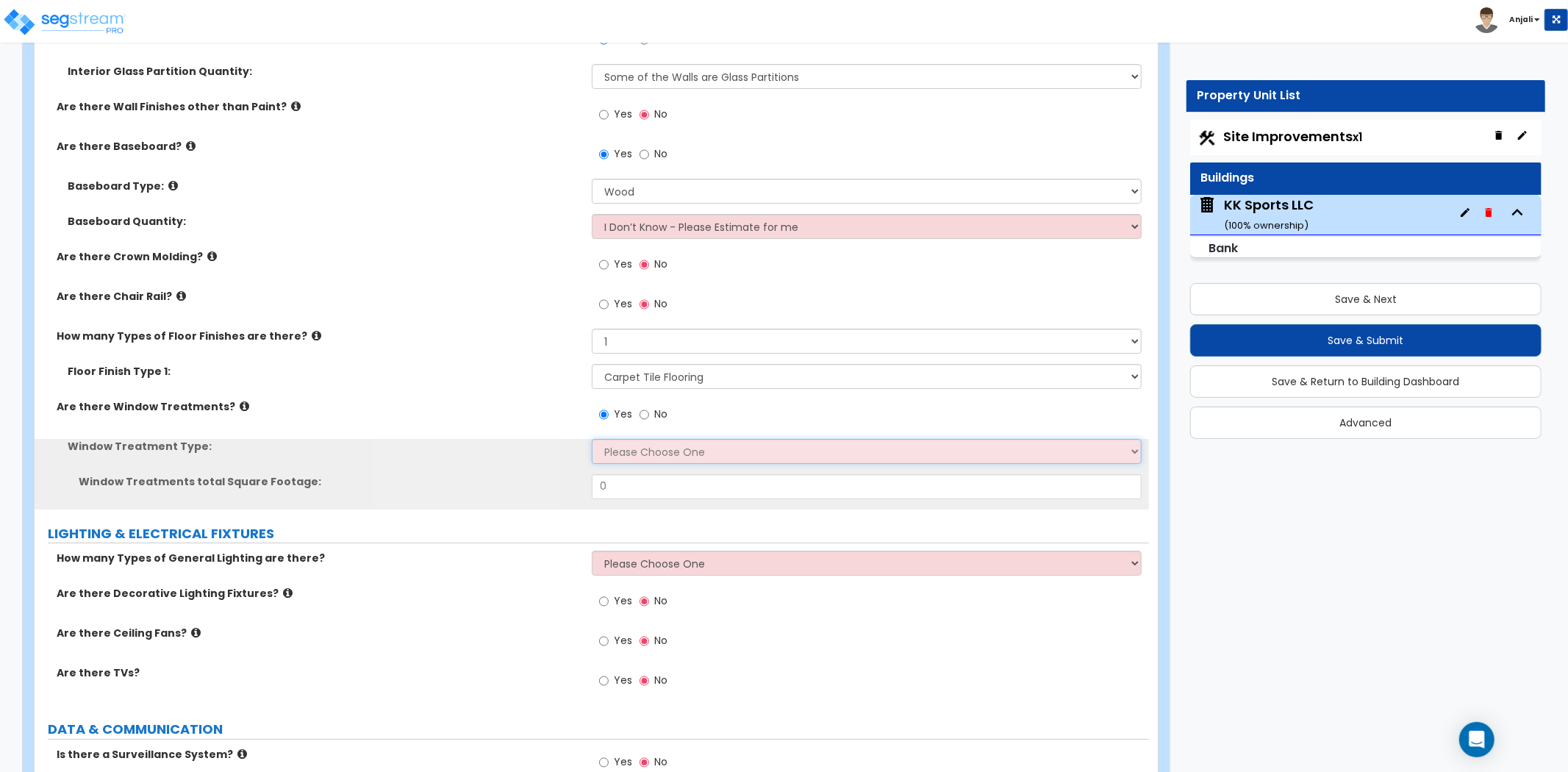
click at [656, 439] on select "Please Choose One Vertical Blinds Window Shades Venetian Blinds Wood Shutters" at bounding box center [866, 451] width 550 height 25
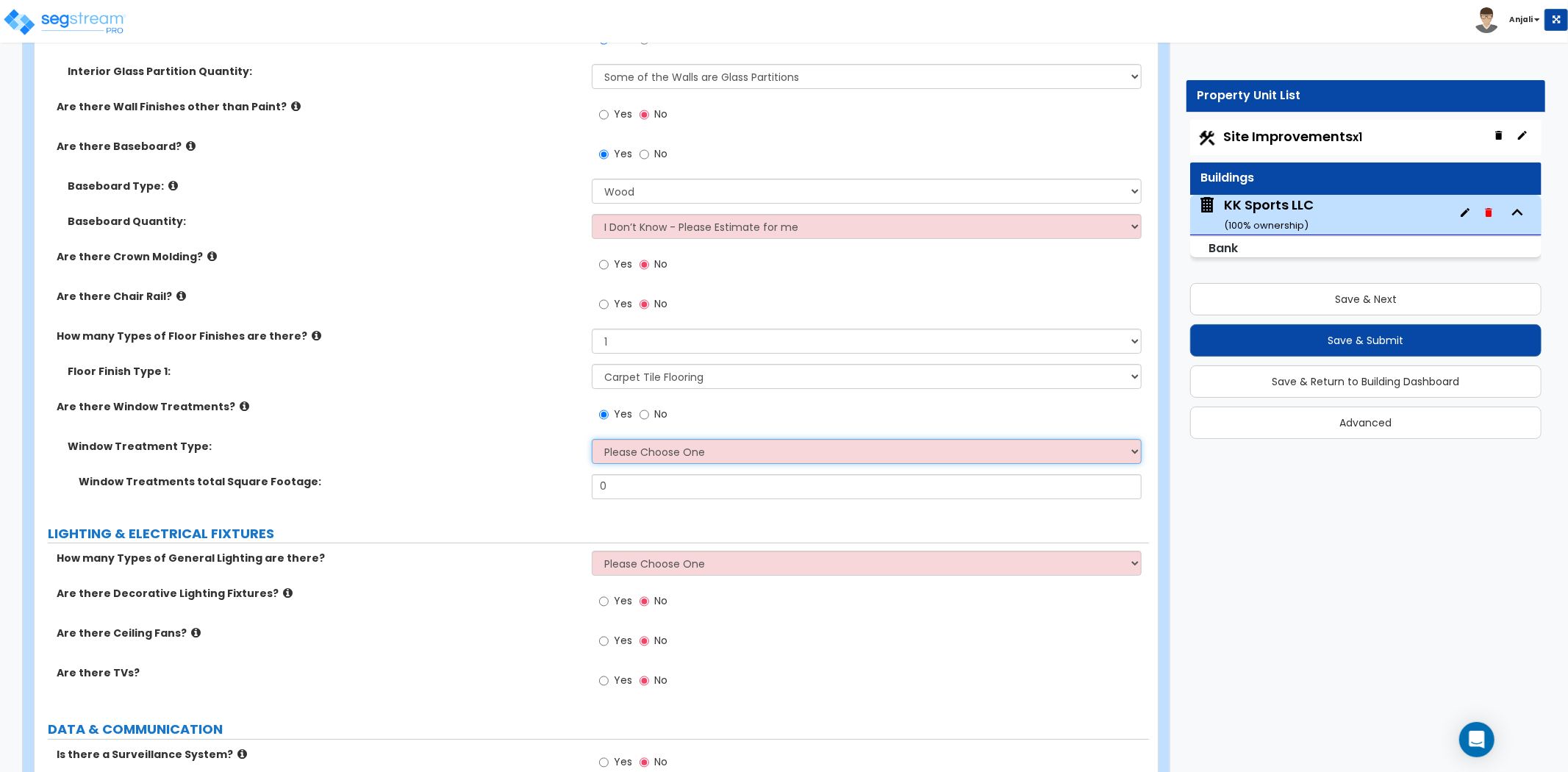
select select "3"
click at [592, 439] on select "Please Choose One Vertical Blinds Window Shades Venetian Blinds Wood Shutters" at bounding box center [866, 451] width 550 height 25
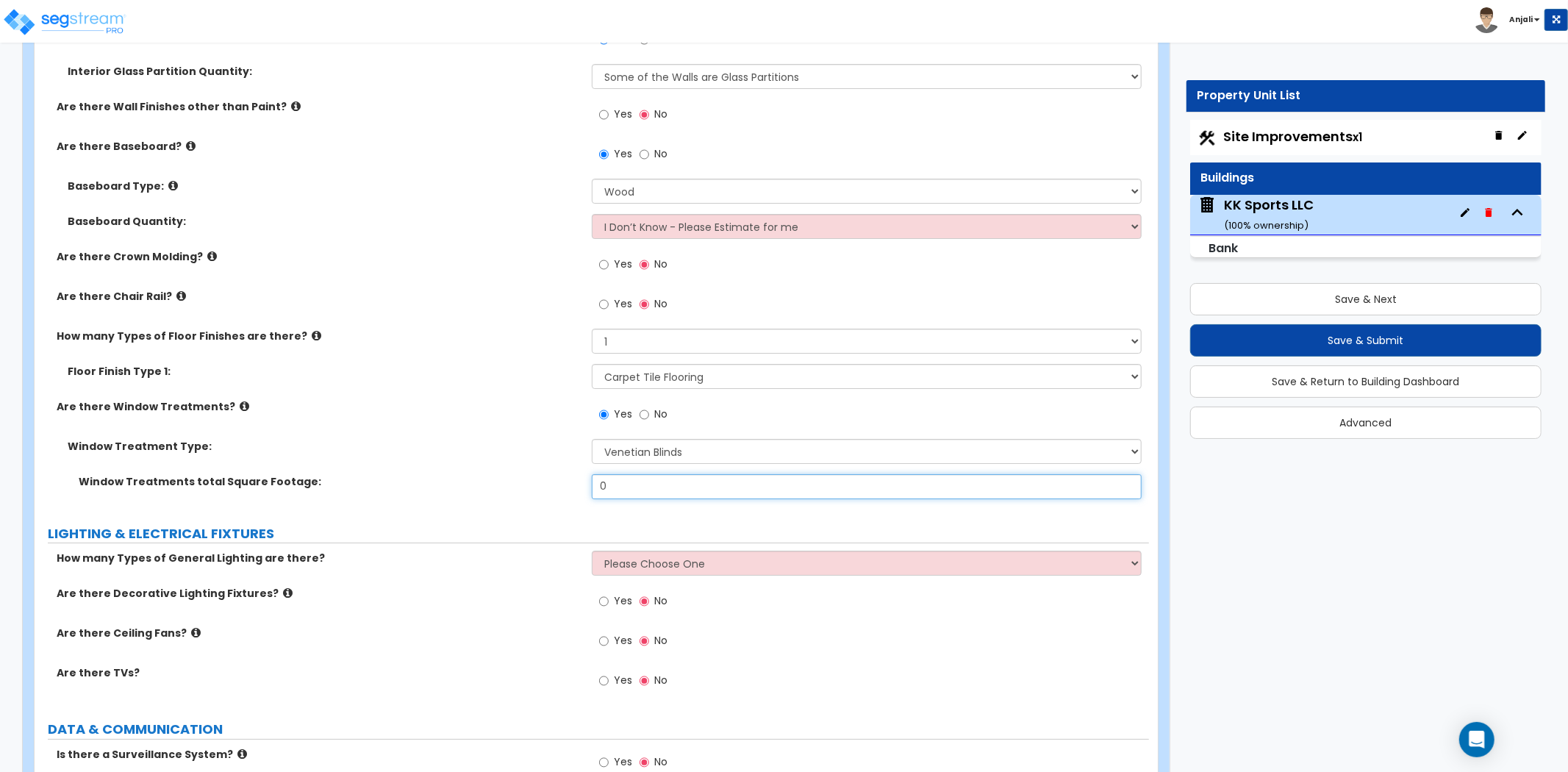
click at [646, 474] on input "0" at bounding box center [866, 487] width 550 height 25
type input "84"
click at [457, 485] on div "Window Treatments total Square Footage: 84" at bounding box center [592, 492] width 1115 height 35
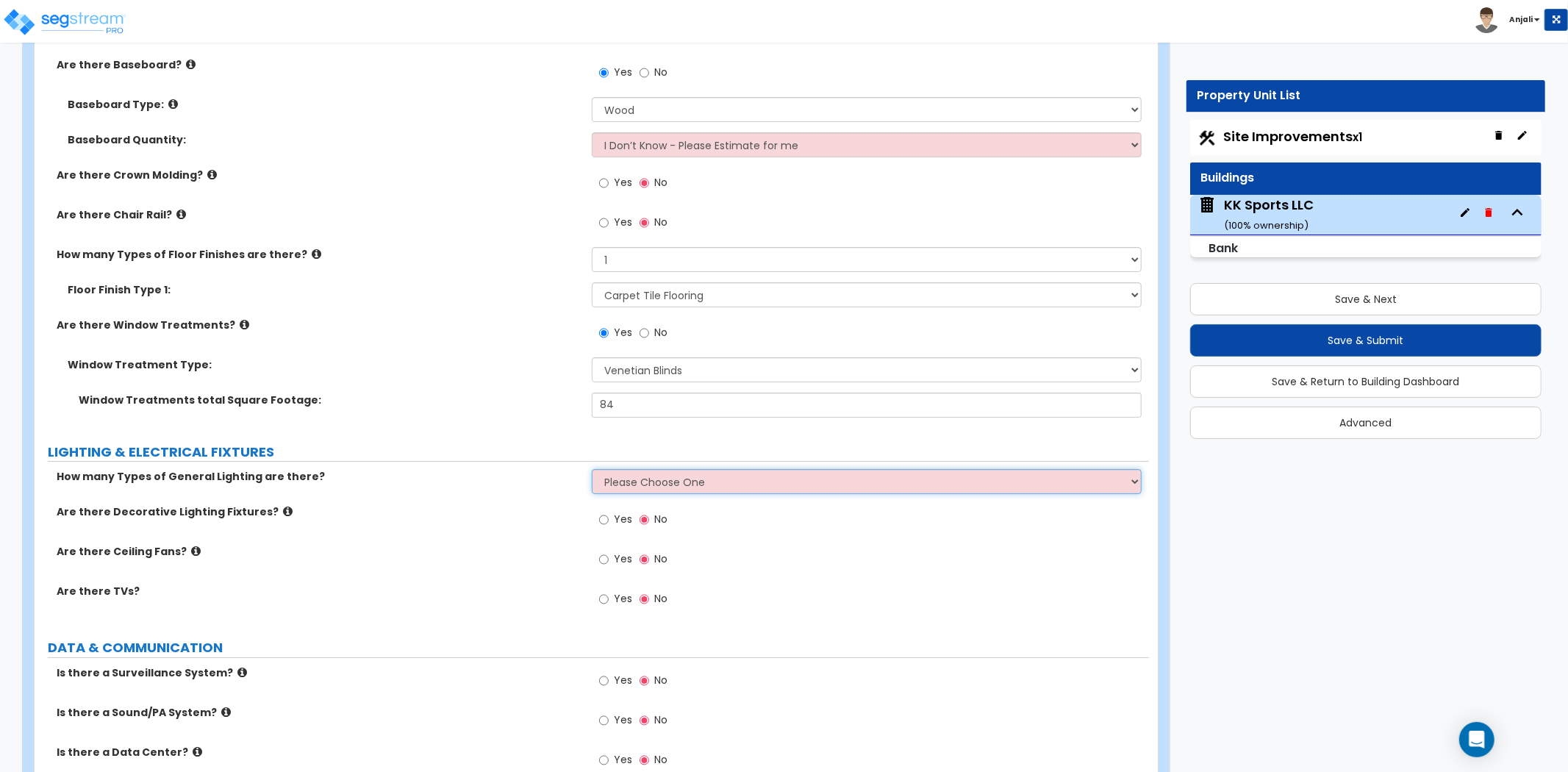
click at [623, 469] on select "Please Choose One 1 2 3" at bounding box center [866, 481] width 550 height 25
select select "2"
click at [592, 469] on select "Please Choose One 1 2 3" at bounding box center [866, 481] width 550 height 25
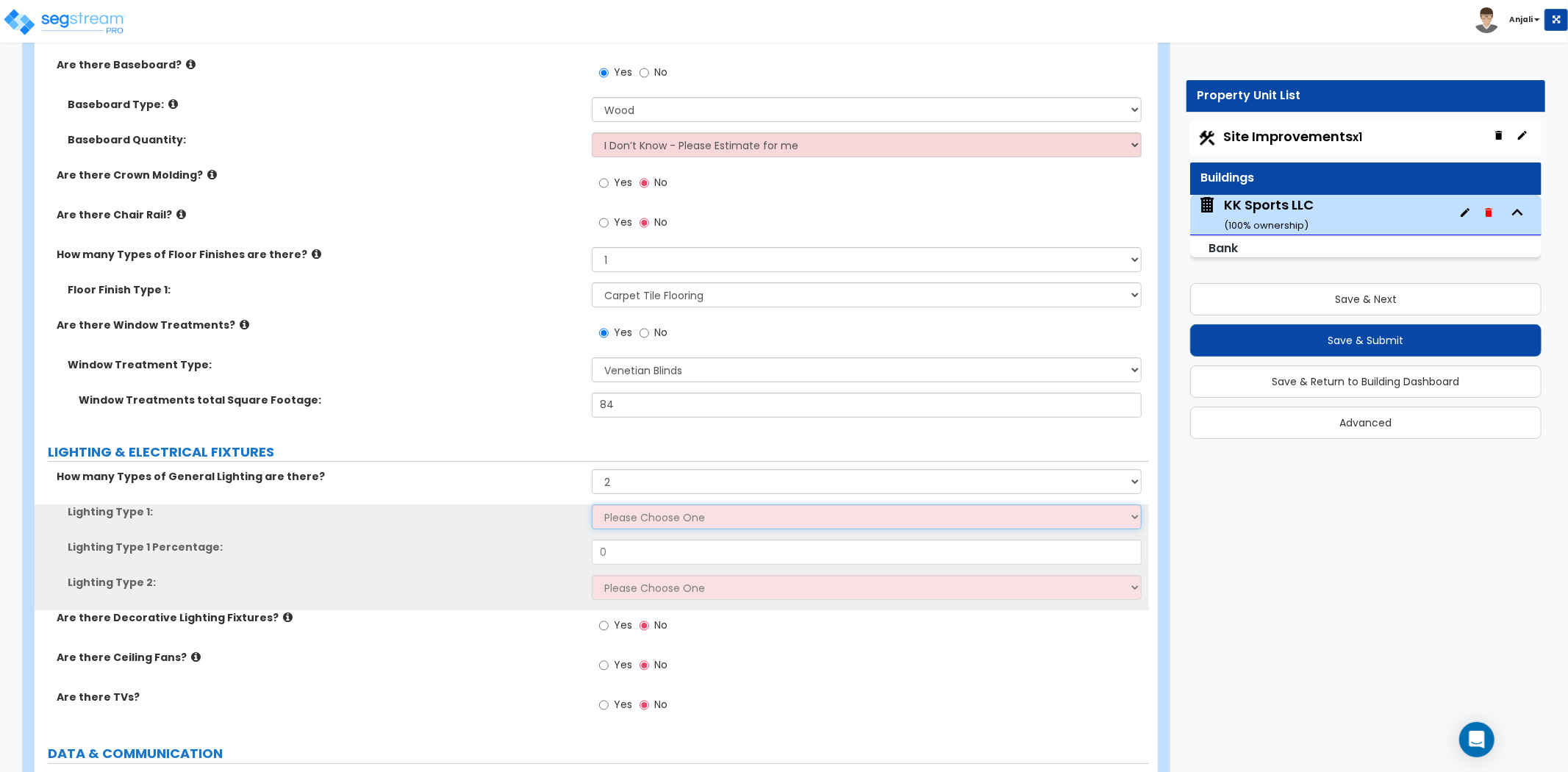
click at [640, 504] on select "Please Choose One LED Surface-Mounted LED Recessed Fluorescent Surface-Mounted …" at bounding box center [866, 517] width 550 height 25
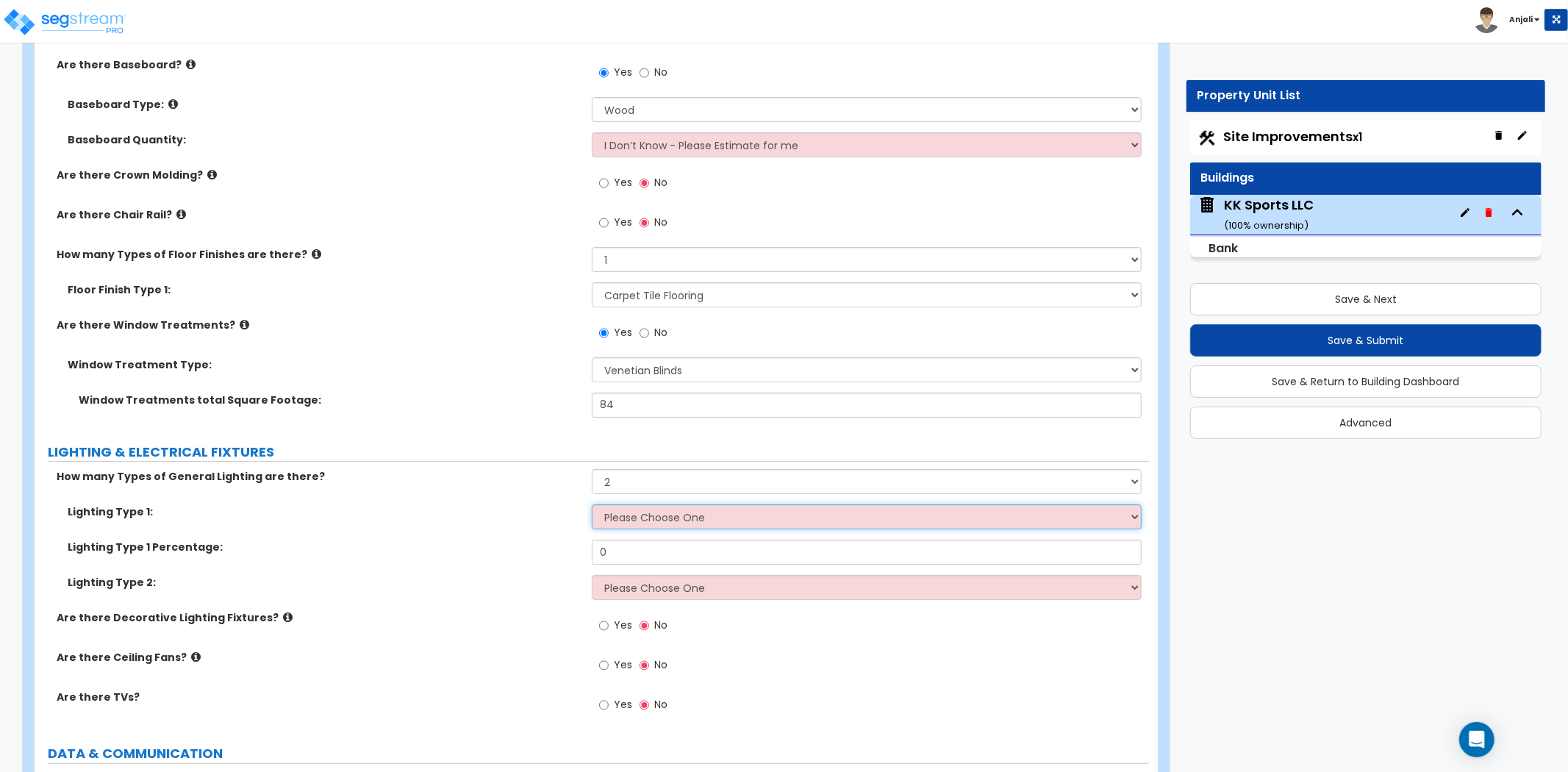
select select "2"
click at [592, 504] on select "Please Choose One LED Surface-Mounted LED Recessed Fluorescent Surface-Mounted …" at bounding box center [866, 517] width 550 height 25
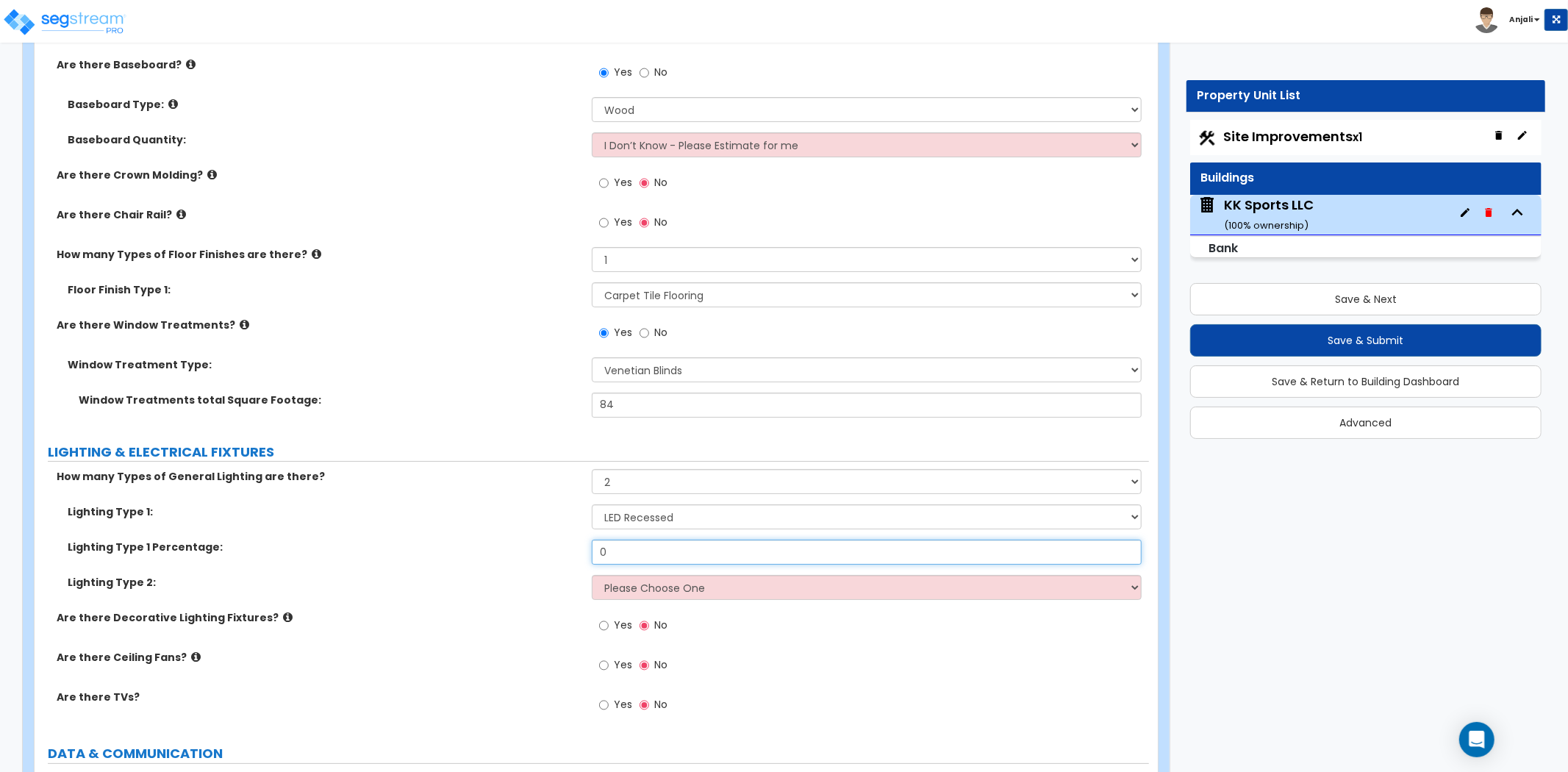
click at [641, 540] on input "0" at bounding box center [866, 552] width 550 height 25
type input "45"
click at [643, 575] on select "Please Choose One LED Surface-Mounted LED Recessed Fluorescent Surface-Mounted …" at bounding box center [866, 587] width 550 height 25
drag, startPoint x: 518, startPoint y: 567, endPoint x: 535, endPoint y: 560, distance: 18.4
click at [518, 575] on label "Lighting Type 2:" at bounding box center [324, 582] width 513 height 15
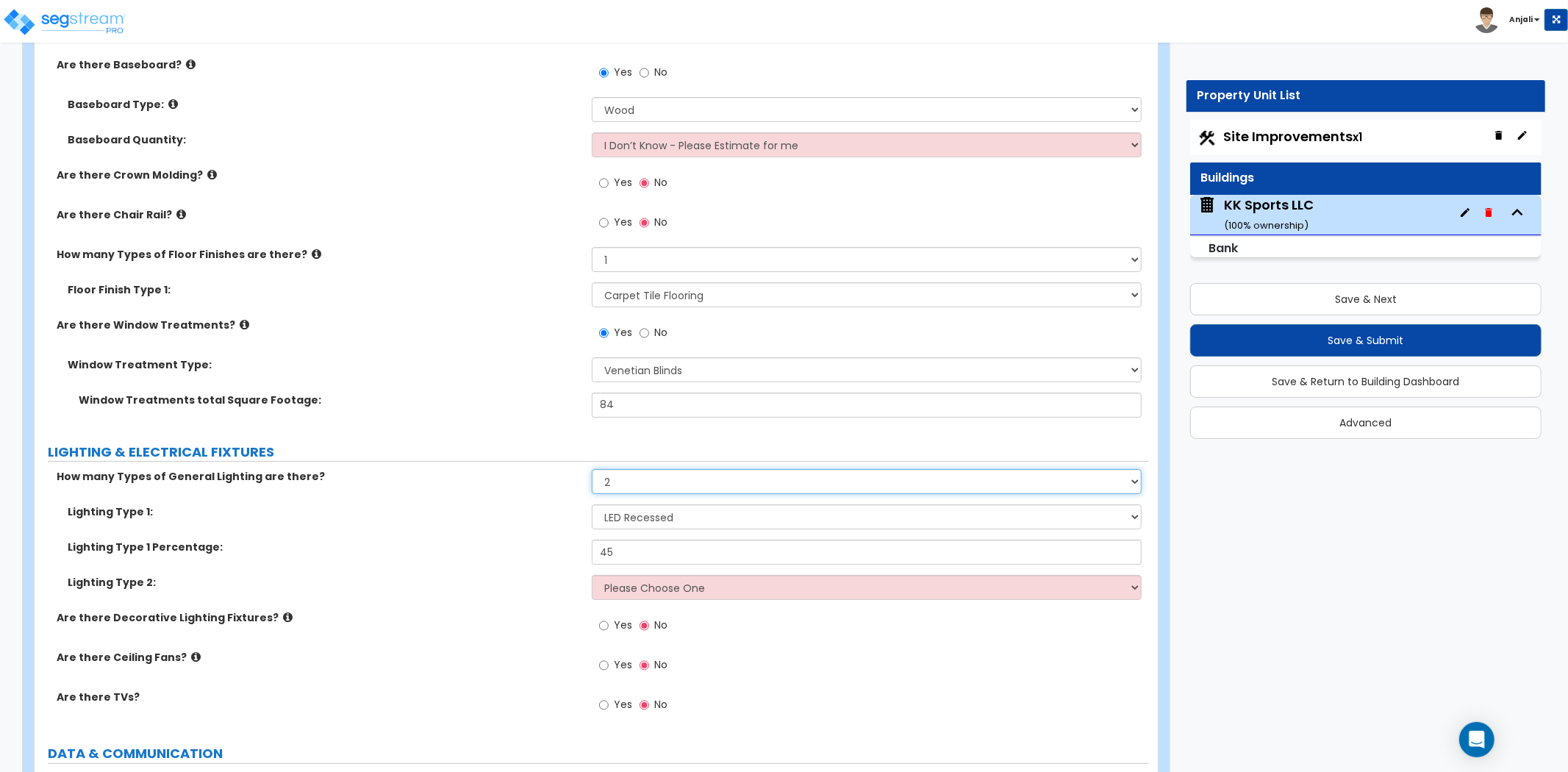
click at [642, 469] on select "Please Choose One 1 2 3" at bounding box center [866, 481] width 550 height 25
select select "1"
click at [592, 469] on select "Please Choose One 1 2 3" at bounding box center [866, 481] width 550 height 25
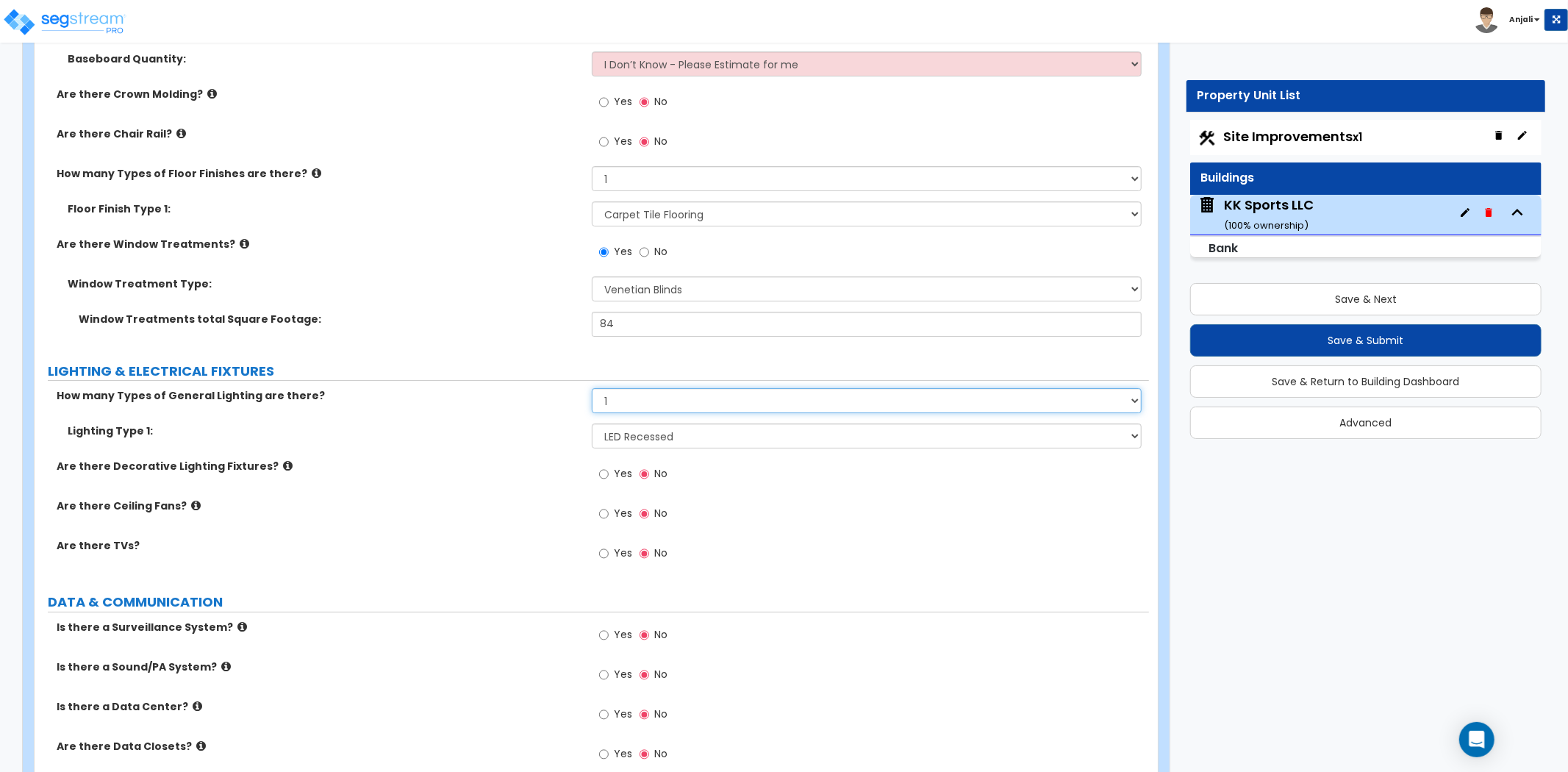
scroll to position [4576, 0]
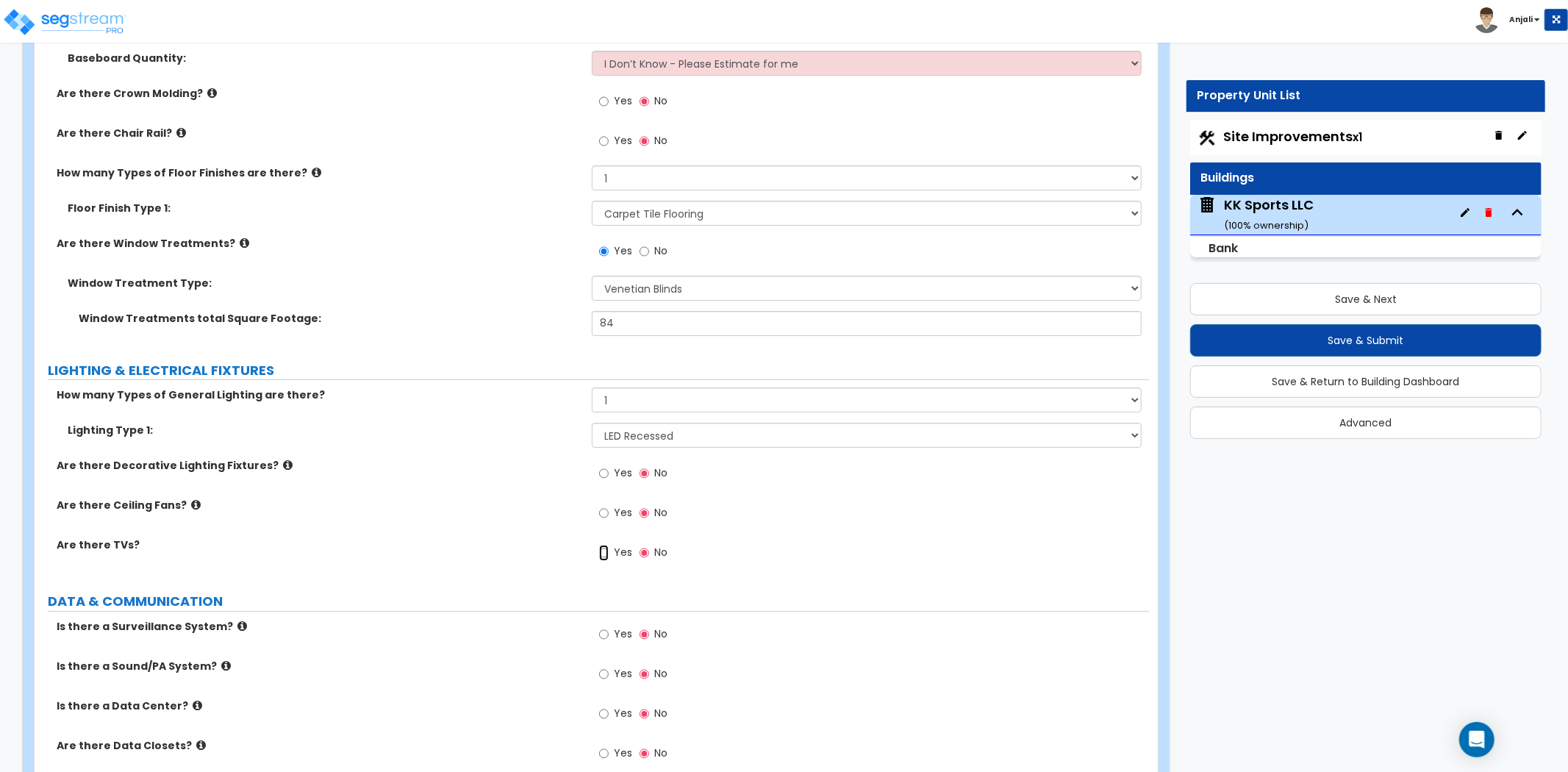
click at [607, 545] on input "Yes" at bounding box center [604, 553] width 9 height 16
radio input "true"
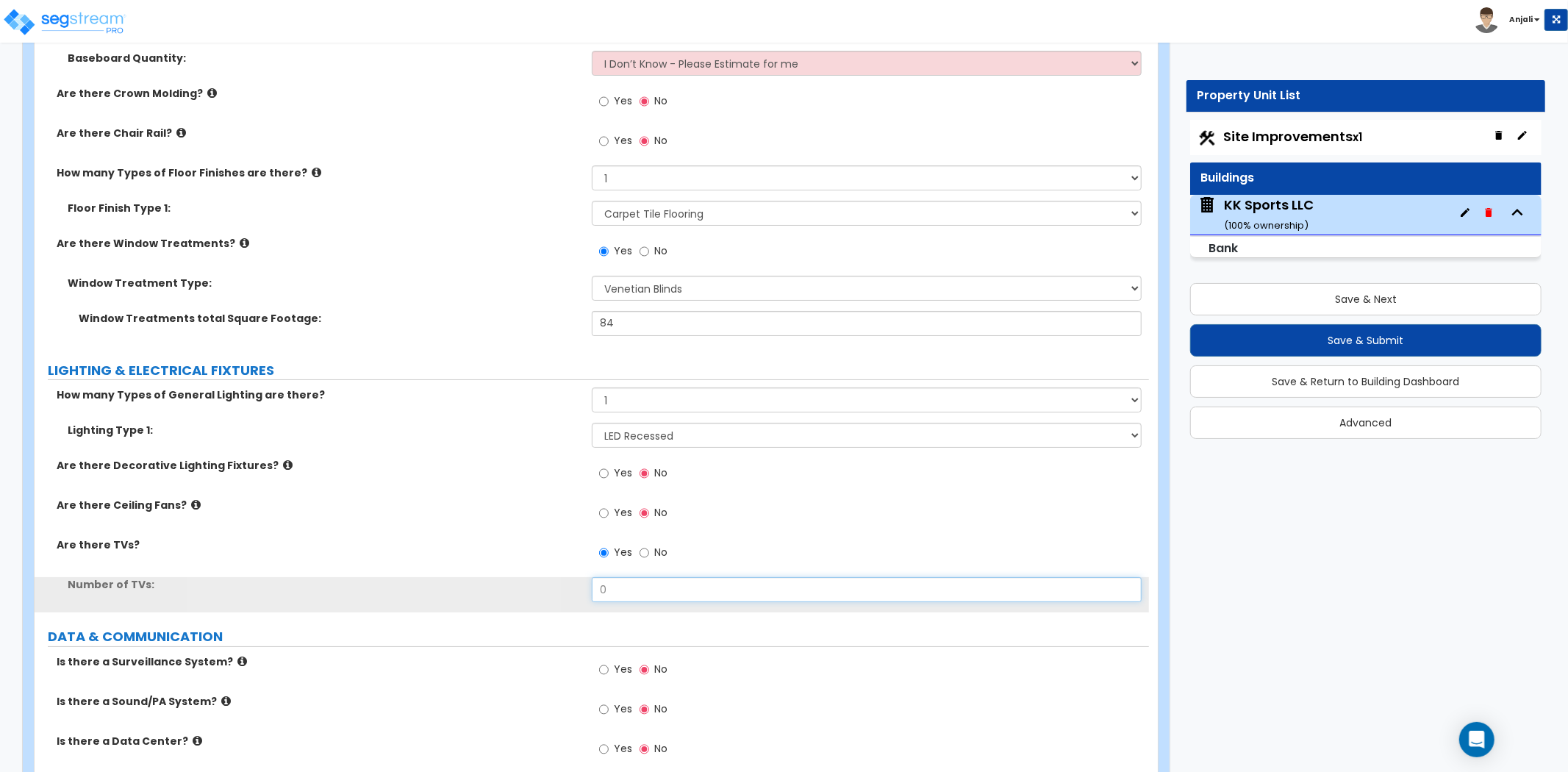
click at [626, 577] on input "0" at bounding box center [866, 590] width 550 height 25
type input "1"
type input "8"
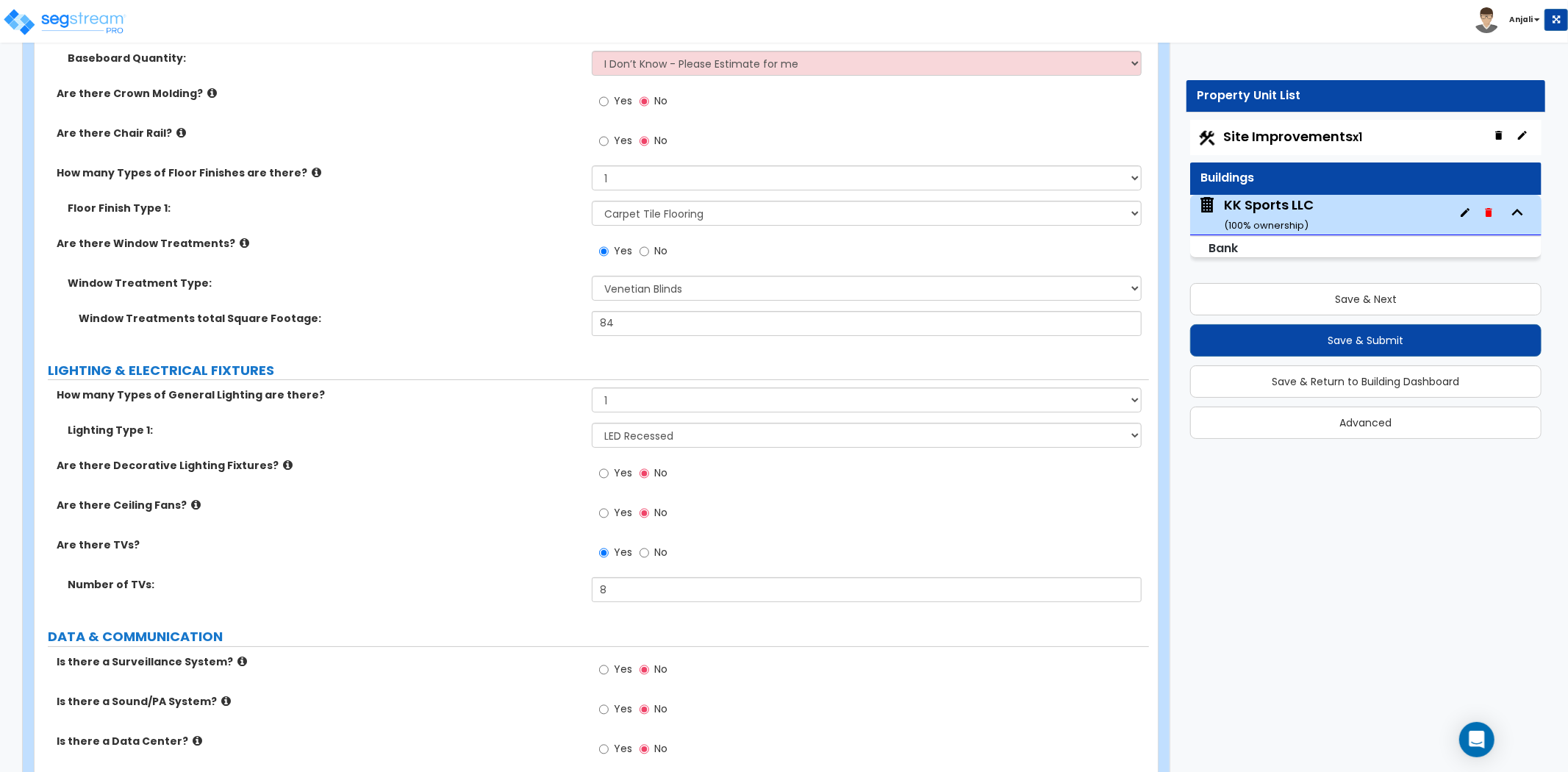
click at [550, 544] on div "Are there TVs? Yes No" at bounding box center [592, 557] width 1115 height 40
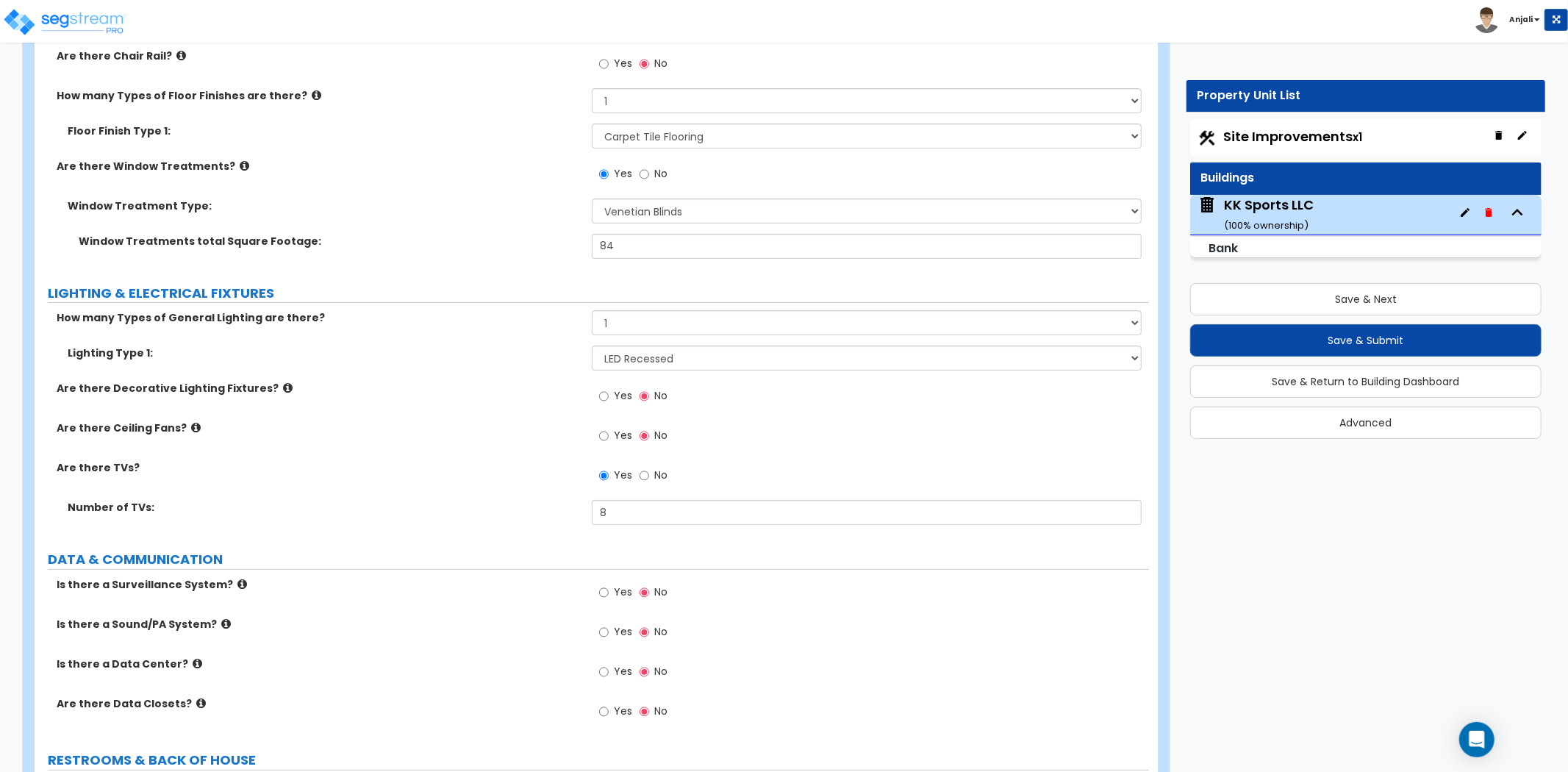
scroll to position [4658, 0]
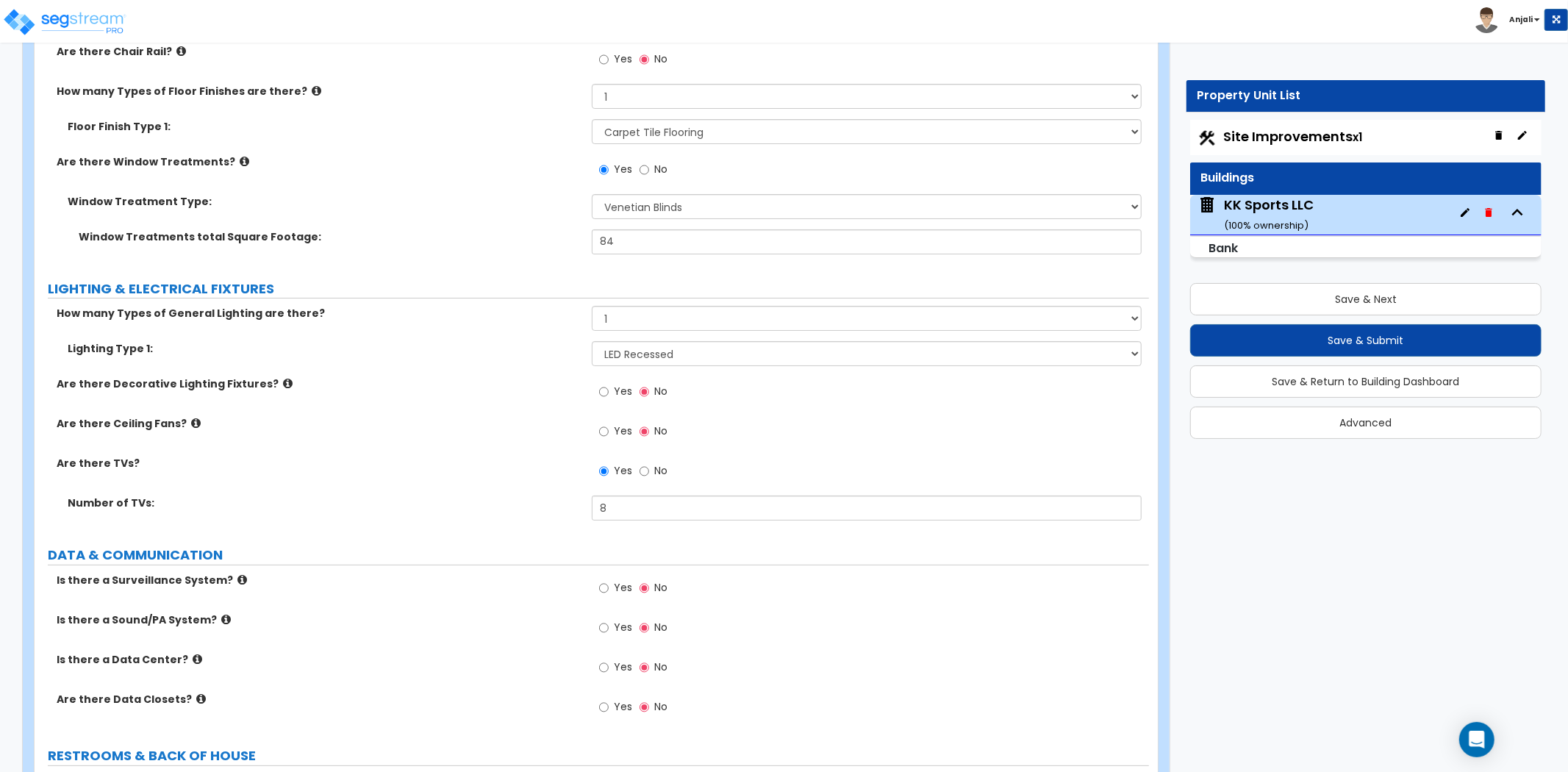
click at [610, 577] on label "Yes" at bounding box center [616, 590] width 33 height 25
click at [609, 581] on input "Yes" at bounding box center [604, 588] width 9 height 16
radio input "true"
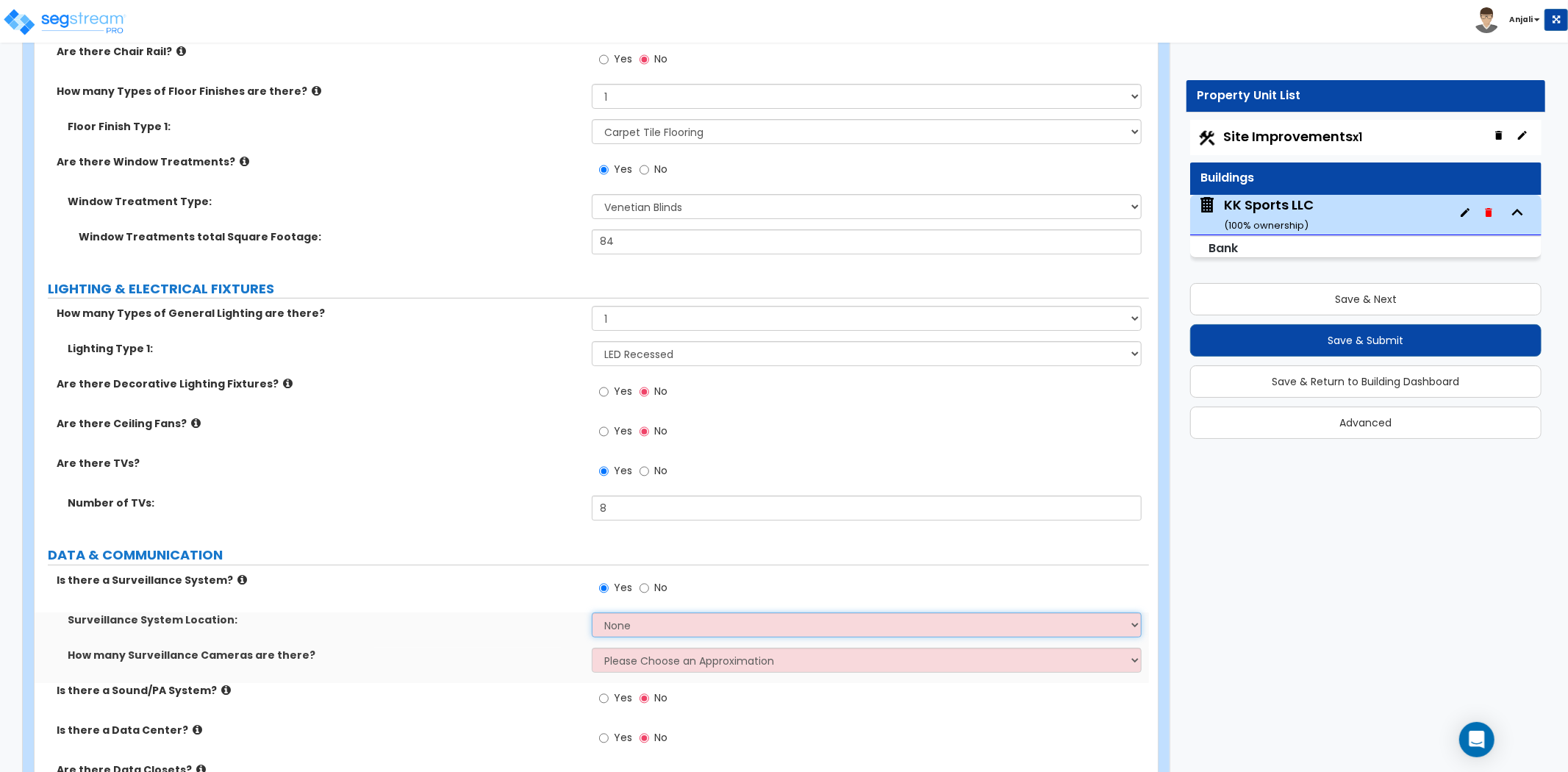
click at [648, 613] on select "None Inside the Building Outside the Building Both Inside & Outside" at bounding box center [866, 625] width 550 height 25
select select "3"
click at [592, 613] on select "None Inside the Building Outside the Building Both Inside & Outside" at bounding box center [866, 625] width 550 height 25
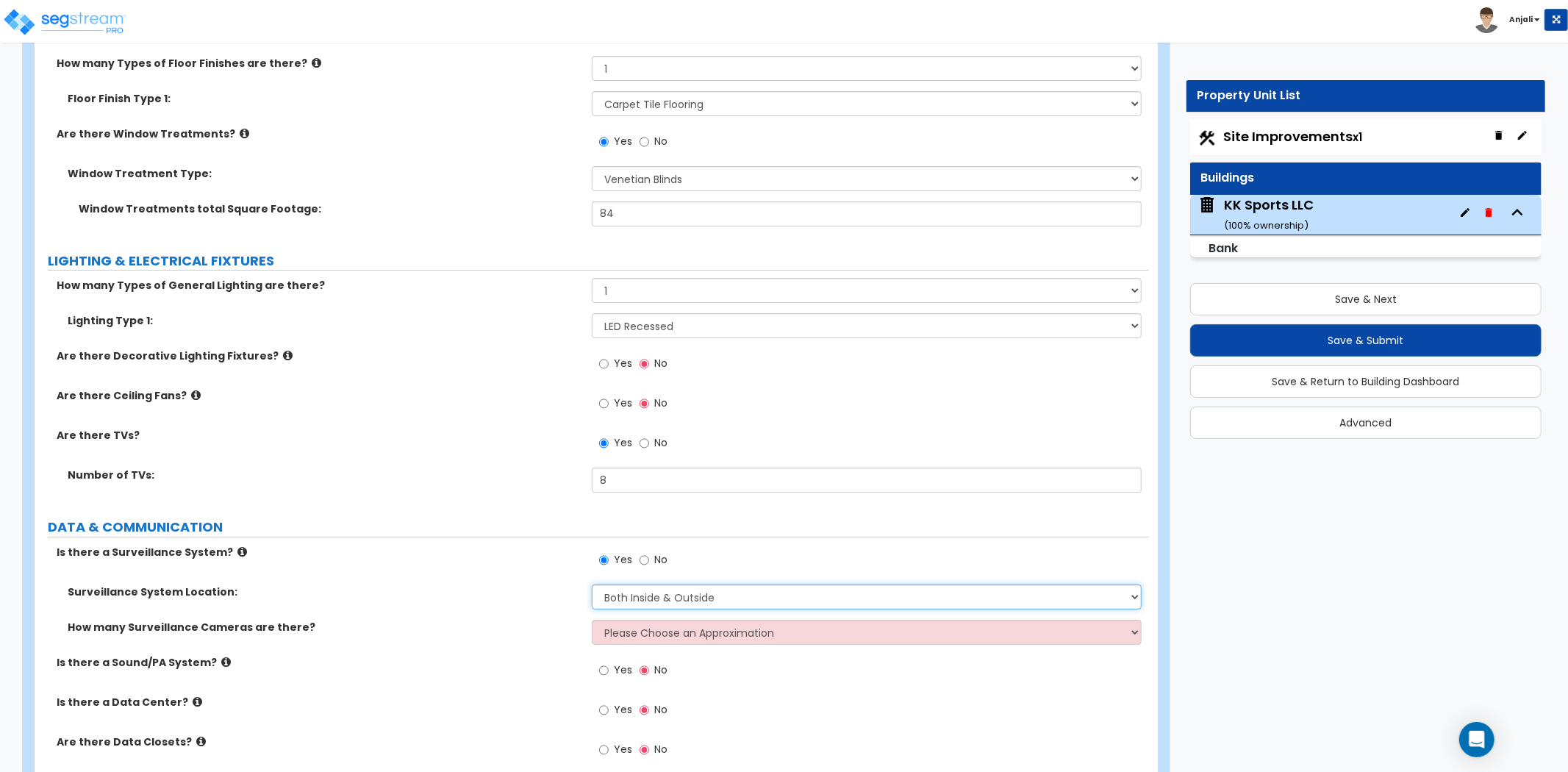
scroll to position [4821, 0]
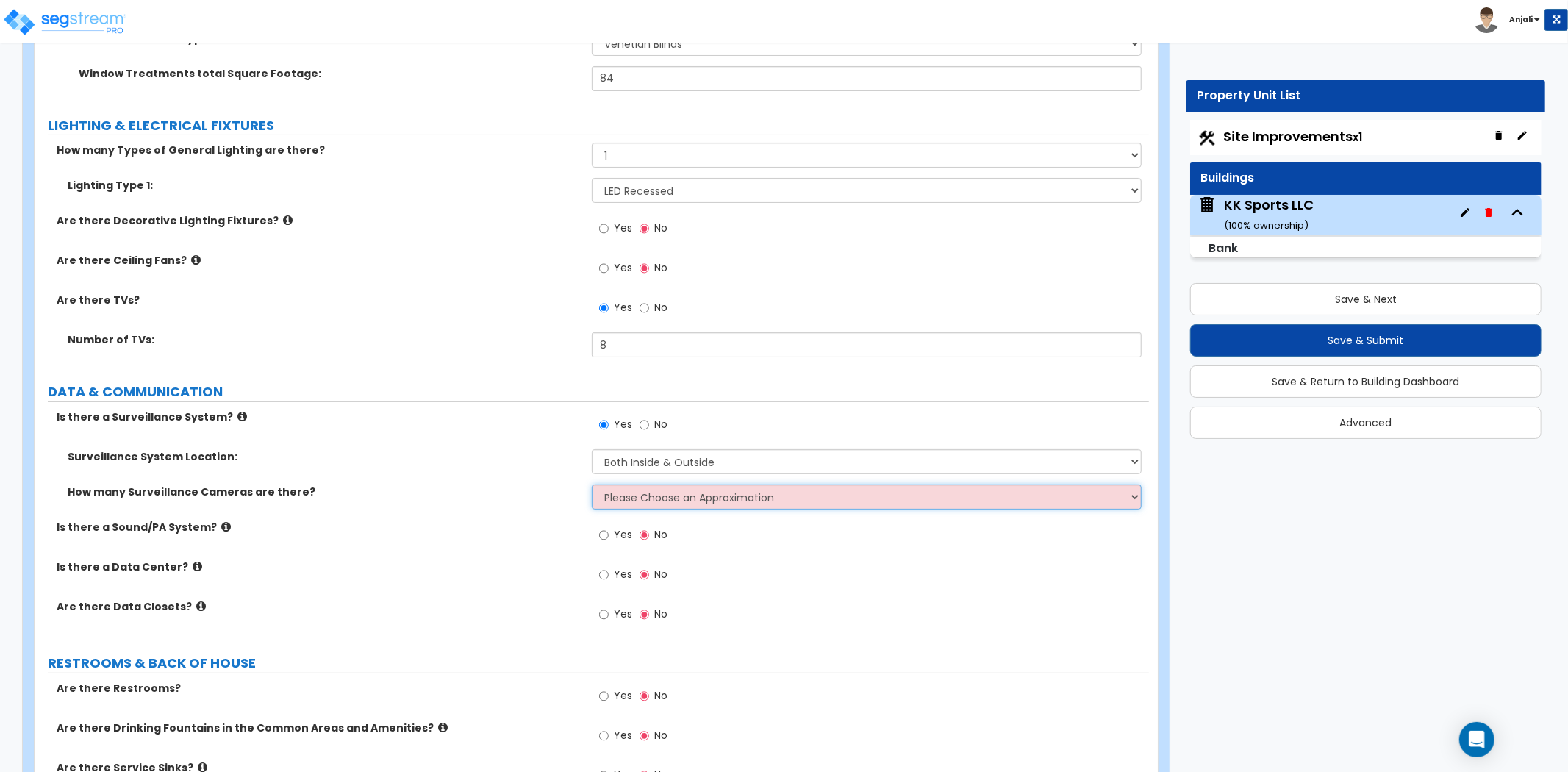
click at [663, 484] on select "Please Choose an Approximation Barely Noticed Any Noticed a Couple Frequently S…" at bounding box center [866, 497] width 550 height 25
select select "3"
click at [592, 484] on select "Please Choose an Approximation Barely Noticed Any Noticed a Couple Frequently S…" at bounding box center [866, 497] width 550 height 25
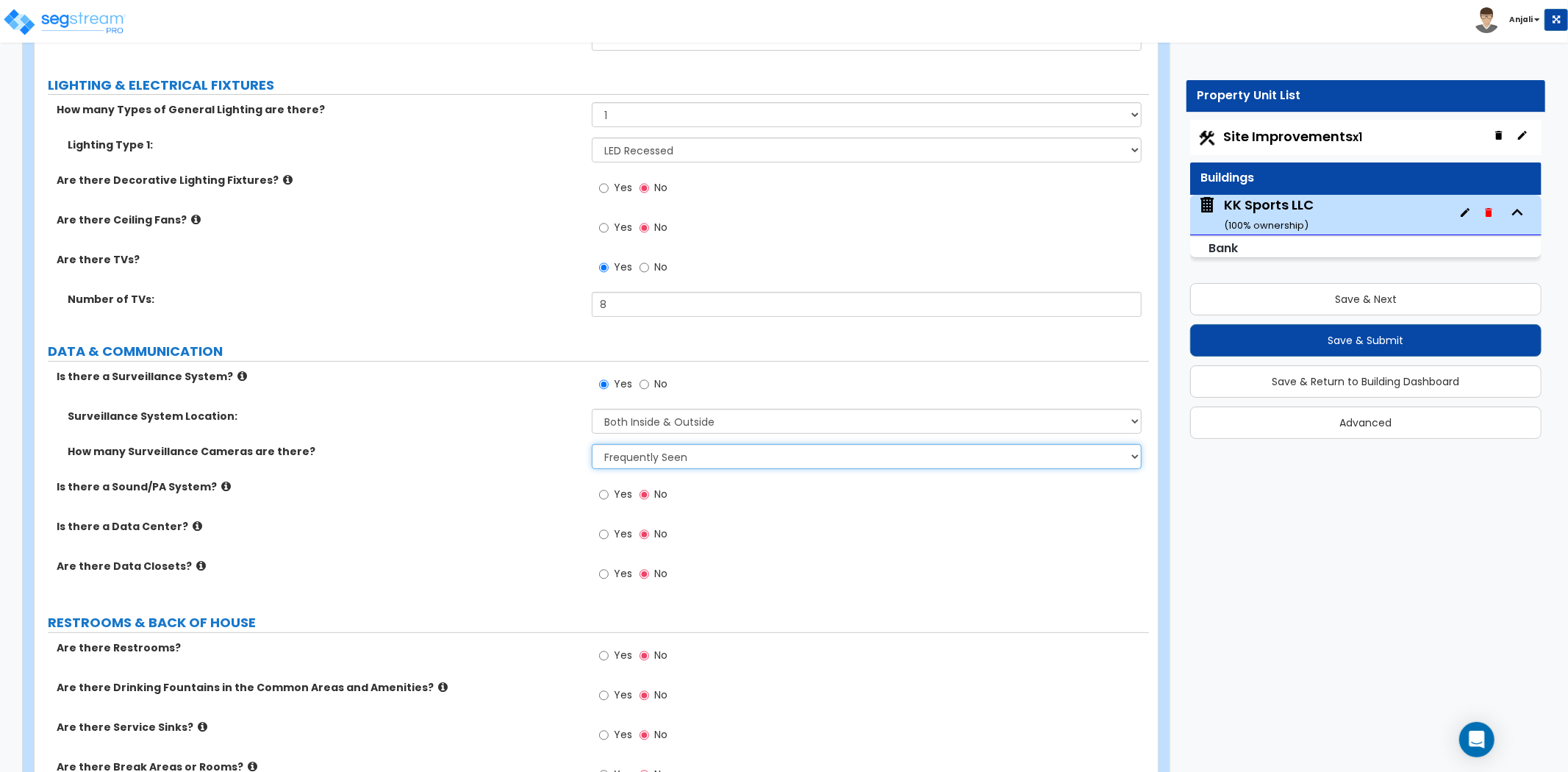
scroll to position [4984, 0]
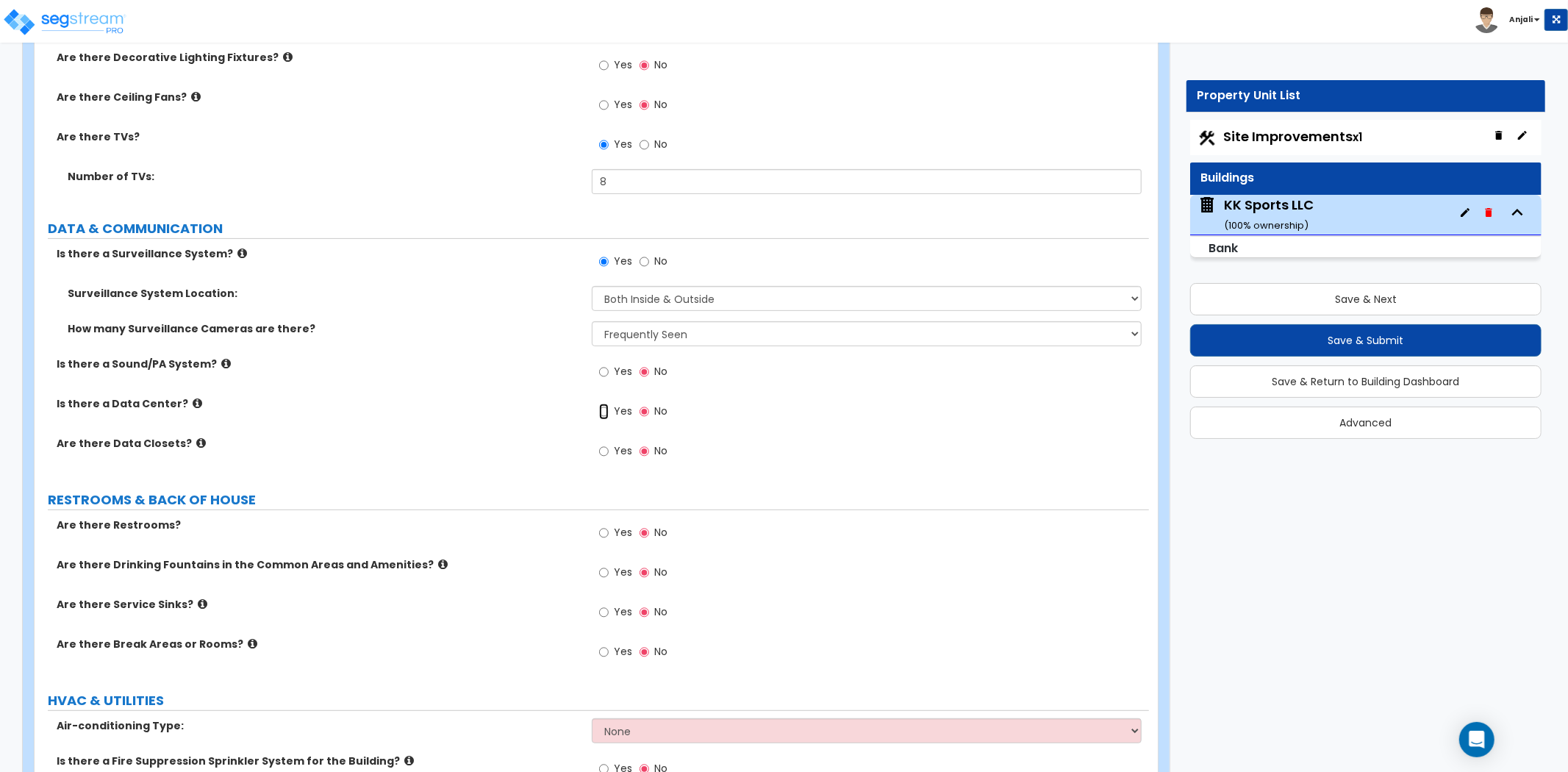
click at [605, 404] on input "Yes" at bounding box center [604, 411] width 9 height 16
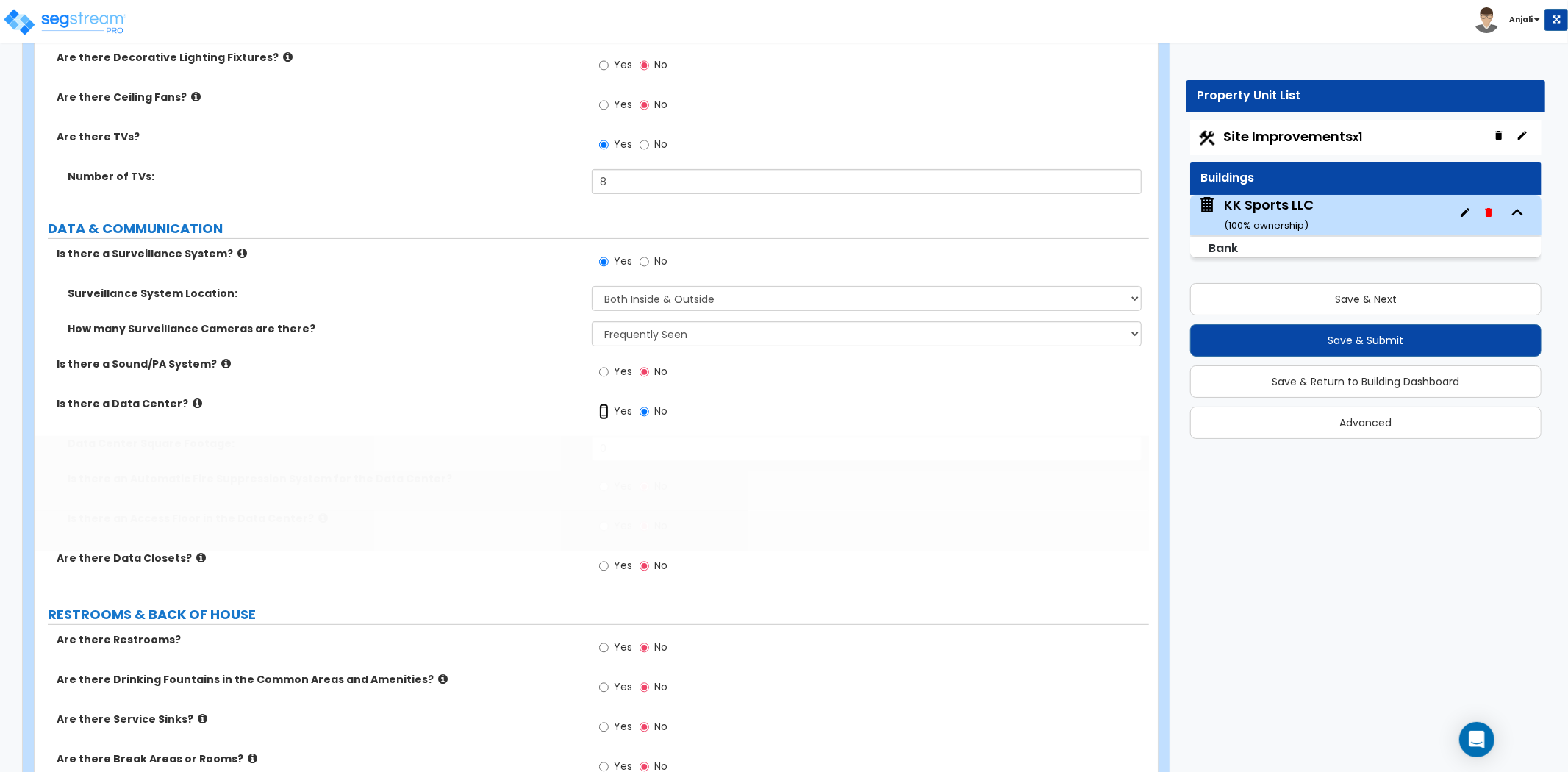
radio input "true"
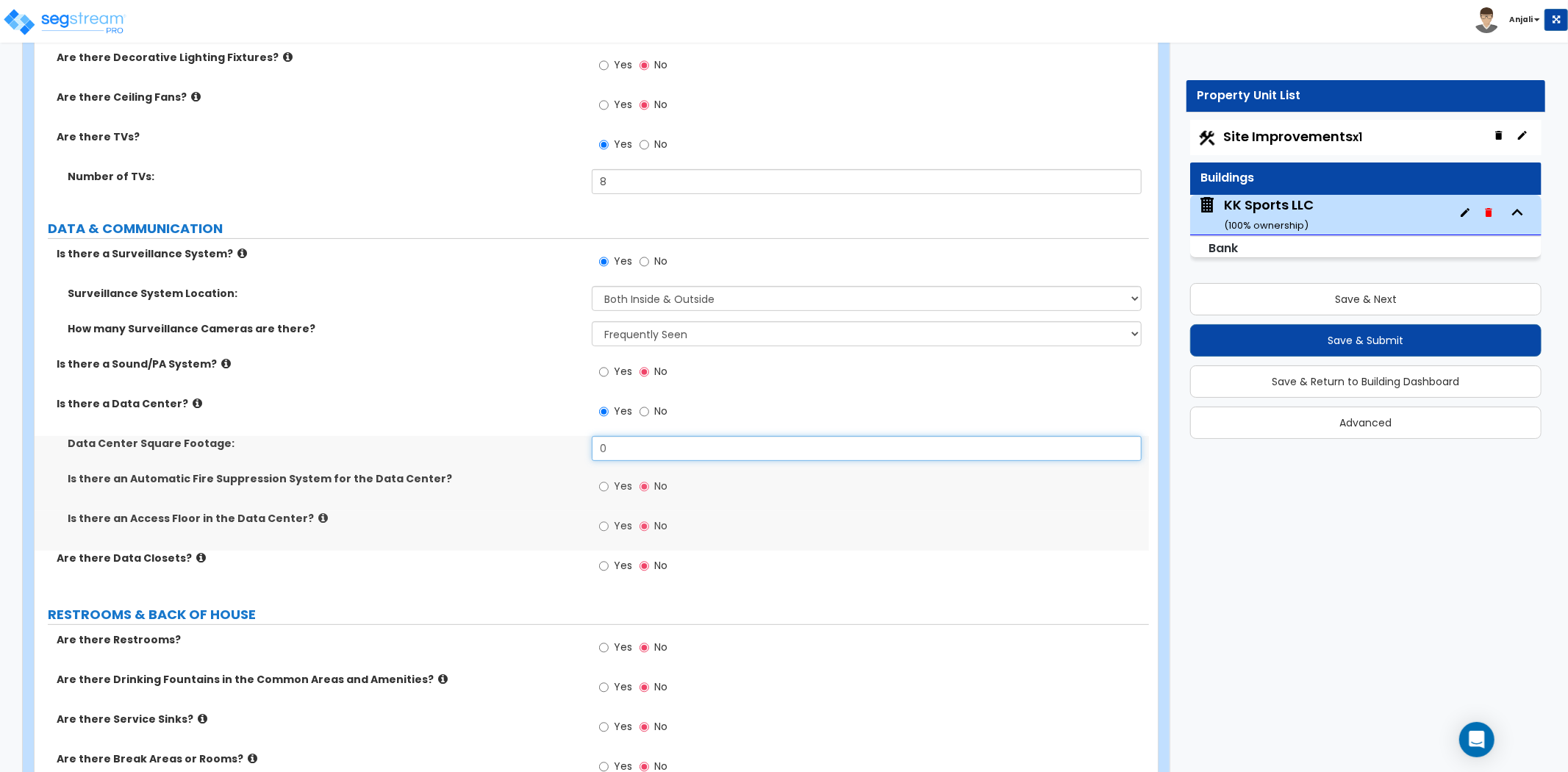
click at [666, 436] on input "0" at bounding box center [866, 448] width 550 height 25
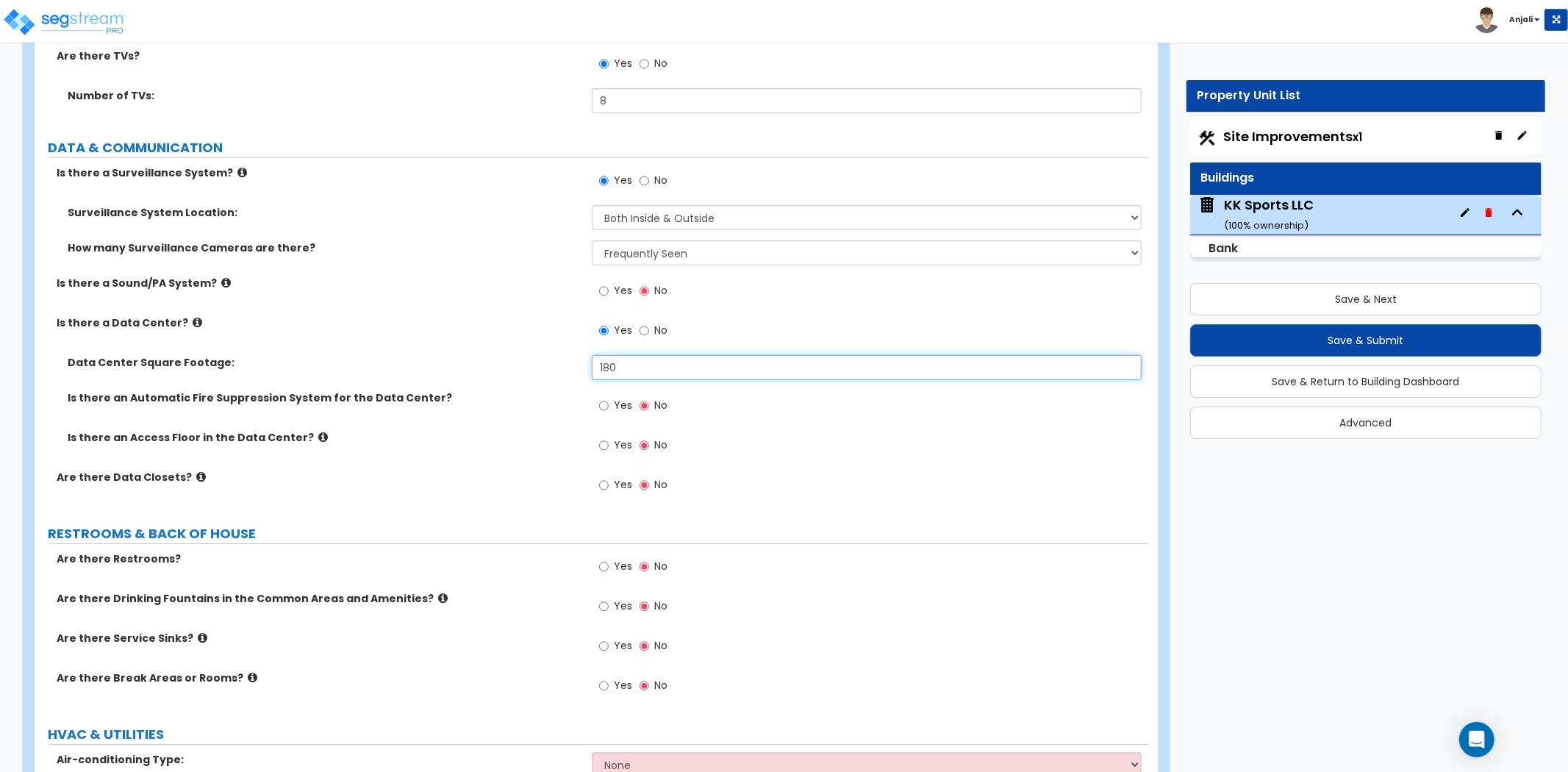
scroll to position [5066, 0]
type input "180"
click at [556, 430] on div "Is there an Access Floor in the Data Center? Yes No" at bounding box center [592, 450] width 1115 height 40
click at [605, 477] on input "Yes" at bounding box center [604, 484] width 9 height 16
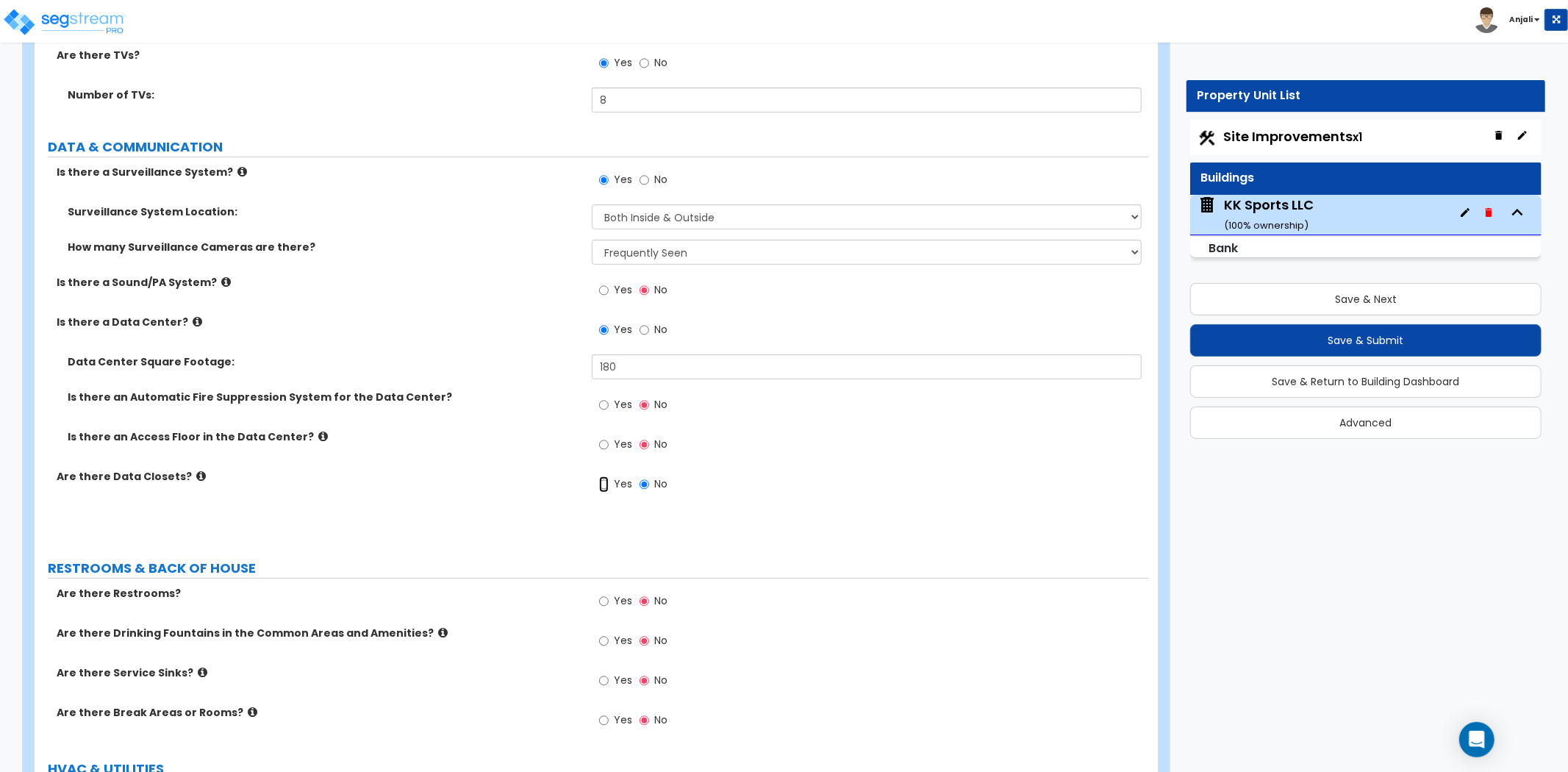
radio input "true"
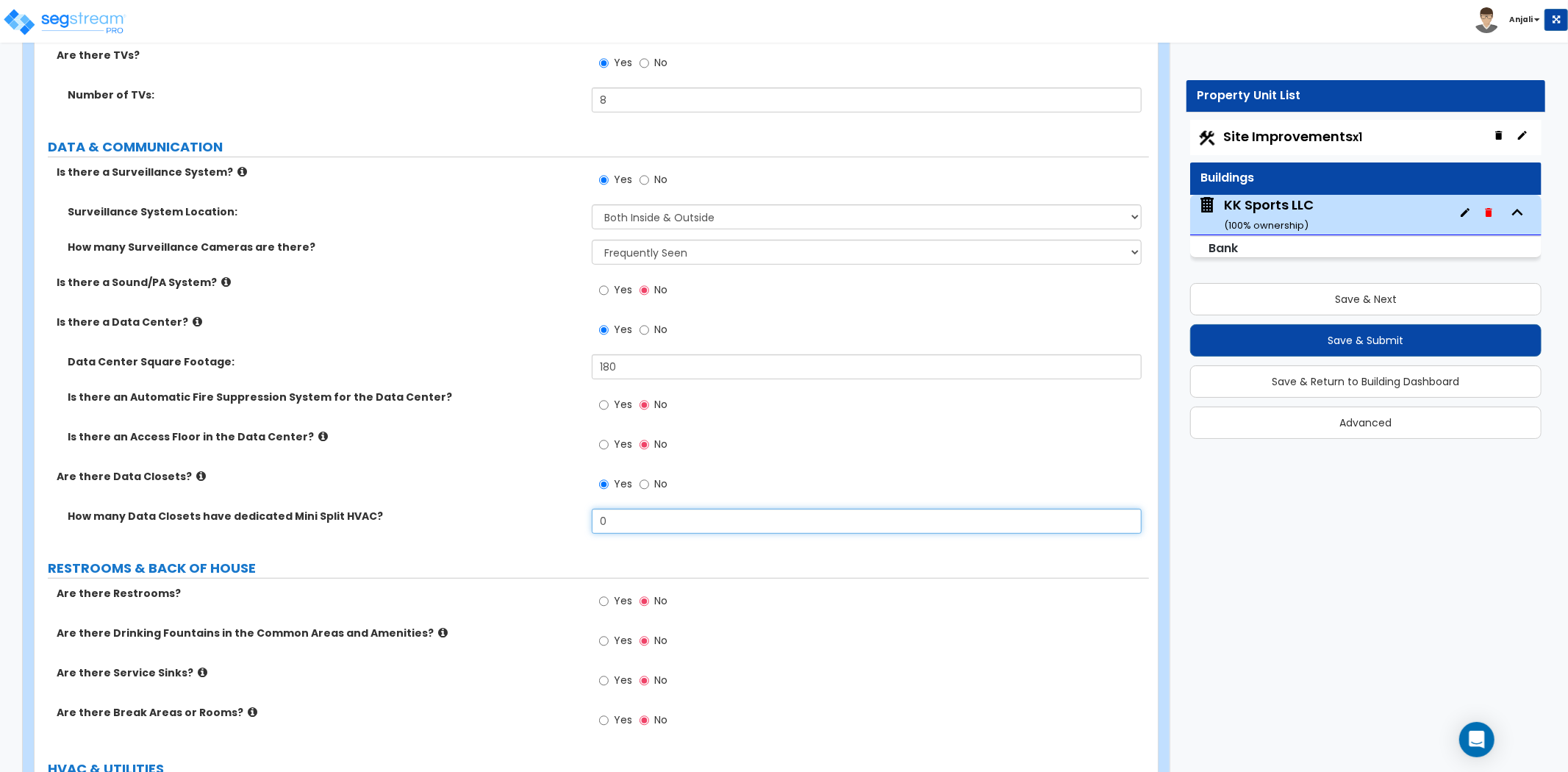
click at [633, 509] on input "0" at bounding box center [866, 521] width 550 height 25
type input "1"
click at [533, 509] on label "How many Data Closets have dedicated Mini Split HVAC?" at bounding box center [324, 516] width 513 height 15
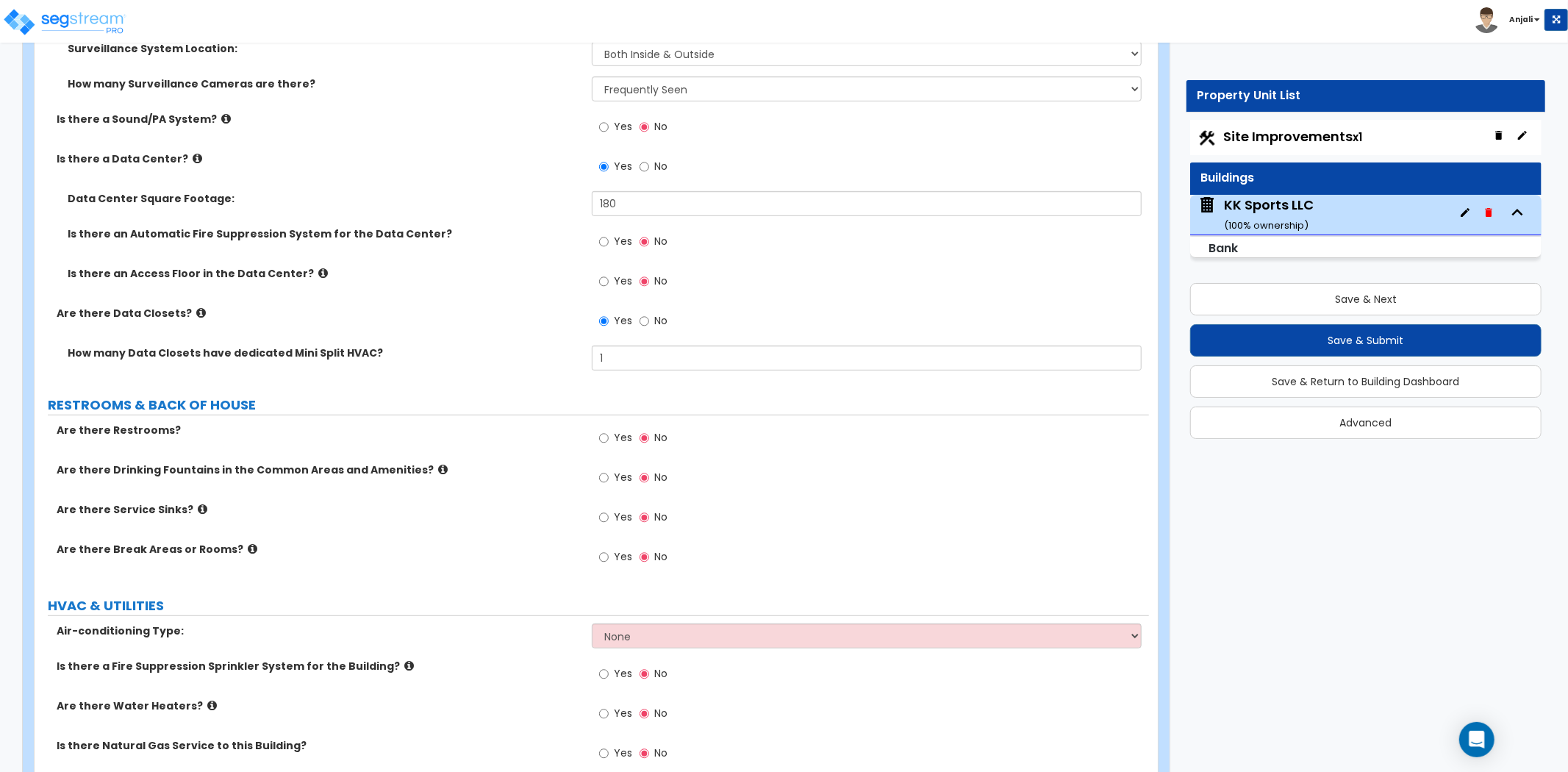
scroll to position [5230, 0]
click at [603, 430] on input "Yes" at bounding box center [604, 438] width 9 height 16
radio input "true"
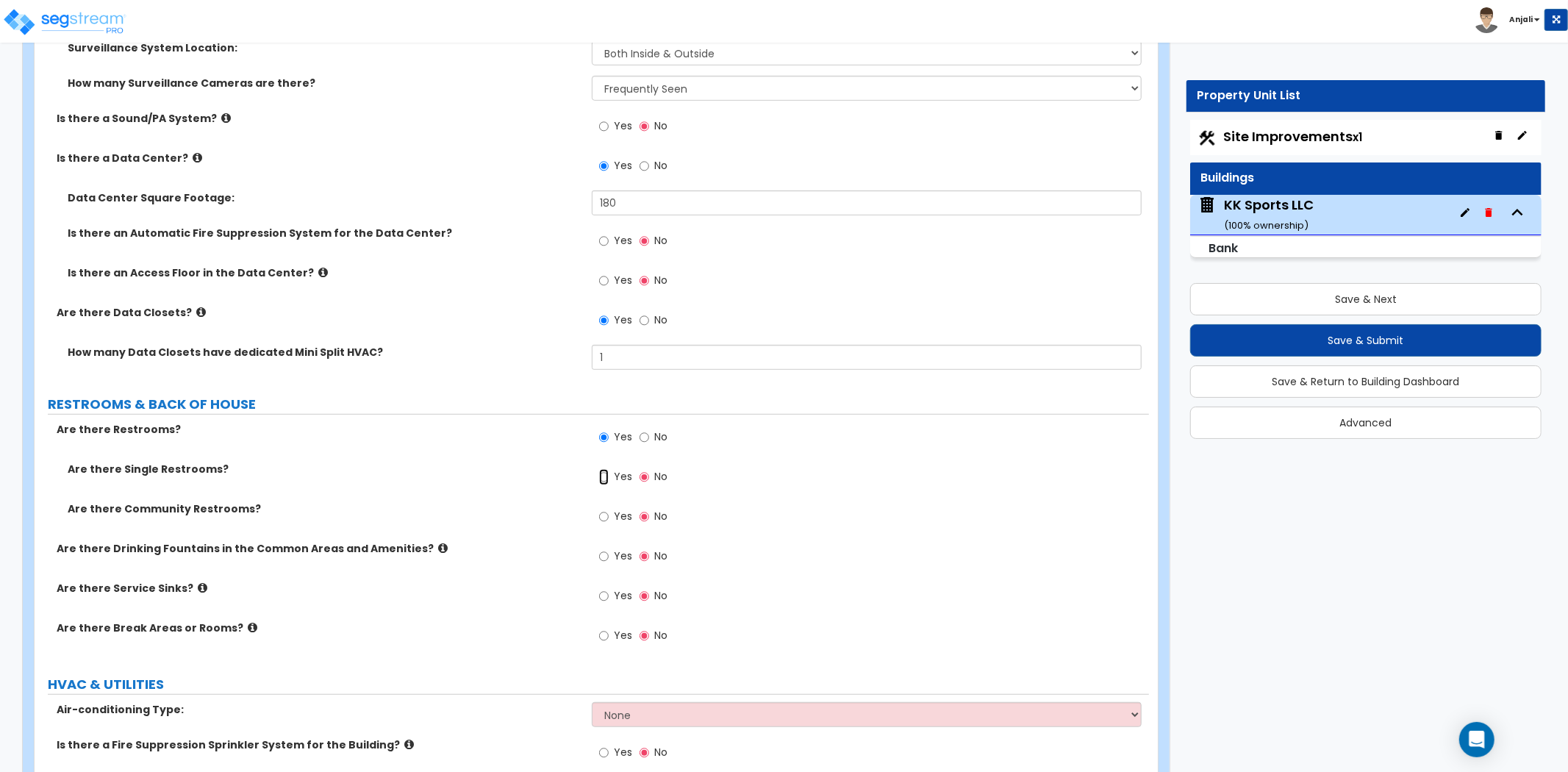
click at [606, 469] on input "Yes" at bounding box center [604, 477] width 9 height 16
radio input "true"
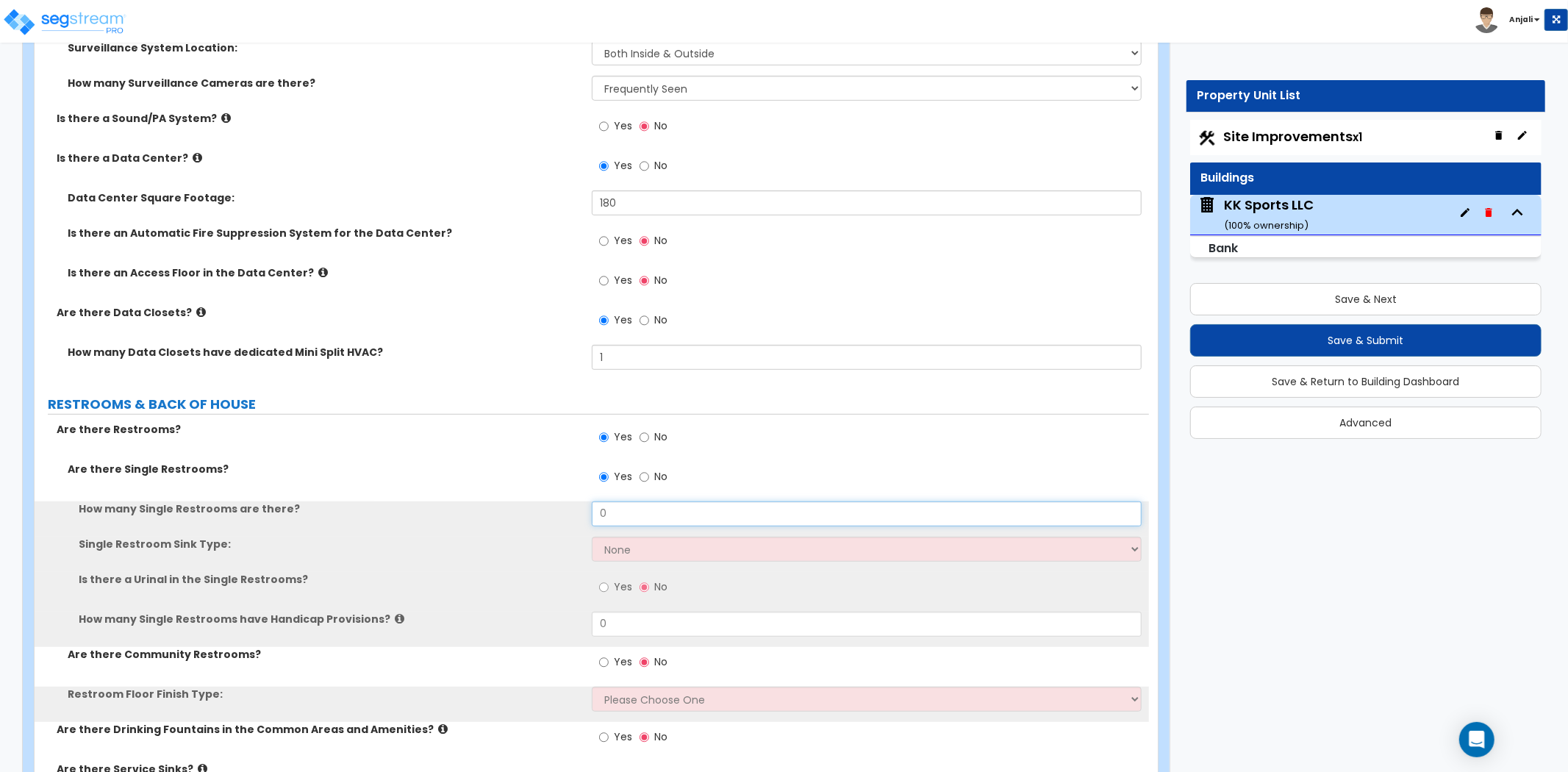
click at [636, 501] on input "0" at bounding box center [866, 514] width 550 height 25
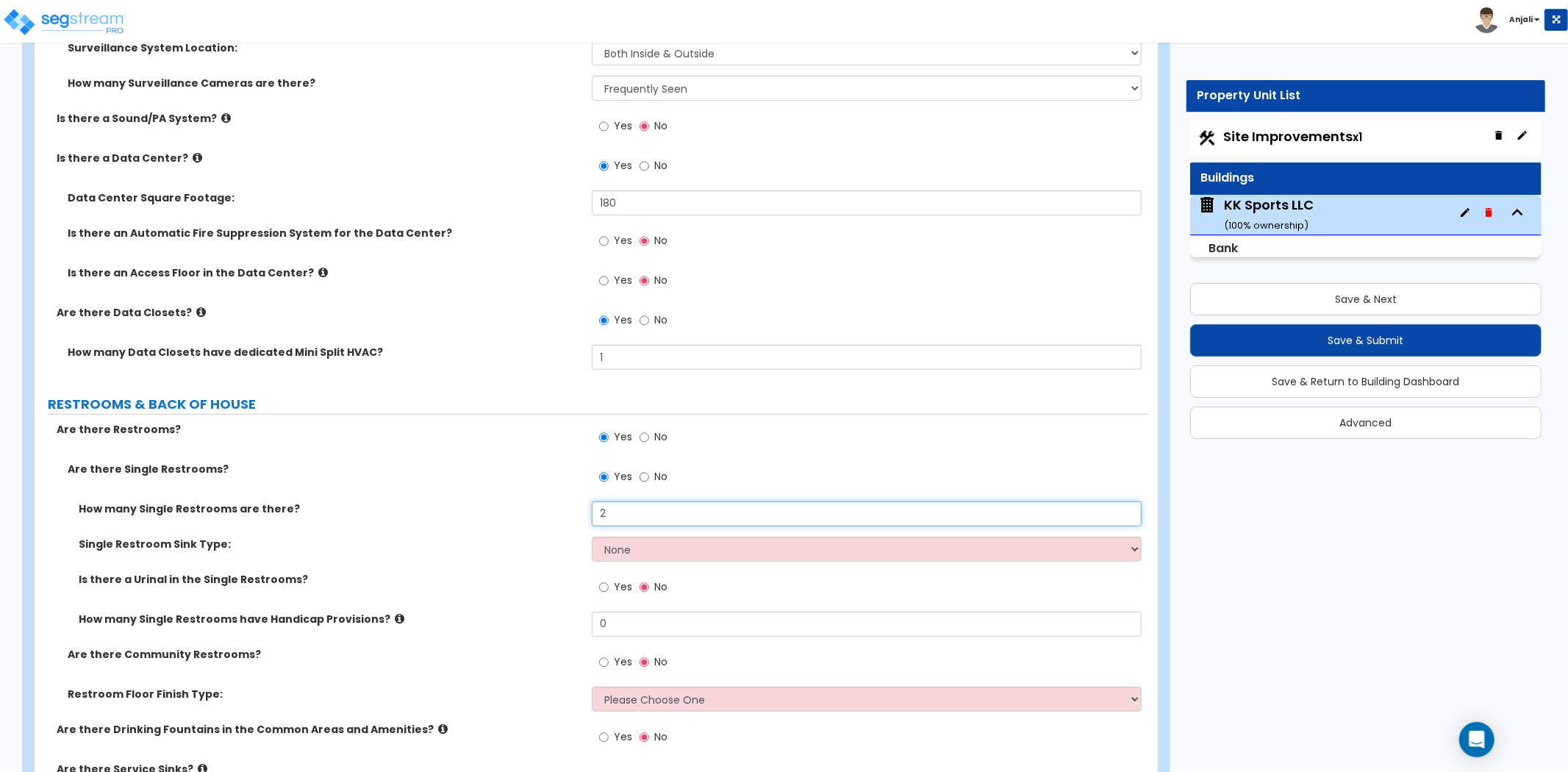
type input "2"
click at [634, 537] on select "None Wall-mounted Vanity-mounted" at bounding box center [866, 549] width 550 height 25
select select "2"
click at [592, 537] on select "None Wall-mounted Vanity-mounted" at bounding box center [866, 549] width 550 height 25
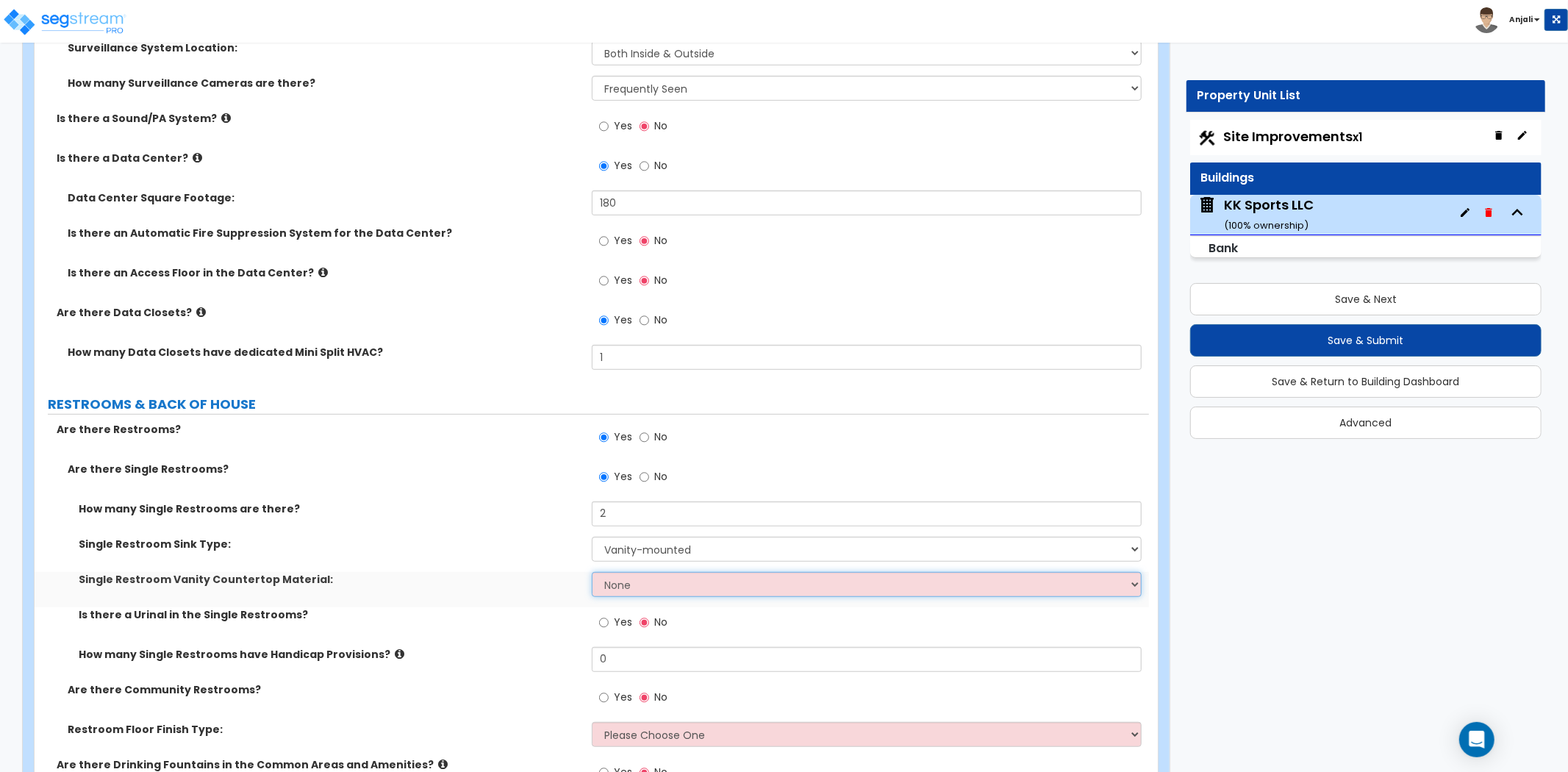
click at [639, 572] on select "None Plastic Laminate Solid Surface Stone Quartz Marble Tile Wood Stainless Ste…" at bounding box center [866, 584] width 550 height 25
select select "5"
click at [592, 572] on select "None Plastic Laminate Solid Surface Stone Quartz Marble Tile Wood Stainless Ste…" at bounding box center [866, 584] width 550 height 25
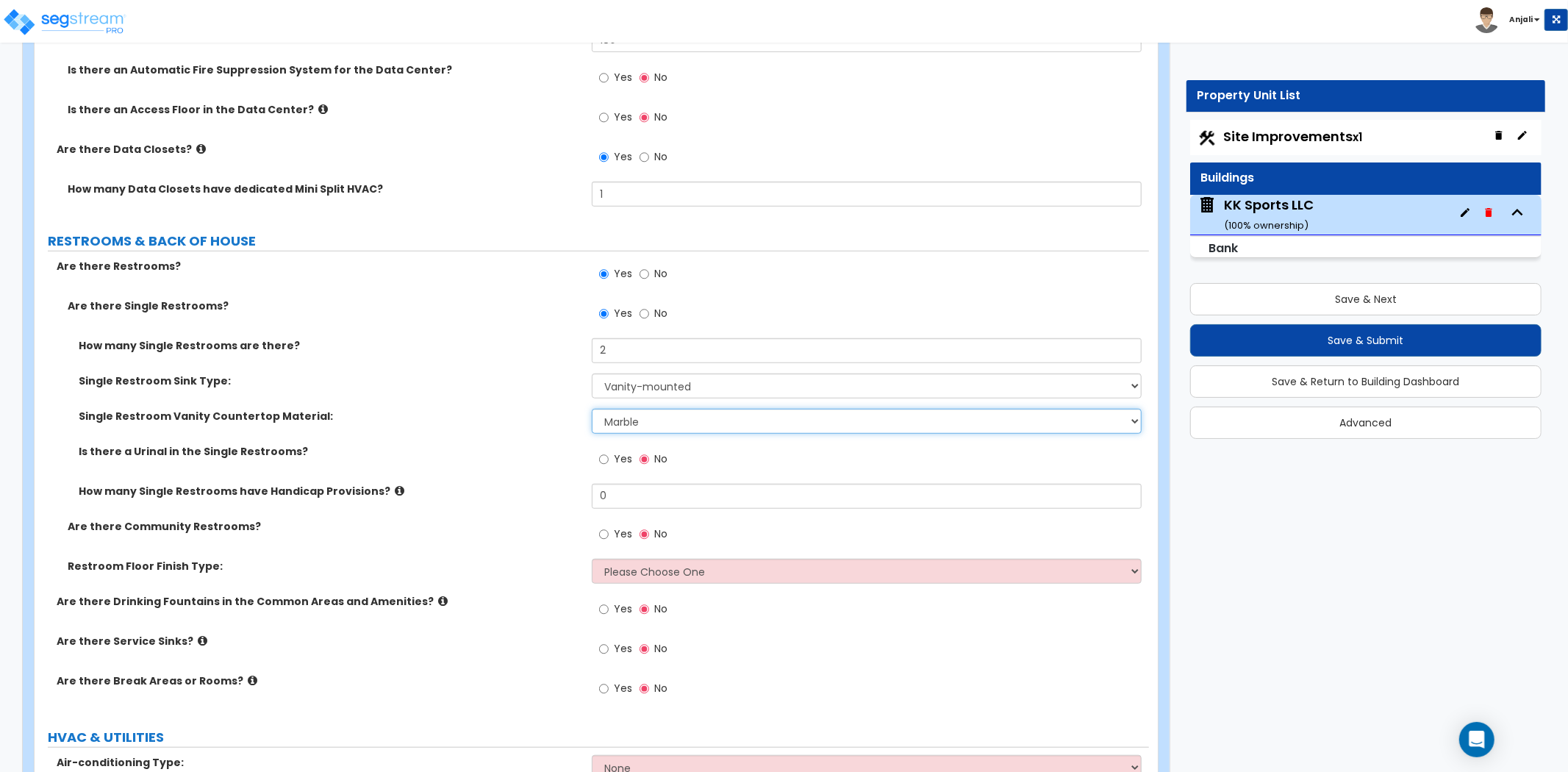
scroll to position [5475, 0]
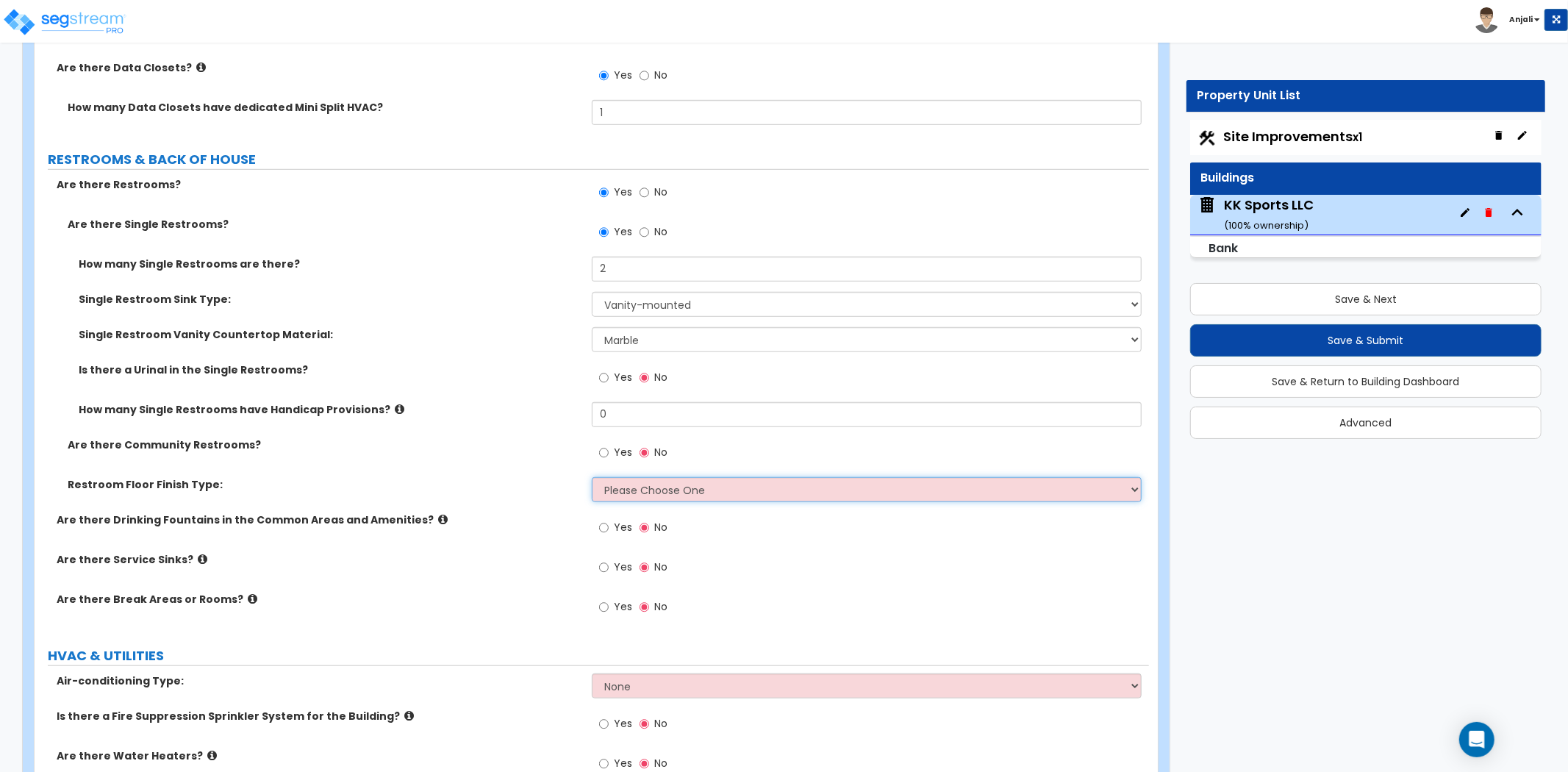
click at [640, 478] on select "Please Choose One Tile Flooring Resilient Laminate Flooring VCT Flooring Sheet …" at bounding box center [866, 490] width 550 height 25
select select "1"
click at [592, 478] on select "Please Choose One Tile Flooring Resilient Laminate Flooring VCT Flooring Sheet …" at bounding box center [866, 490] width 550 height 25
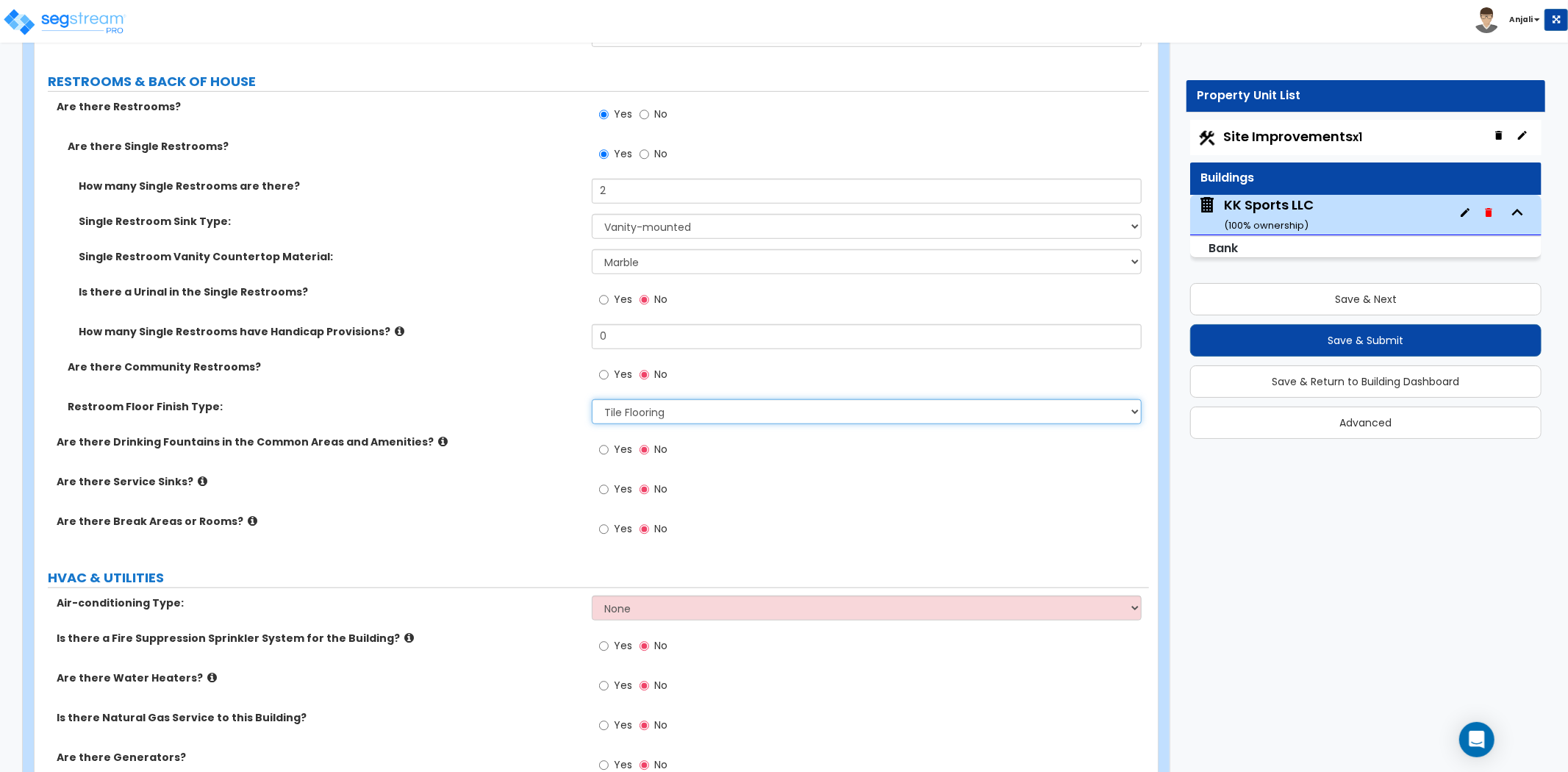
scroll to position [5556, 0]
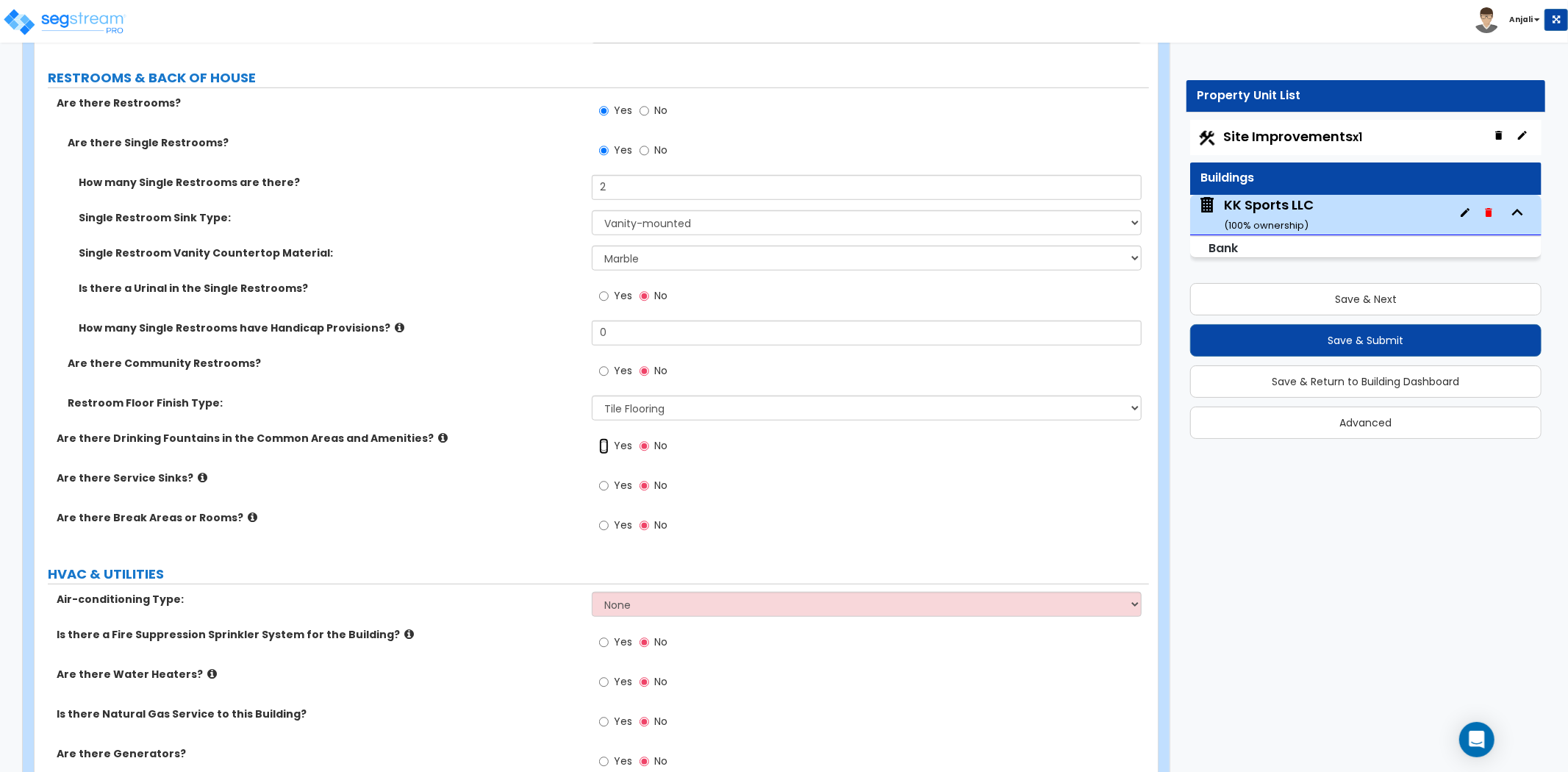
click at [600, 438] on input "Yes" at bounding box center [604, 446] width 9 height 16
radio input "true"
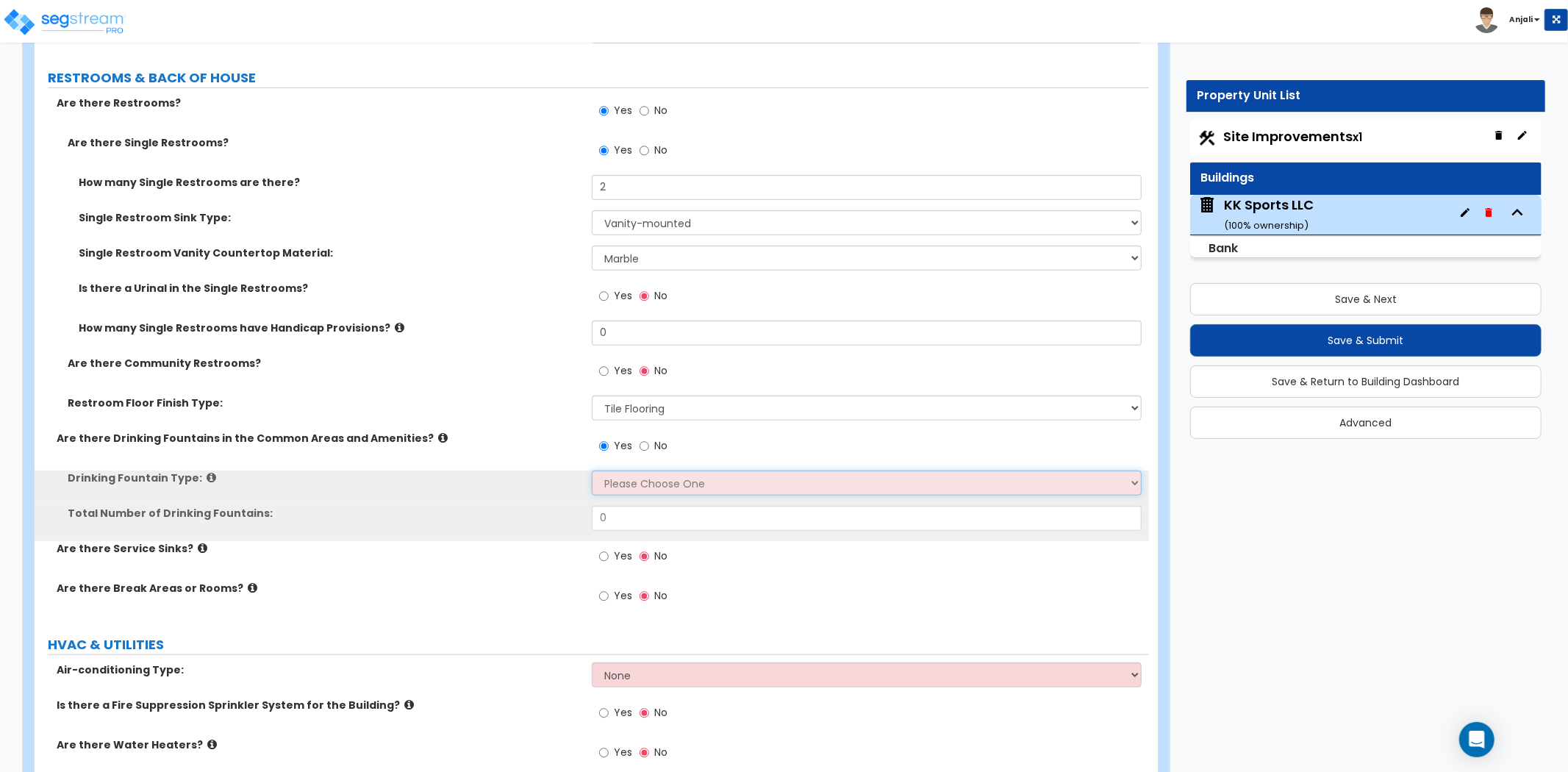
click at [635, 471] on select "Please Choose One Wall-mounted Floor-mounted" at bounding box center [866, 483] width 550 height 25
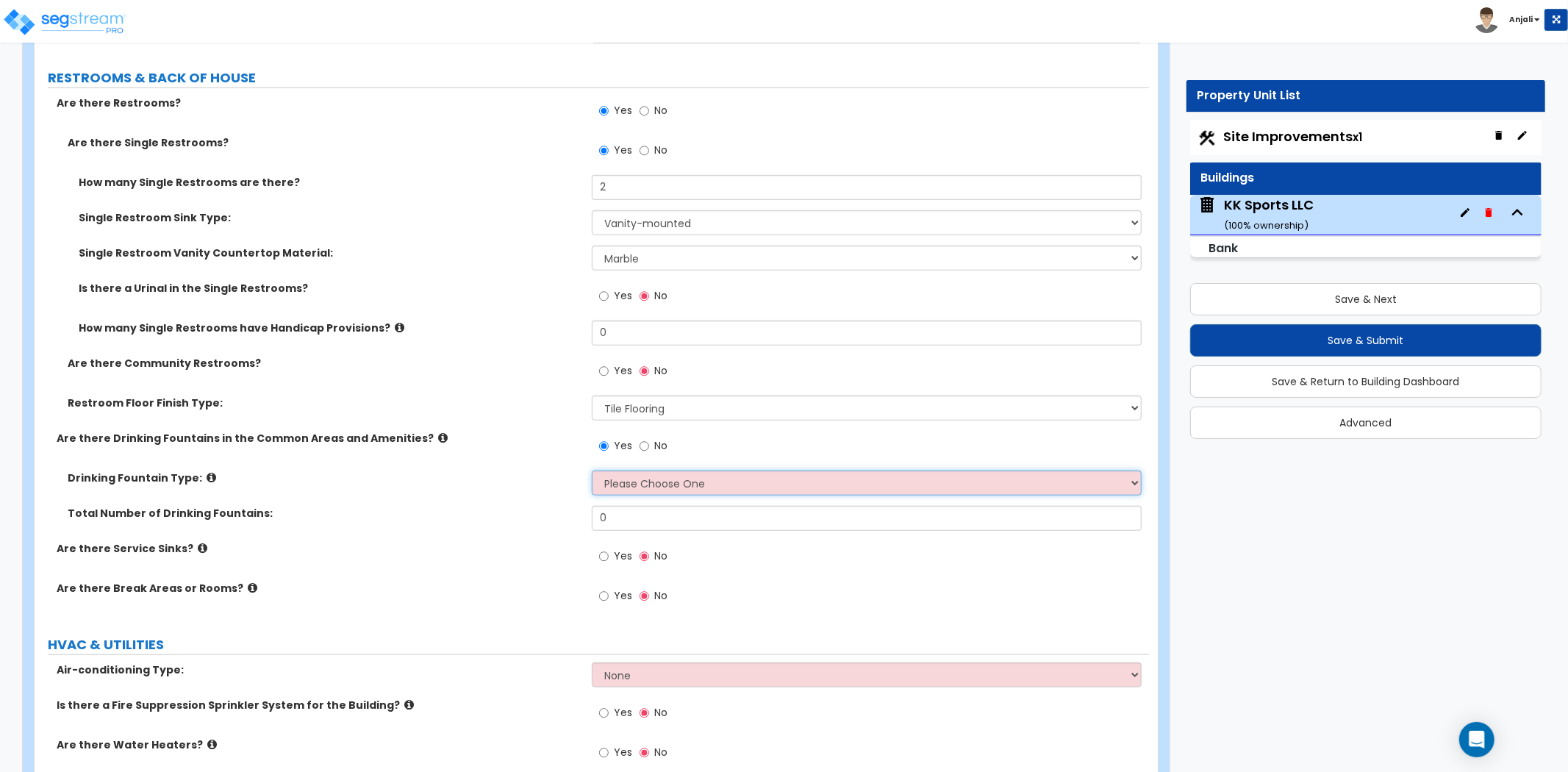
select select "1"
click at [592, 471] on select "Please Choose One Wall-mounted Floor-mounted" at bounding box center [866, 483] width 550 height 25
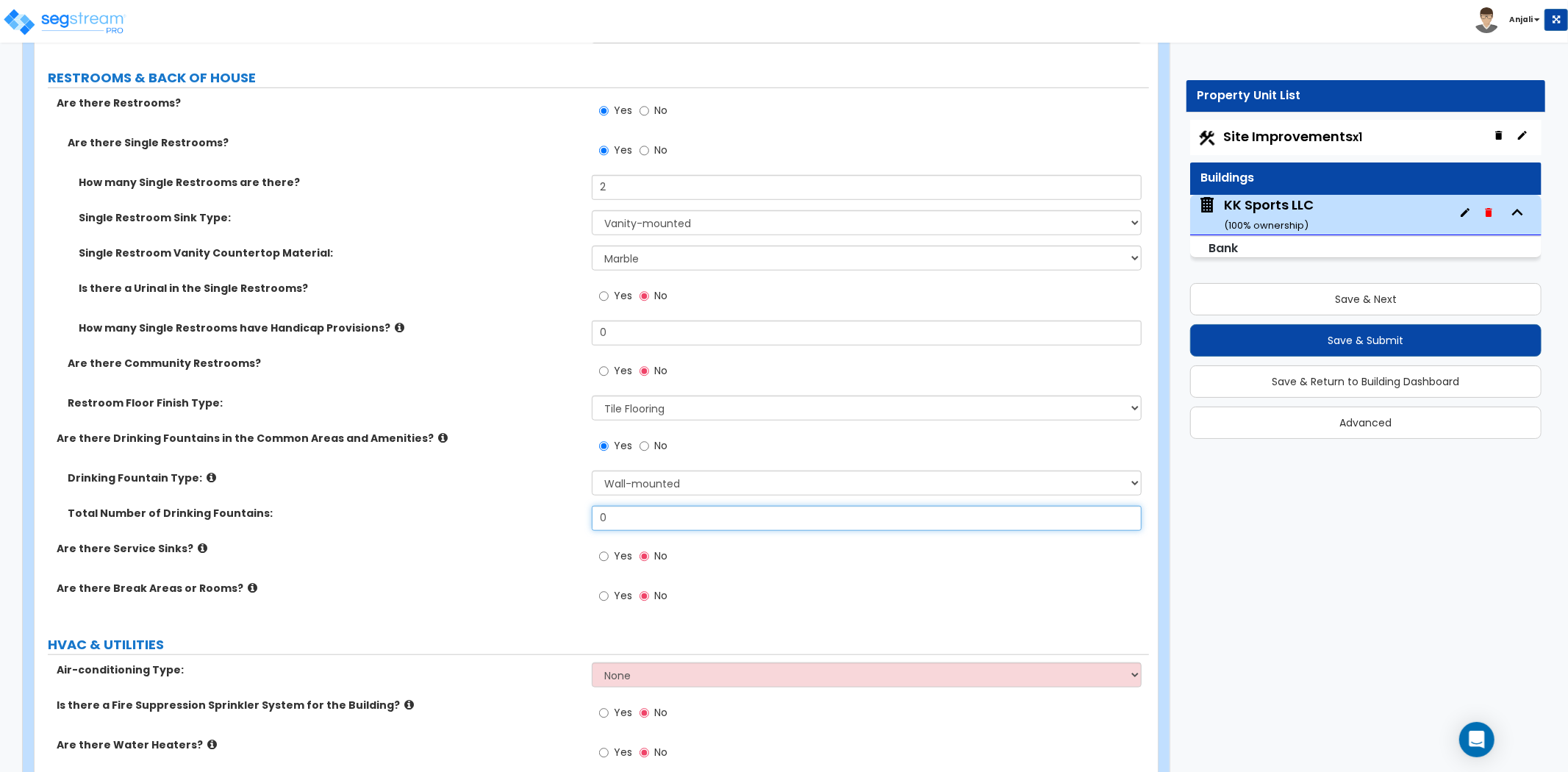
click at [641, 506] on input "0" at bounding box center [866, 518] width 550 height 25
type input "1"
click at [560, 515] on div "Total Number of Drinking Fountains: 1" at bounding box center [592, 524] width 1115 height 35
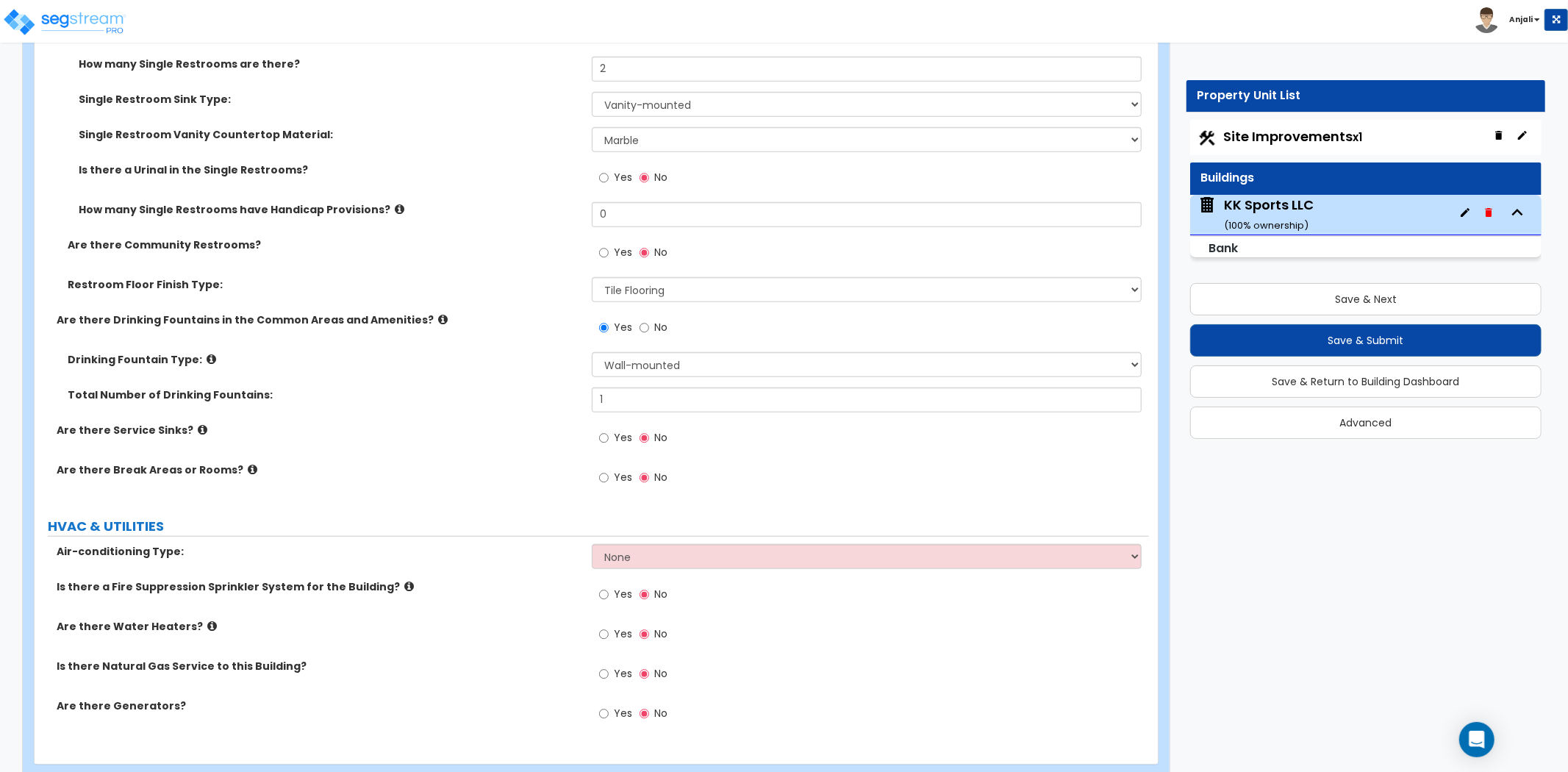
scroll to position [5692, 0]
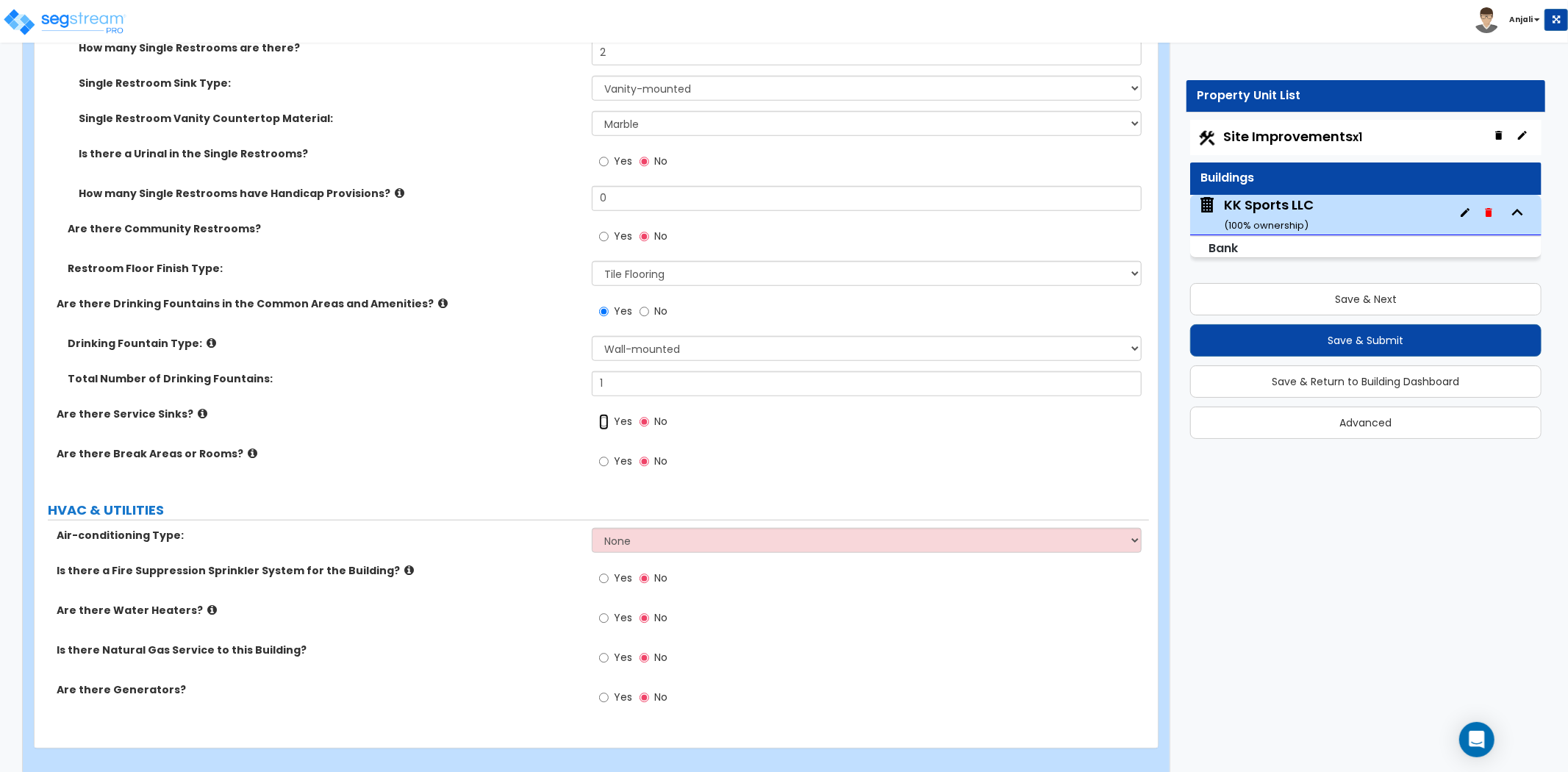
click at [604, 414] on input "Yes" at bounding box center [604, 422] width 9 height 16
radio input "true"
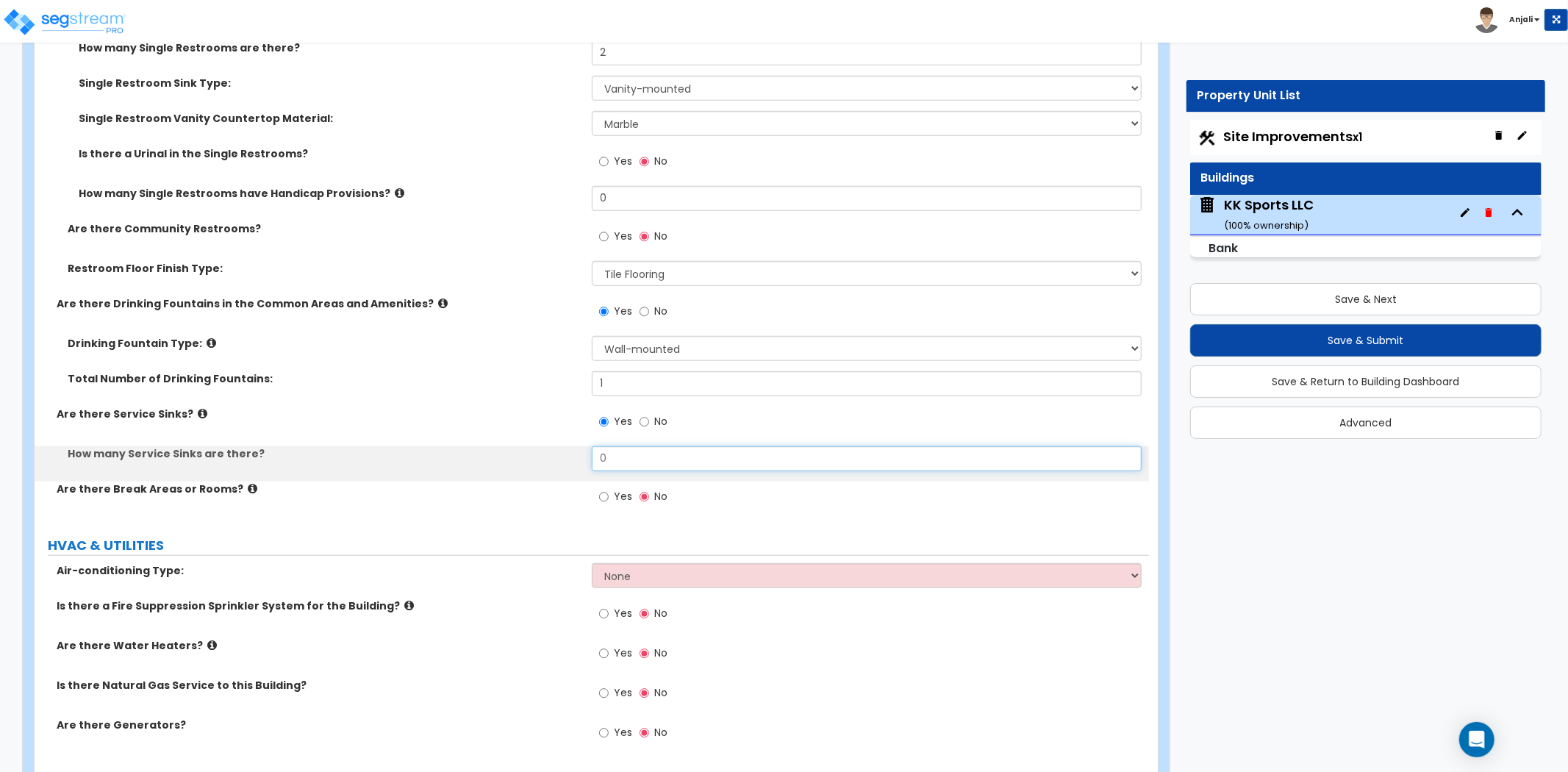
click at [638, 447] on input "0" at bounding box center [866, 459] width 550 height 25
type input "1"
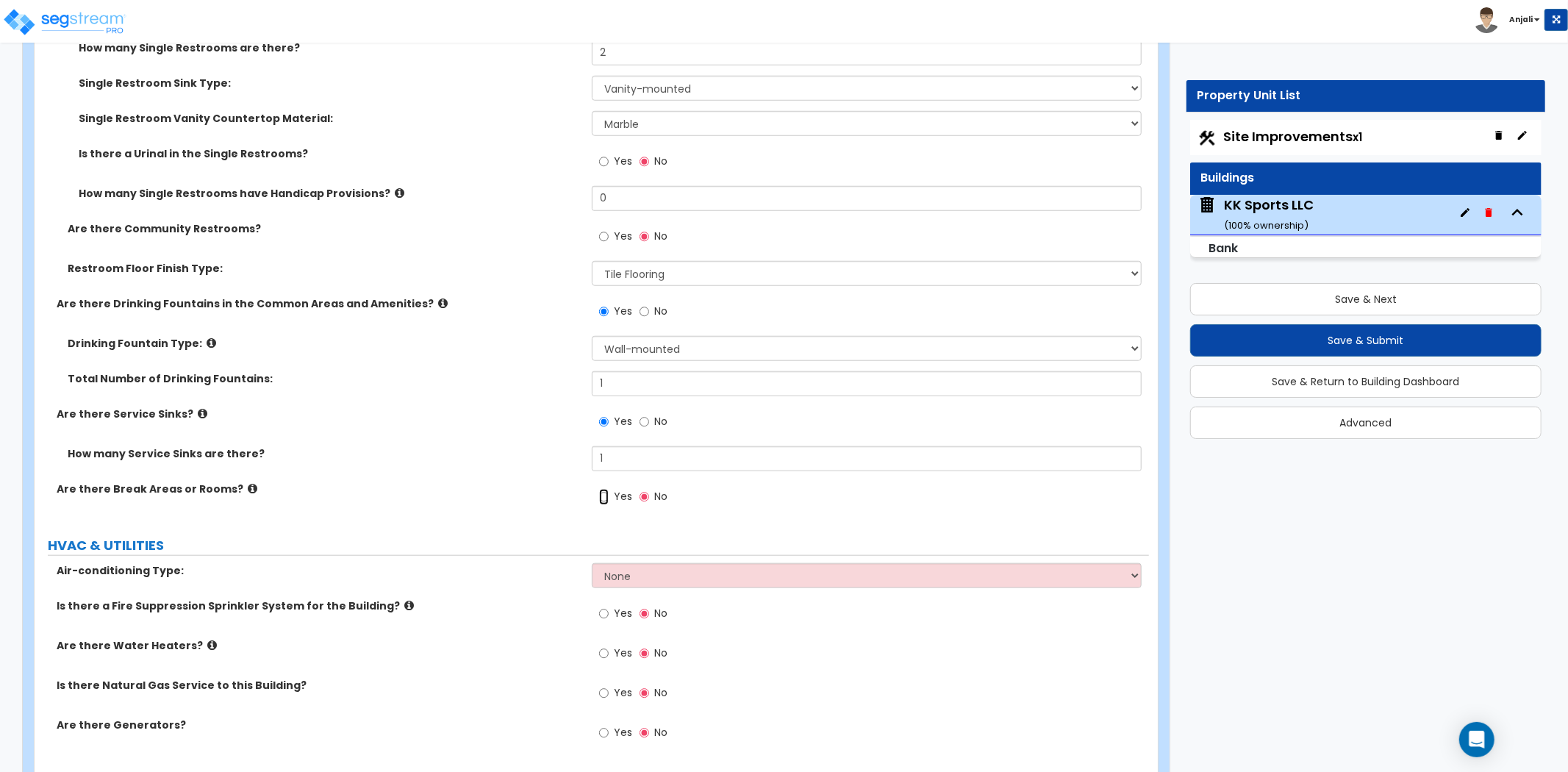
click at [603, 489] on input "Yes" at bounding box center [604, 497] width 9 height 16
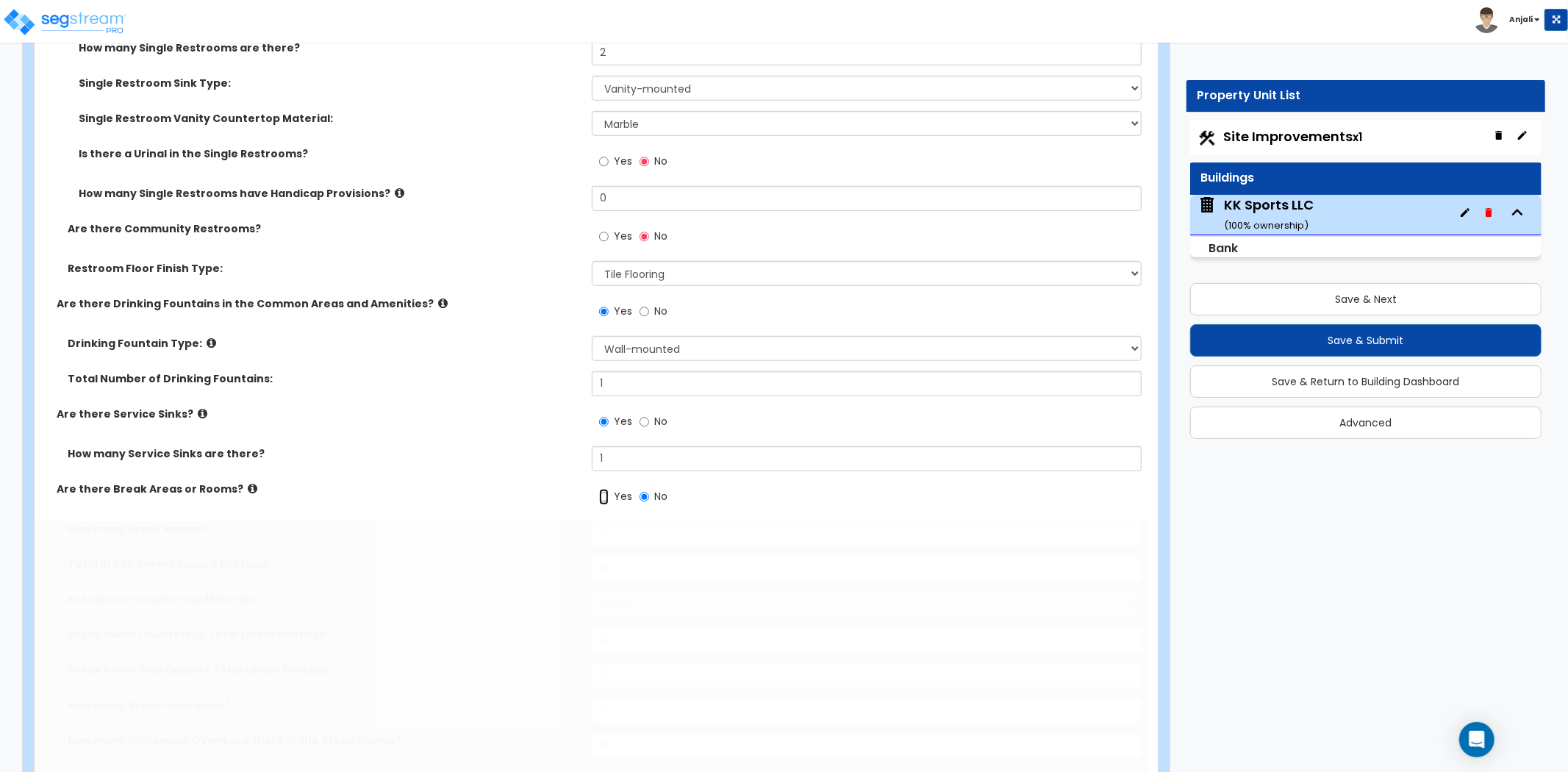
radio input "true"
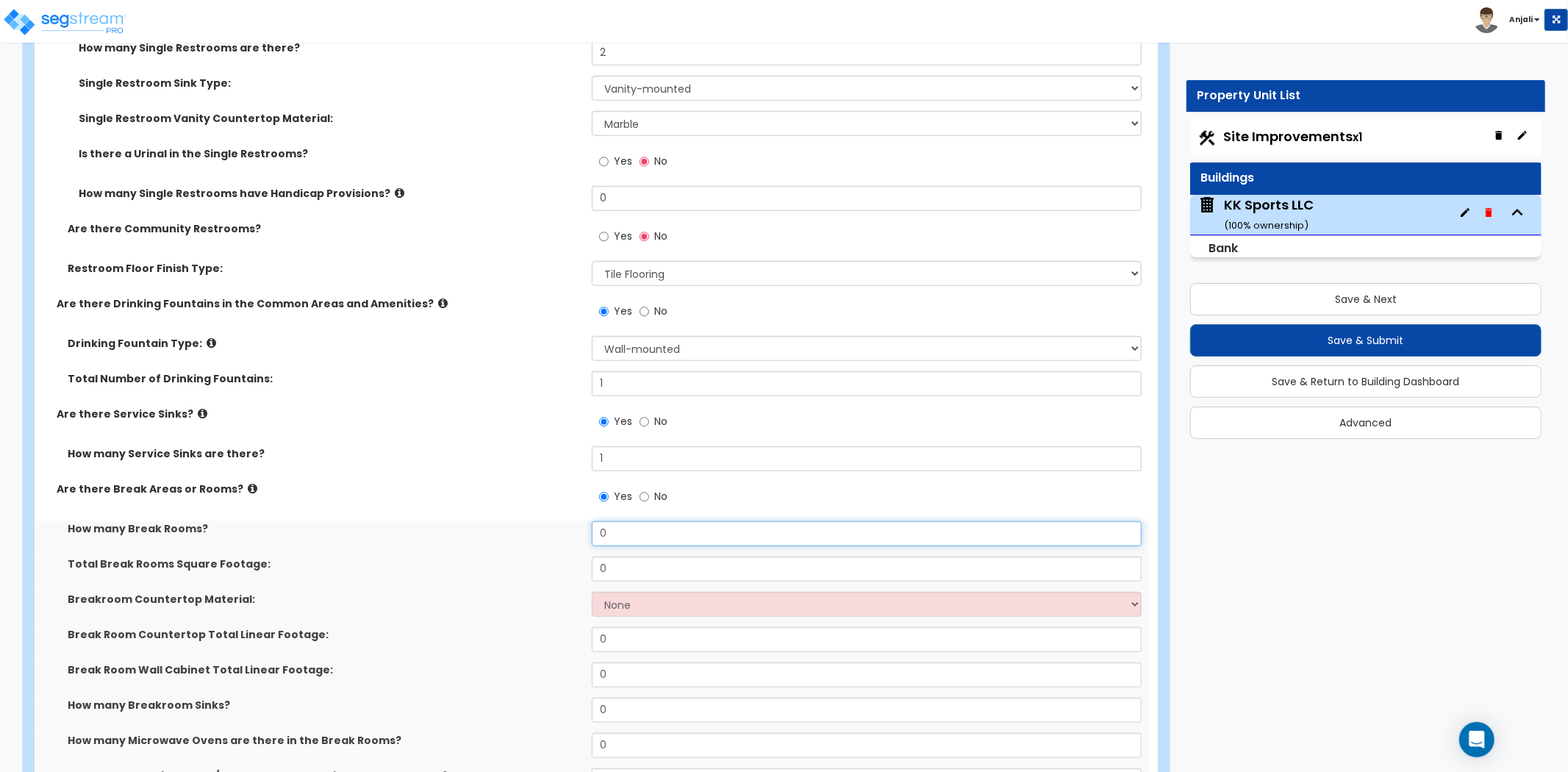
click at [652, 521] on input "0" at bounding box center [866, 534] width 550 height 25
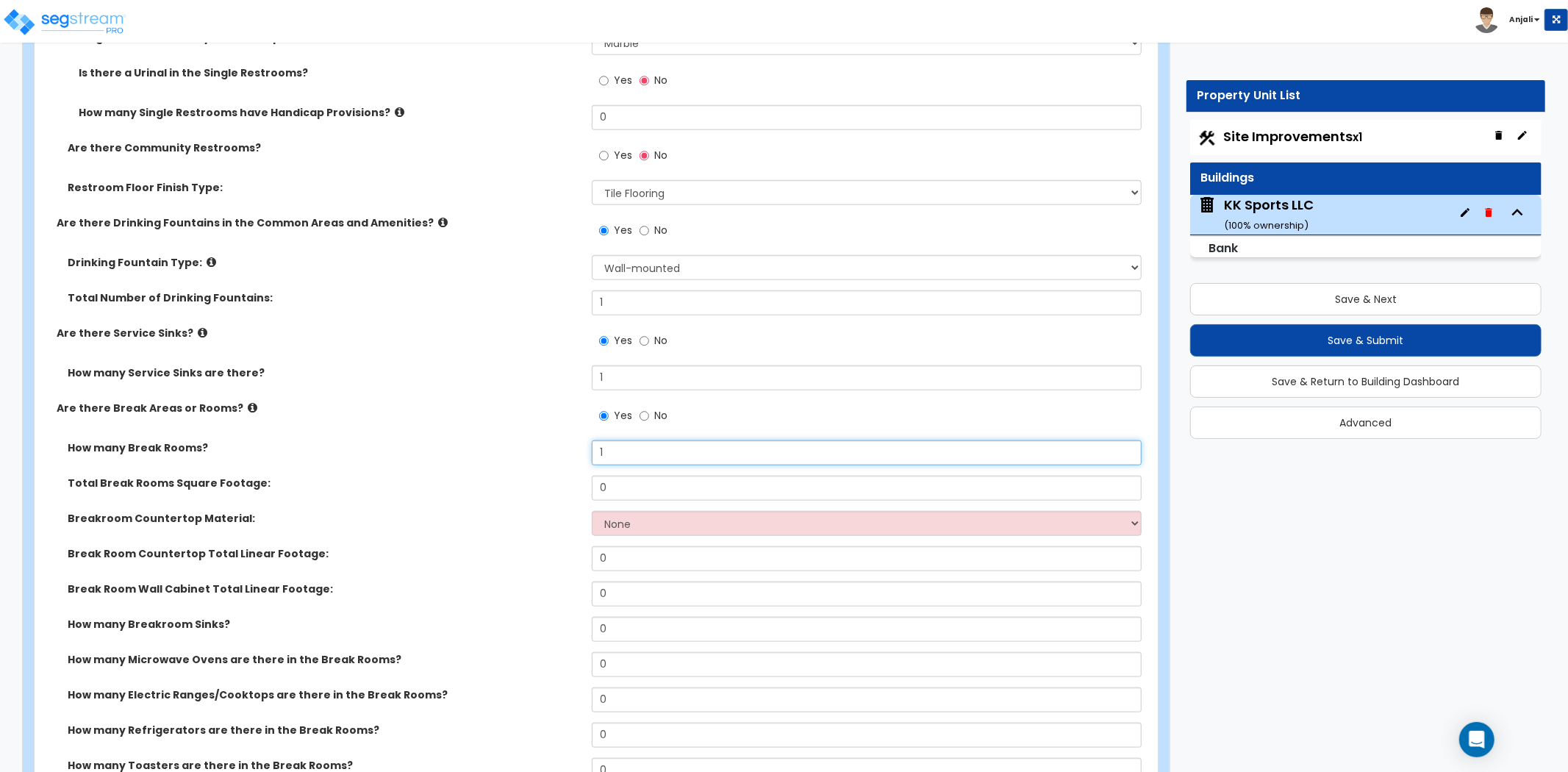
scroll to position [5774, 0]
type input "1"
click at [630, 475] on input "0" at bounding box center [866, 487] width 550 height 25
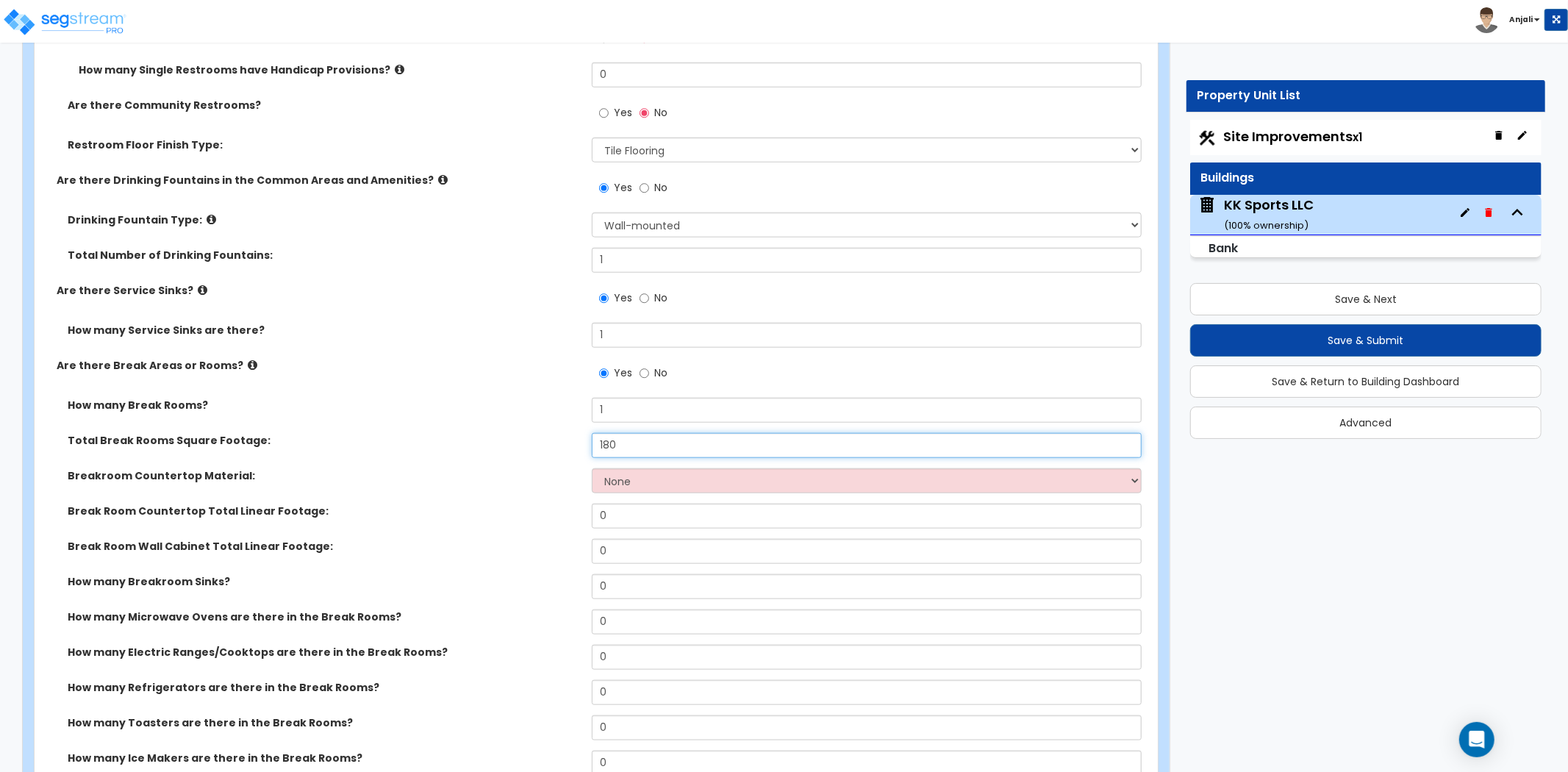
scroll to position [5855, 0]
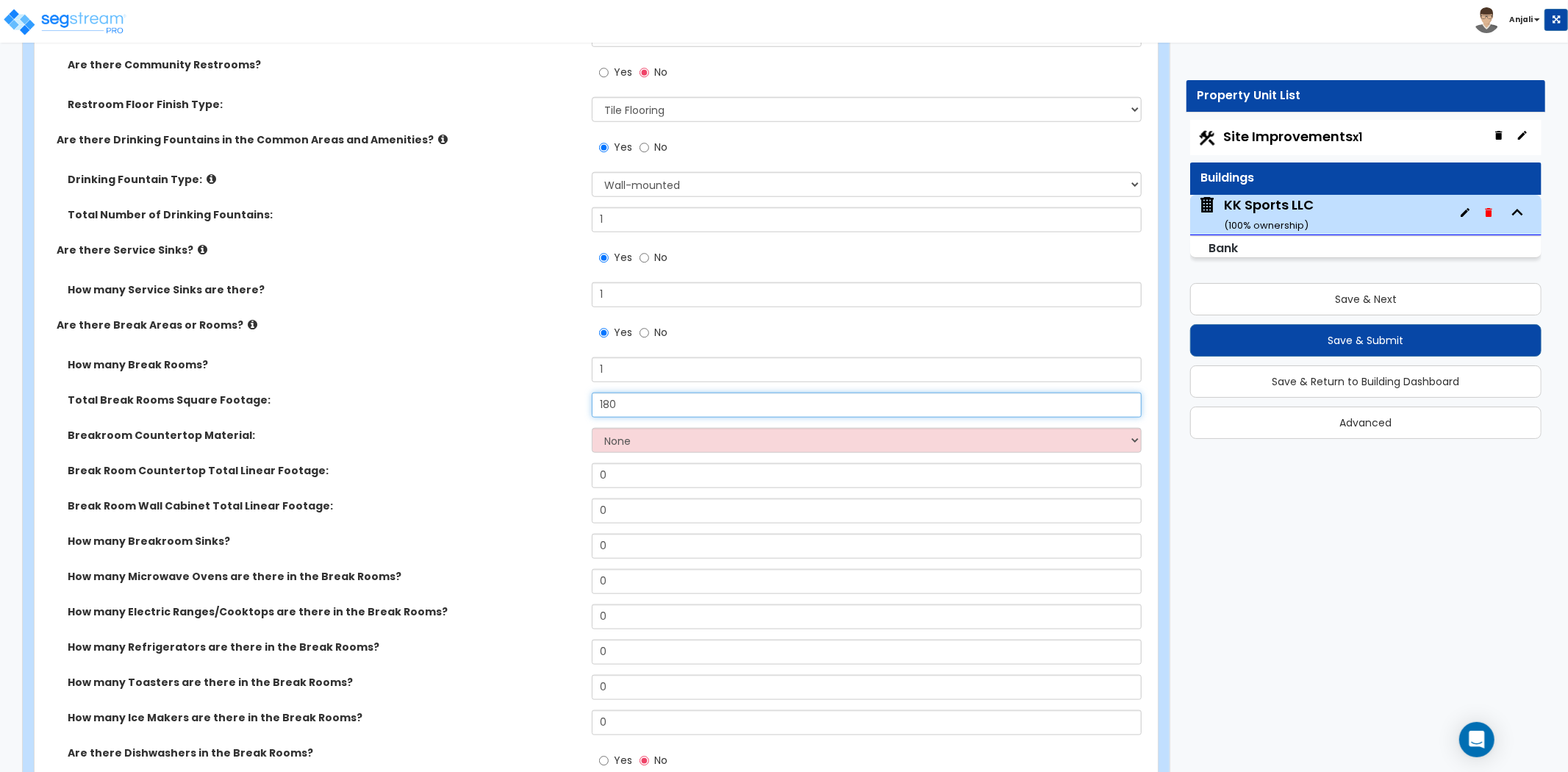
type input "180"
click at [651, 428] on select "None Plastic Laminate Solid Surface Stone Quartz Marble Tile Wood Stainless Ste…" at bounding box center [866, 441] width 550 height 25
click at [656, 428] on select "None Plastic Laminate Solid Surface Stone Quartz Marble Tile Wood Stainless Ste…" at bounding box center [866, 441] width 550 height 25
select select "5"
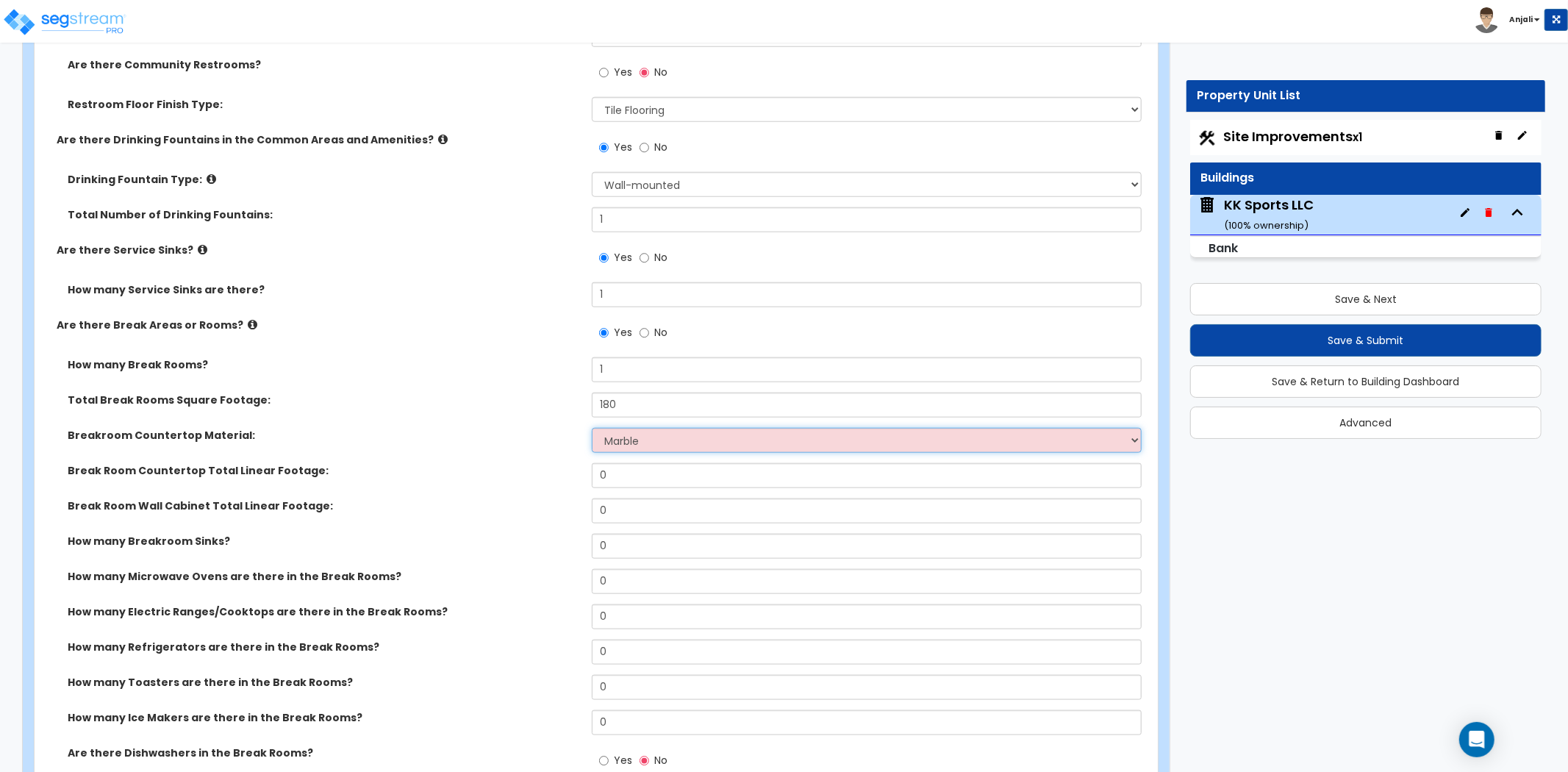
click at [592, 428] on select "None Plastic Laminate Solid Surface Stone Quartz Marble Tile Wood Stainless Ste…" at bounding box center [866, 441] width 550 height 25
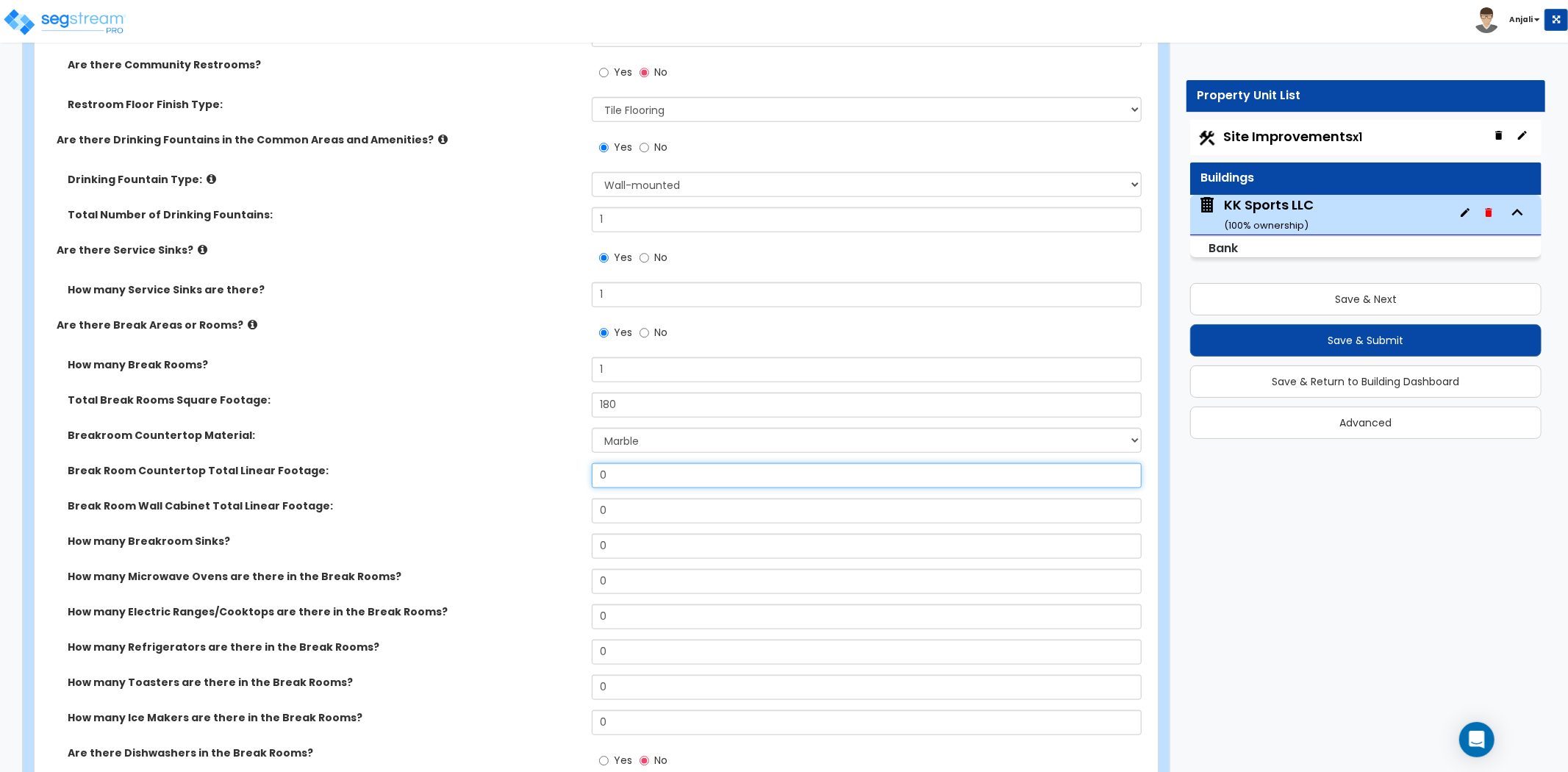
click at [626, 464] on input "0" at bounding box center [866, 476] width 550 height 25
type input "6"
click at [676, 501] on input "0" at bounding box center [866, 511] width 550 height 25
type input "0"
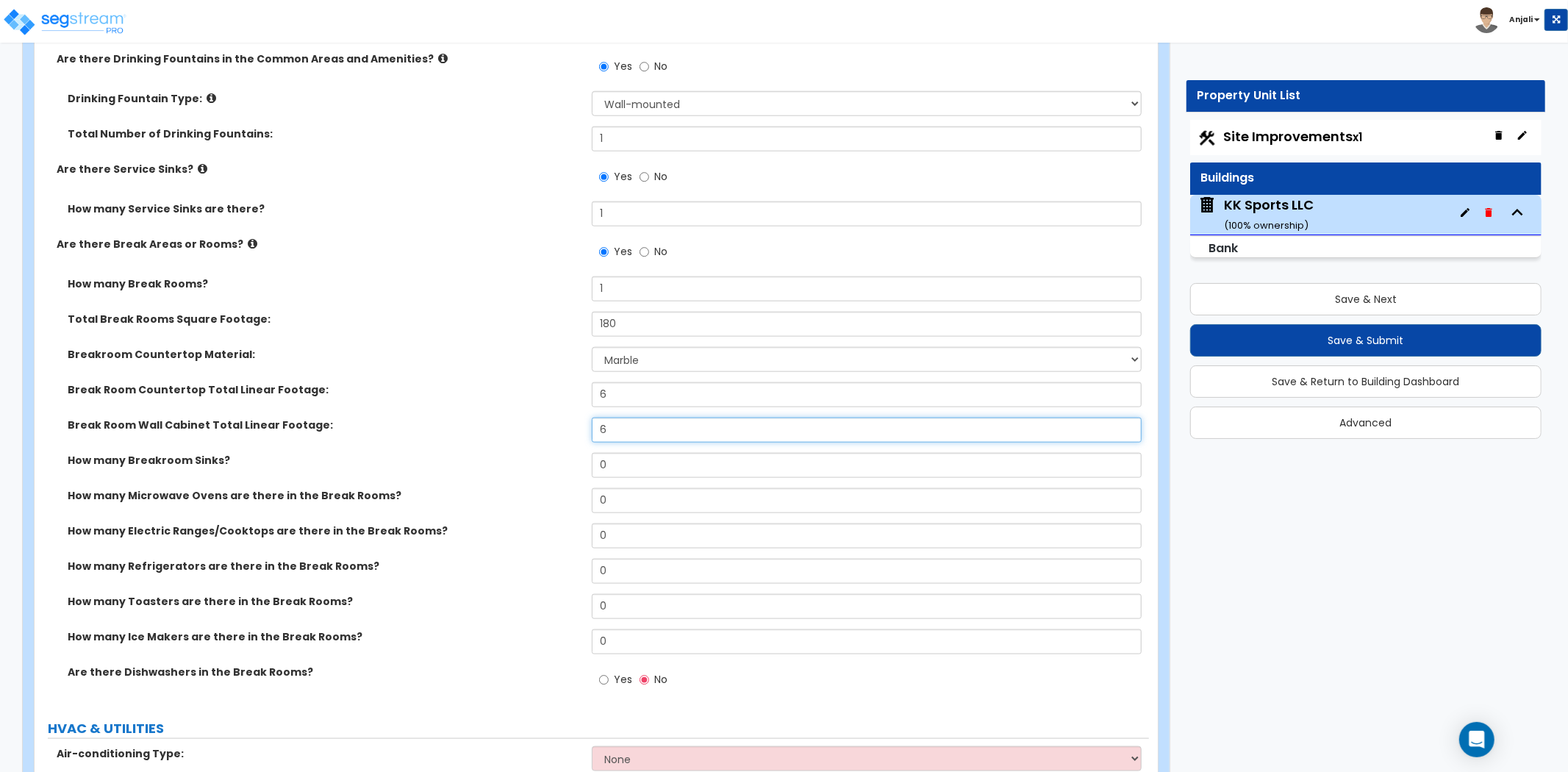
scroll to position [5937, 0]
type input "6"
click at [643, 452] on input "0" at bounding box center [866, 464] width 550 height 25
type input "1"
select select "1"
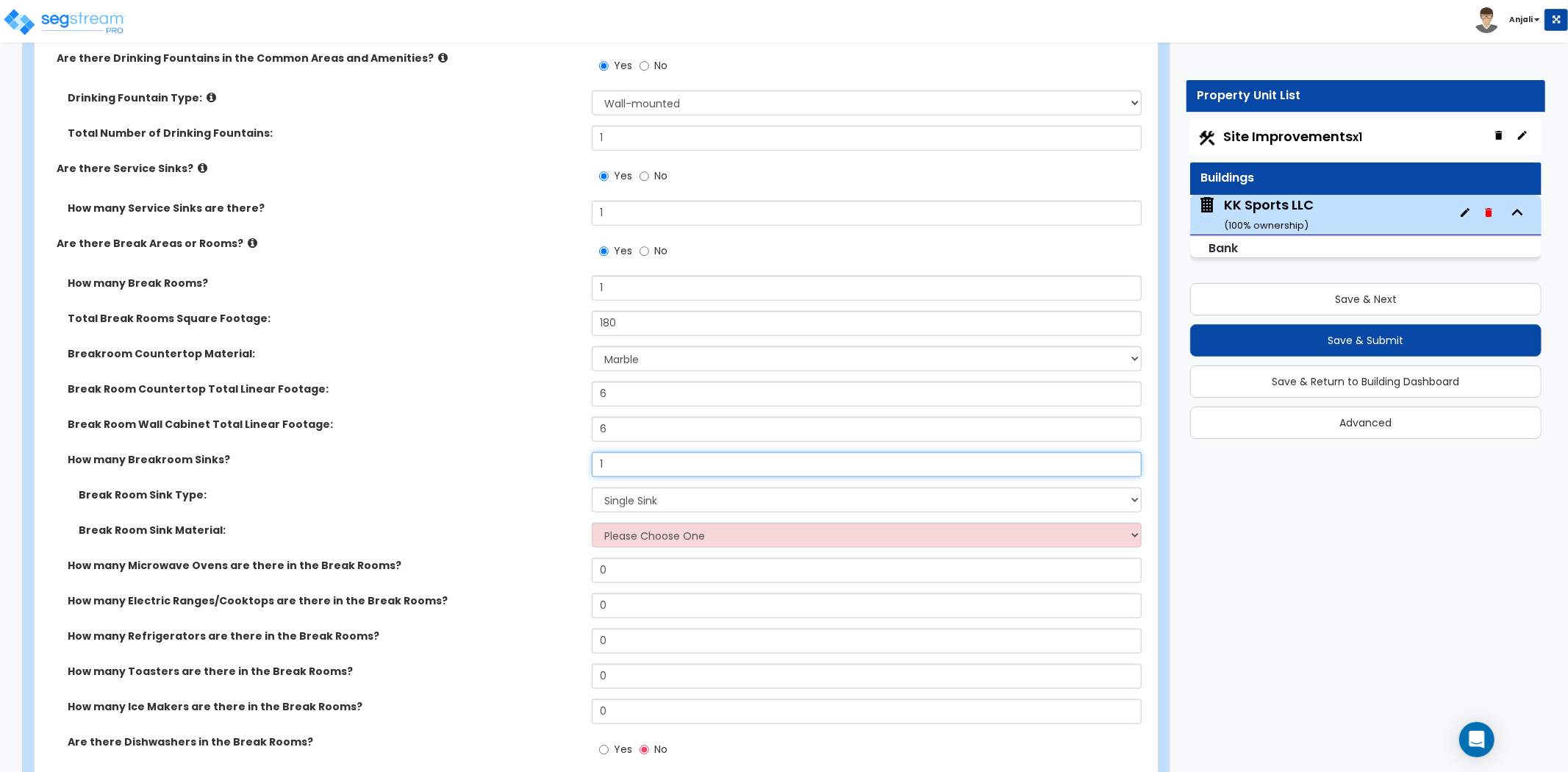
type input "1"
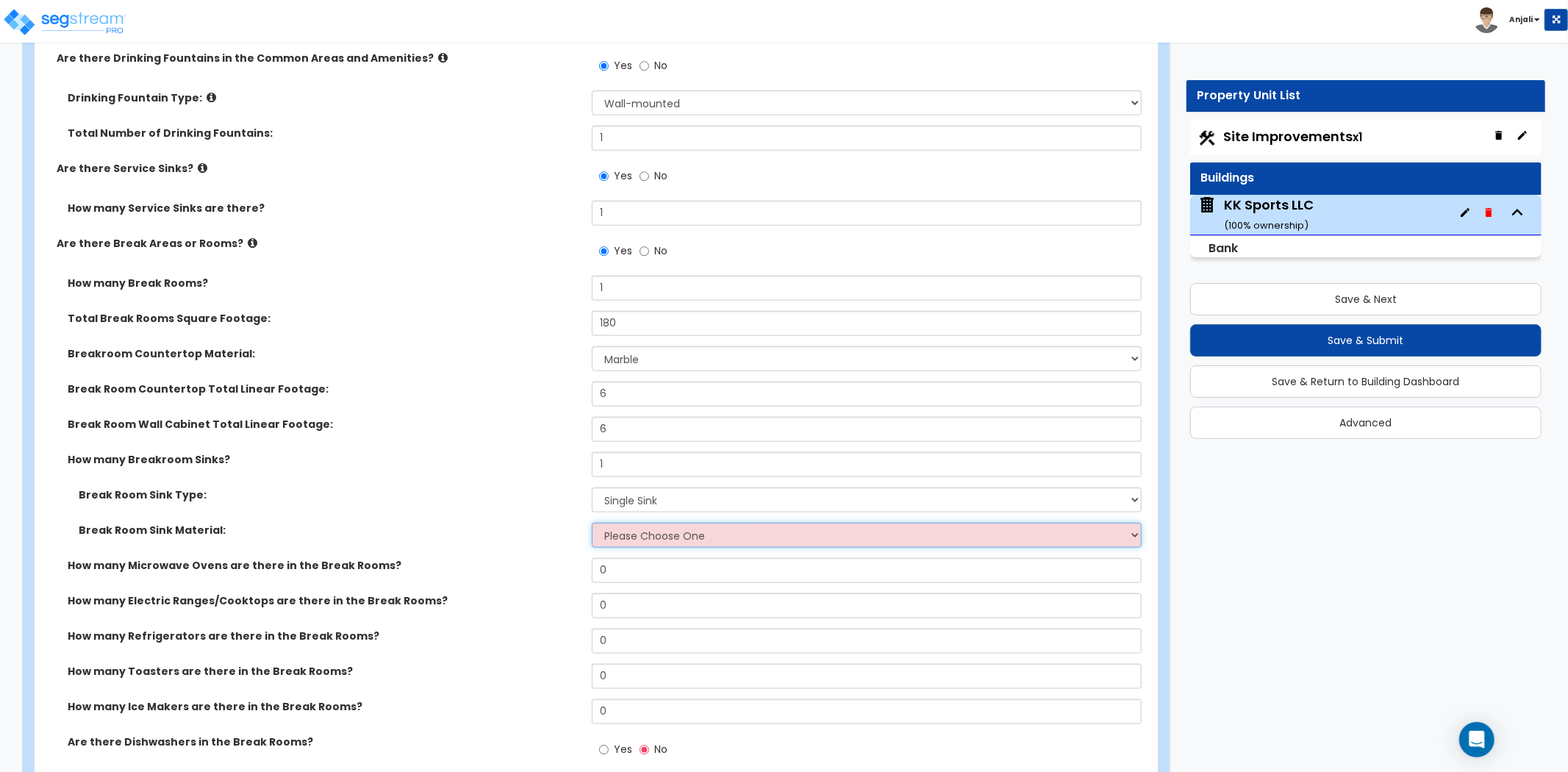
click at [636, 523] on select "Please Choose One Stainless Steel Porcelain Enamel Cast Iron" at bounding box center [866, 535] width 550 height 25
select select "1"
click at [592, 523] on select "Please Choose One Stainless Steel Porcelain Enamel Cast Iron" at bounding box center [866, 535] width 550 height 25
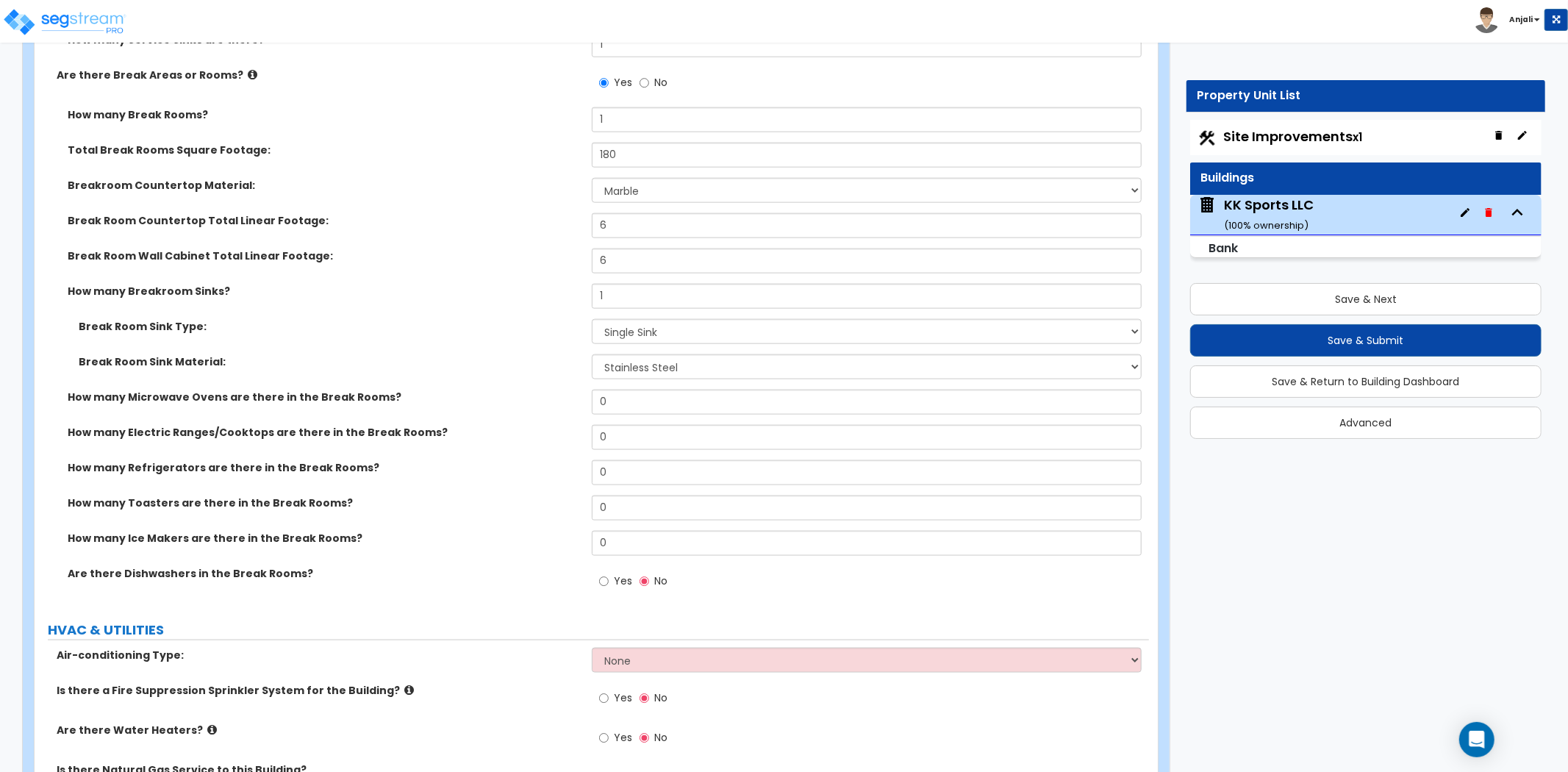
scroll to position [6100, 0]
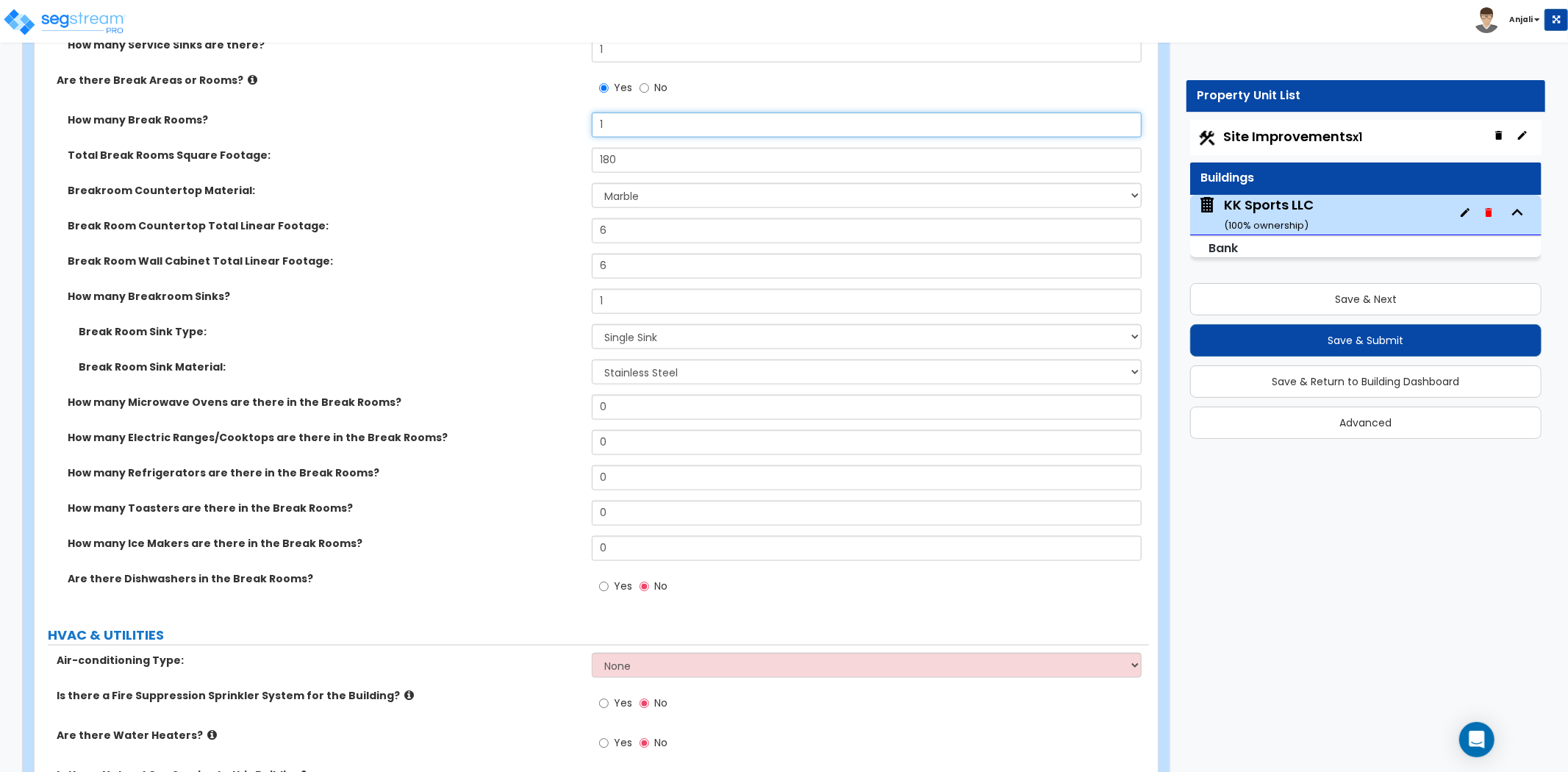
click at [623, 112] on input "1" at bounding box center [866, 125] width 550 height 25
type input "2"
type input "1"
click at [164, 501] on div "How many Toasters are there in the Break Rooms? 0" at bounding box center [592, 518] width 1115 height 35
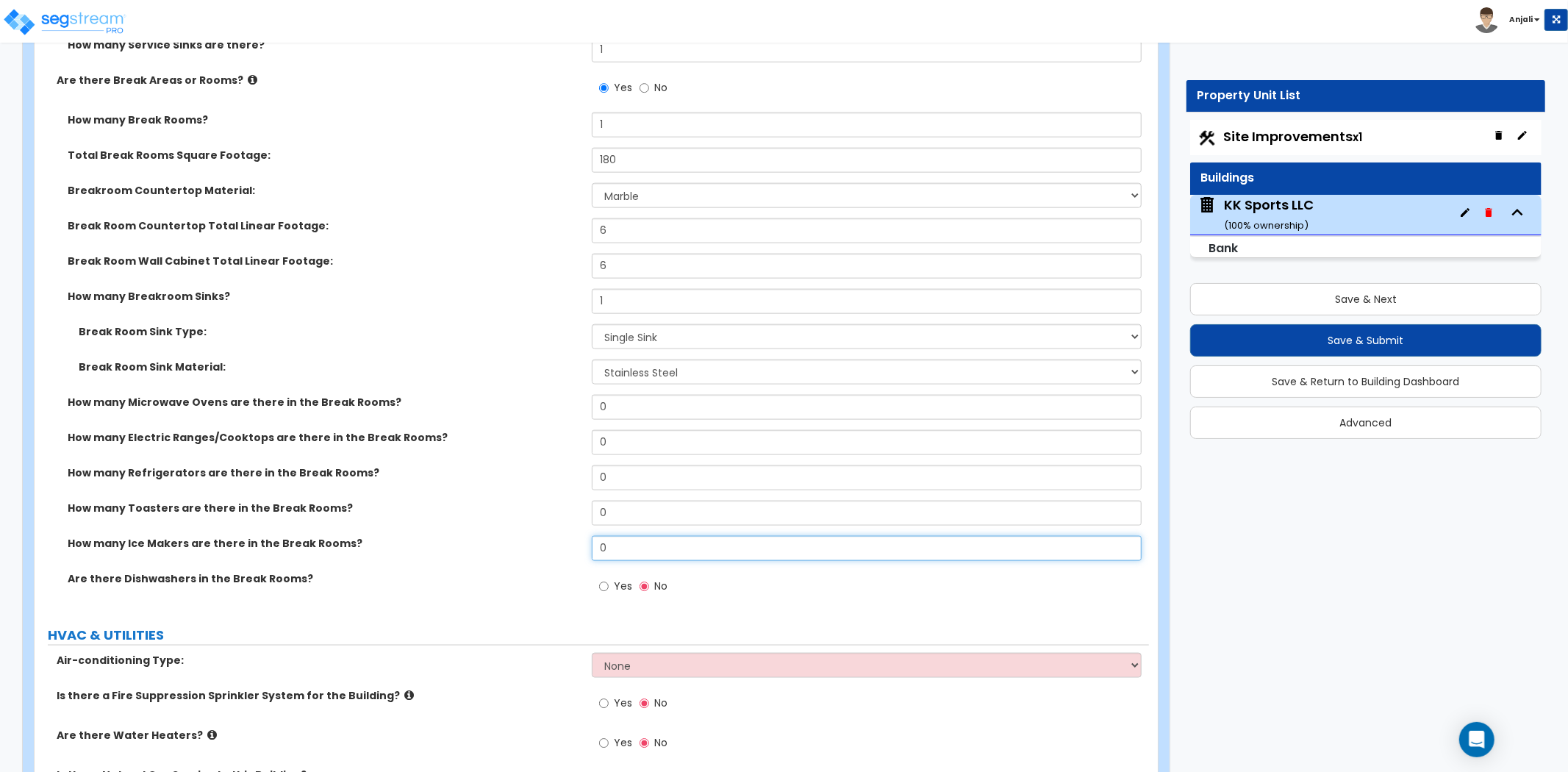
click at [635, 536] on input "0" at bounding box center [866, 548] width 550 height 25
click at [601, 579] on input "Yes" at bounding box center [604, 587] width 9 height 16
radio input "true"
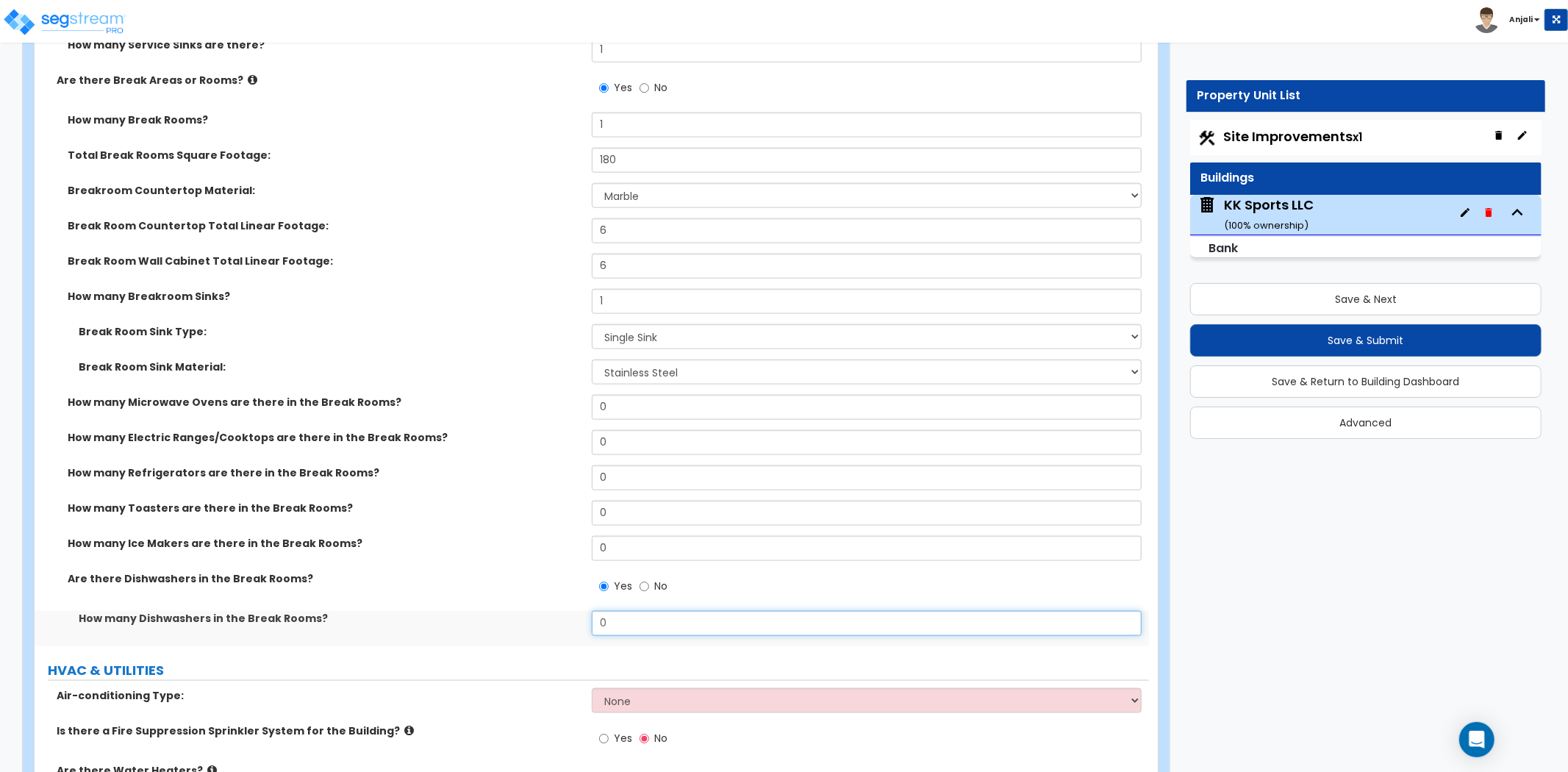
click at [618, 611] on input "0" at bounding box center [866, 624] width 550 height 25
type input "2"
click at [643, 395] on input "0" at bounding box center [866, 408] width 550 height 25
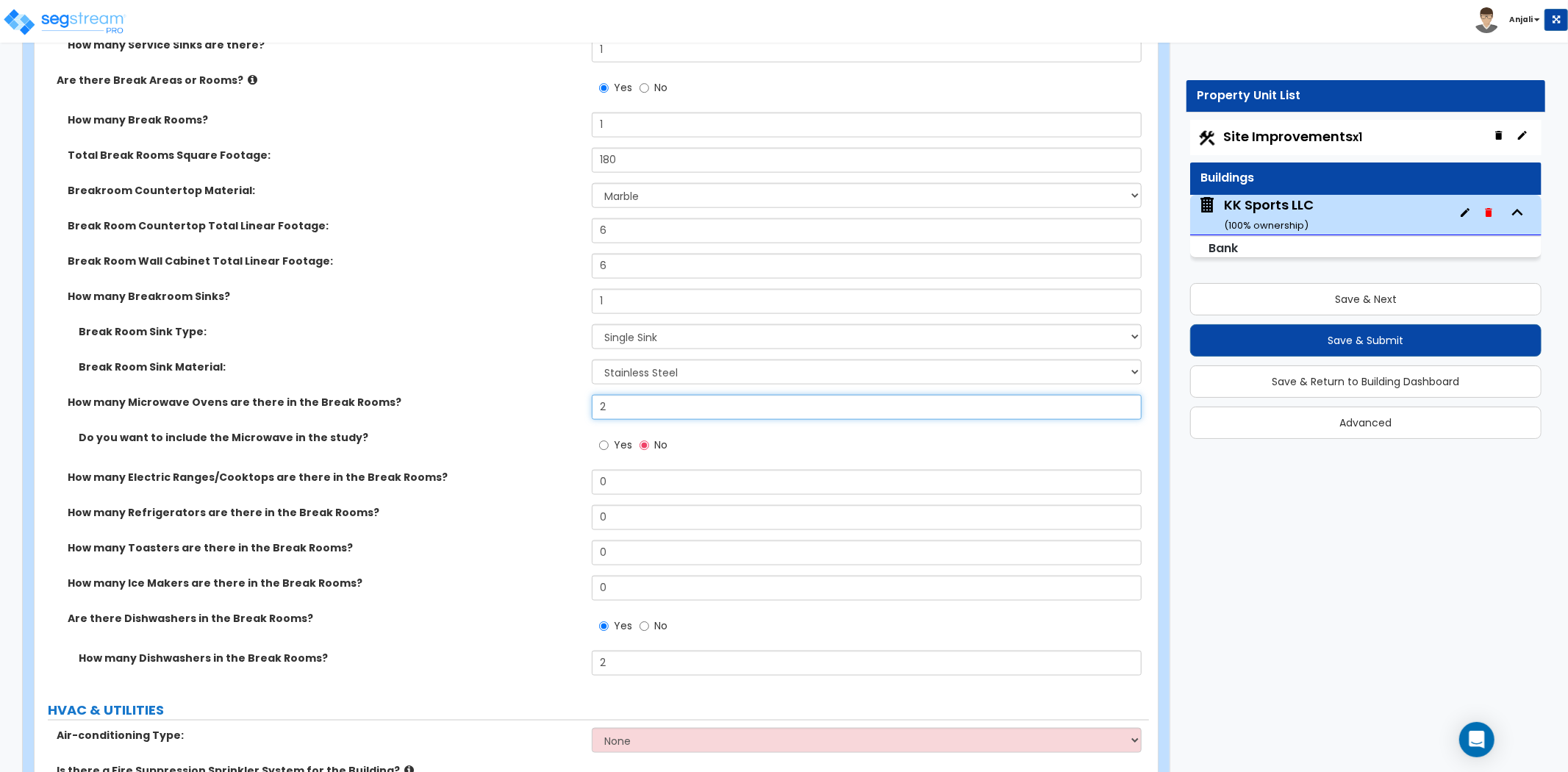
type input "2"
click at [603, 438] on input "Yes" at bounding box center [604, 445] width 9 height 16
radio input "true"
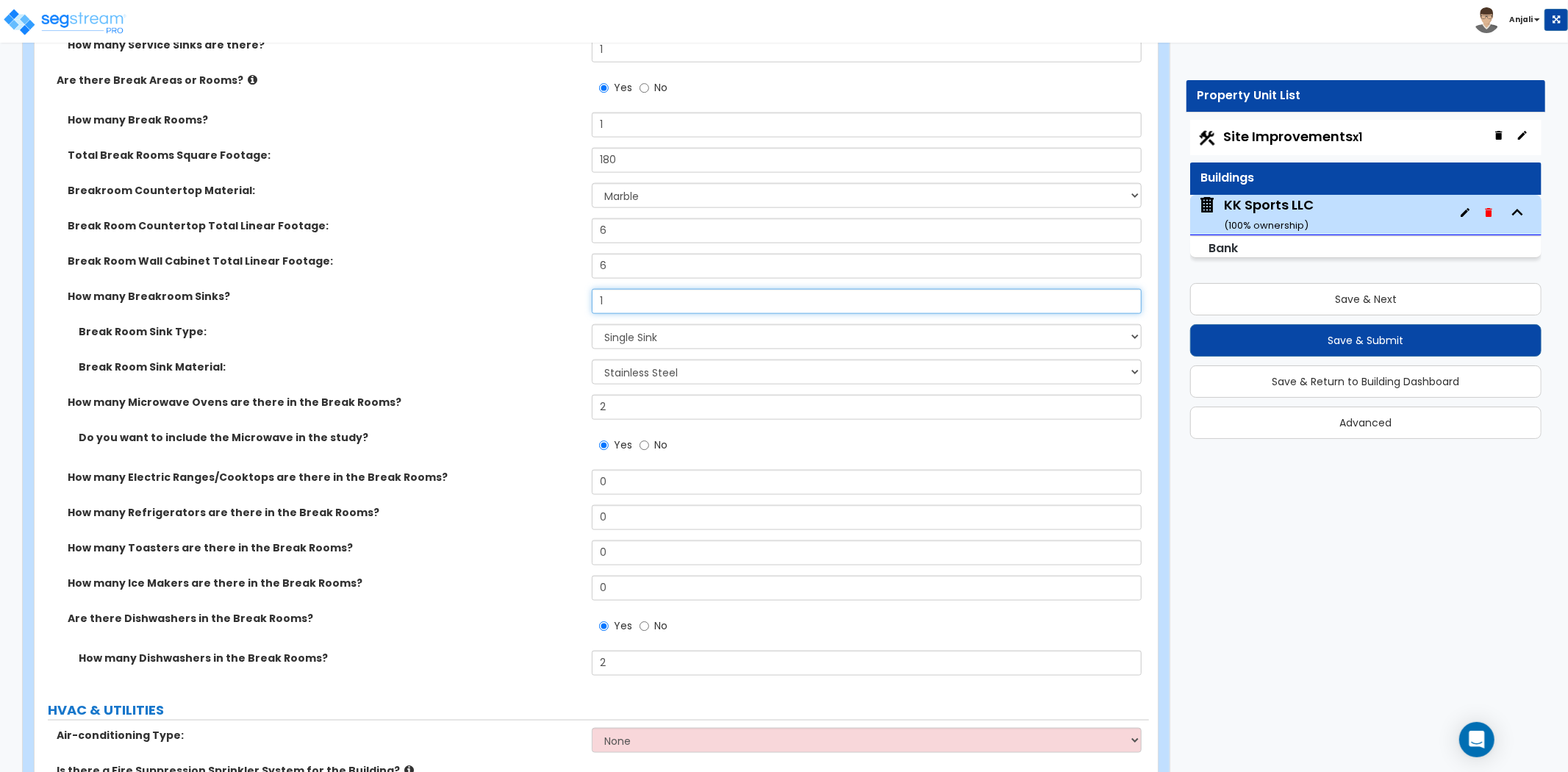
click at [622, 293] on input "1" at bounding box center [866, 301] width 550 height 25
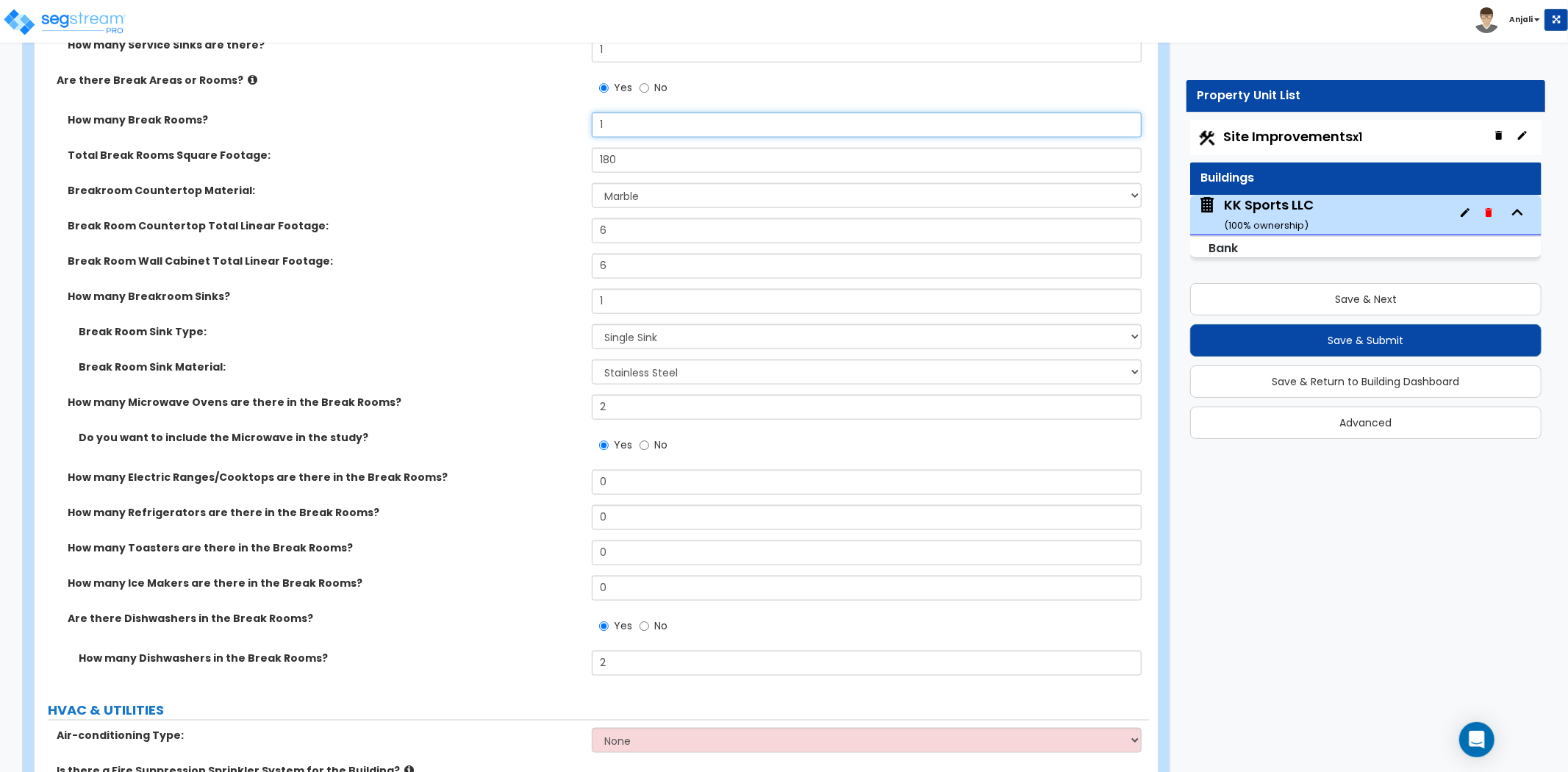
click at [630, 112] on input "1" at bounding box center [866, 125] width 550 height 25
type input "1"
type input "2"
click at [549, 192] on div "Breakroom Countertop Material: None Plastic Laminate Solid Surface Stone Quartz…" at bounding box center [592, 201] width 1115 height 35
click at [659, 218] on input "6" at bounding box center [866, 231] width 550 height 25
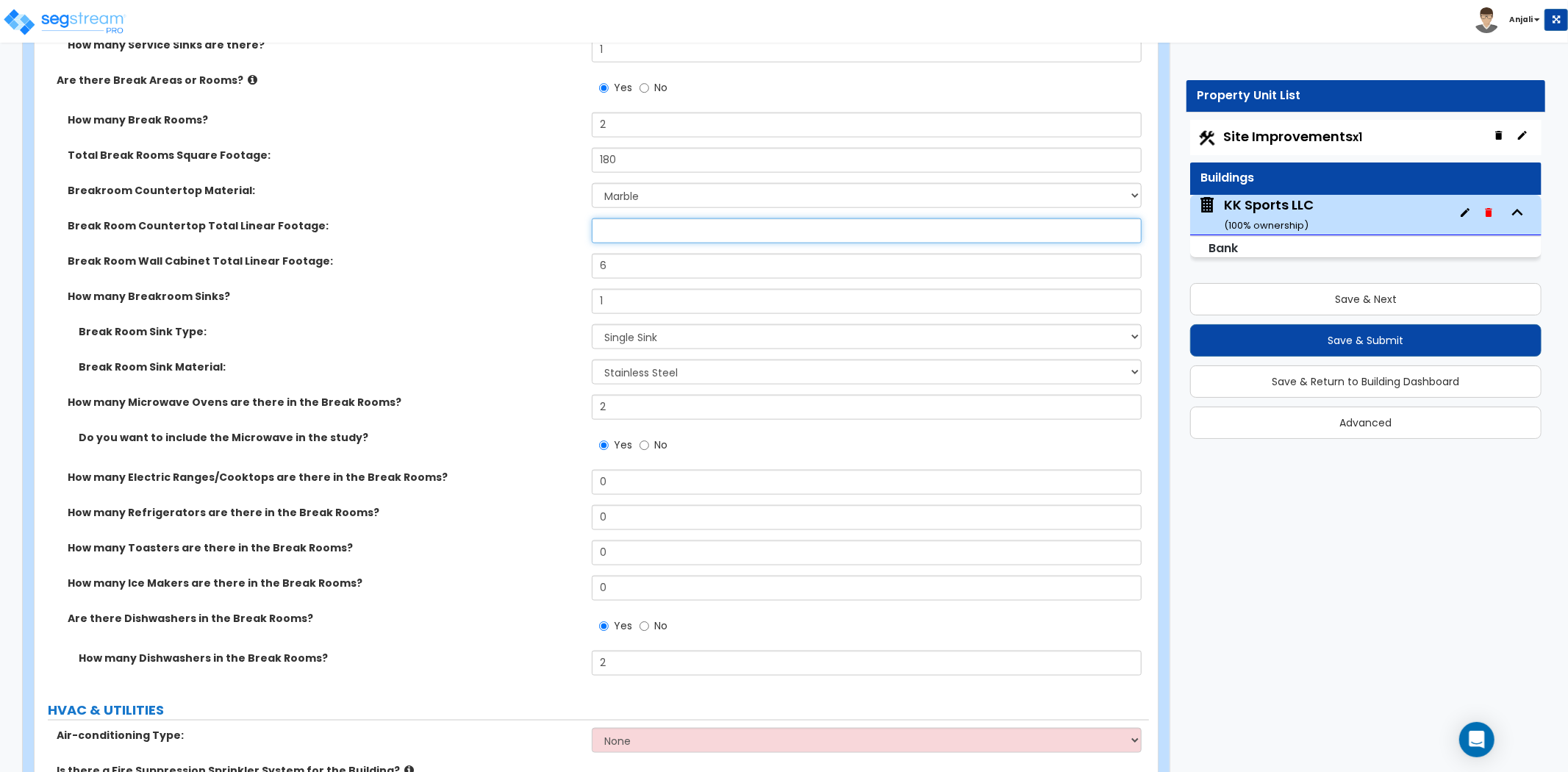
type input "3"
click at [620, 218] on input "3" at bounding box center [866, 231] width 550 height 25
type input "6"
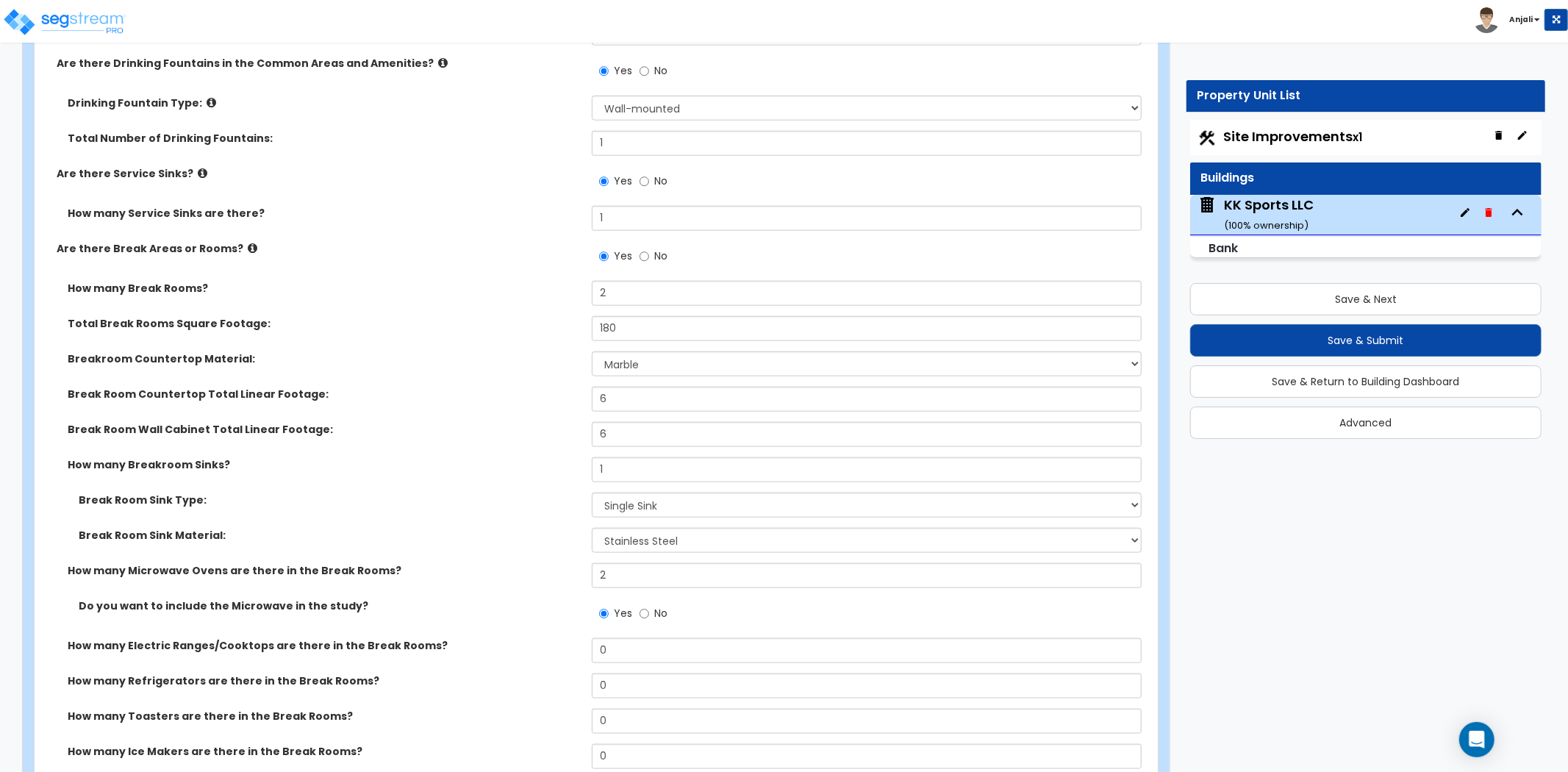
scroll to position [5937, 0]
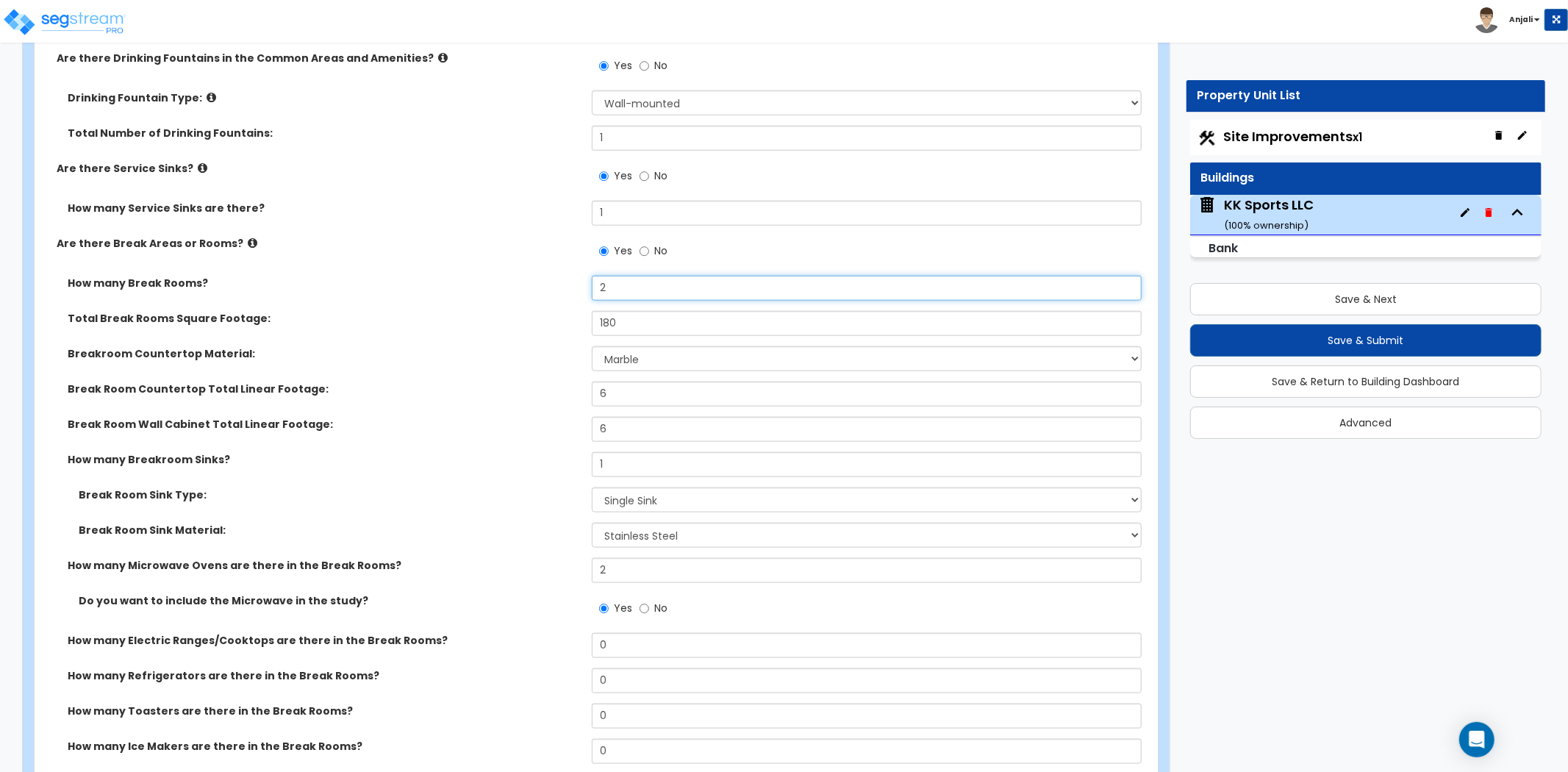
click at [621, 276] on input "2" at bounding box center [866, 288] width 550 height 25
type input "1"
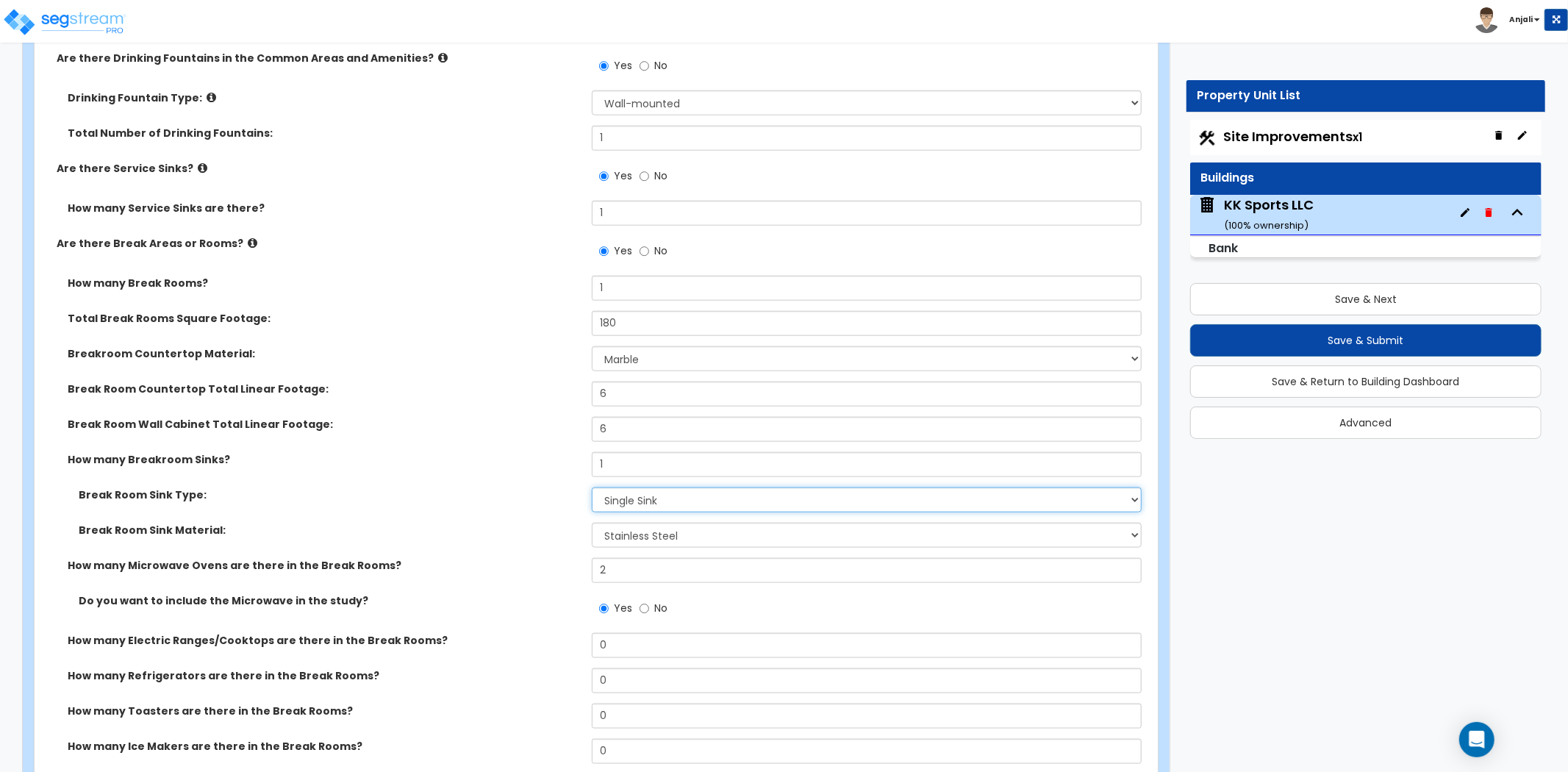
click at [655, 487] on select "Please Choose One Single Sink Double Sink" at bounding box center [866, 500] width 550 height 25
click at [592, 487] on select "Please Choose One Single Sink Double Sink" at bounding box center [866, 500] width 550 height 25
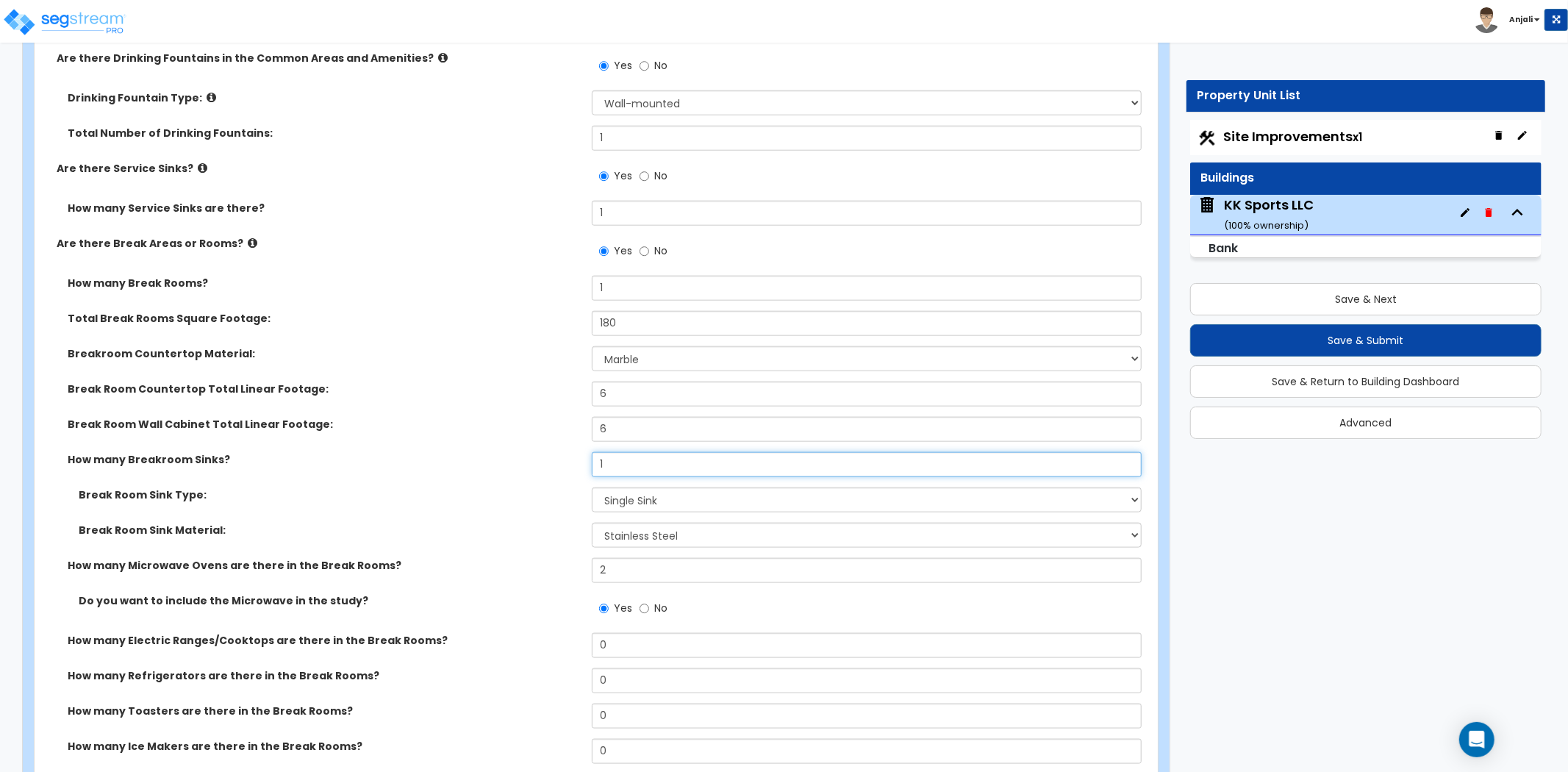
click at [618, 452] on input "1" at bounding box center [866, 464] width 550 height 25
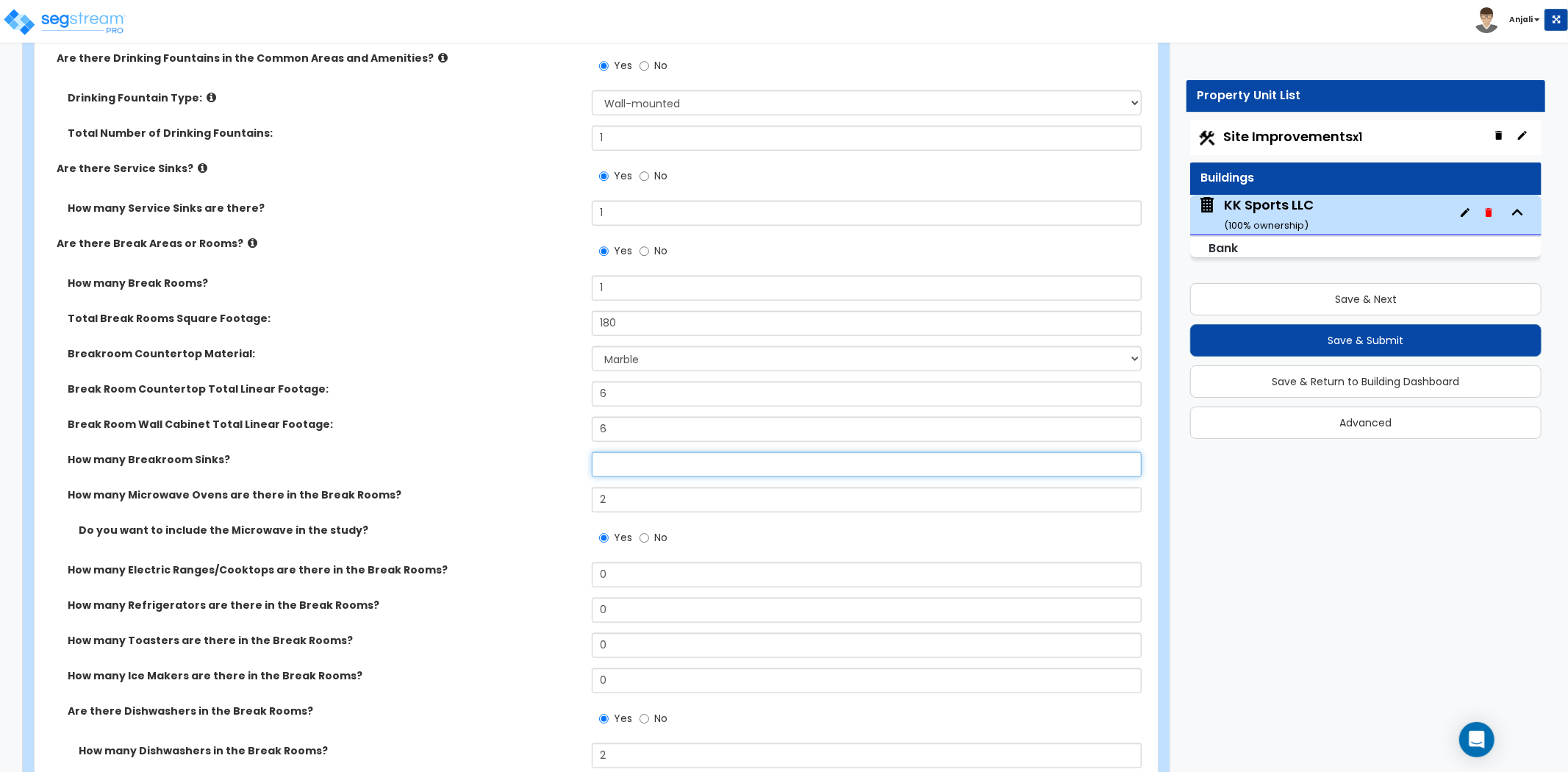
type input "2"
select select "1"
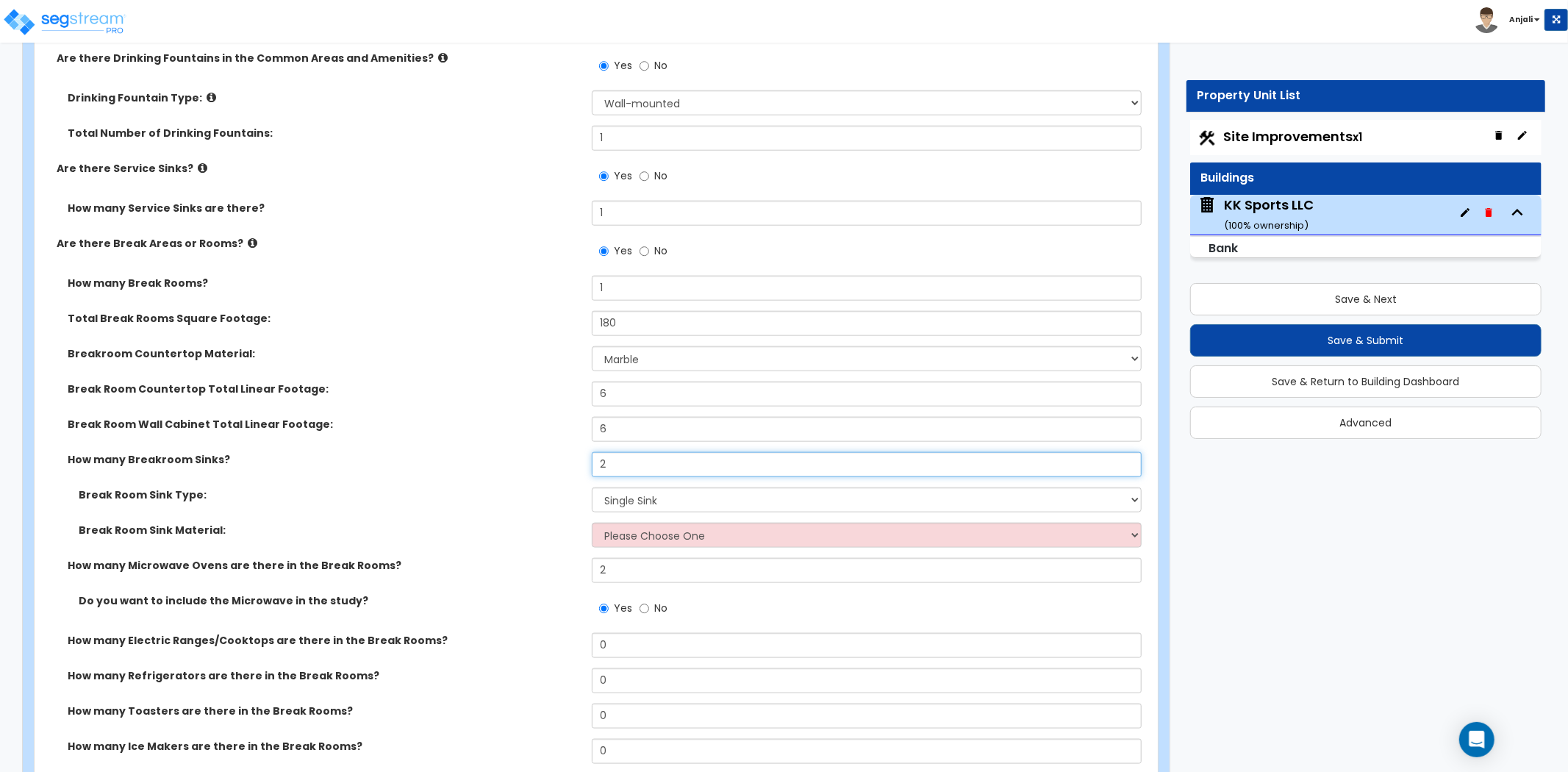
type input "2"
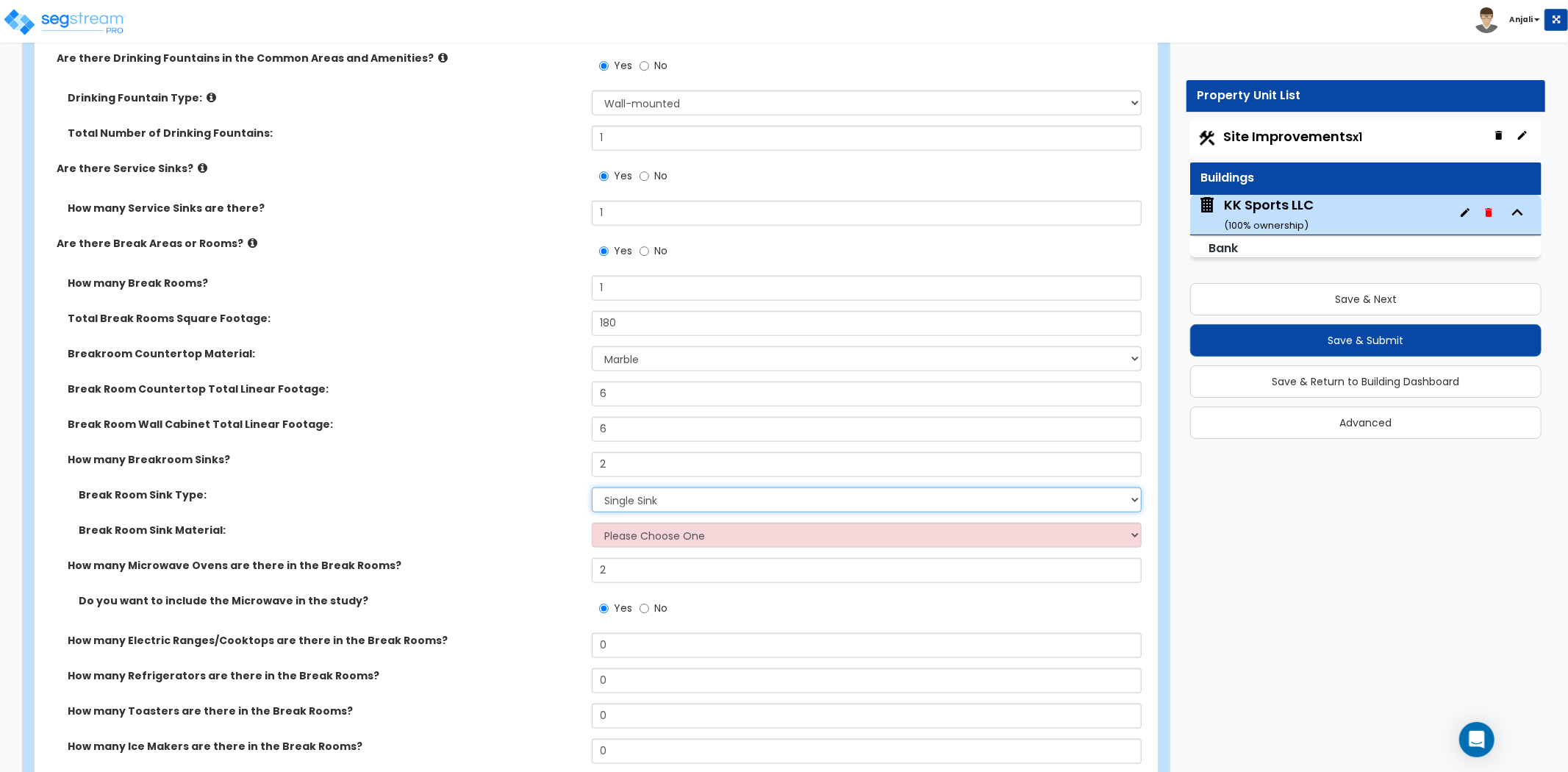
click at [656, 487] on select "Please Choose One Single Sink Double Sink" at bounding box center [866, 500] width 550 height 25
click at [592, 487] on select "Please Choose One Single Sink Double Sink" at bounding box center [866, 500] width 550 height 25
click at [665, 523] on select "Please Choose One Stainless Steel Porcelain Enamel Cast Iron" at bounding box center [866, 535] width 550 height 25
select select "1"
click at [592, 523] on select "Please Choose One Stainless Steel Porcelain Enamel Cast Iron" at bounding box center [866, 535] width 550 height 25
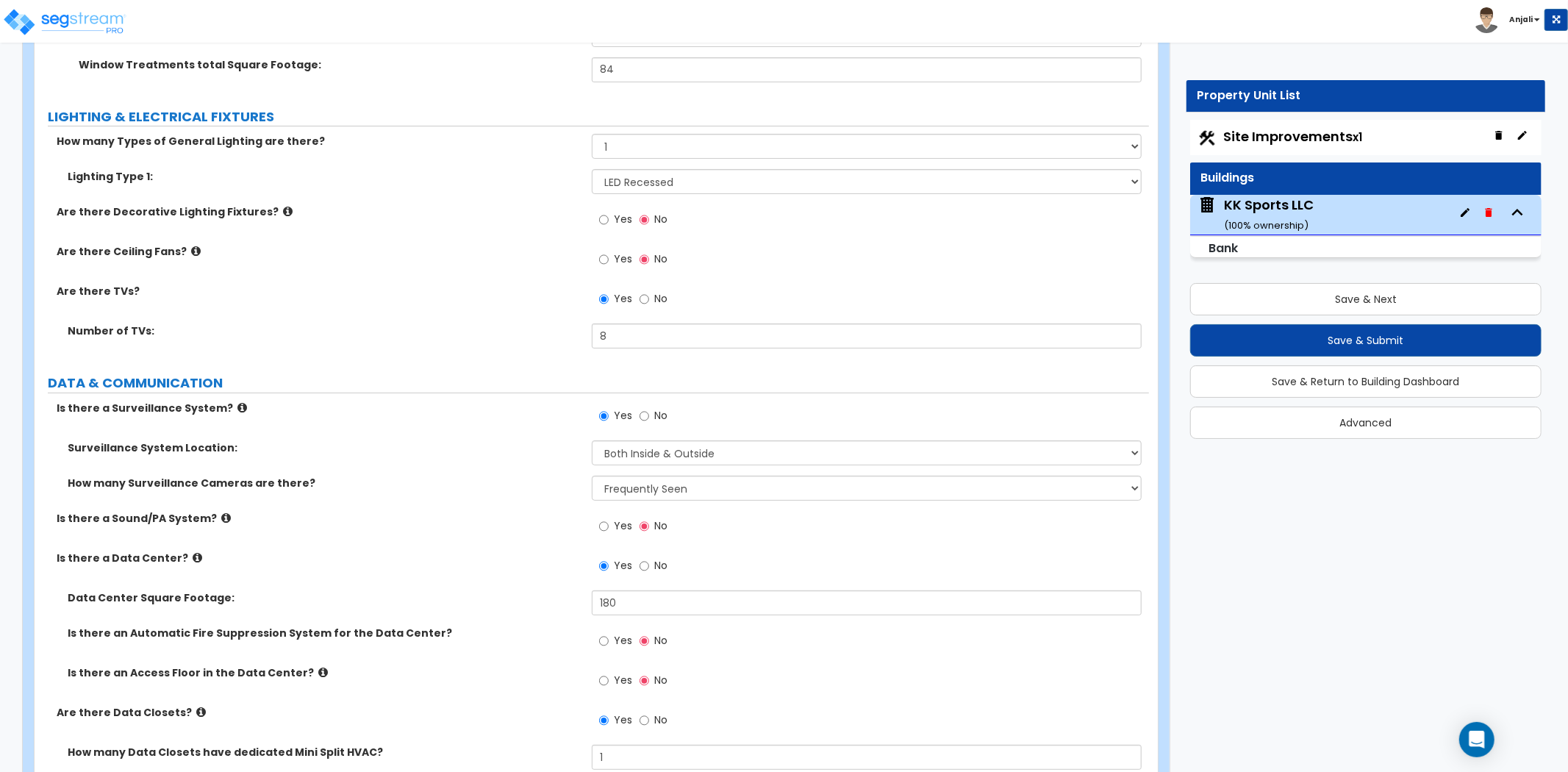
scroll to position [4793, 0]
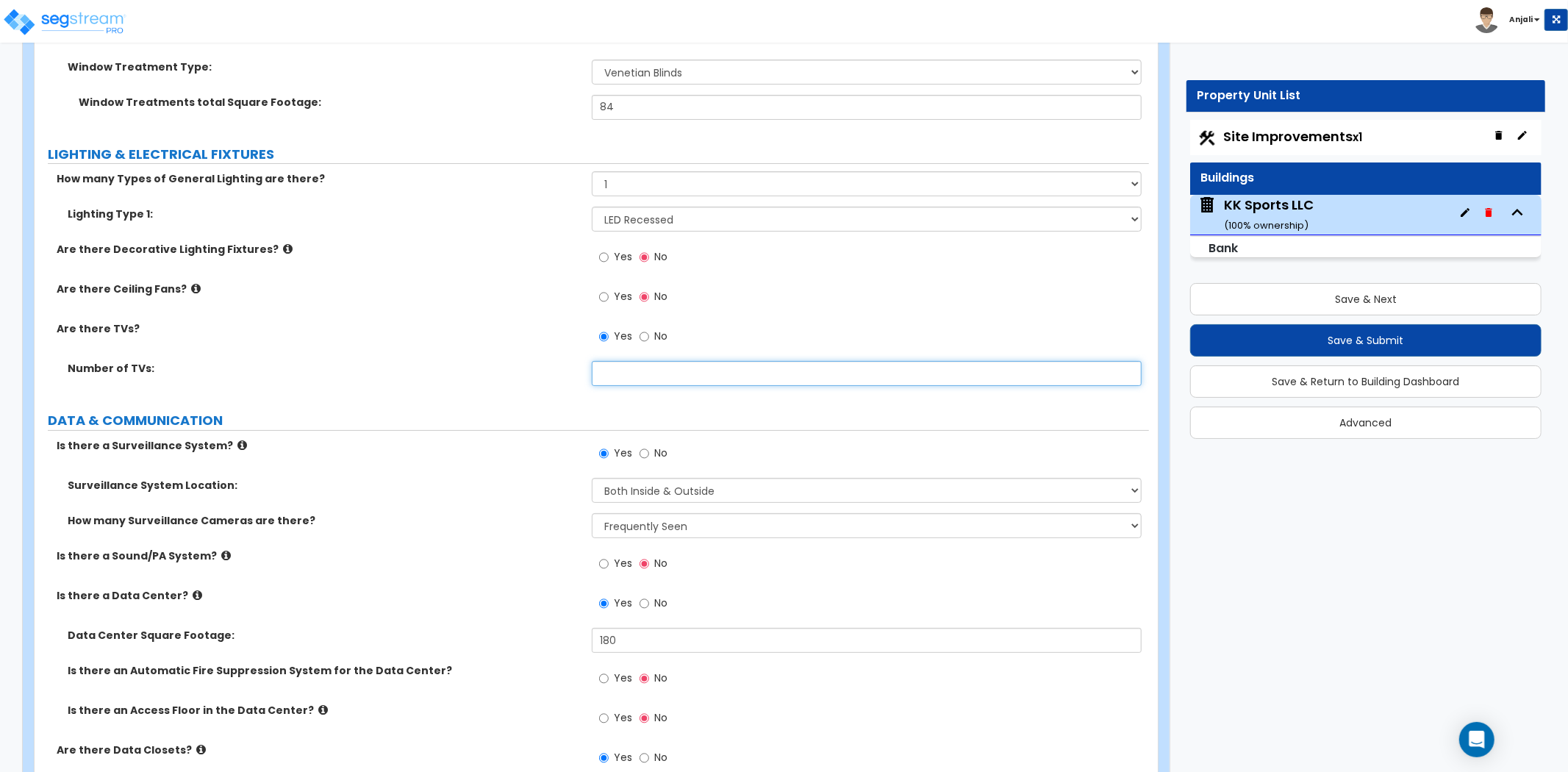
click at [634, 361] on input "text" at bounding box center [866, 374] width 550 height 25
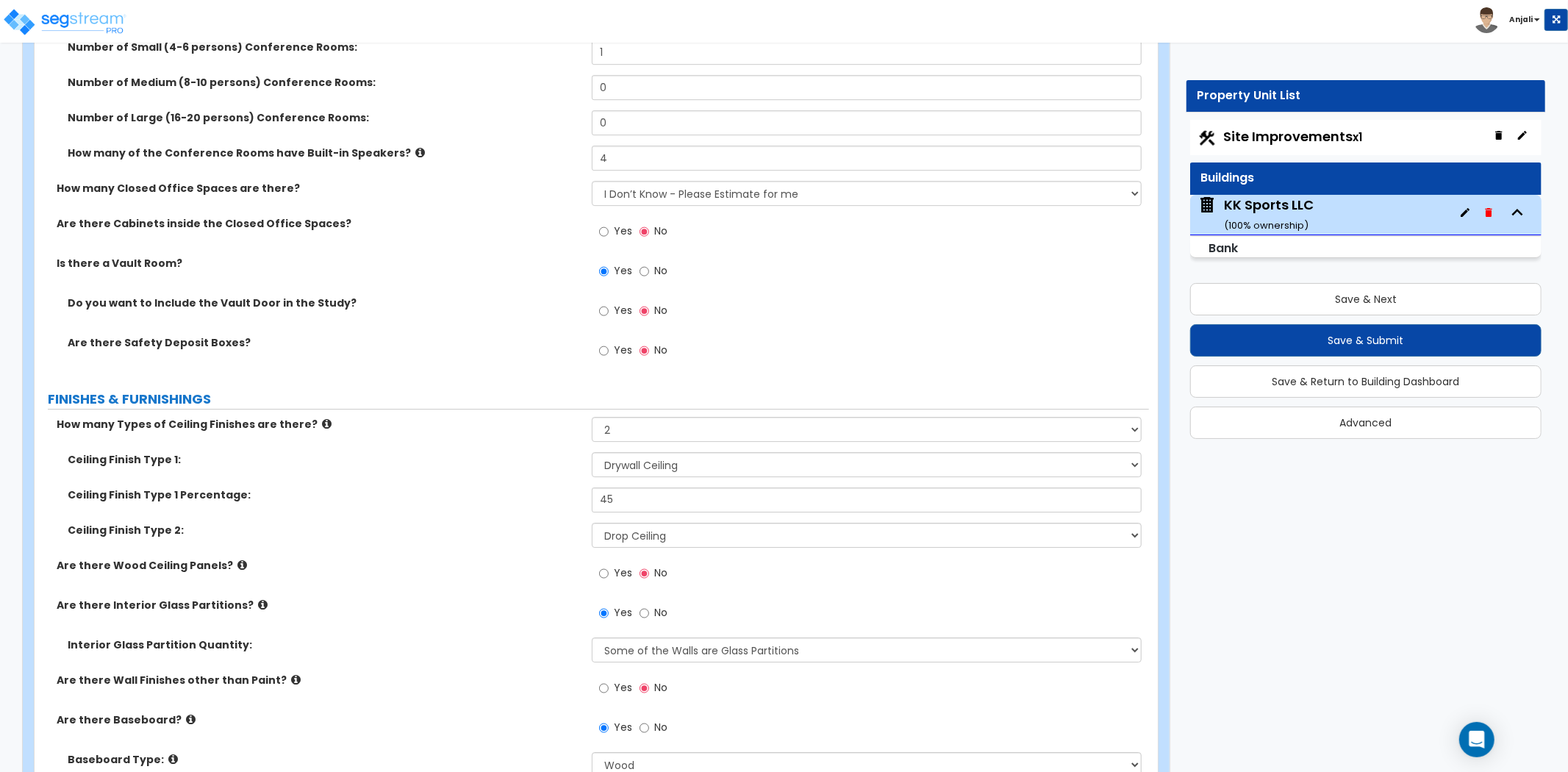
scroll to position [3812, 0]
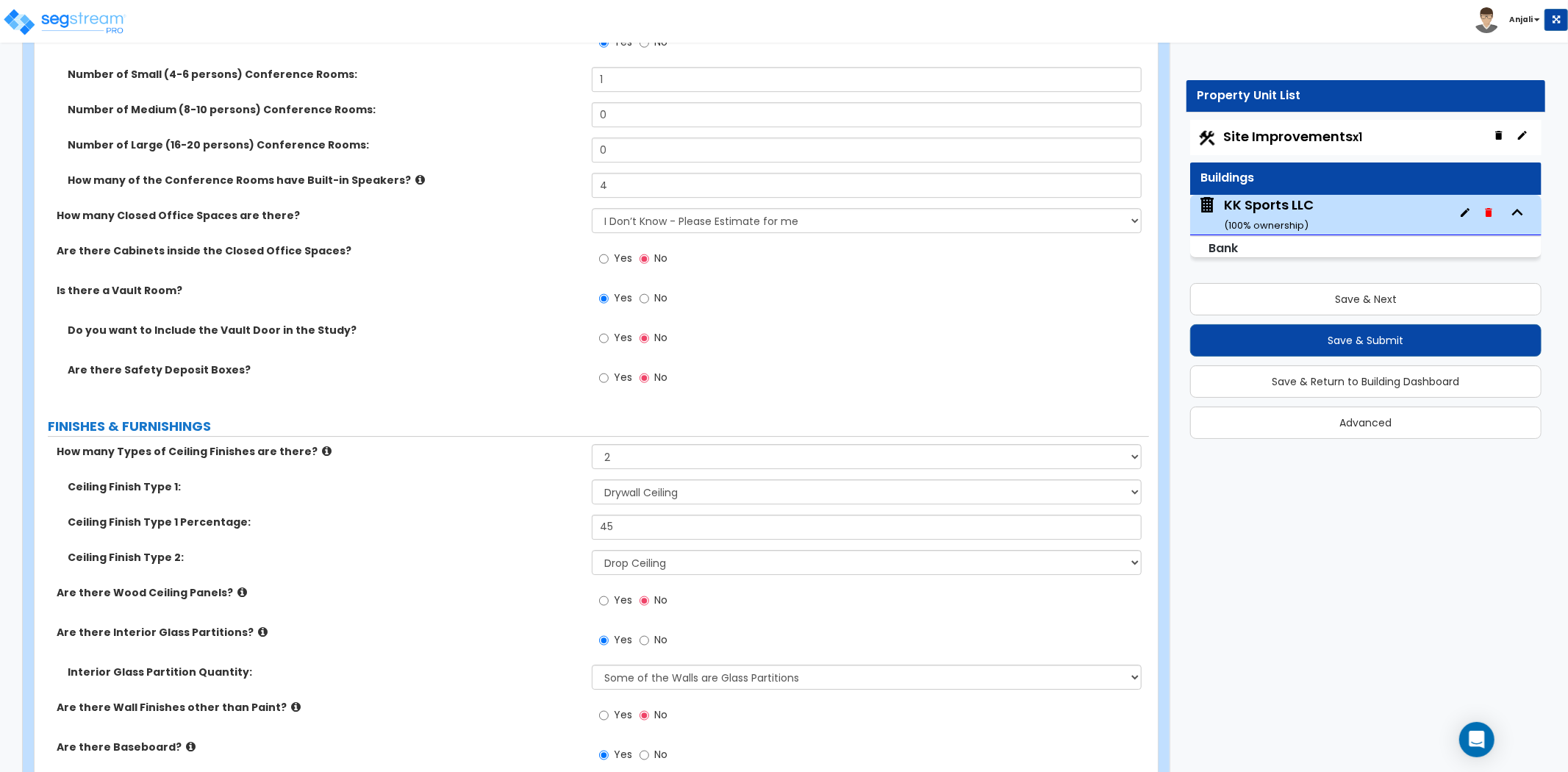
type input "2"
click at [603, 330] on input "Yes" at bounding box center [604, 338] width 9 height 16
radio input "true"
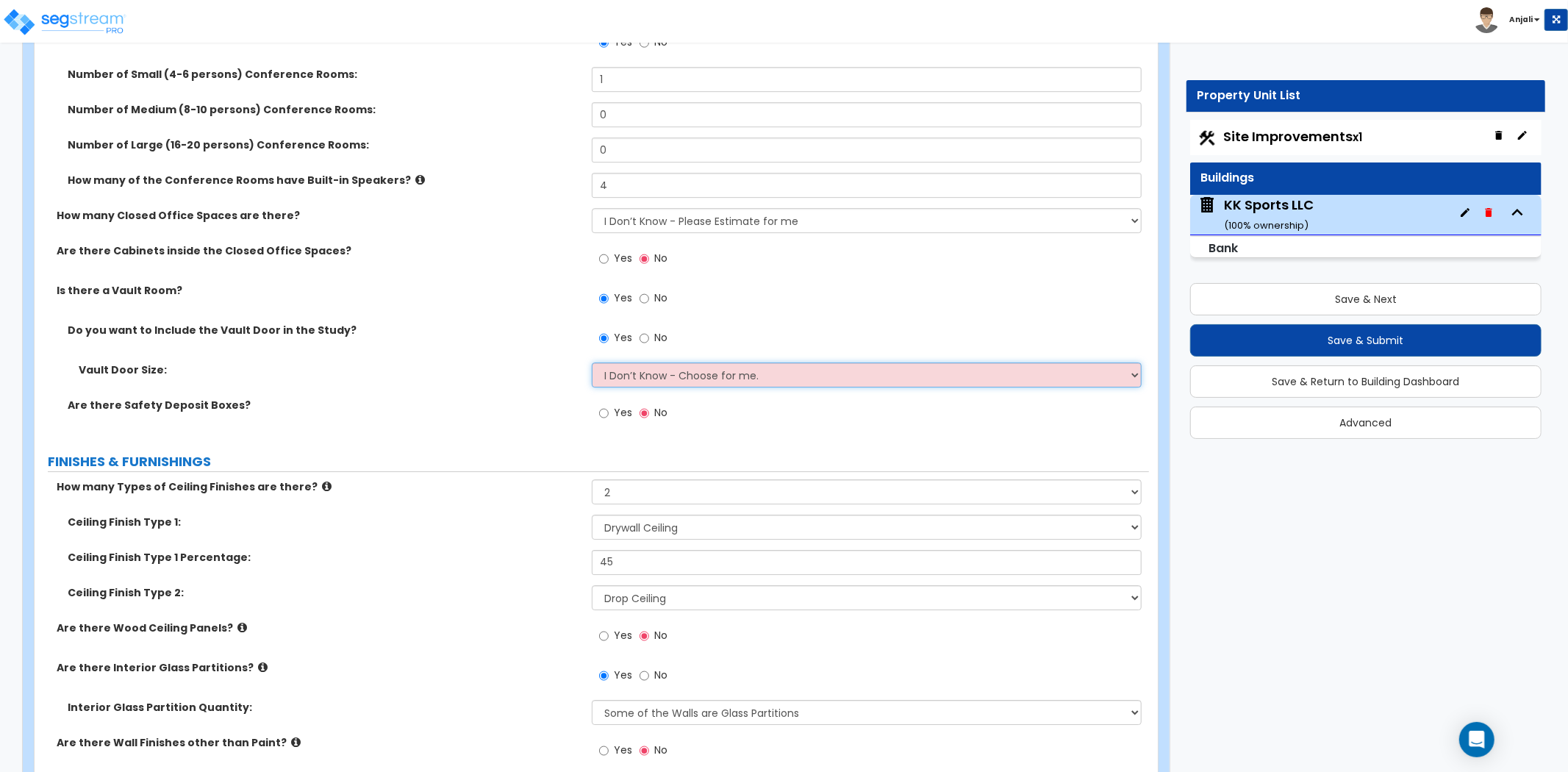
click at [682, 363] on select "I Don’t Know - Choose for me. Small Medium Large" at bounding box center [866, 375] width 550 height 25
select select "2"
click at [592, 363] on select "I Don’t Know - Choose for me. Small Medium Large" at bounding box center [866, 375] width 550 height 25
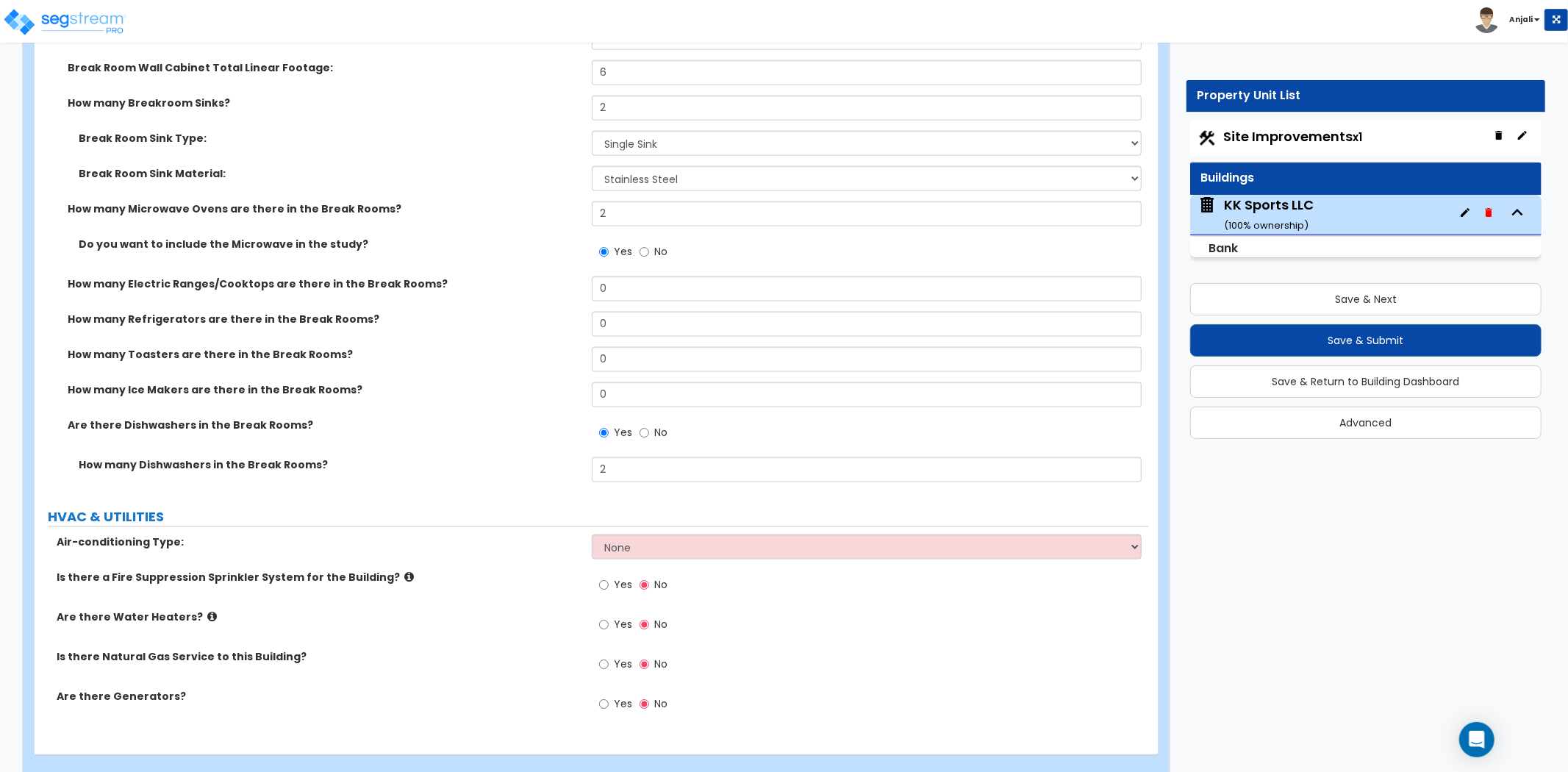
scroll to position [6335, 0]
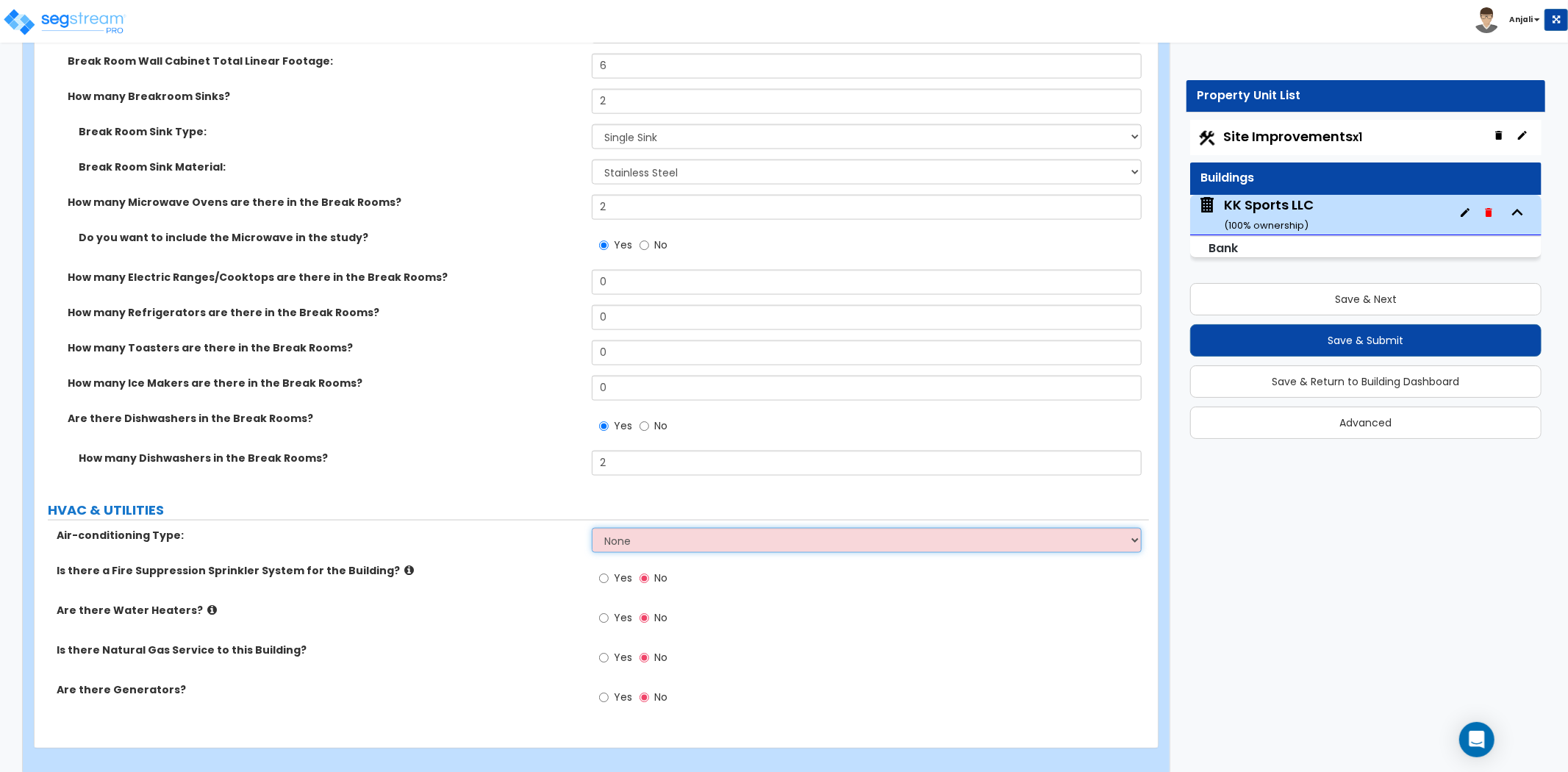
click at [673, 528] on select "None Split System - Heat Pump Rooftop Unit" at bounding box center [866, 541] width 550 height 25
select select "2"
click at [592, 528] on select "None Split System - Heat Pump Rooftop Unit" at bounding box center [866, 541] width 550 height 25
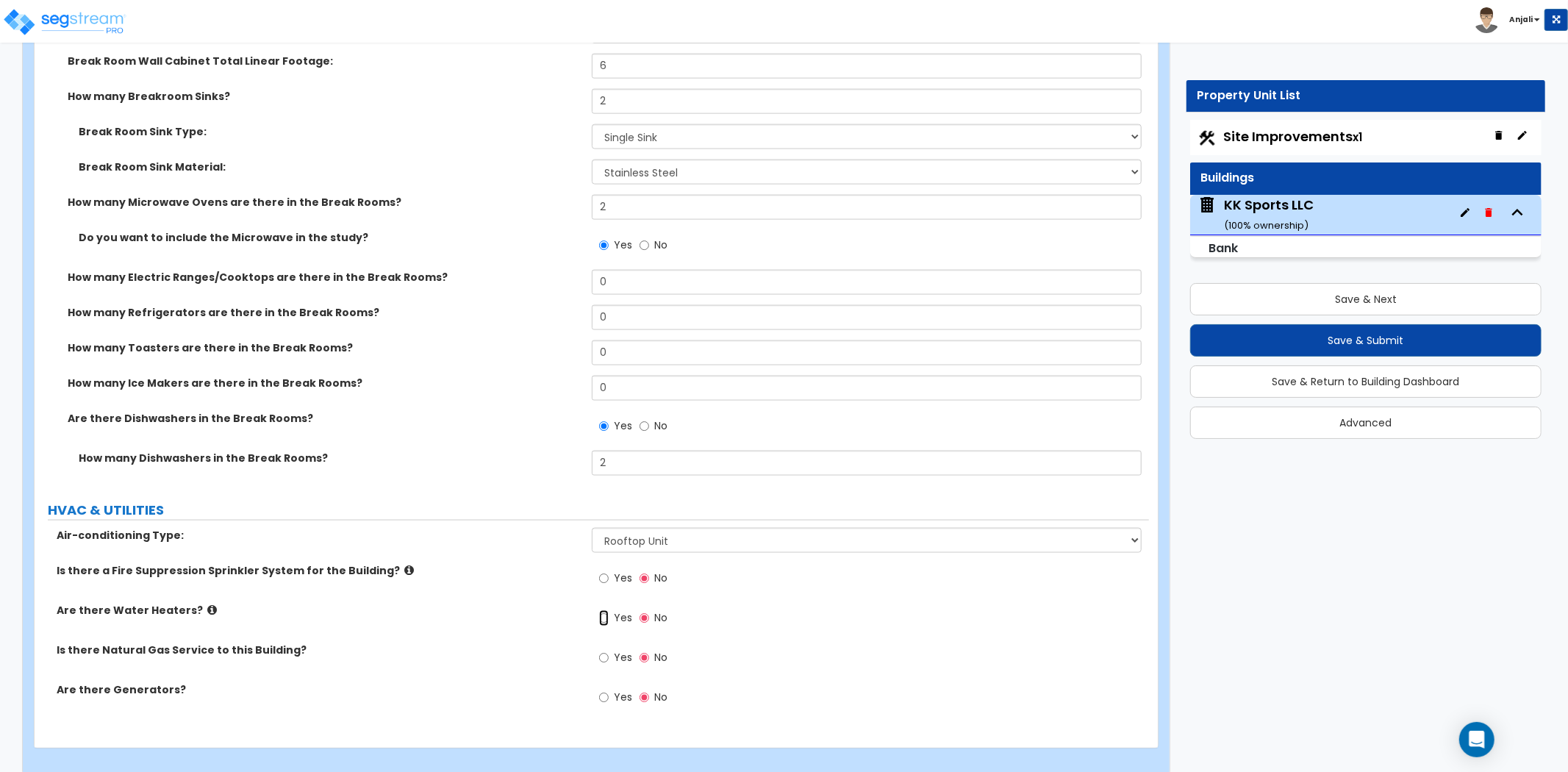
click at [606, 611] on input "Yes" at bounding box center [604, 618] width 9 height 16
radio input "true"
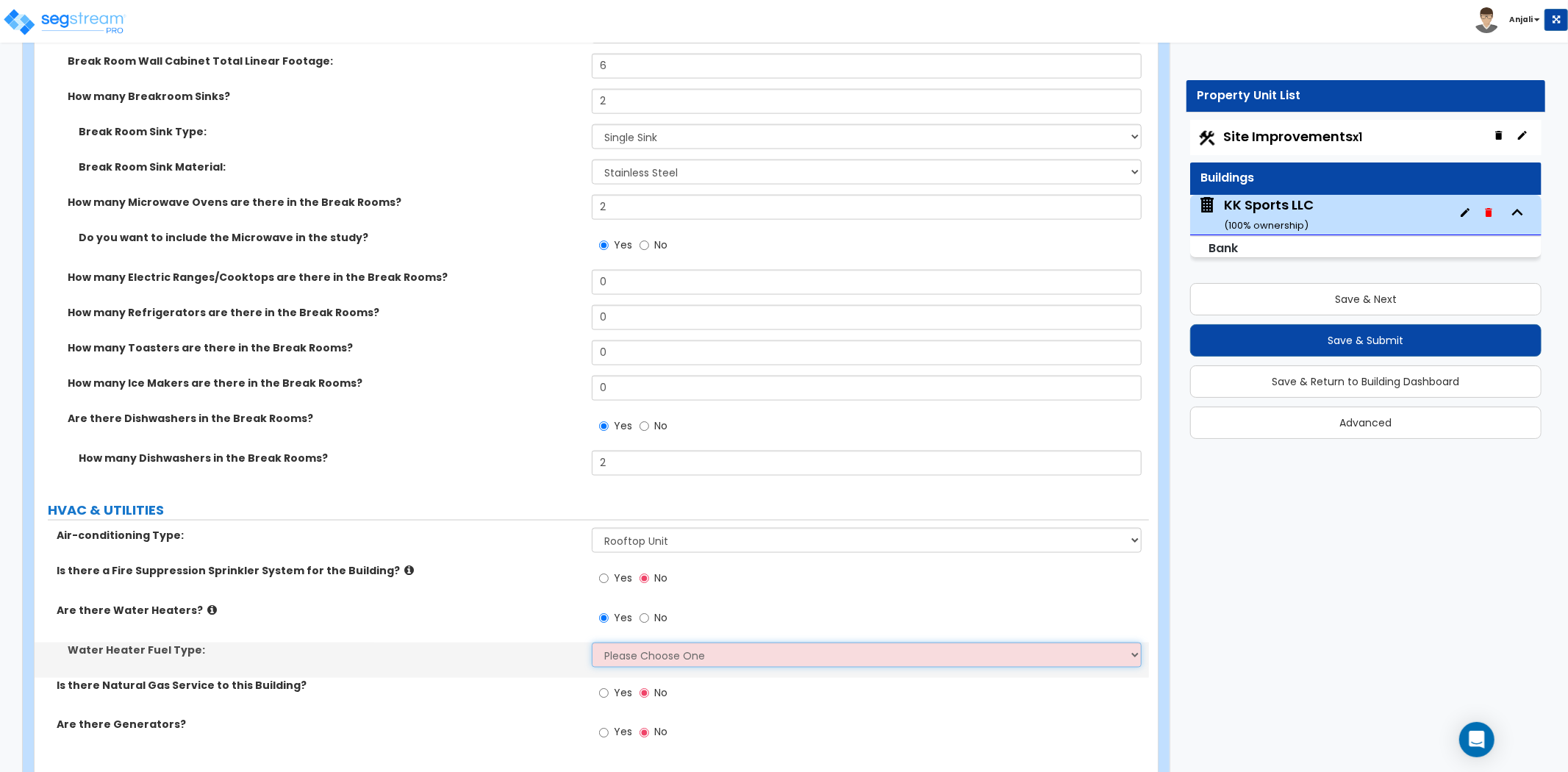
click at [641, 643] on select "Please Choose One Gas Electric" at bounding box center [866, 655] width 550 height 25
select select "2"
click at [592, 643] on select "Please Choose One Gas Electric" at bounding box center [866, 655] width 550 height 25
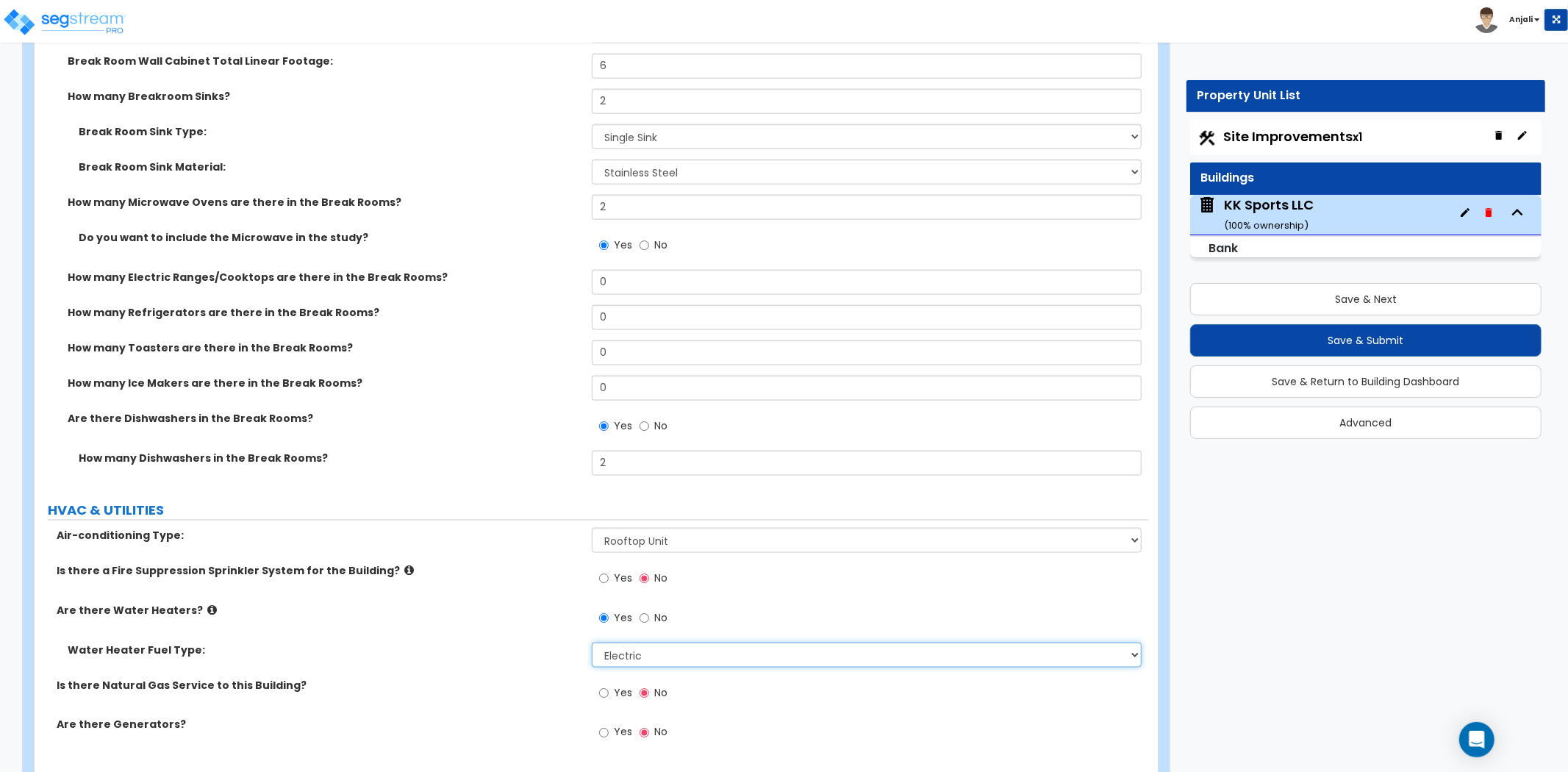
scroll to position [6371, 0]
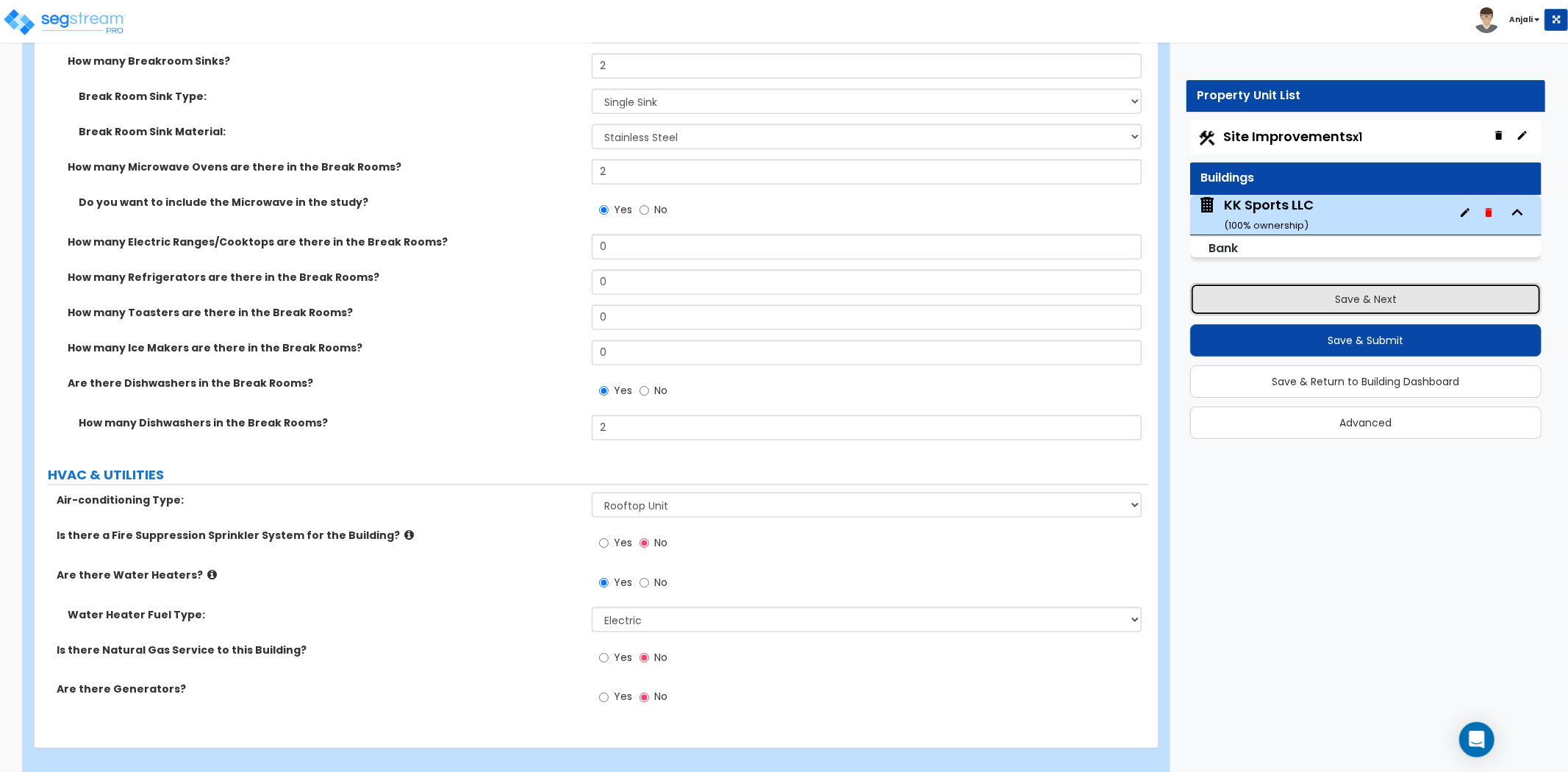
click at [1303, 306] on button "Save & Next" at bounding box center [1366, 299] width 351 height 32
select select "2"
select select "1"
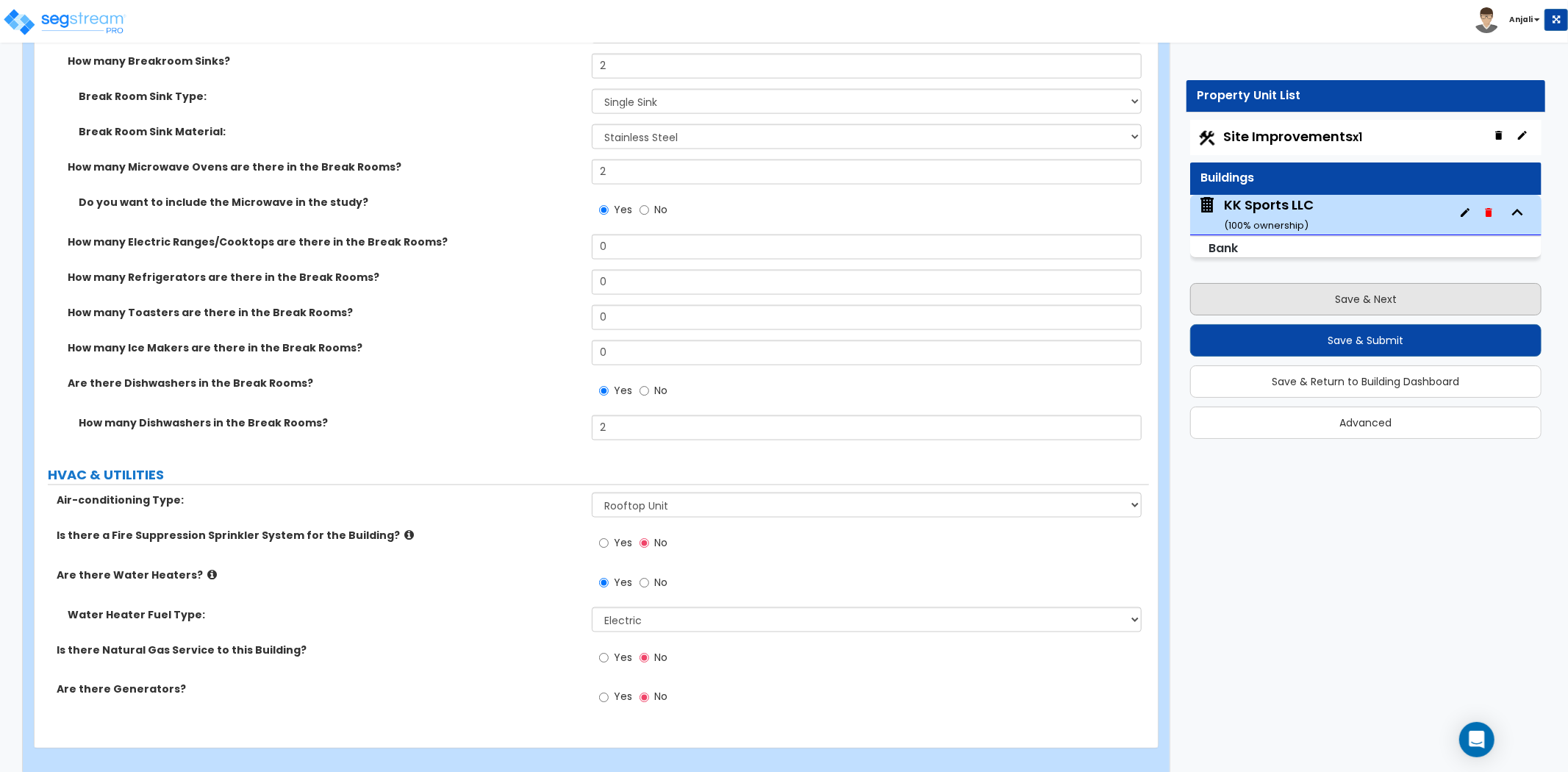
select select "2"
select select "1"
select select "2"
select select "1"
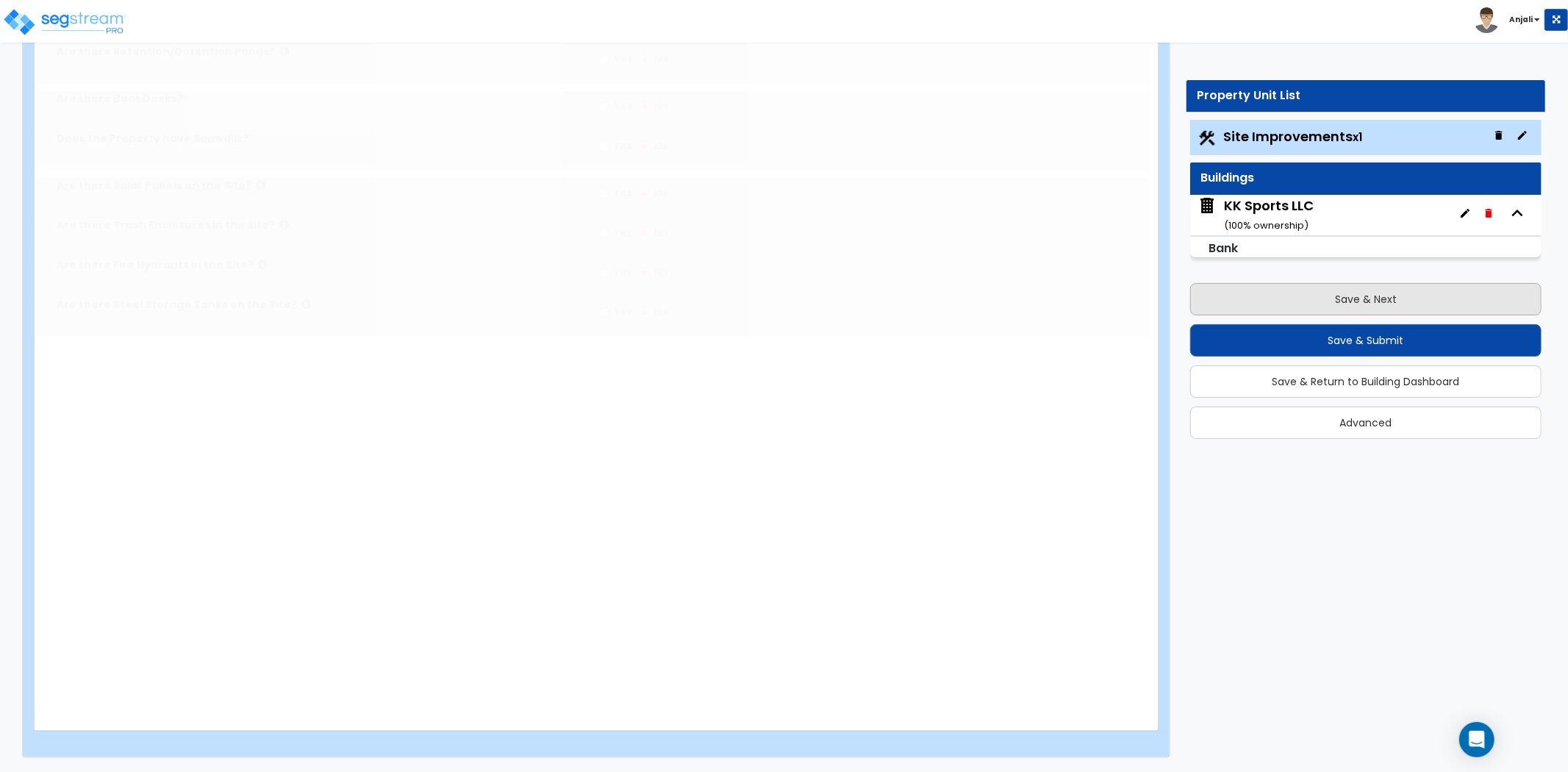
scroll to position [0, 0]
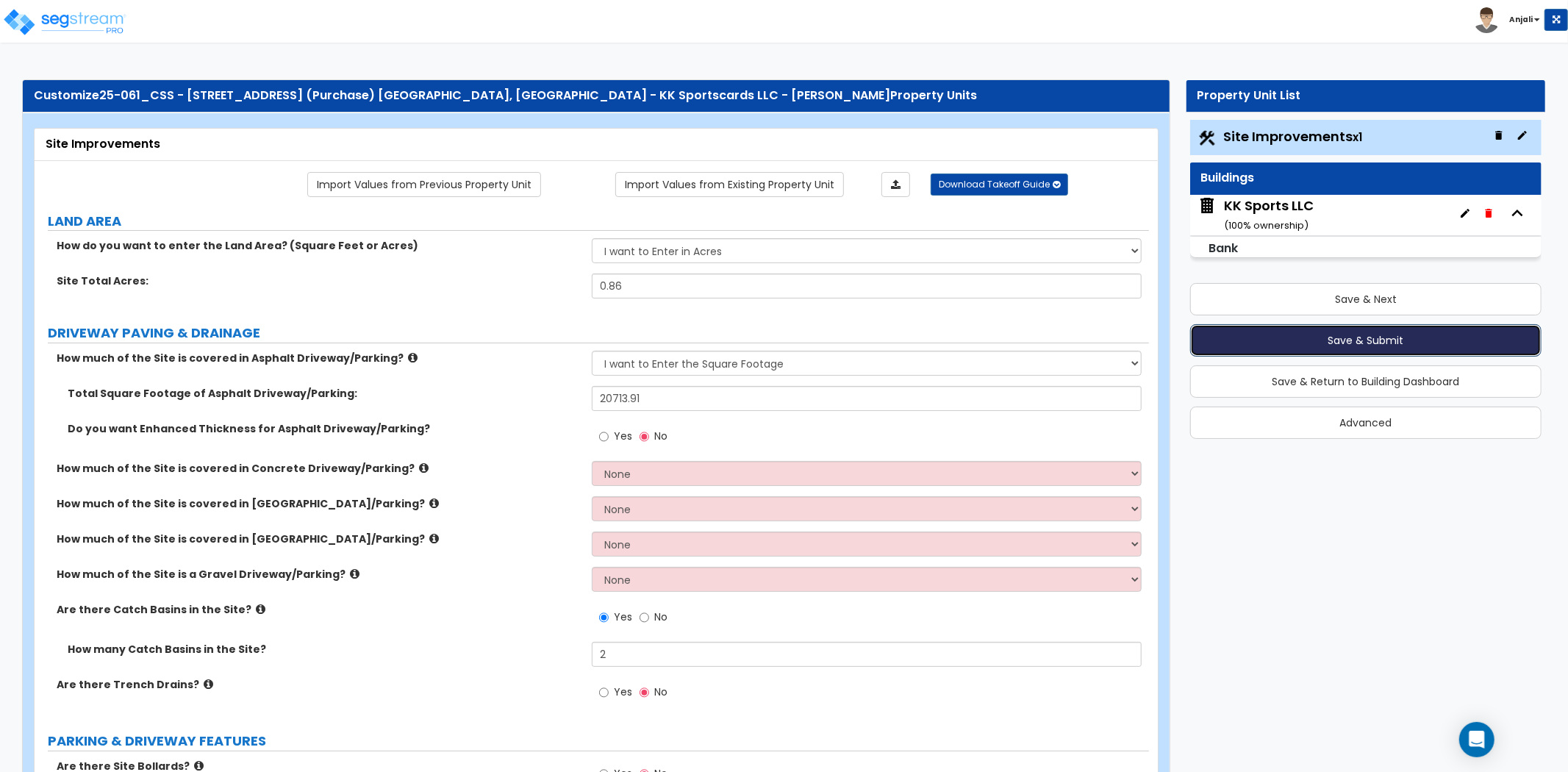
click at [1314, 341] on button "Save & Submit" at bounding box center [1366, 341] width 351 height 32
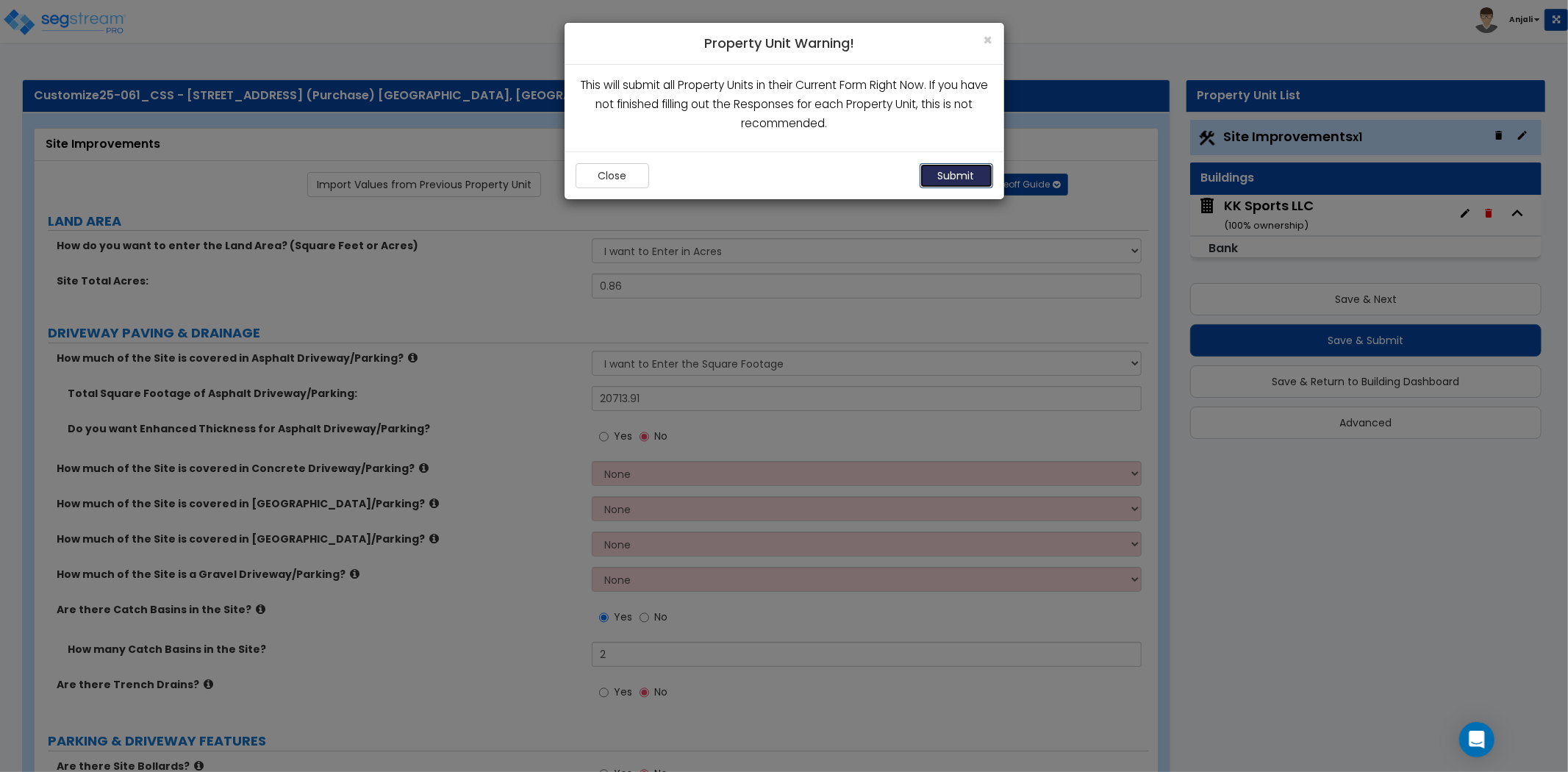
click at [938, 174] on button "Submit" at bounding box center [957, 175] width 74 height 25
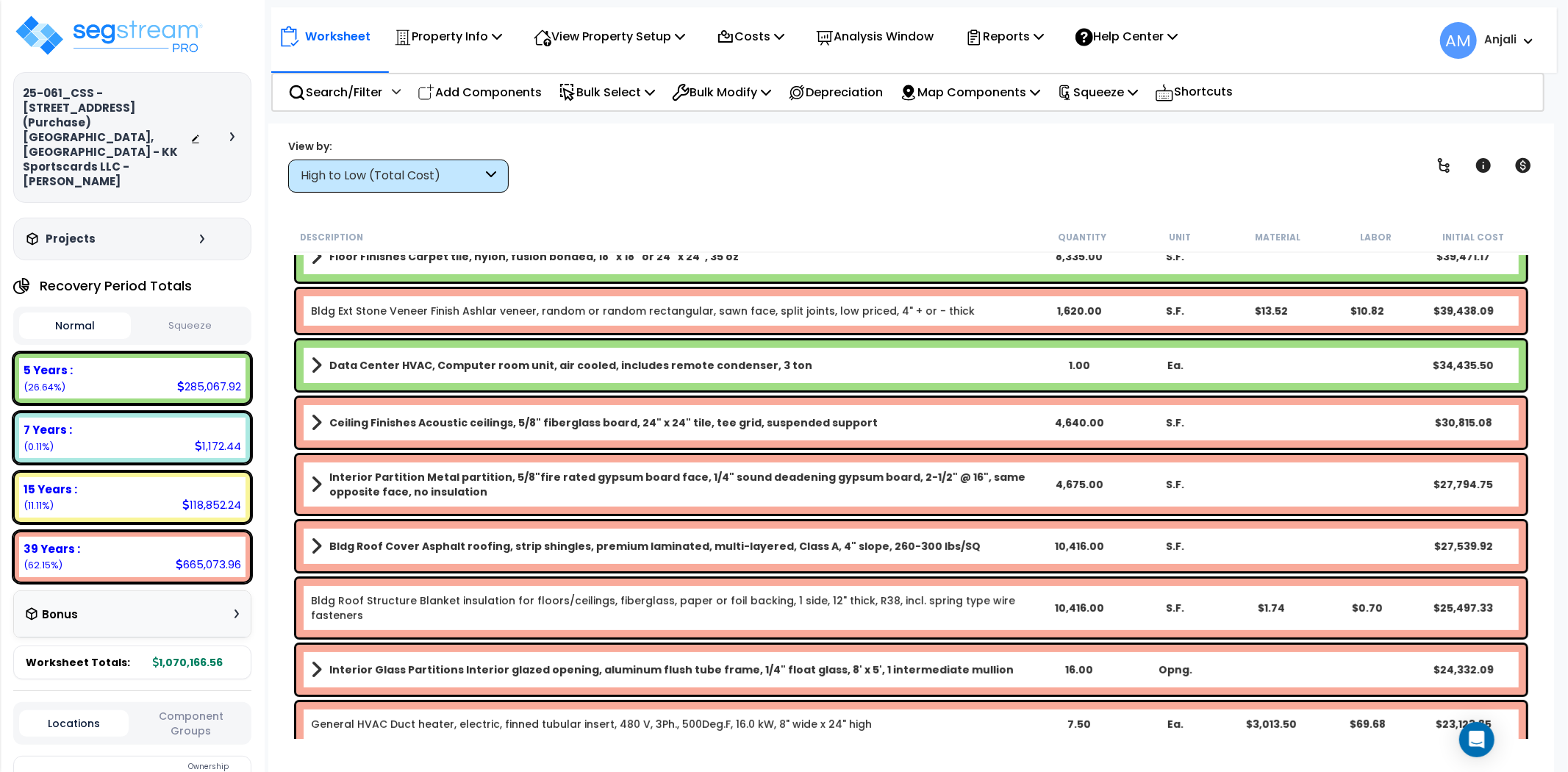
scroll to position [245, 0]
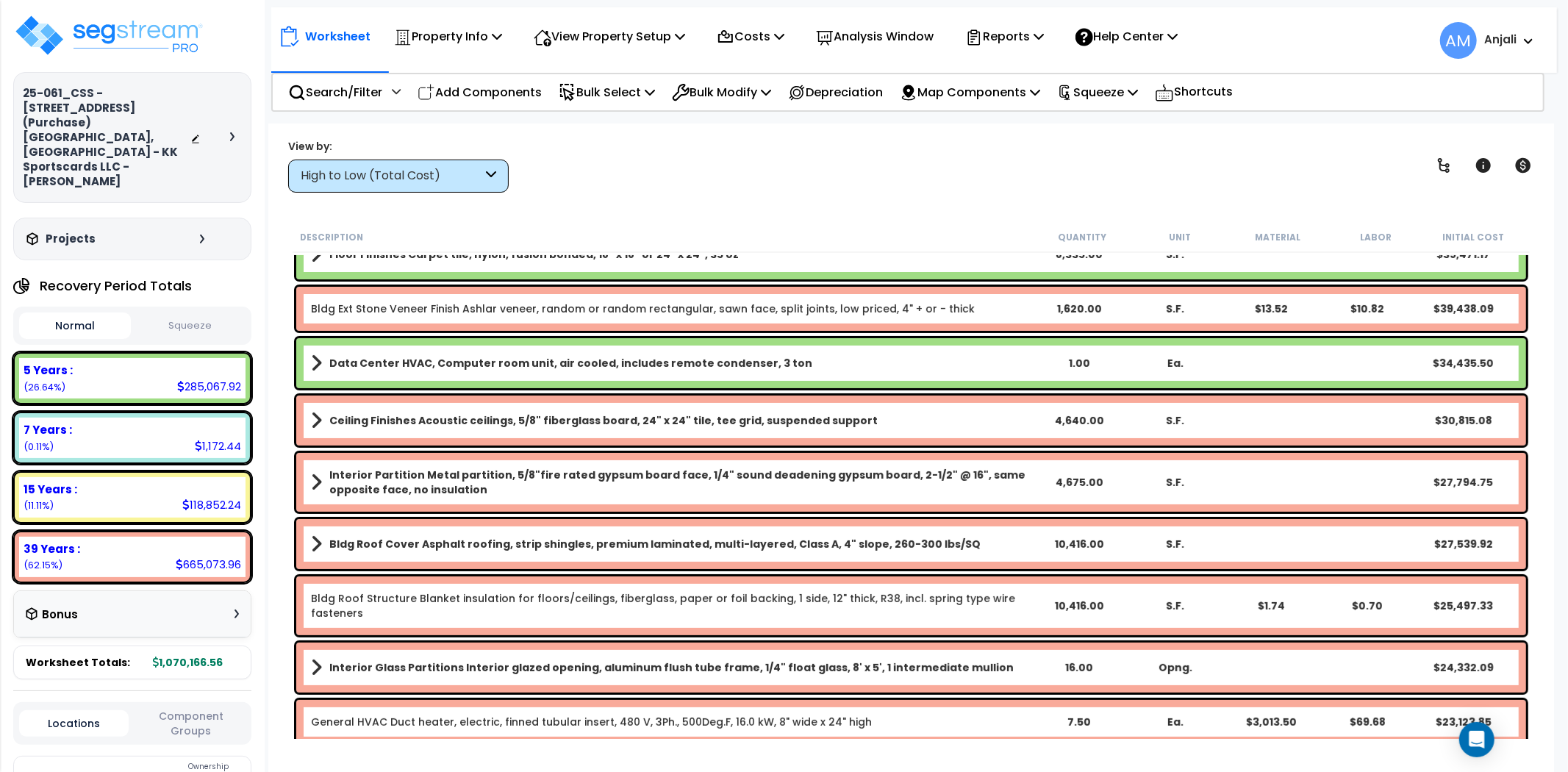
click at [371, 368] on b "Data Center HVAC, Computer room unit, air cooled, includes remote condenser, 3 …" at bounding box center [571, 363] width 483 height 15
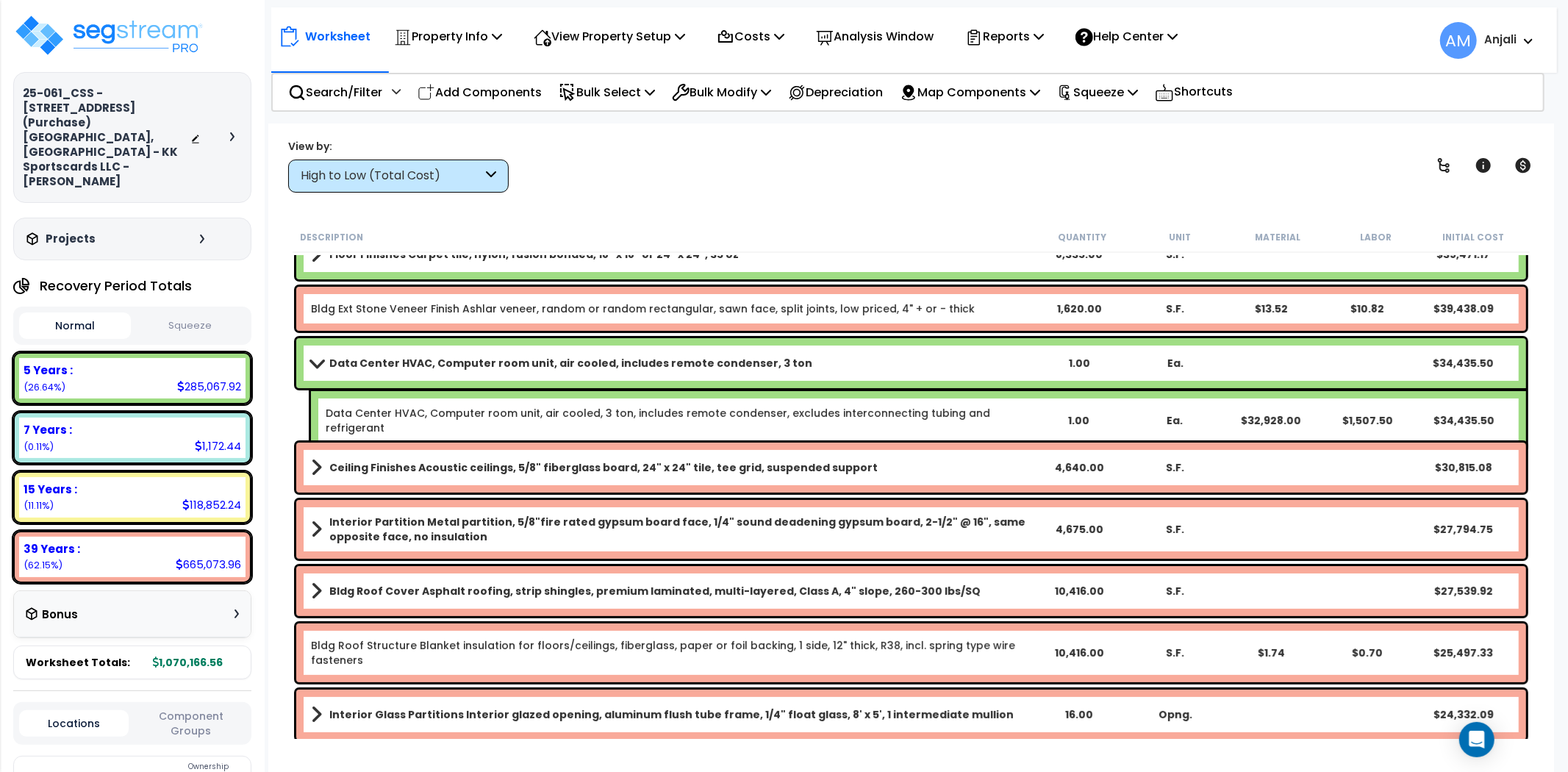
click at [371, 368] on b "Data Center HVAC, Computer room unit, air cooled, includes remote condenser, 3 …" at bounding box center [571, 363] width 483 height 15
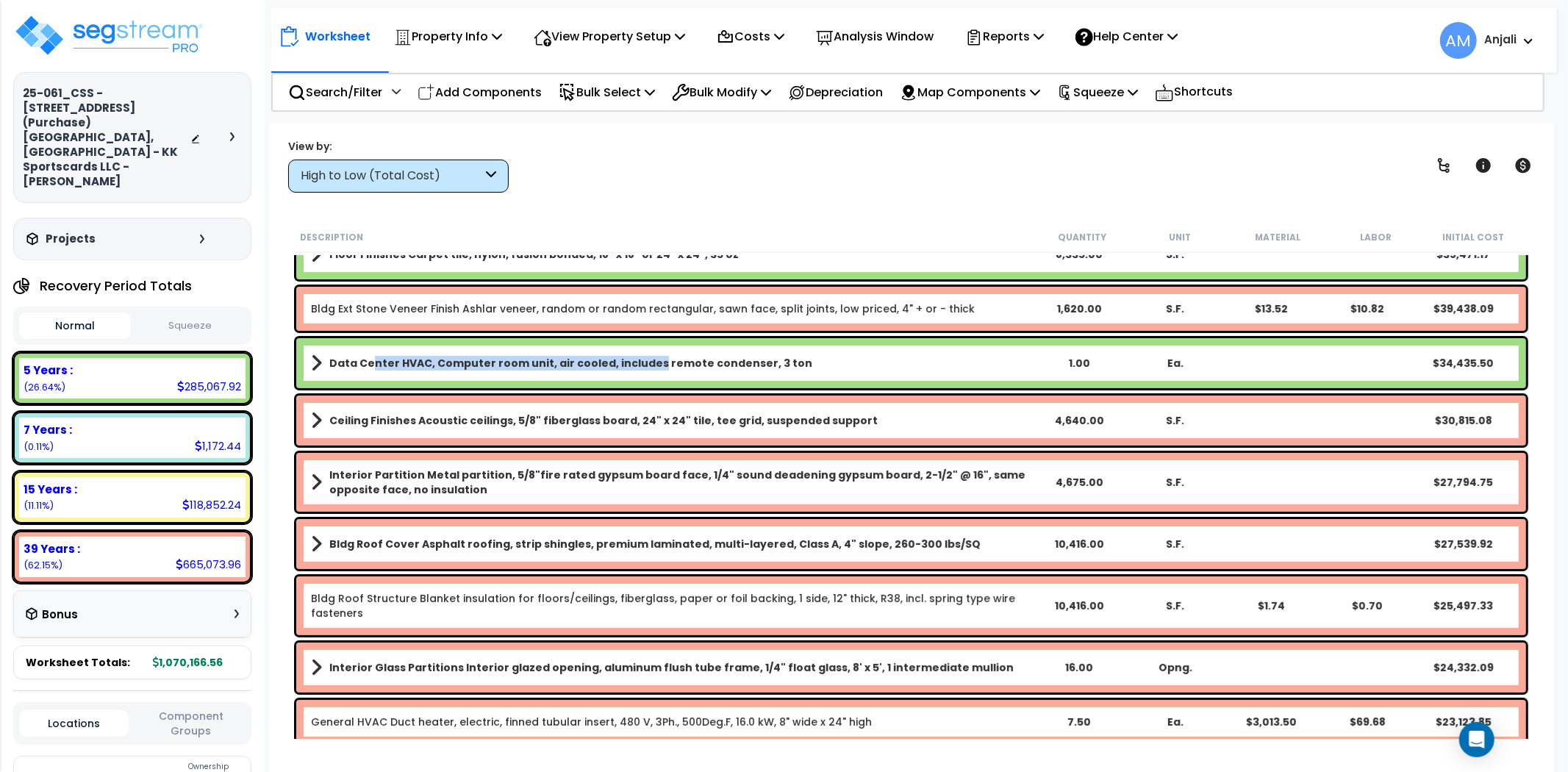
click at [647, 373] on div "Data Center HVAC, Computer room unit, air cooled, includes remote condenser, 3 …" at bounding box center [911, 363] width 1230 height 50
click at [348, 366] on b "Data Center HVAC, Computer room unit, air cooled, includes remote condenser, 3 …" at bounding box center [571, 363] width 483 height 15
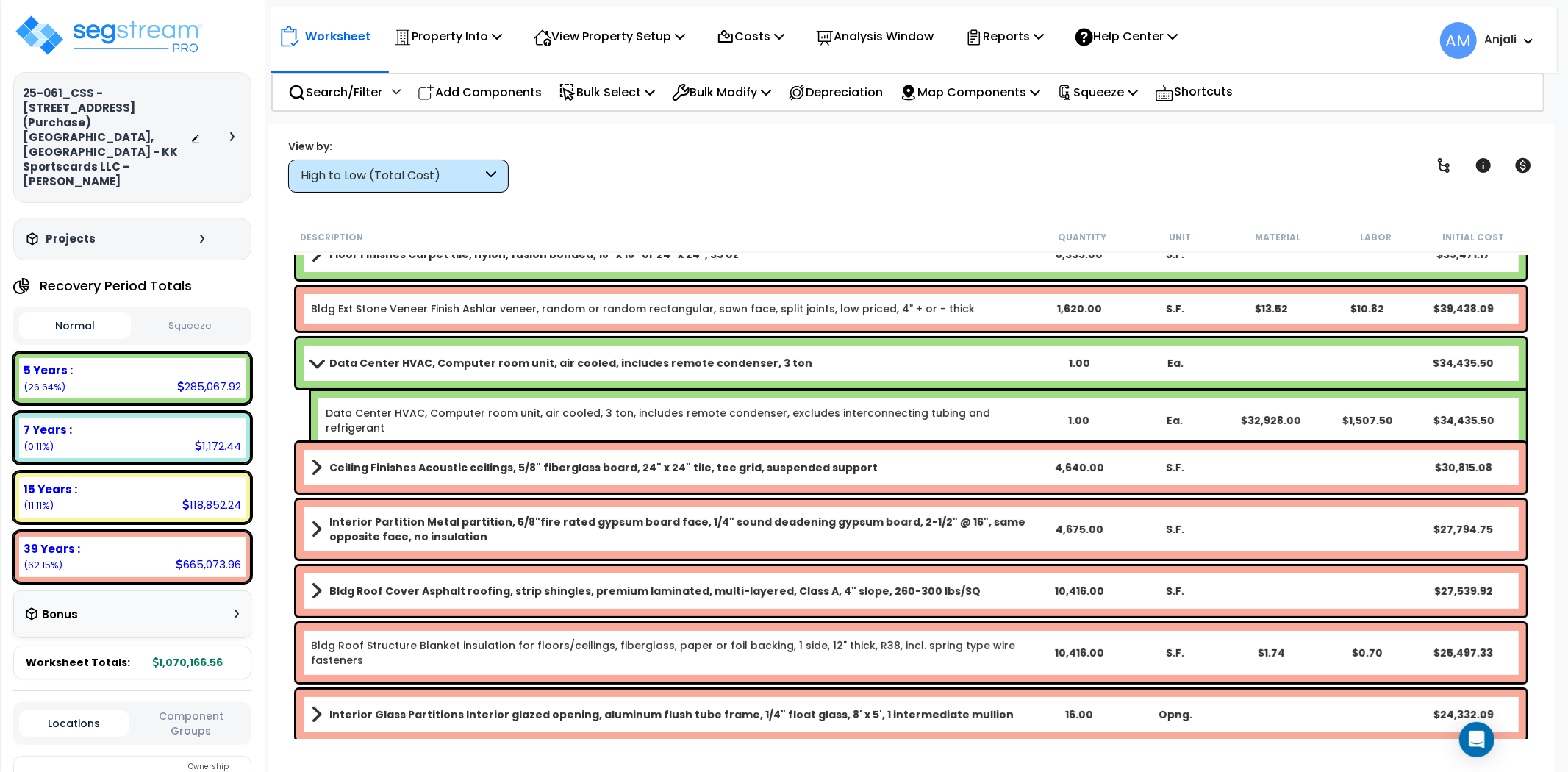
click at [348, 366] on b "Data Center HVAC, Computer room unit, air cooled, includes remote condenser, 3 …" at bounding box center [571, 363] width 483 height 15
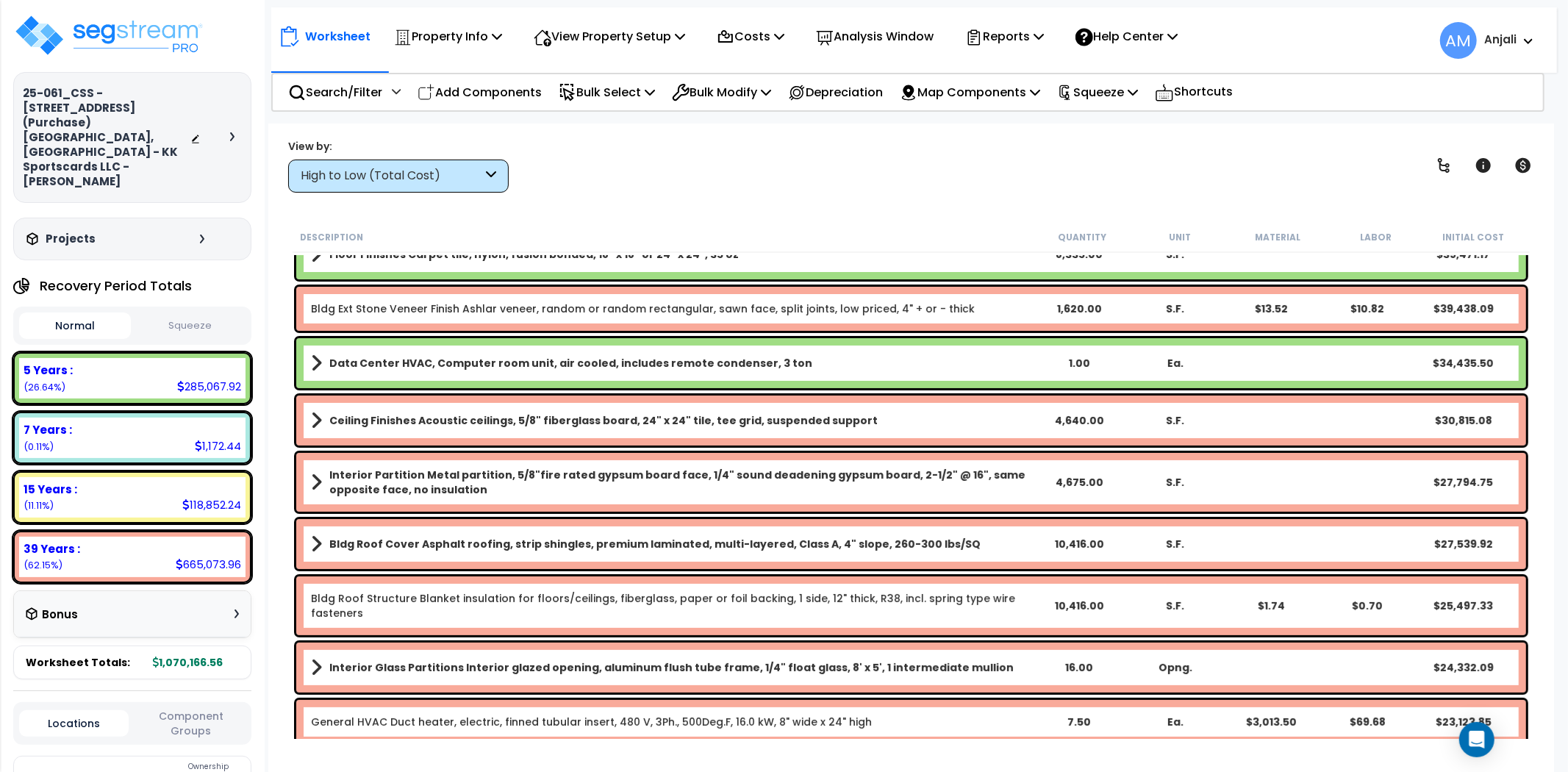
click at [348, 366] on b "Data Center HVAC, Computer room unit, air cooled, includes remote condenser, 3 …" at bounding box center [571, 363] width 483 height 15
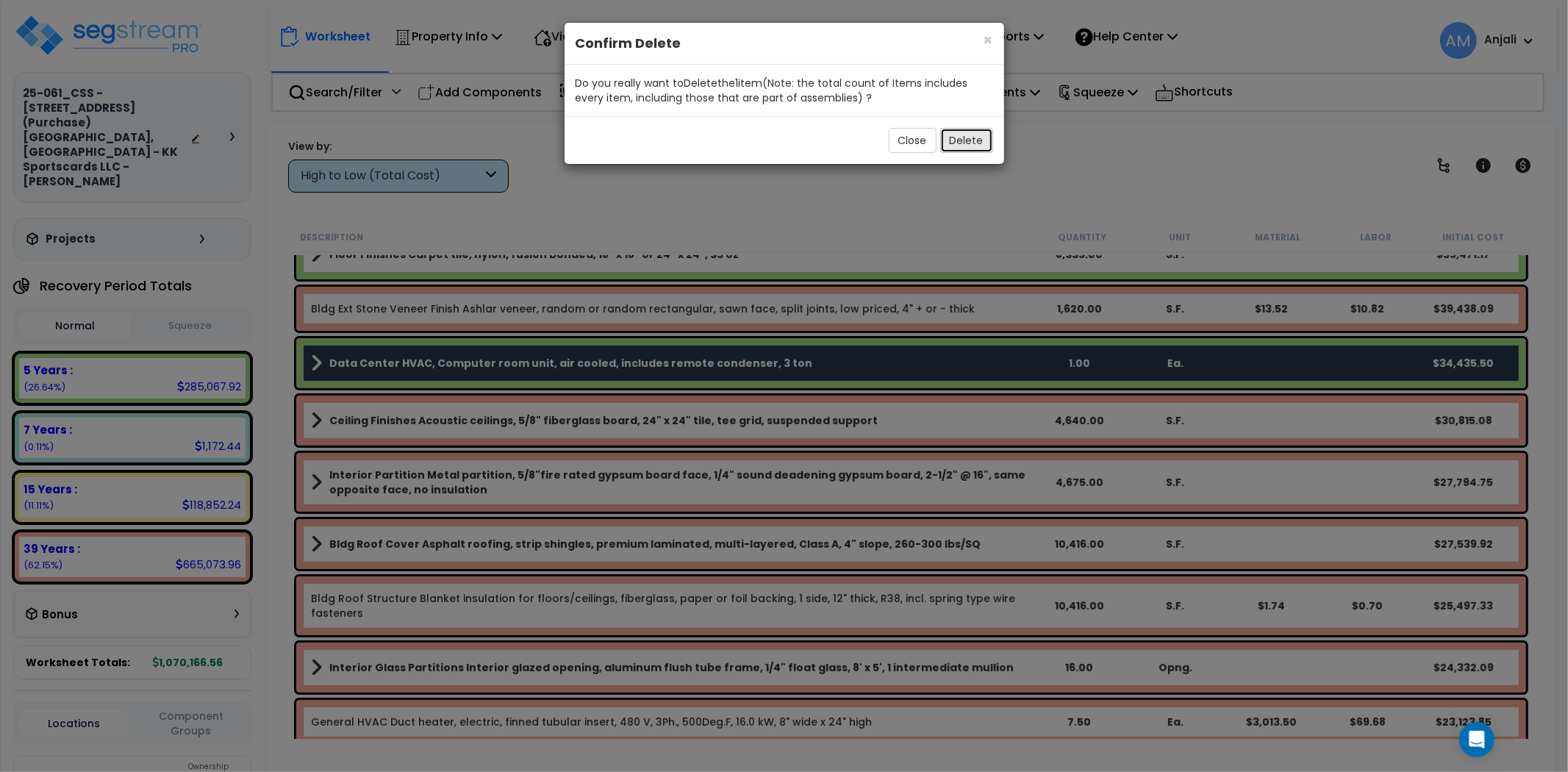
click at [954, 133] on button "Delete" at bounding box center [966, 140] width 53 height 25
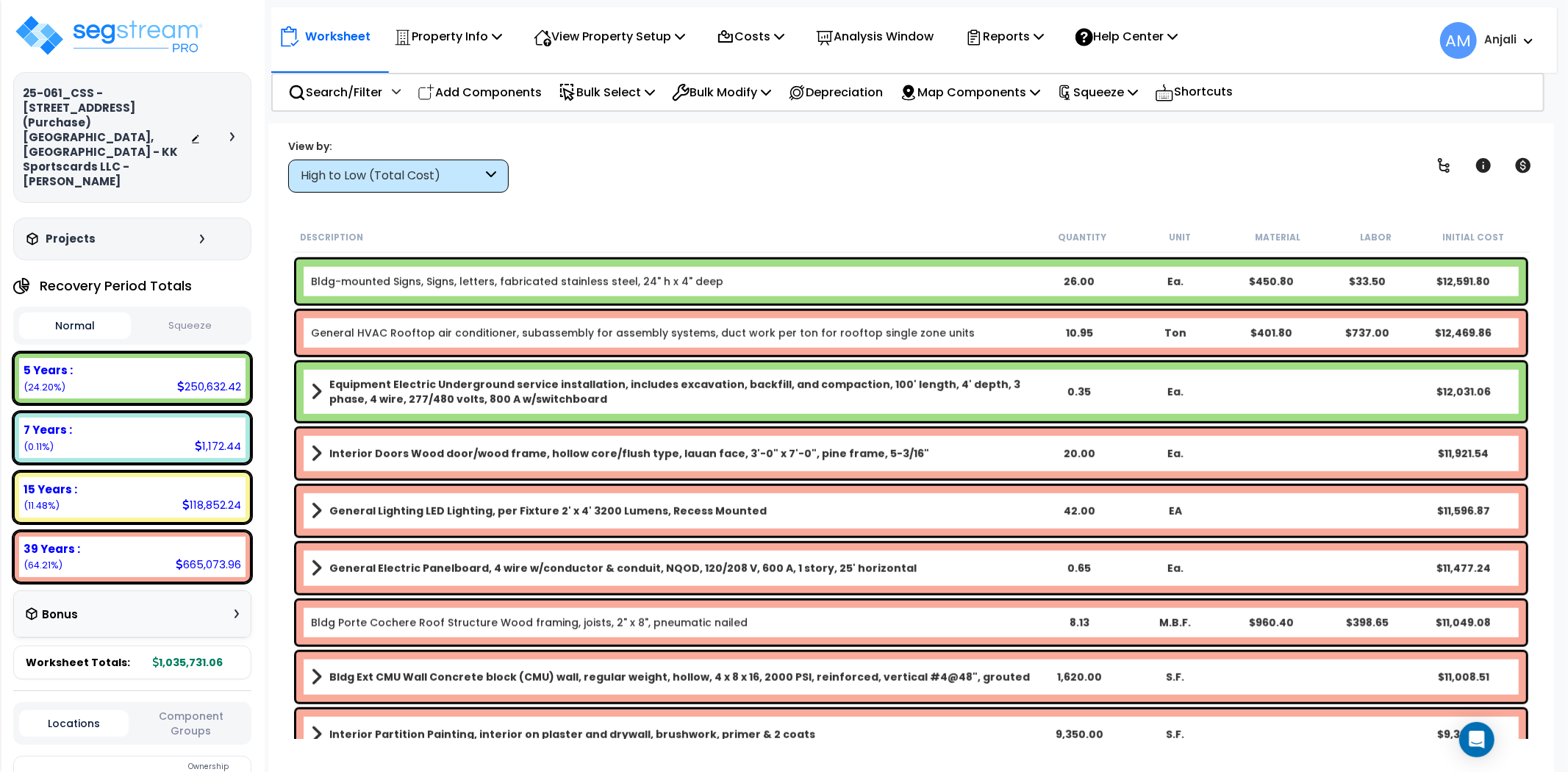
scroll to position [1226, 0]
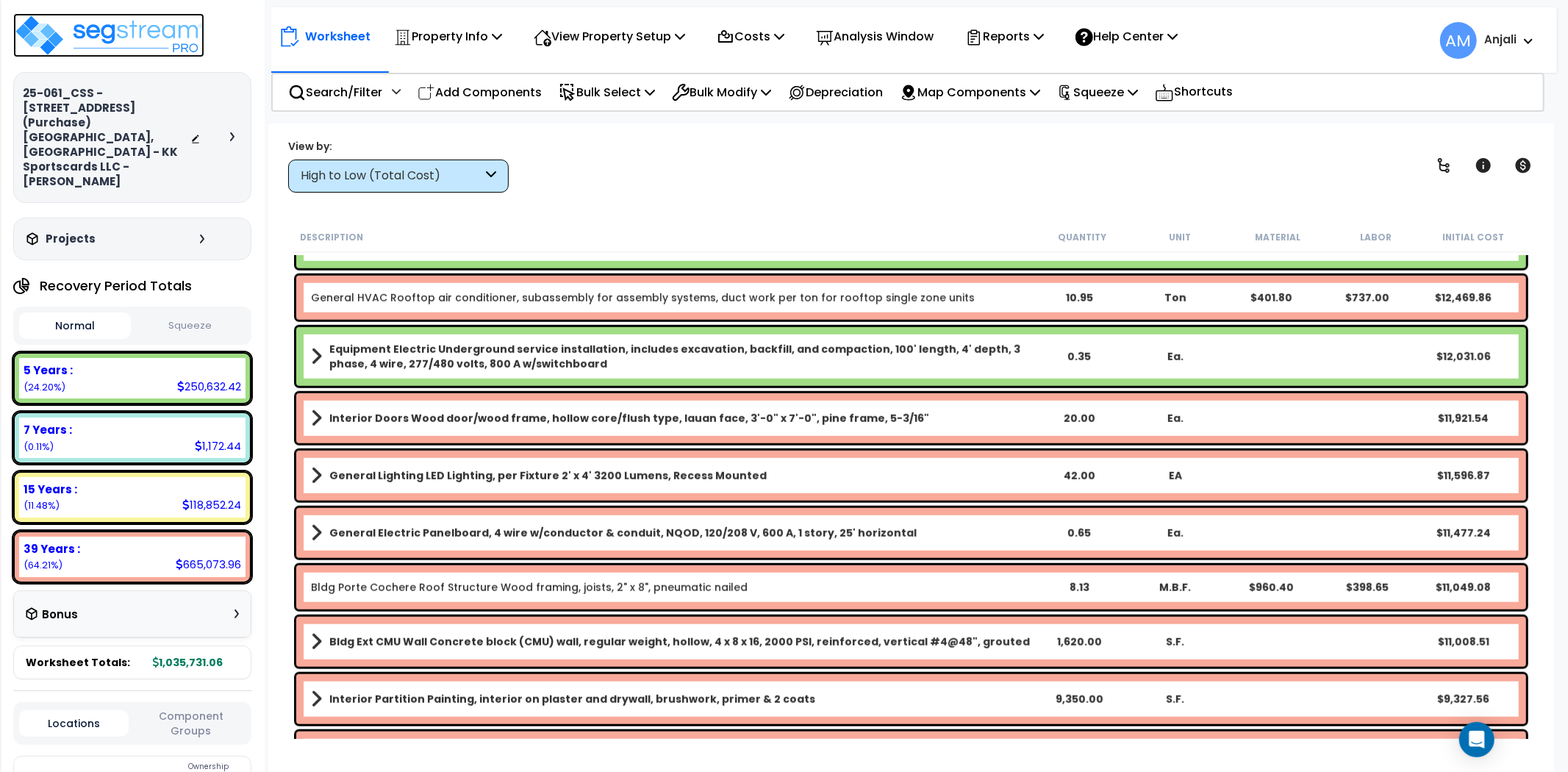
click at [151, 28] on img at bounding box center [108, 35] width 191 height 44
